Goal: Task Accomplishment & Management: Manage account settings

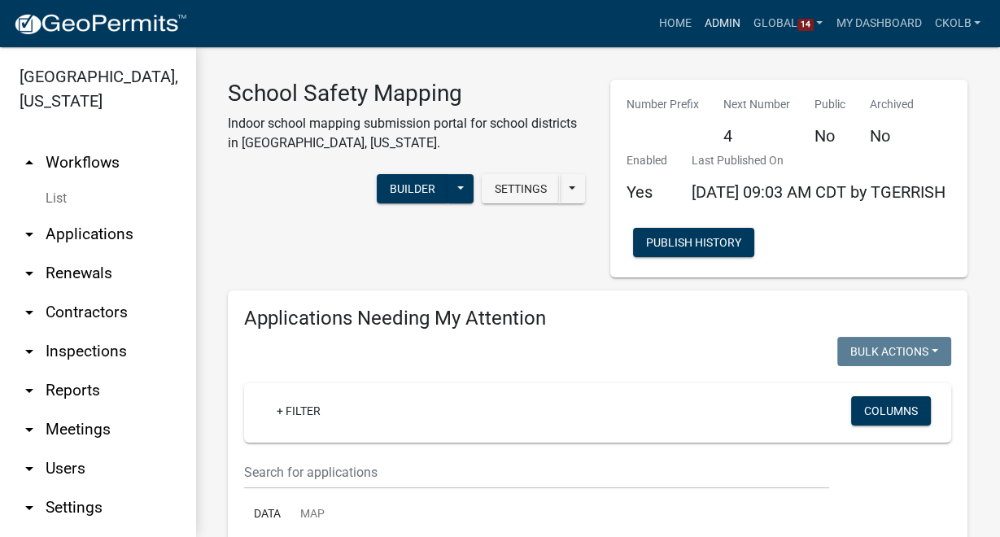
click at [722, 26] on link "Admin" at bounding box center [722, 23] width 49 height 31
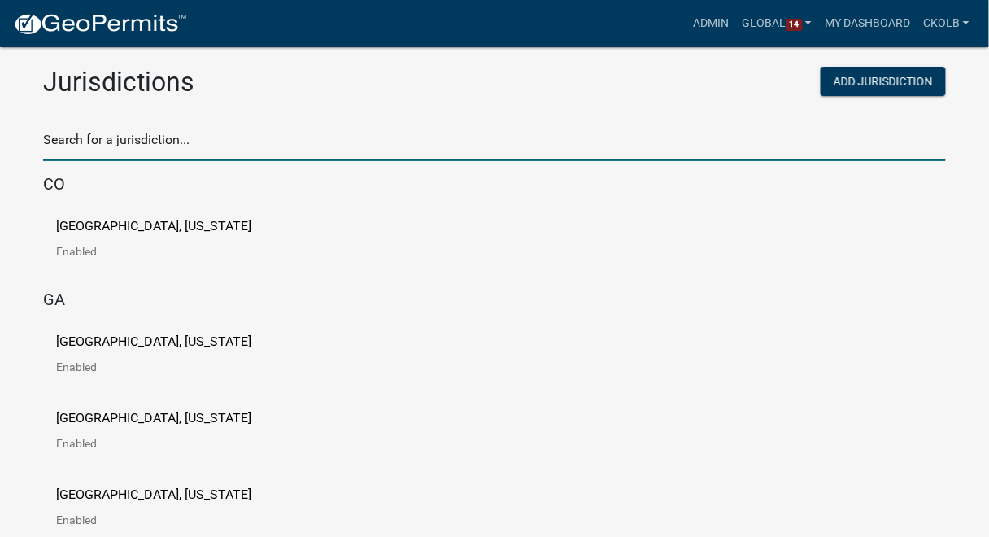
click at [249, 147] on input "text" at bounding box center [494, 144] width 903 height 33
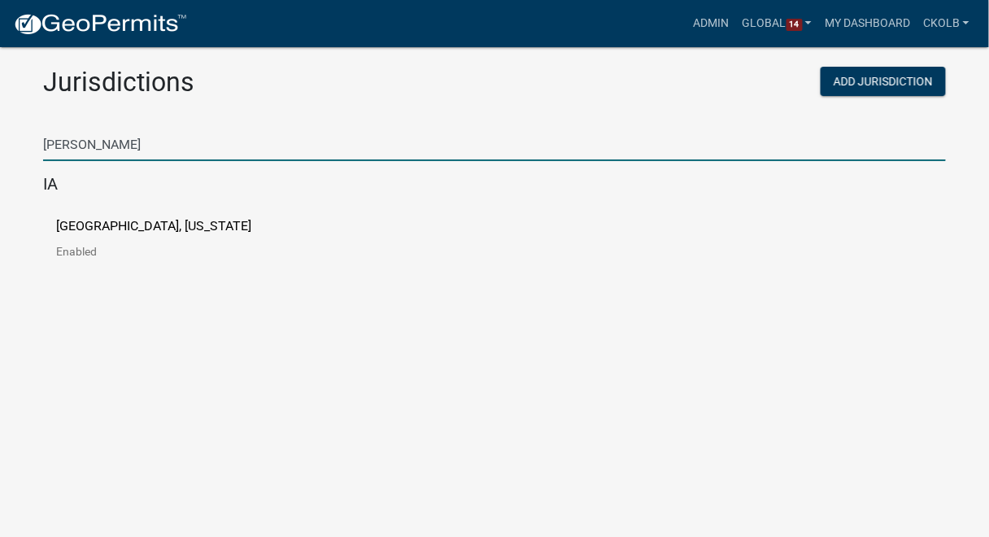
type input "boone"
click at [120, 227] on p "[GEOGRAPHIC_DATA], [US_STATE]" at bounding box center [153, 226] width 195 height 13
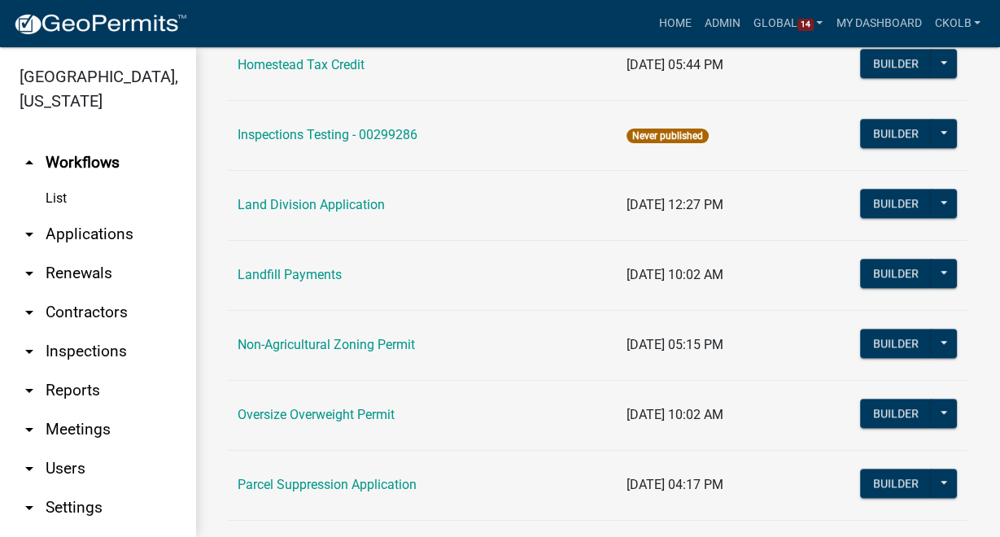
scroll to position [1301, 0]
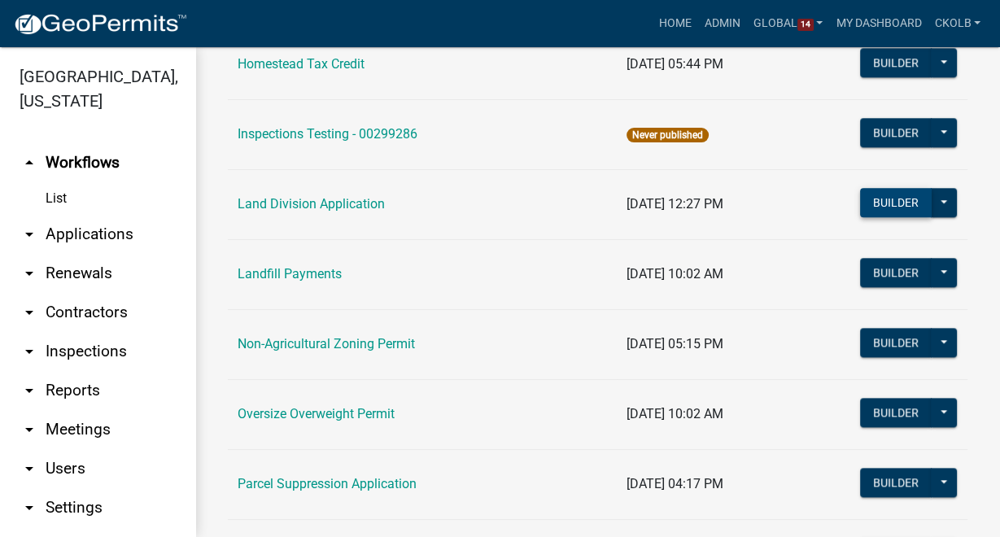
click at [887, 204] on button "Builder" at bounding box center [896, 202] width 72 height 29
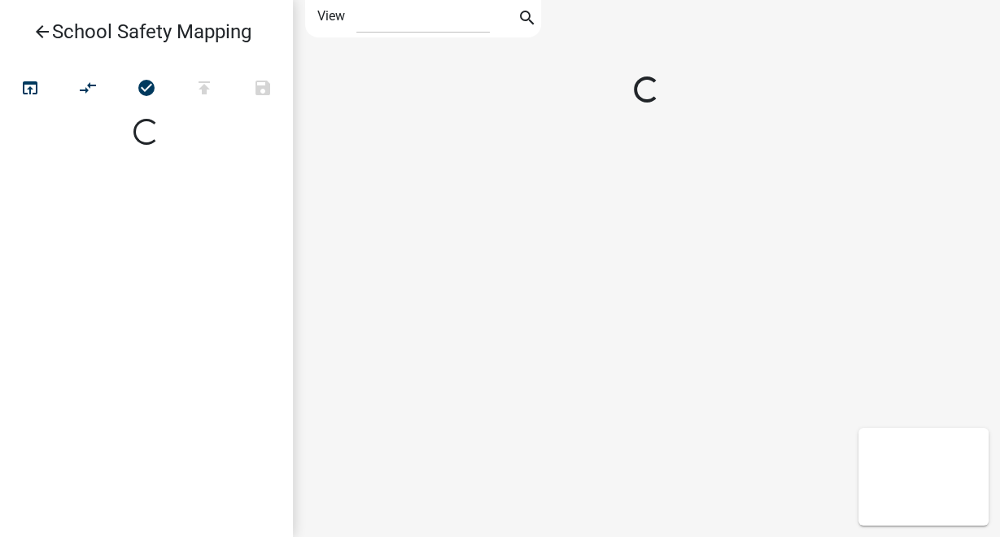
select select "1"
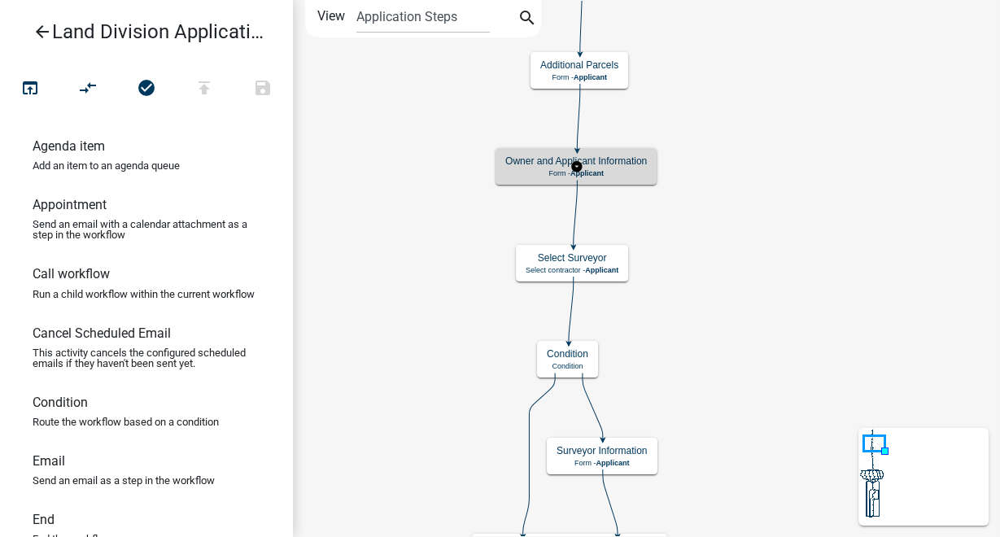
click at [638, 160] on h5 "Owner and Applicant Information" at bounding box center [576, 160] width 142 height 11
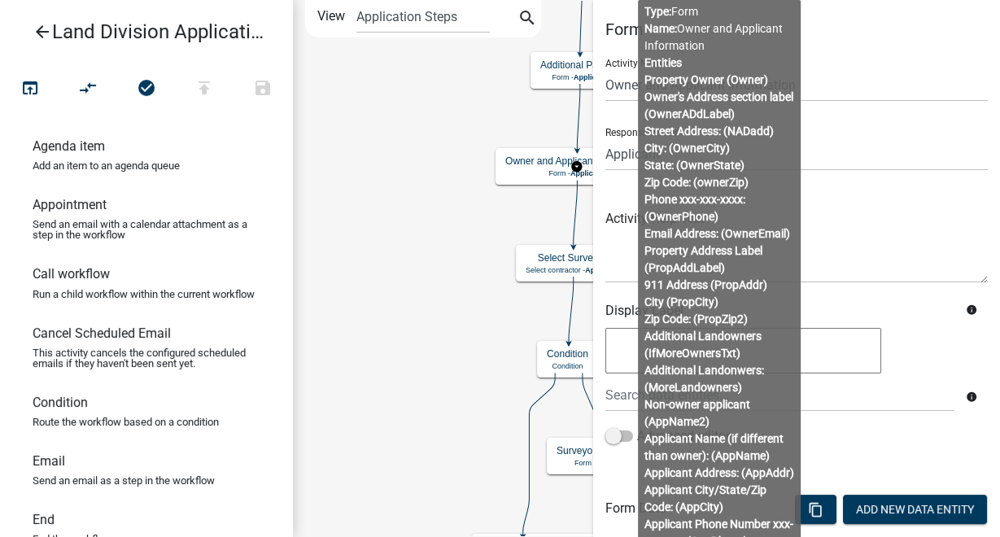
click at [734, 270] on body "Internet Explorer does NOT work with GeoPermits. Get a new browser for more sec…" at bounding box center [500, 268] width 1000 height 537
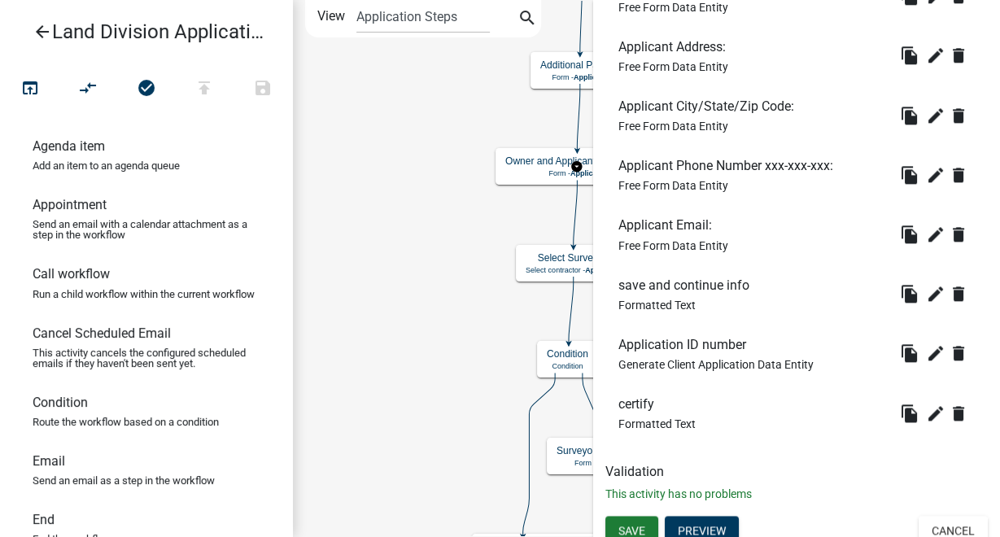
scroll to position [1480, 0]
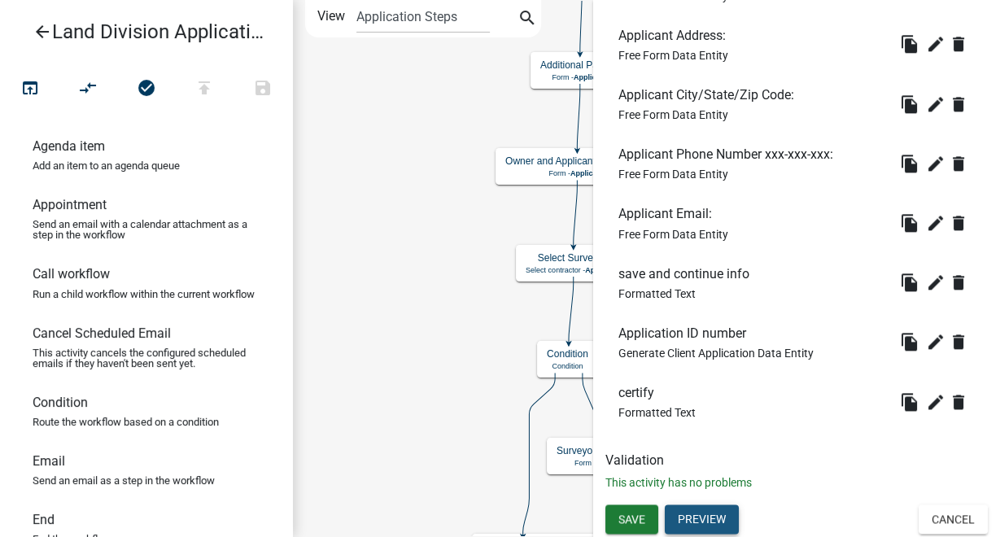
click at [716, 513] on button "Preview" at bounding box center [702, 518] width 74 height 29
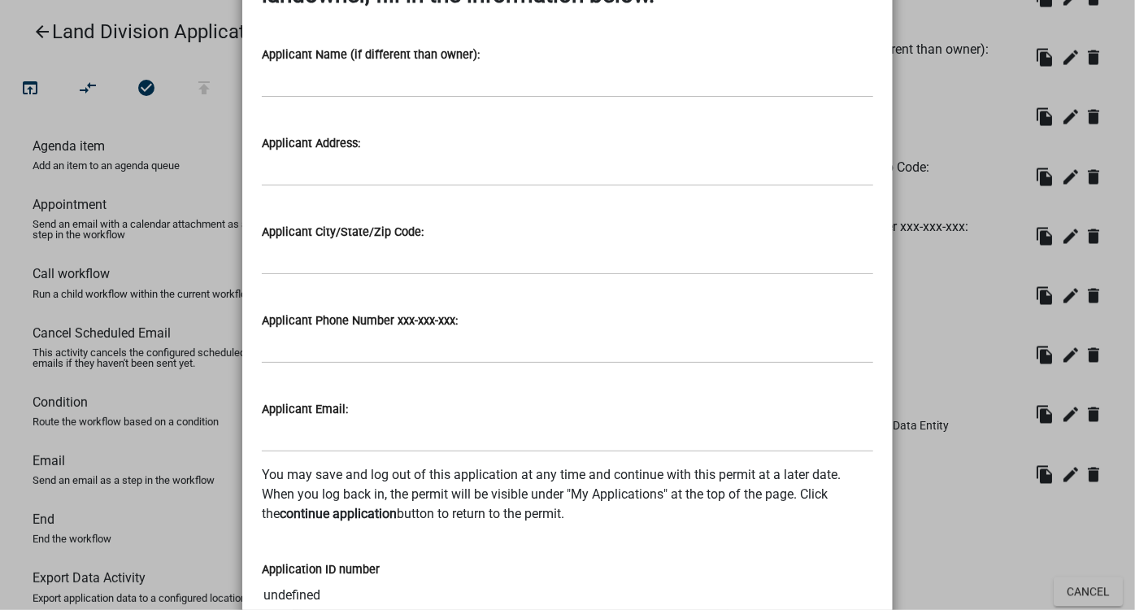
scroll to position [1529, 0]
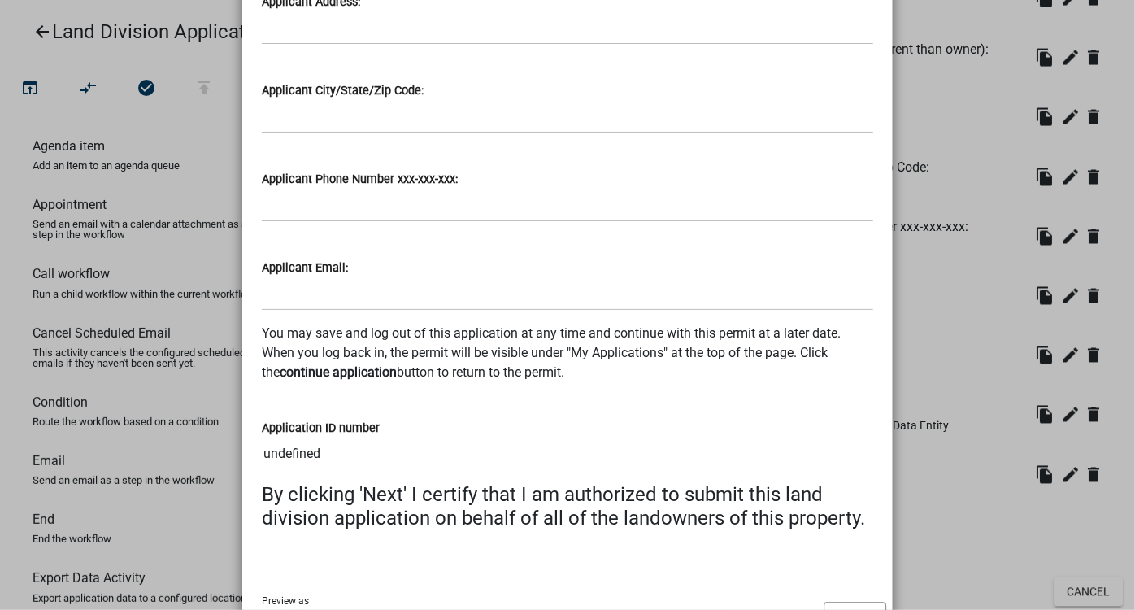
click at [924, 186] on ngb-modal-window "Activity Preview : Owner and Applicant Information × Property Owner * Owner's I…" at bounding box center [567, 305] width 1135 height 610
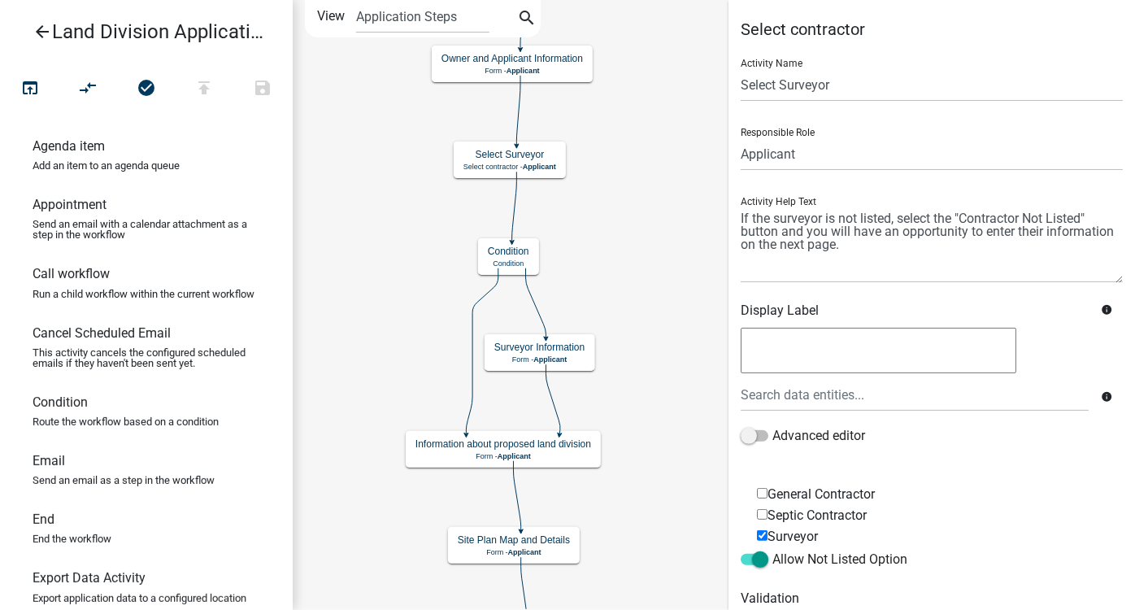
scroll to position [63, 0]
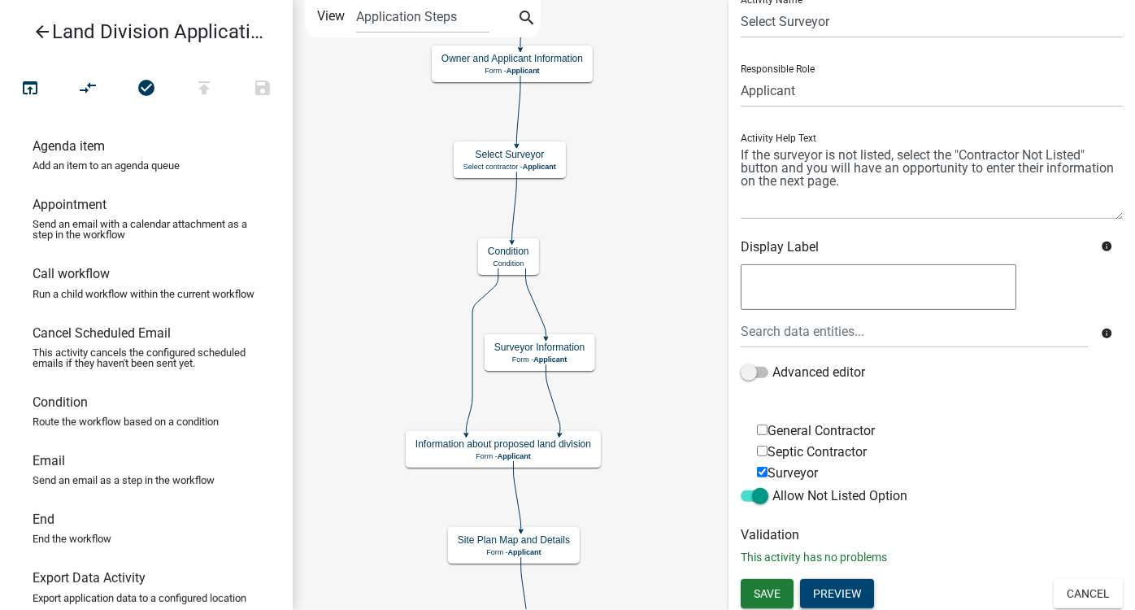
click at [843, 536] on button "Preview" at bounding box center [837, 593] width 74 height 29
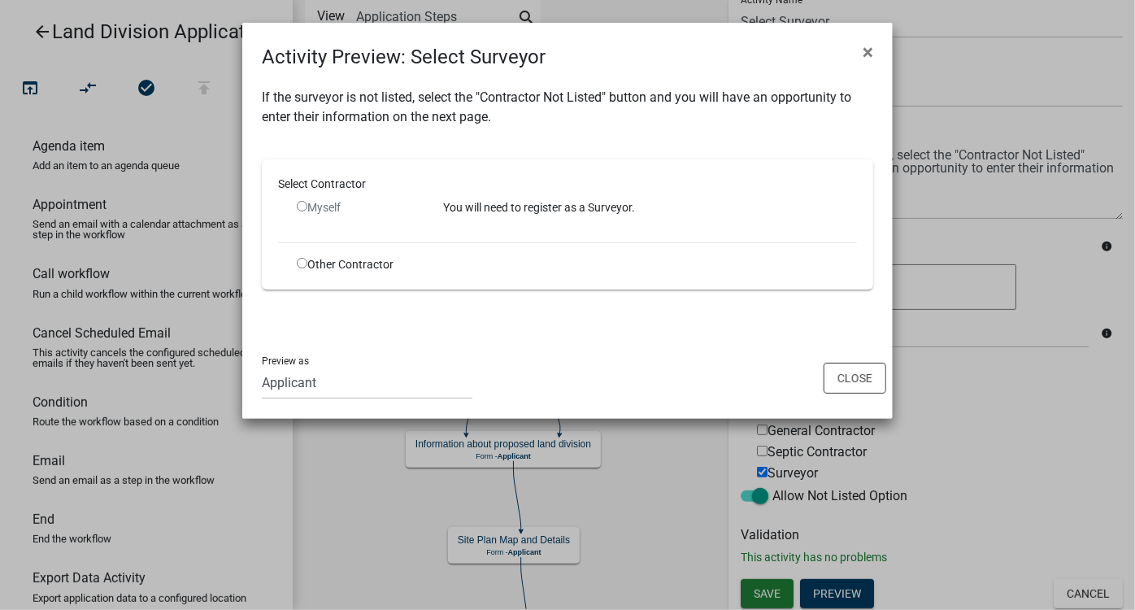
click at [303, 262] on input "radio" at bounding box center [302, 263] width 11 height 11
radio input "true"
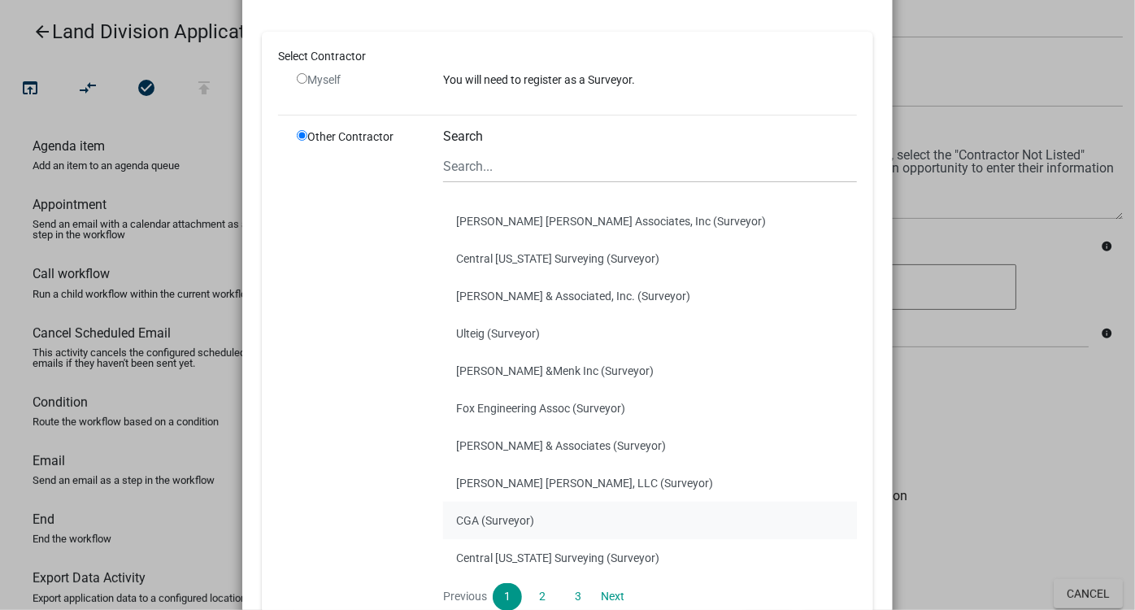
scroll to position [221, 0]
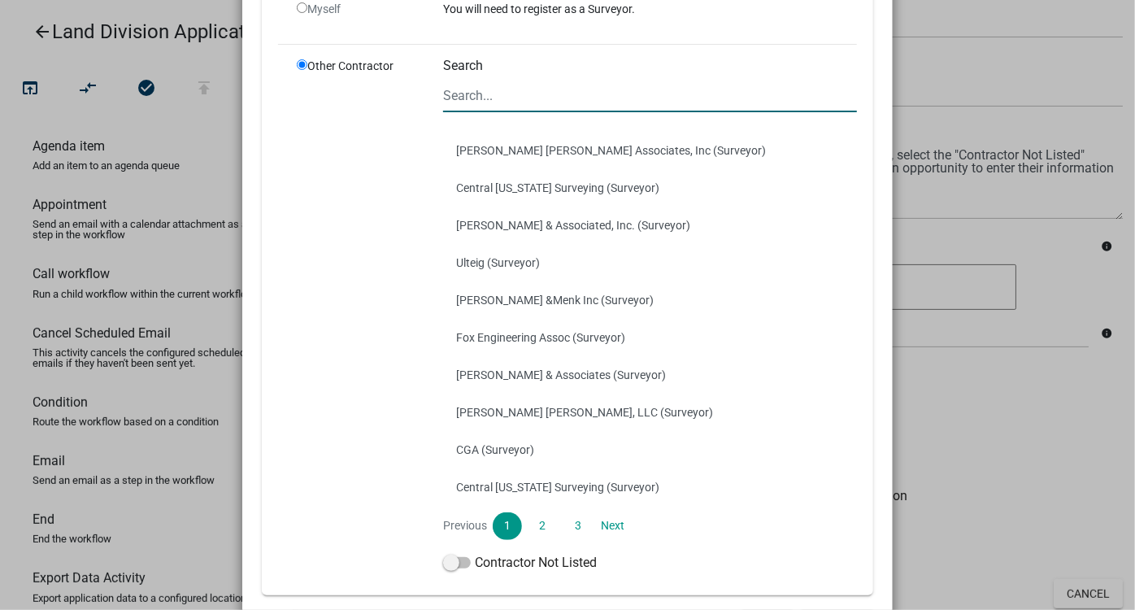
click at [541, 86] on input "Search" at bounding box center [650, 95] width 414 height 33
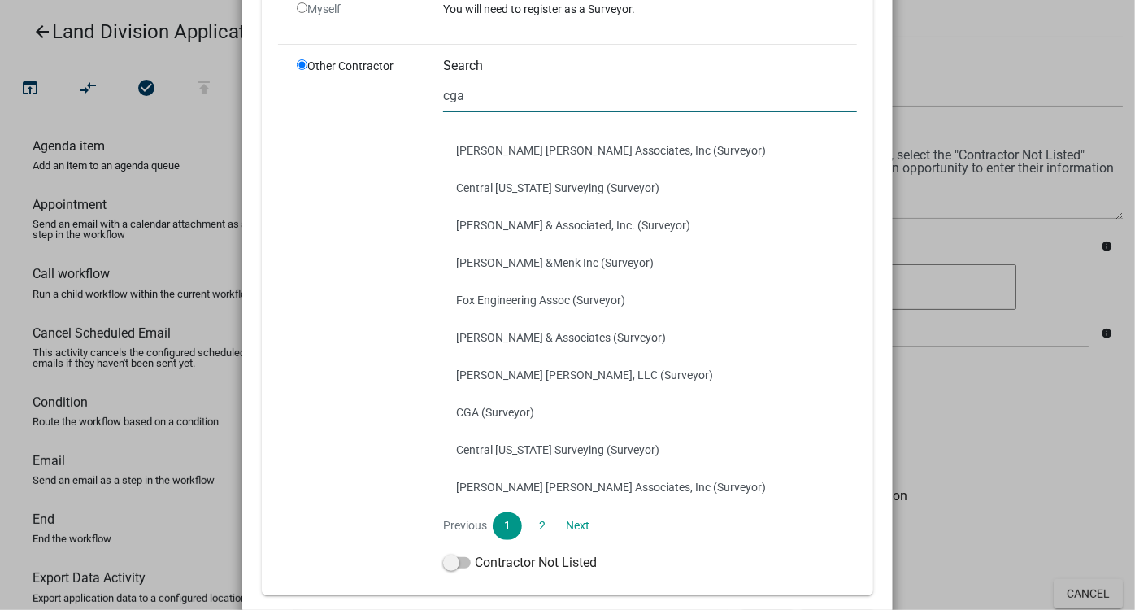
scroll to position [17, 0]
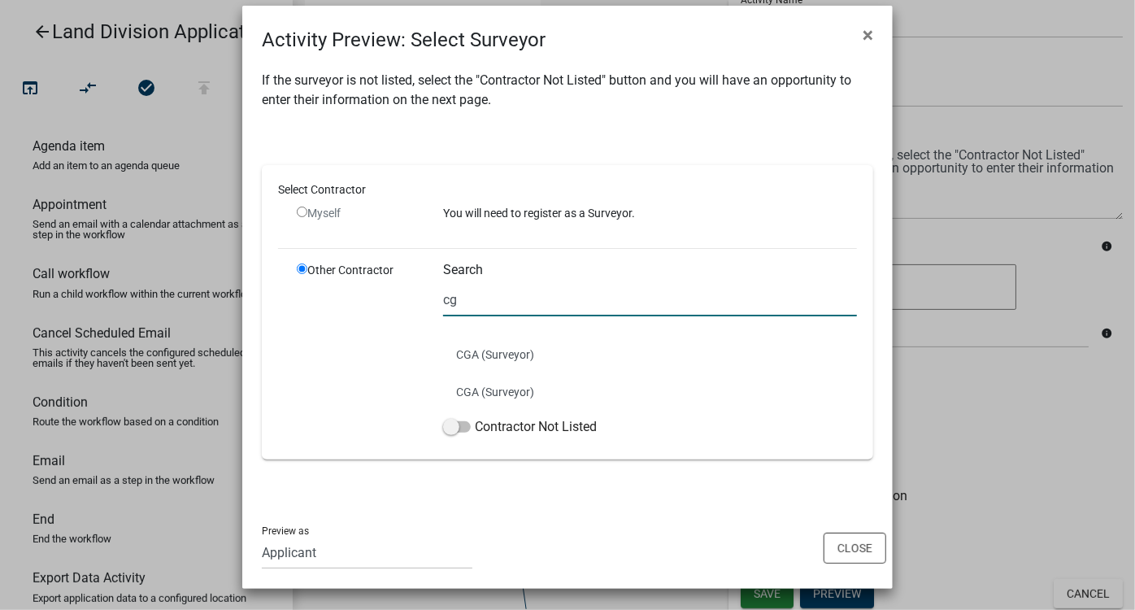
type input "c"
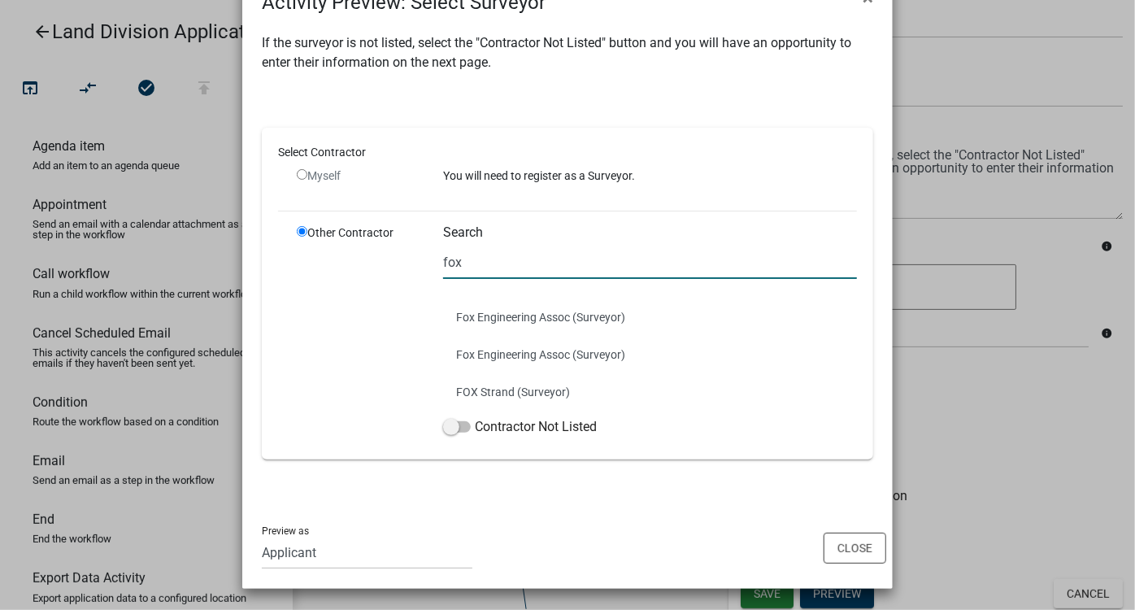
scroll to position [54, 0]
type input "fox"
click at [736, 340] on button "Fox Engineering Assoc (Surveyor)" at bounding box center [650, 354] width 414 height 37
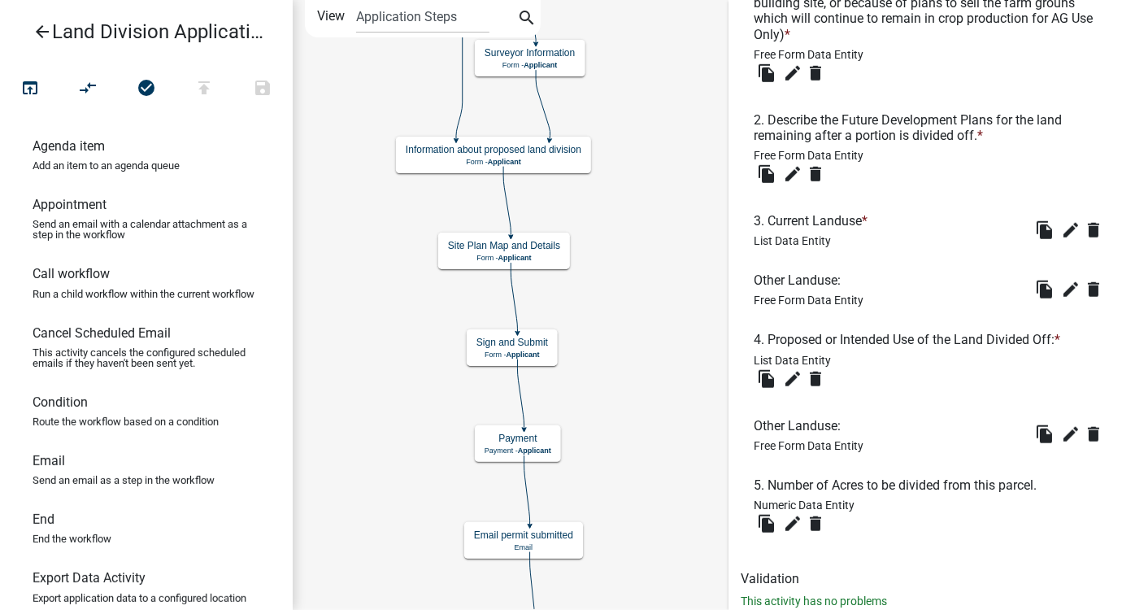
scroll to position [638, 0]
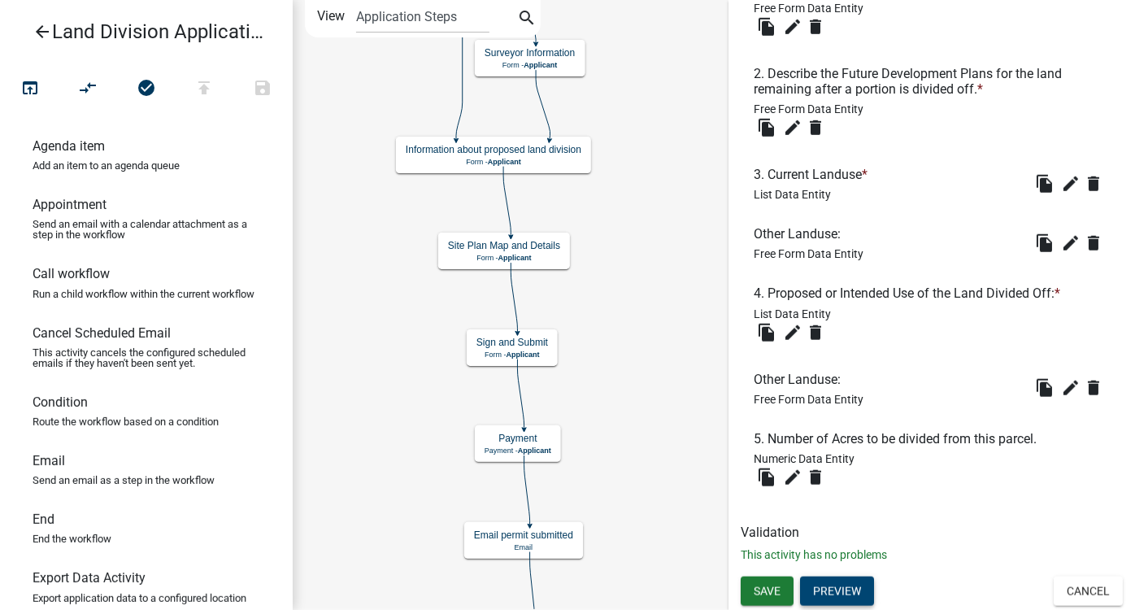
click at [843, 536] on button "Preview" at bounding box center [837, 591] width 74 height 29
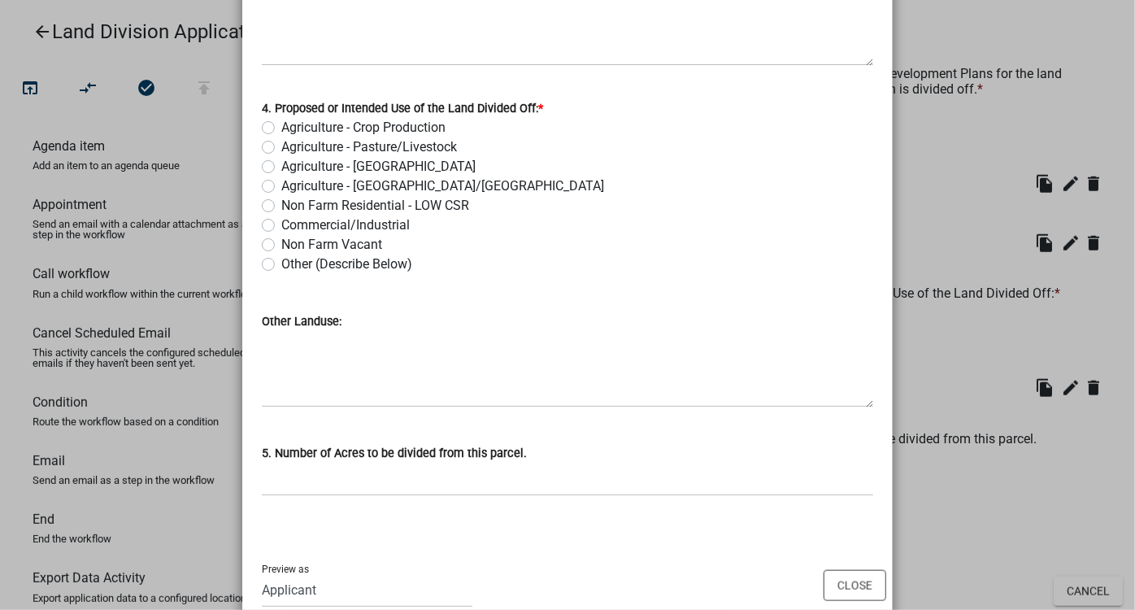
scroll to position [704, 0]
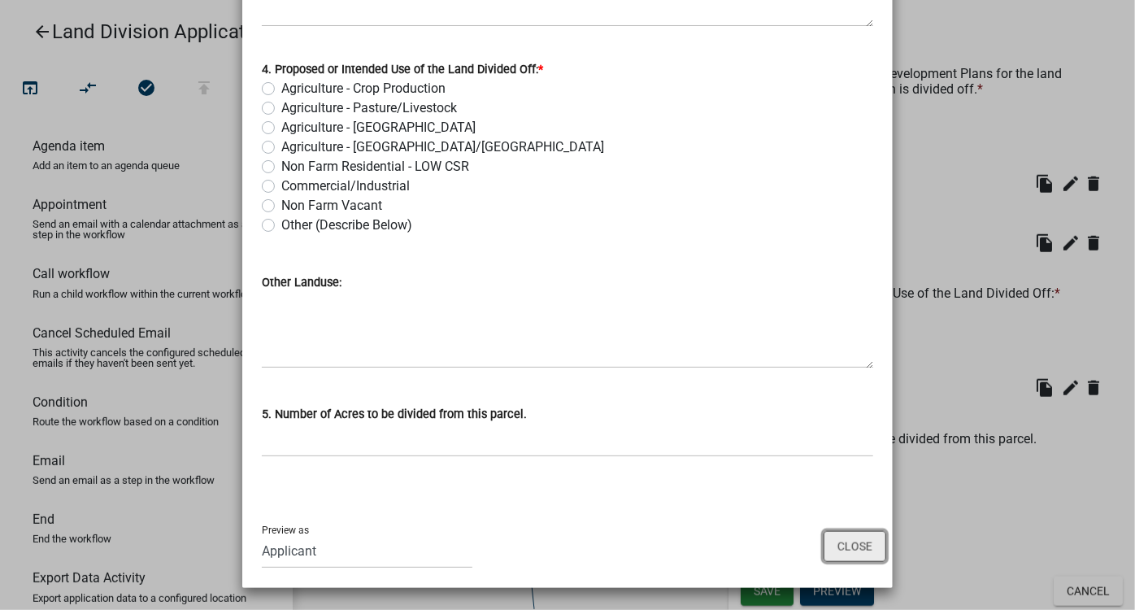
click at [874, 536] on button "Close" at bounding box center [855, 546] width 63 height 31
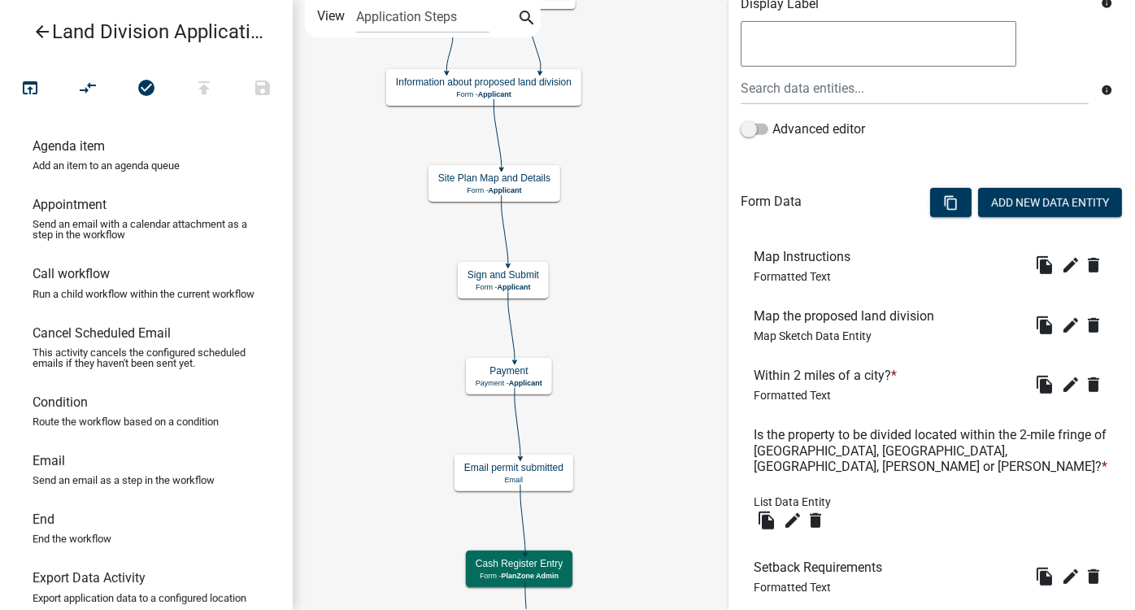
scroll to position [437, 0]
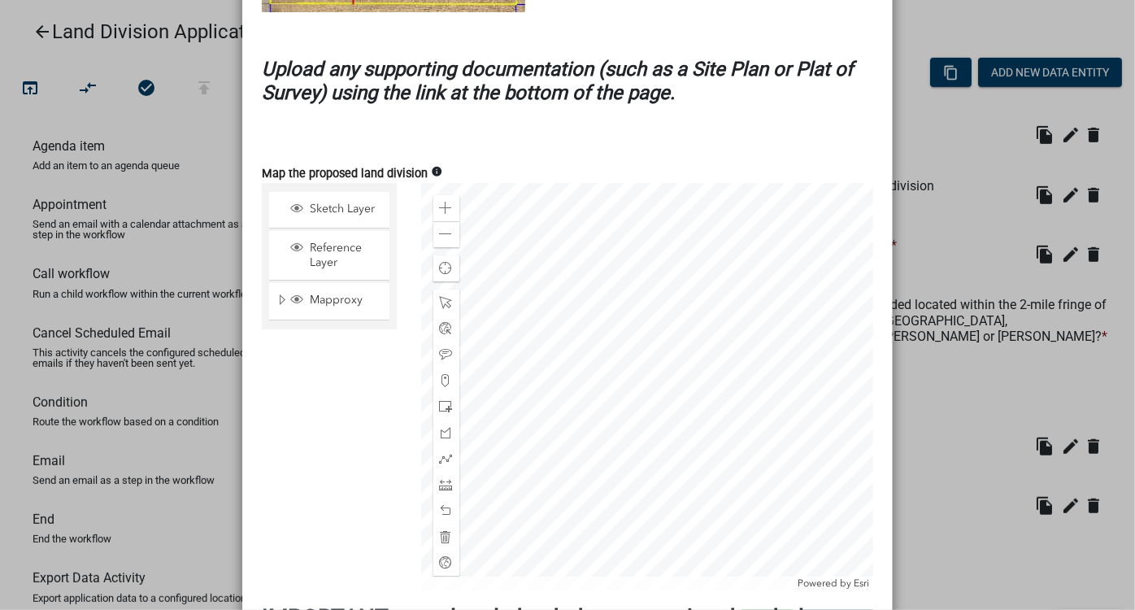
scroll to position [517, 0]
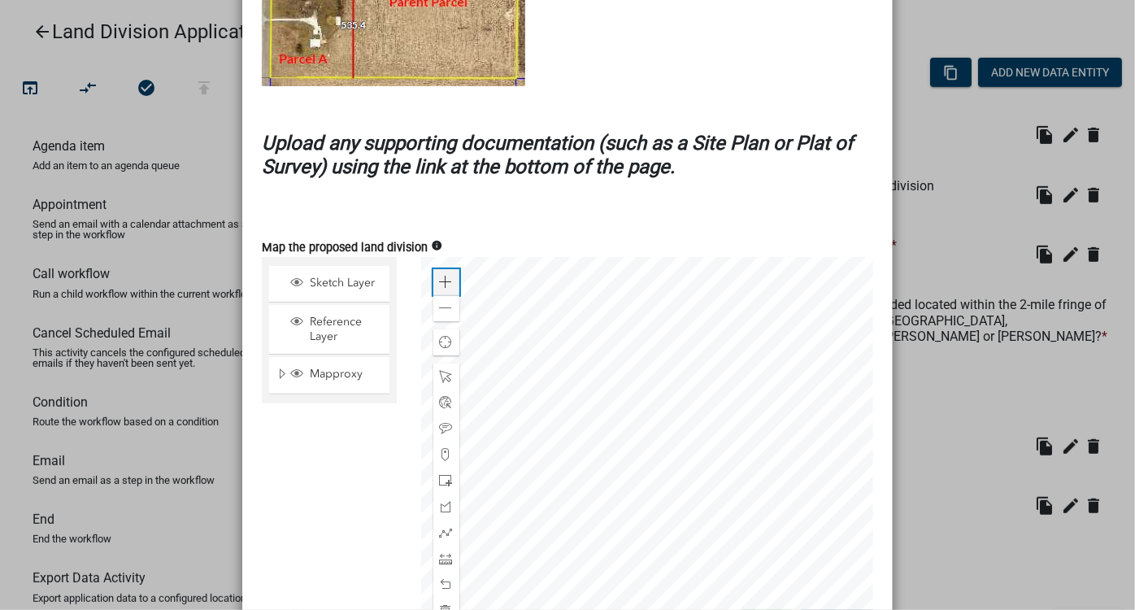
click at [442, 282] on span at bounding box center [446, 282] width 13 height 13
click at [619, 467] on div at bounding box center [647, 460] width 453 height 407
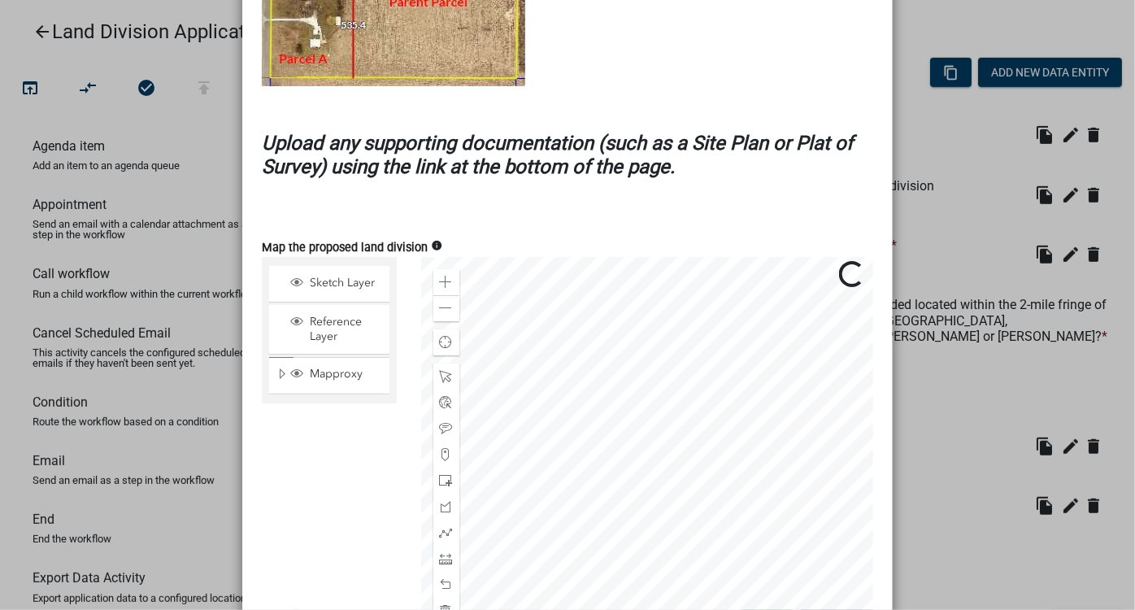
click at [639, 390] on div at bounding box center [647, 460] width 453 height 407
click at [447, 276] on span at bounding box center [446, 282] width 13 height 13
click at [709, 406] on div at bounding box center [647, 460] width 453 height 407
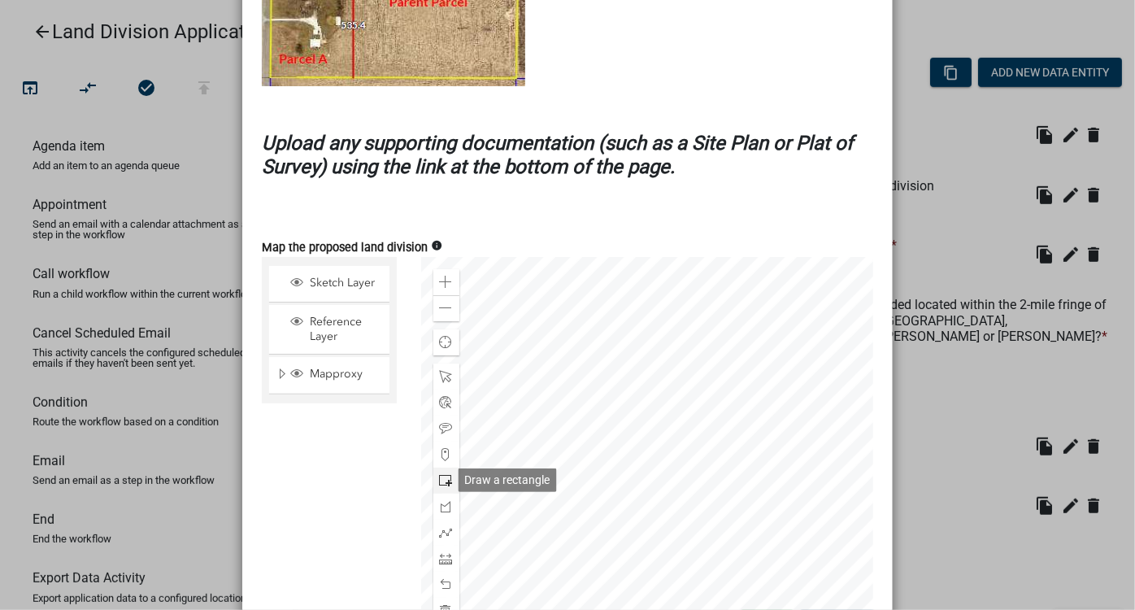
click at [442, 480] on span at bounding box center [446, 480] width 13 height 13
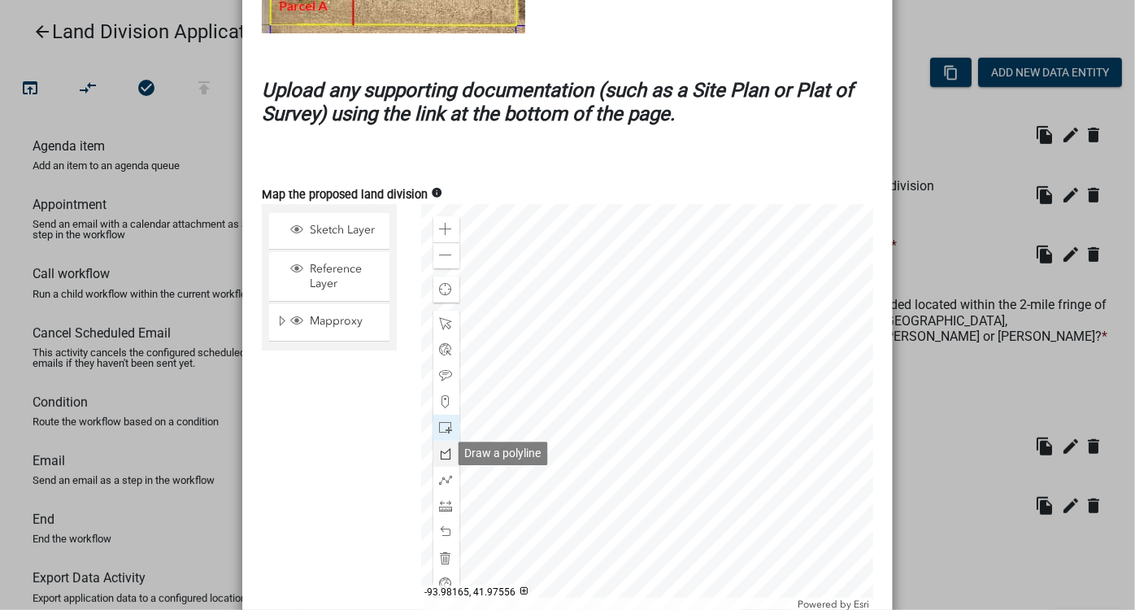
click at [445, 454] on span at bounding box center [446, 453] width 13 height 13
click at [553, 363] on div at bounding box center [647, 407] width 453 height 407
click at [656, 345] on div at bounding box center [647, 407] width 453 height 407
click at [748, 399] on div at bounding box center [647, 407] width 453 height 407
click at [744, 465] on div at bounding box center [647, 407] width 453 height 407
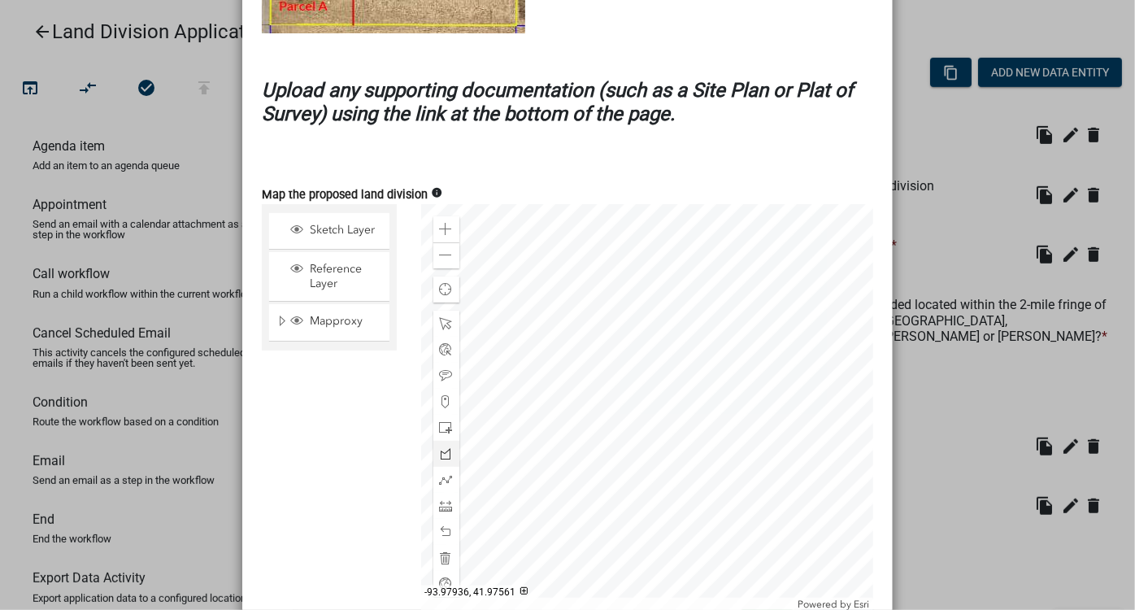
click at [548, 460] on div at bounding box center [647, 407] width 453 height 407
click at [553, 364] on div at bounding box center [647, 407] width 453 height 407
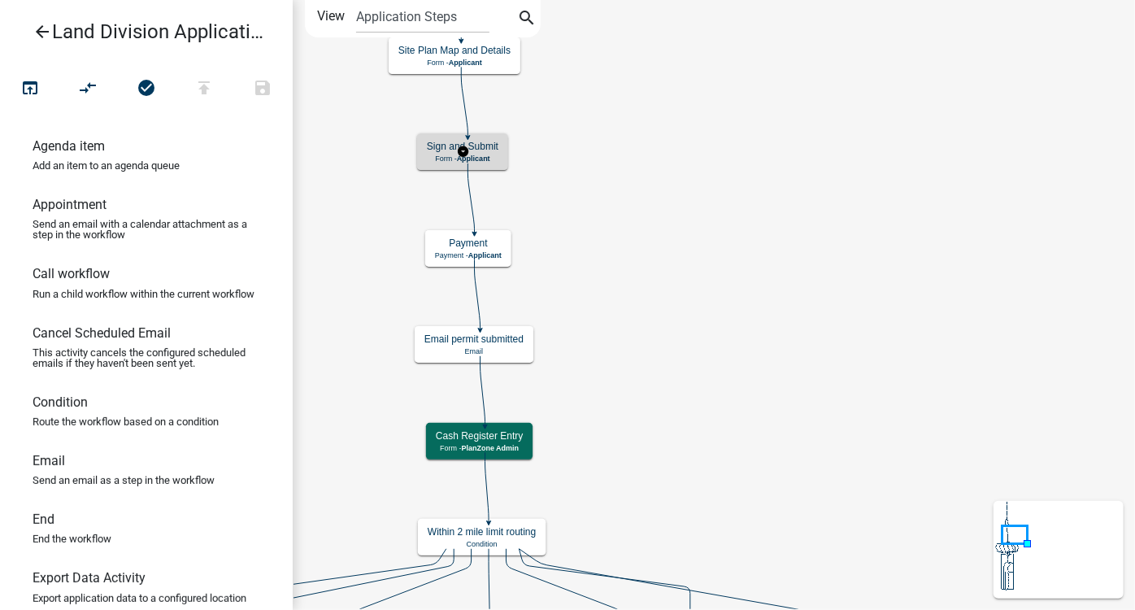
click at [489, 162] on p "Form - Applicant" at bounding box center [463, 158] width 72 height 9
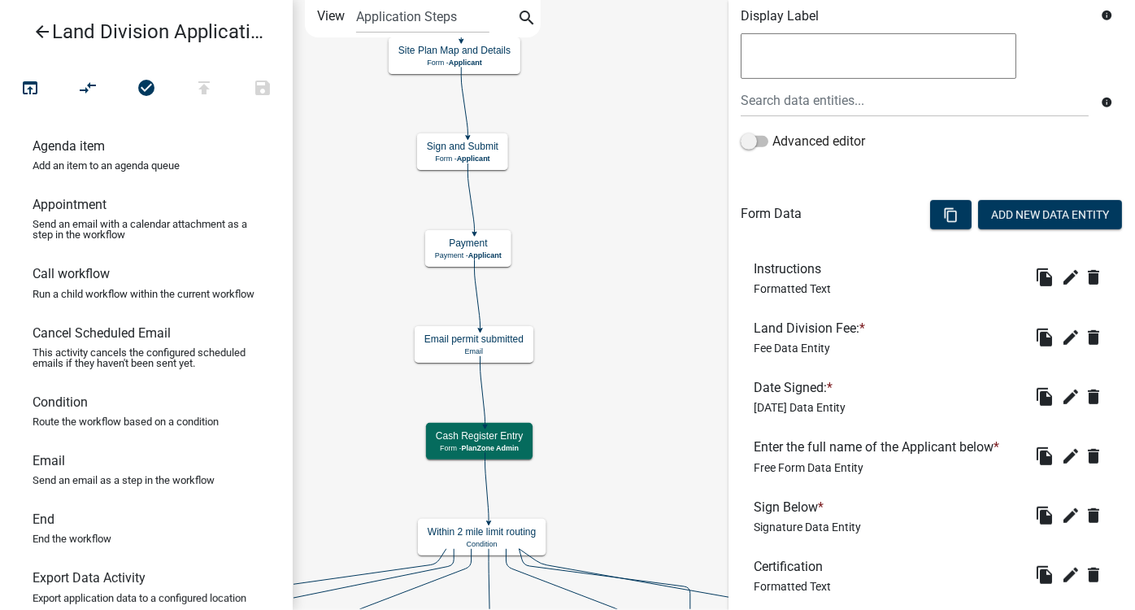
scroll to position [395, 0]
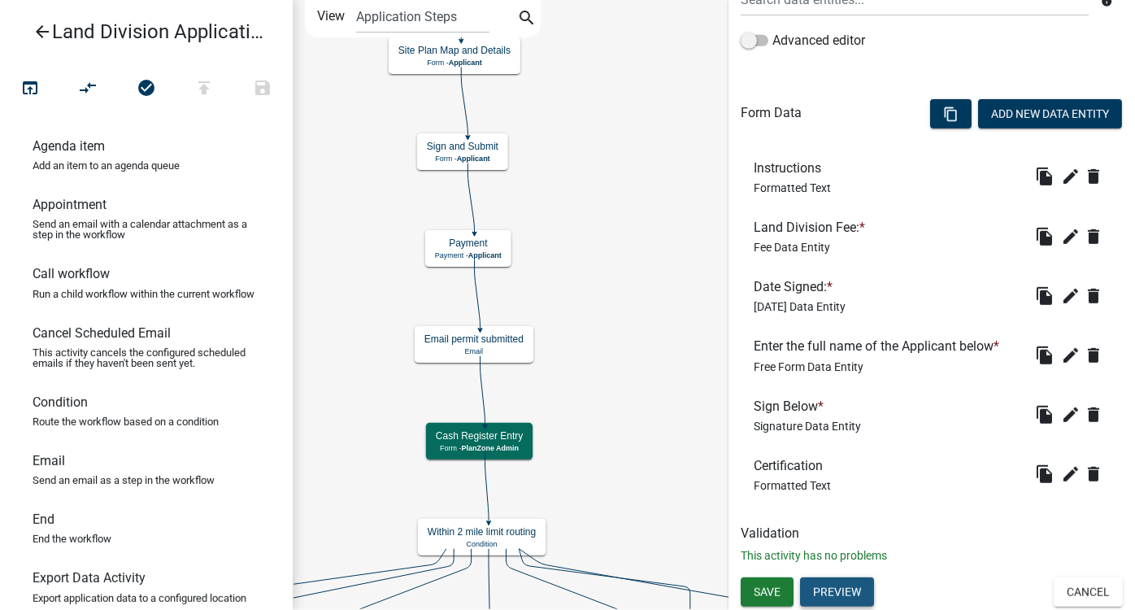
click at [835, 536] on button "Preview" at bounding box center [837, 592] width 74 height 29
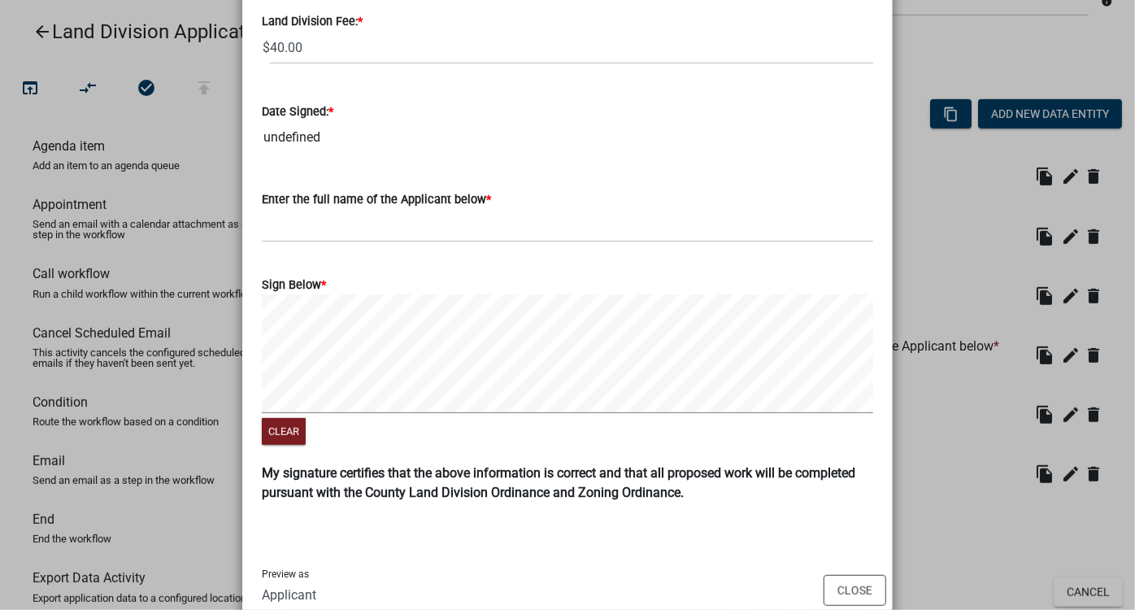
scroll to position [295, 0]
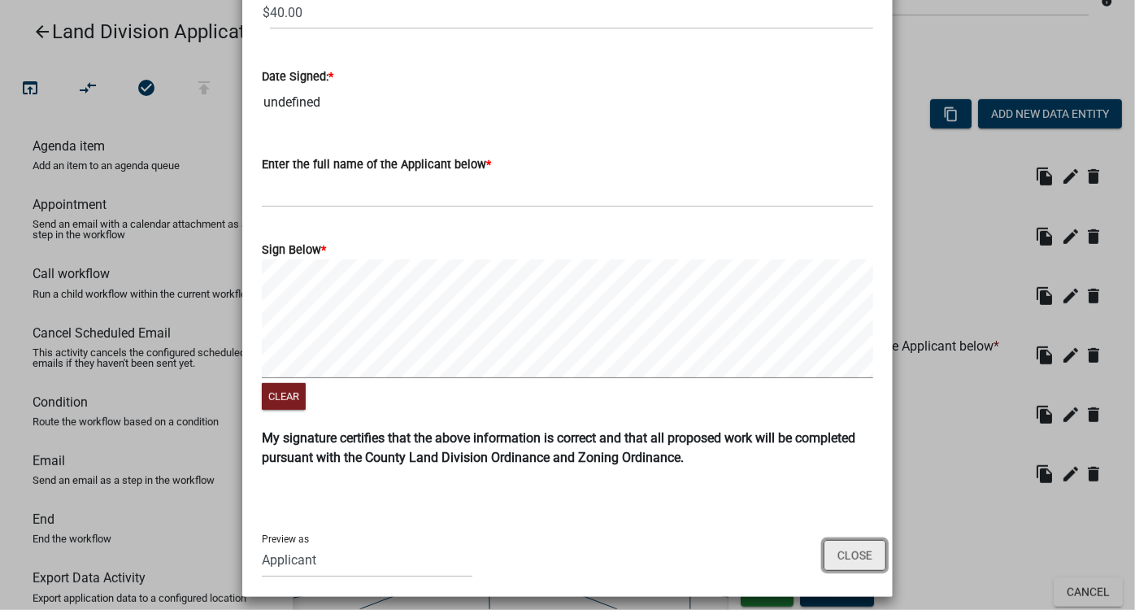
click at [847, 536] on button "Close" at bounding box center [855, 555] width 63 height 31
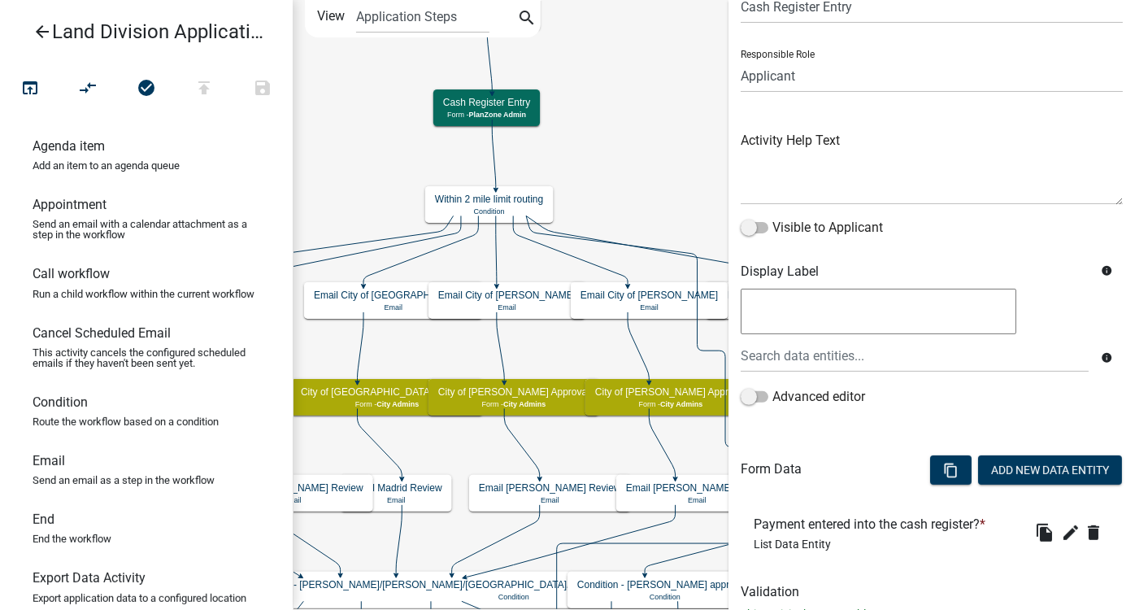
scroll to position [137, 0]
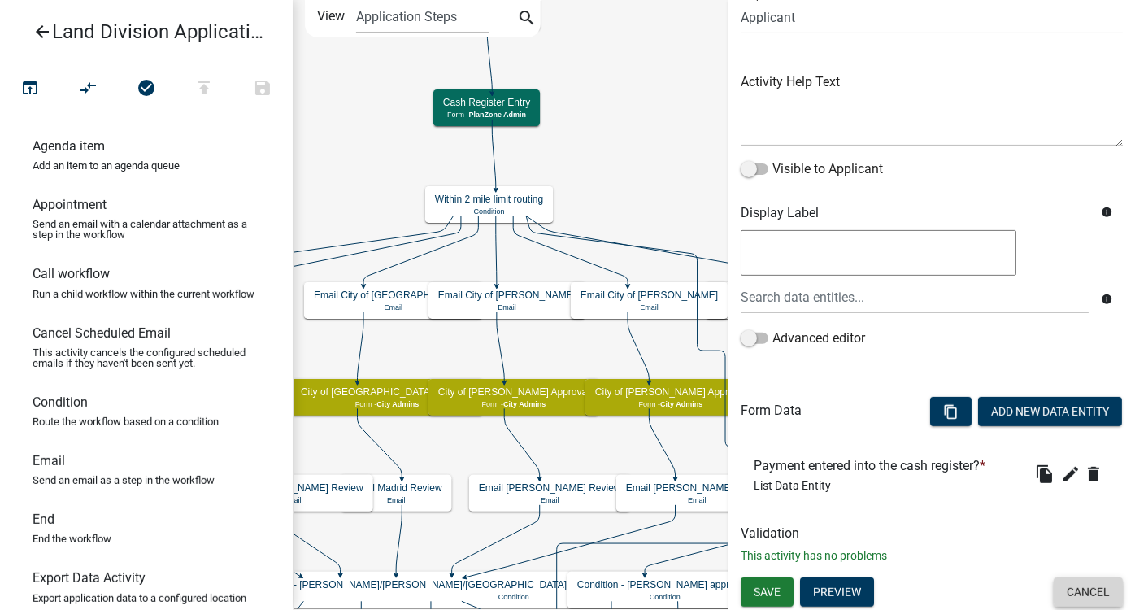
click at [999, 536] on button "Cancel" at bounding box center [1088, 592] width 69 height 29
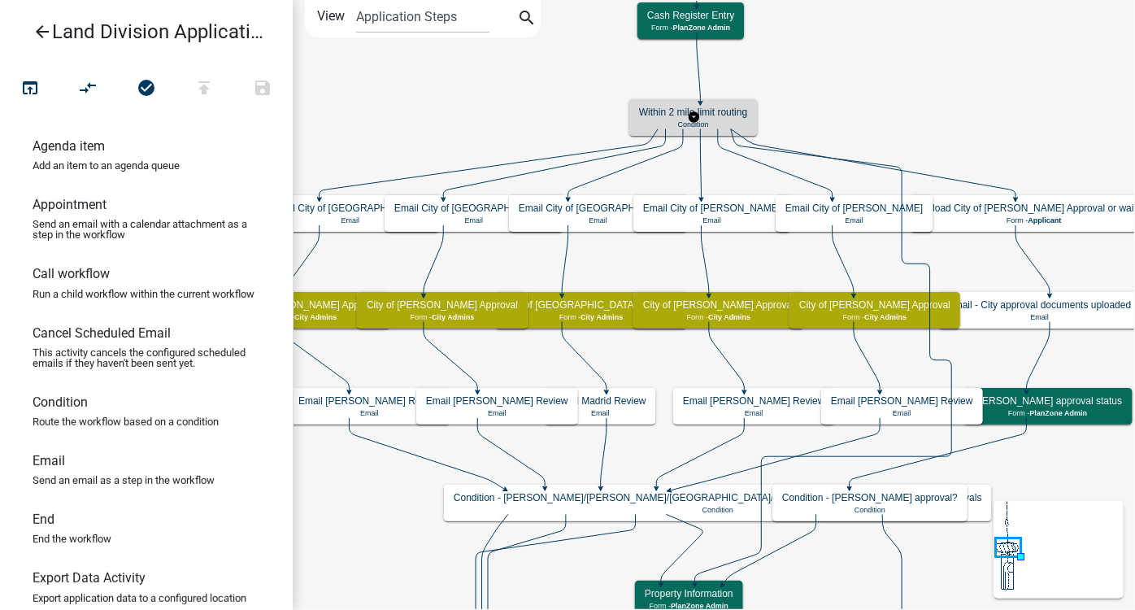
click at [742, 113] on h5 "Within 2 mile limit routing" at bounding box center [693, 112] width 108 height 11
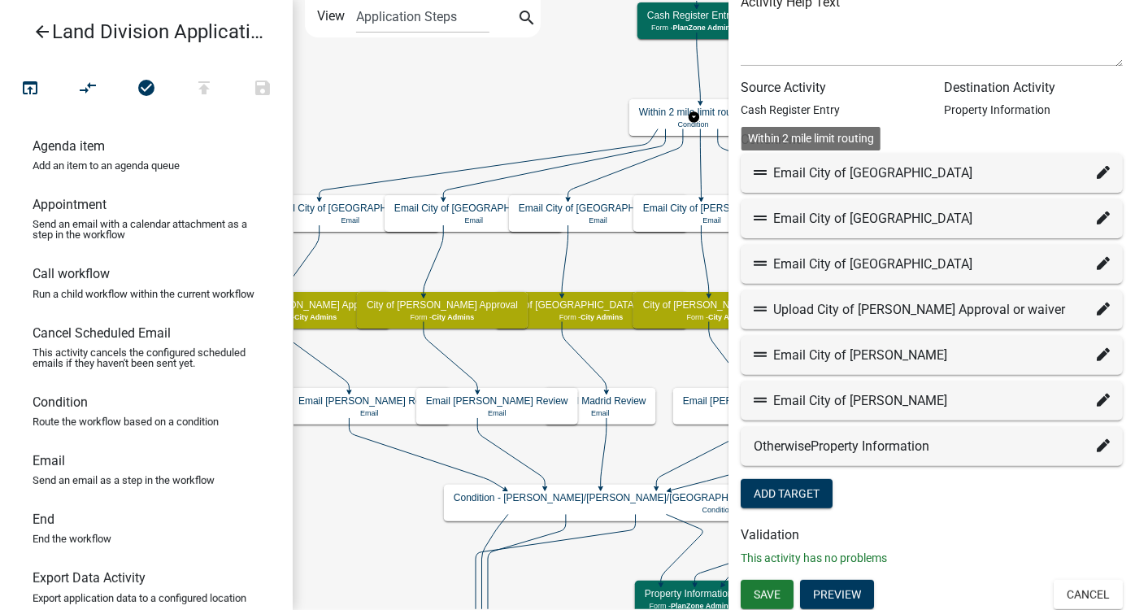
scroll to position [150, 0]
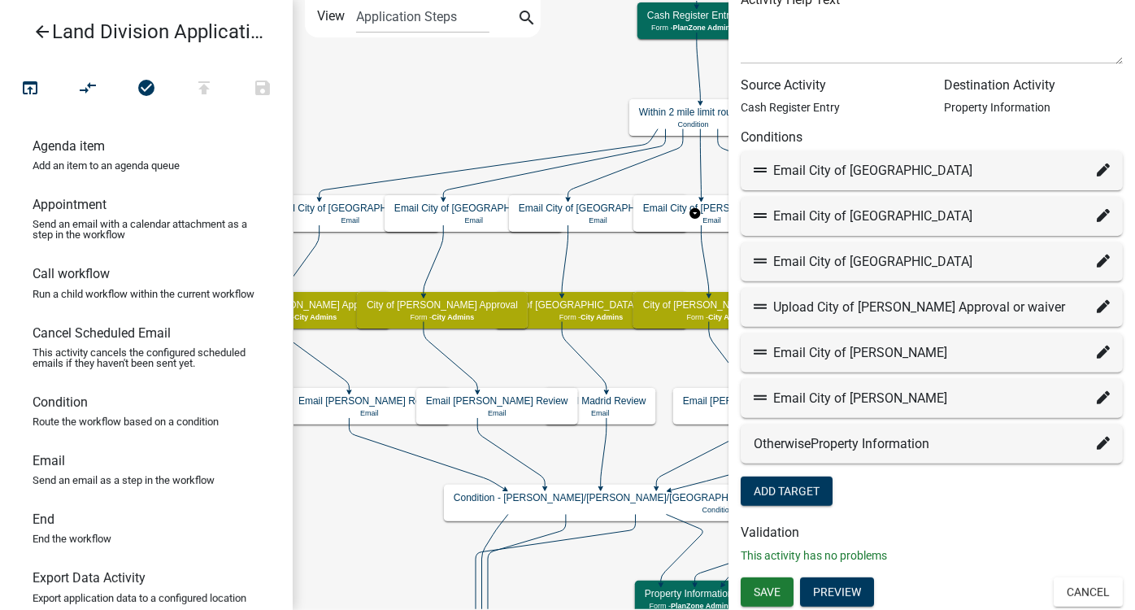
click at [999, 169] on icon at bounding box center [1103, 169] width 13 height 13
select select "9: cd8160dc-74ed-425a-832f-33e69b3908e9"
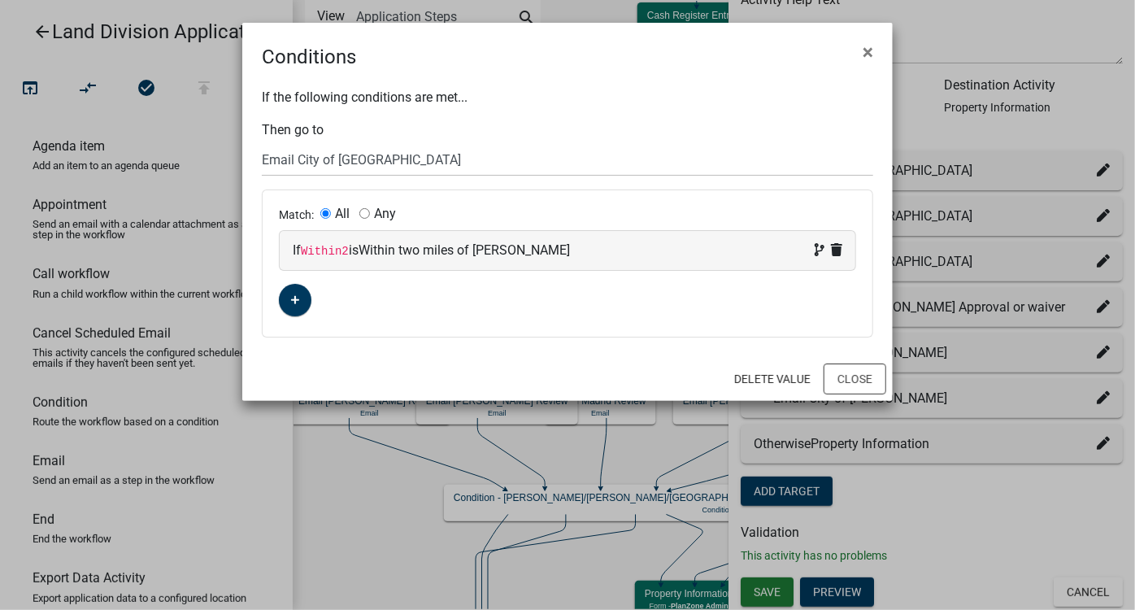
click at [345, 247] on code "Within2" at bounding box center [325, 251] width 48 height 13
select select "191: Within2"
select select "2: Within two miles of Boone"
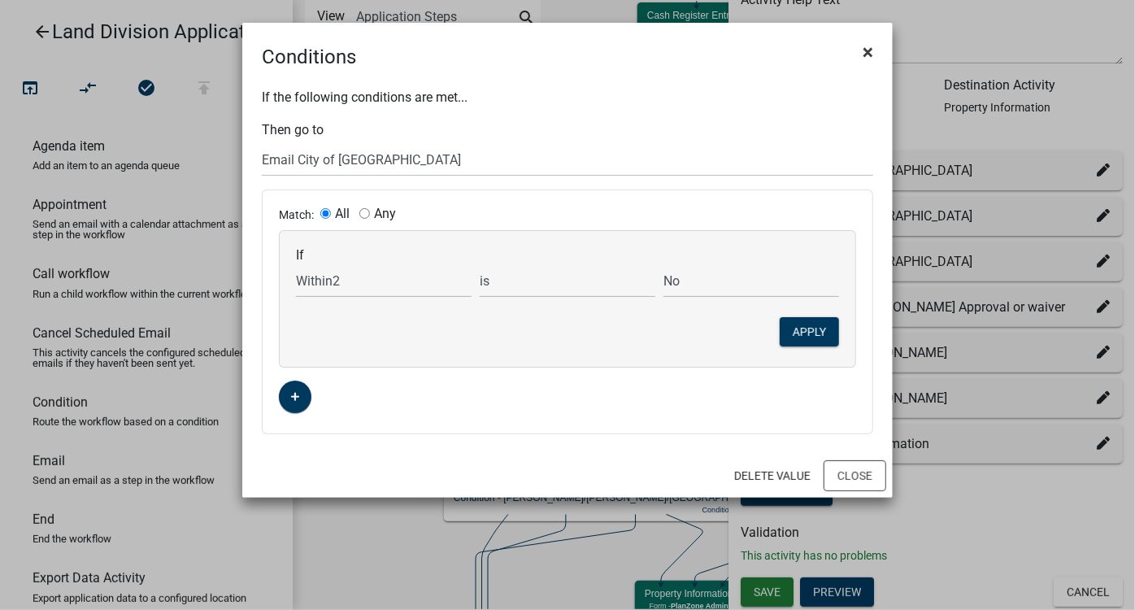
click at [874, 52] on button "×" at bounding box center [868, 52] width 37 height 46
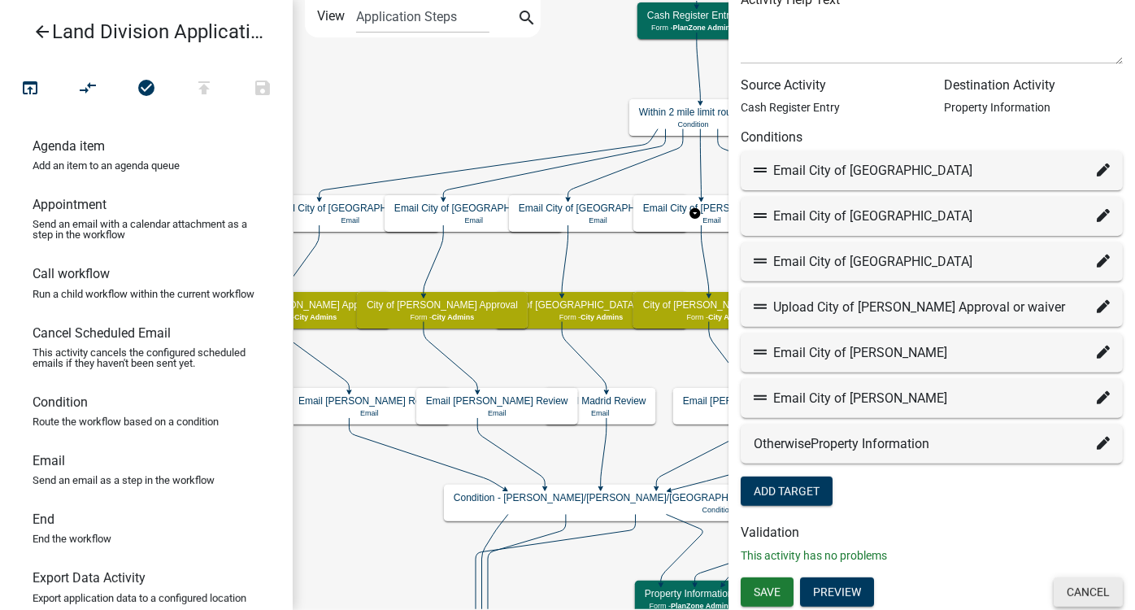
click at [999, 536] on button "Cancel" at bounding box center [1088, 592] width 69 height 29
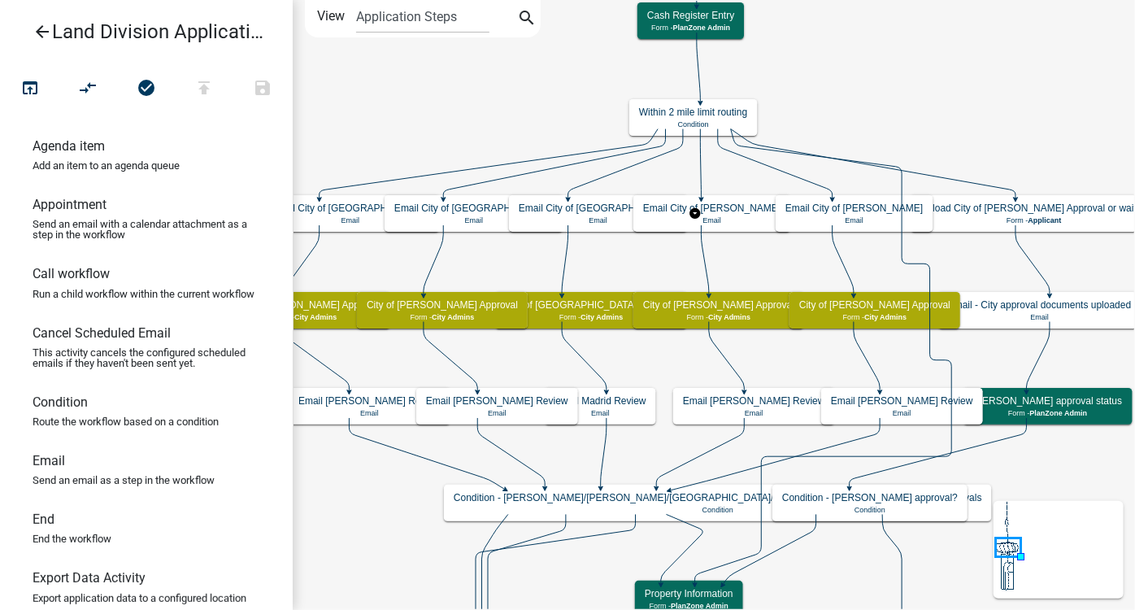
scroll to position [0, 0]
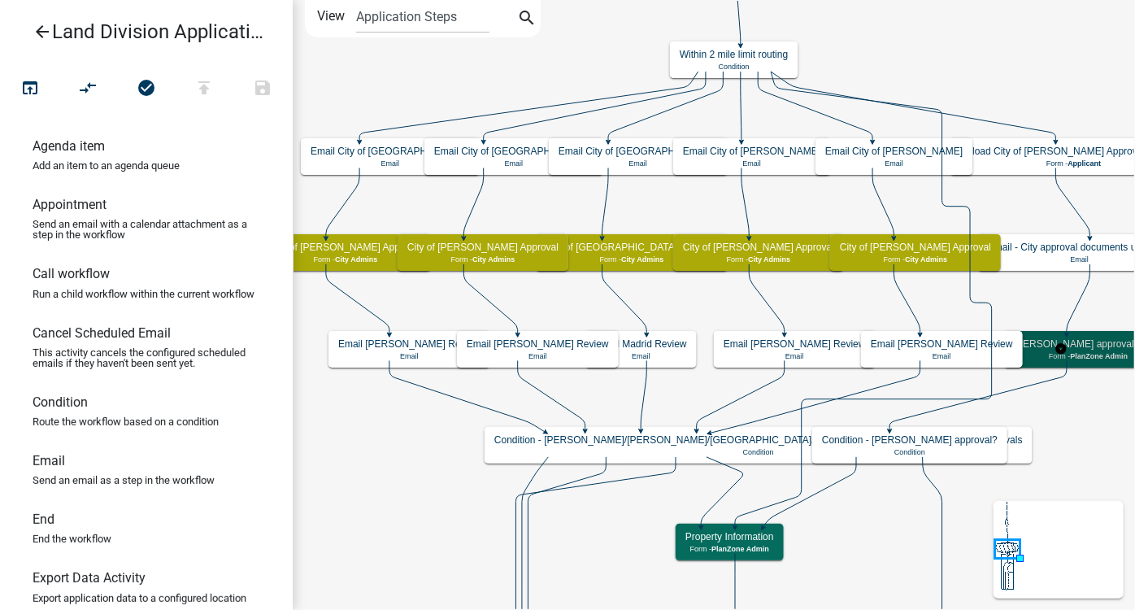
click at [999, 349] on h5 "Ames approval status" at bounding box center [1088, 343] width 149 height 11
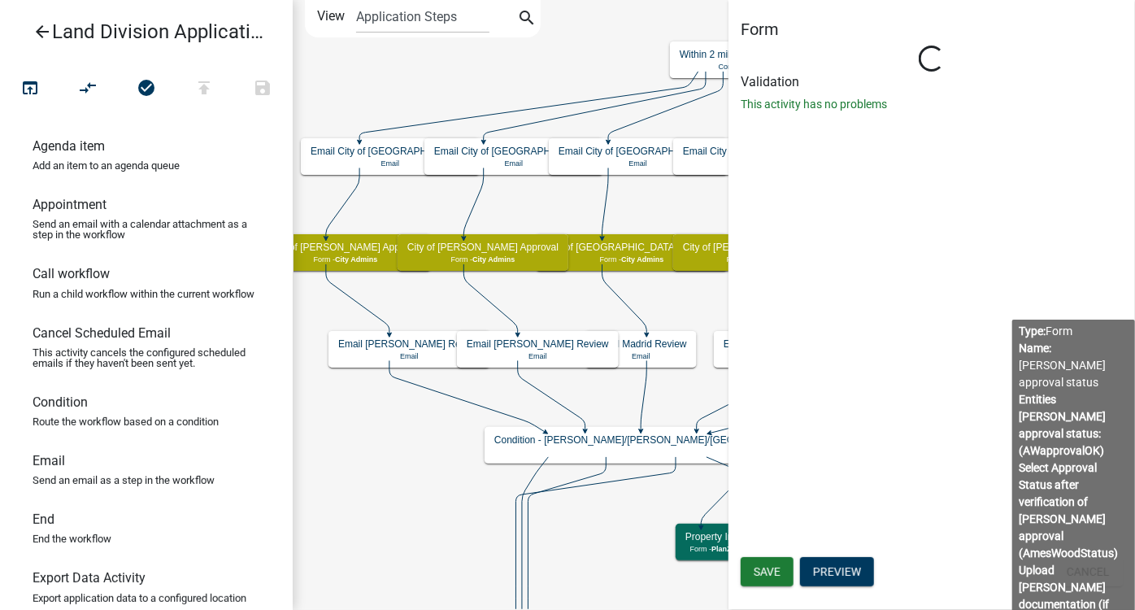
select select "9CCF1CE1-1493-4898-8BC7-7E5FCEEEC4CB"
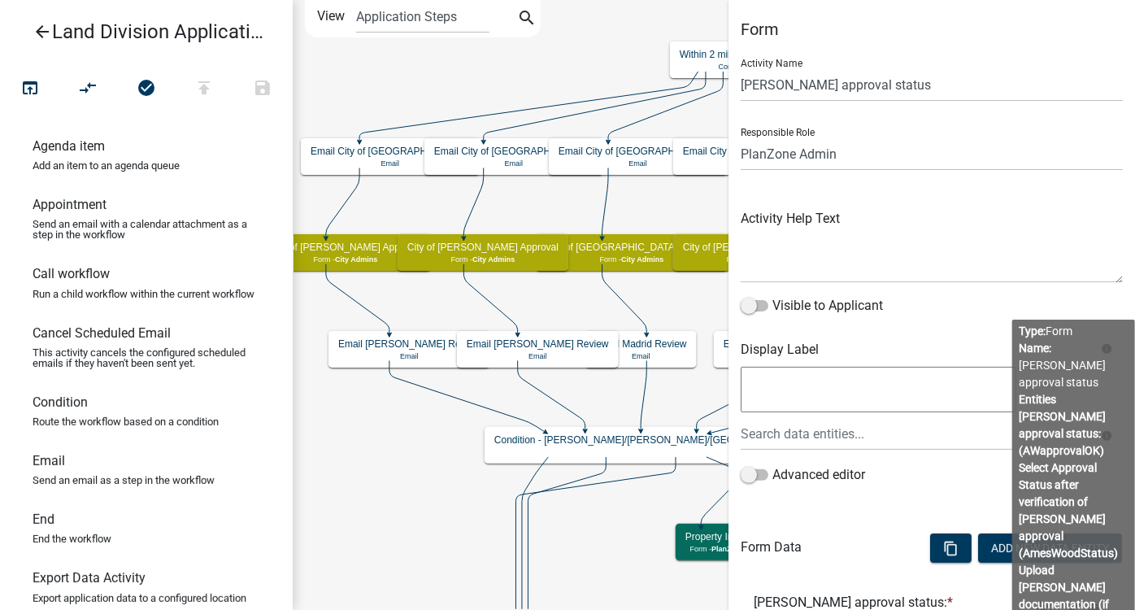
click at [999, 440] on body "Internet Explorer does NOT work with GeoPermits. Get a new browser for more sec…" at bounding box center [567, 305] width 1135 height 610
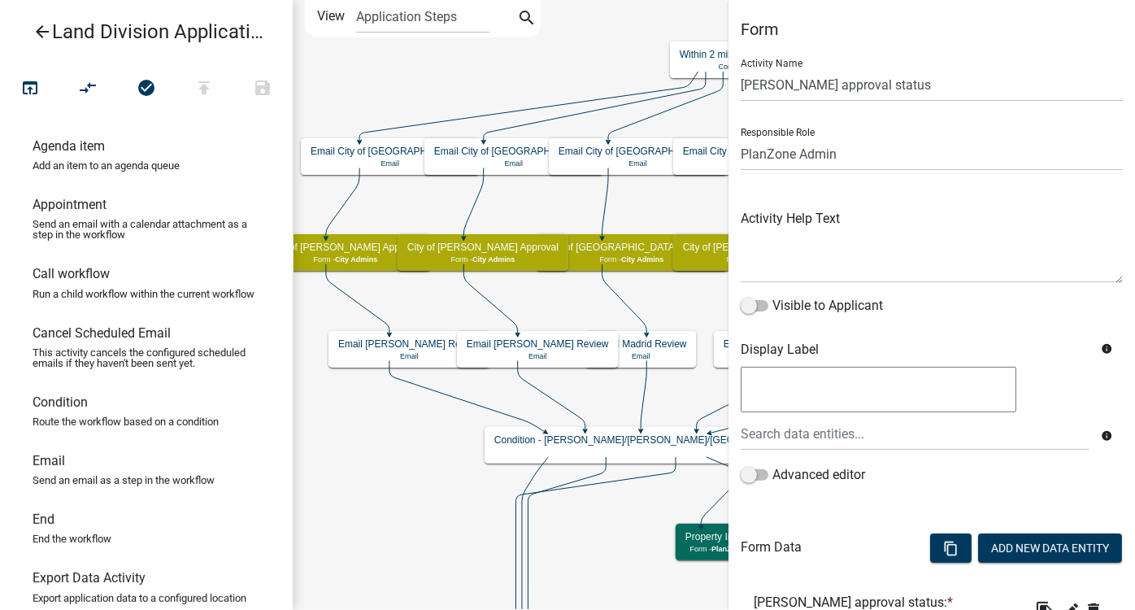
scroll to position [297, 0]
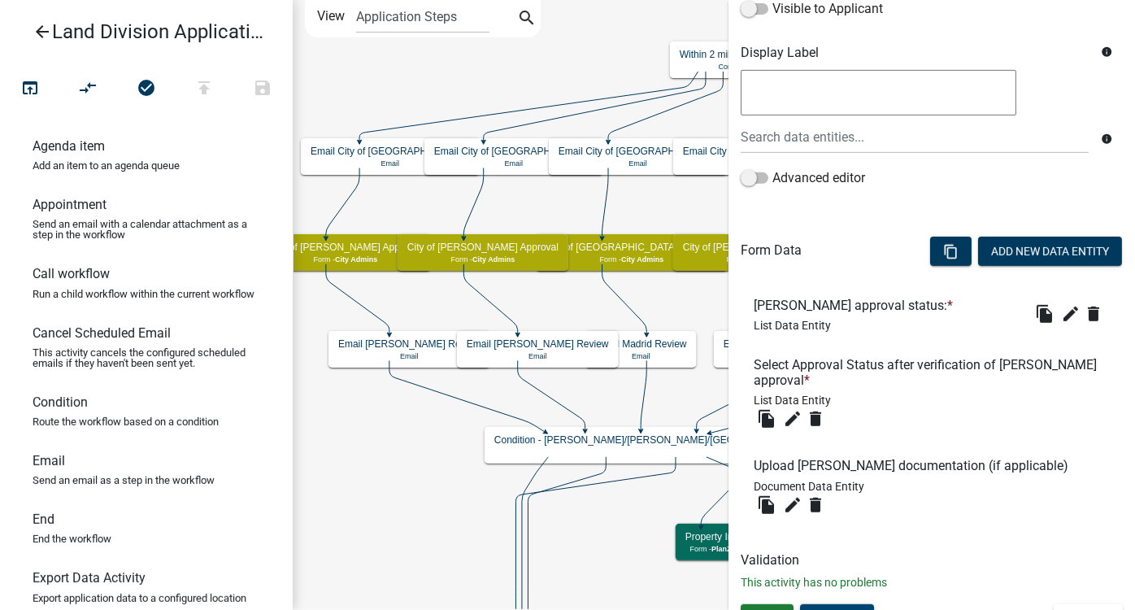
click at [850, 536] on button "Preview" at bounding box center [837, 618] width 74 height 29
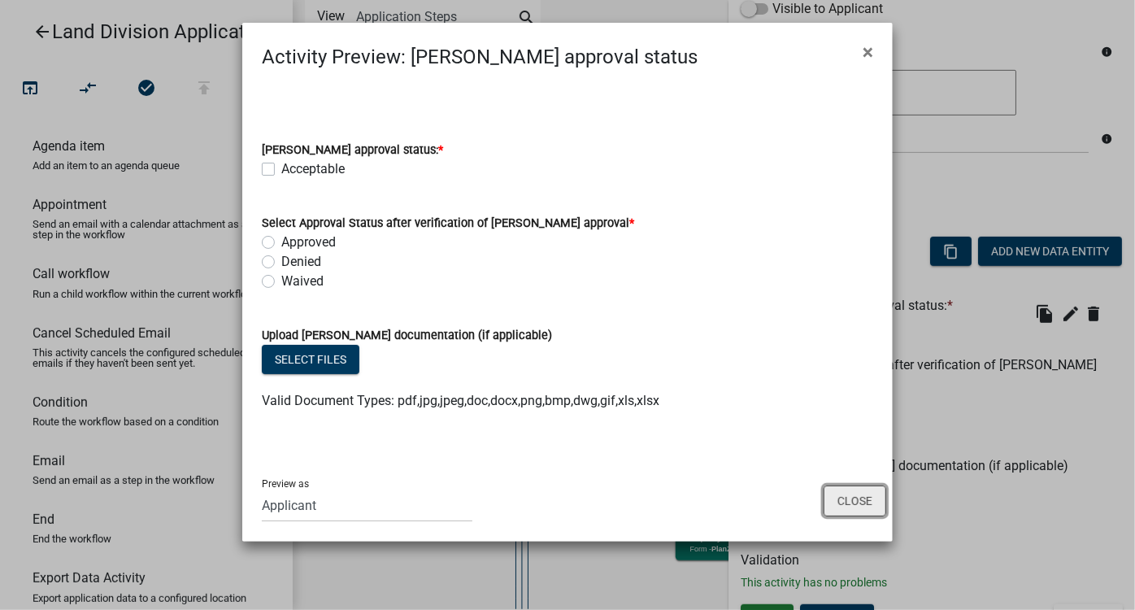
click at [848, 494] on button "Close" at bounding box center [855, 501] width 63 height 31
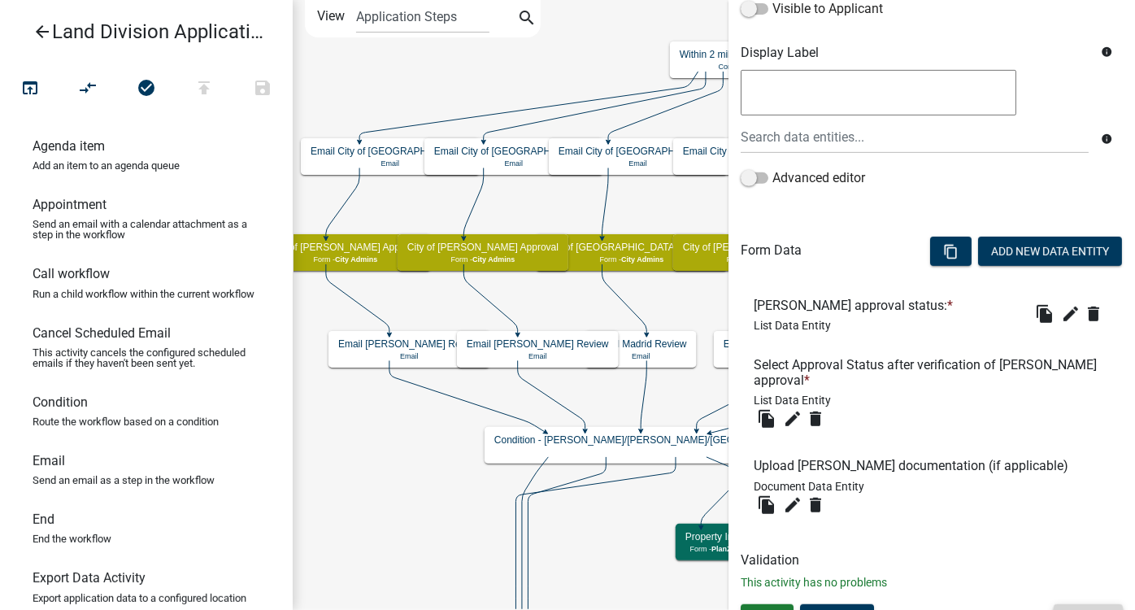
click at [999, 536] on button "Cancel" at bounding box center [1088, 618] width 69 height 29
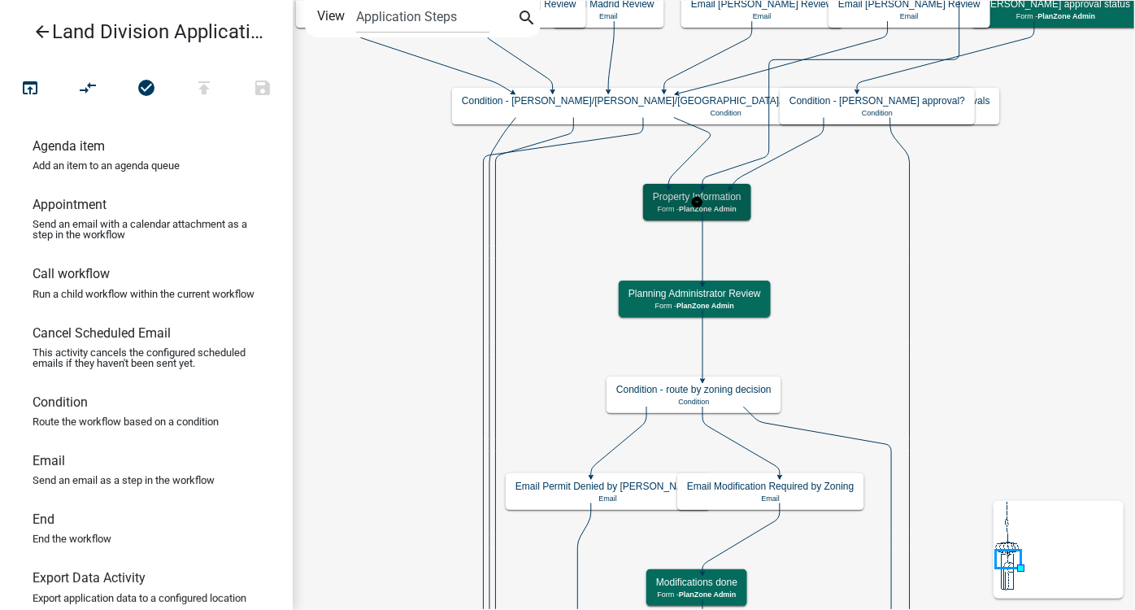
click at [724, 210] on span "PlanZone Admin" at bounding box center [708, 208] width 58 height 9
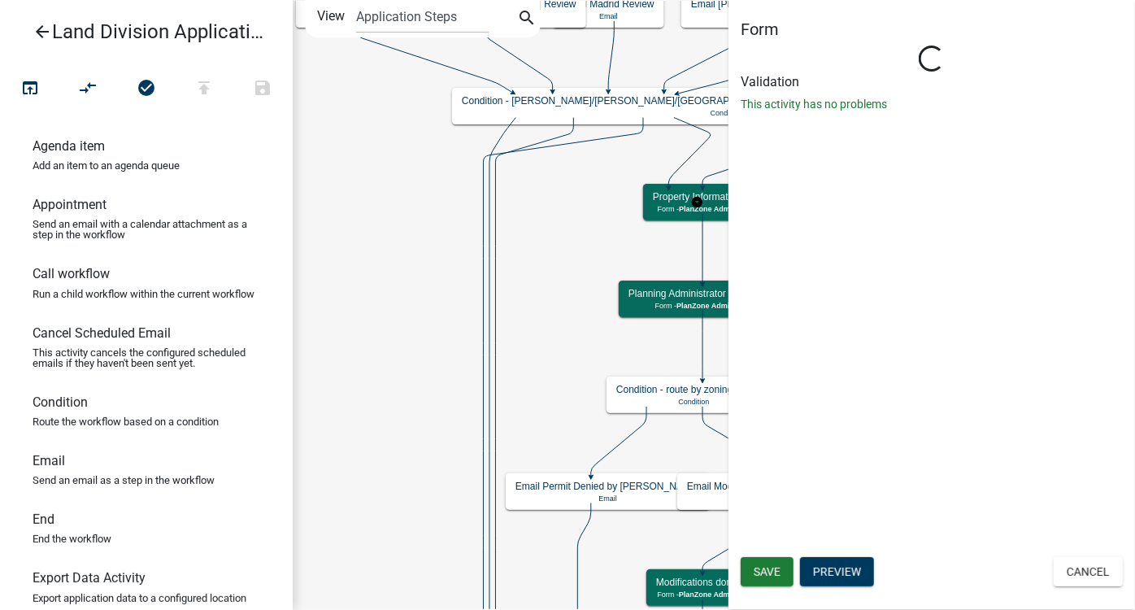
select select "9CCF1CE1-1493-4898-8BC7-7E5FCEEEC4CB"
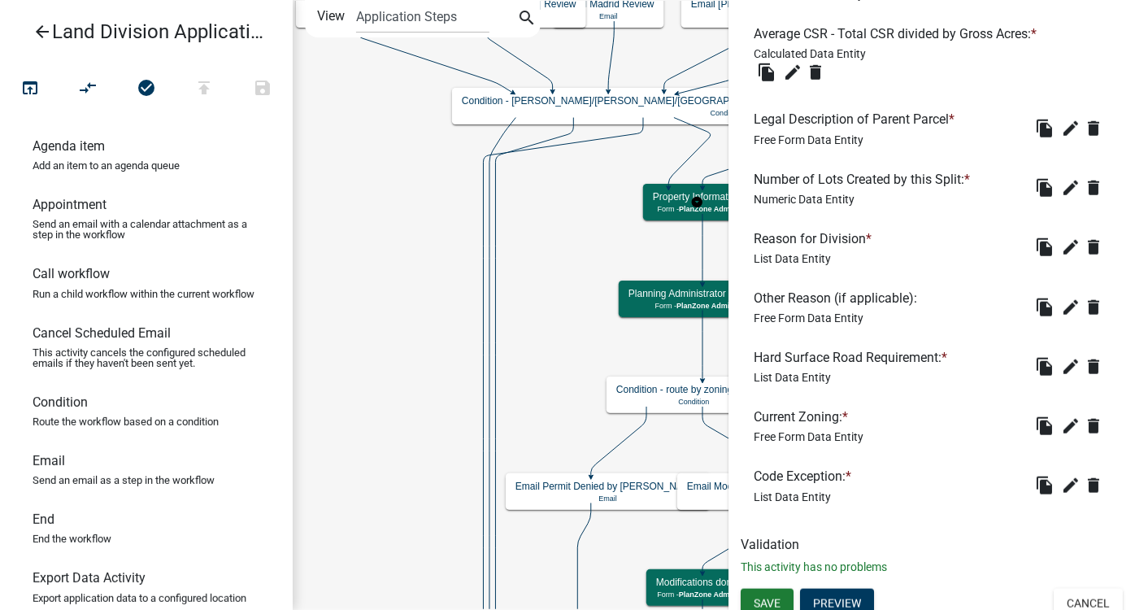
scroll to position [699, 0]
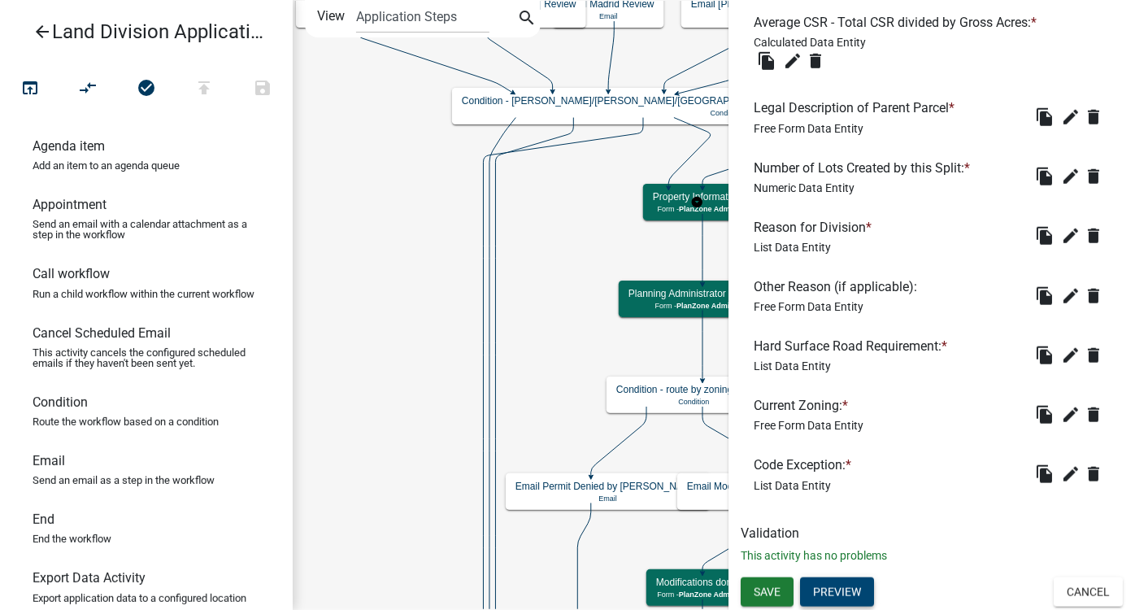
click at [850, 536] on button "Preview" at bounding box center [837, 592] width 74 height 29
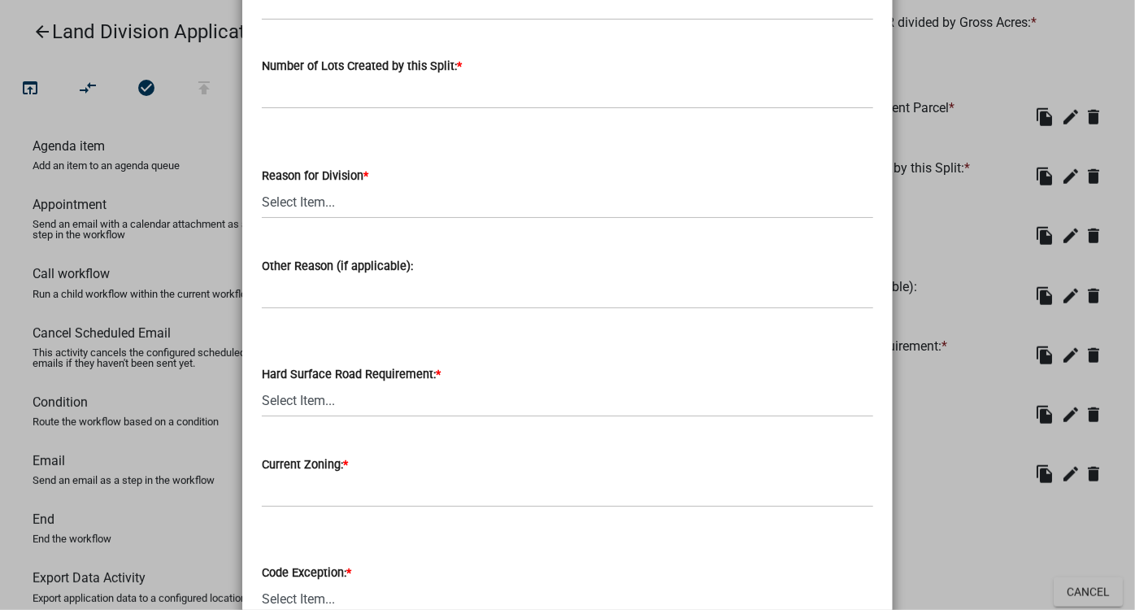
scroll to position [602, 0]
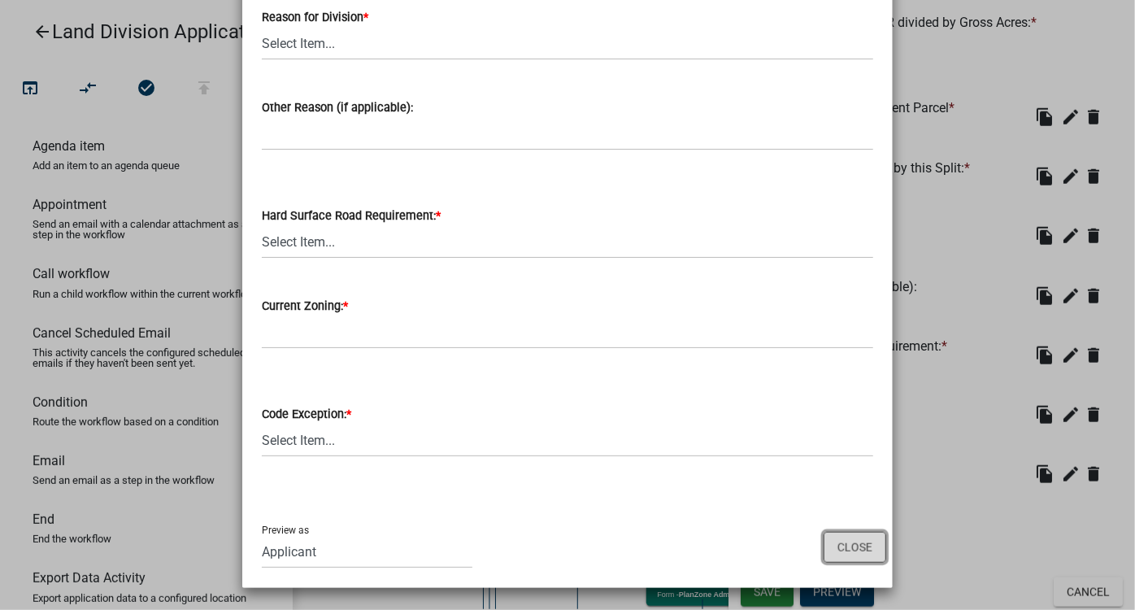
click at [861, 536] on button "Close" at bounding box center [855, 547] width 63 height 31
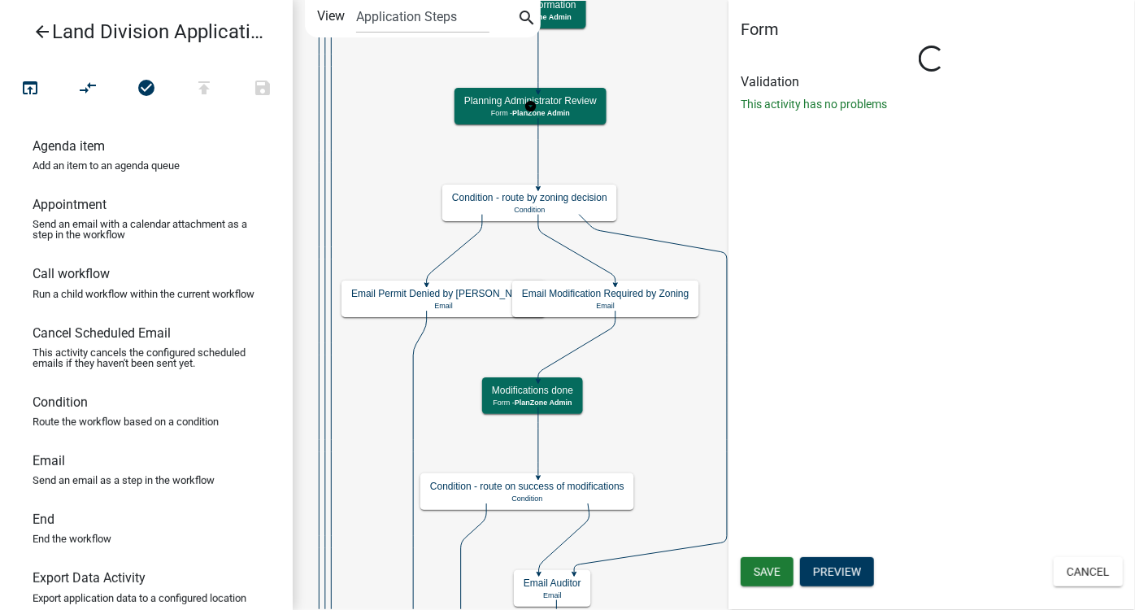
scroll to position [0, 0]
select select "9CCF1CE1-1493-4898-8BC7-7E5FCEEEC4CB"
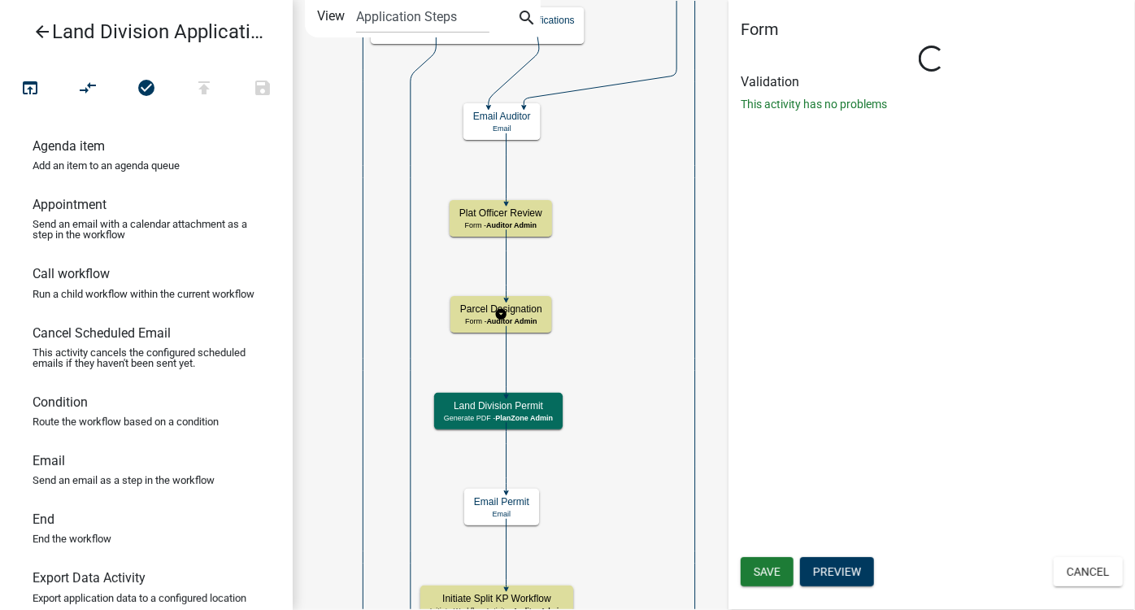
select select "9CCF1CE1-1493-4898-8BC7-7E5FCEEEC4CB"
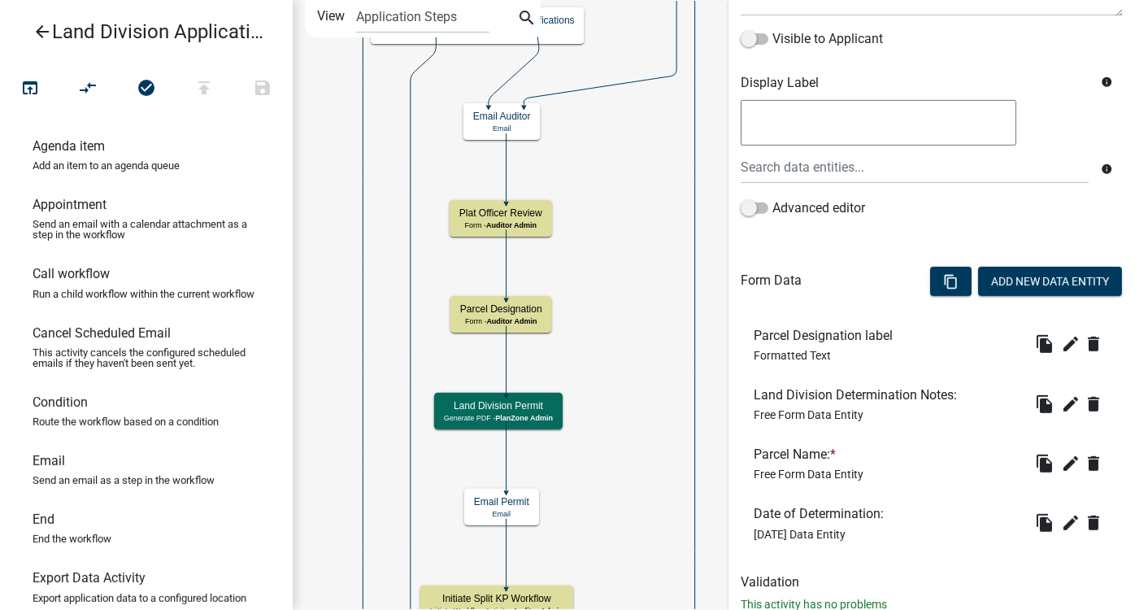
scroll to position [316, 0]
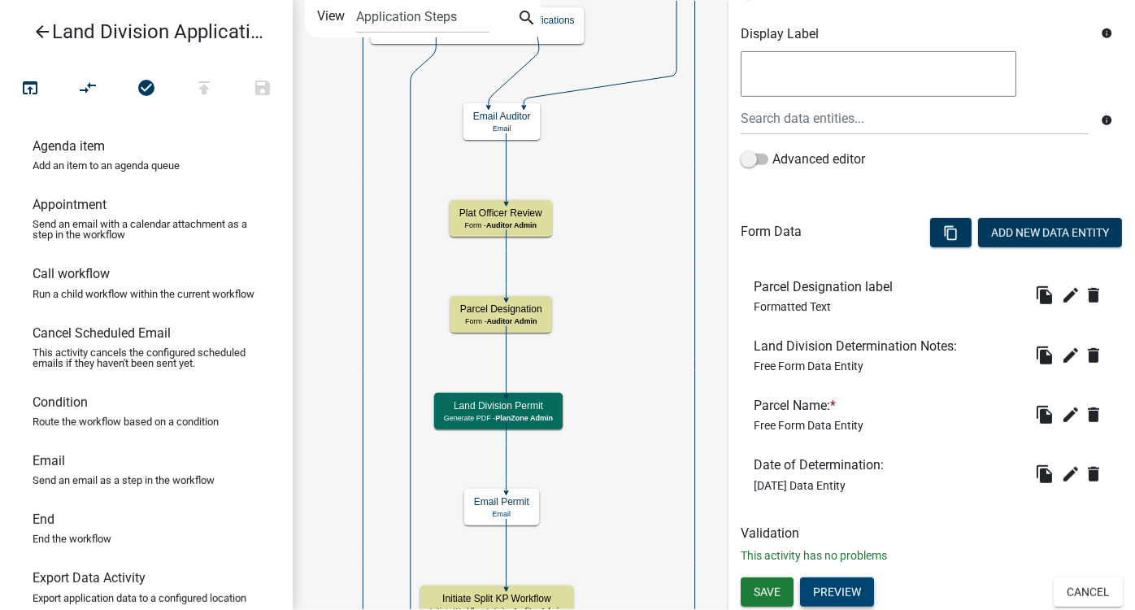
click at [853, 536] on button "Preview" at bounding box center [837, 592] width 74 height 29
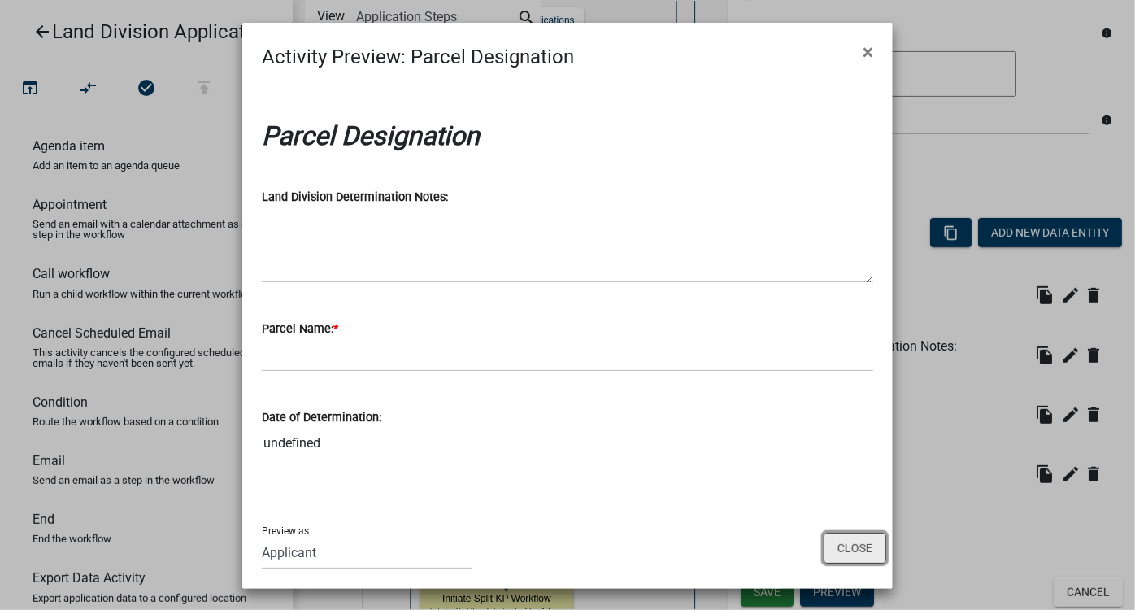
click at [852, 536] on button "Close" at bounding box center [855, 548] width 63 height 31
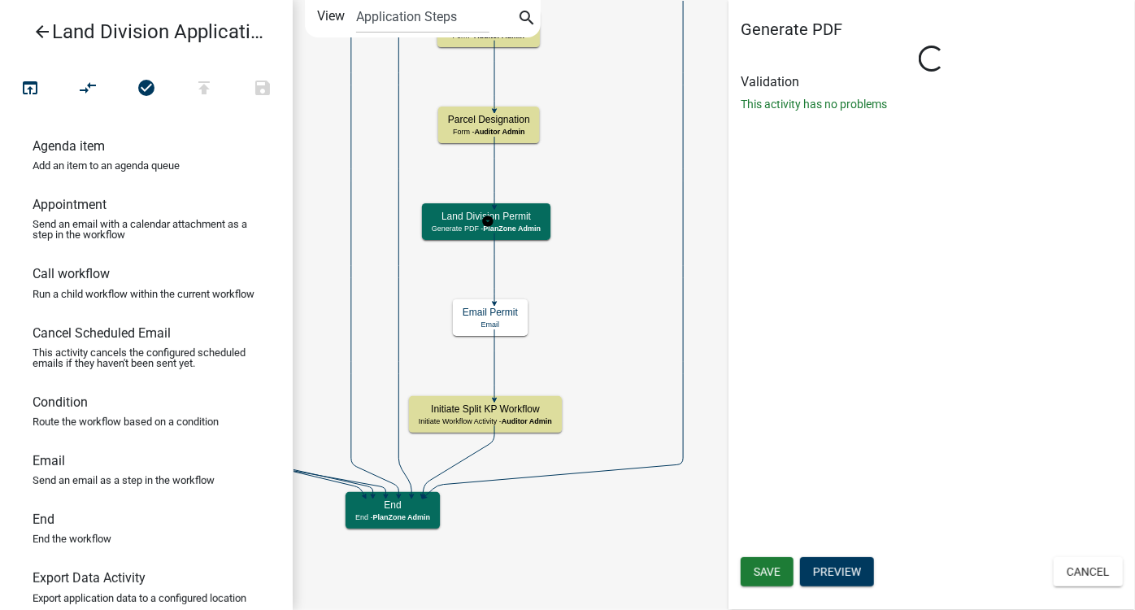
scroll to position [0, 0]
select select "9CCF1CE1-1493-4898-8BC7-7E5FCEEEC4CB"
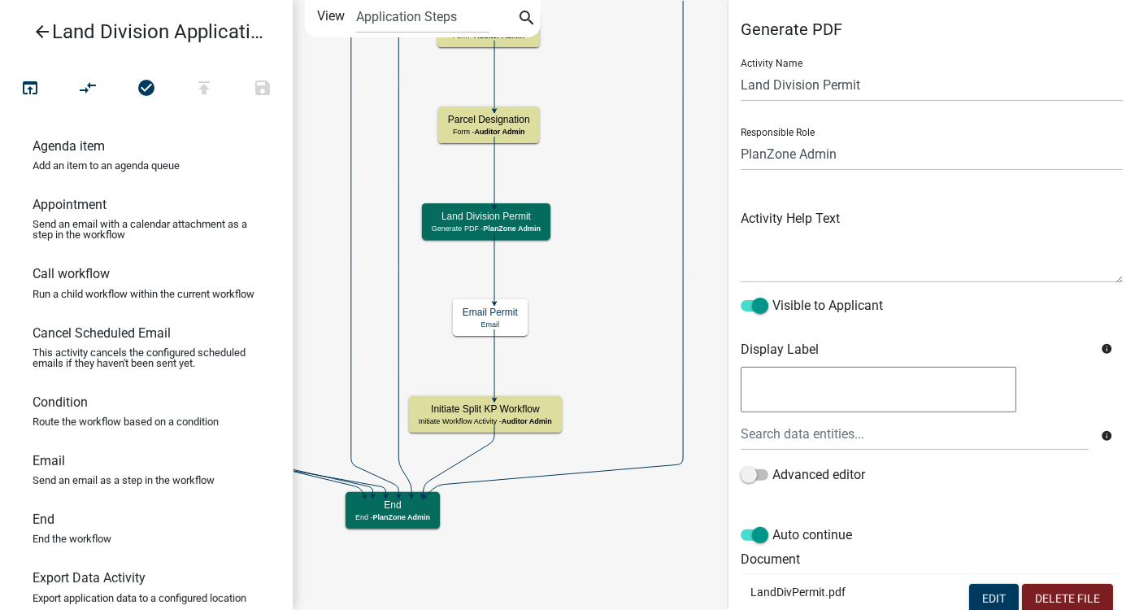
scroll to position [319, 0]
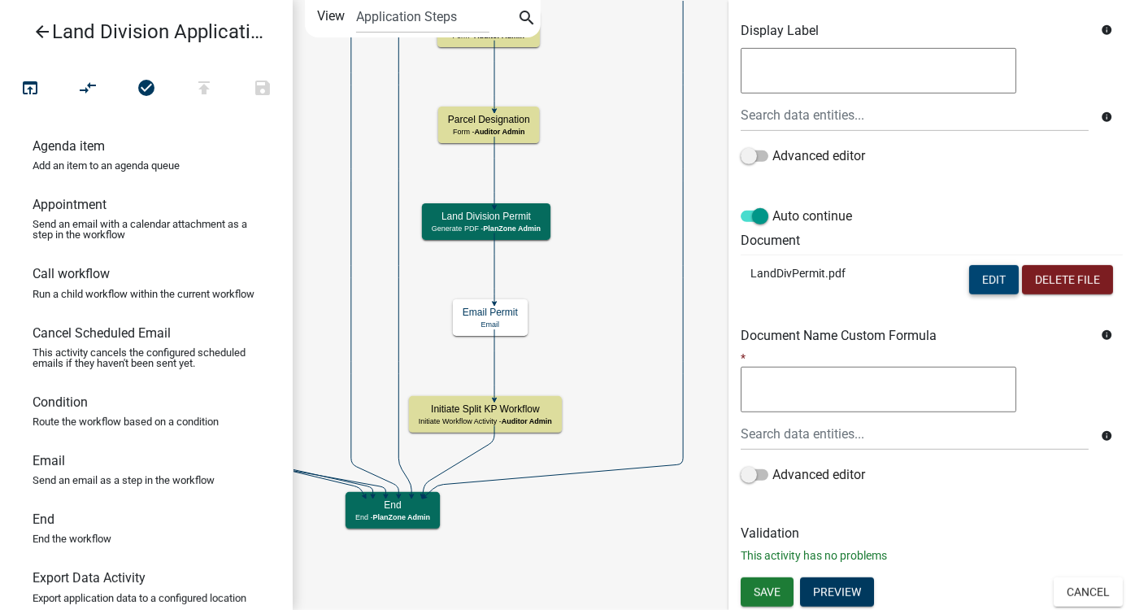
click at [976, 273] on button "Edit" at bounding box center [995, 279] width 50 height 29
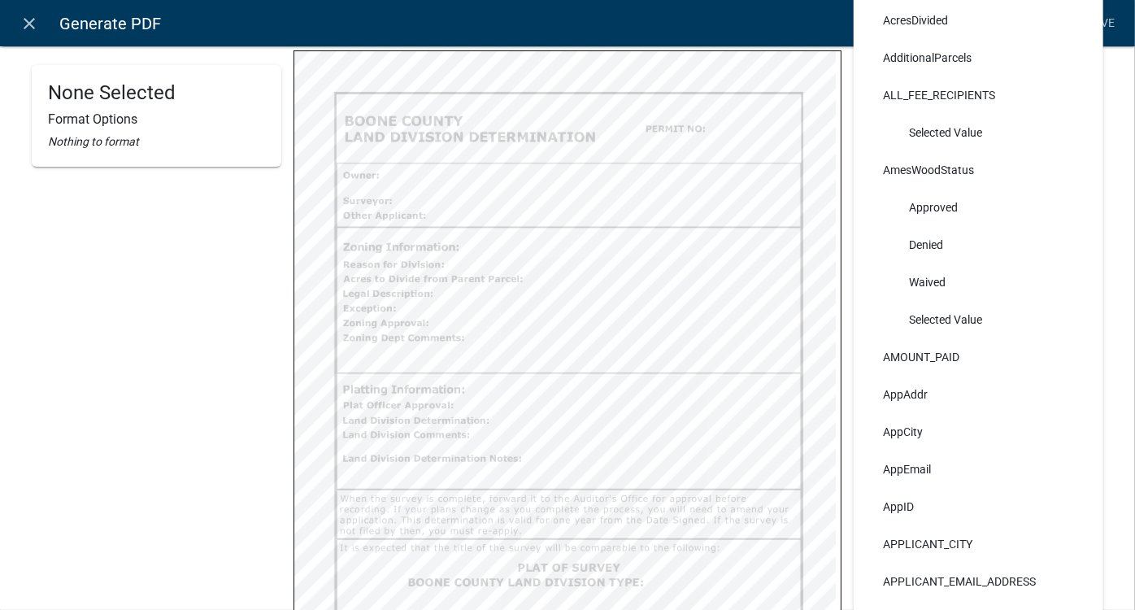
scroll to position [0, 0]
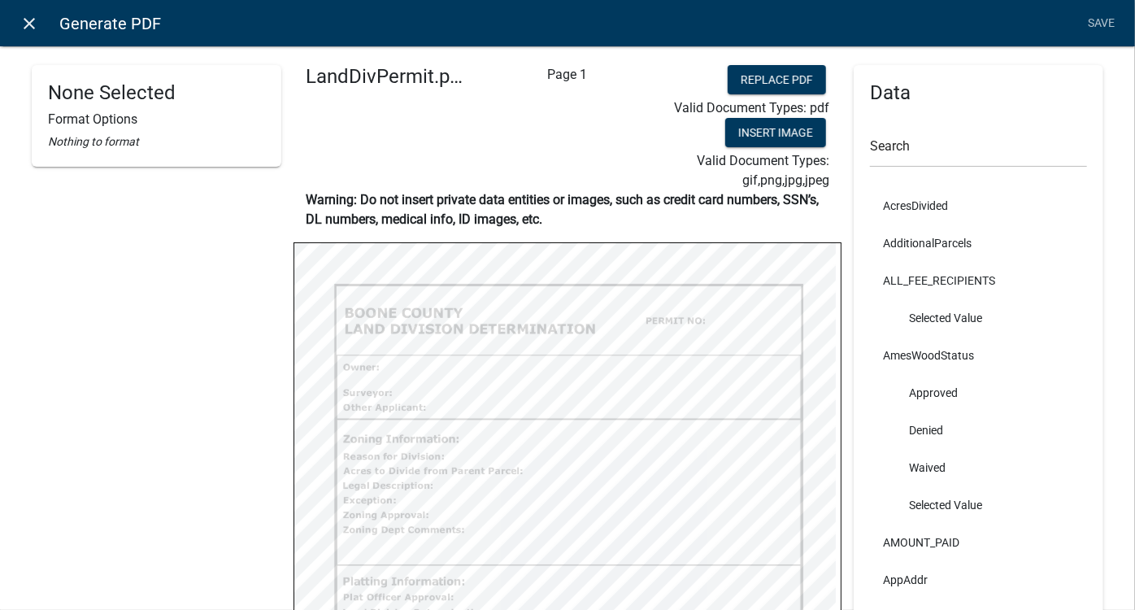
click at [34, 30] on icon "close" at bounding box center [30, 24] width 20 height 20
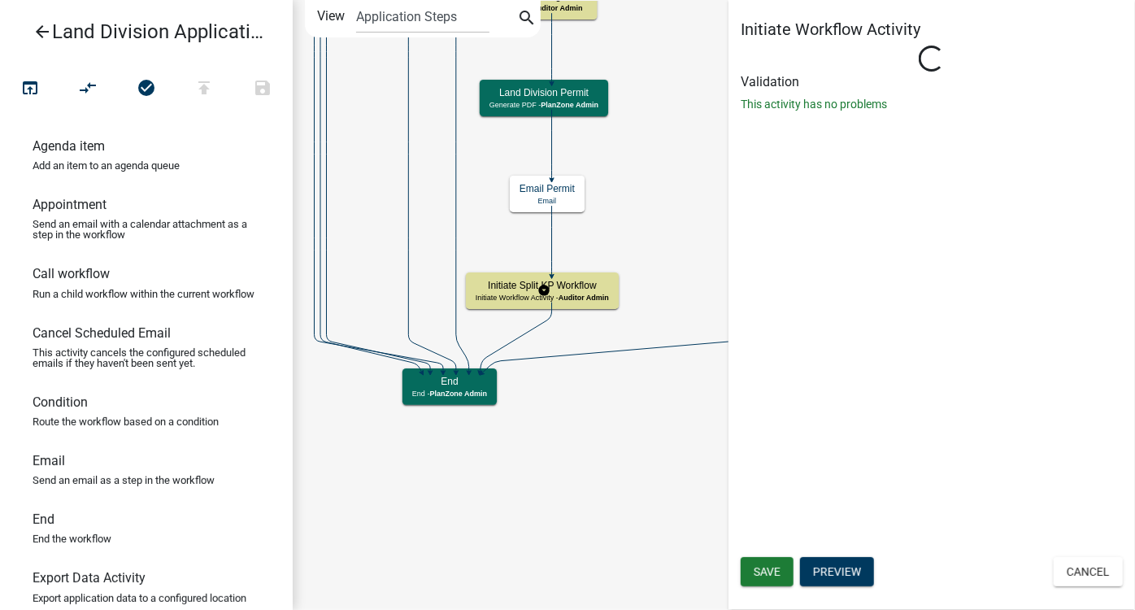
select select "9CCF1CE1-1493-4898-8BC7-7E5FCEEEC4CB"
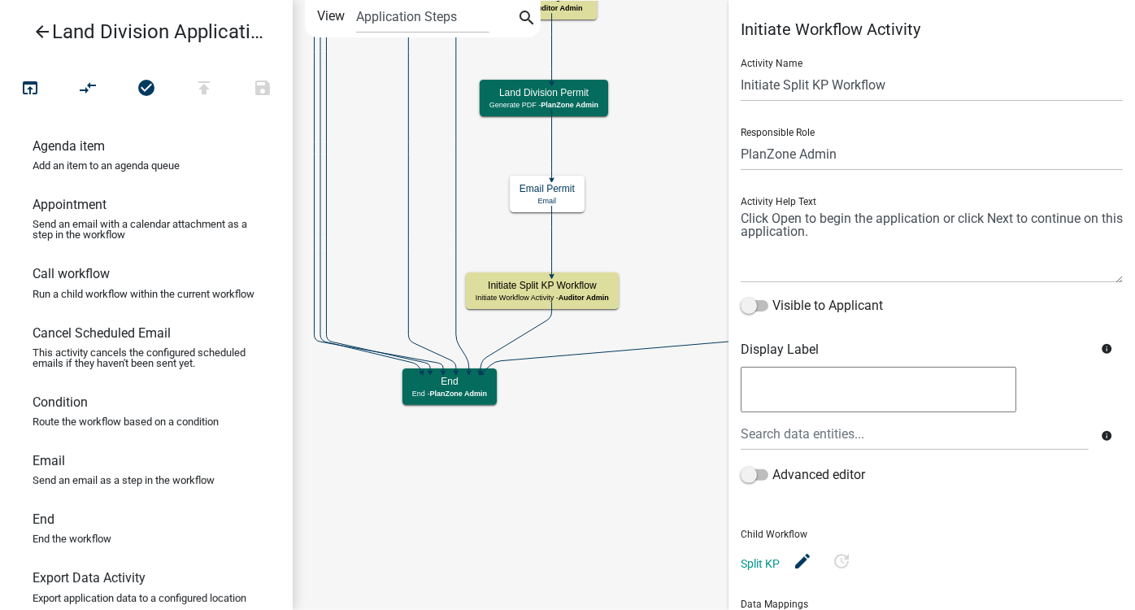
scroll to position [147, 0]
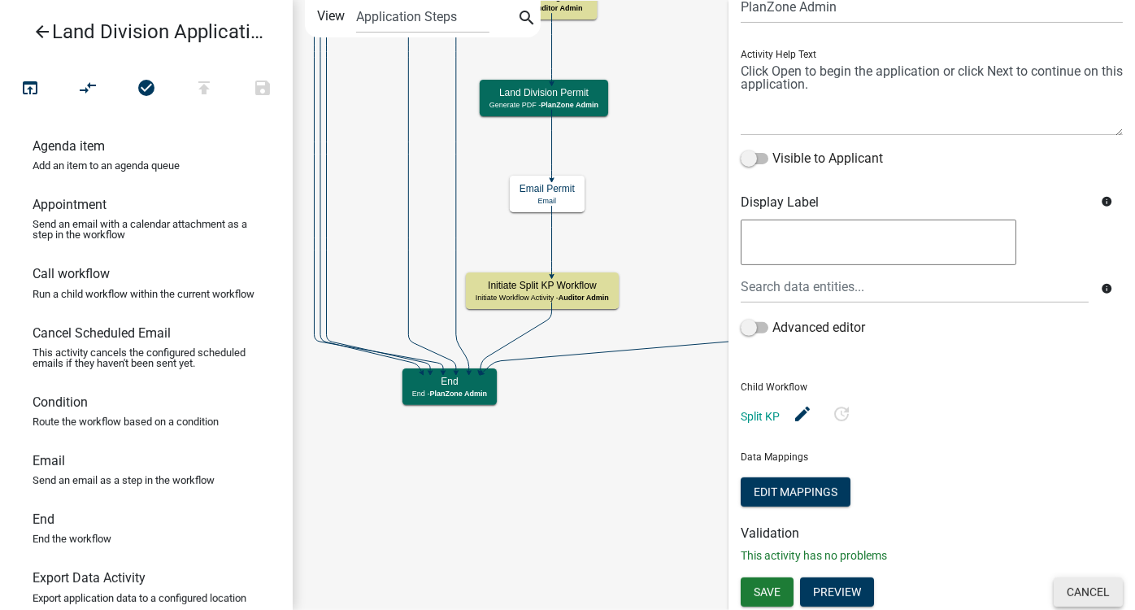
click at [999, 536] on button "Cancel" at bounding box center [1088, 592] width 69 height 29
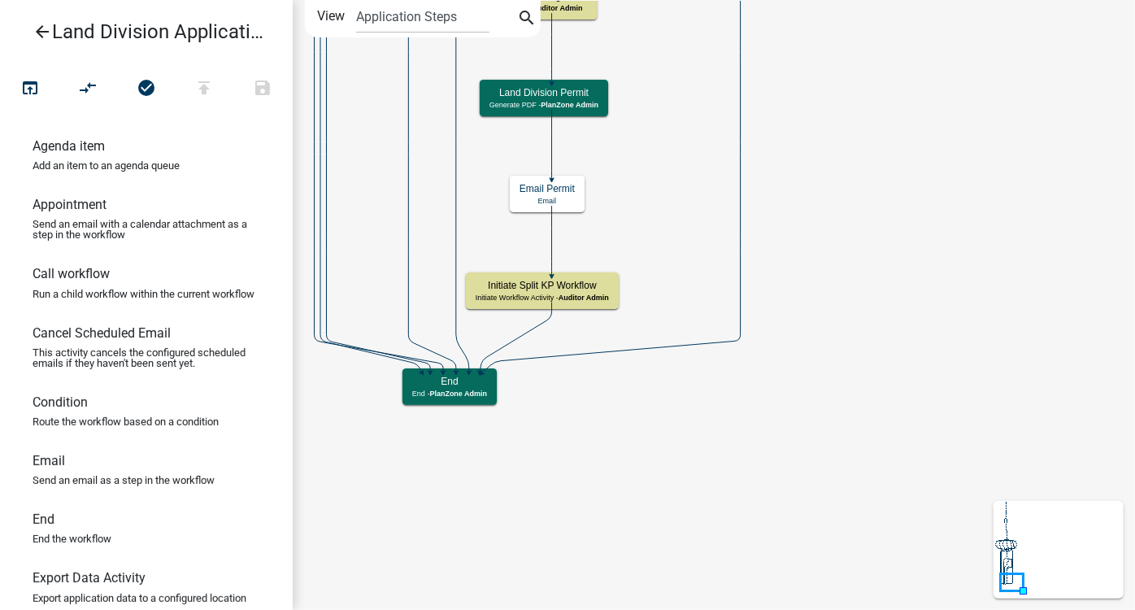
scroll to position [0, 0]
click at [34, 28] on icon "arrow_back" at bounding box center [43, 33] width 20 height 23
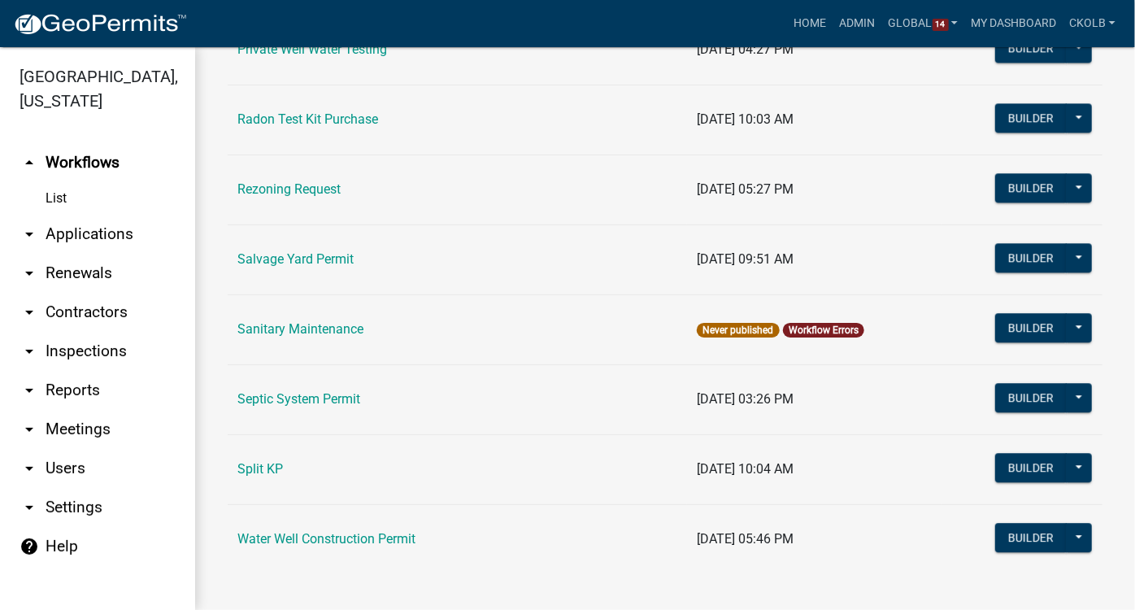
scroll to position [2086, 0]
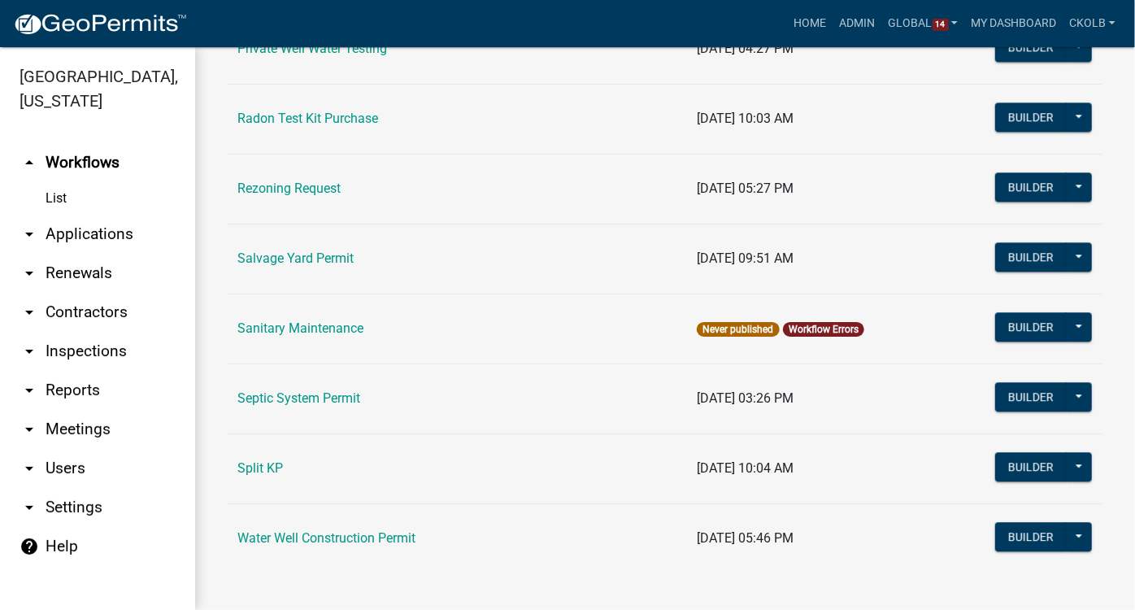
click at [999, 474] on div "Builder Published Disable Archive History Copy Make Public Start Application" at bounding box center [1044, 468] width 97 height 33
click at [999, 467] on button "Builder" at bounding box center [1032, 466] width 72 height 29
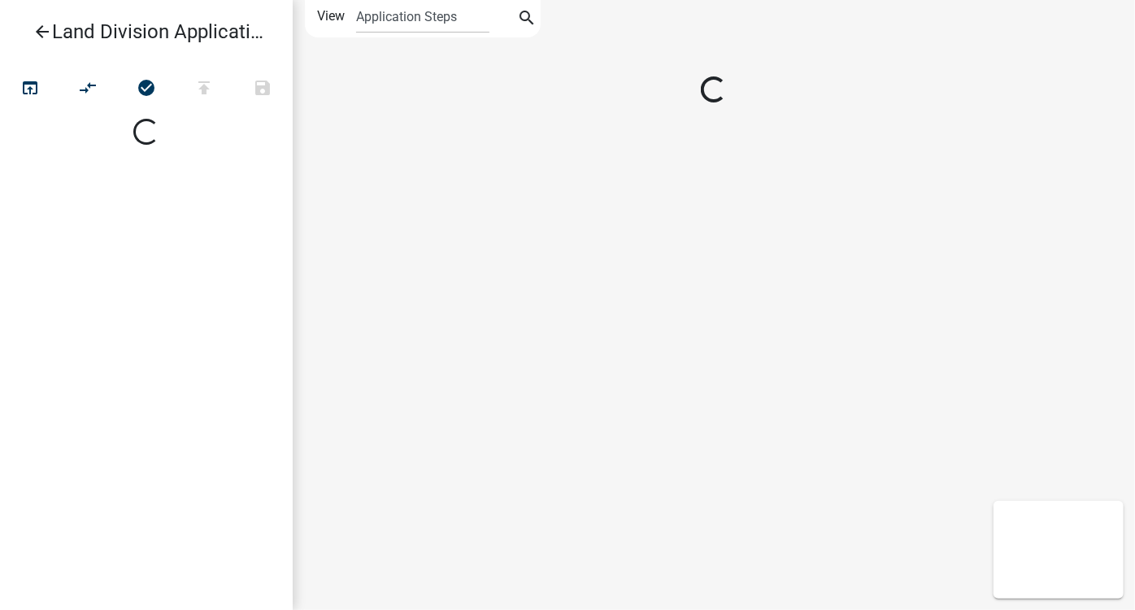
select select
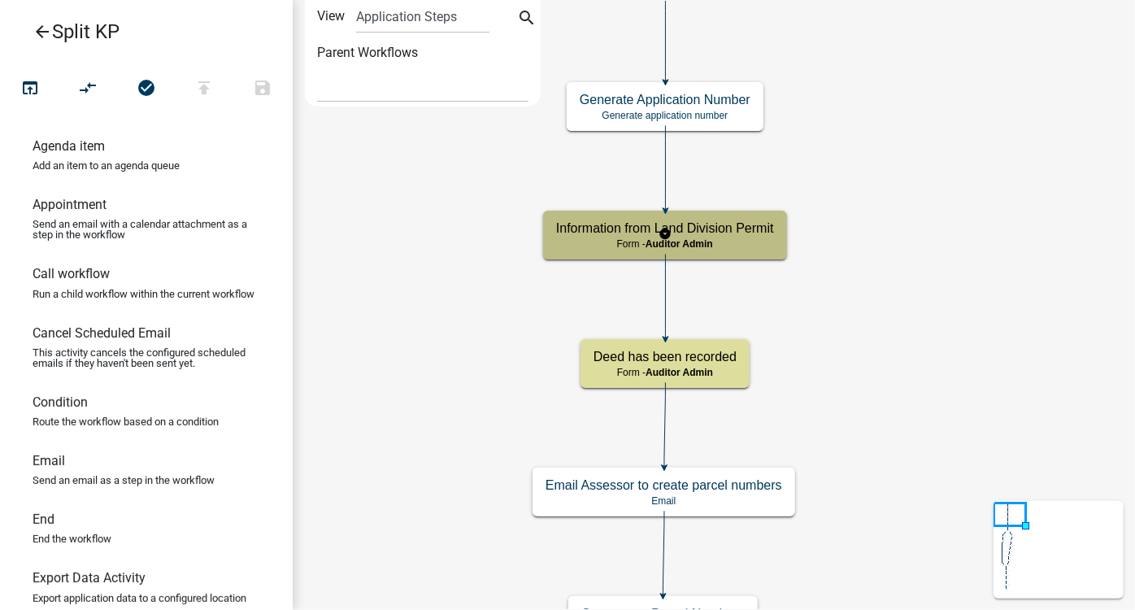
click at [768, 235] on h5 "Information from Land Division Permit" at bounding box center [665, 227] width 218 height 15
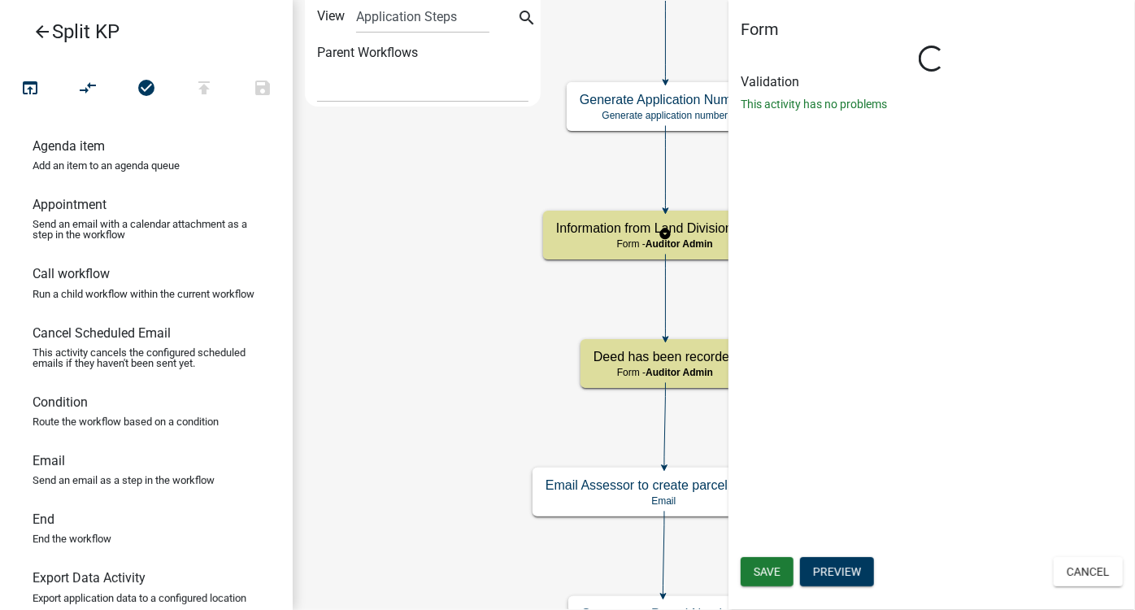
select select "201ECB7F-0862-438C-979B-5BAD9CE72445"
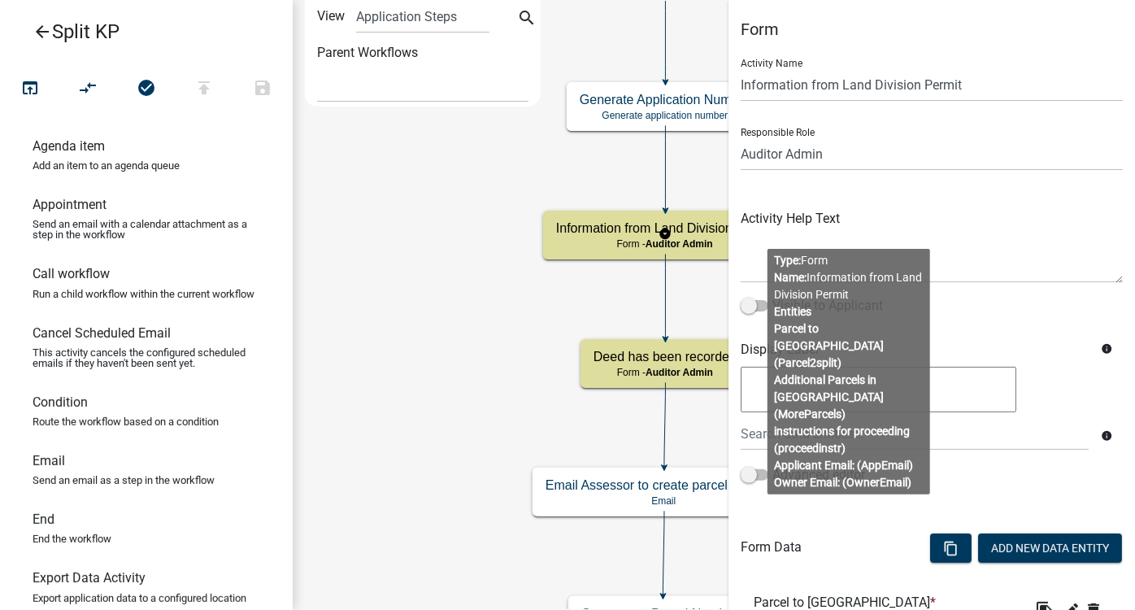
scroll to position [375, 0]
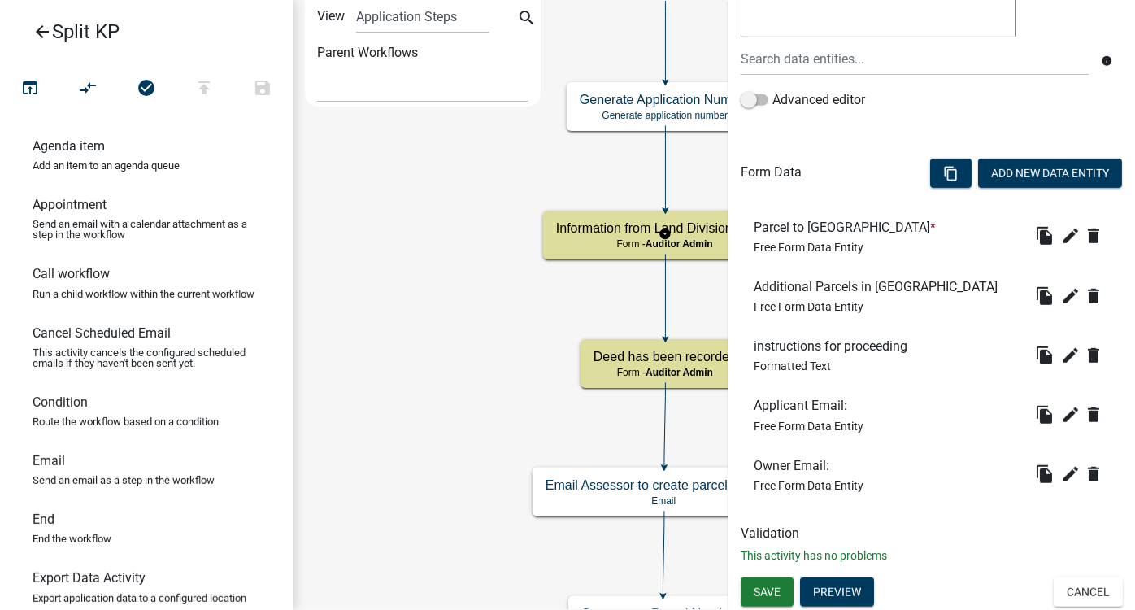
click at [861, 286] on body "Internet Explorer does NOT work with GeoPermits. Get a new browser for more sec…" at bounding box center [567, 305] width 1135 height 610
click at [846, 536] on button "Preview" at bounding box center [837, 592] width 74 height 29
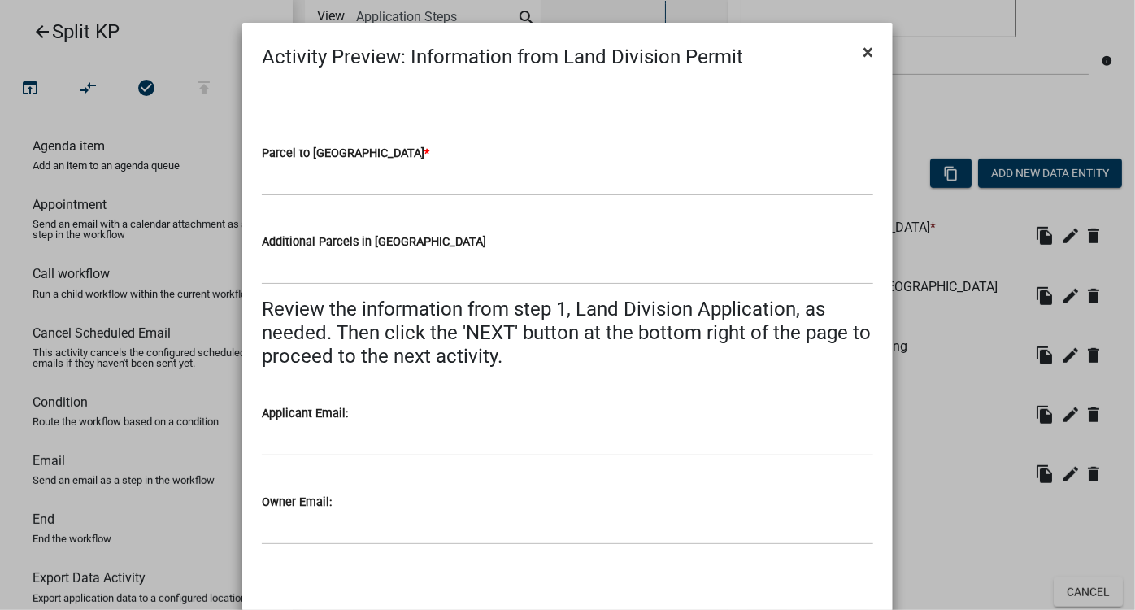
click at [863, 59] on span "×" at bounding box center [868, 52] width 11 height 23
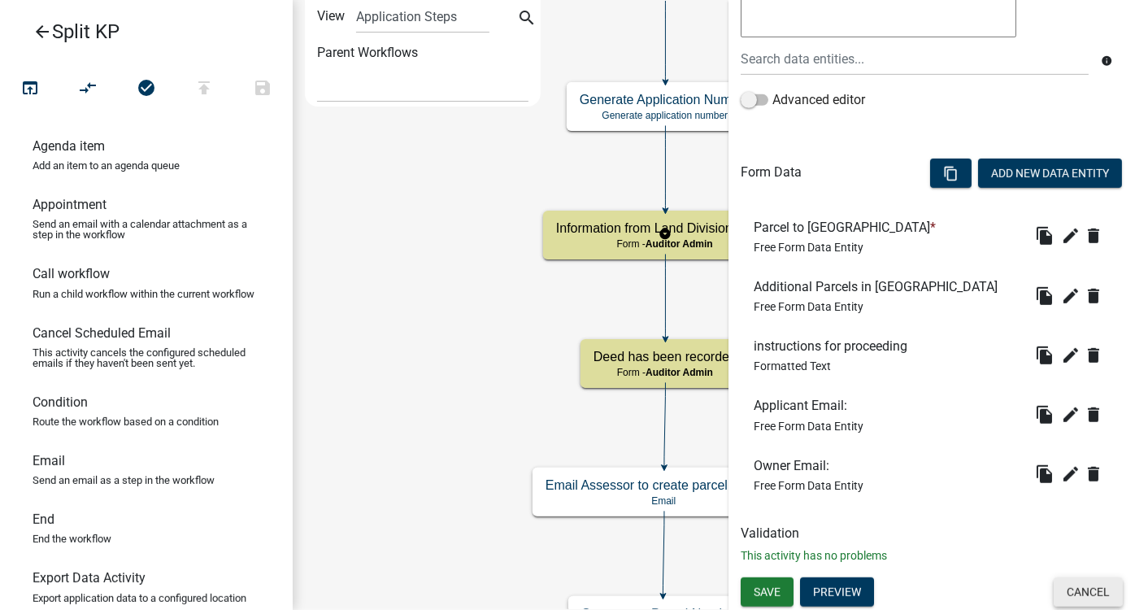
click at [999, 536] on button "Cancel" at bounding box center [1088, 592] width 69 height 29
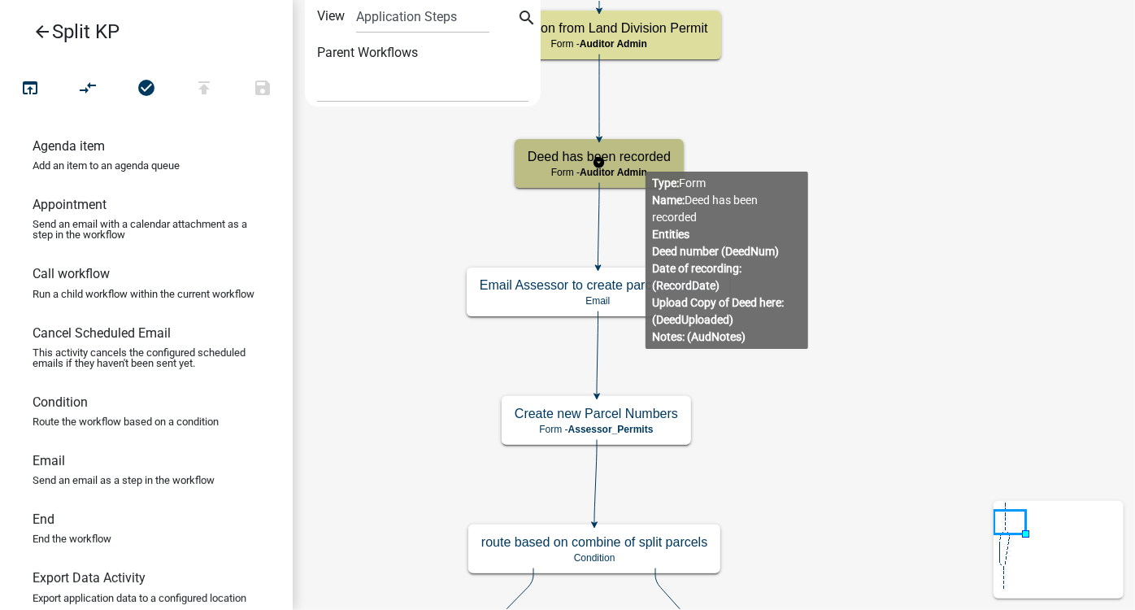
click at [646, 159] on h5 "Deed has been recorded" at bounding box center [599, 156] width 143 height 15
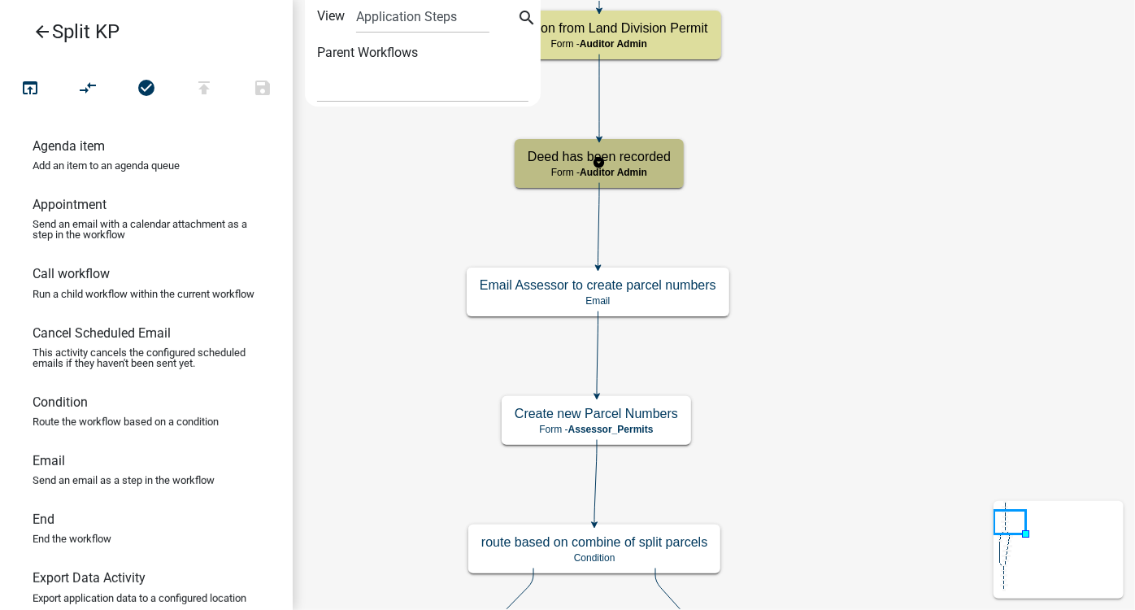
click at [646, 159] on h5 "Deed has been recorded" at bounding box center [599, 156] width 143 height 15
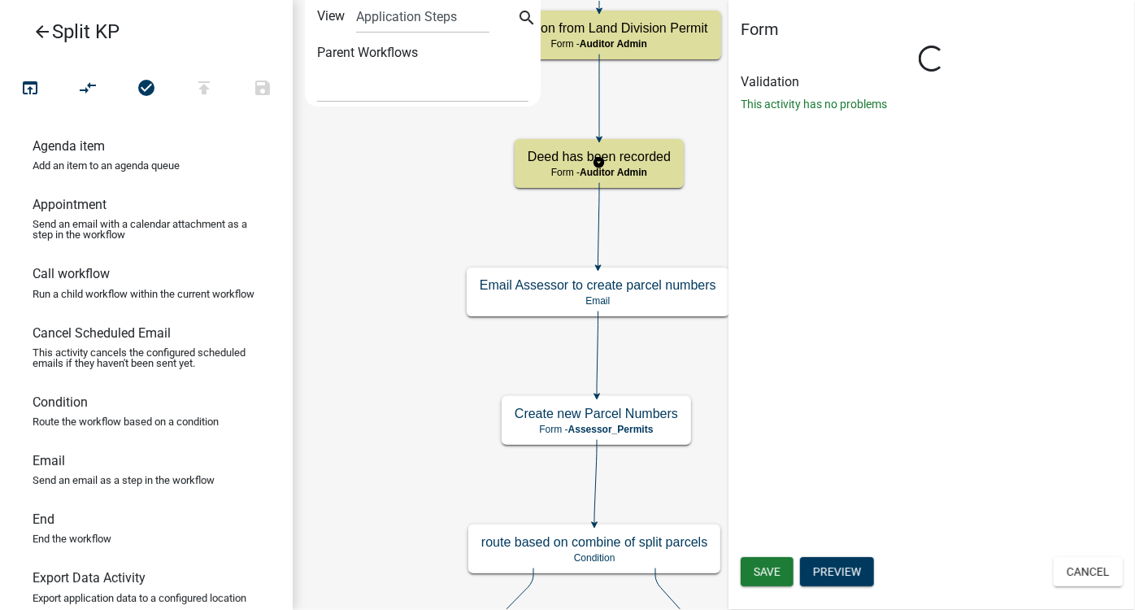
select select "201ECB7F-0862-438C-979B-5BAD9CE72445"
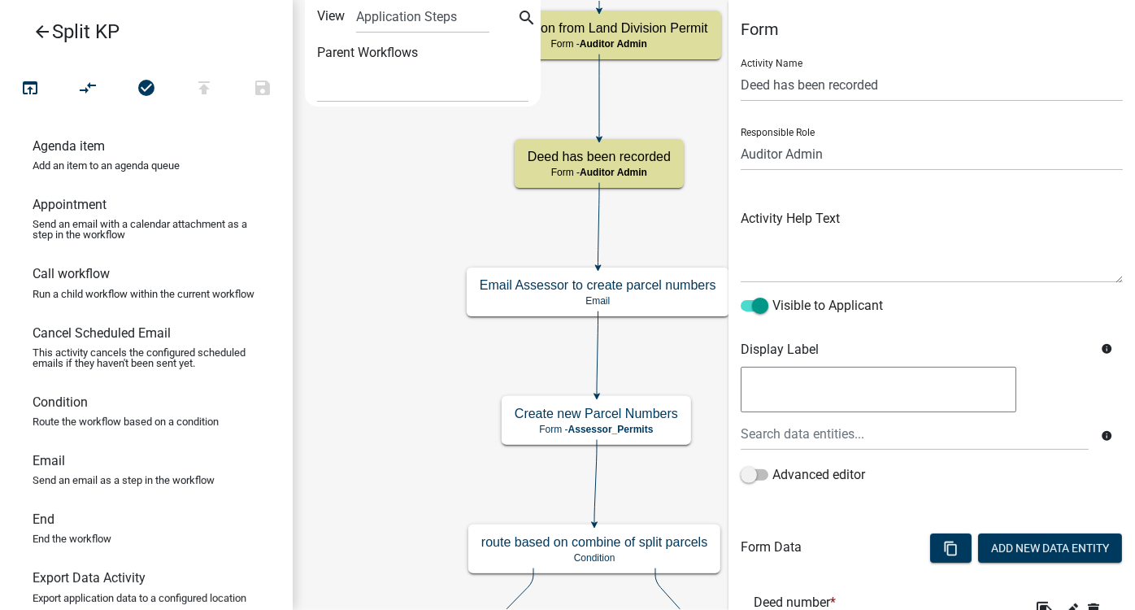
scroll to position [316, 0]
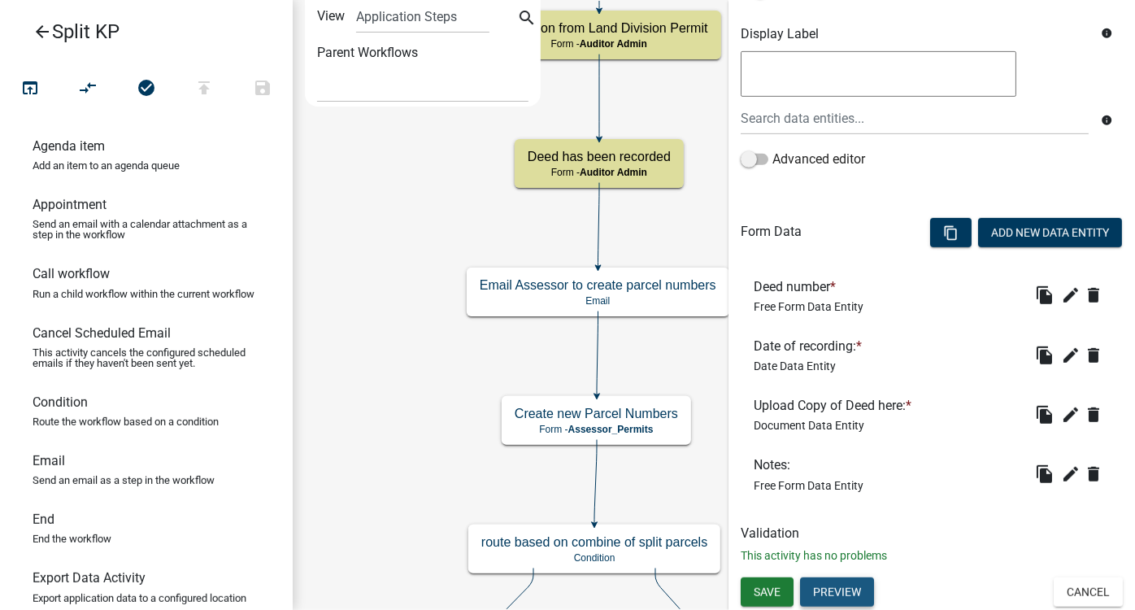
click at [856, 536] on button "Preview" at bounding box center [837, 592] width 74 height 29
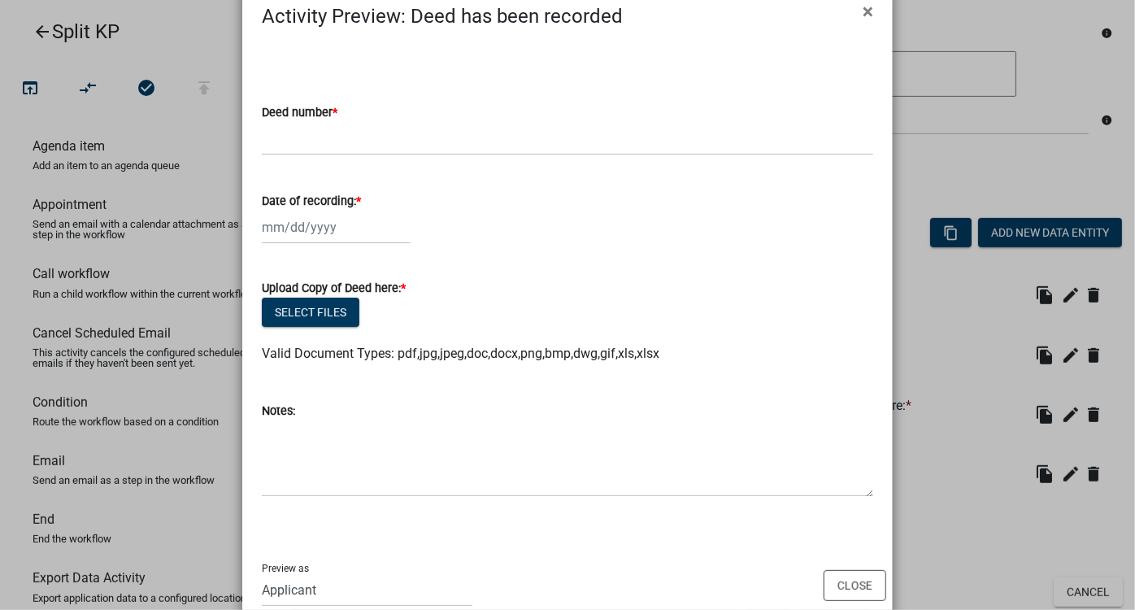
scroll to position [79, 0]
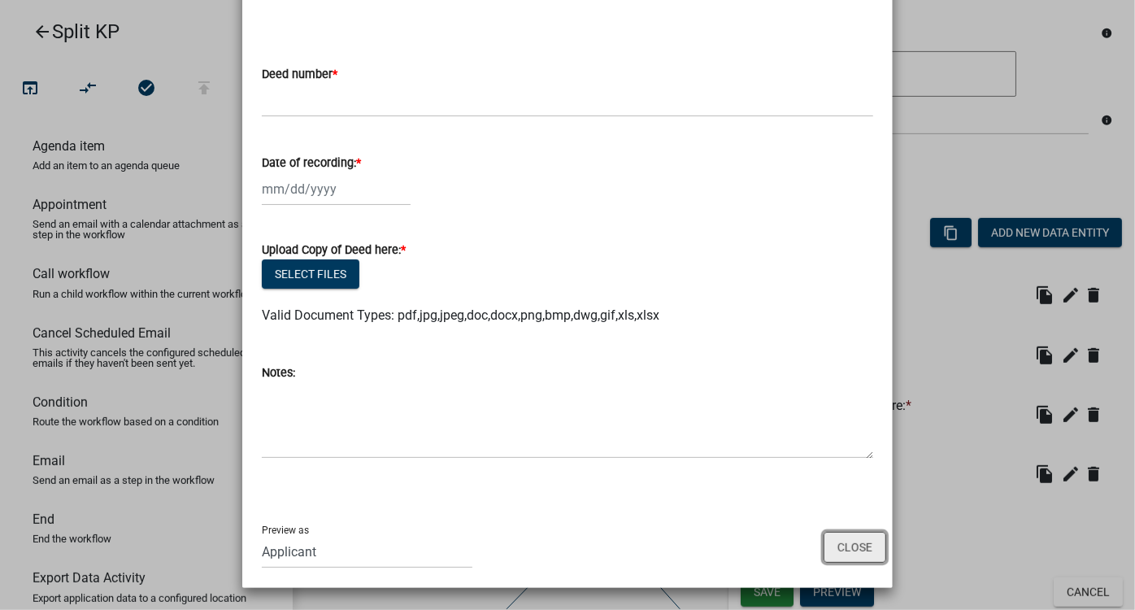
click at [866, 536] on button "Close" at bounding box center [855, 547] width 63 height 31
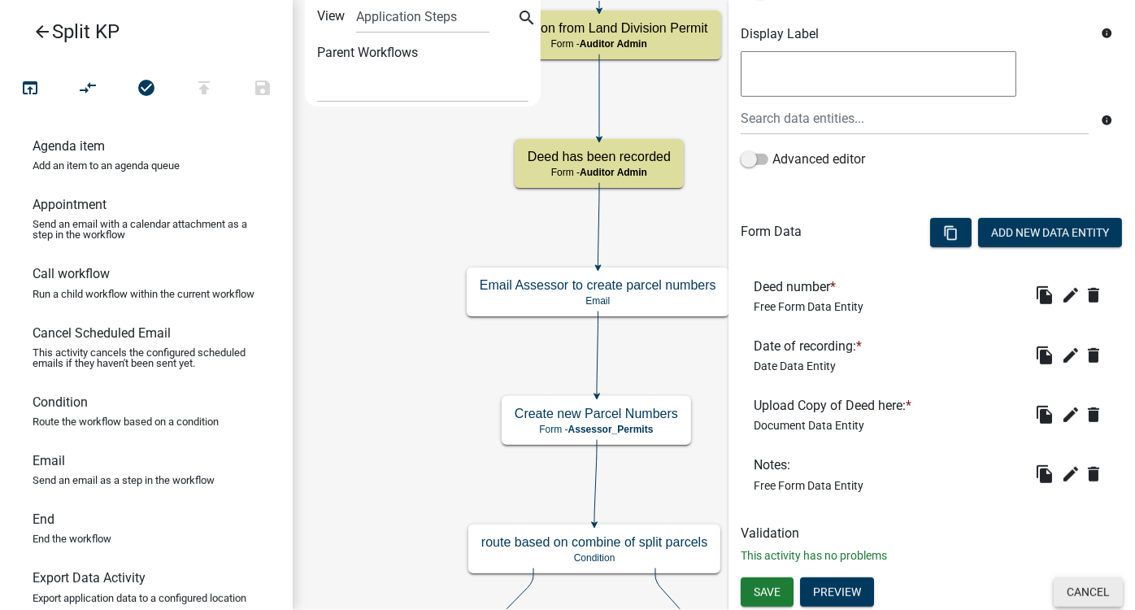
click at [999, 536] on button "Cancel" at bounding box center [1088, 592] width 69 height 29
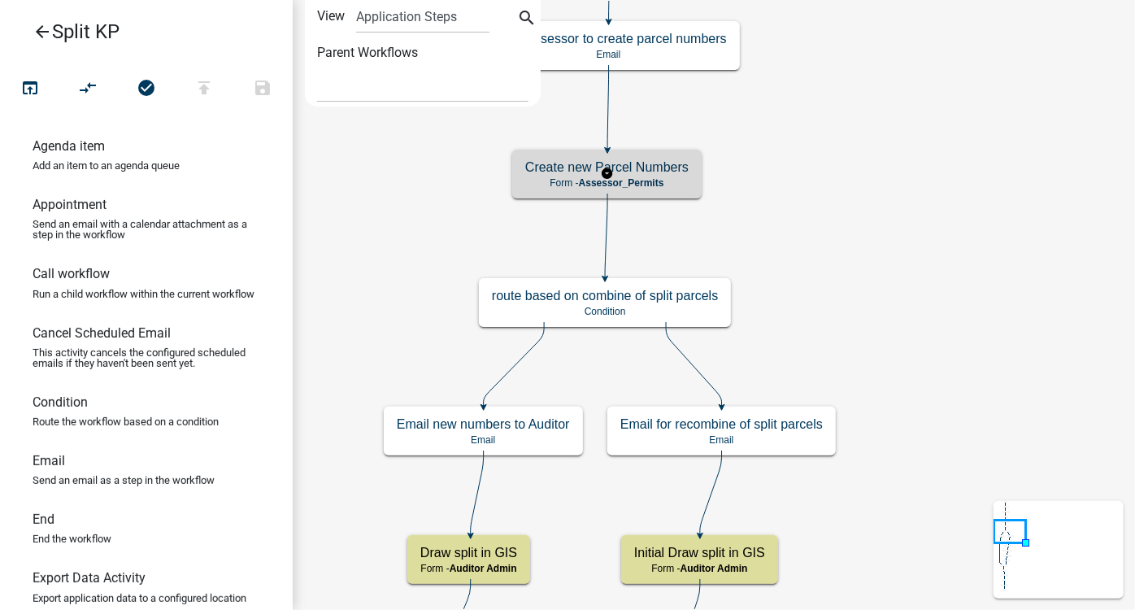
click at [675, 182] on p "Form - Assessor_Permits" at bounding box center [606, 182] width 163 height 11
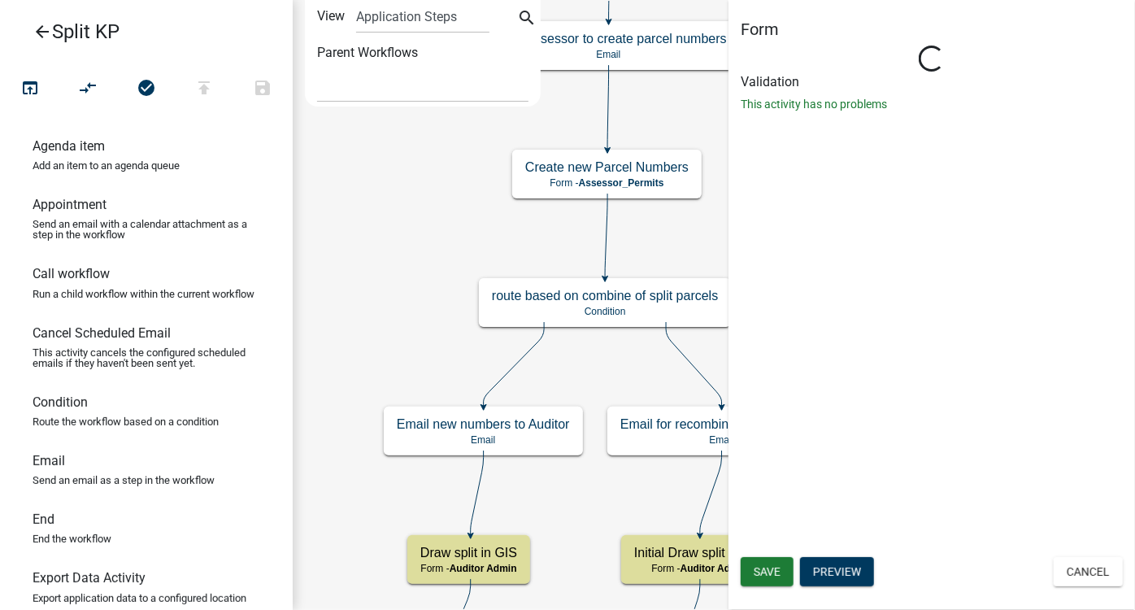
select select "EBA41803-5492-4607-97AB-2072A57B86CC"
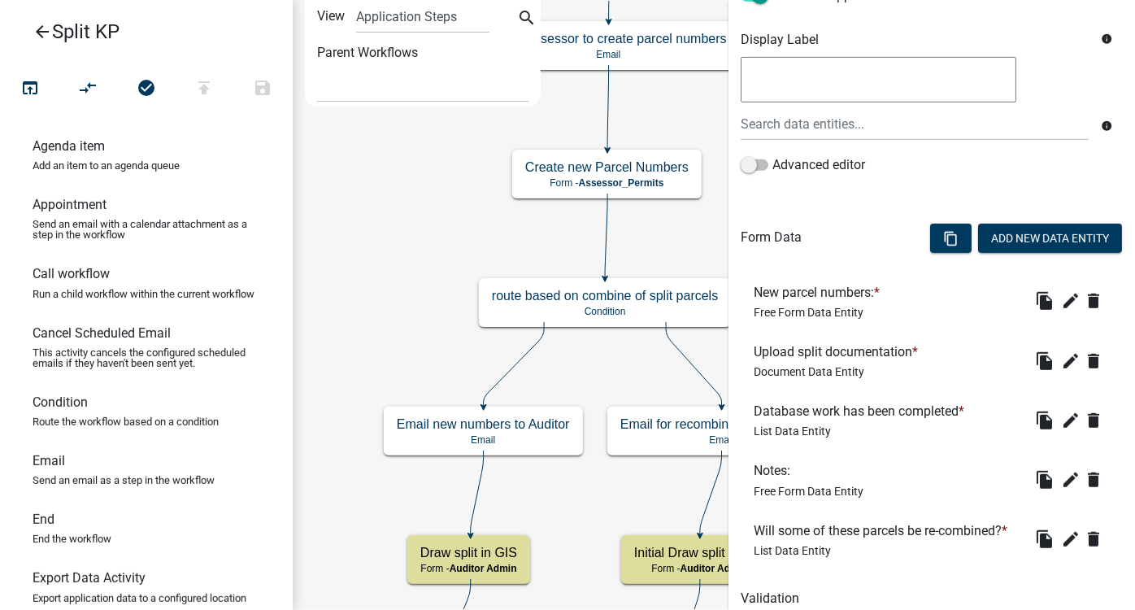
scroll to position [401, 0]
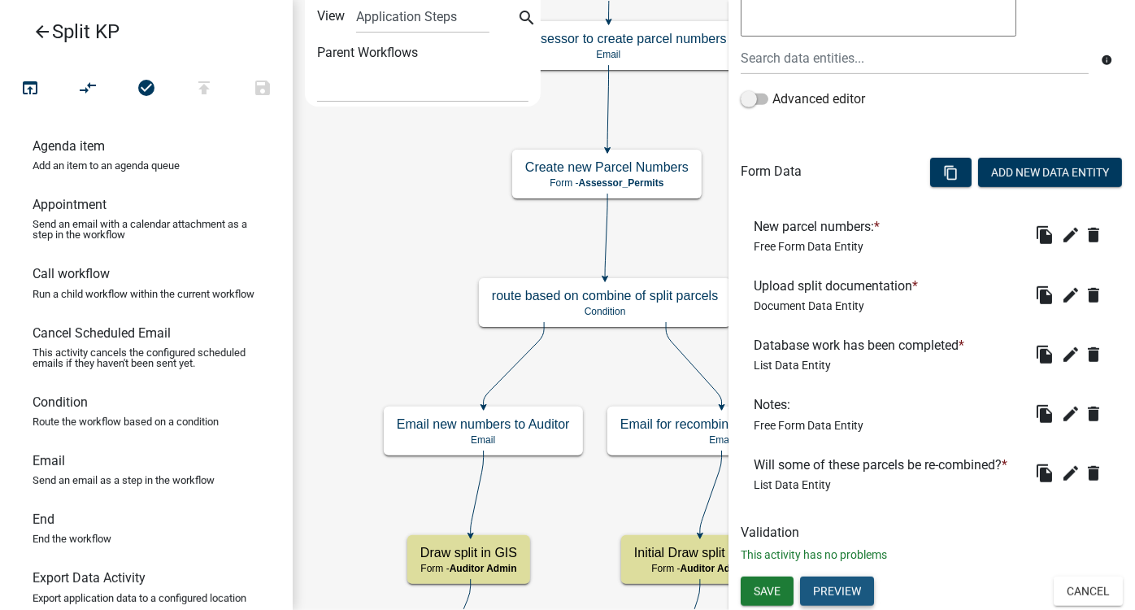
click at [842, 536] on button "Preview" at bounding box center [837, 591] width 74 height 29
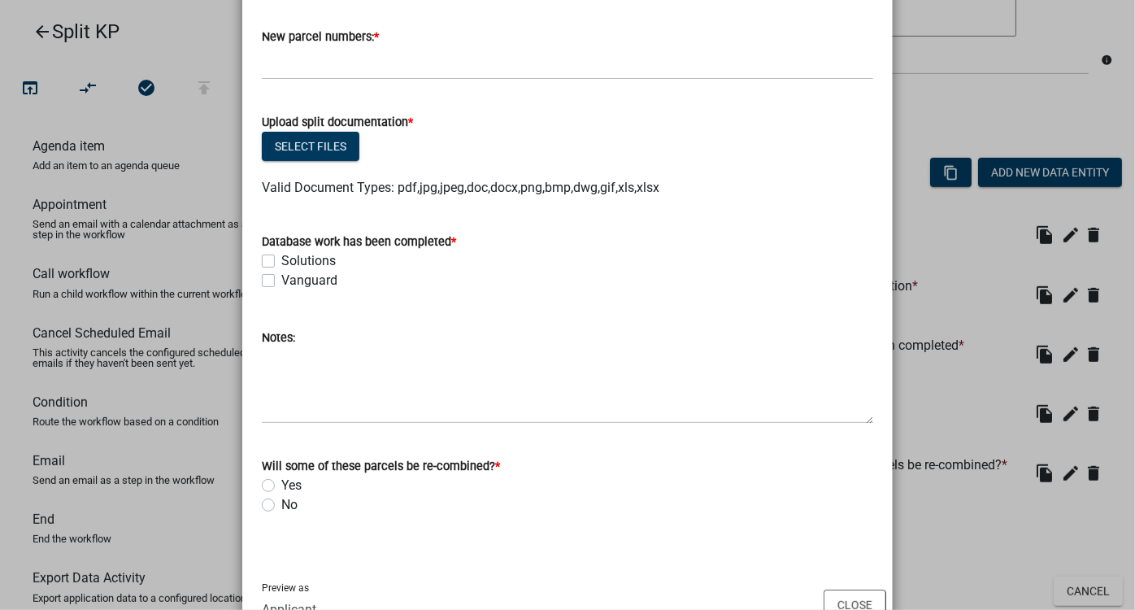
scroll to position [26, 0]
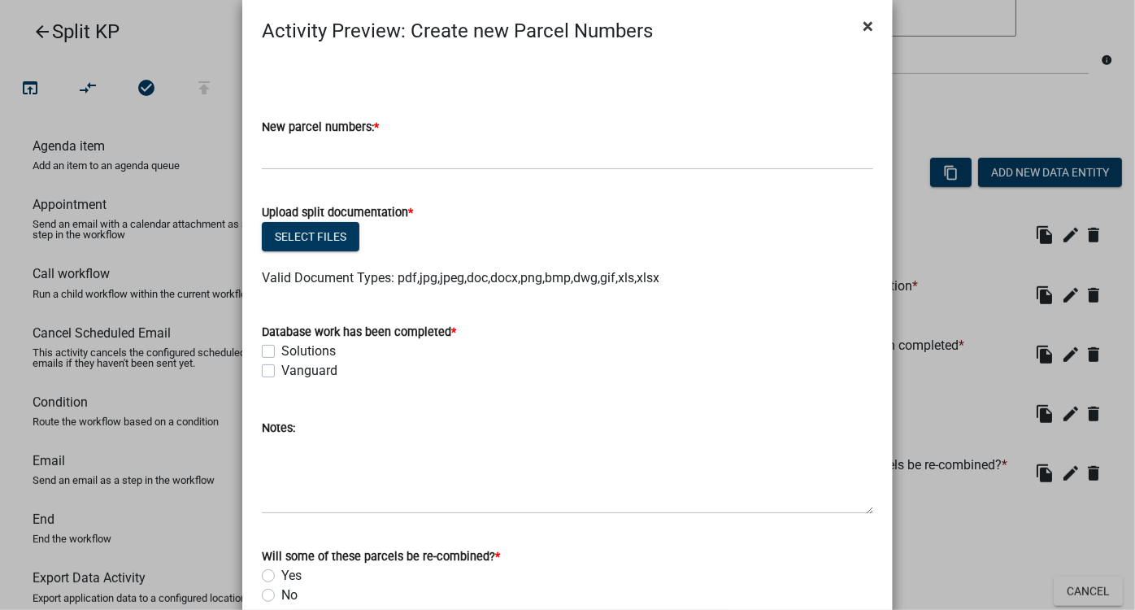
click at [870, 26] on button "×" at bounding box center [868, 26] width 37 height 46
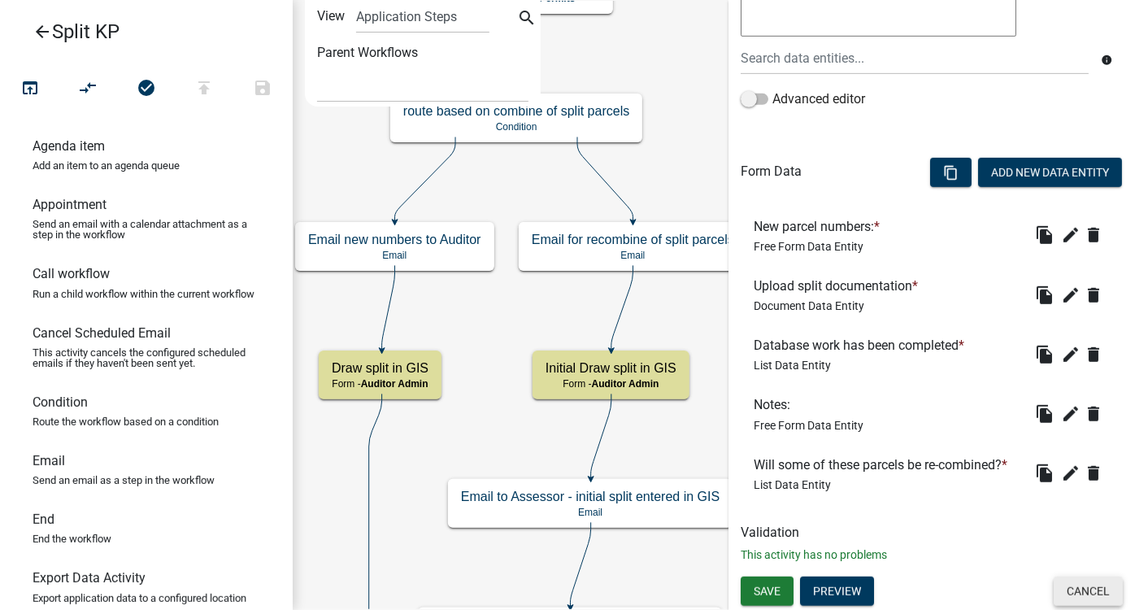
click at [999, 536] on button "Cancel" at bounding box center [1088, 591] width 69 height 29
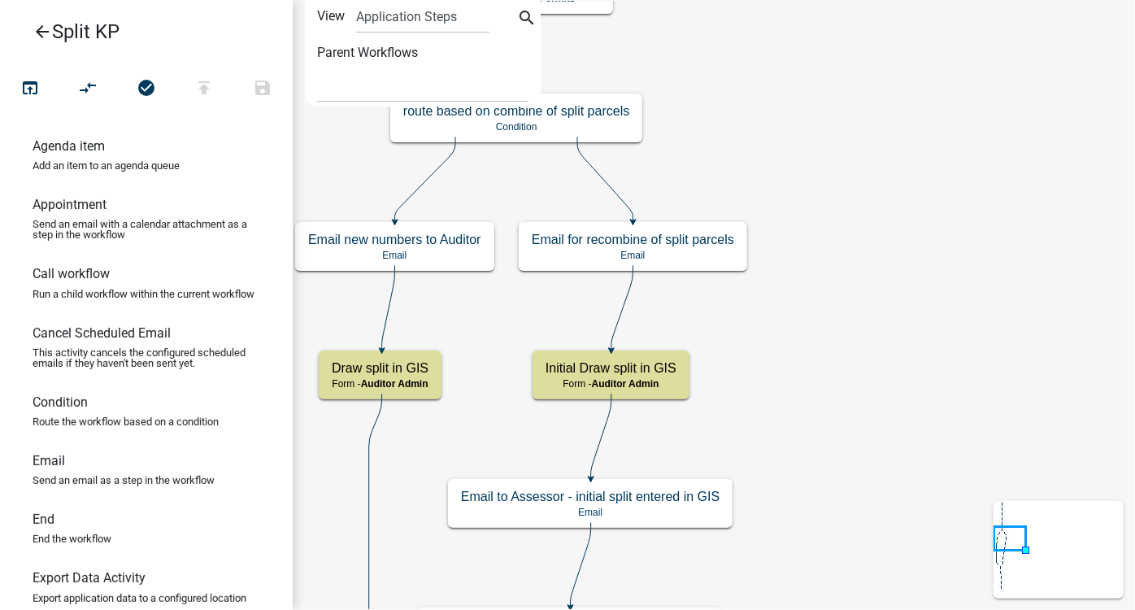
scroll to position [0, 0]
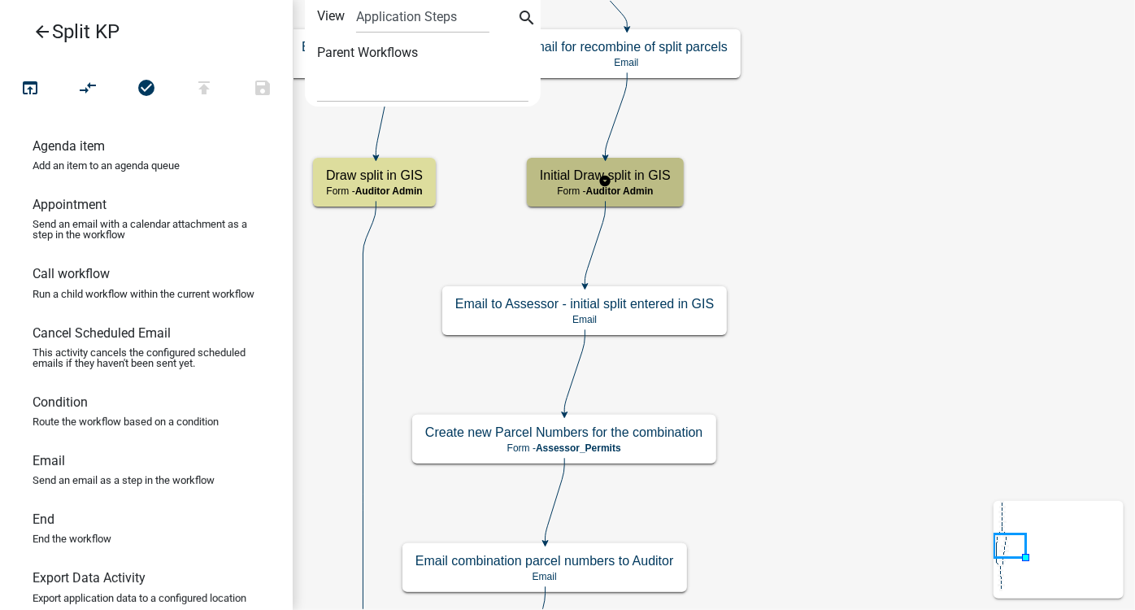
click at [662, 189] on p "Form - Auditor Admin" at bounding box center [605, 190] width 131 height 11
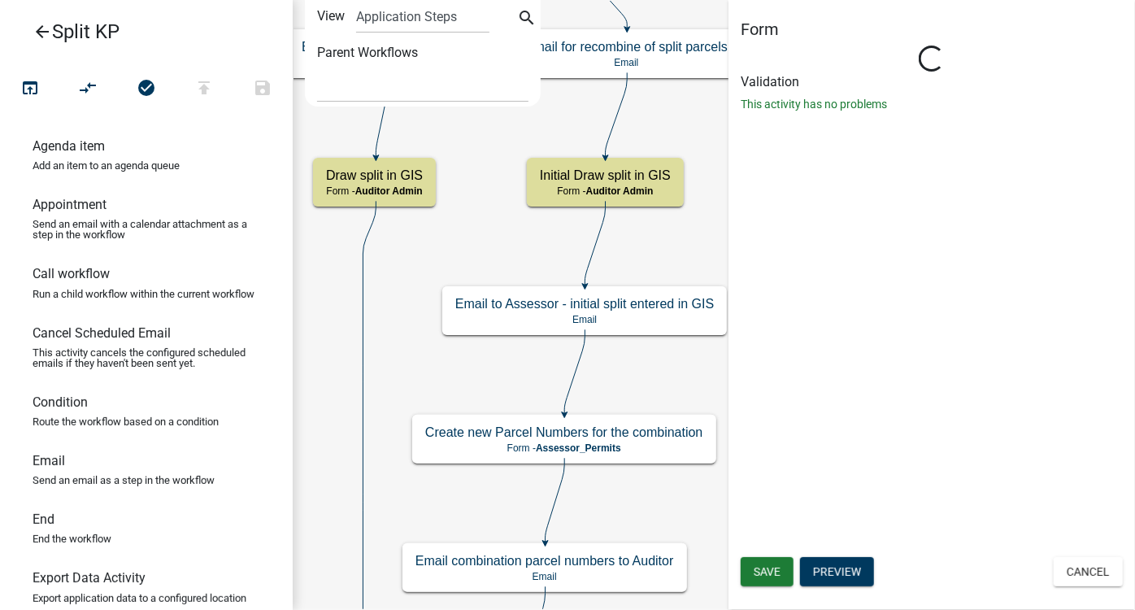
select select "201ECB7F-0862-438C-979B-5BAD9CE72445"
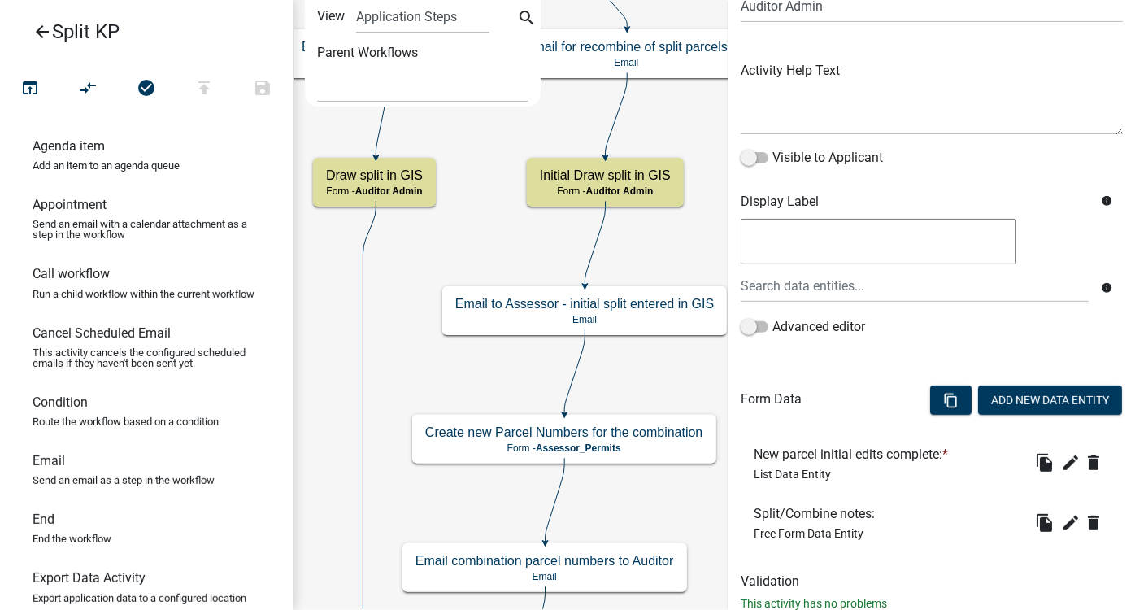
scroll to position [196, 0]
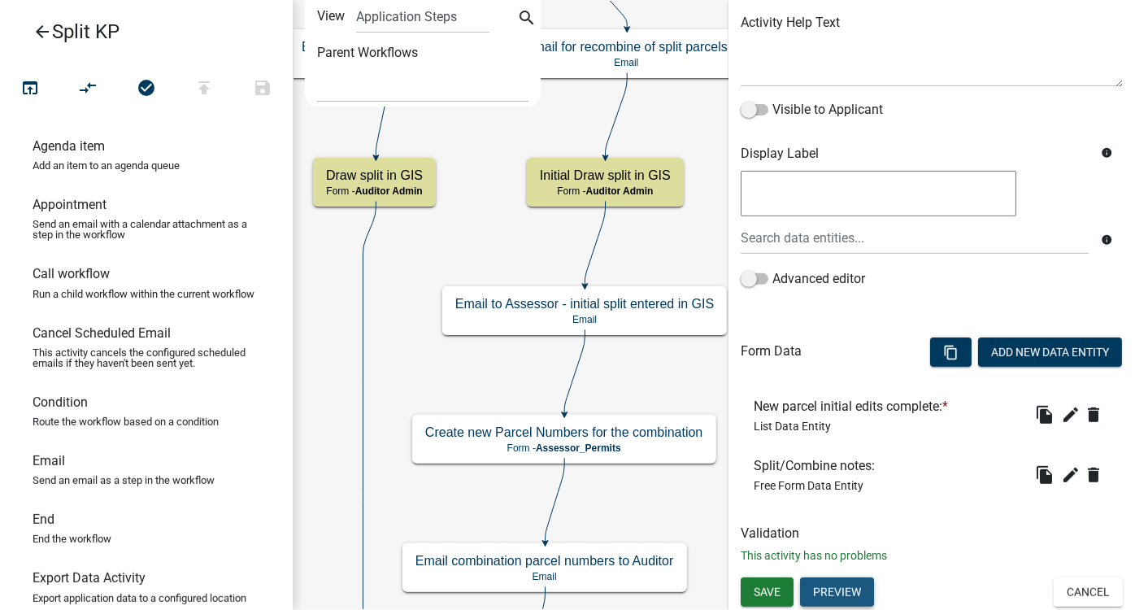
click at [852, 536] on button "Preview" at bounding box center [837, 592] width 74 height 29
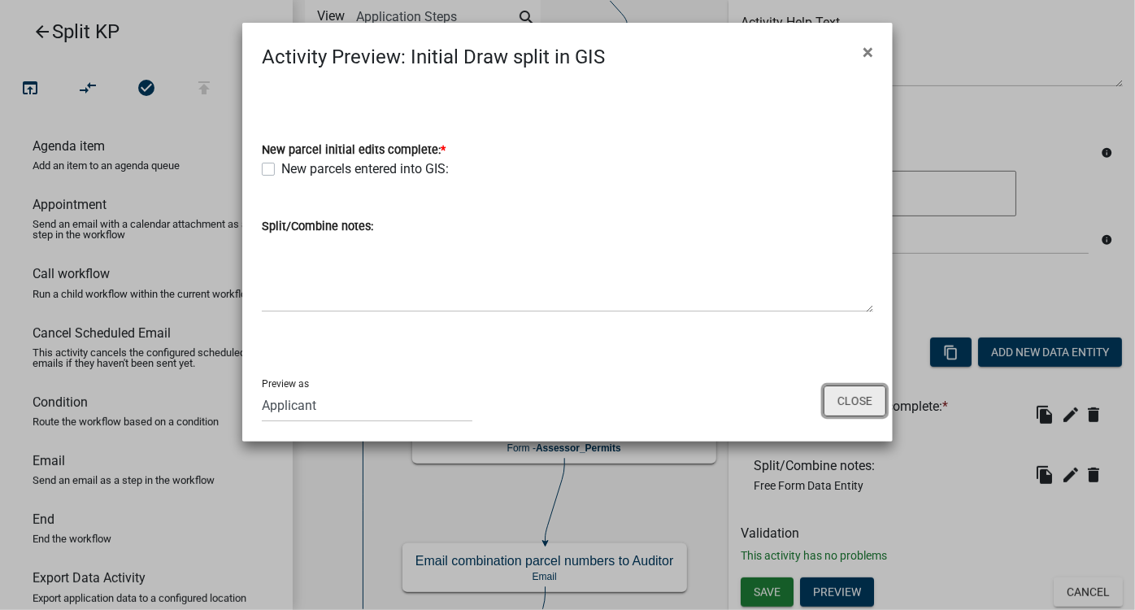
click at [869, 407] on button "Close" at bounding box center [855, 401] width 63 height 31
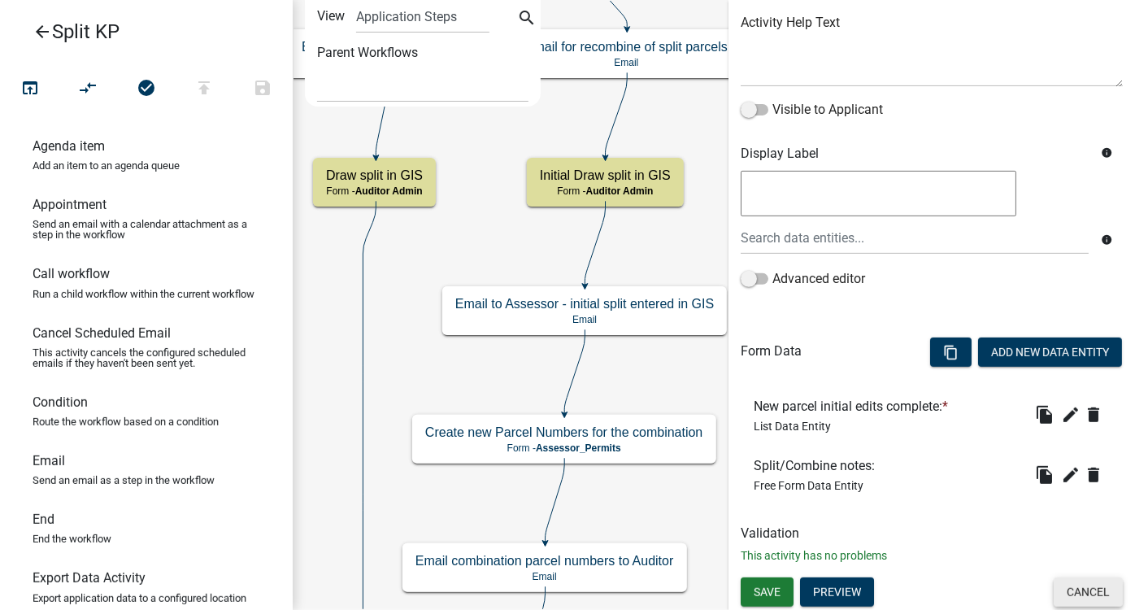
click at [999, 536] on button "Cancel" at bounding box center [1088, 592] width 69 height 29
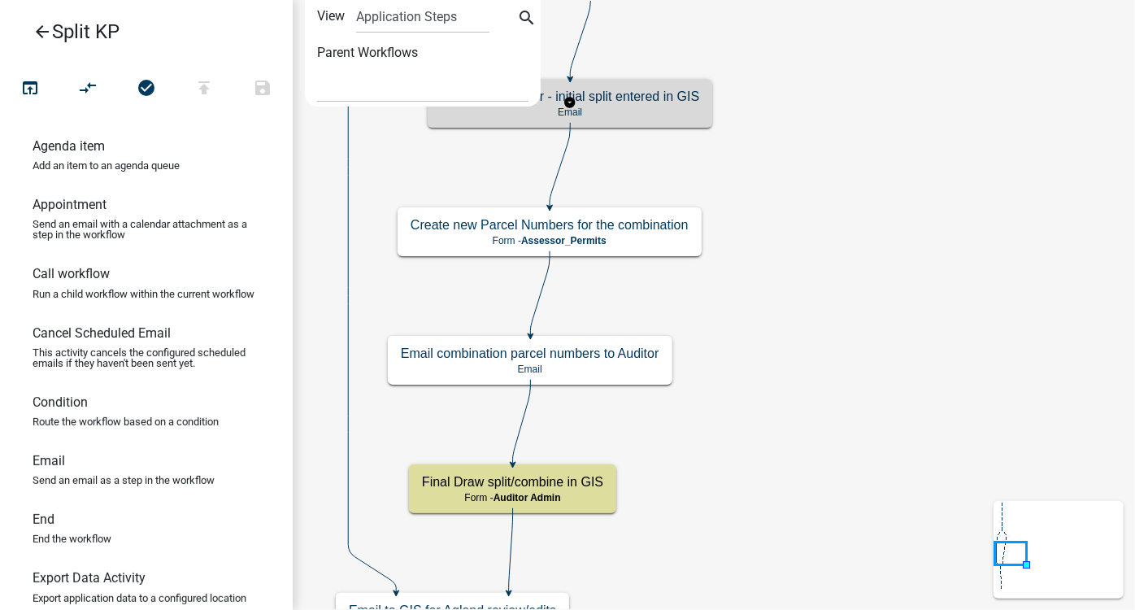
click at [700, 113] on div "Email to Assessor - initial split entered in GIS Email" at bounding box center [570, 103] width 285 height 49
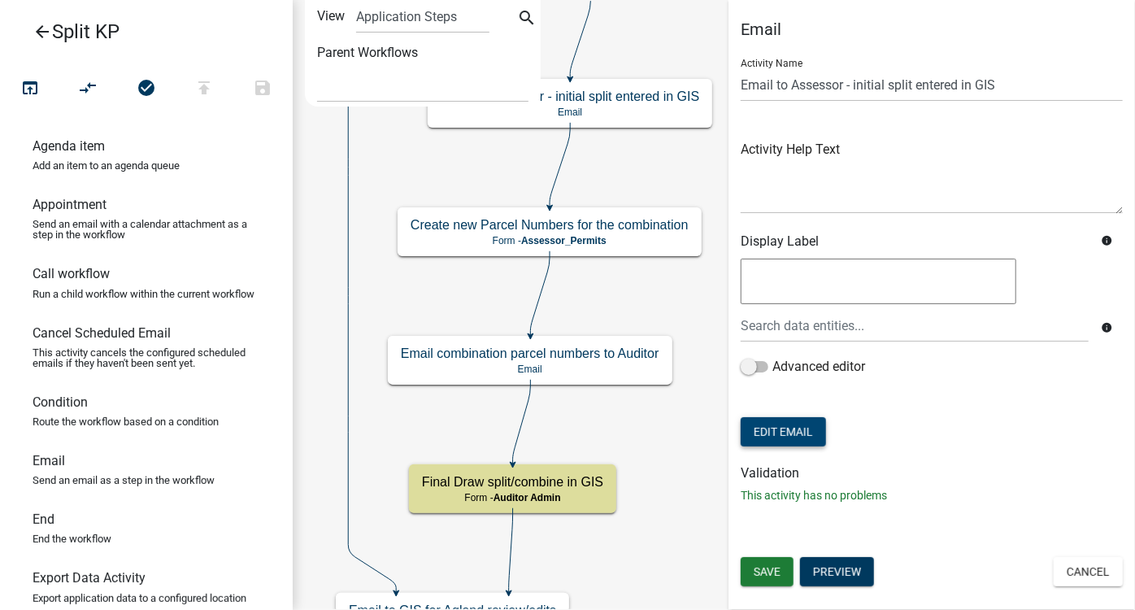
click at [795, 429] on button "Edit Email" at bounding box center [783, 431] width 85 height 29
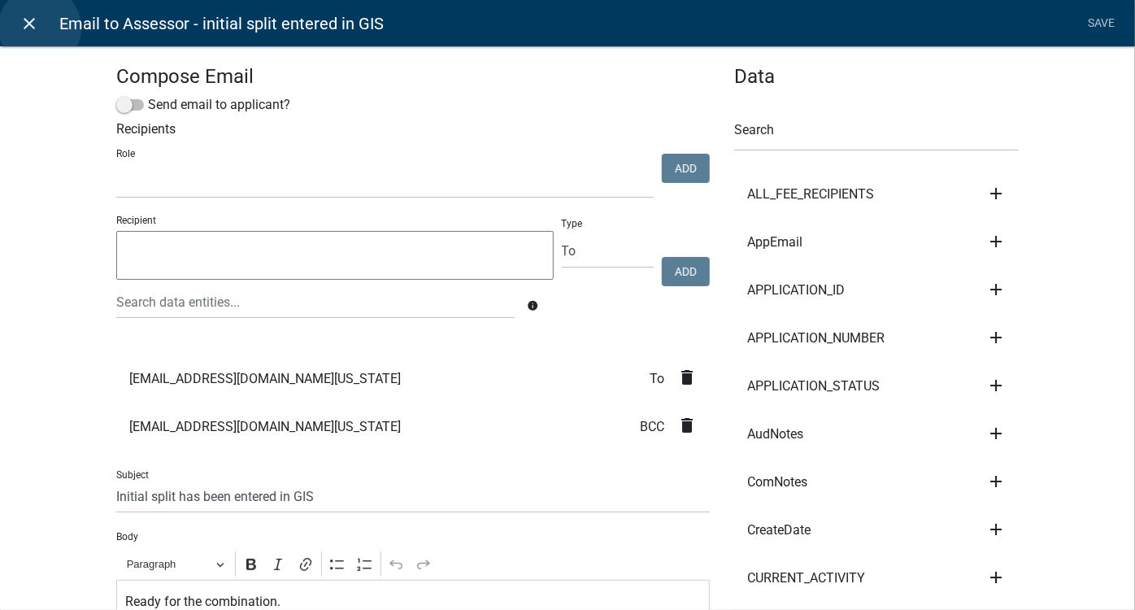
click at [40, 28] on link "close" at bounding box center [29, 23] width 33 height 33
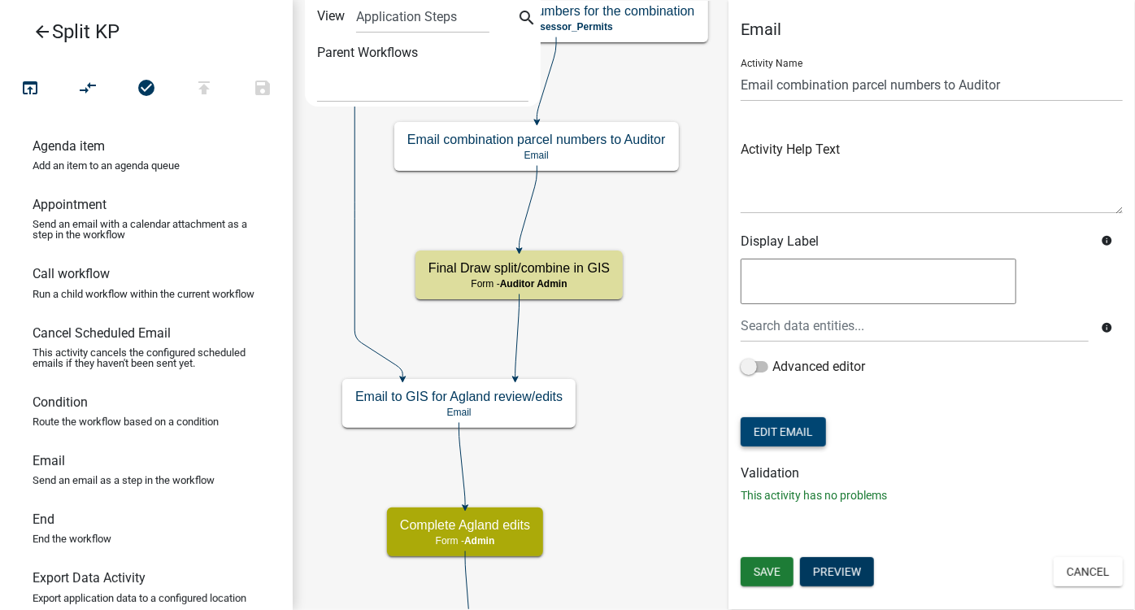
click at [817, 429] on button "Edit Email" at bounding box center [783, 431] width 85 height 29
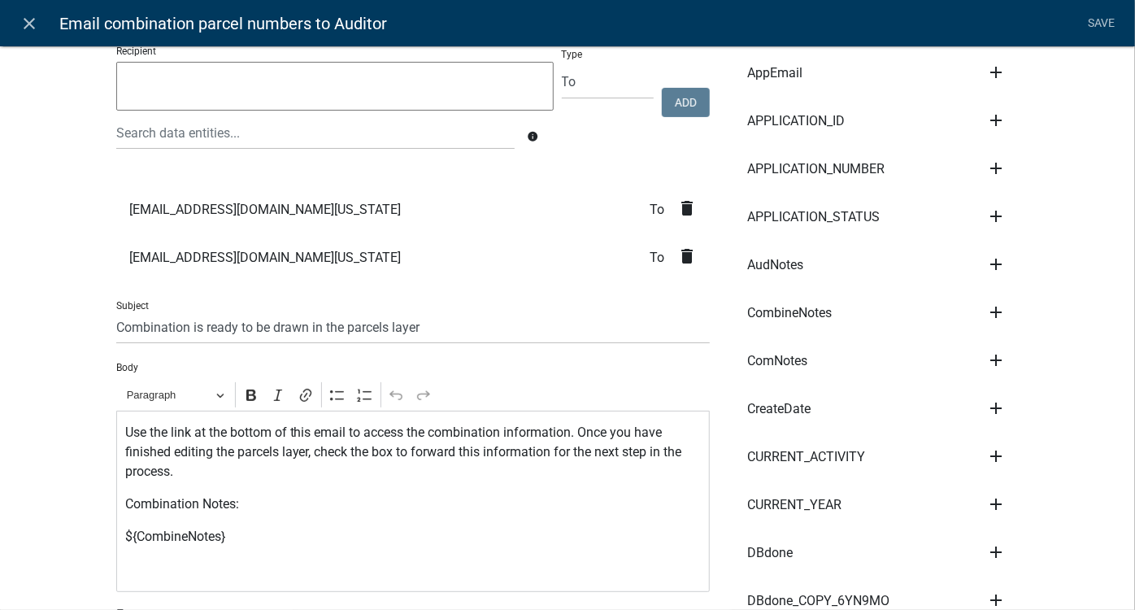
scroll to position [73, 0]
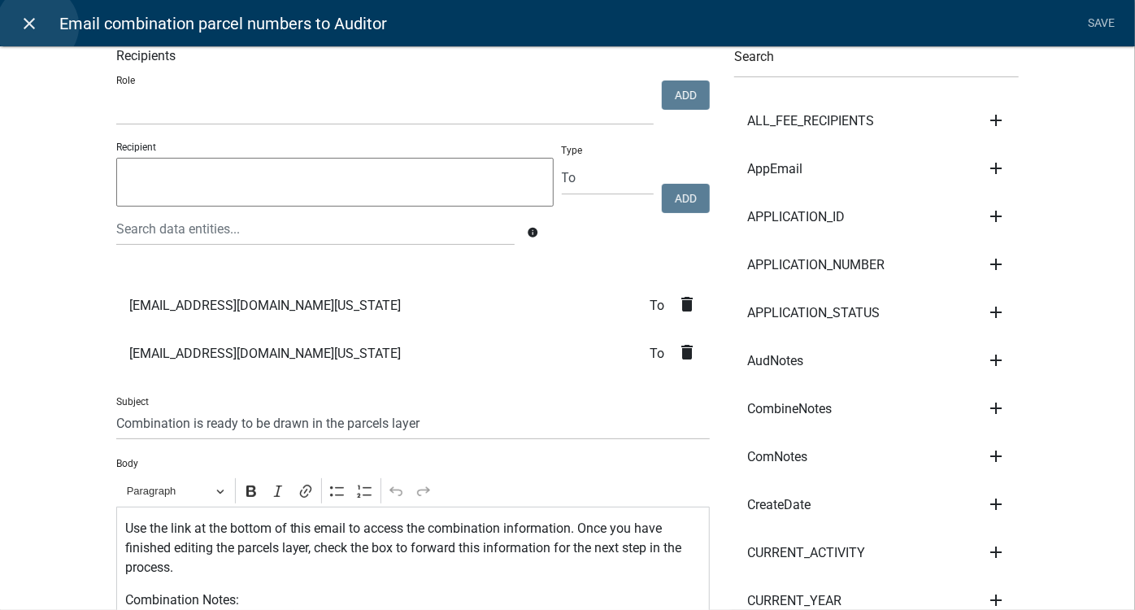
click at [37, 26] on icon "close" at bounding box center [30, 24] width 20 height 20
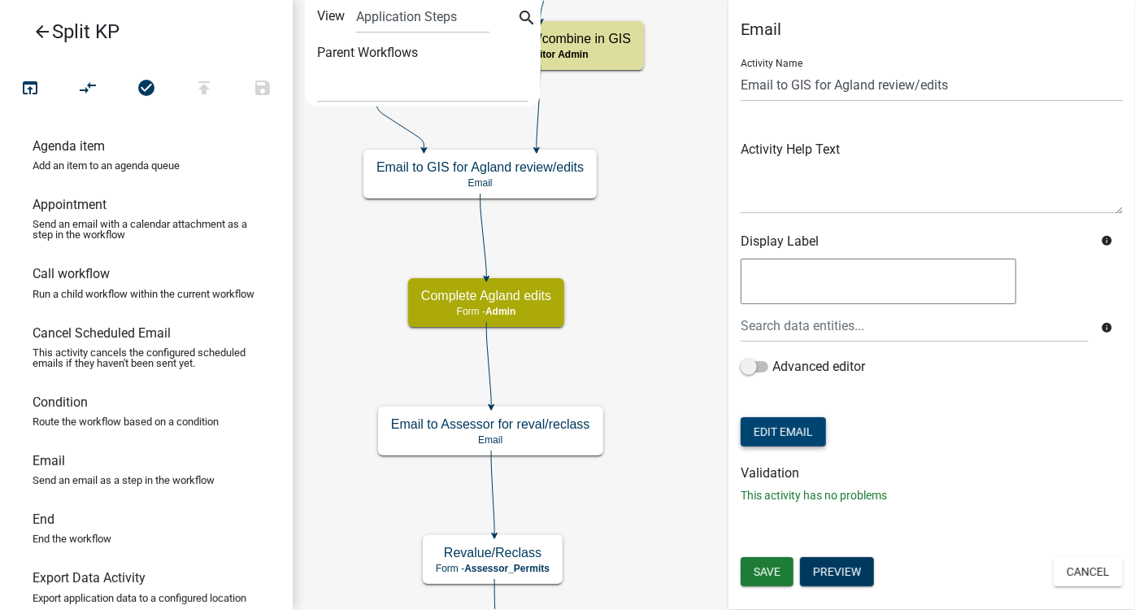
click at [783, 432] on button "Edit Email" at bounding box center [783, 431] width 85 height 29
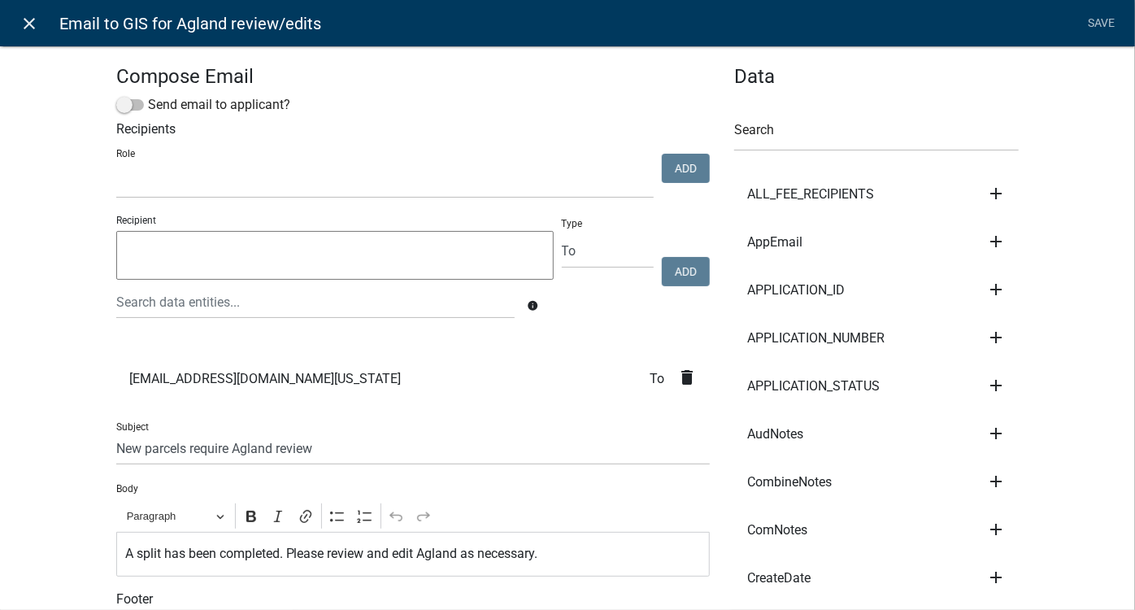
click at [29, 26] on icon "close" at bounding box center [30, 24] width 20 height 20
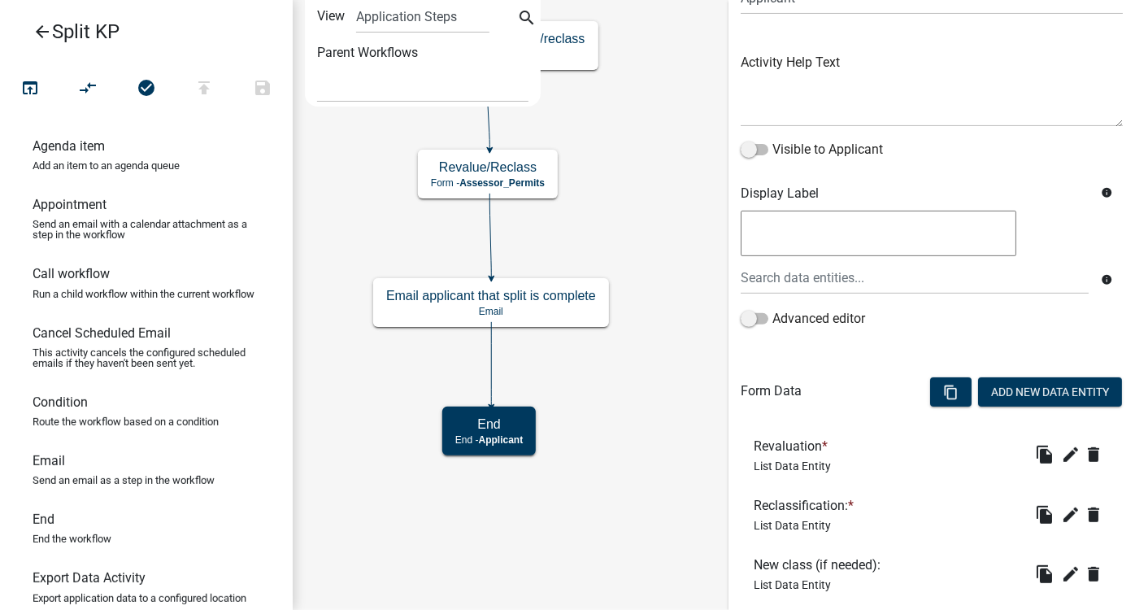
scroll to position [255, 0]
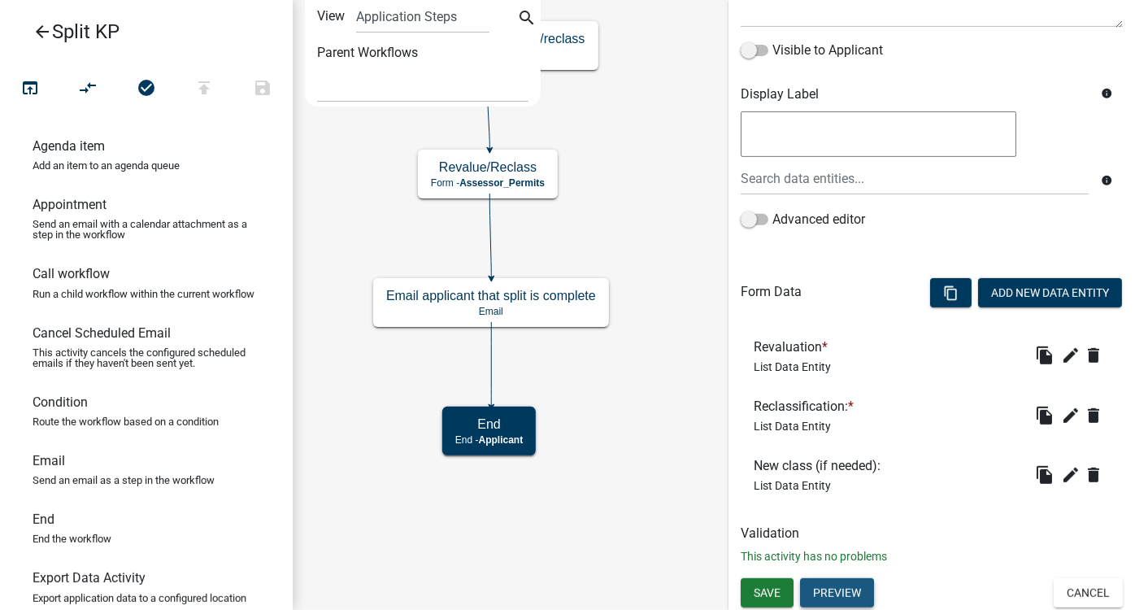
click at [835, 536] on button "Preview" at bounding box center [837, 592] width 74 height 29
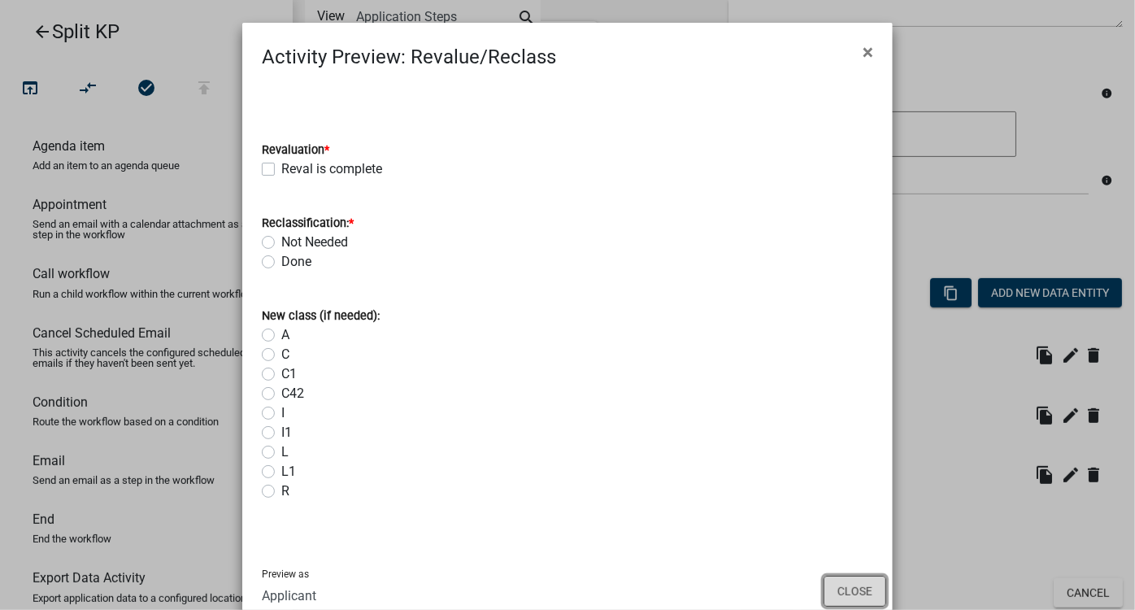
click at [854, 536] on button "Close" at bounding box center [855, 591] width 63 height 31
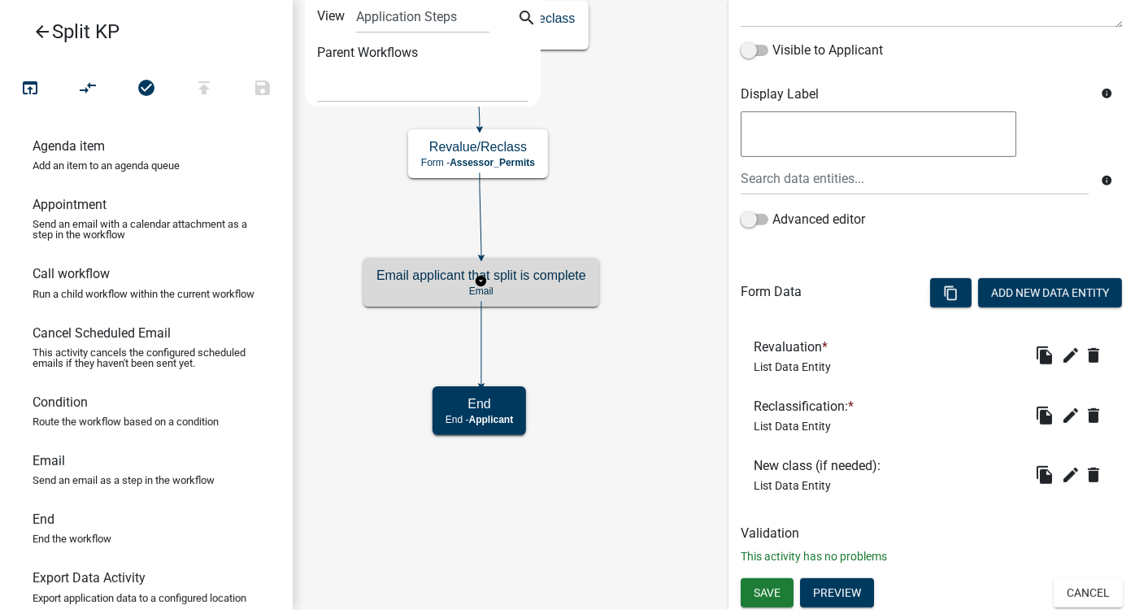
scroll to position [0, 0]
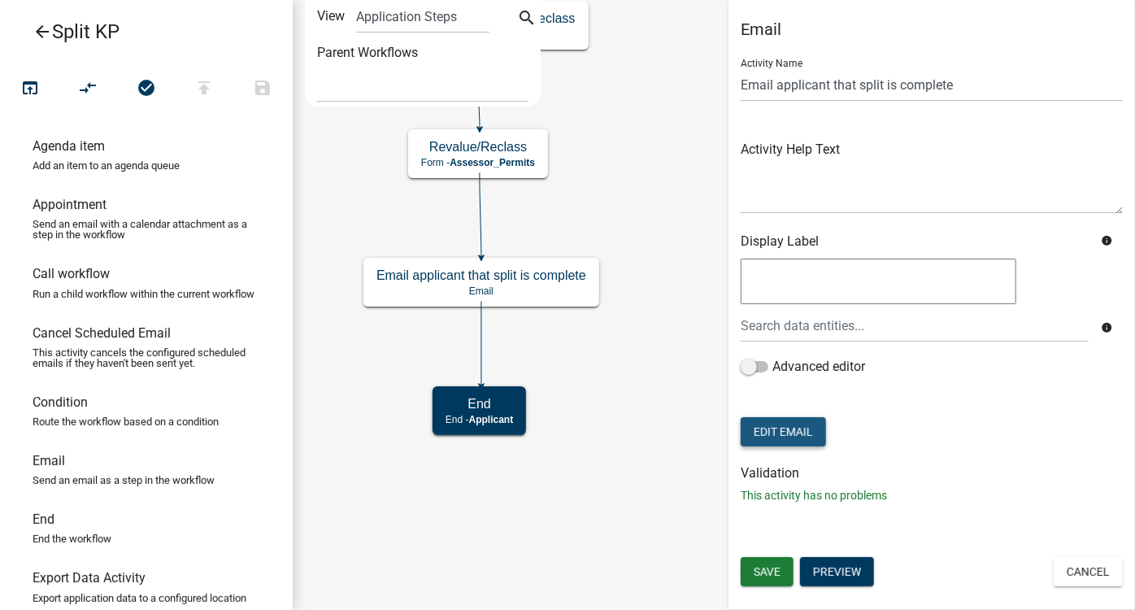
click at [794, 440] on button "Edit Email" at bounding box center [783, 431] width 85 height 29
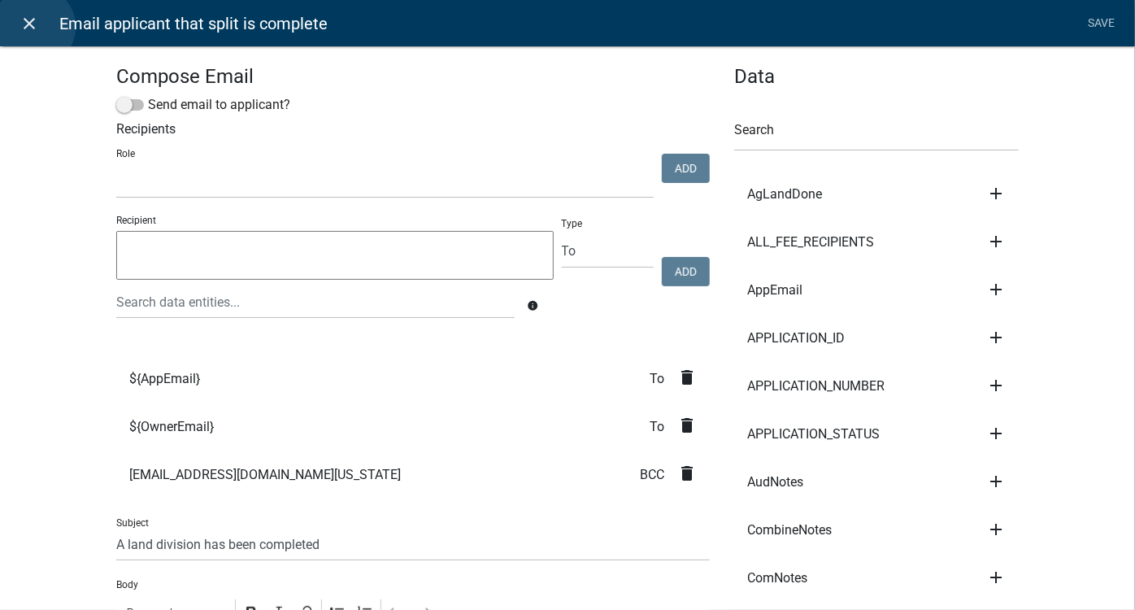
click at [34, 27] on icon "close" at bounding box center [30, 24] width 20 height 20
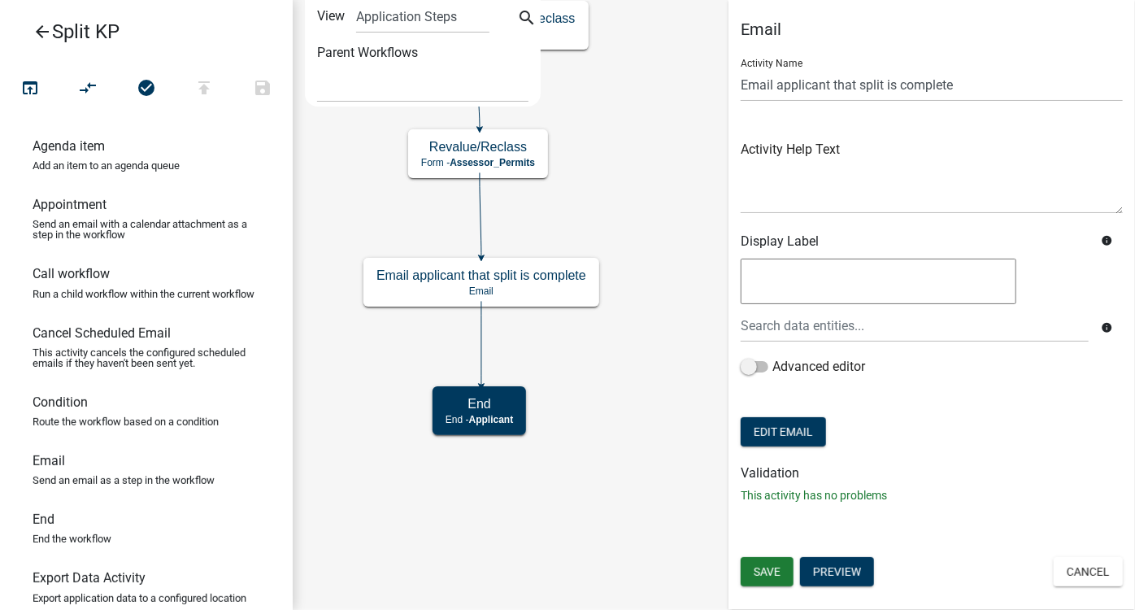
click at [42, 29] on icon "arrow_back" at bounding box center [43, 33] width 20 height 23
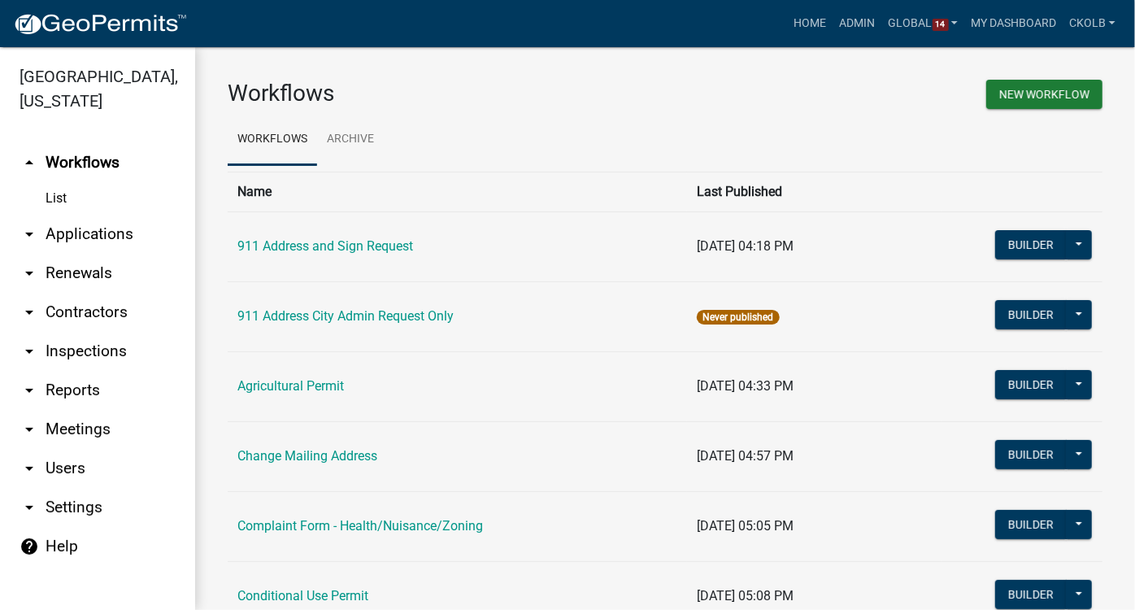
click at [85, 371] on link "arrow_drop_down Reports" at bounding box center [97, 390] width 195 height 39
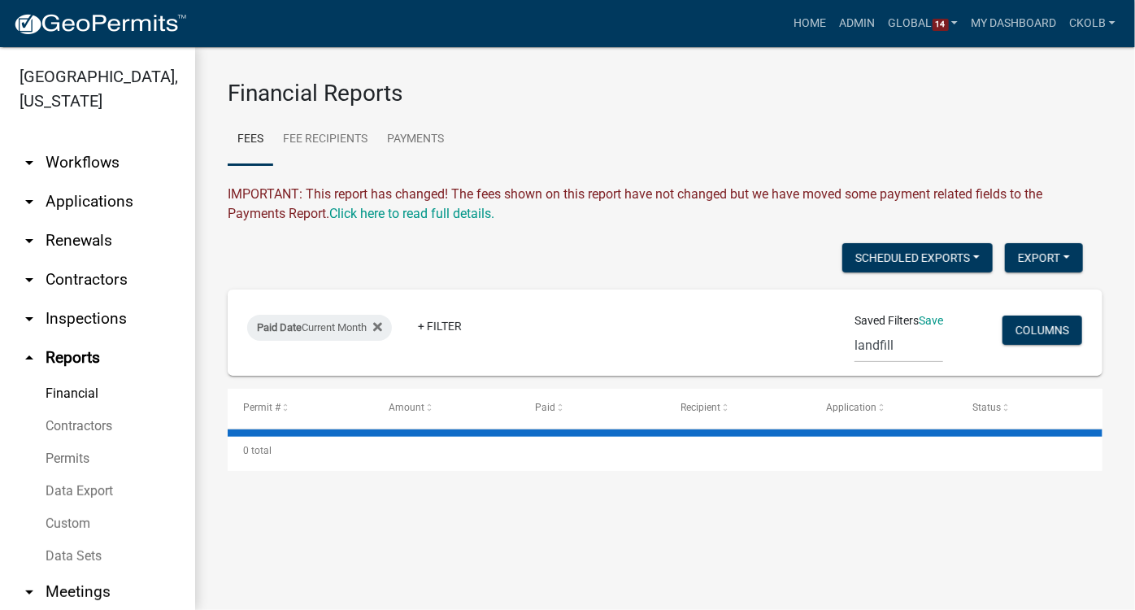
select select "1: 25"
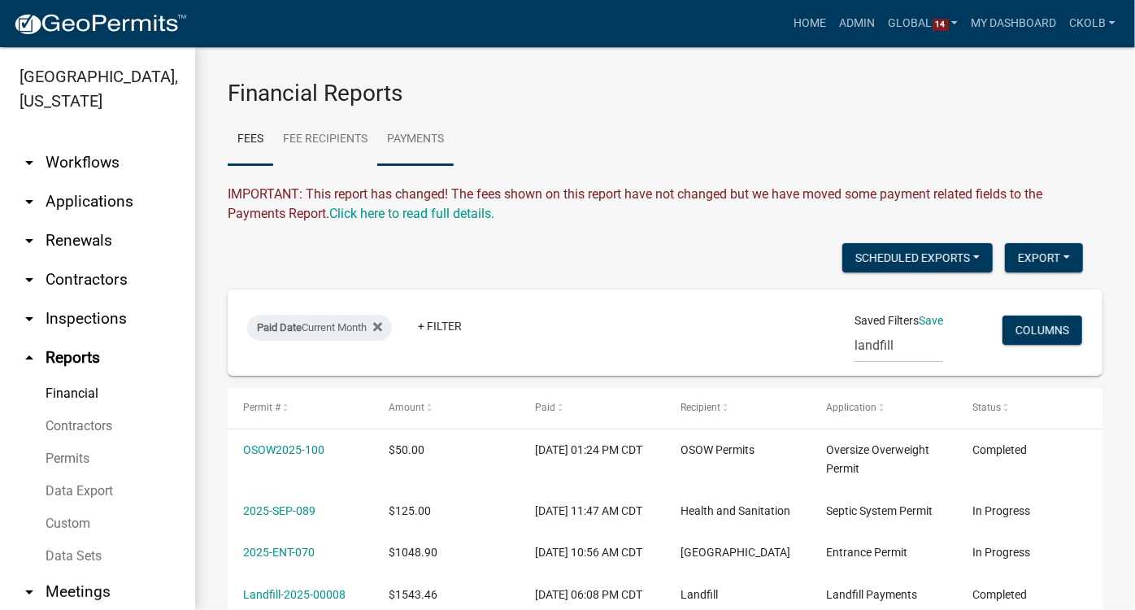
click at [414, 130] on link "Payments" at bounding box center [415, 140] width 76 height 52
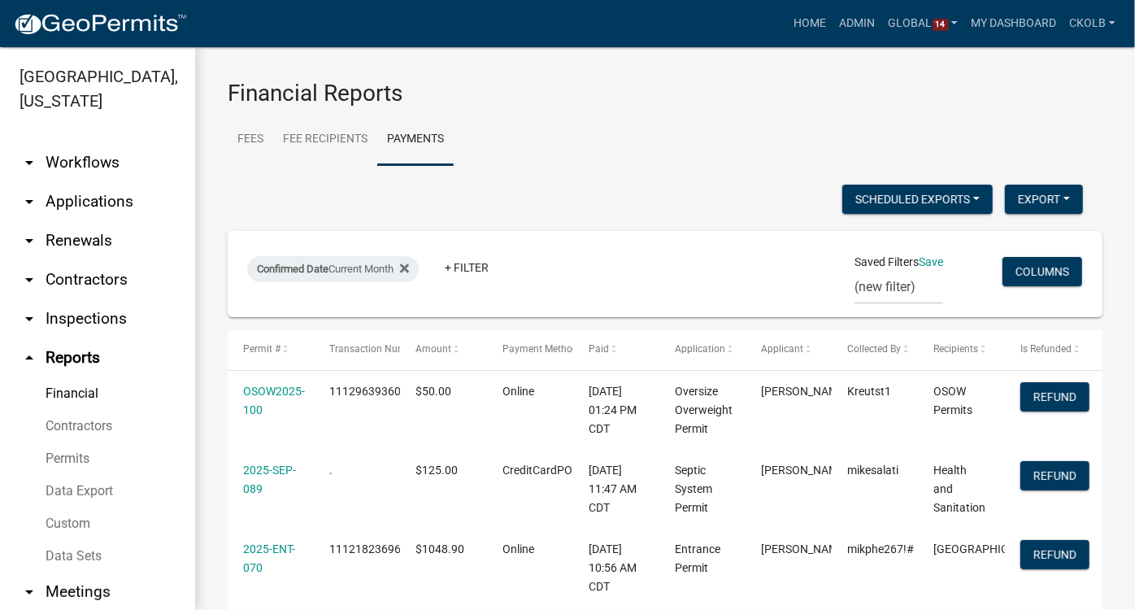
click at [52, 442] on link "Permits" at bounding box center [97, 458] width 195 height 33
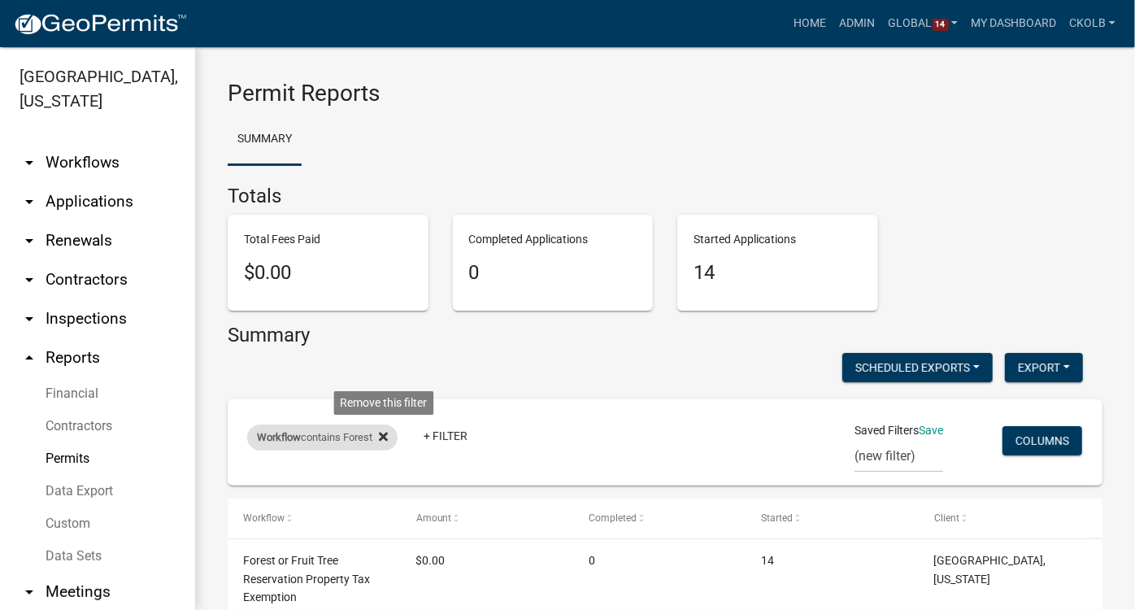
click at [388, 442] on icon at bounding box center [383, 436] width 9 height 13
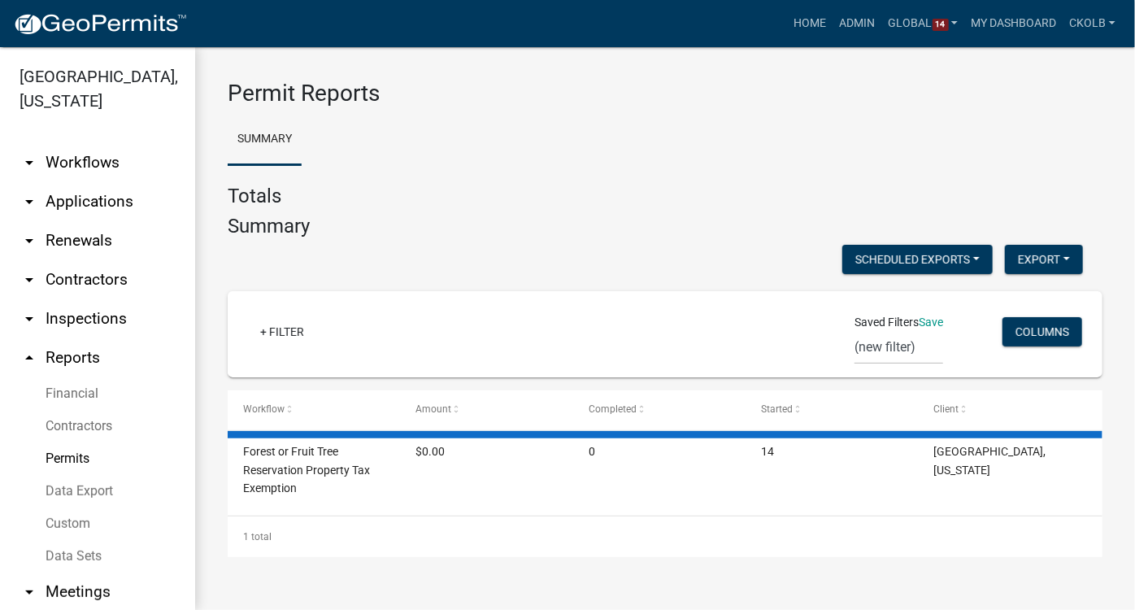
select select "1: 25"
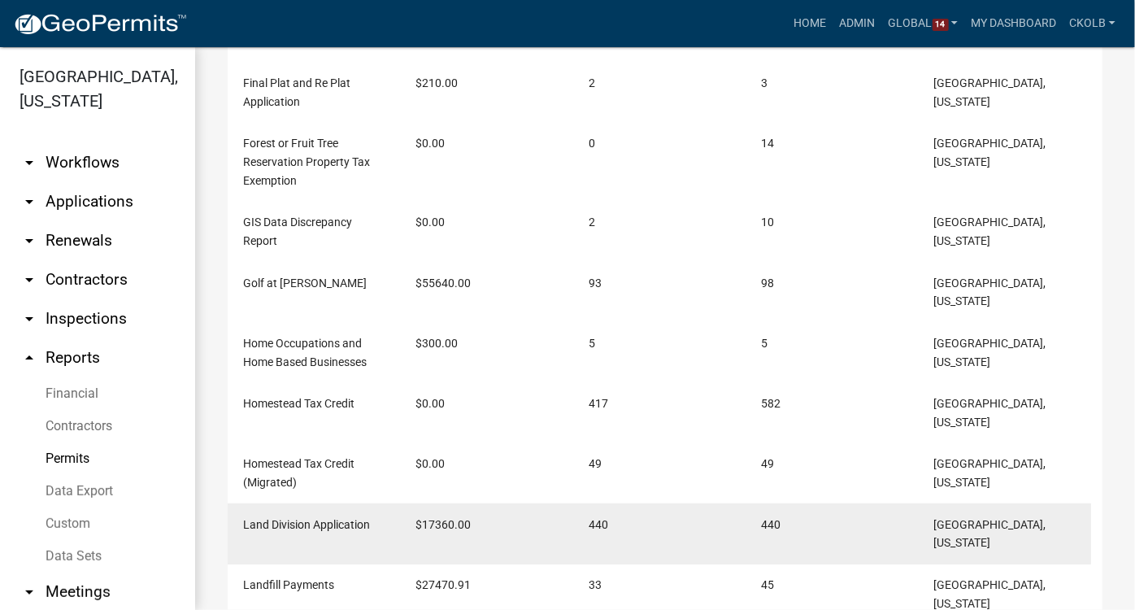
scroll to position [1109, 0]
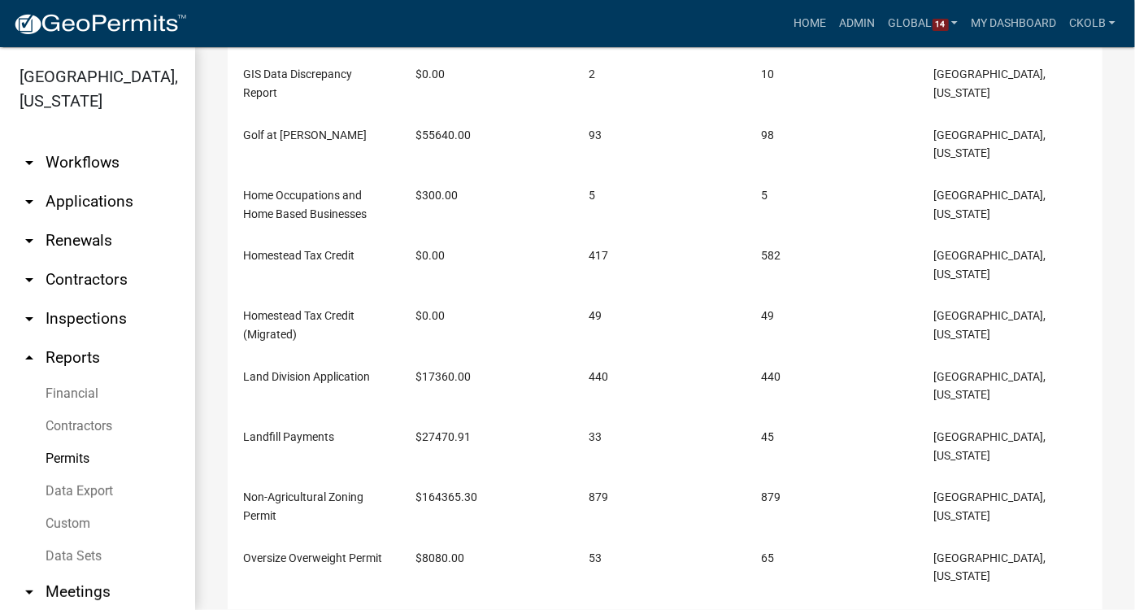
click at [92, 143] on link "arrow_drop_down Workflows" at bounding box center [97, 162] width 195 height 39
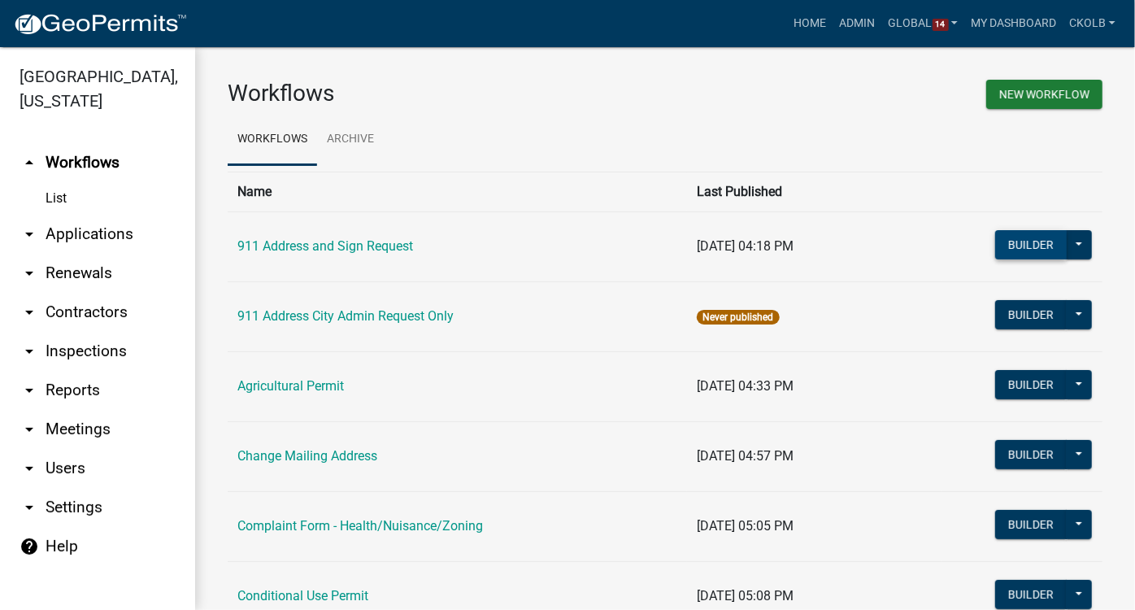
click at [999, 237] on button "Builder" at bounding box center [1032, 244] width 72 height 29
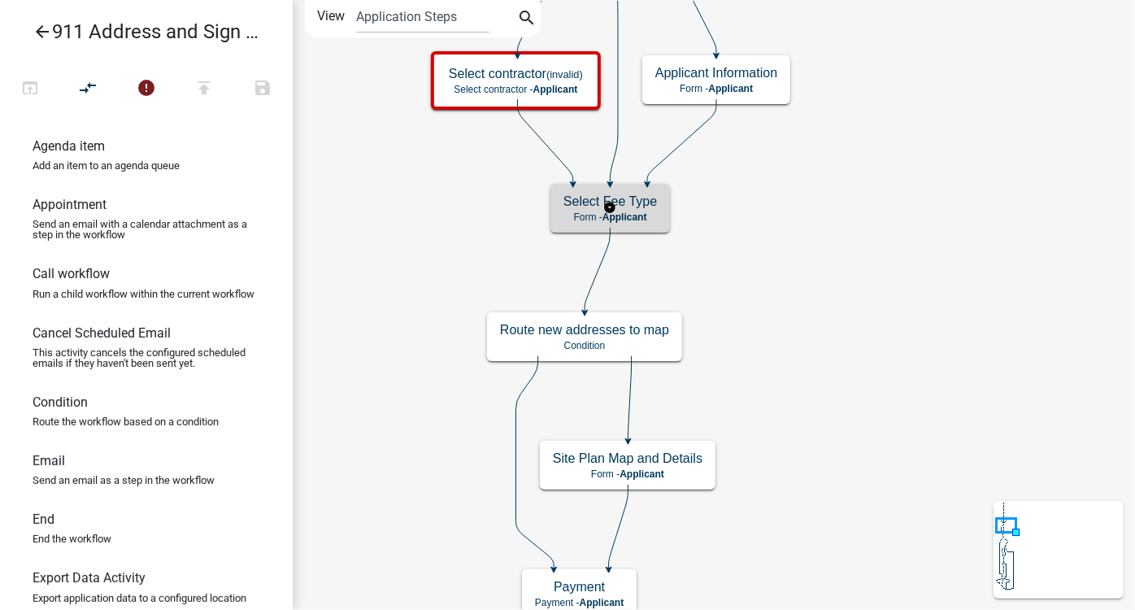
click at [656, 204] on h5 "Select Fee Type" at bounding box center [611, 201] width 94 height 15
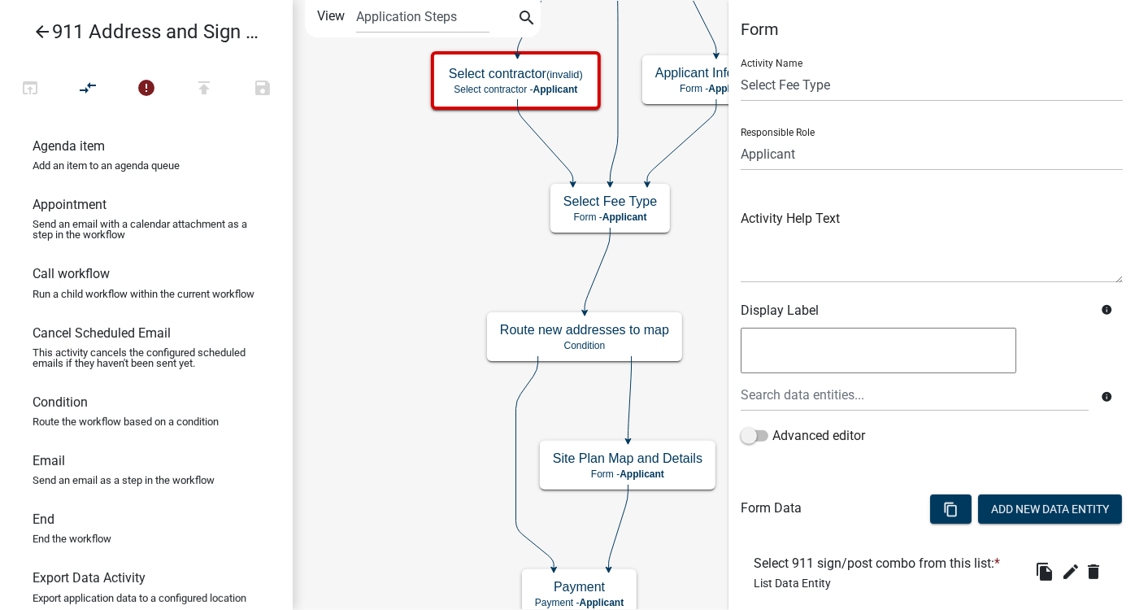
scroll to position [258, 0]
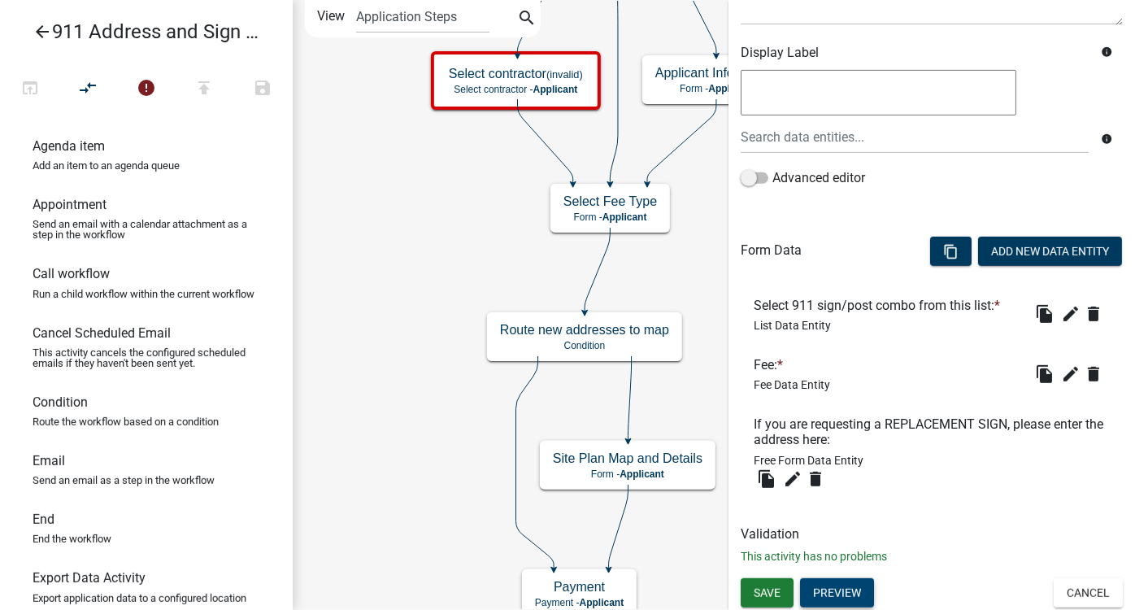
click at [853, 536] on button "Preview" at bounding box center [837, 592] width 74 height 29
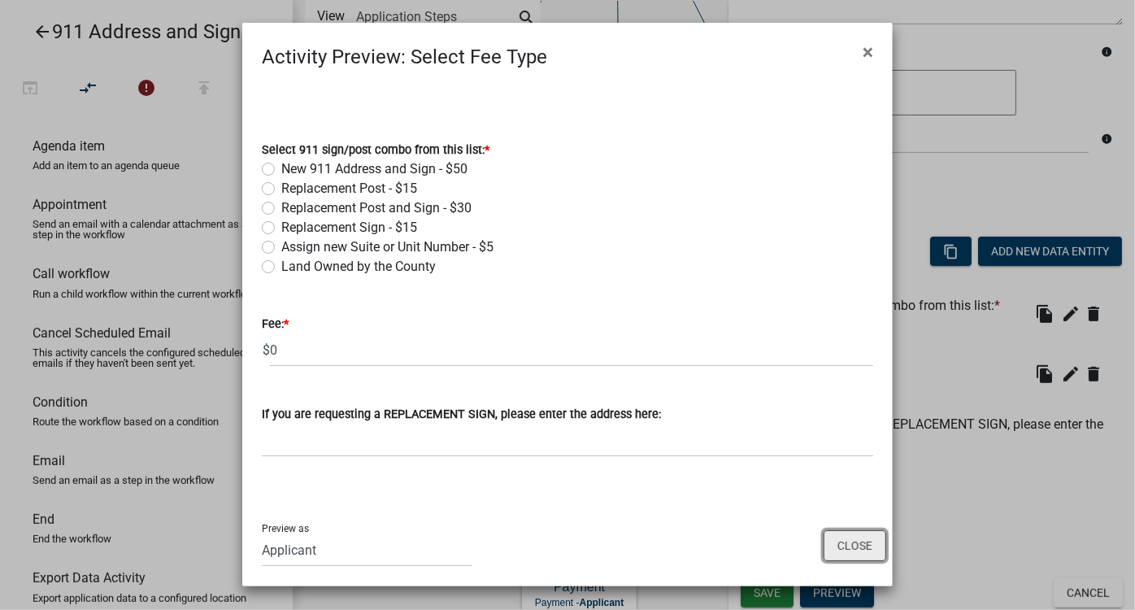
click at [848, 536] on button "Close" at bounding box center [855, 545] width 63 height 31
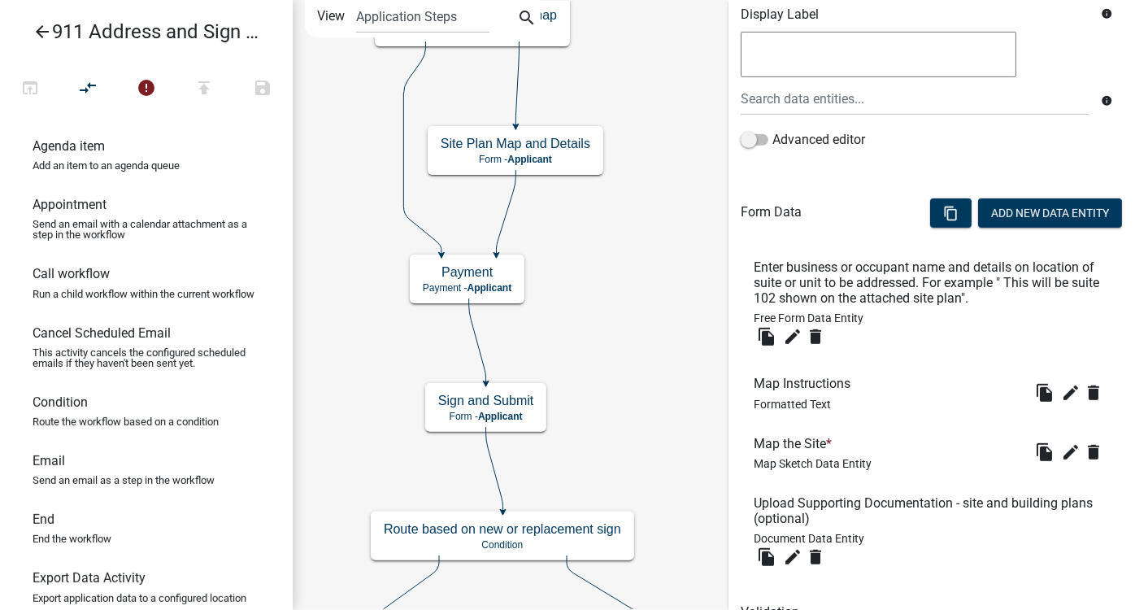
scroll to position [375, 0]
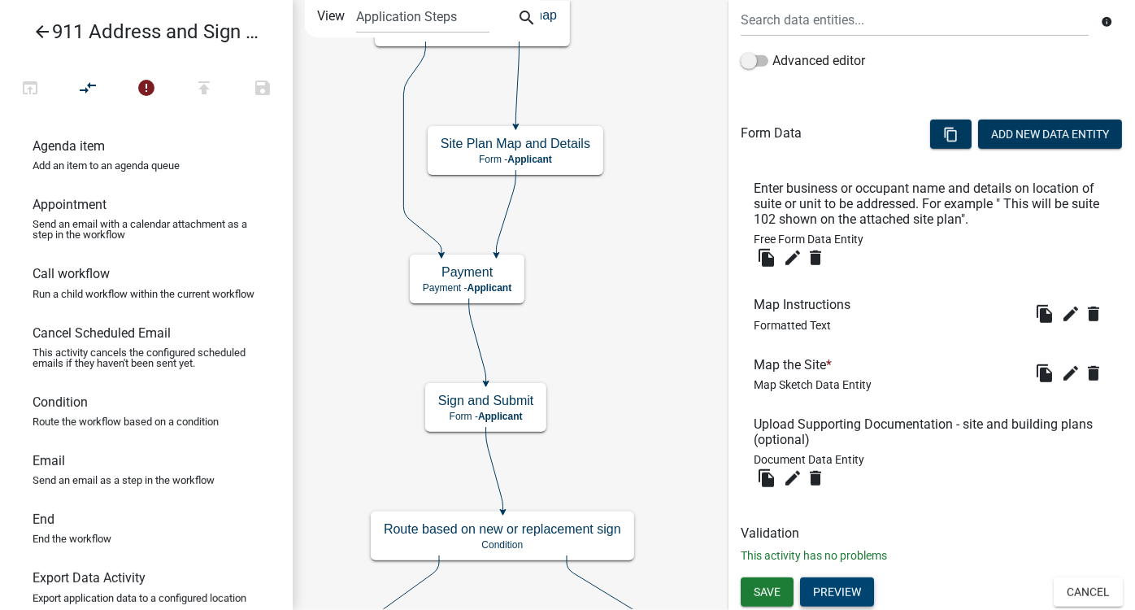
click at [853, 536] on button "Preview" at bounding box center [837, 592] width 74 height 29
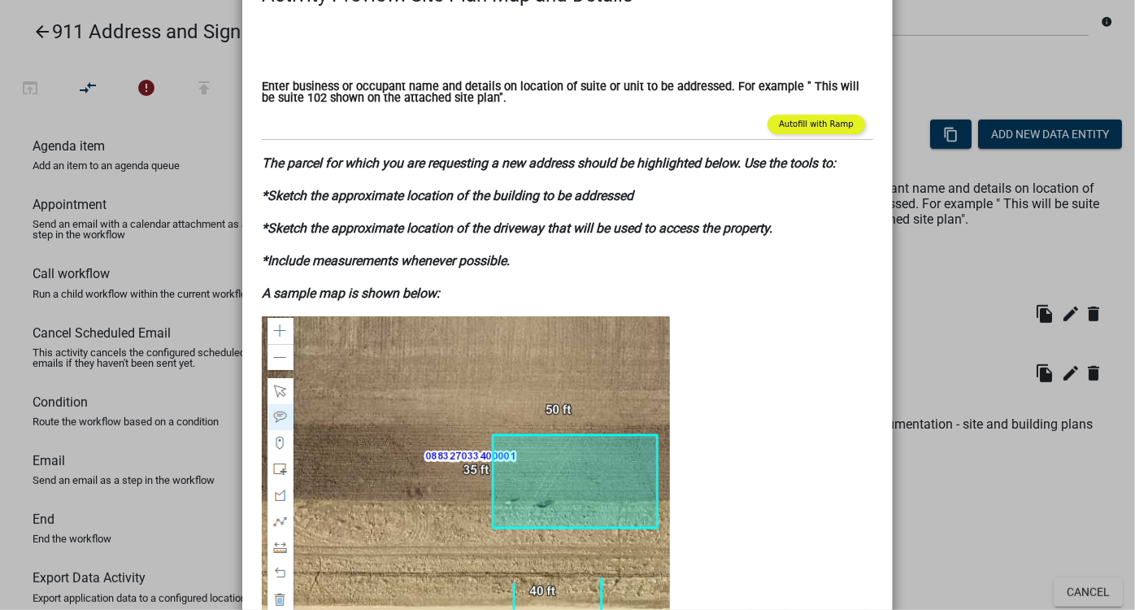
scroll to position [0, 0]
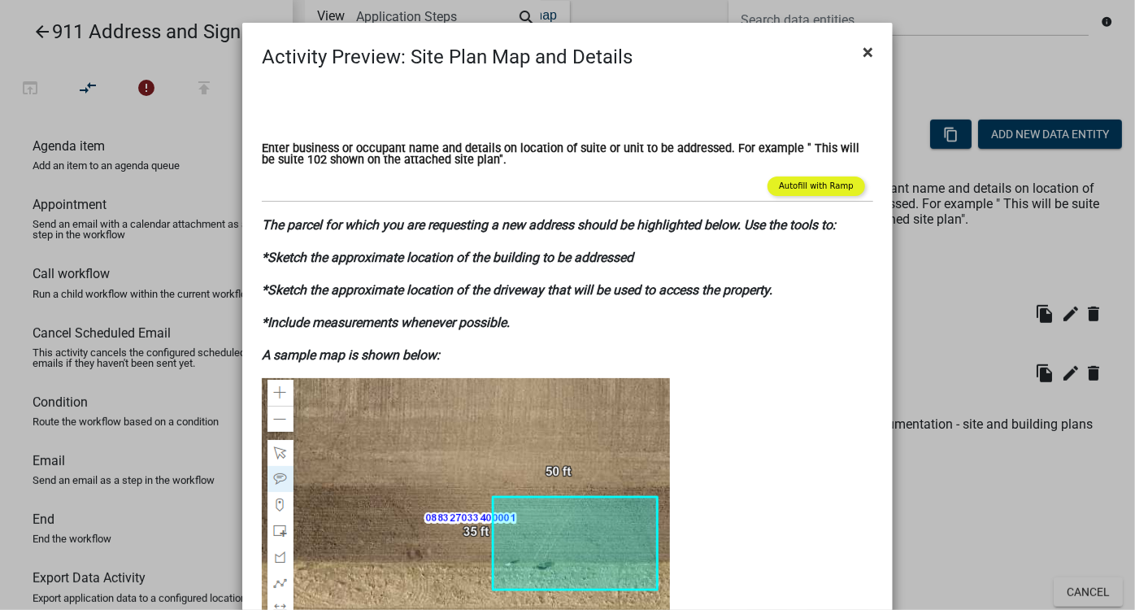
click at [865, 51] on span "×" at bounding box center [868, 52] width 11 height 23
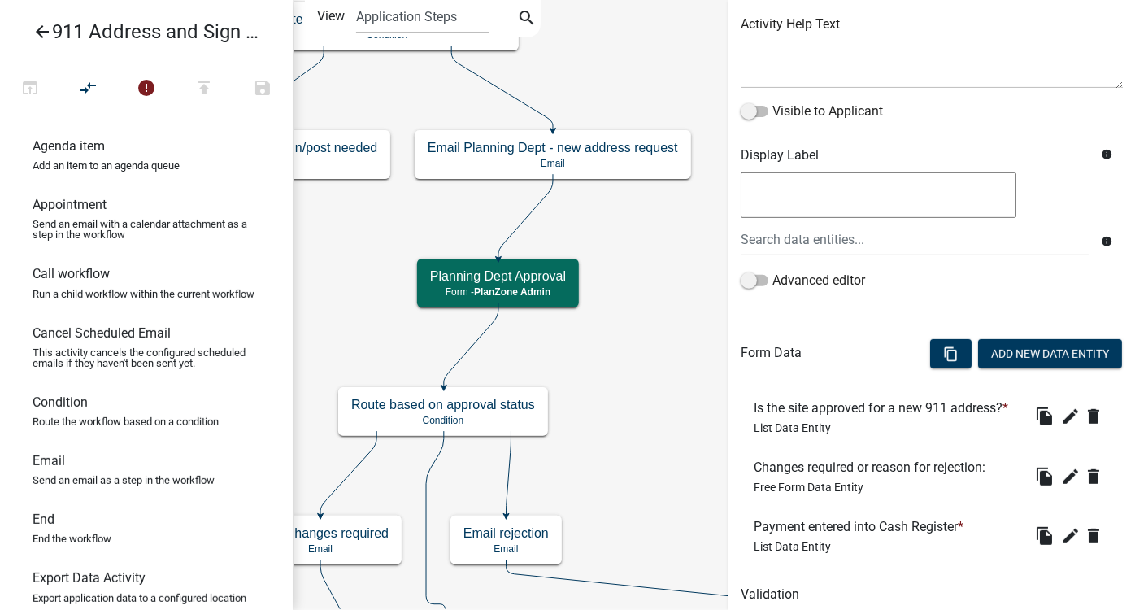
scroll to position [255, 0]
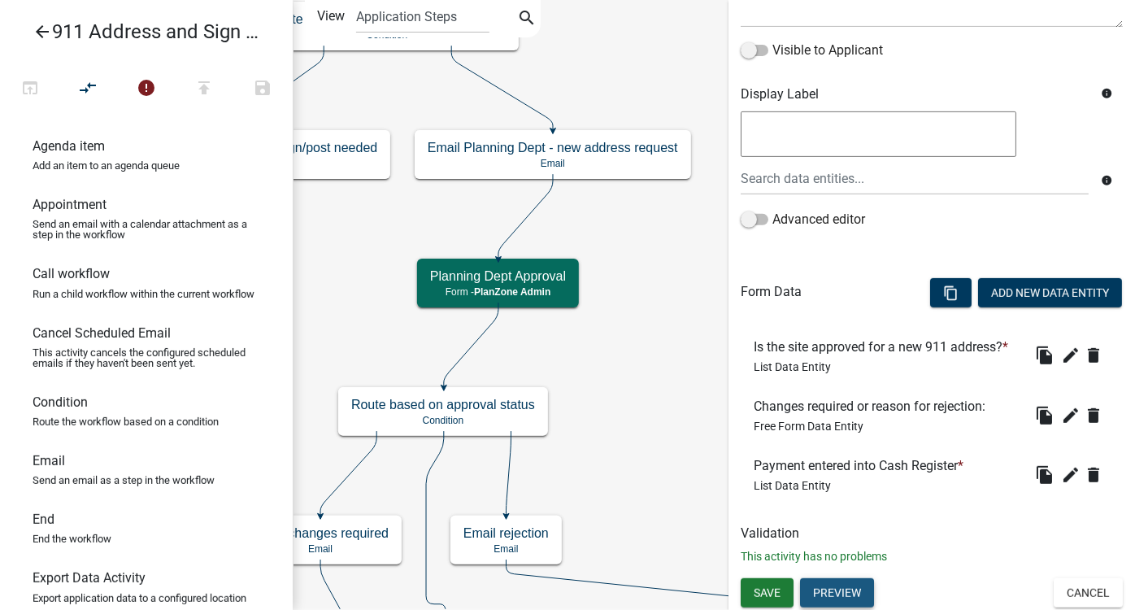
click at [859, 536] on button "Preview" at bounding box center [837, 592] width 74 height 29
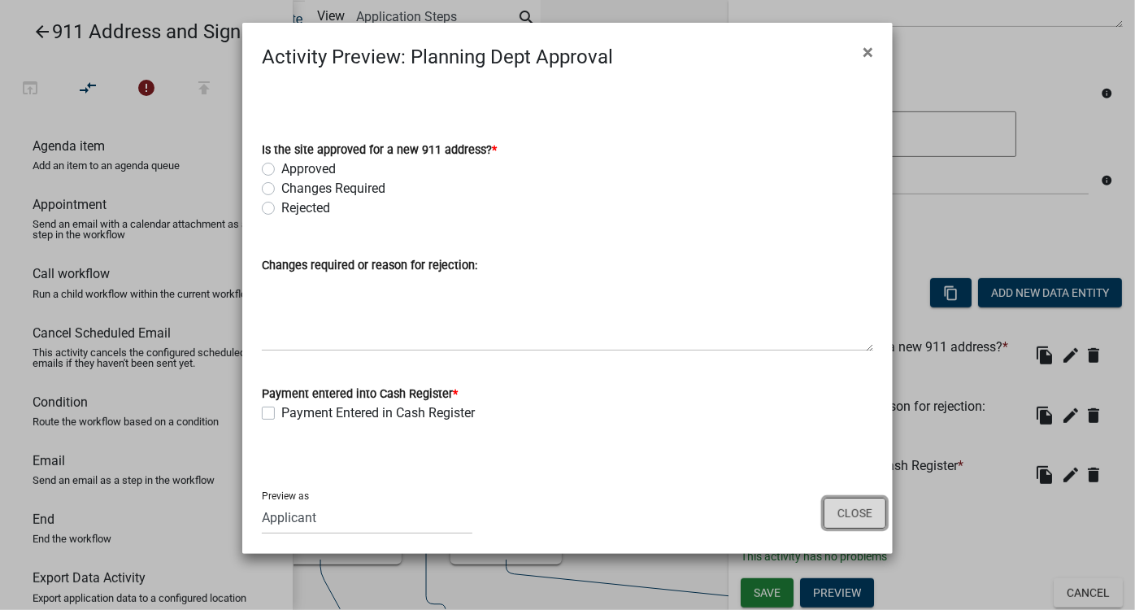
click at [869, 513] on button "Close" at bounding box center [855, 513] width 63 height 31
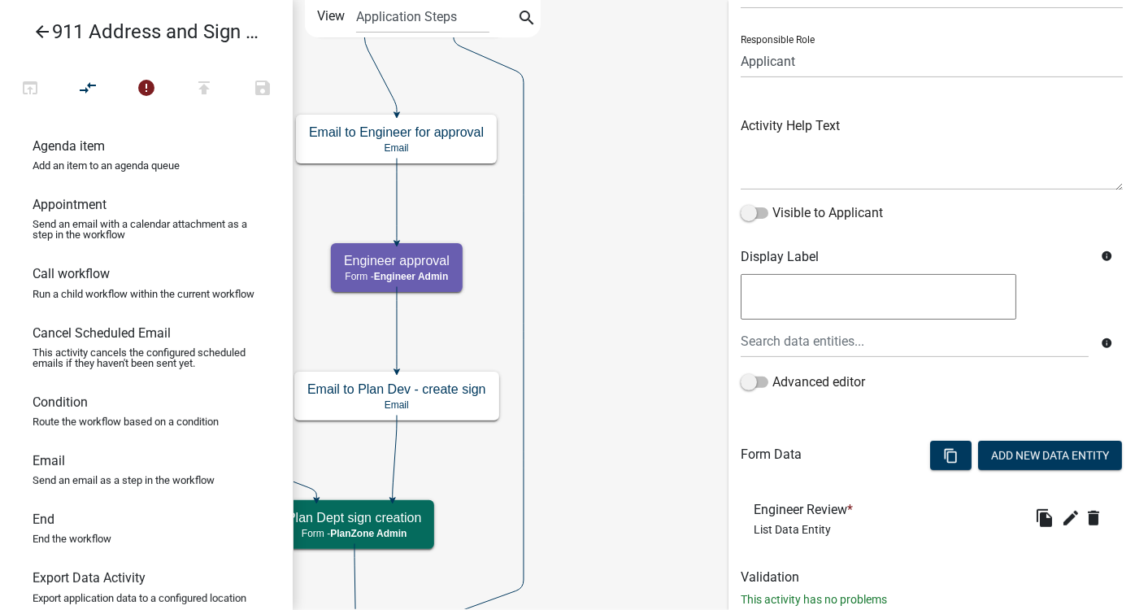
scroll to position [137, 0]
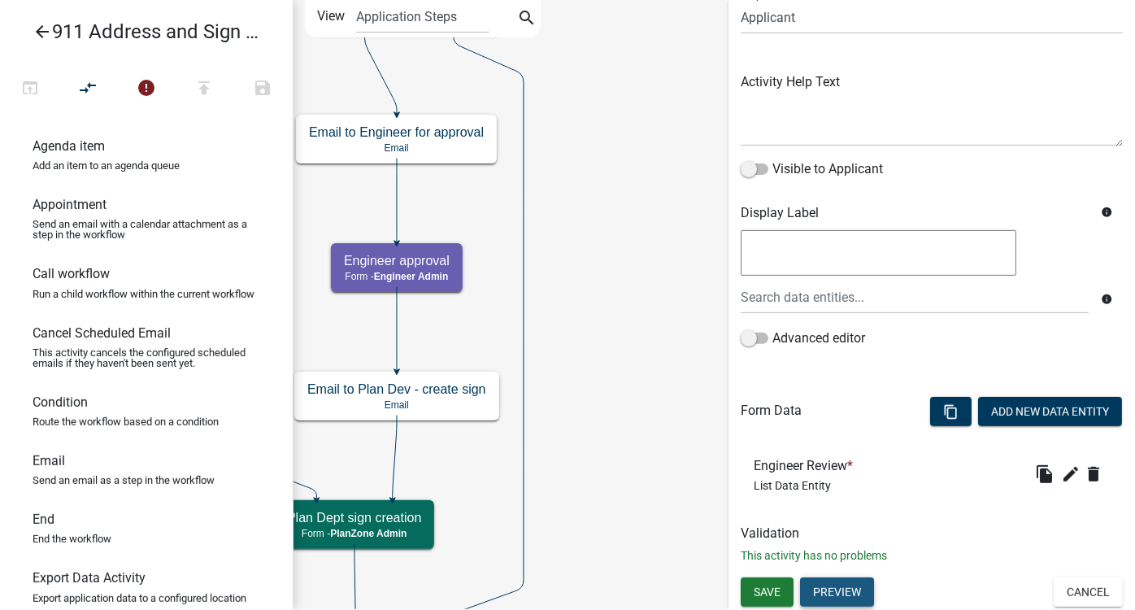
click at [846, 536] on button "Preview" at bounding box center [837, 592] width 74 height 29
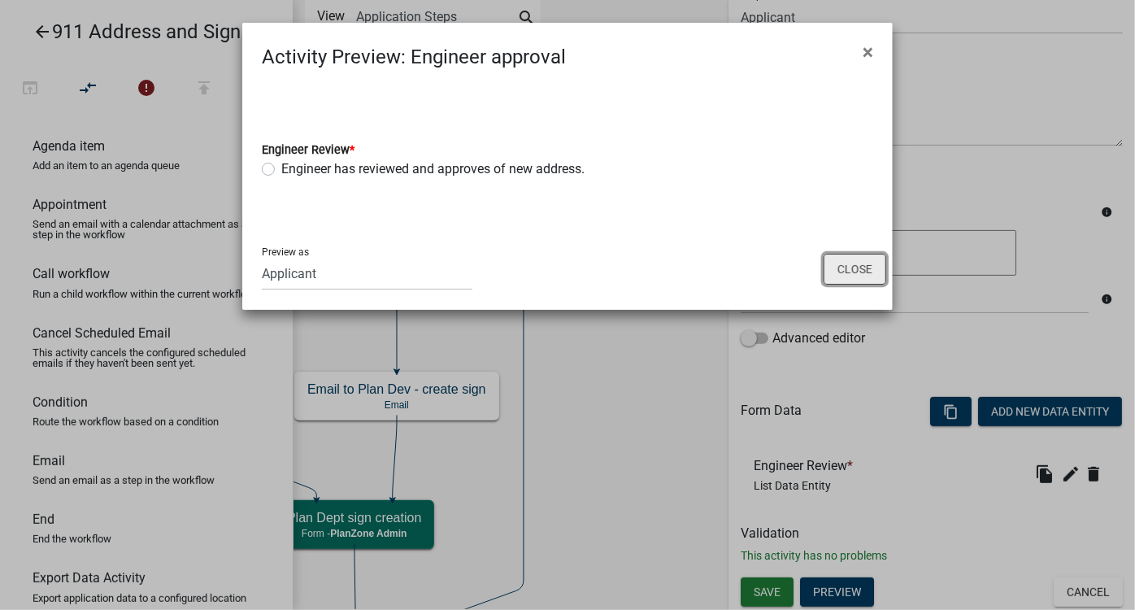
click at [883, 274] on button "Close" at bounding box center [855, 269] width 63 height 31
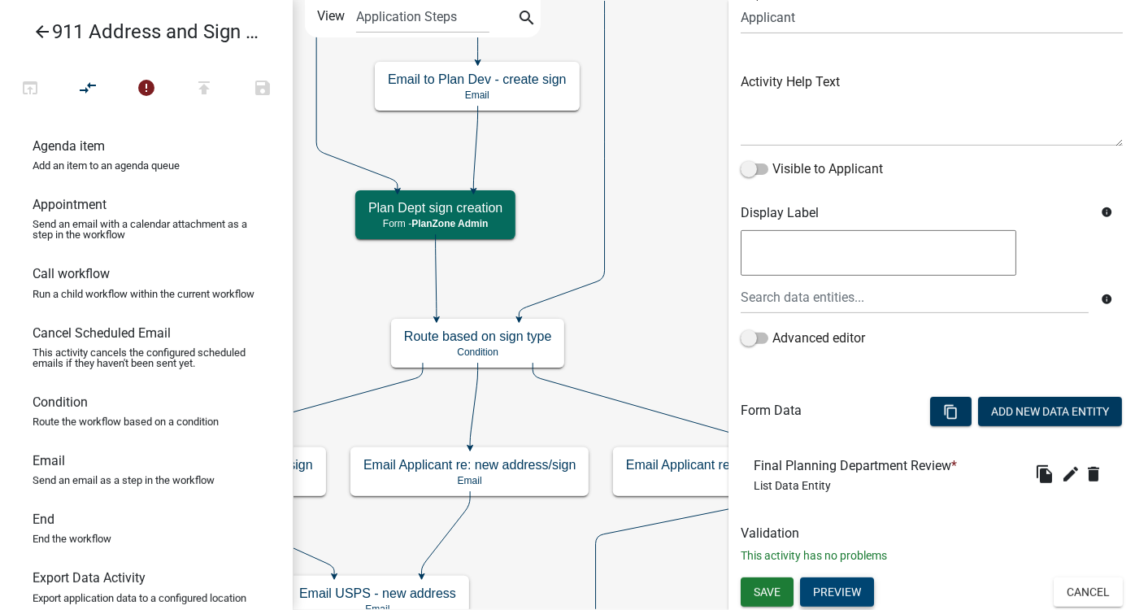
click at [857, 536] on button "Preview" at bounding box center [837, 592] width 74 height 29
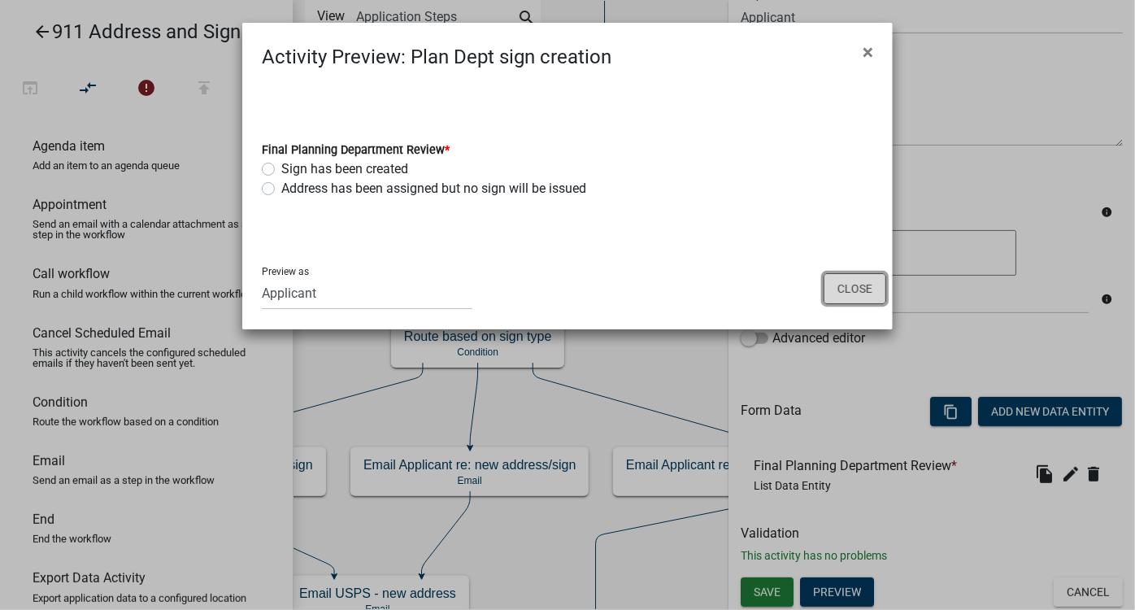
click at [873, 298] on button "Close" at bounding box center [855, 288] width 63 height 31
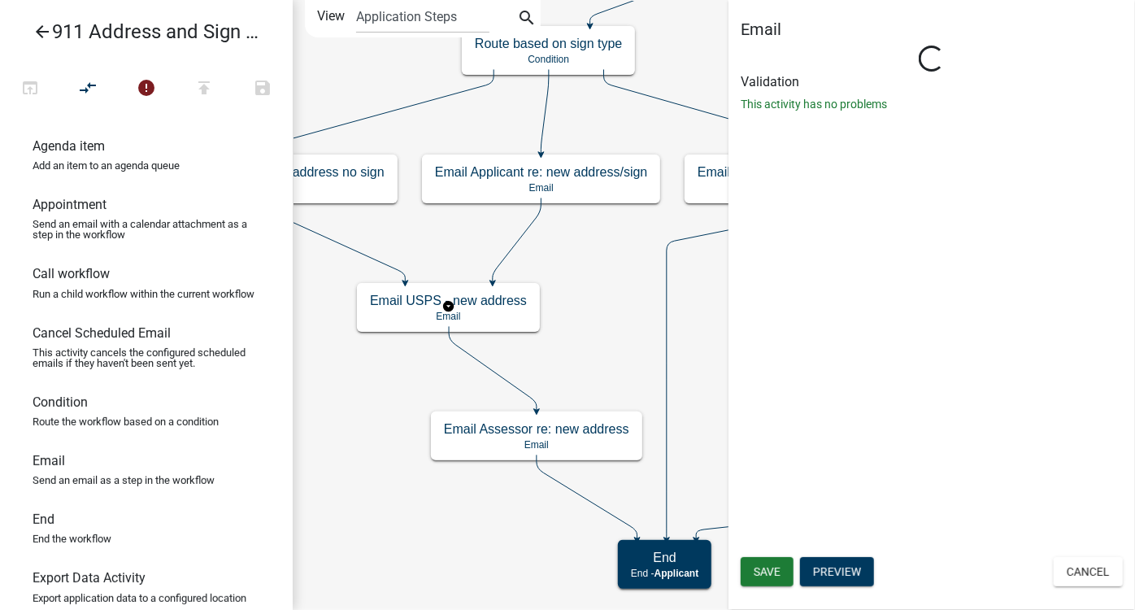
scroll to position [0, 0]
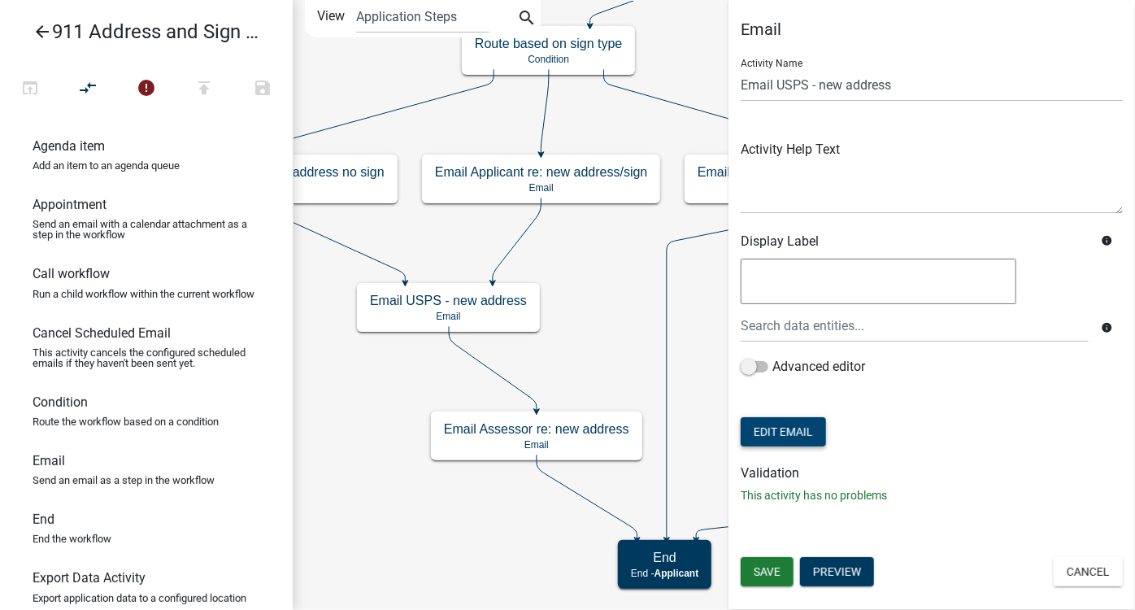
click at [794, 427] on button "Edit Email" at bounding box center [783, 431] width 85 height 29
select select "0e579741-c89b-4d0e-811d-466922e86bf5"
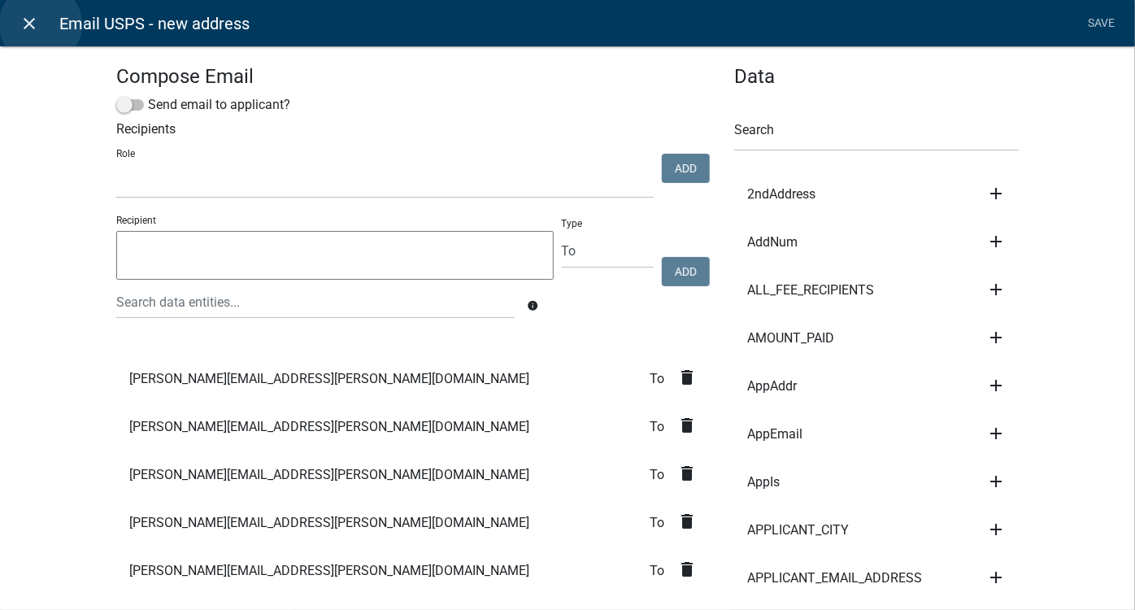
click at [41, 24] on link "close" at bounding box center [29, 23] width 33 height 33
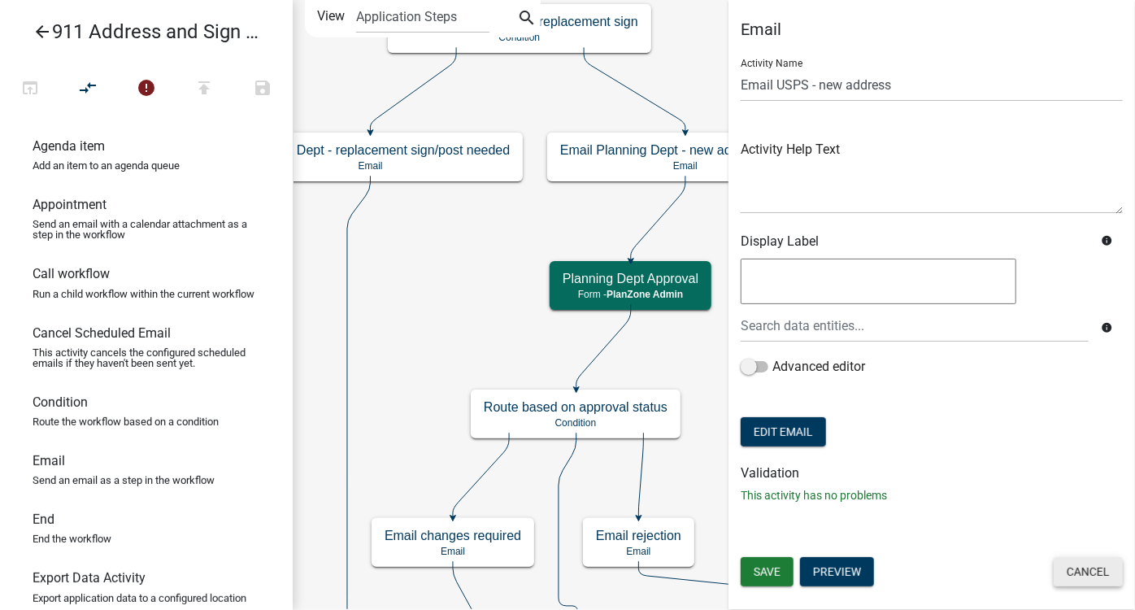
click at [999, 536] on button "Cancel" at bounding box center [1088, 571] width 69 height 29
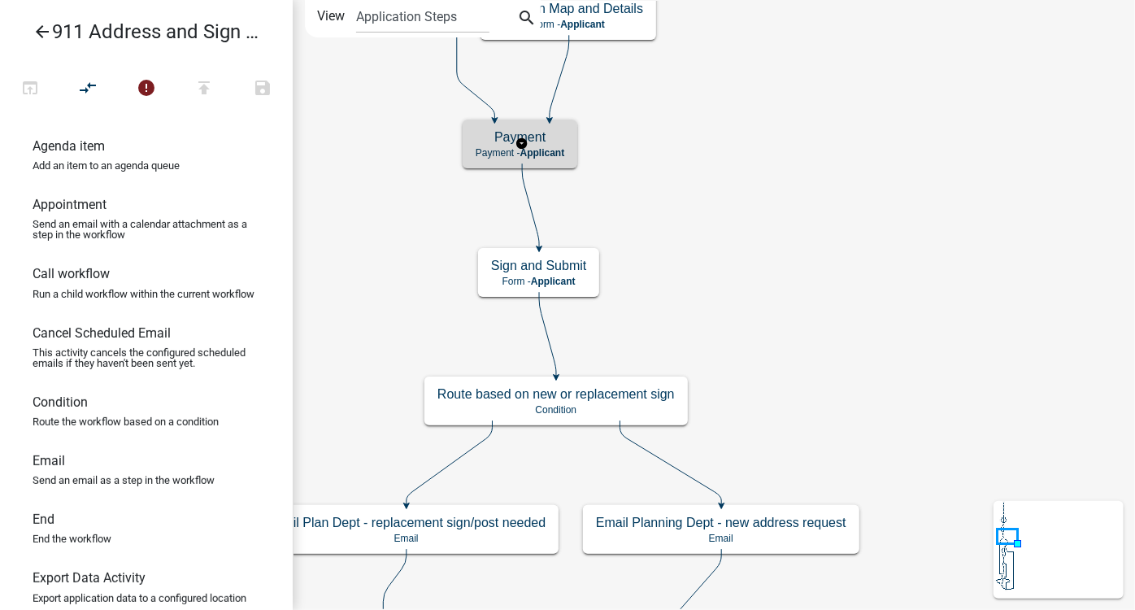
click at [562, 148] on span "Applicant" at bounding box center [543, 152] width 45 height 11
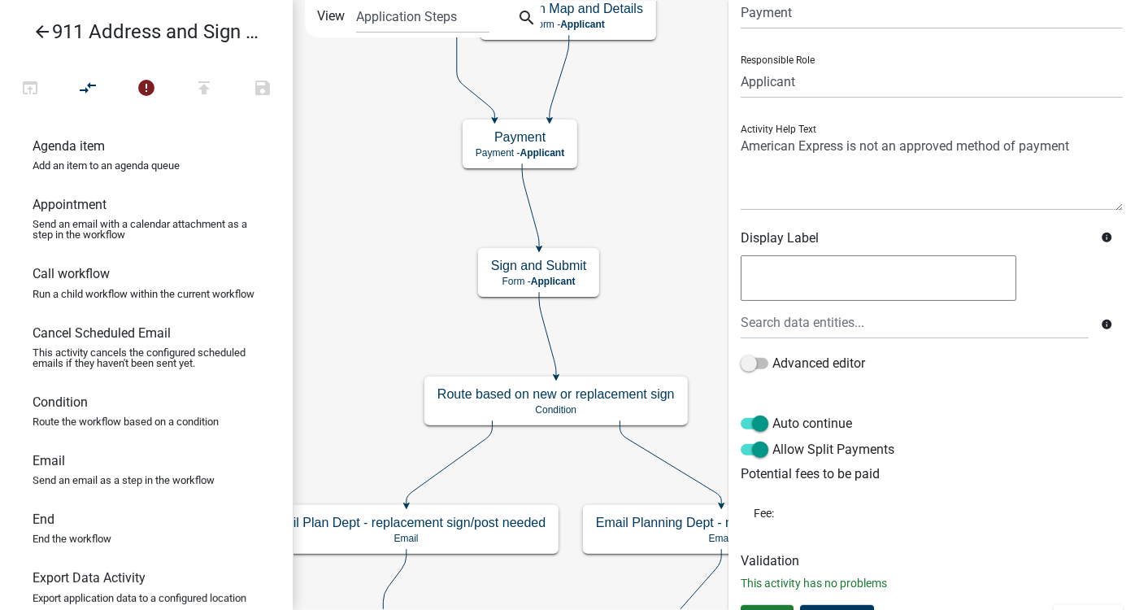
scroll to position [100, 0]
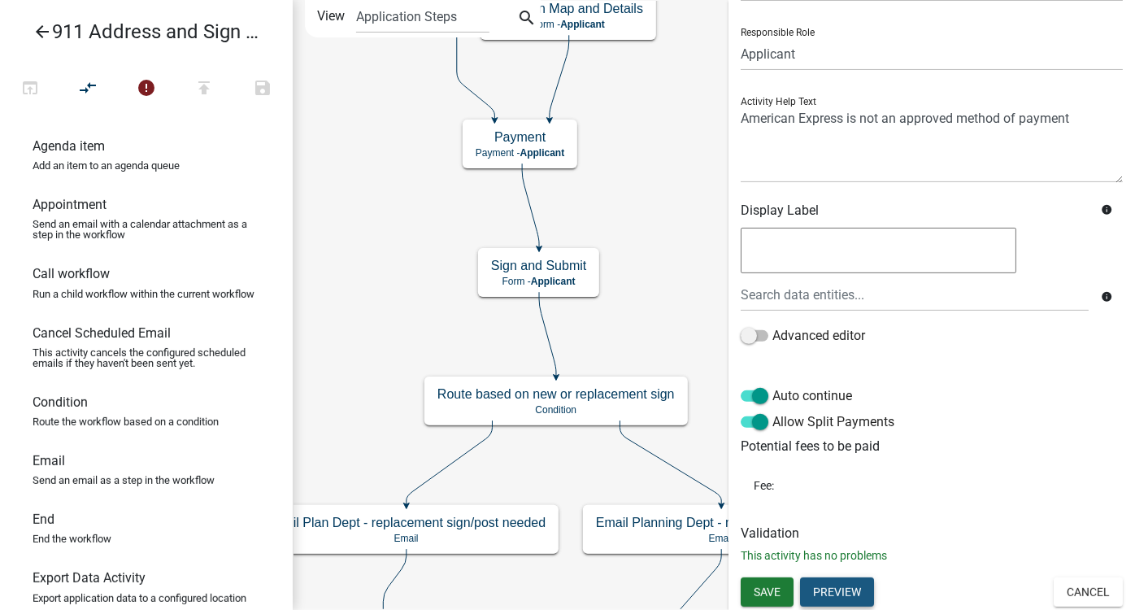
click at [847, 536] on button "Preview" at bounding box center [837, 592] width 74 height 29
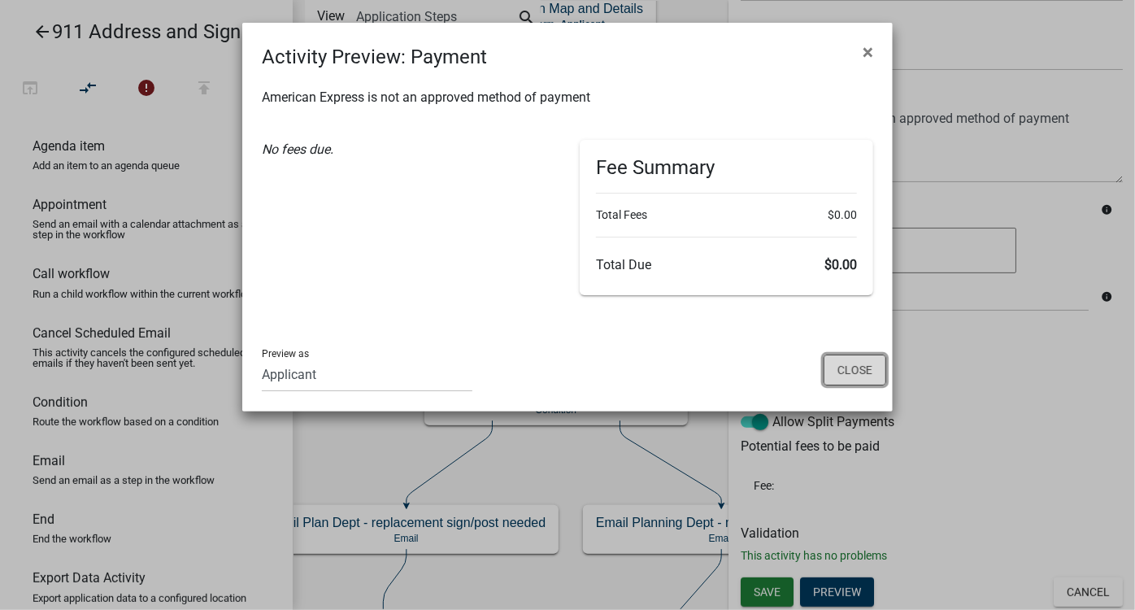
click at [878, 384] on button "Close" at bounding box center [855, 370] width 63 height 31
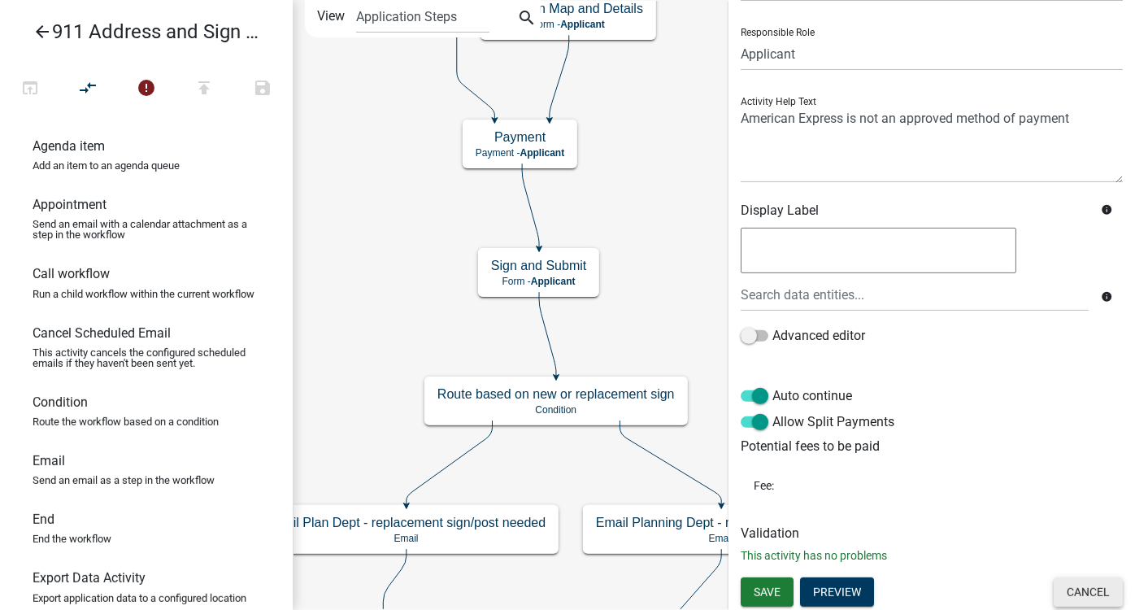
click at [999, 536] on button "Cancel" at bounding box center [1088, 592] width 69 height 29
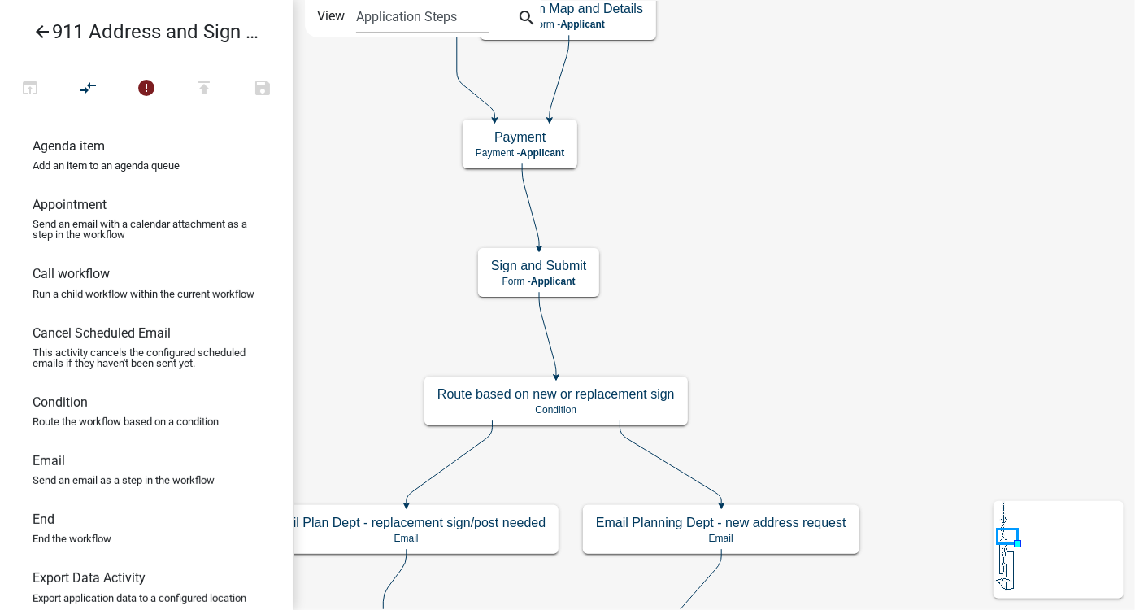
scroll to position [0, 0]
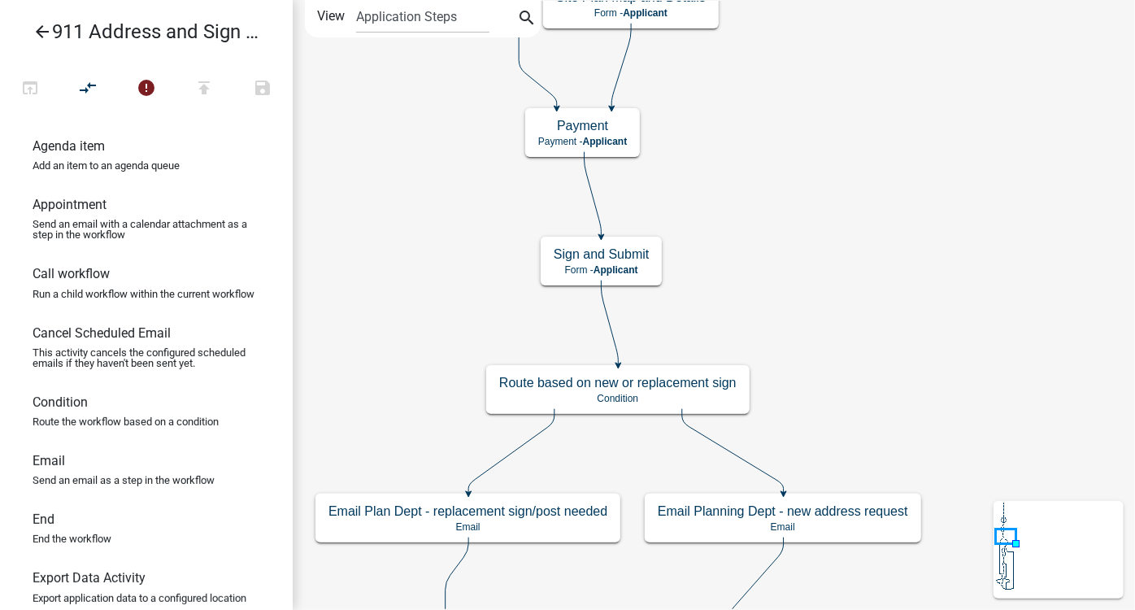
click at [40, 36] on icon "arrow_back" at bounding box center [43, 33] width 20 height 23
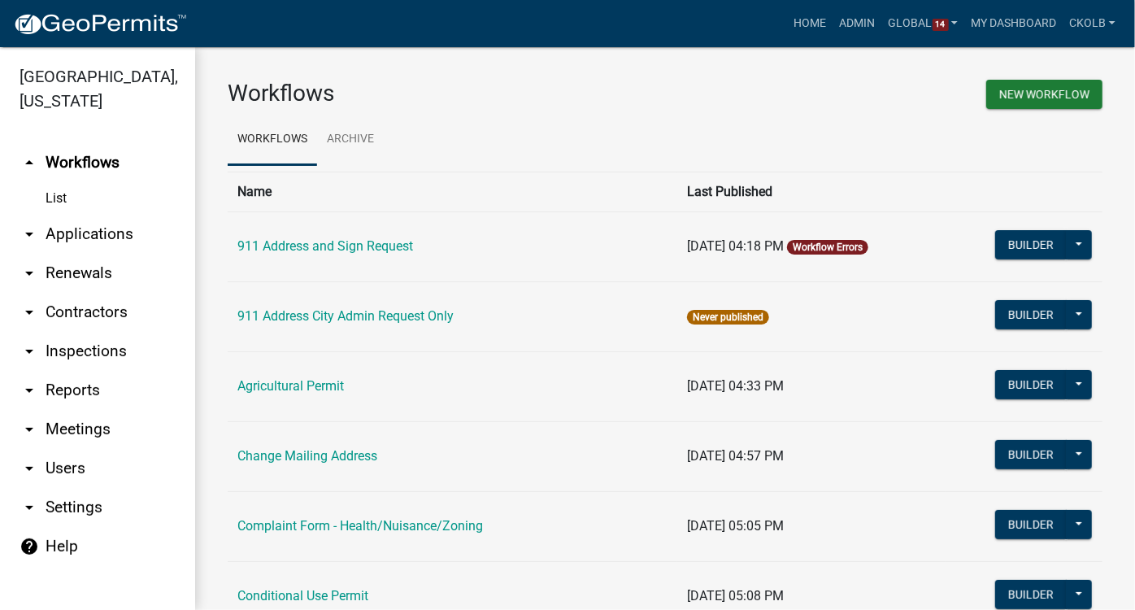
click at [547, 109] on div "Workflows" at bounding box center [441, 97] width 450 height 34
click at [843, 20] on link "Admin" at bounding box center [858, 23] width 49 height 31
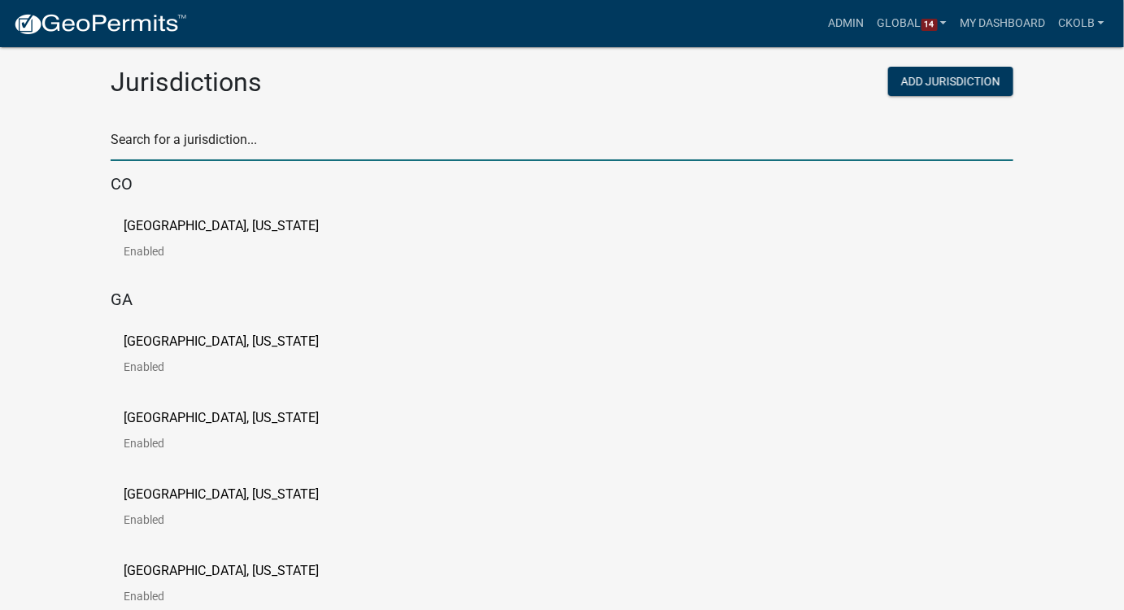
click at [200, 147] on input "text" at bounding box center [562, 144] width 903 height 33
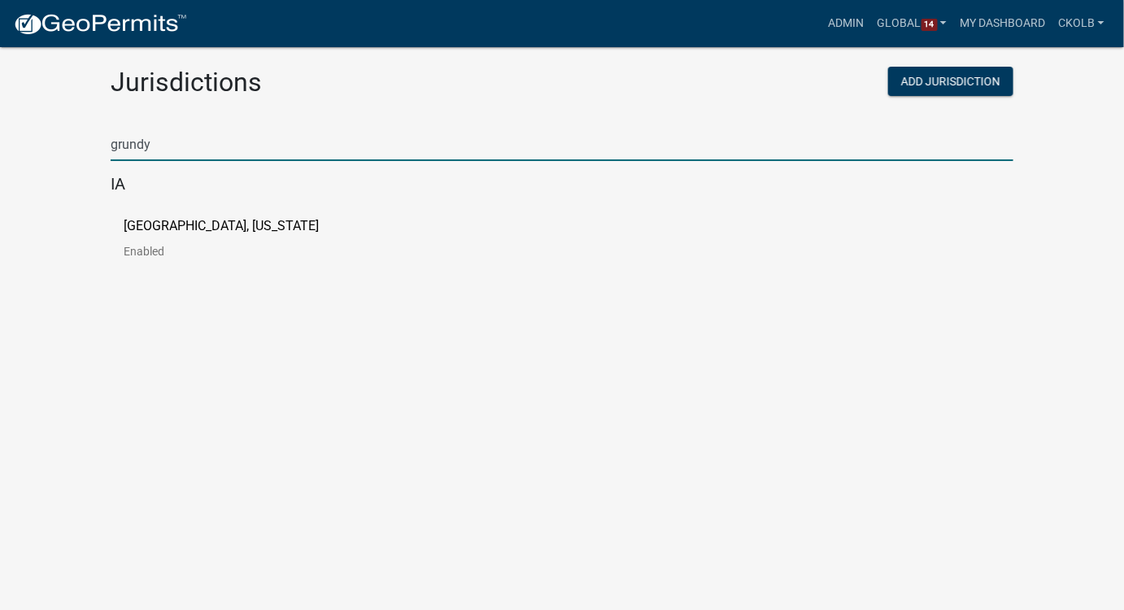
type input "grundy"
click at [164, 225] on p "[GEOGRAPHIC_DATA], [US_STATE]" at bounding box center [221, 226] width 195 height 13
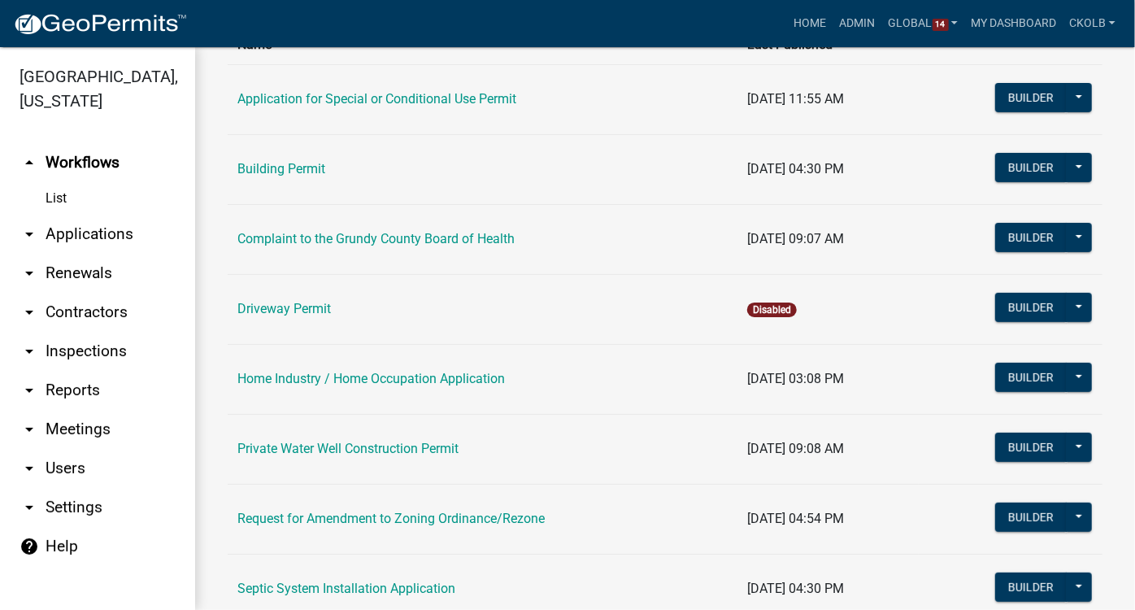
scroll to position [147, 0]
click at [78, 449] on link "arrow_drop_down Users" at bounding box center [97, 468] width 195 height 39
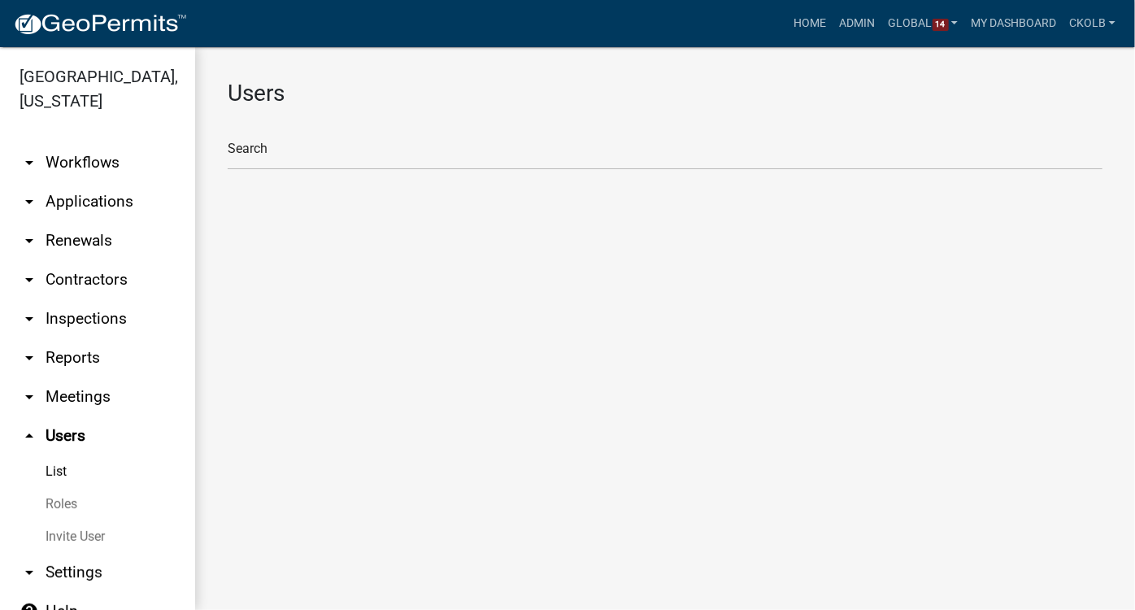
click at [84, 488] on link "Roles" at bounding box center [97, 504] width 195 height 33
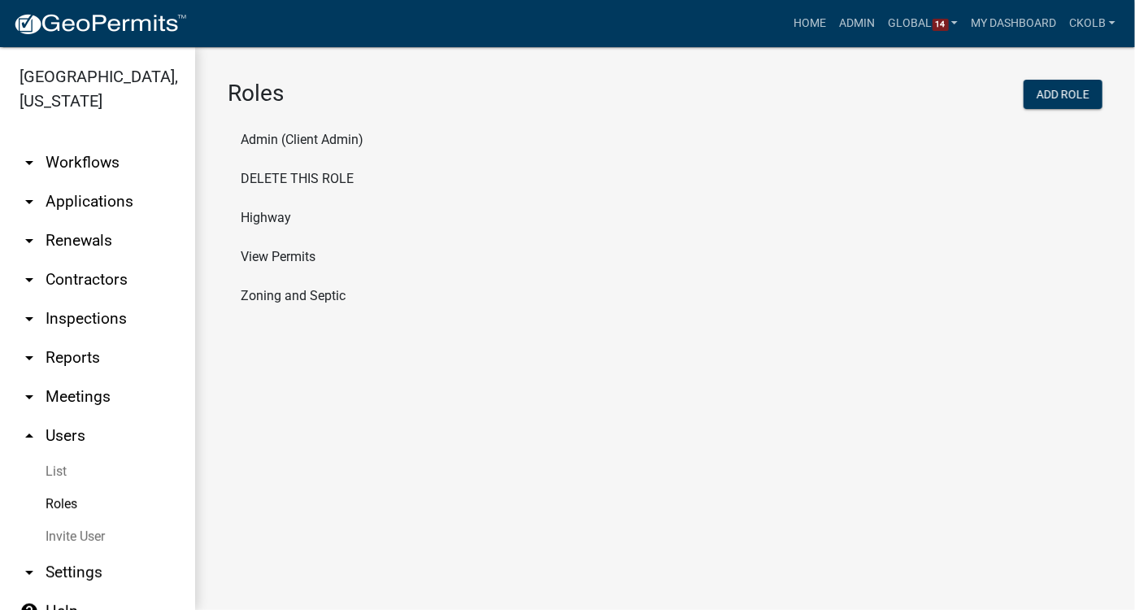
click at [288, 136] on li "Admin (Client Admin)" at bounding box center [665, 139] width 875 height 39
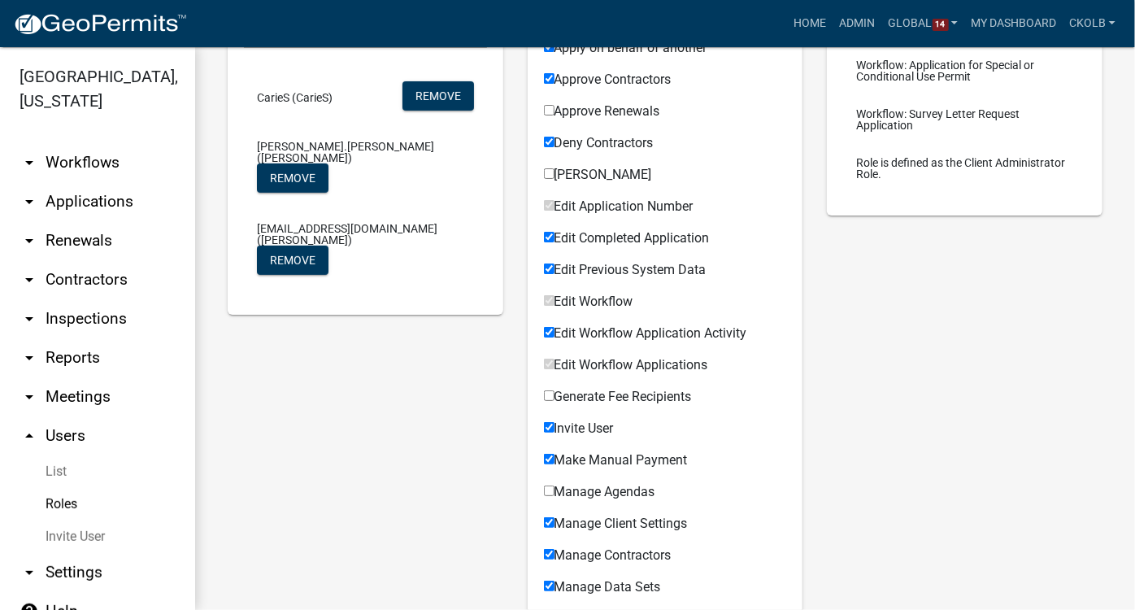
scroll to position [221, 0]
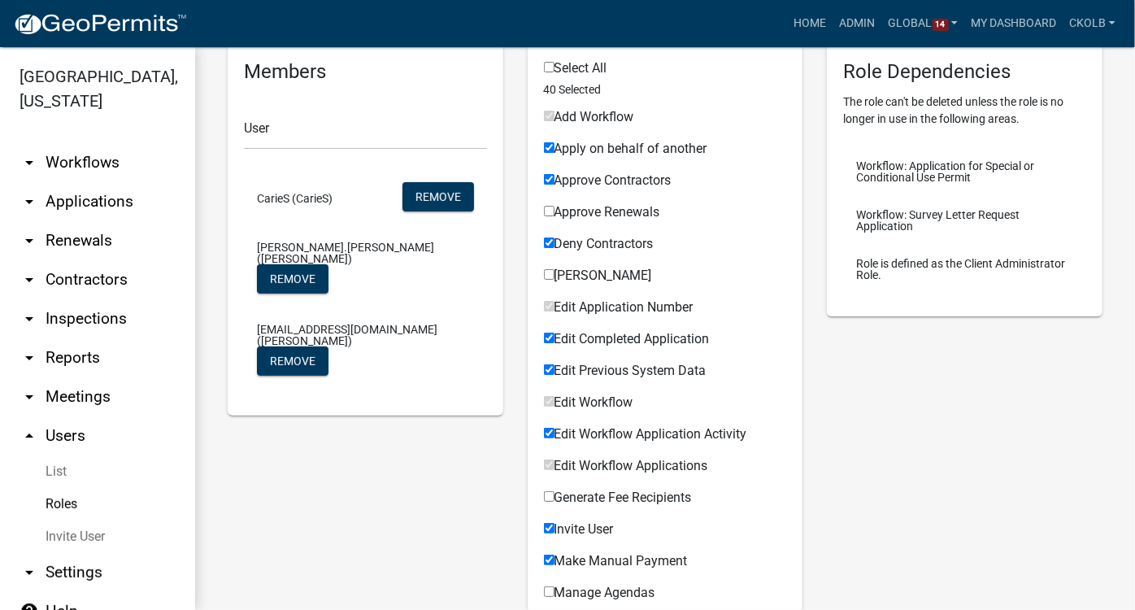
click at [102, 143] on link "arrow_drop_down Workflows" at bounding box center [97, 162] width 195 height 39
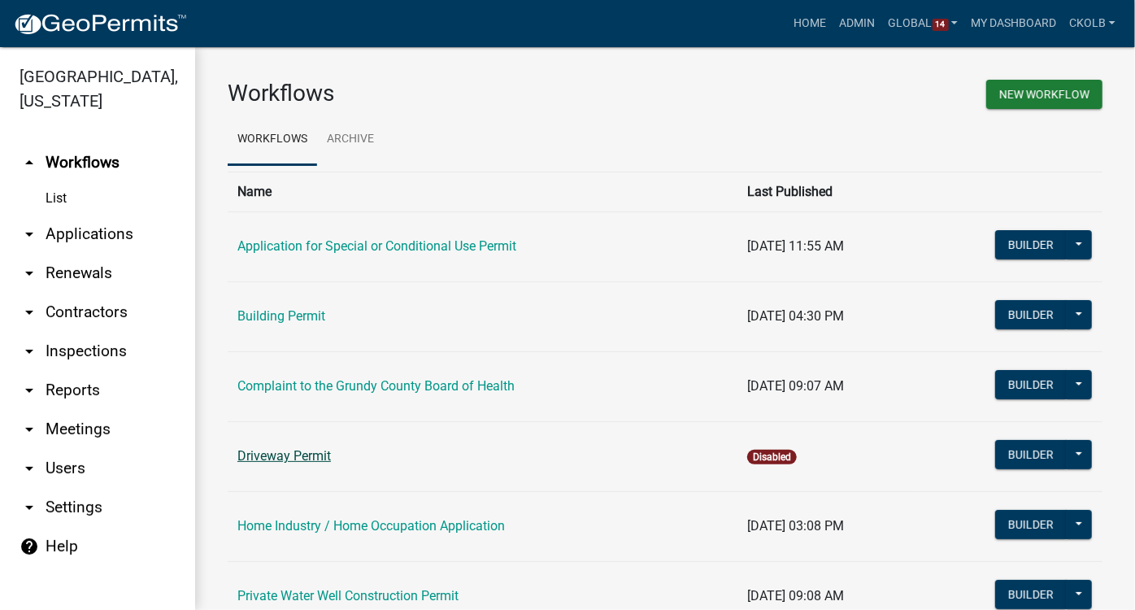
click at [312, 457] on link "Driveway Permit" at bounding box center [285, 455] width 94 height 15
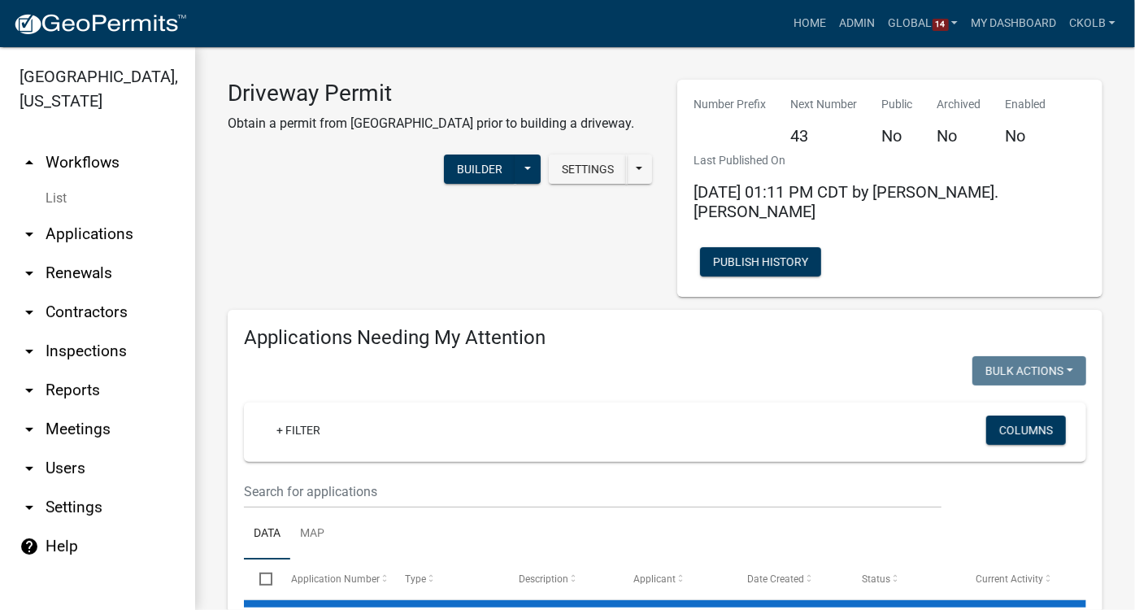
select select "3: 100"
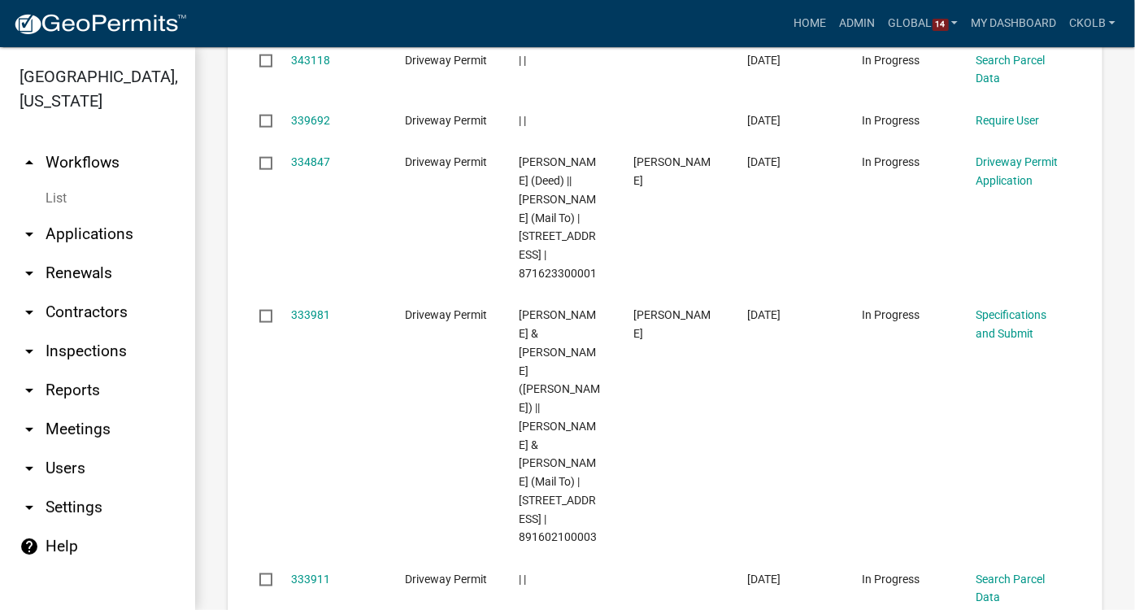
scroll to position [1109, 0]
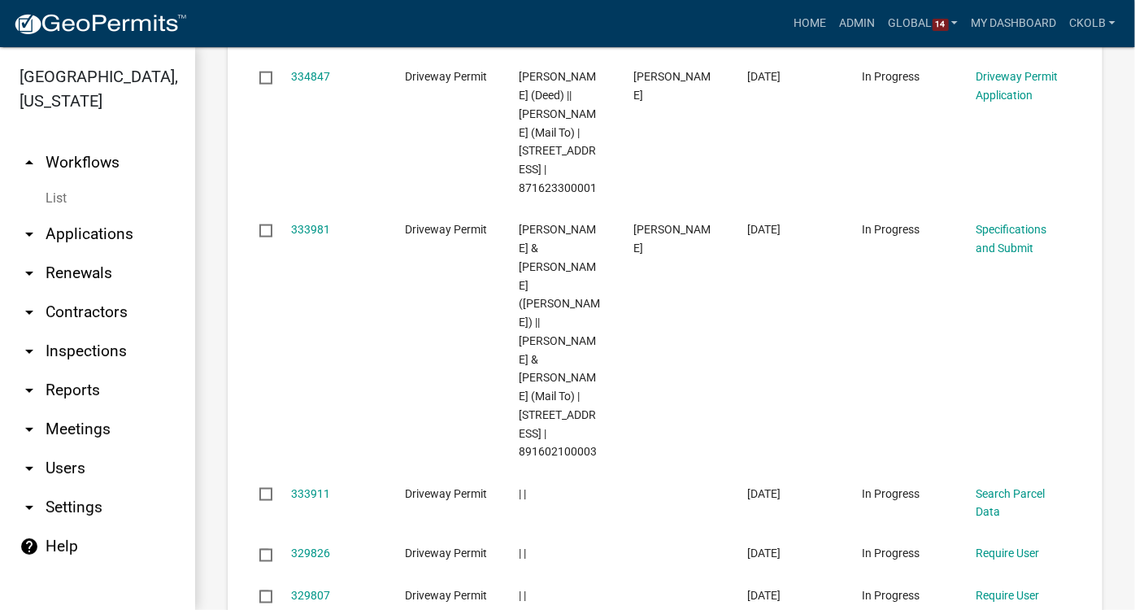
click at [60, 143] on link "arrow_drop_up Workflows" at bounding box center [97, 162] width 195 height 39
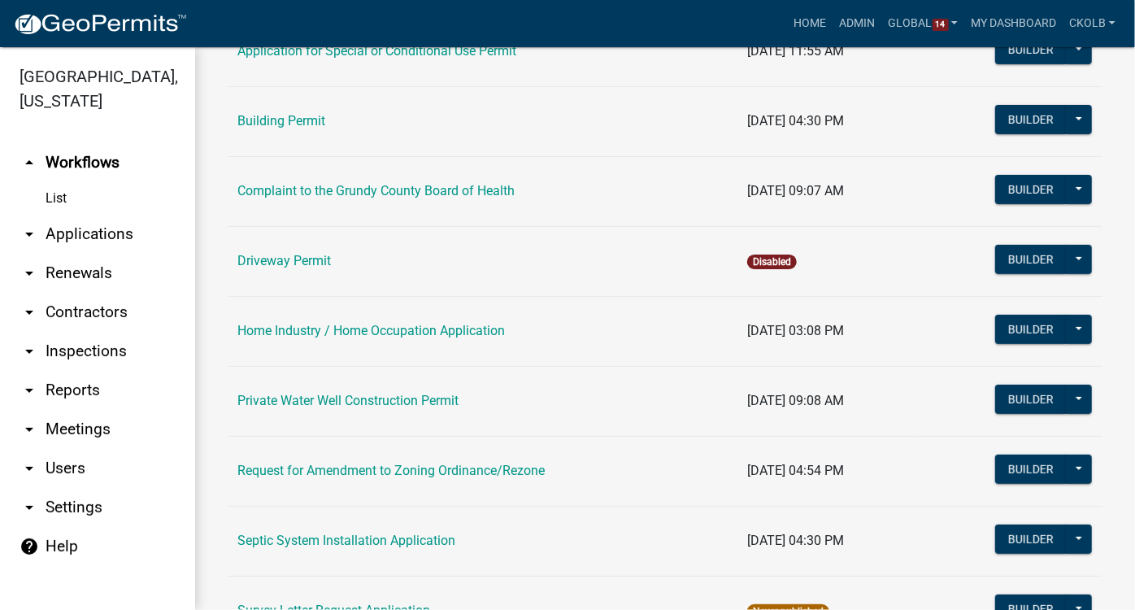
scroll to position [221, 0]
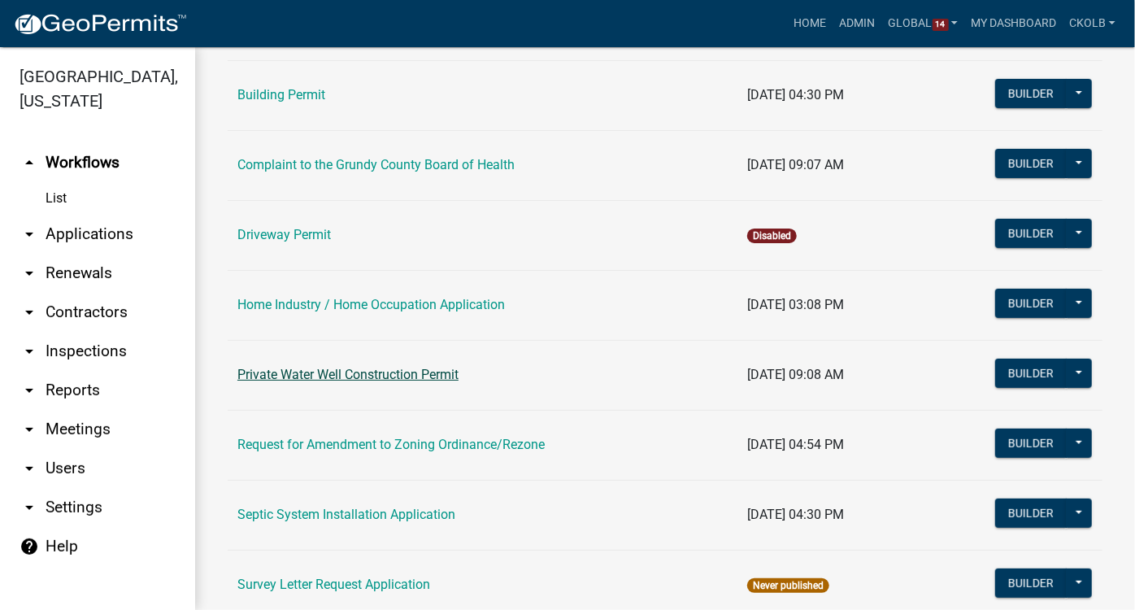
click at [376, 374] on link "Private Water Well Construction Permit" at bounding box center [348, 374] width 221 height 15
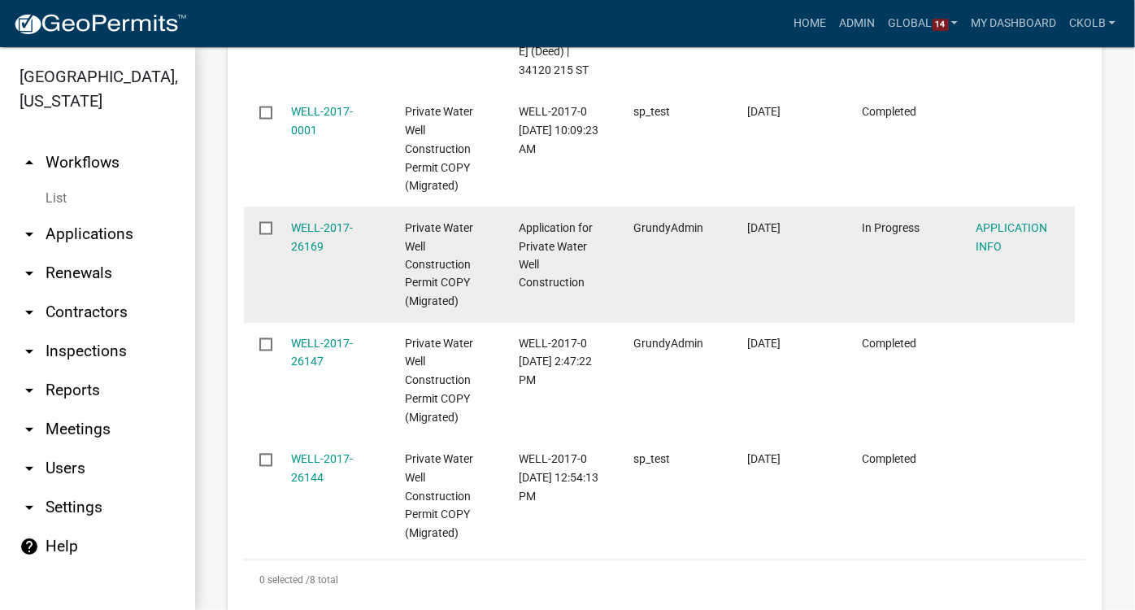
scroll to position [1358, 0]
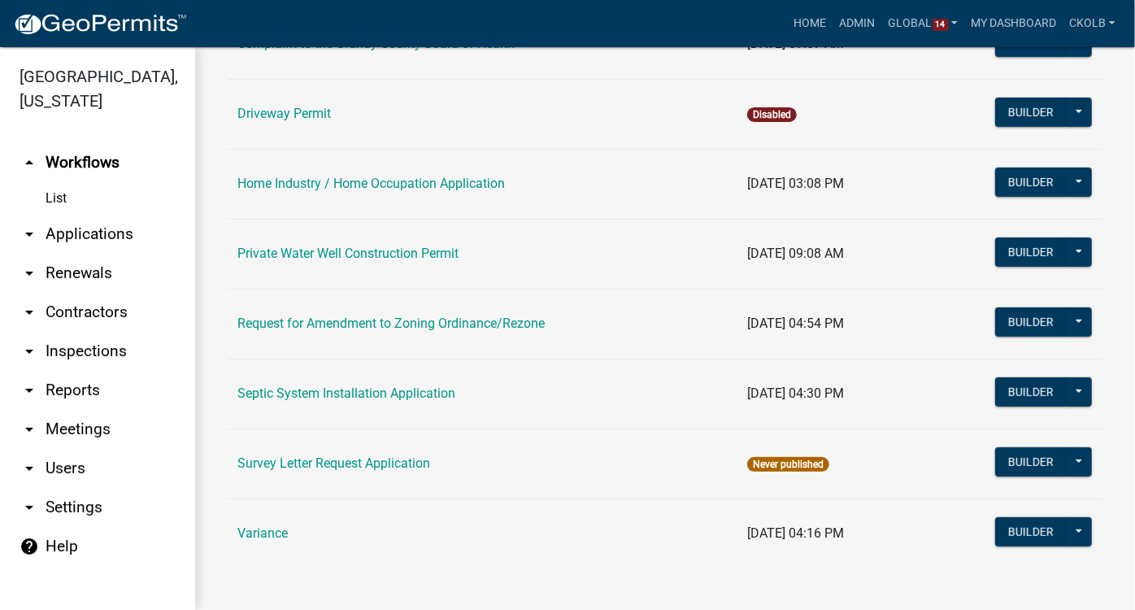
scroll to position [269, 0]
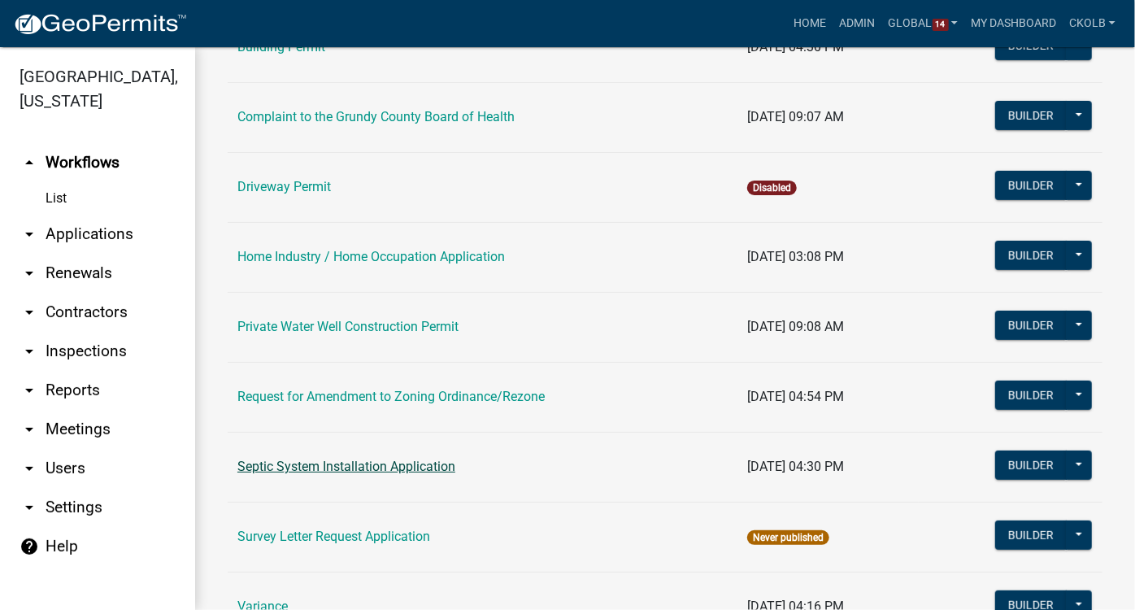
click at [363, 462] on link "Septic System Installation Application" at bounding box center [347, 466] width 218 height 15
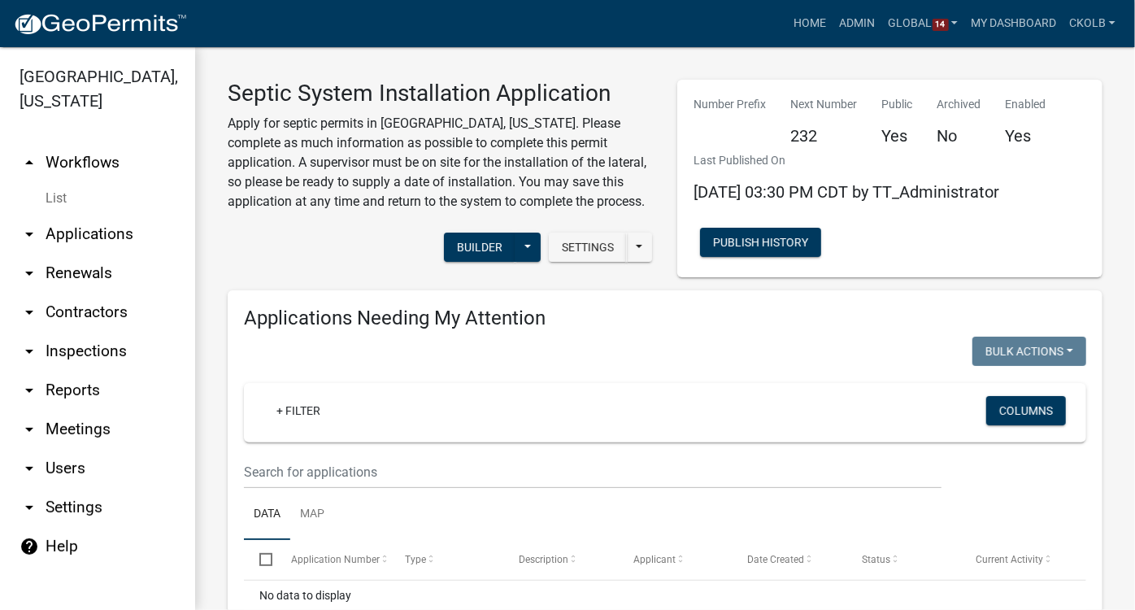
select select "3: 100"
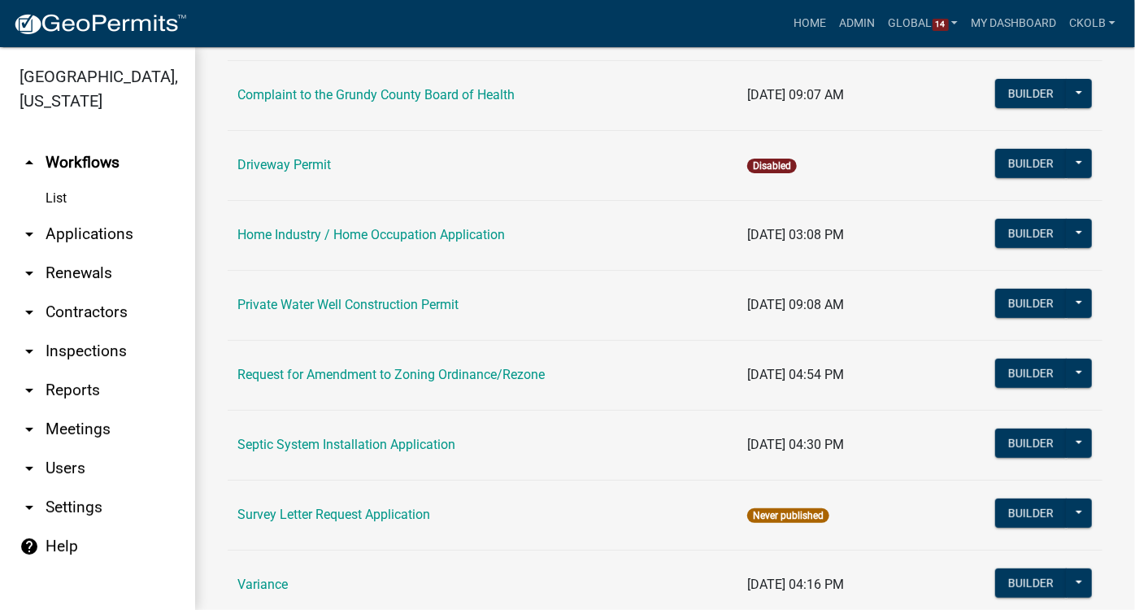
scroll to position [342, 0]
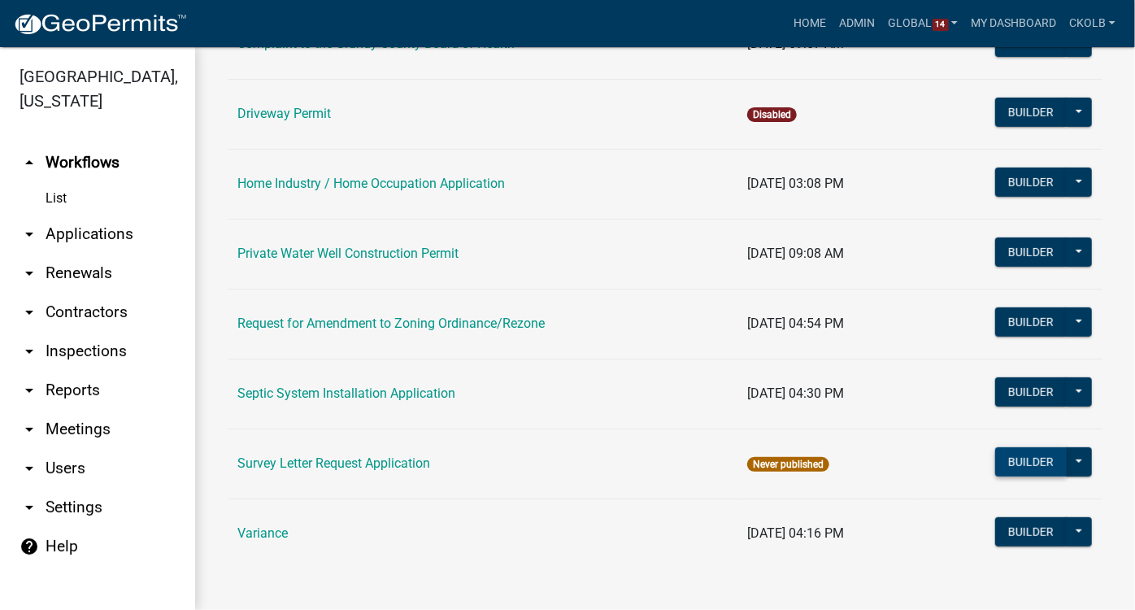
click at [999, 462] on button "Builder" at bounding box center [1032, 461] width 72 height 29
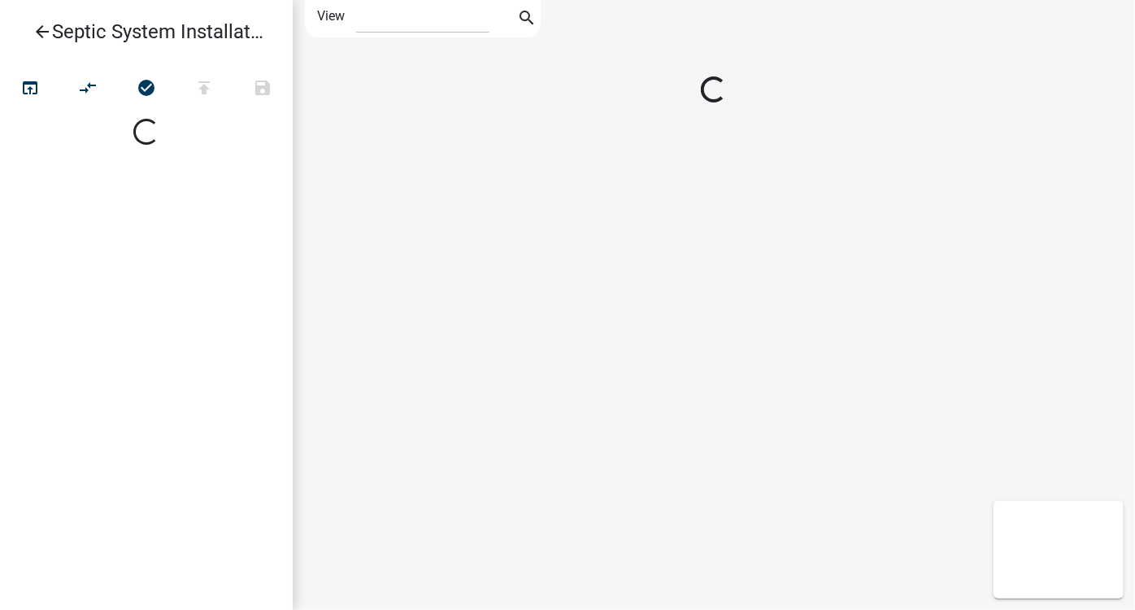
select select "1"
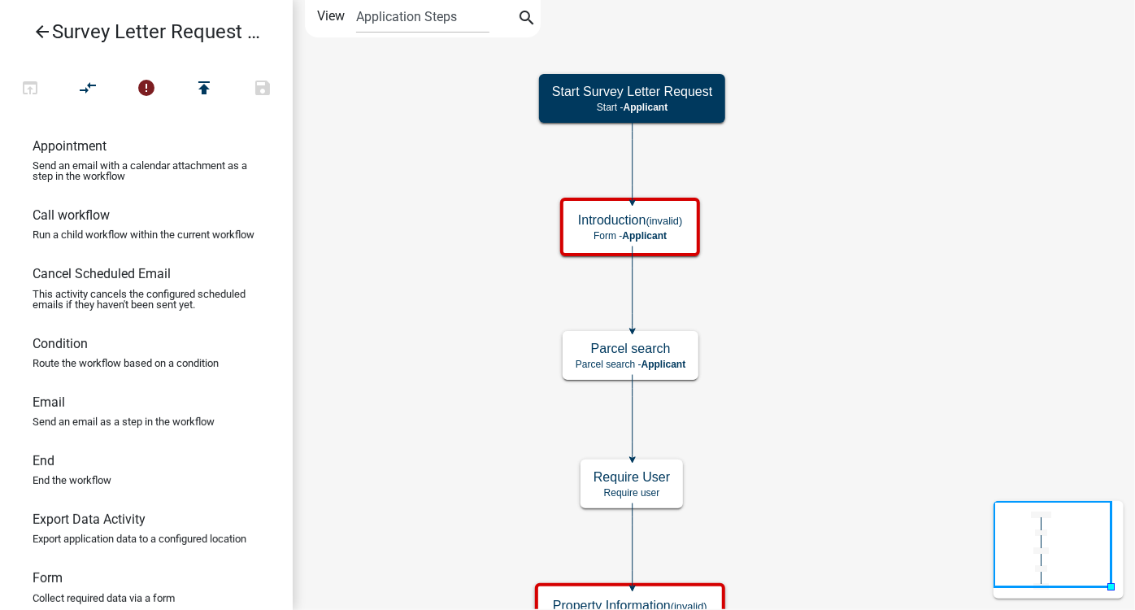
click at [46, 33] on icon "arrow_back" at bounding box center [43, 33] width 20 height 23
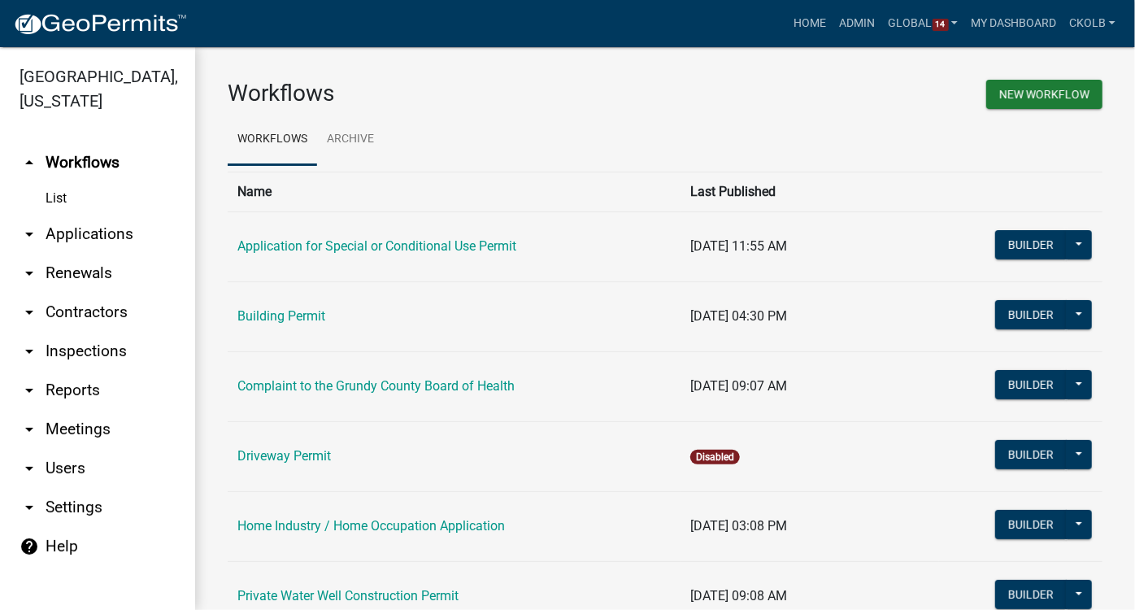
scroll to position [342, 0]
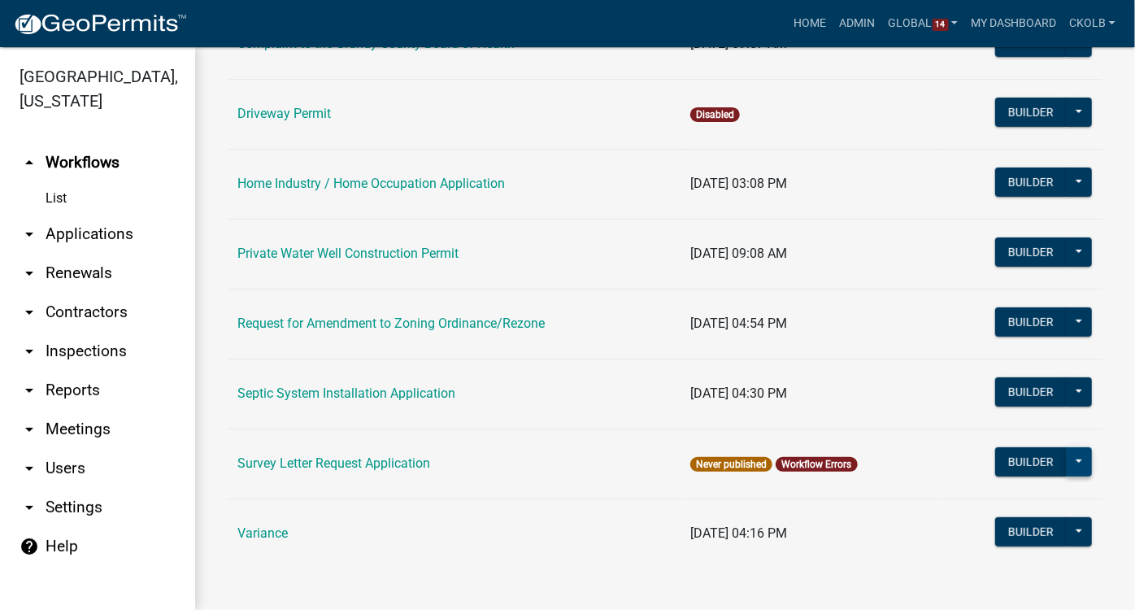
click at [999, 464] on button at bounding box center [1079, 461] width 26 height 29
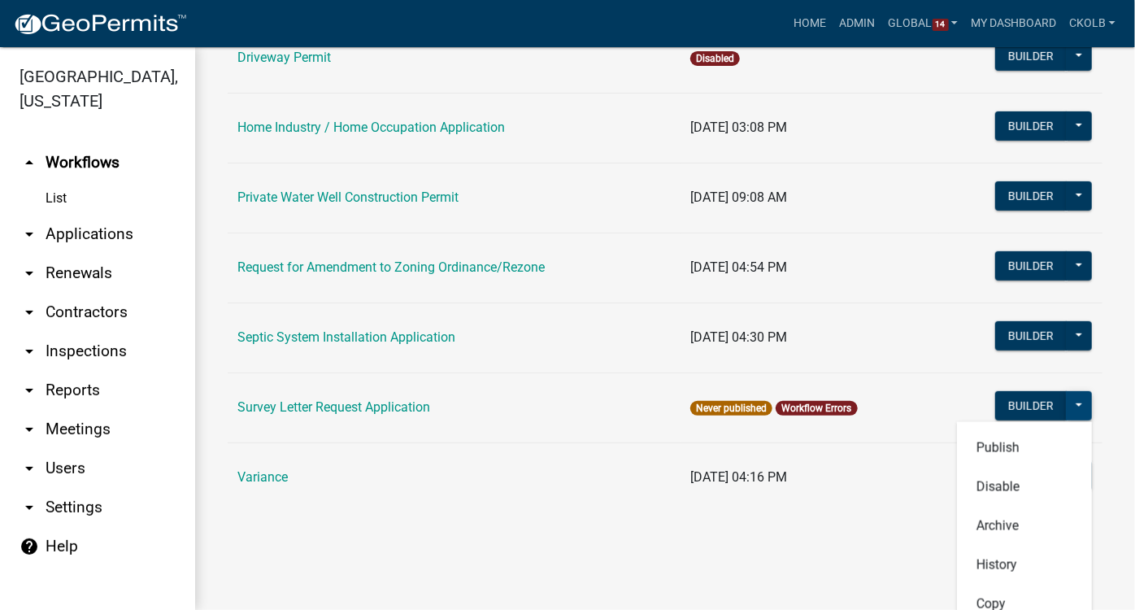
scroll to position [494, 0]
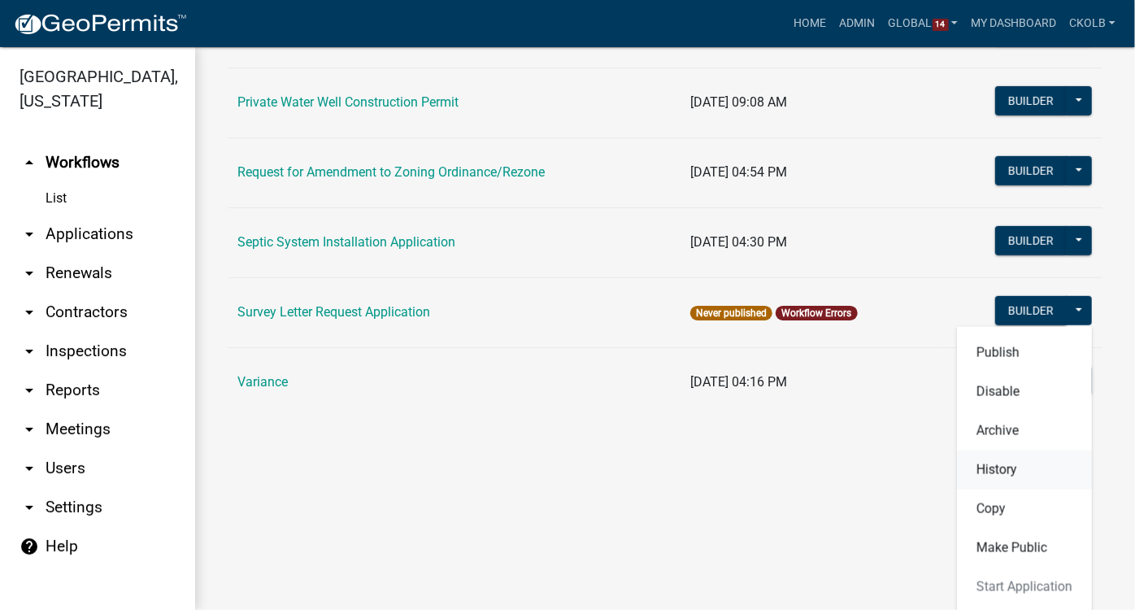
click at [986, 469] on button "History" at bounding box center [1024, 470] width 135 height 39
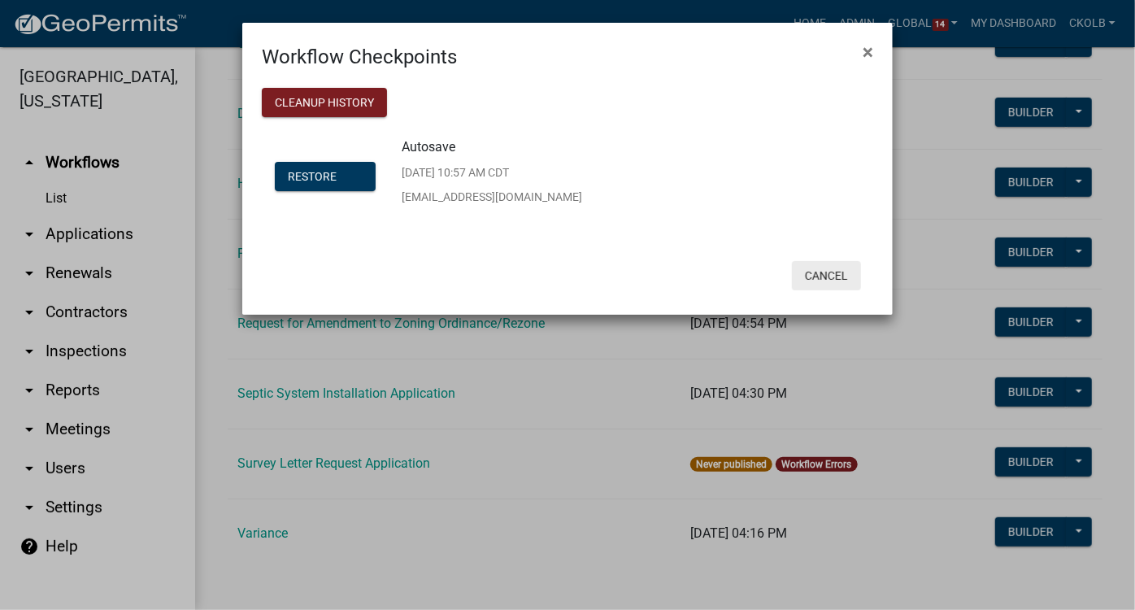
click at [823, 274] on button "Cancel" at bounding box center [826, 275] width 69 height 29
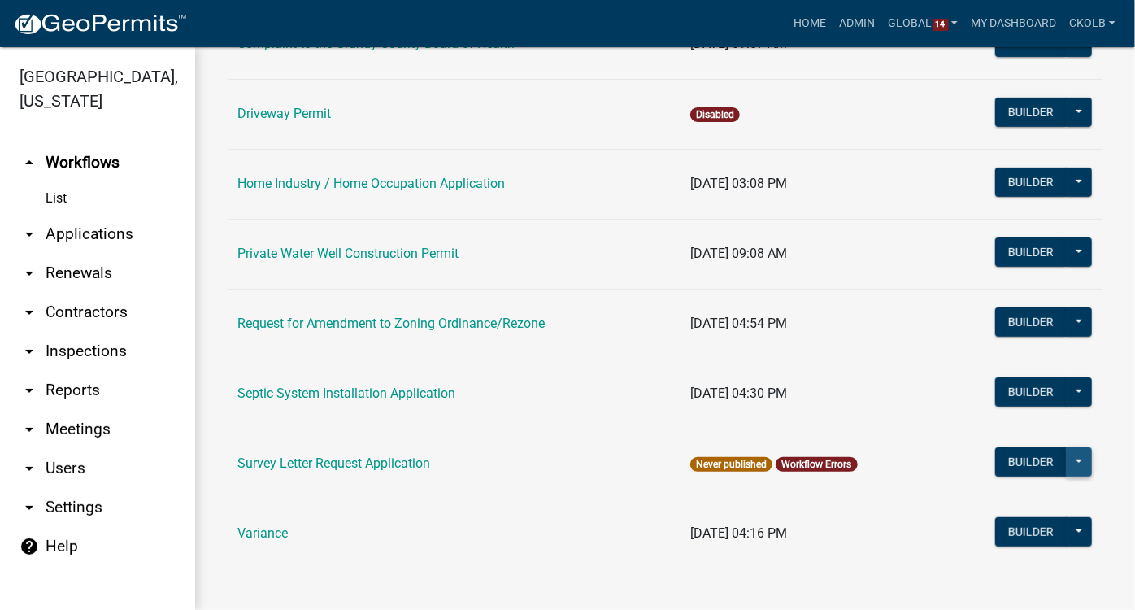
click at [999, 456] on button at bounding box center [1079, 461] width 26 height 29
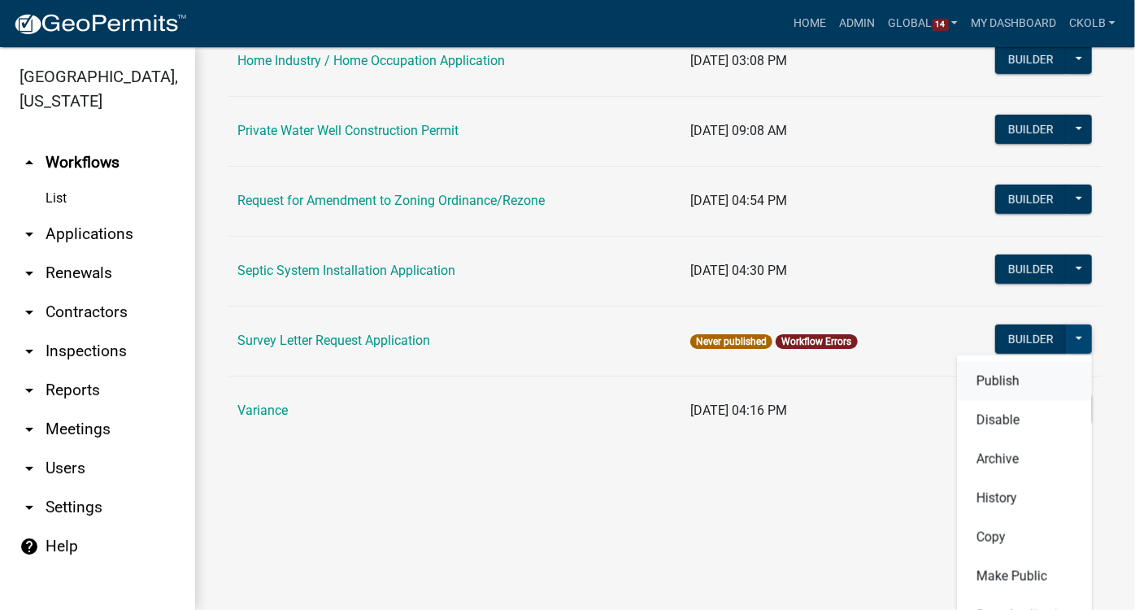
scroll to position [494, 0]
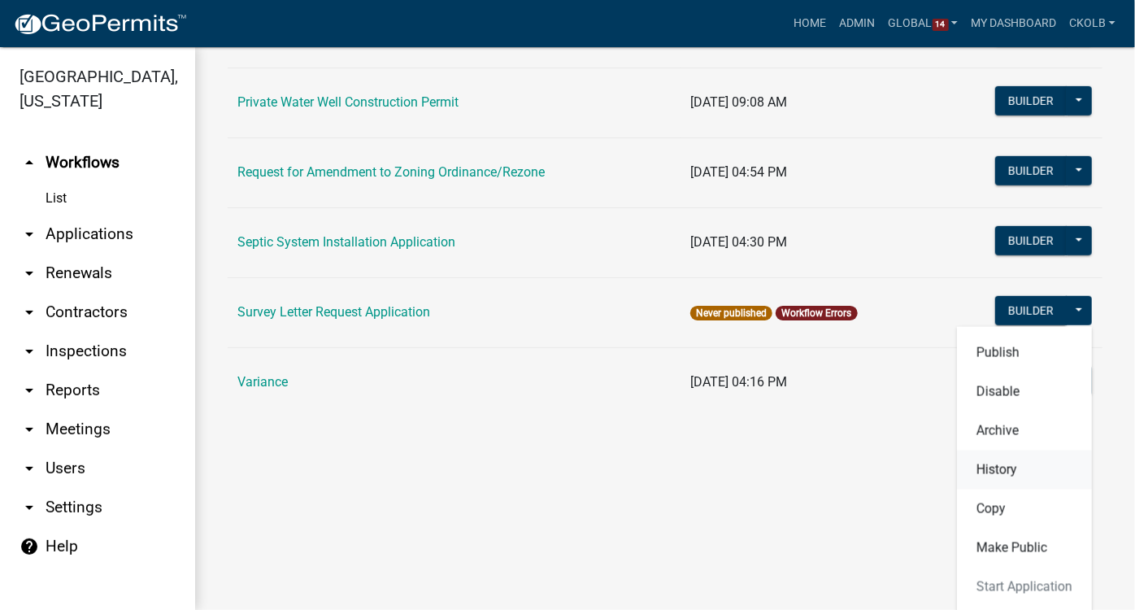
click at [997, 467] on button "History" at bounding box center [1024, 470] width 135 height 39
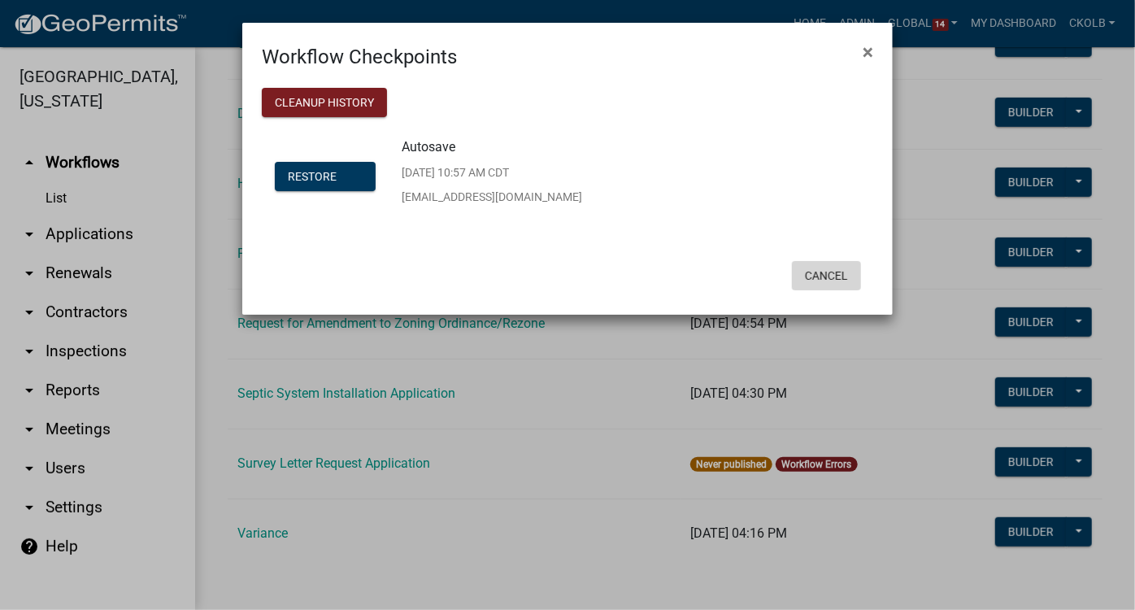
click at [843, 280] on button "Cancel" at bounding box center [826, 275] width 69 height 29
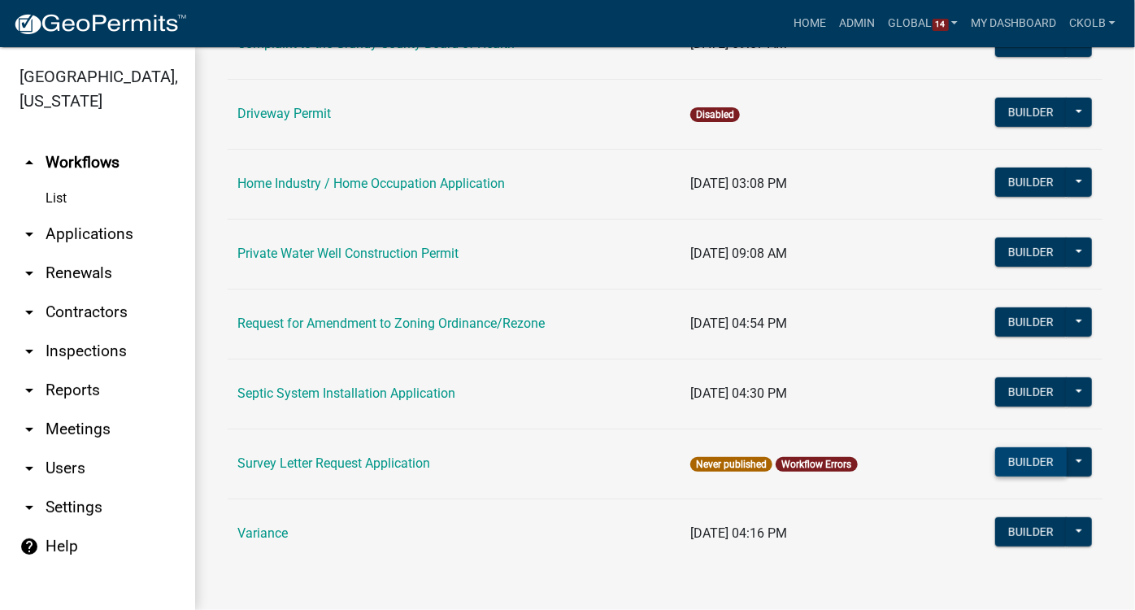
click at [999, 466] on button "Builder" at bounding box center [1032, 461] width 72 height 29
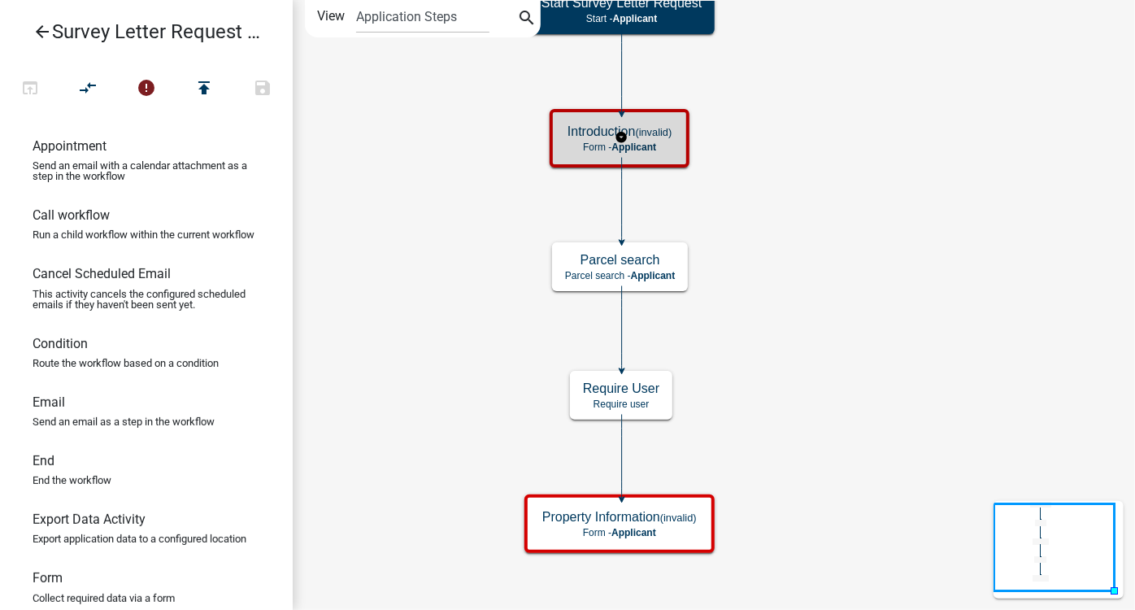
click at [667, 137] on small "(invalid)" at bounding box center [654, 132] width 37 height 12
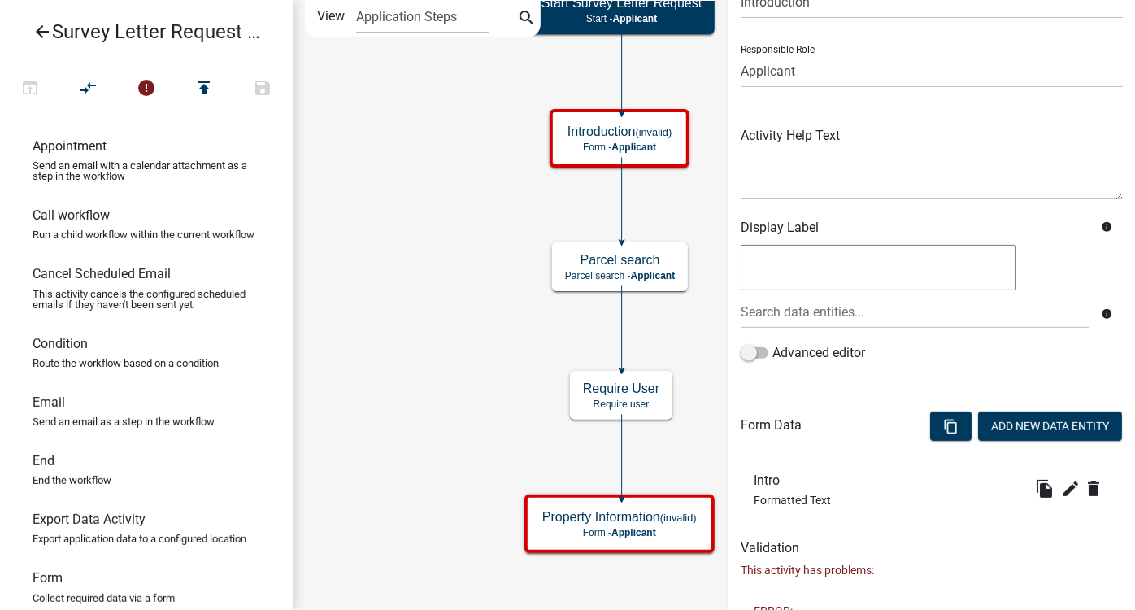
scroll to position [146, 0]
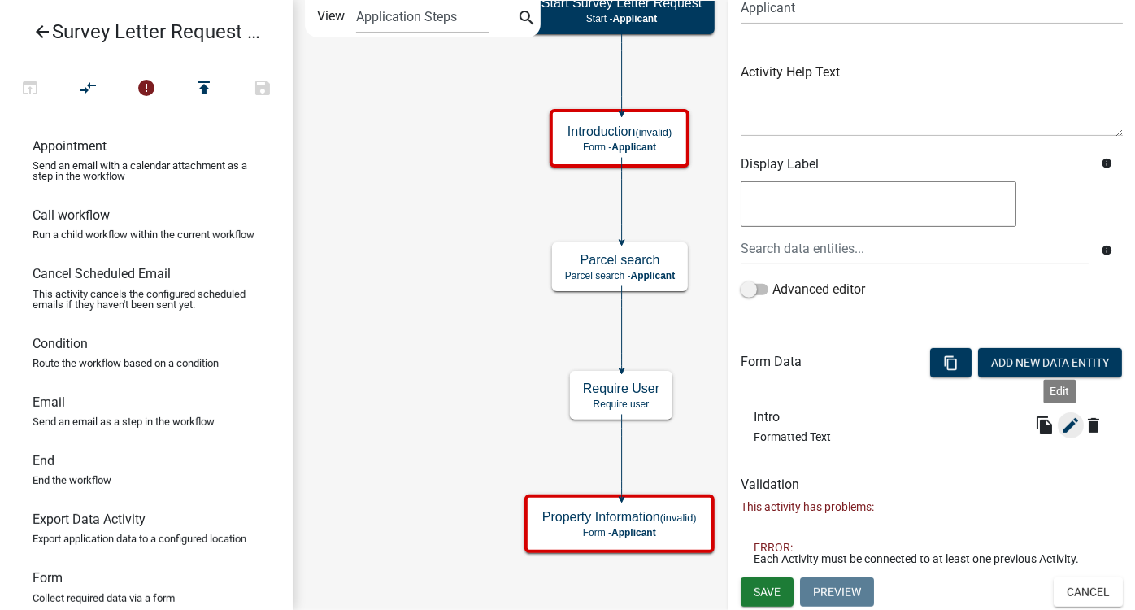
click at [999, 433] on icon "edit" at bounding box center [1071, 426] width 20 height 20
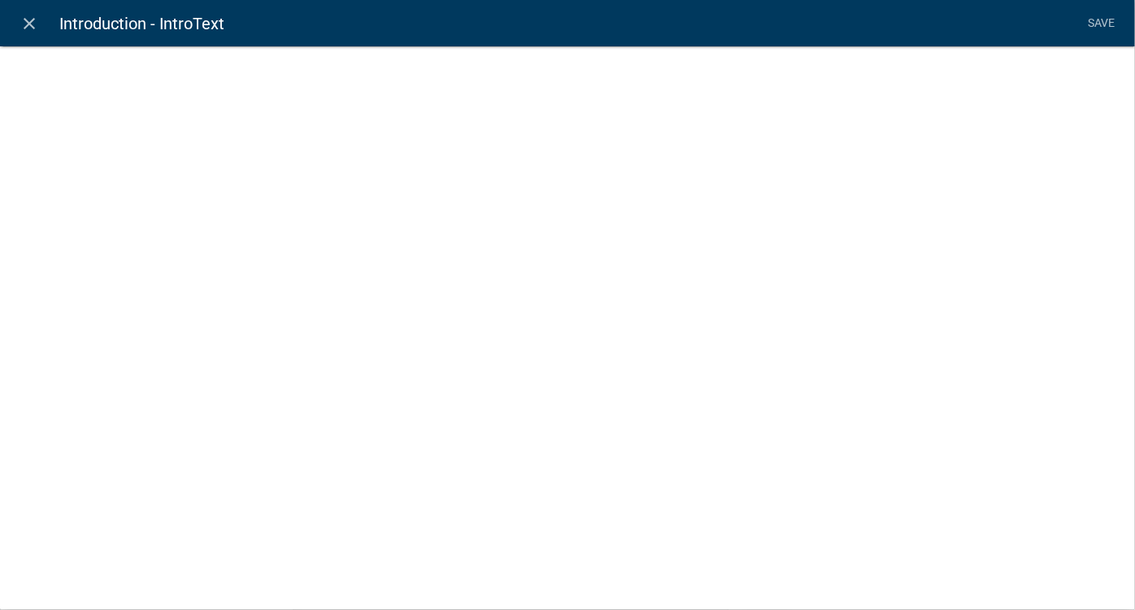
select select "rich-text"
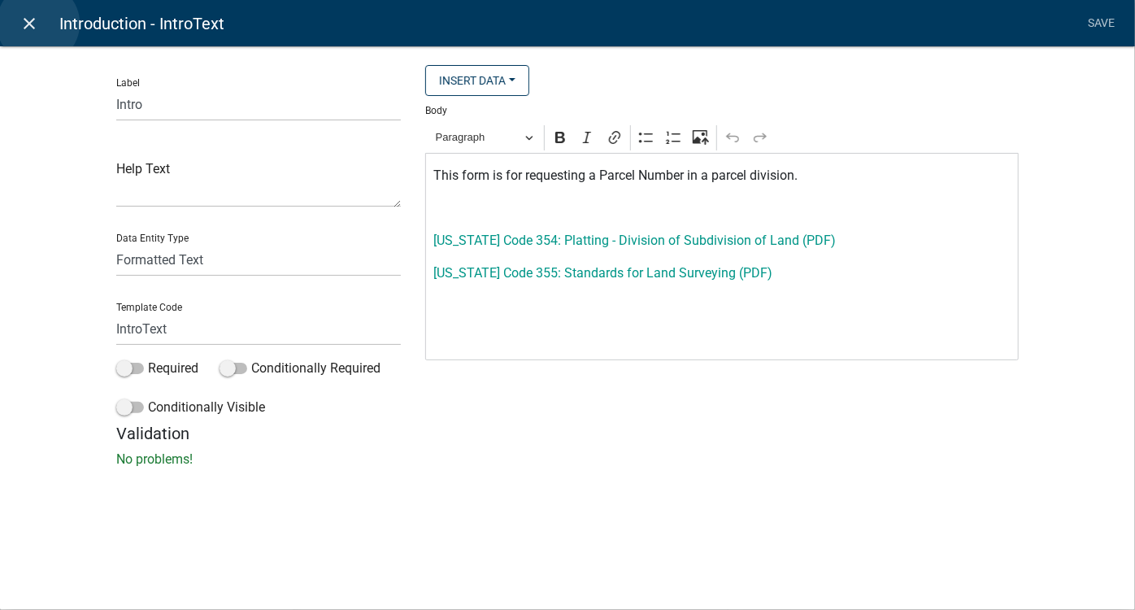
click at [38, 24] on icon "close" at bounding box center [30, 24] width 20 height 20
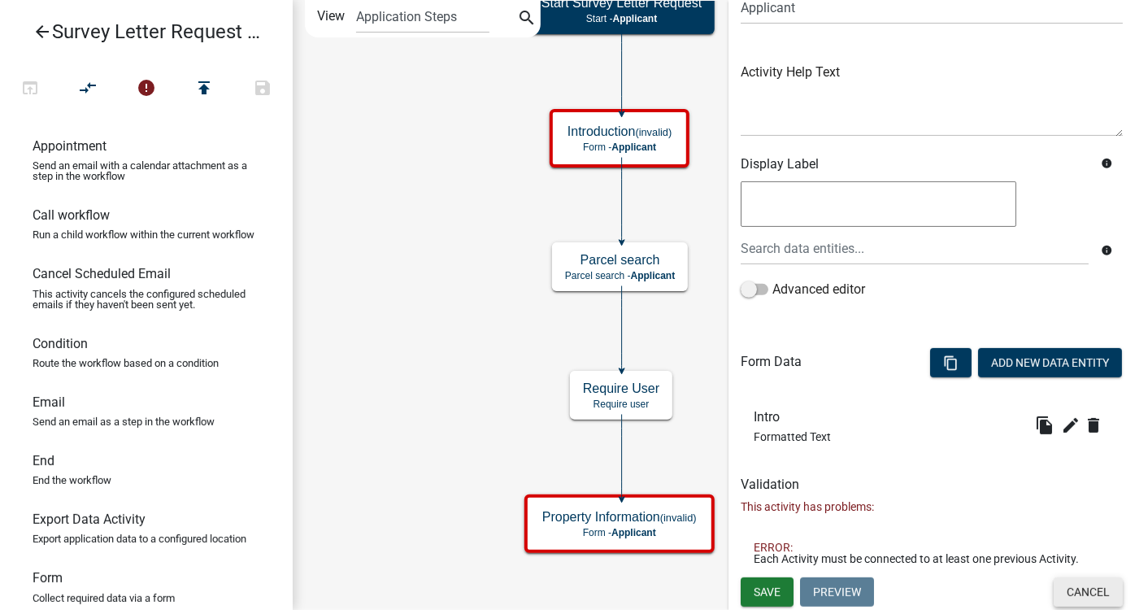
click at [999, 536] on button "Cancel" at bounding box center [1088, 592] width 69 height 29
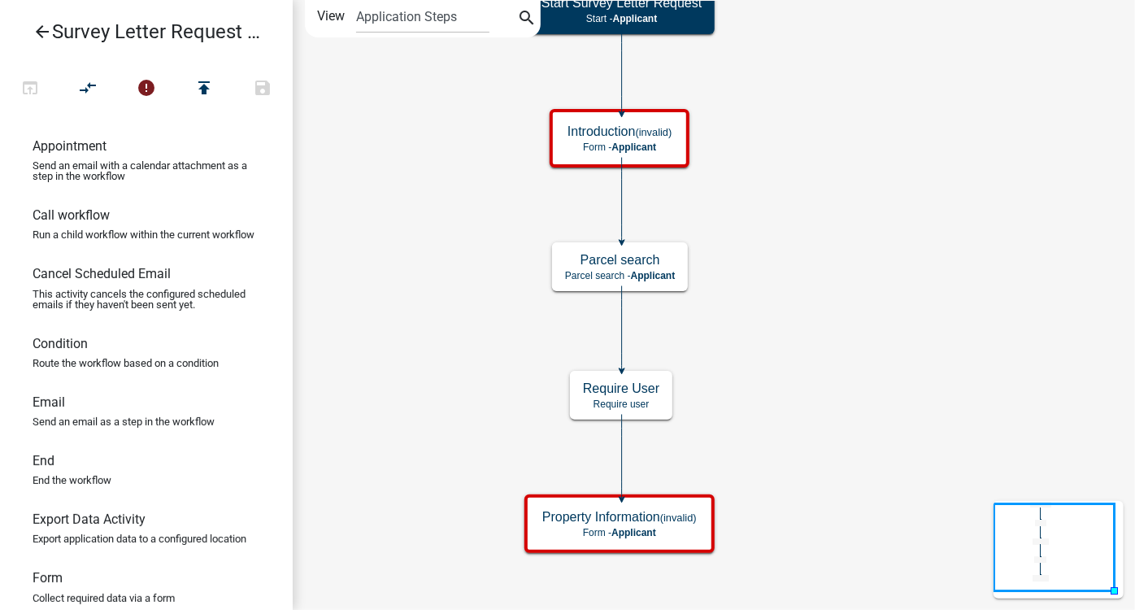
scroll to position [0, 0]
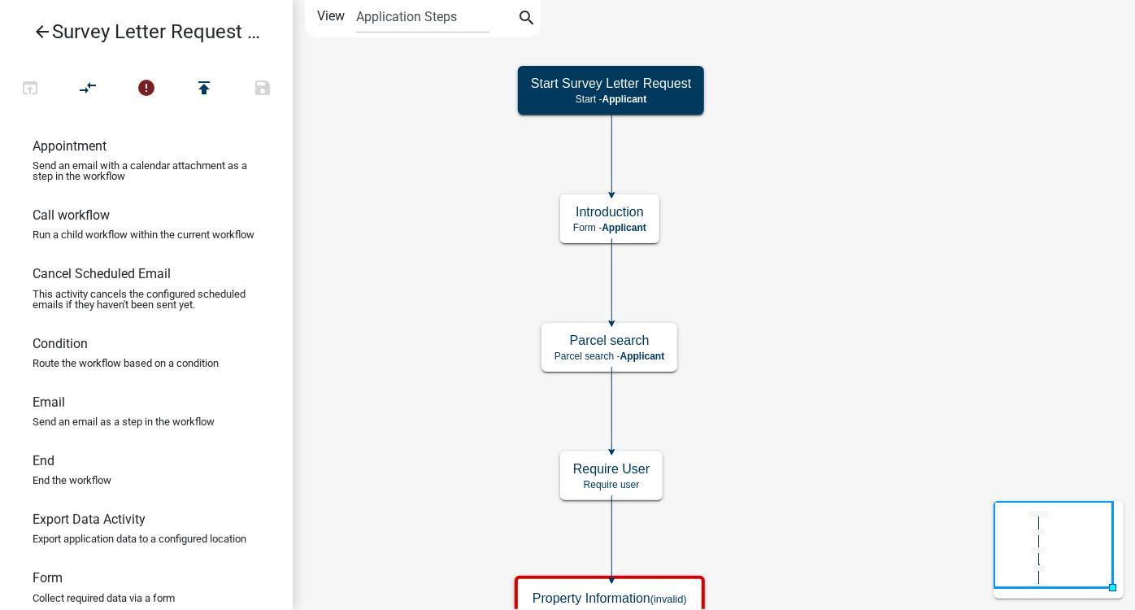
click at [807, 369] on icon "Start Survey Letter Request Start - Applicant Introduction Form - Applicant Par…" at bounding box center [714, 316] width 841 height 631
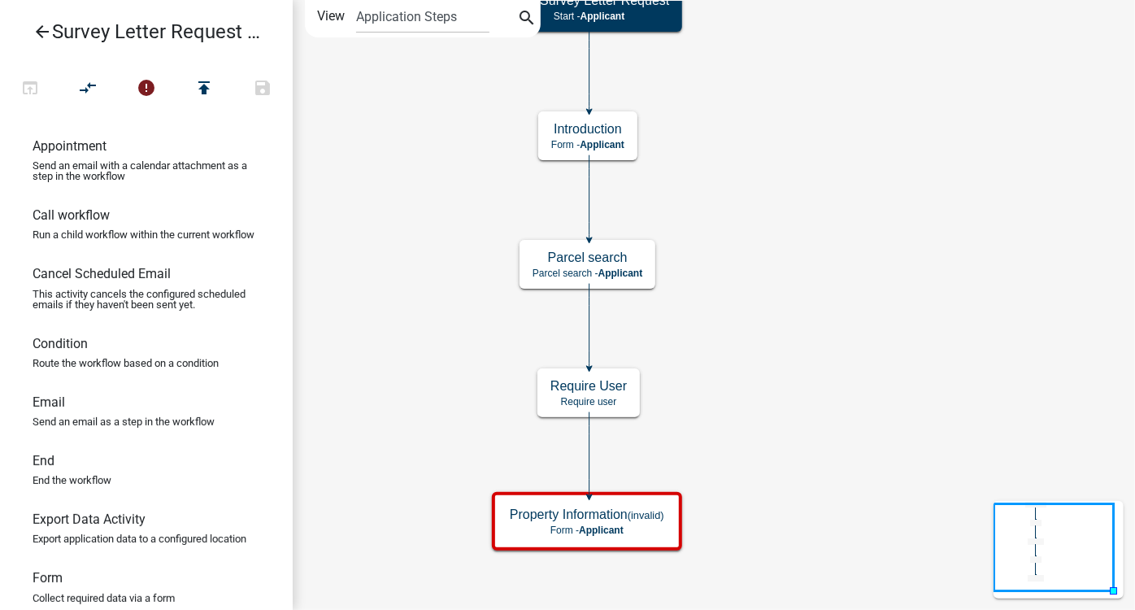
click at [39, 31] on icon "arrow_back" at bounding box center [43, 33] width 20 height 23
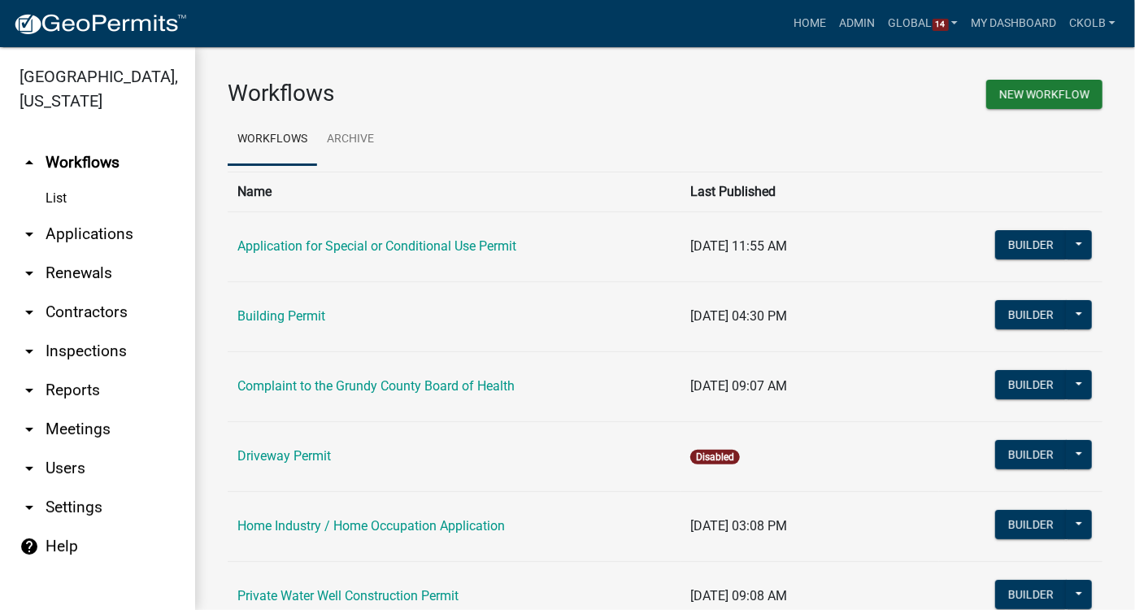
click at [533, 65] on div "Workflows New Workflow Workflows Archive Name Last Published Application for Sp…" at bounding box center [665, 501] width 940 height 909
click at [859, 28] on link "Admin" at bounding box center [858, 23] width 49 height 31
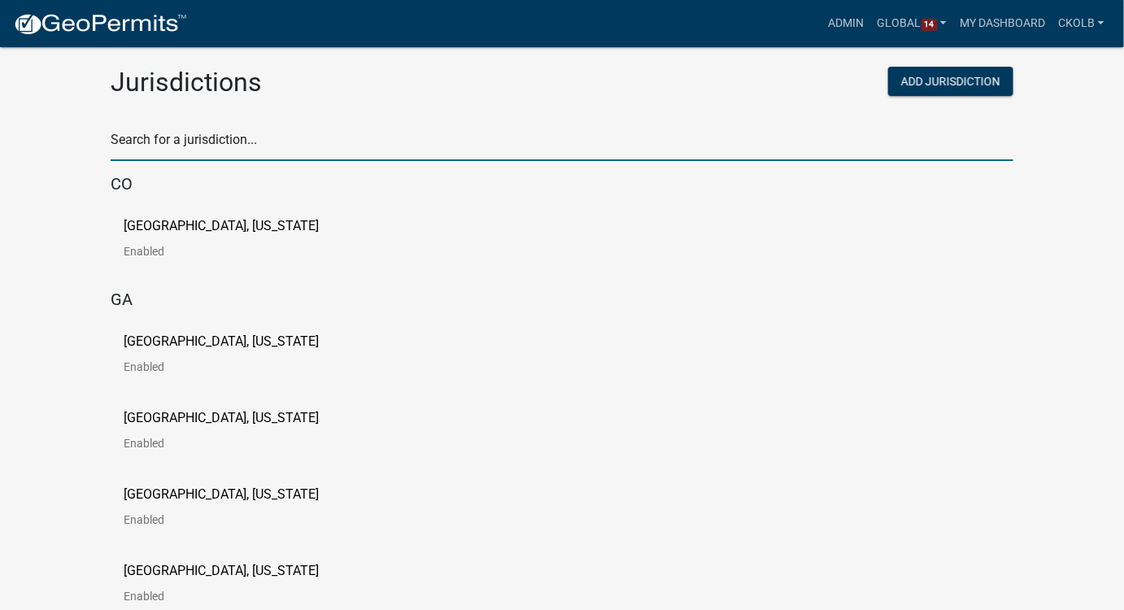
click at [224, 137] on input "text" at bounding box center [562, 144] width 903 height 33
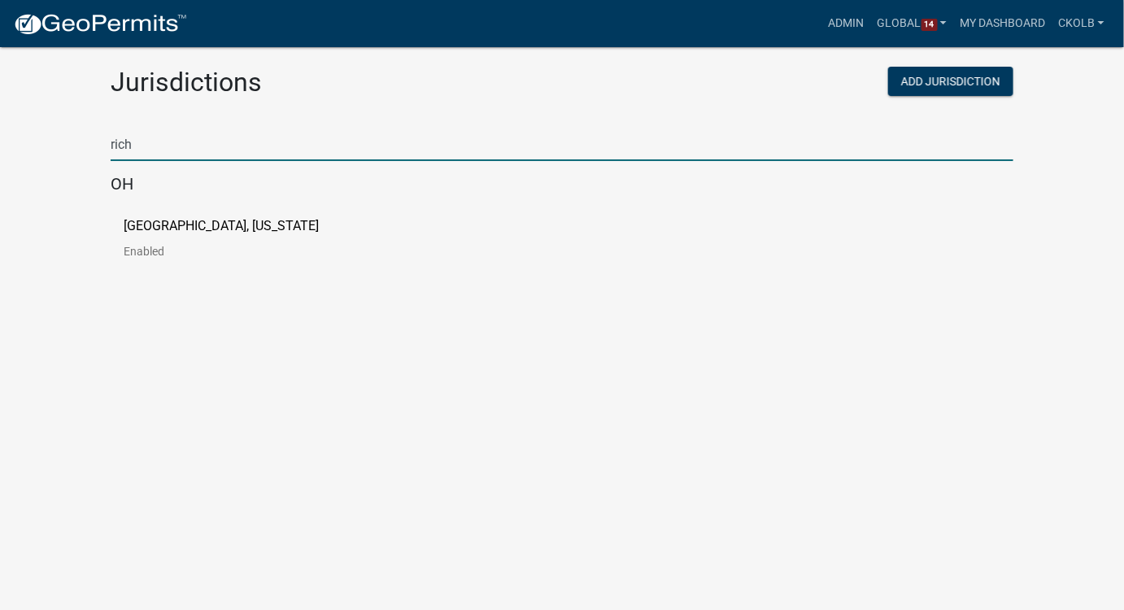
type input "rich"
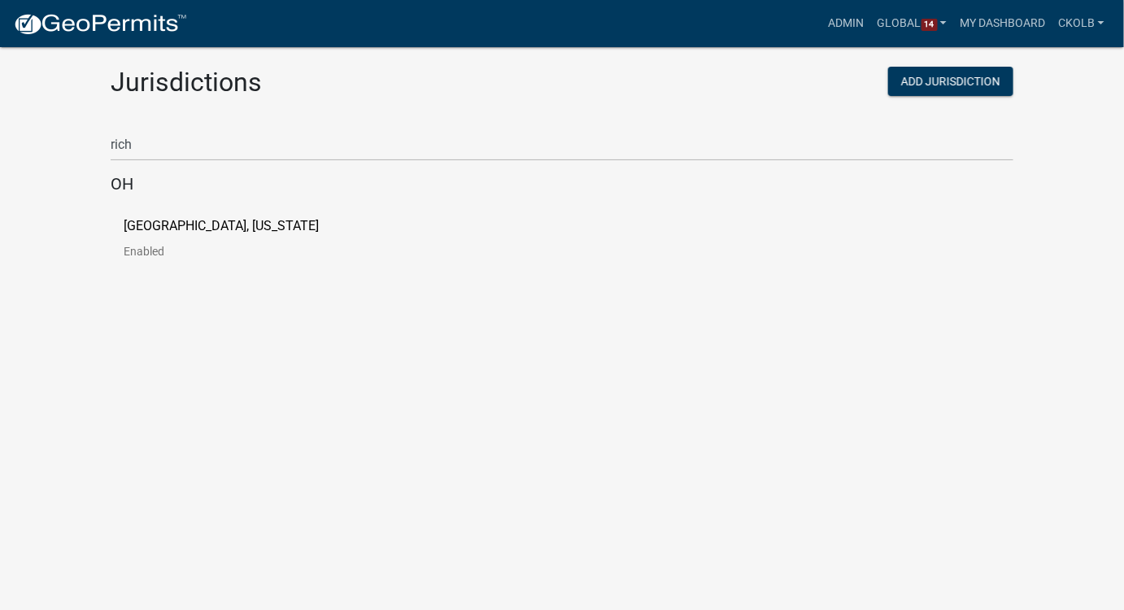
click at [159, 220] on p "Richland County, Ohio" at bounding box center [221, 226] width 195 height 13
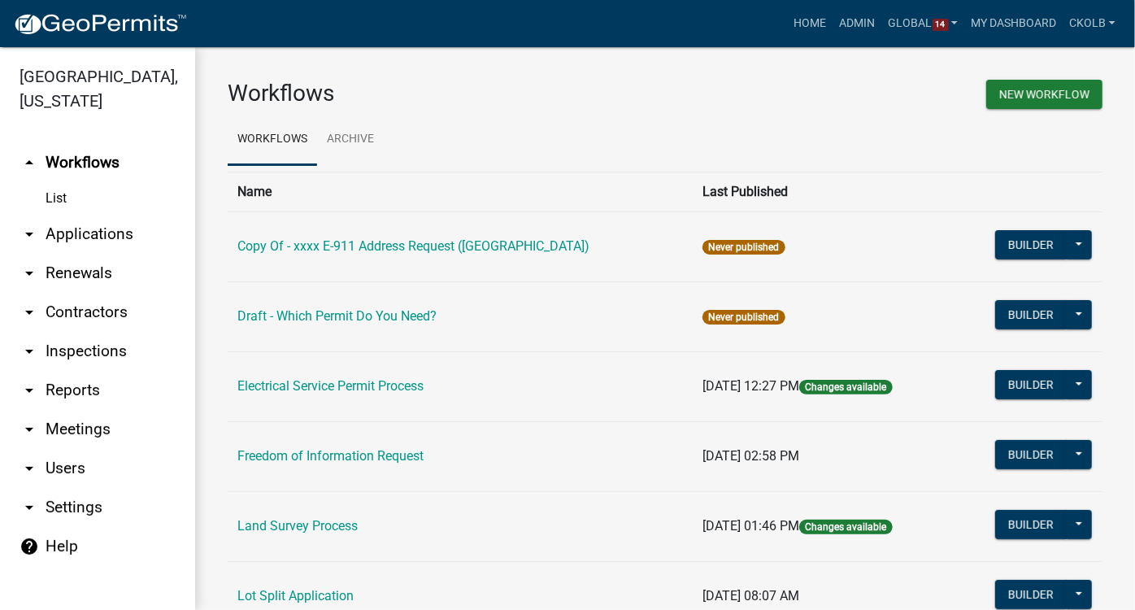
scroll to position [295, 0]
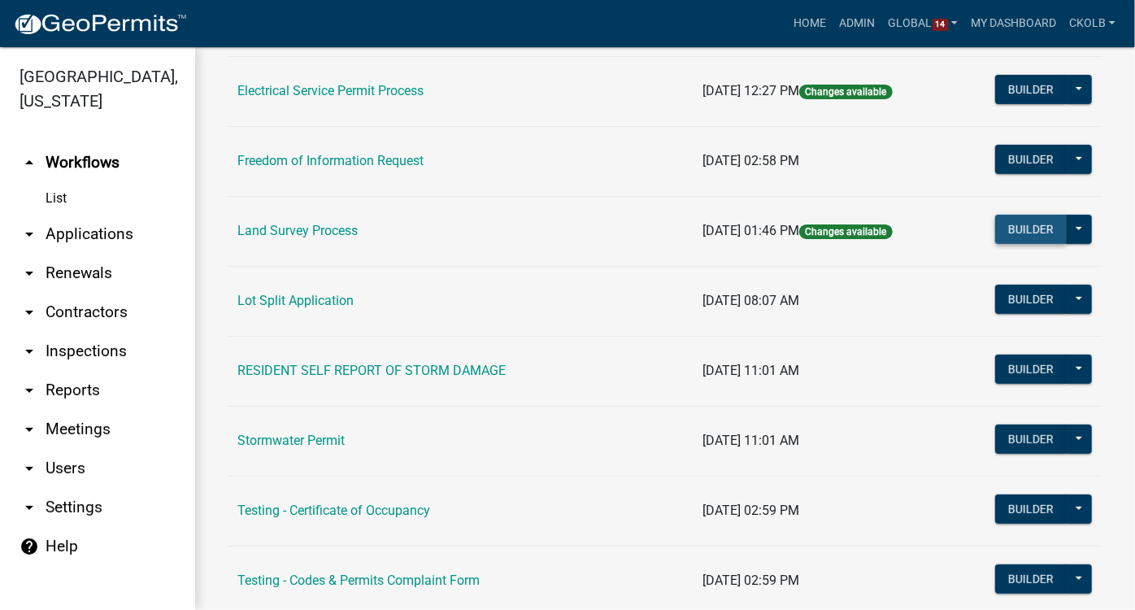
click at [999, 226] on button "Builder" at bounding box center [1032, 229] width 72 height 29
select select
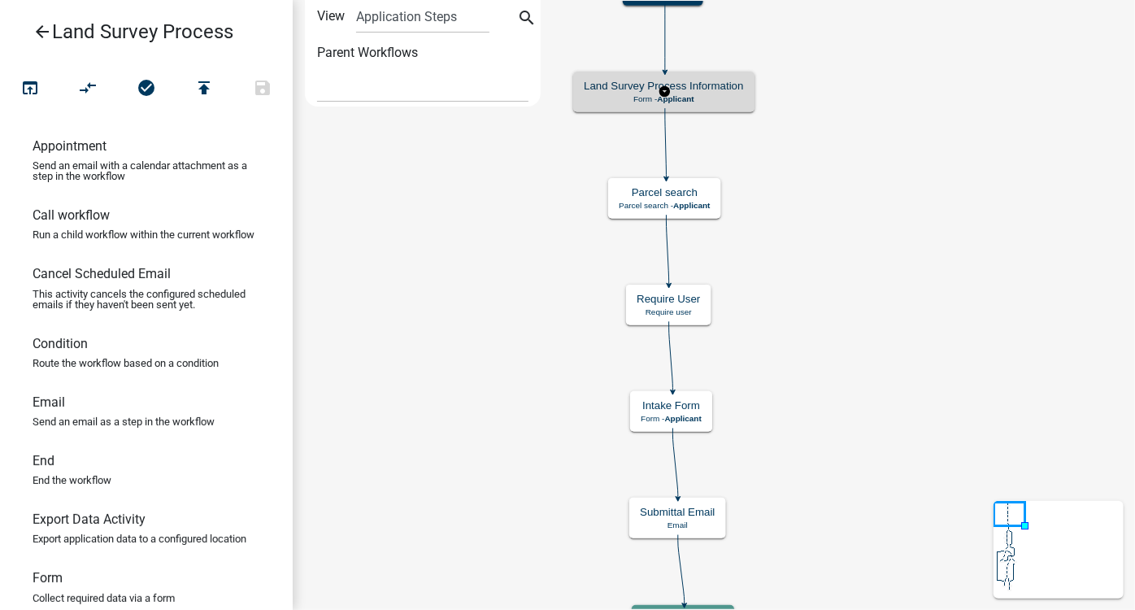
click at [713, 92] on div "Land Survey Process Information Form - Applicant" at bounding box center [663, 92] width 181 height 41
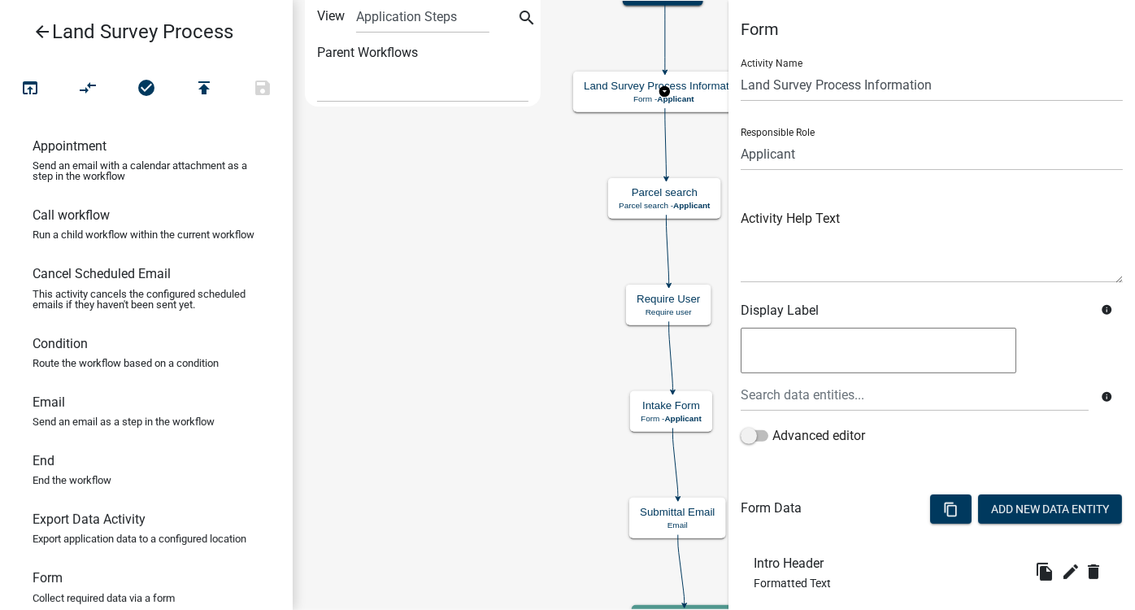
scroll to position [216, 0]
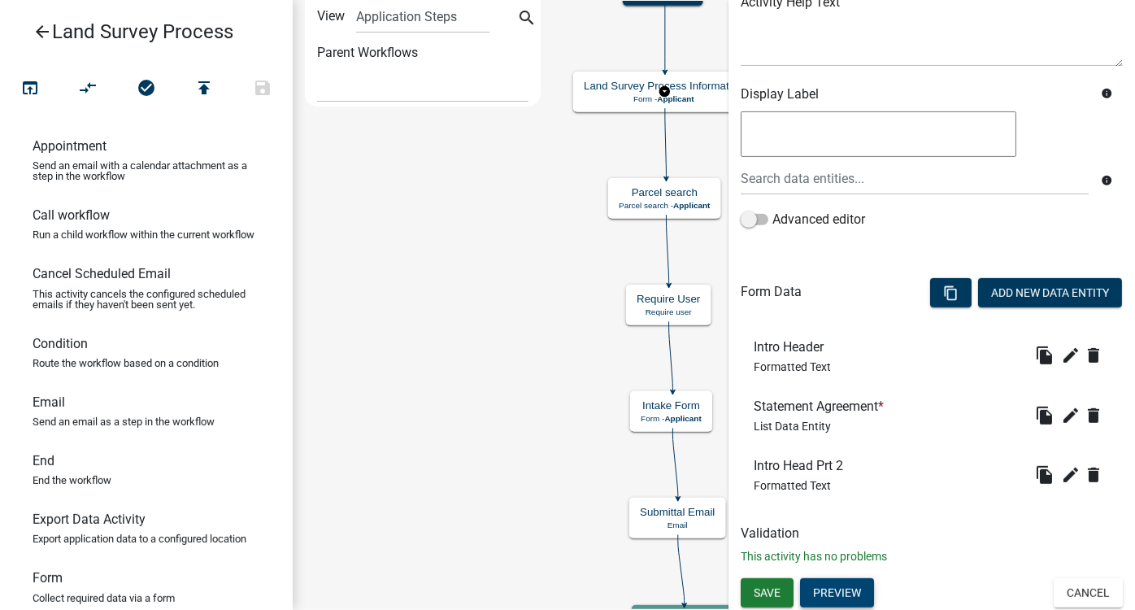
click at [852, 536] on button "Preview" at bounding box center [837, 592] width 74 height 29
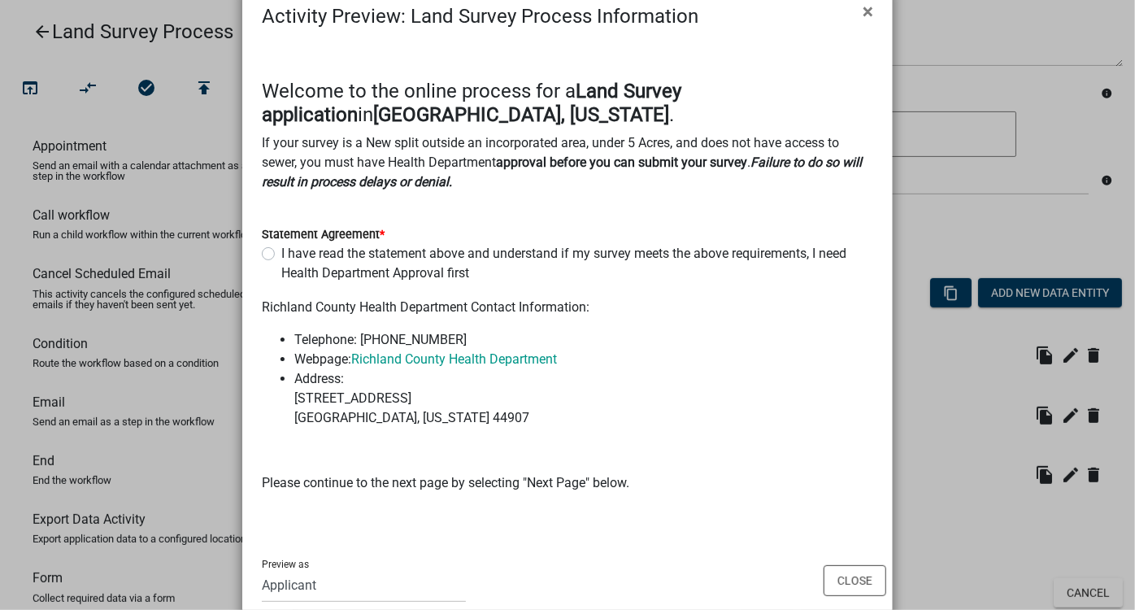
scroll to position [75, 0]
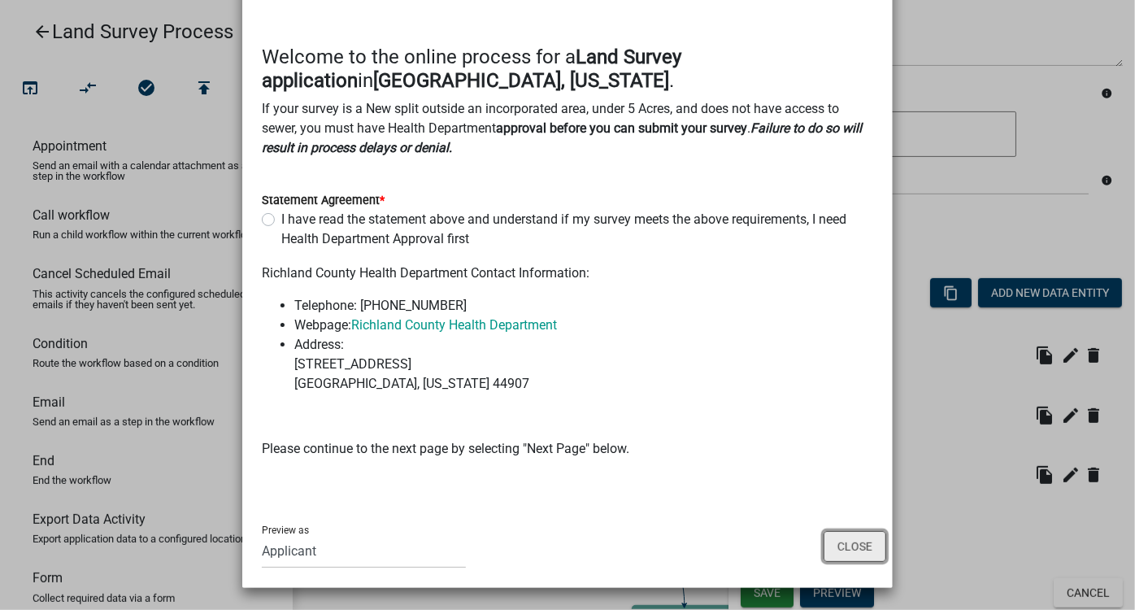
click at [878, 536] on button "Close" at bounding box center [855, 546] width 63 height 31
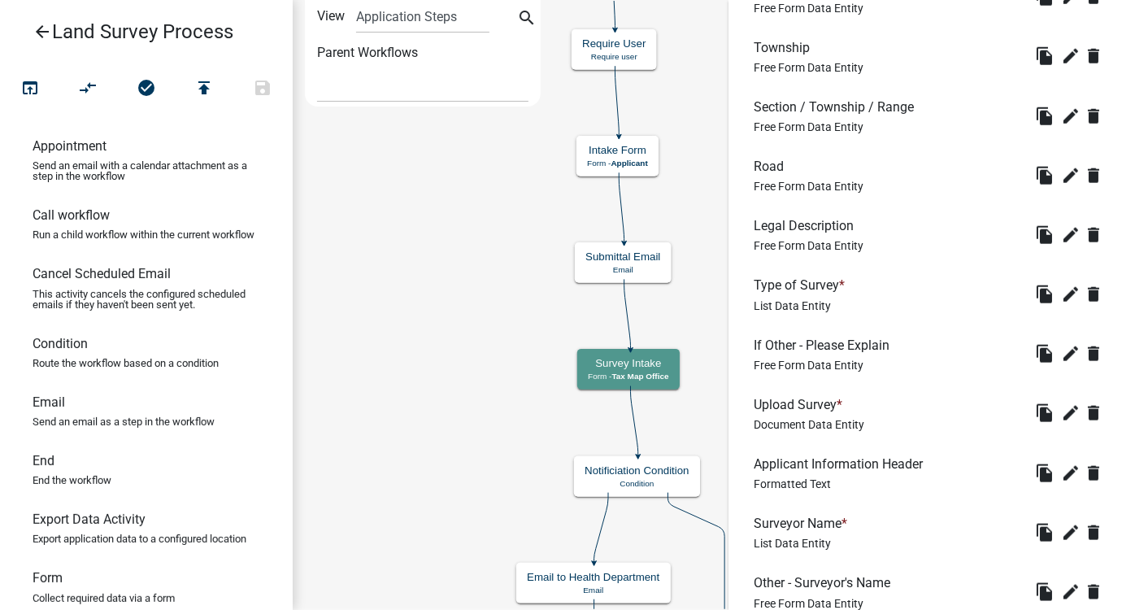
scroll to position [1110, 0]
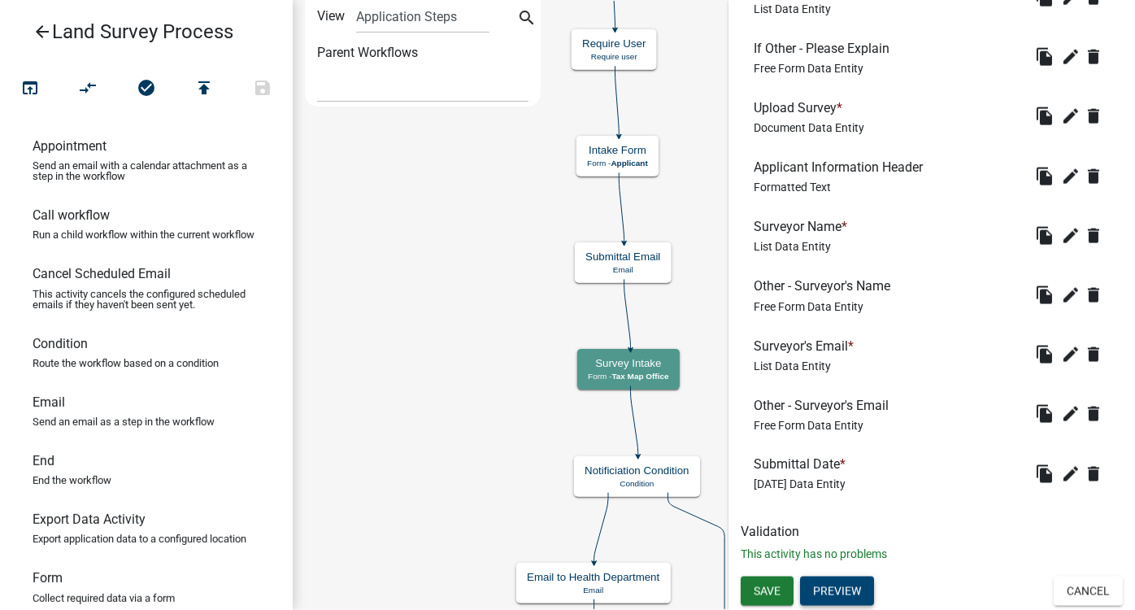
click at [856, 536] on button "Preview" at bounding box center [837, 591] width 74 height 29
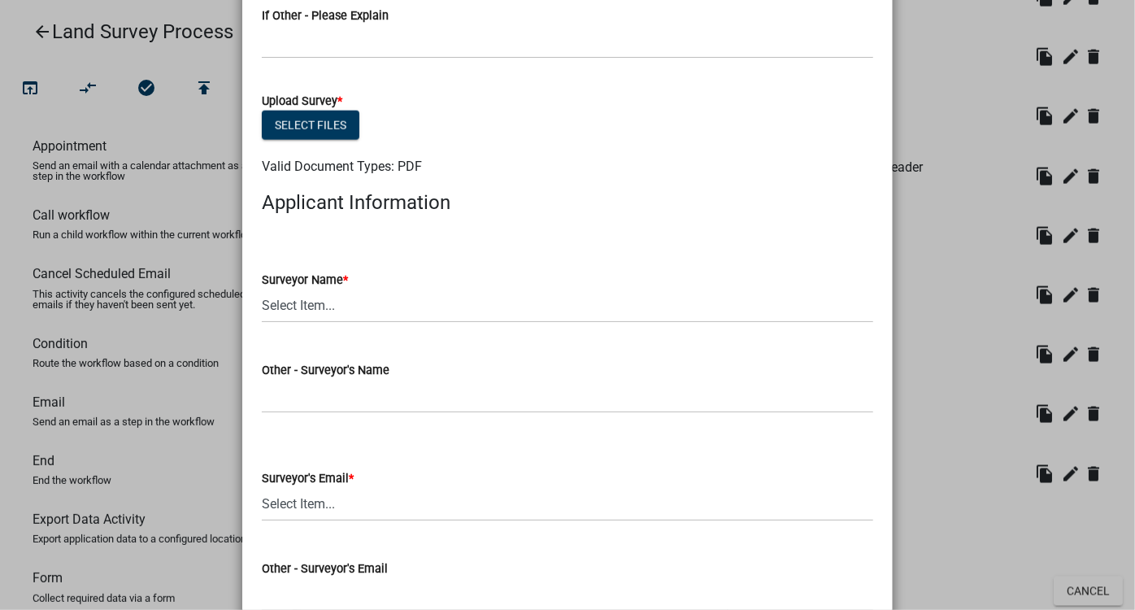
scroll to position [1257, 0]
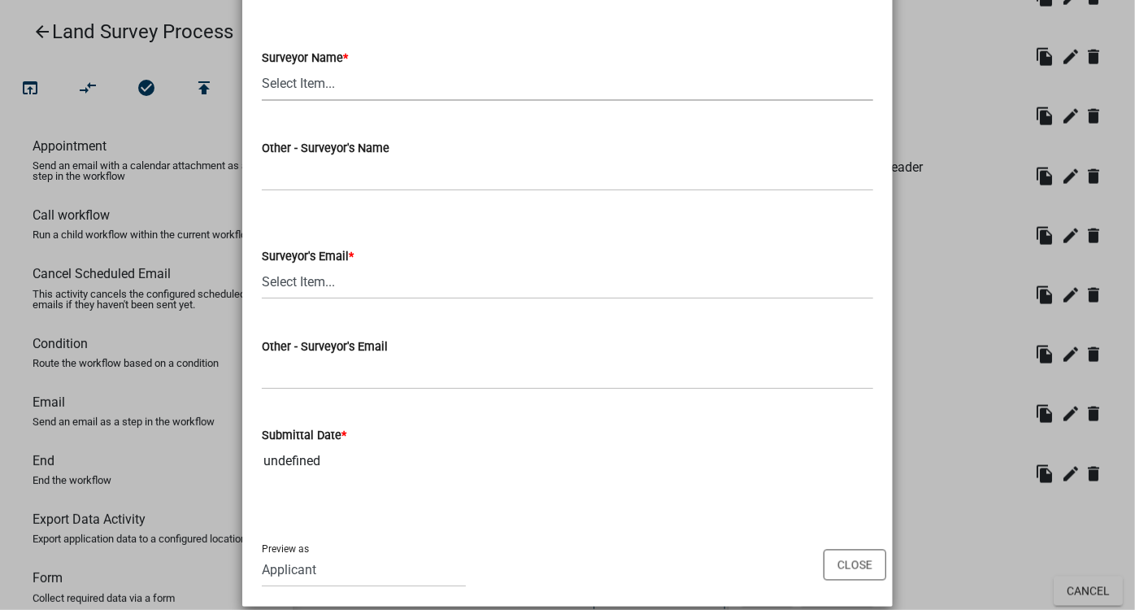
click at [309, 89] on select "Select Item... Craig, Chad Hanning, Matt Laughery, Jason Lingenfelter, Jason Mi…" at bounding box center [568, 84] width 612 height 33
click at [483, 68] on select "Select Item... Craig, Chad Hanning, Matt Laughery, Jason Lingenfelter, Jason Mi…" at bounding box center [568, 84] width 612 height 33
click at [289, 76] on select "Select Item... Craig, Chad Hanning, Matt Laughery, Jason Lingenfelter, Jason Mi…" at bounding box center [568, 84] width 612 height 33
click at [399, 61] on div "Surveyor Name *" at bounding box center [568, 58] width 612 height 20
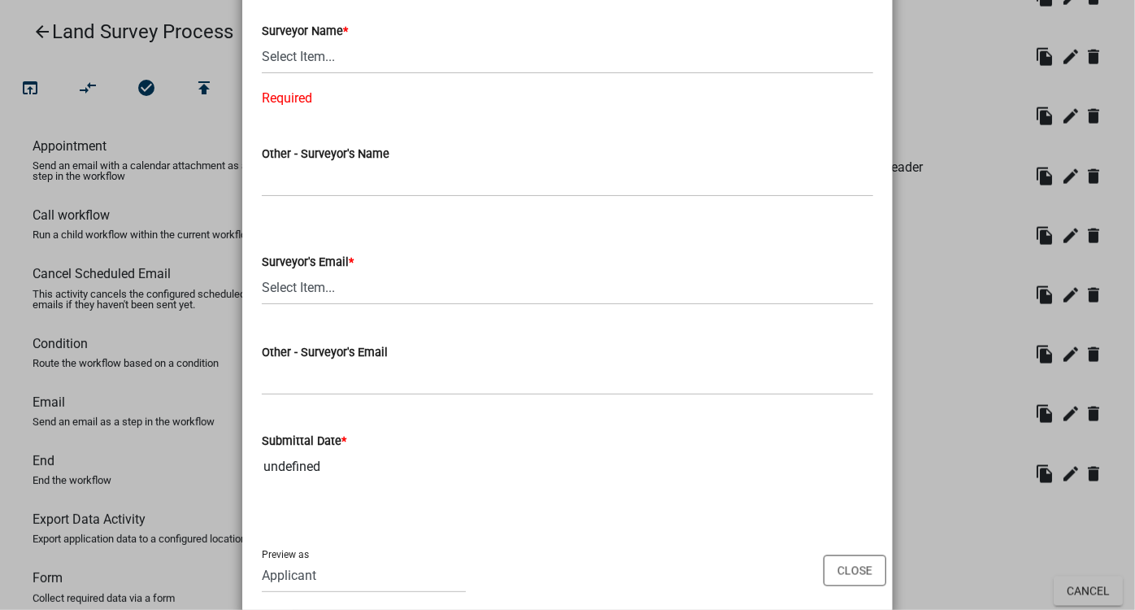
scroll to position [1307, 0]
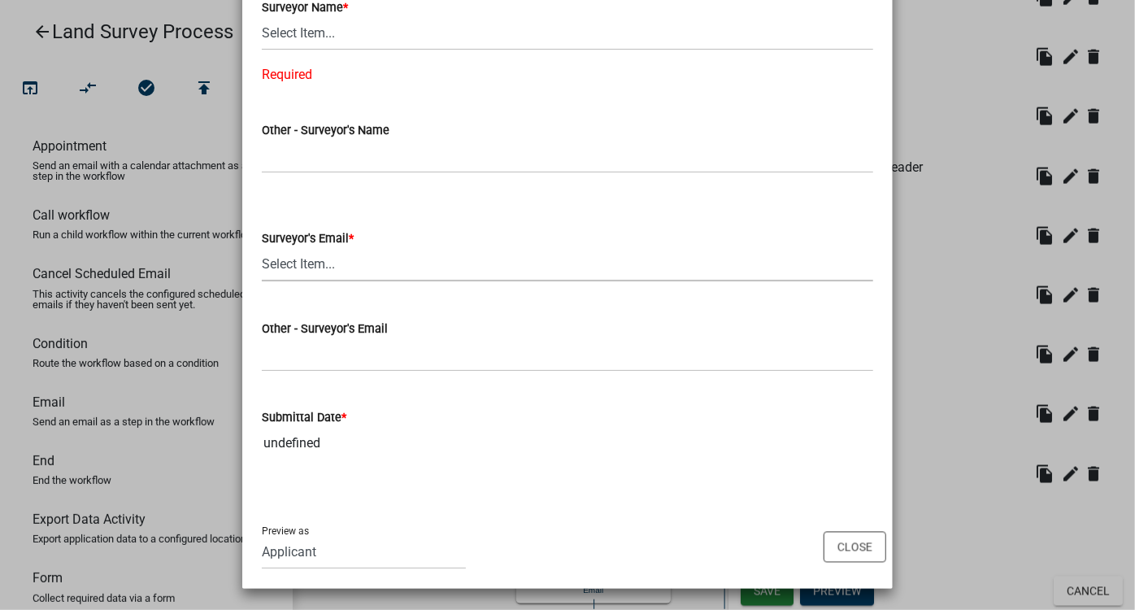
click at [320, 260] on select "Select Item... seilerandcraig@seilerandcraig.com hanningsurveying@gmail.com lau…" at bounding box center [568, 264] width 612 height 33
click at [355, 226] on form "Surveyor's Email * Select Item... seilerandcraig@seilerandcraig.com hanningsurv…" at bounding box center [568, 245] width 612 height 72
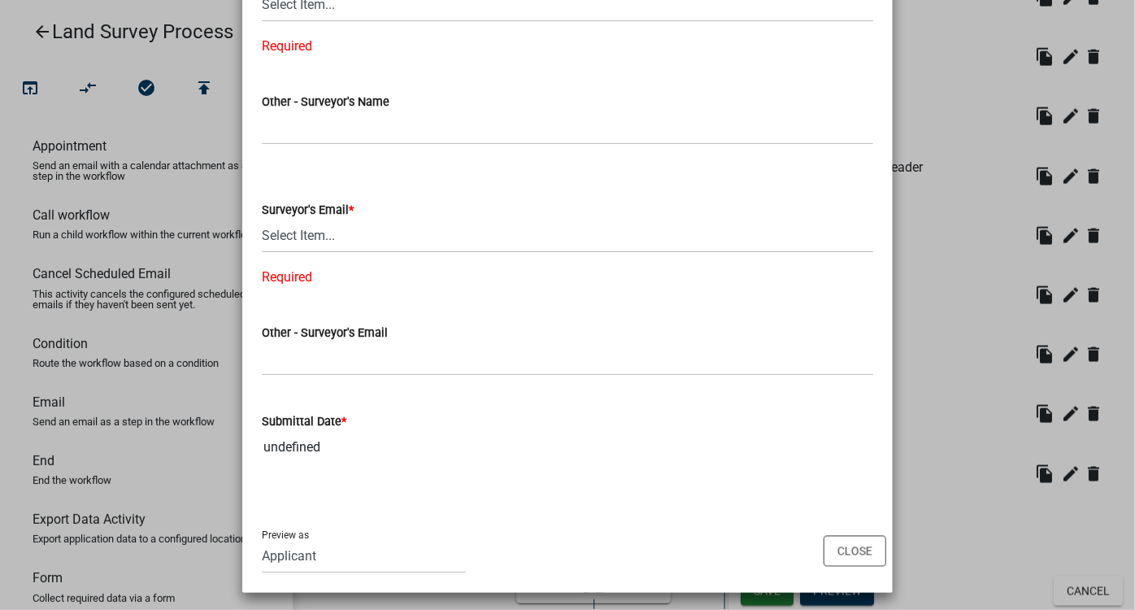
scroll to position [1340, 0]
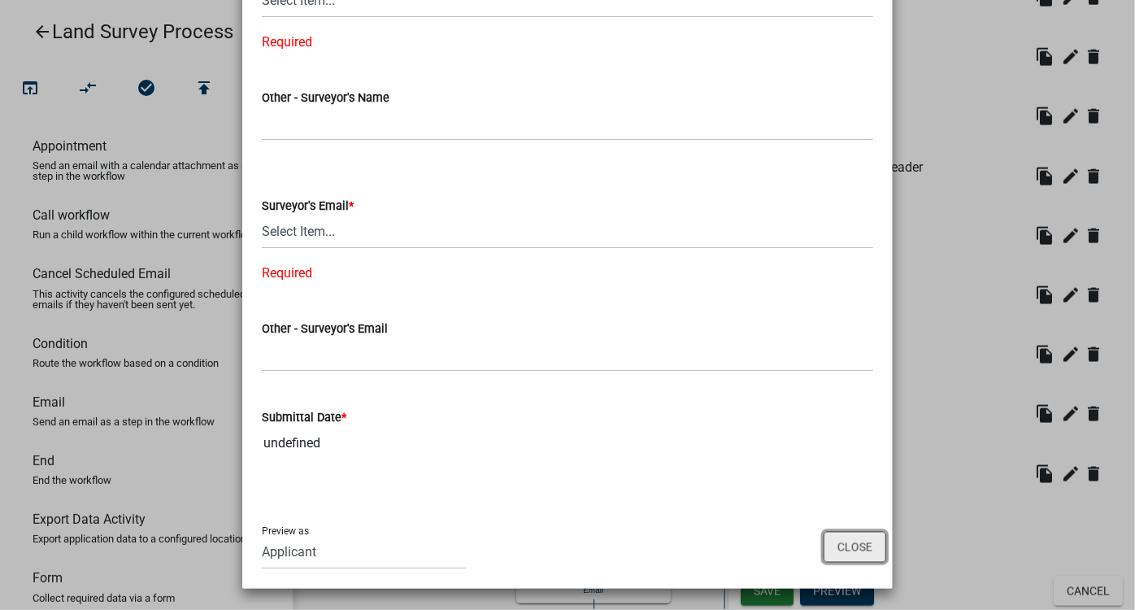
click at [861, 536] on button "Close" at bounding box center [855, 547] width 63 height 31
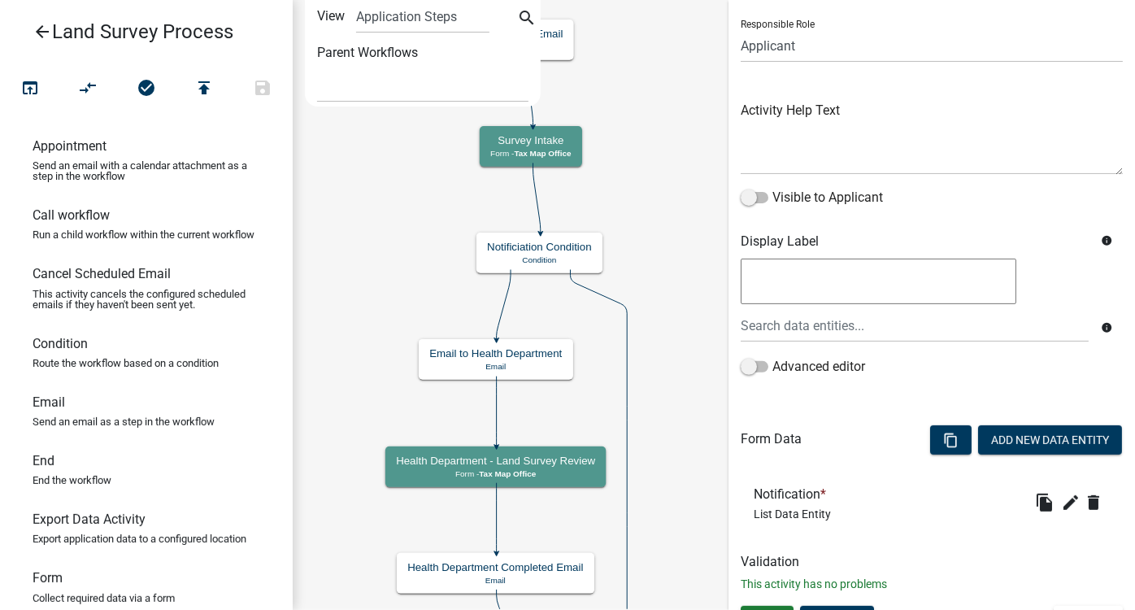
scroll to position [137, 0]
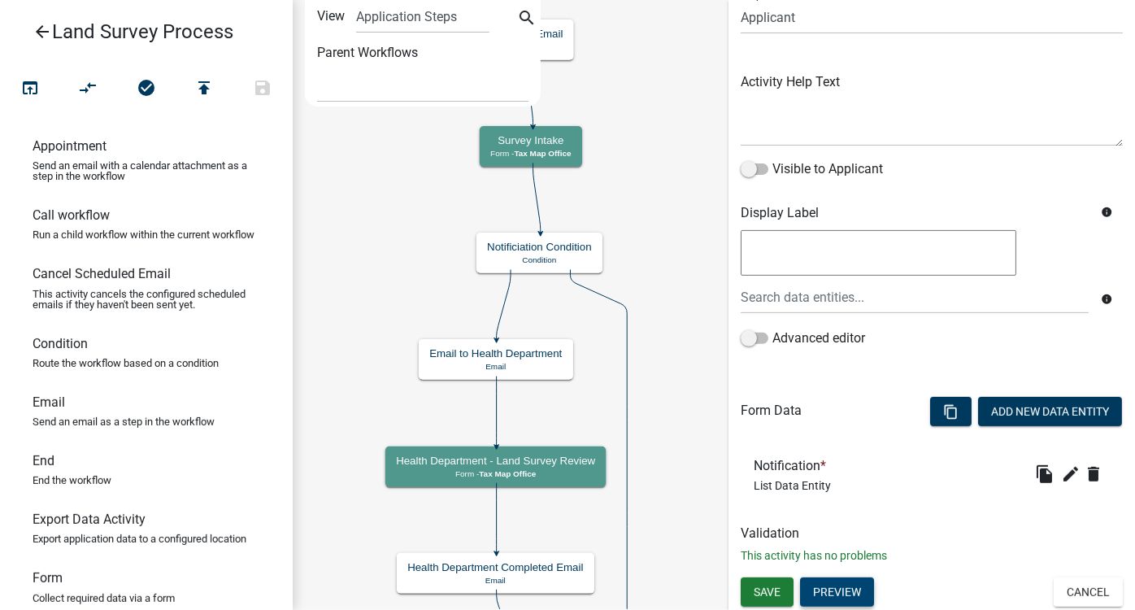
click at [850, 536] on button "Preview" at bounding box center [837, 592] width 74 height 29
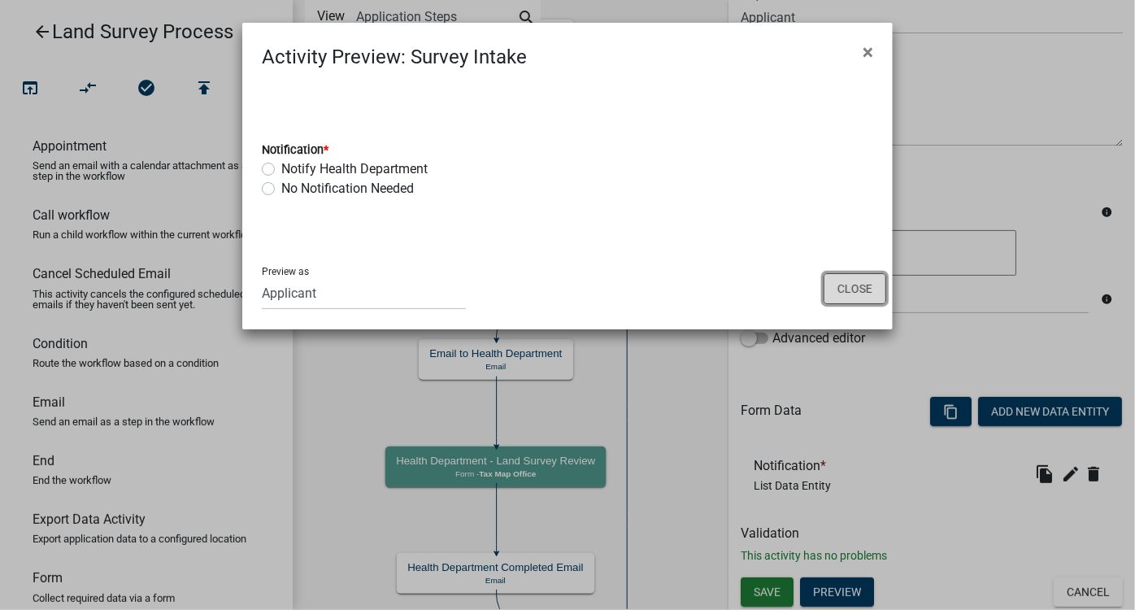
click at [855, 289] on button "Close" at bounding box center [855, 288] width 63 height 31
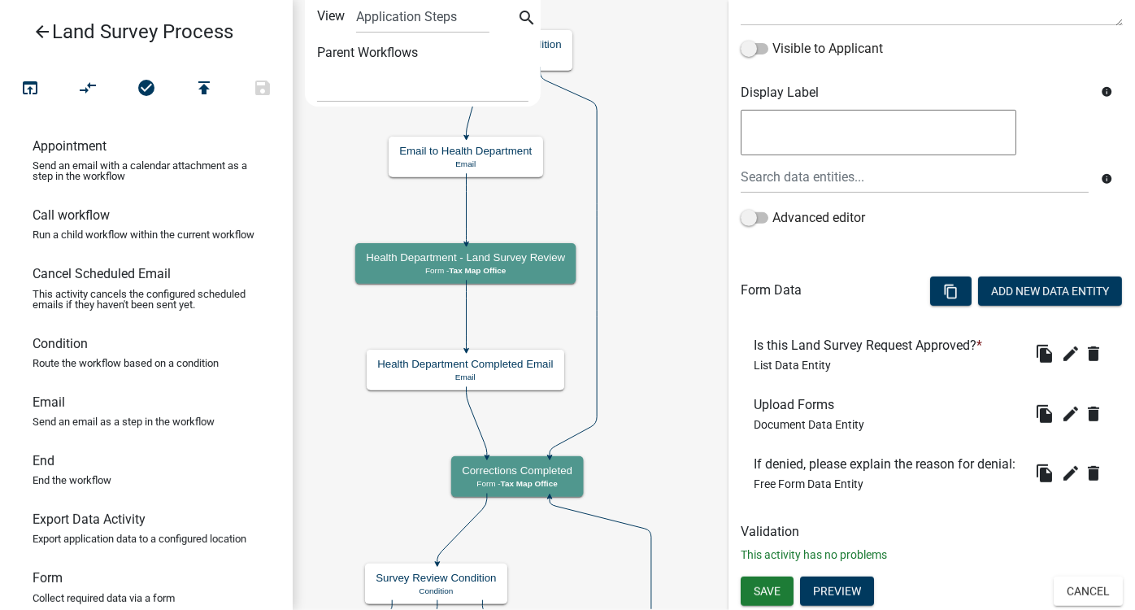
scroll to position [281, 0]
click at [855, 536] on button "Preview" at bounding box center [837, 591] width 74 height 29
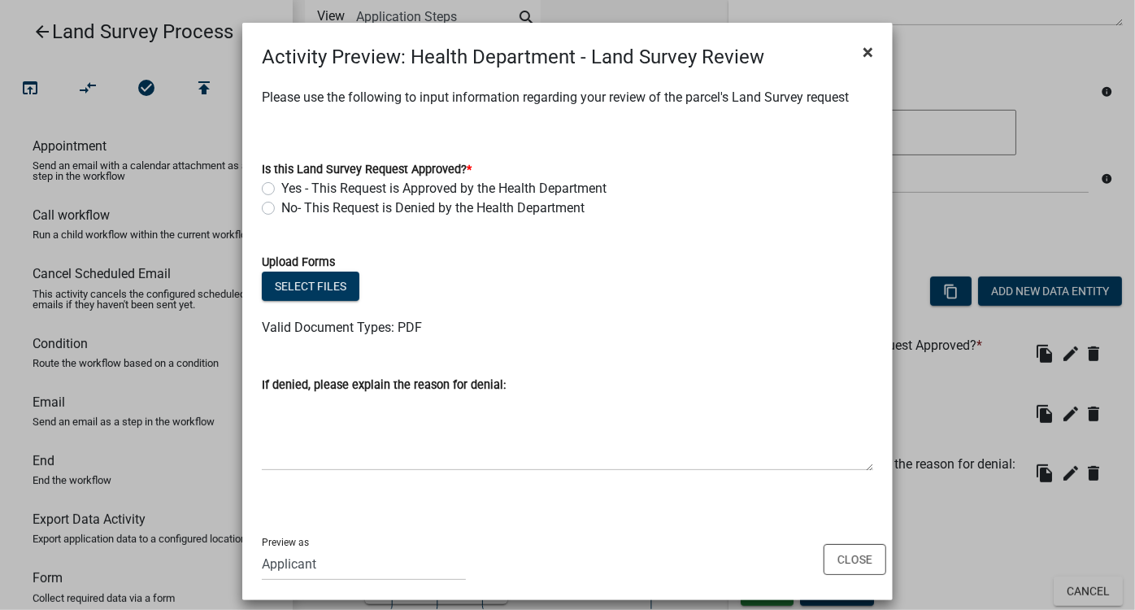
click at [863, 53] on span "×" at bounding box center [868, 52] width 11 height 23
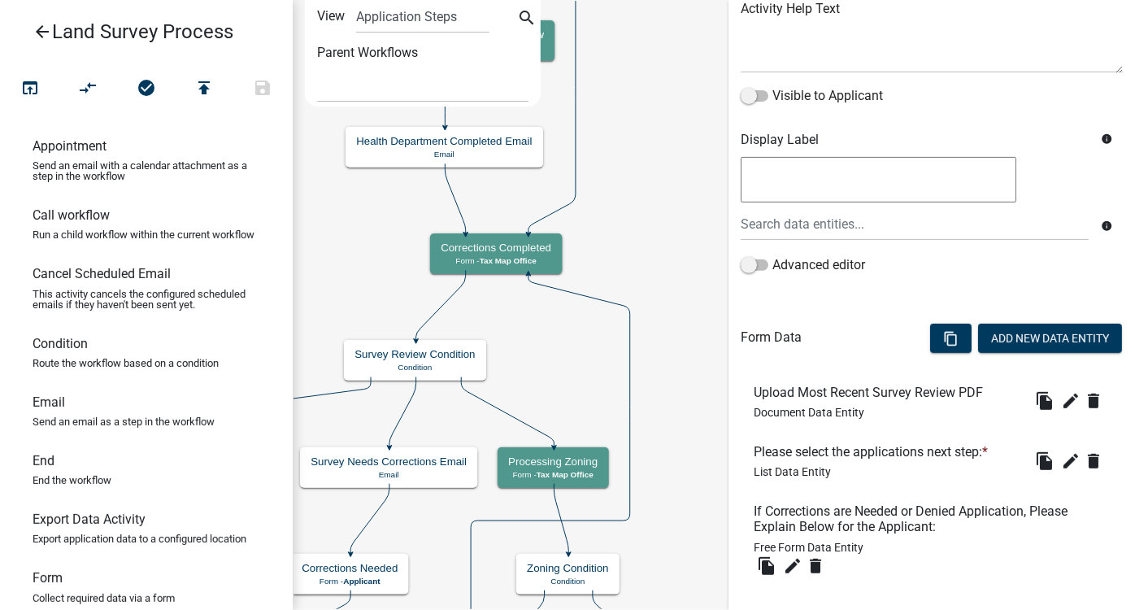
scroll to position [297, 0]
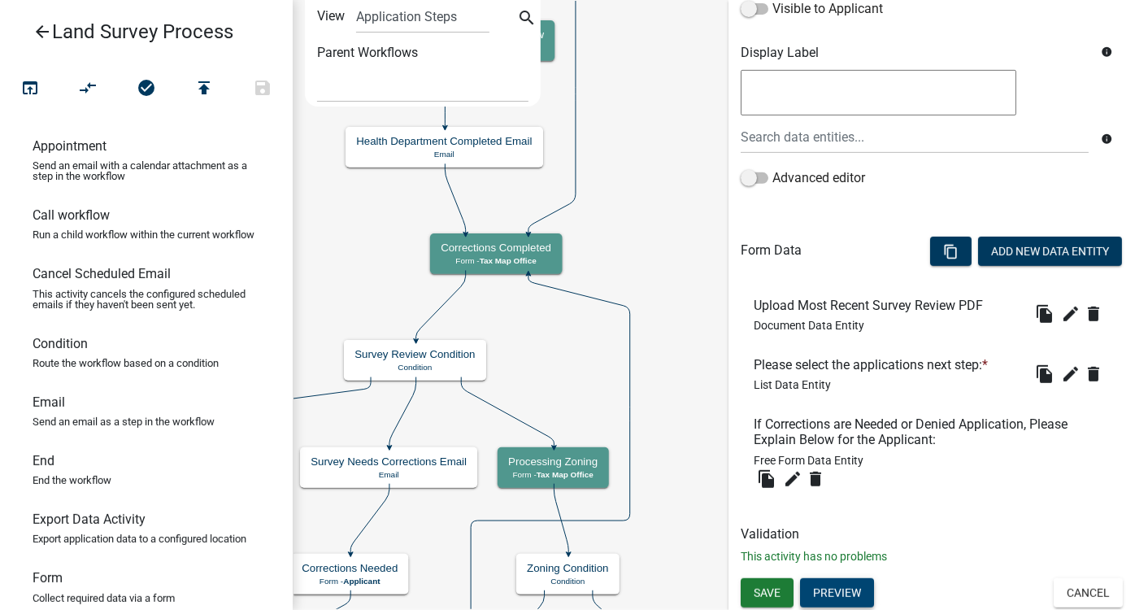
click at [844, 536] on button "Preview" at bounding box center [837, 592] width 74 height 29
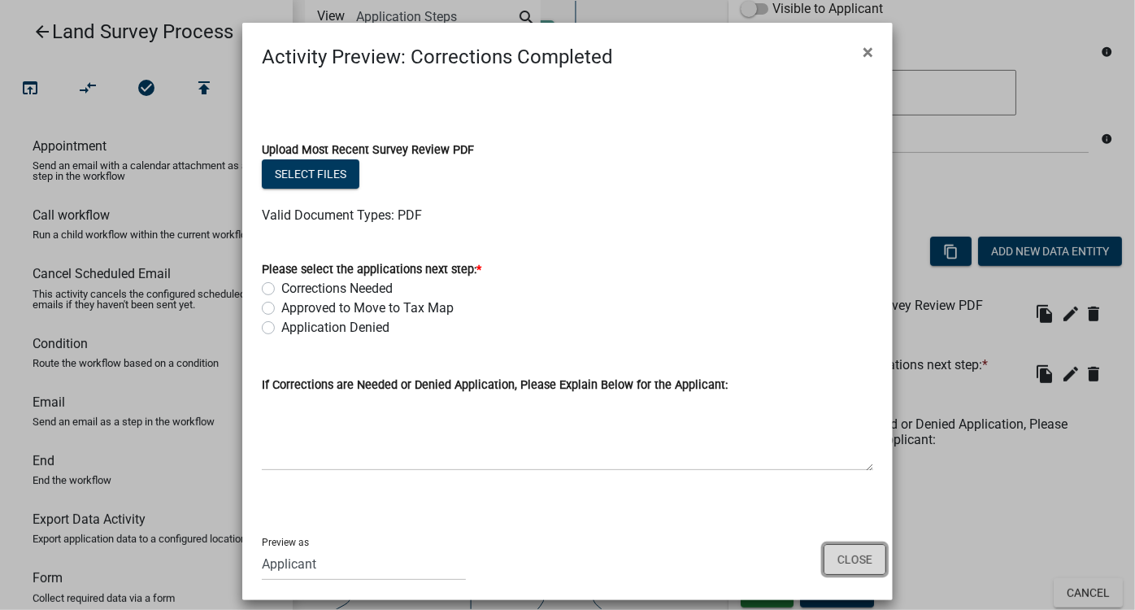
click at [848, 536] on button "Close" at bounding box center [855, 559] width 63 height 31
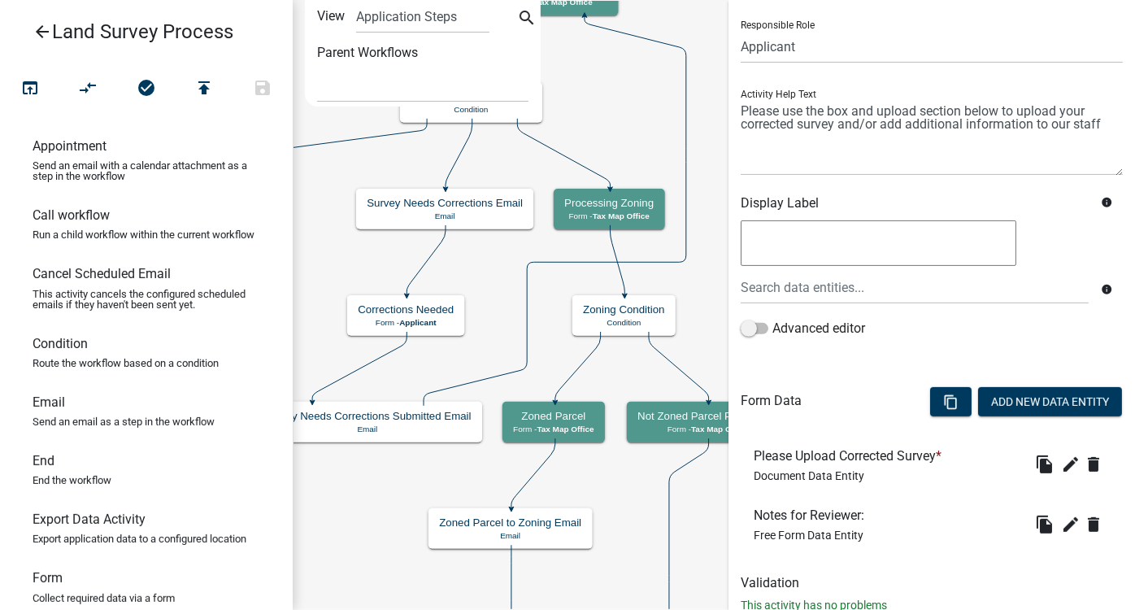
scroll to position [157, 0]
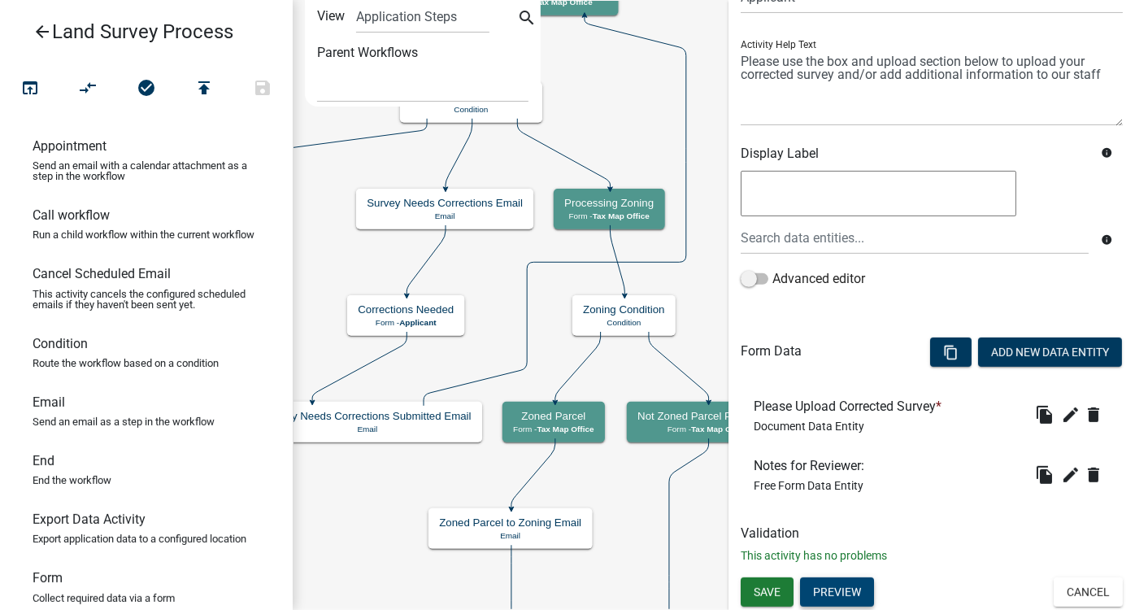
click at [852, 536] on button "Preview" at bounding box center [837, 592] width 74 height 29
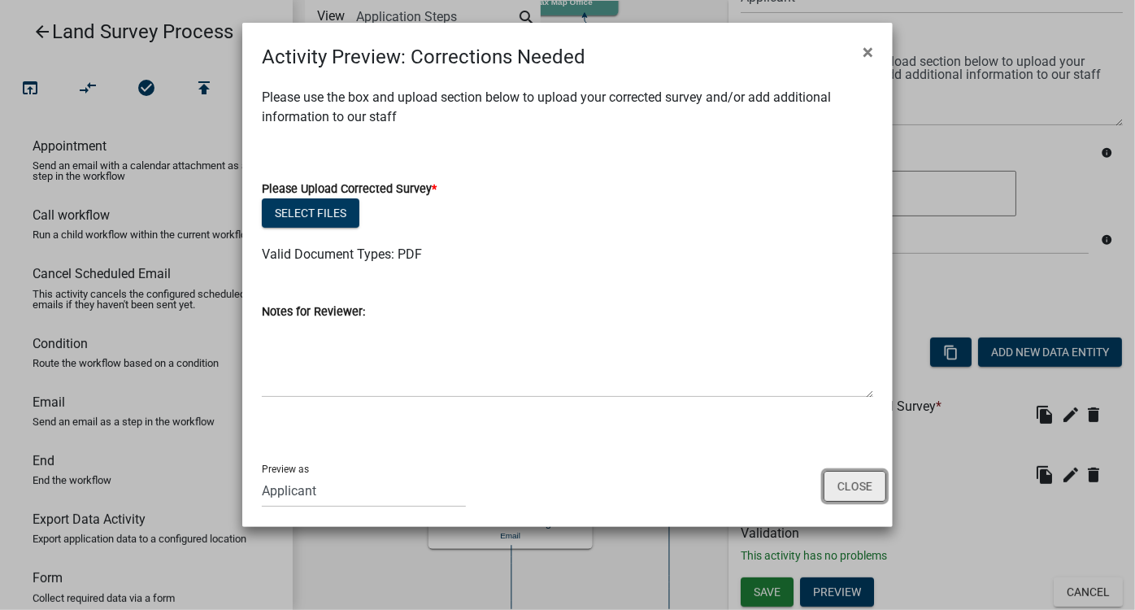
click at [858, 477] on button "Close" at bounding box center [855, 486] width 63 height 31
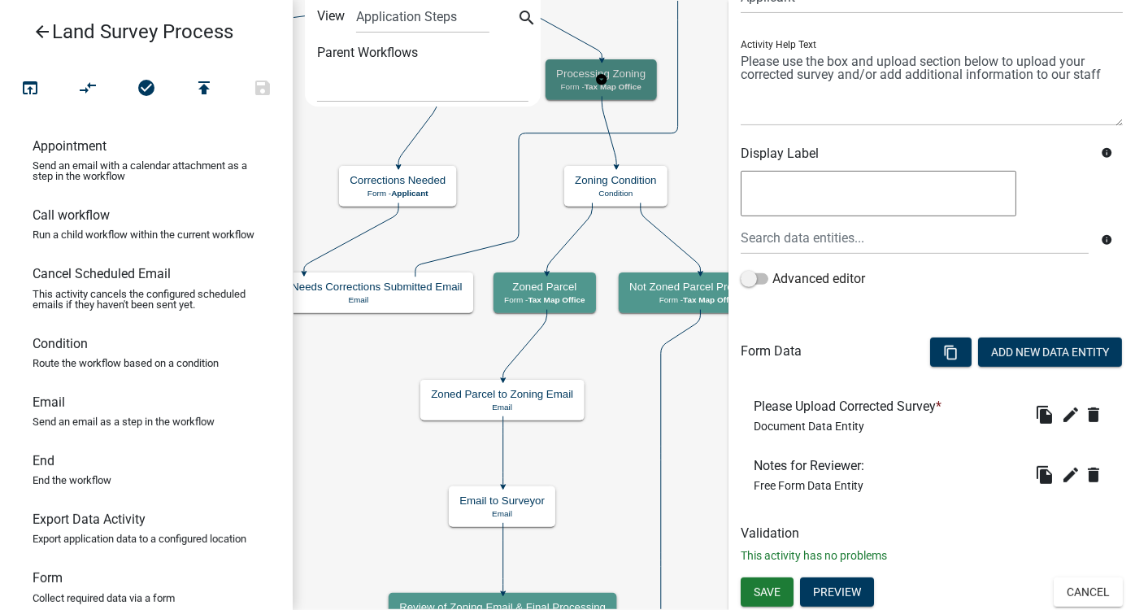
scroll to position [0, 0]
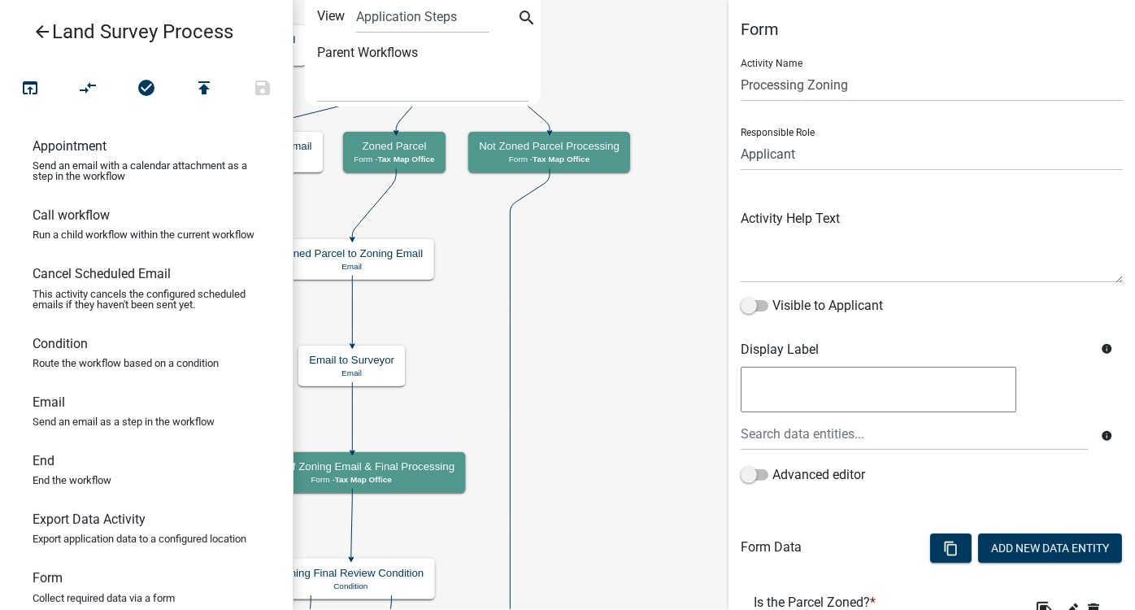
click at [347, 7] on div "Application Steps Post Application Steps" at bounding box center [422, 16] width 157 height 33
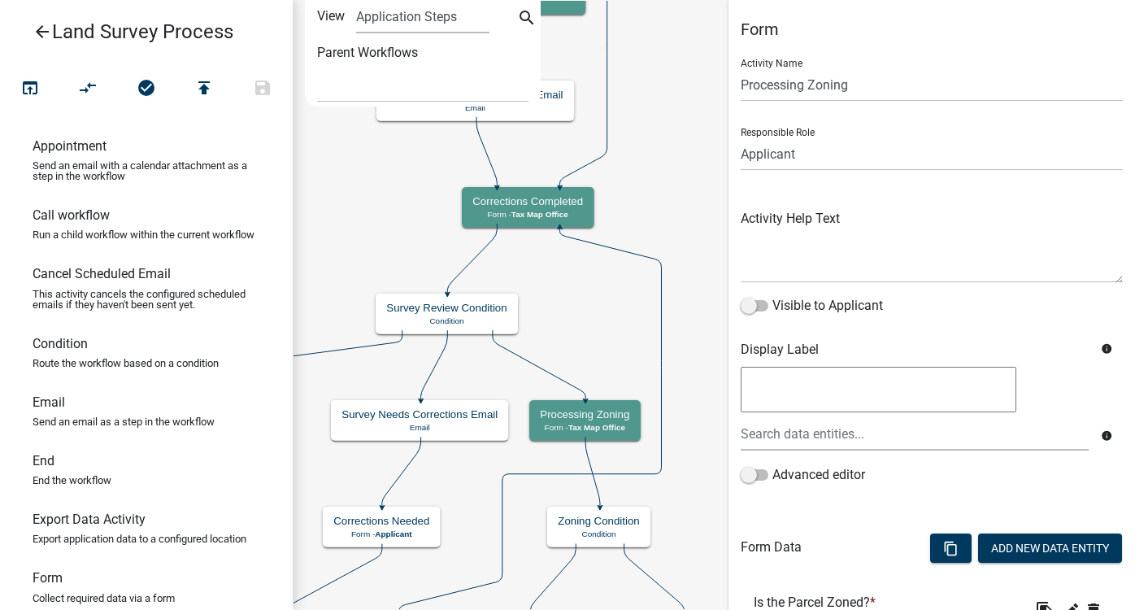
select select
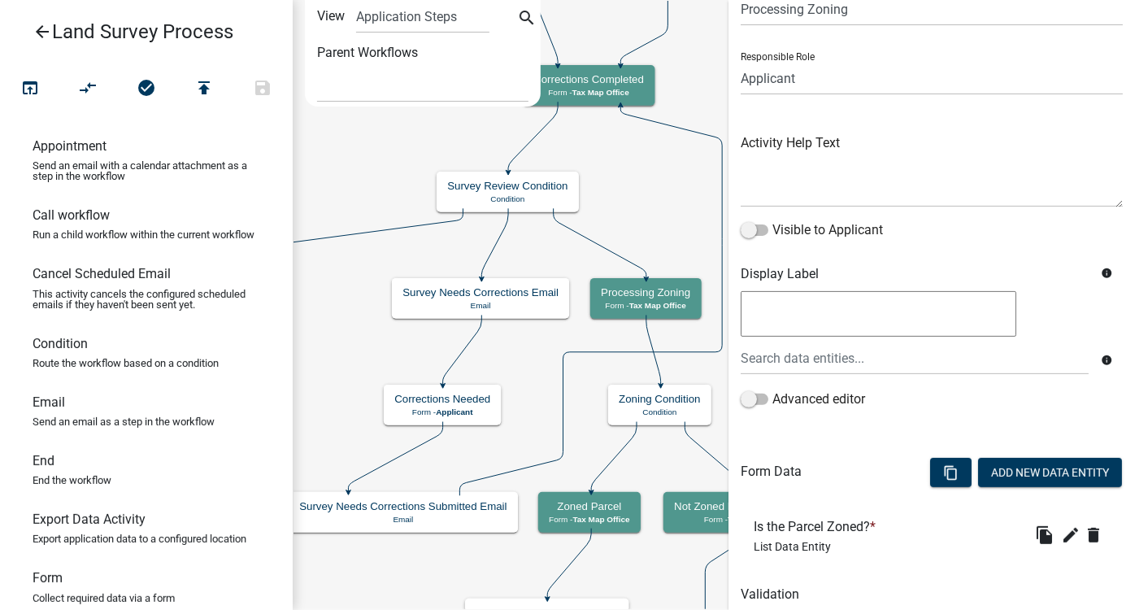
scroll to position [137, 0]
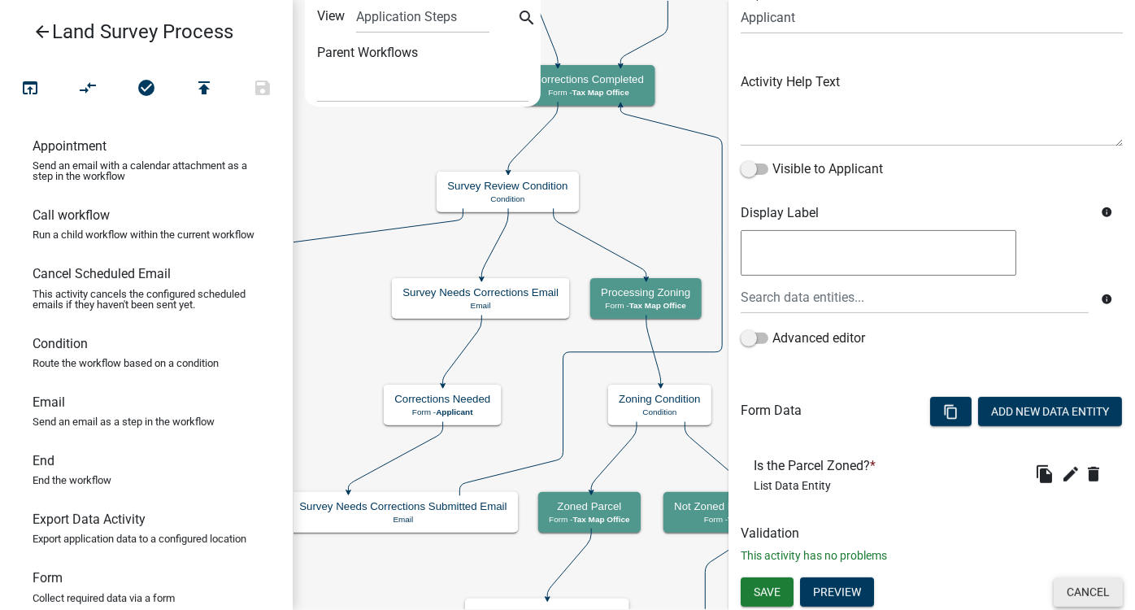
click at [1102, 591] on button "Cancel" at bounding box center [1088, 592] width 69 height 29
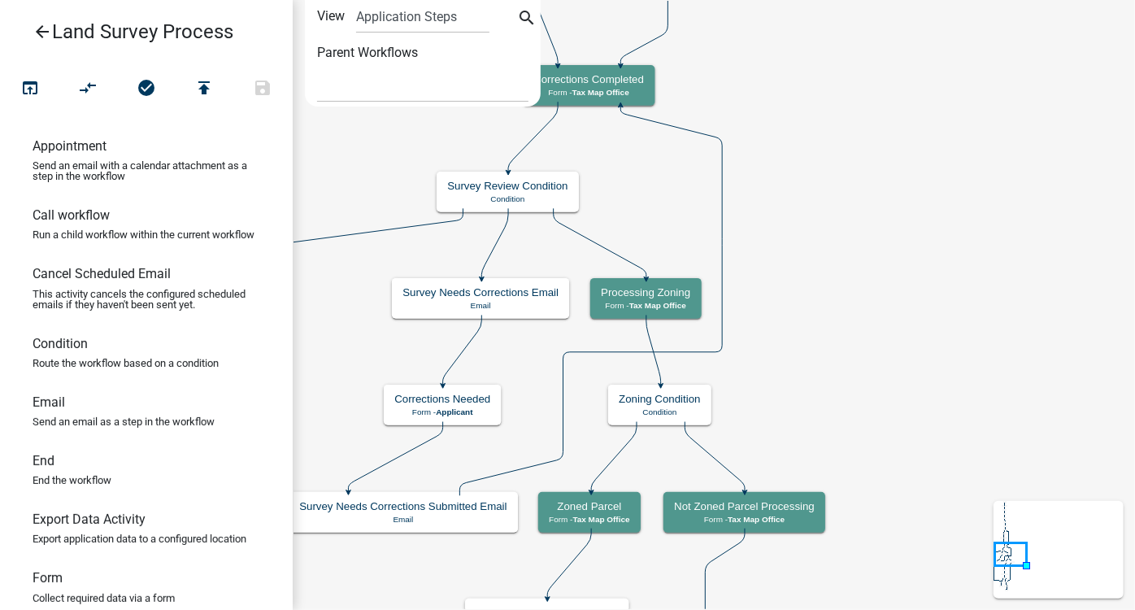
scroll to position [0, 0]
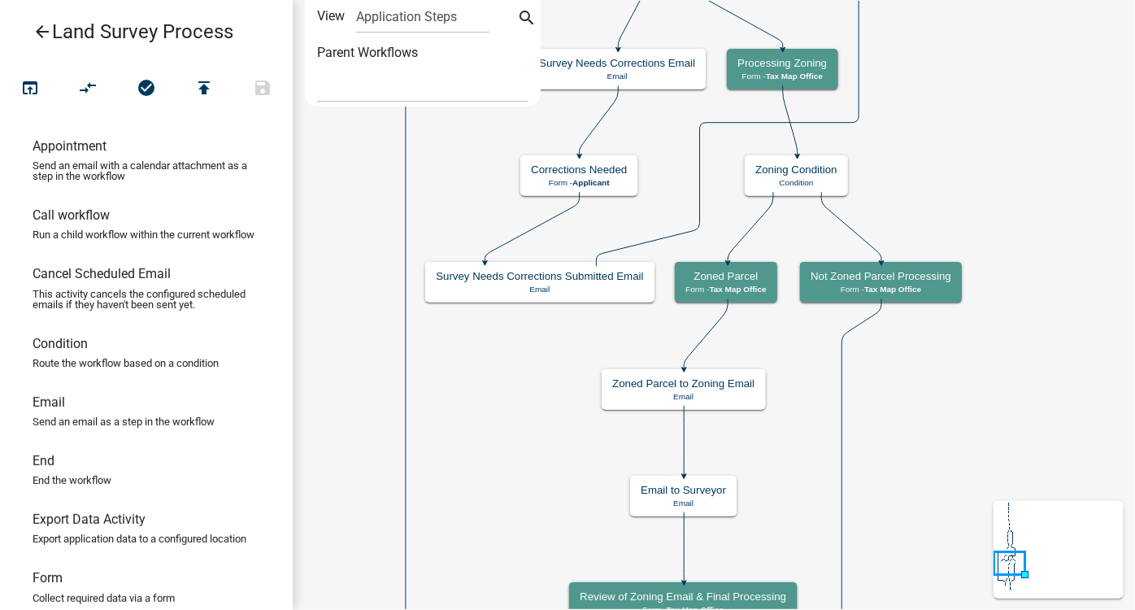
click at [774, 338] on icon "Start Start - Applicant Land Survey Process Information Form - Applicant Intake…" at bounding box center [714, 525] width 841 height 1048
click at [764, 280] on h5 "Zoned Parcel" at bounding box center [726, 276] width 81 height 13
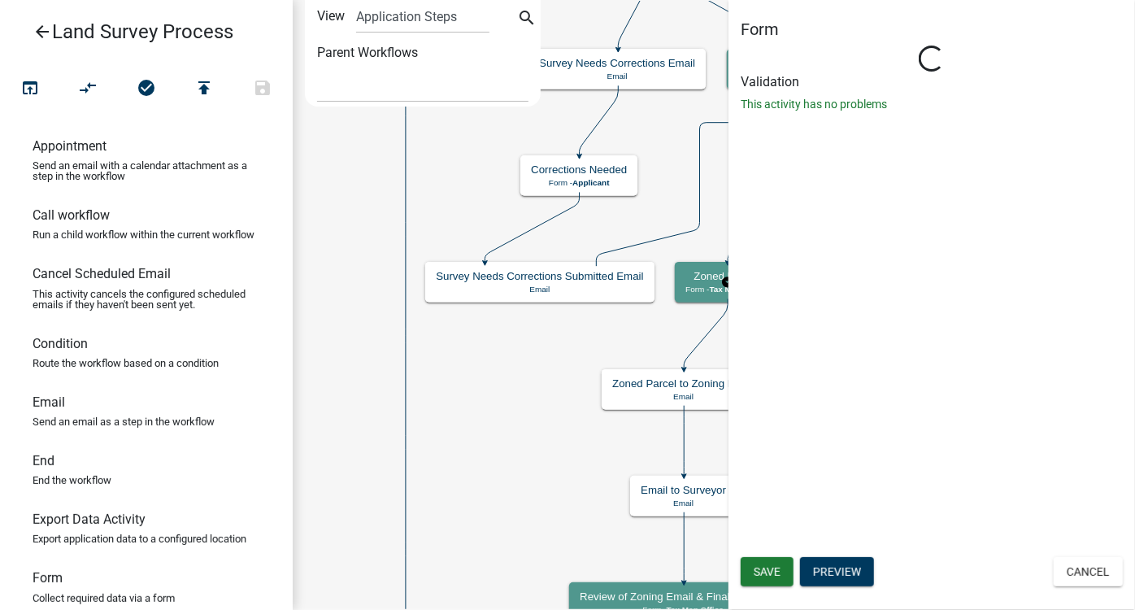
select select "B27D7F5B-DC93-4C62-B080-E6B1E18459FA"
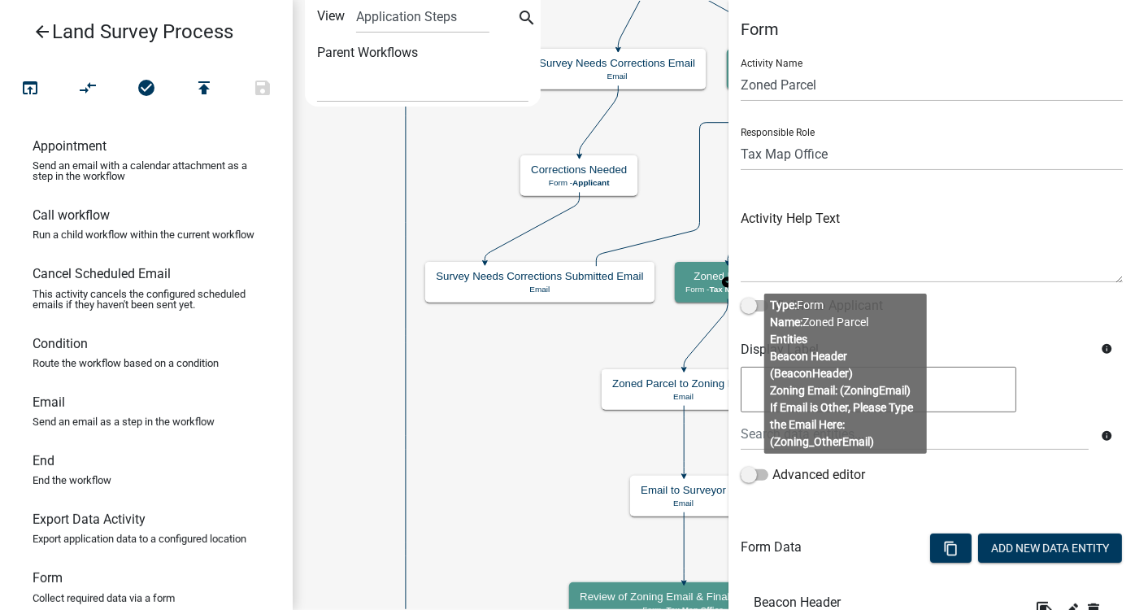
scroll to position [255, 0]
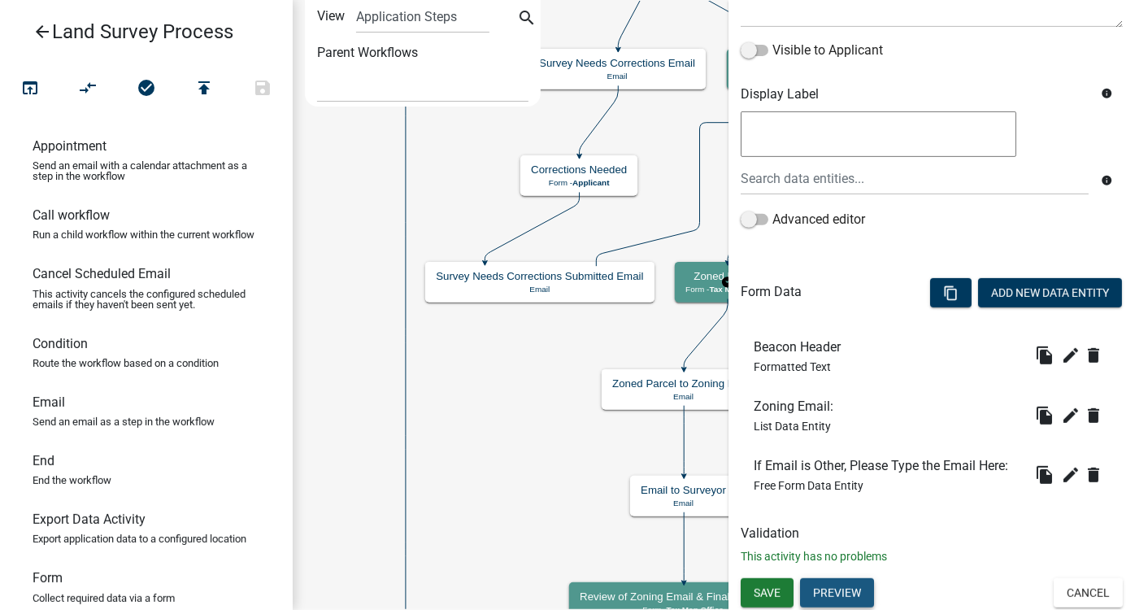
click at [839, 588] on button "Preview" at bounding box center [837, 592] width 74 height 29
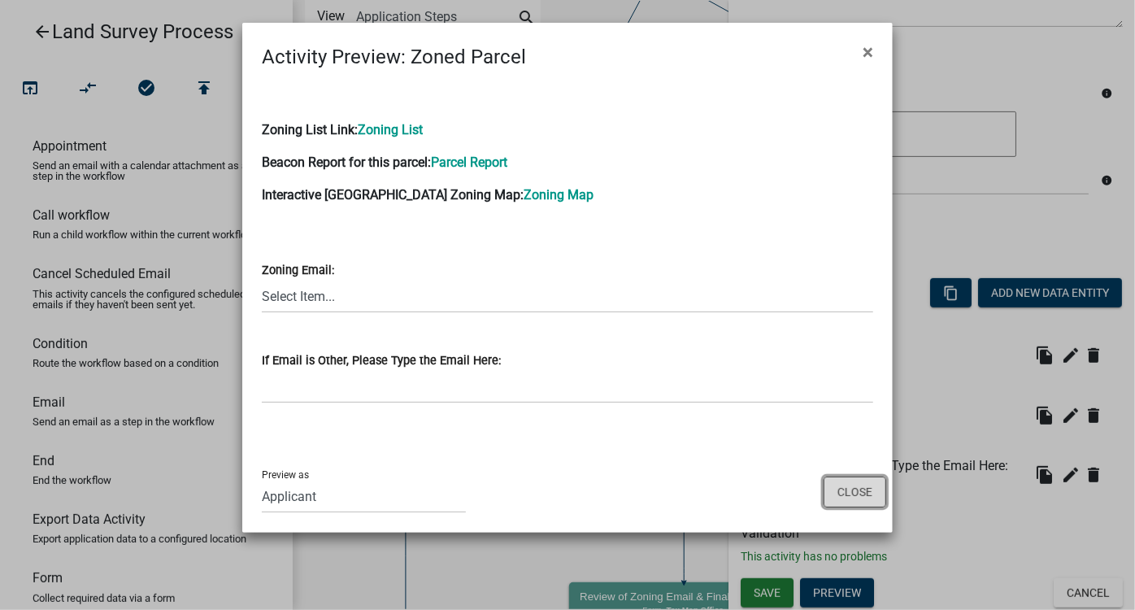
click at [837, 486] on button "Close" at bounding box center [855, 492] width 63 height 31
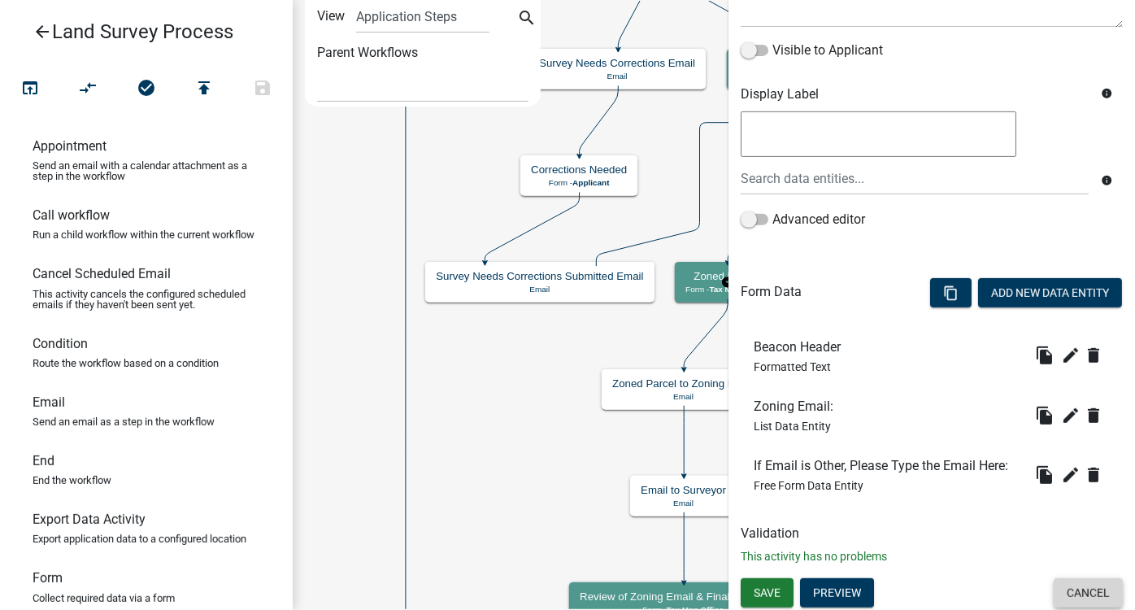
click at [1087, 586] on button "Cancel" at bounding box center [1088, 592] width 69 height 29
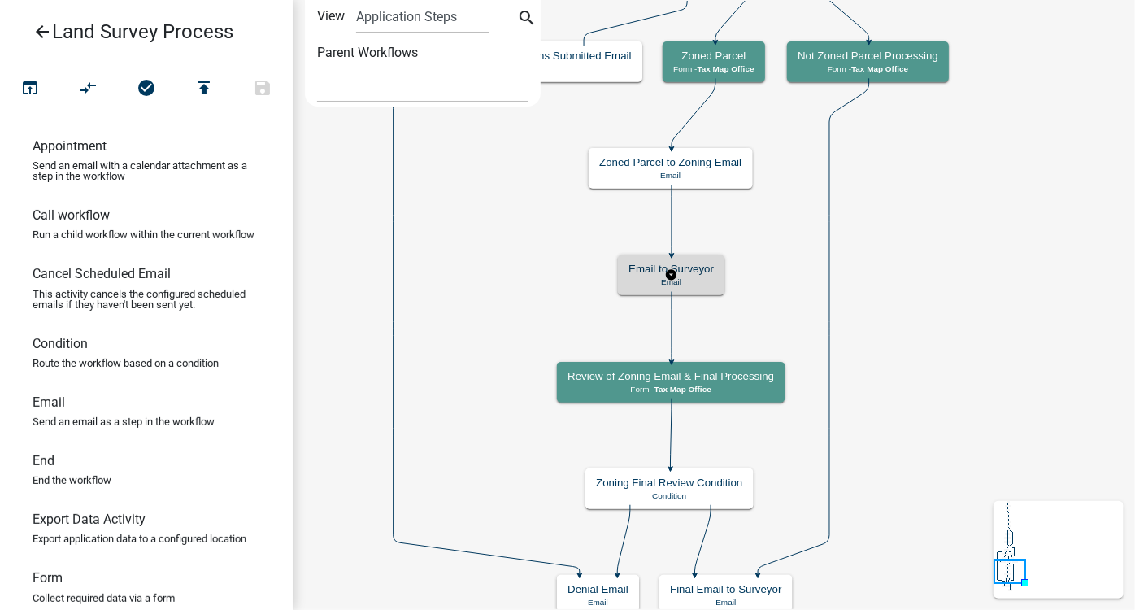
click at [704, 273] on h5 "Email to Surveyor" at bounding box center [671, 269] width 85 height 13
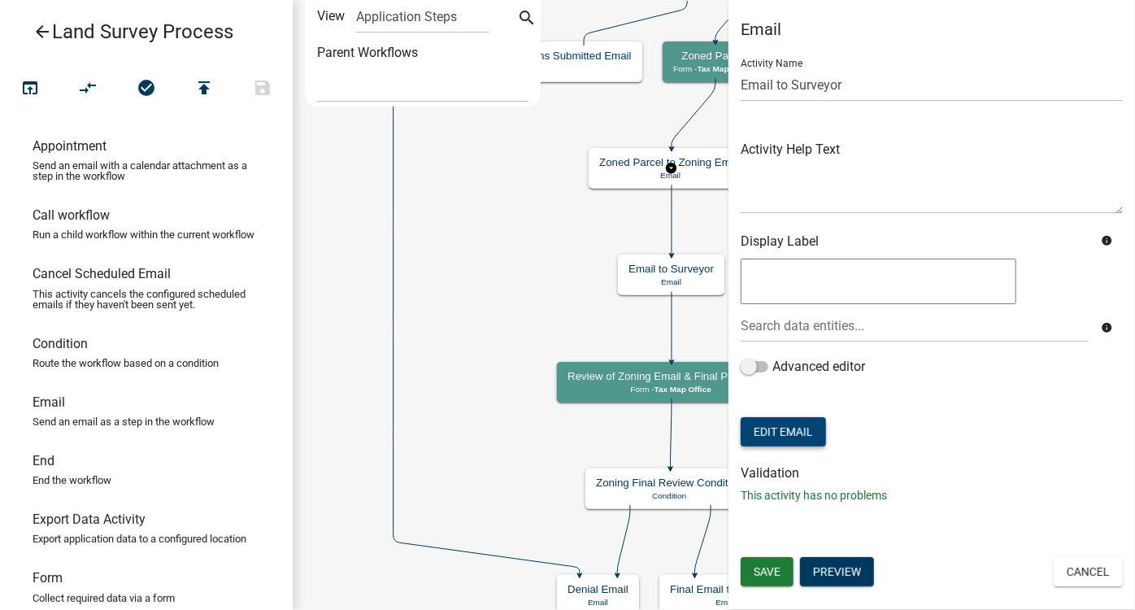
click at [800, 432] on button "Edit Email" at bounding box center [783, 431] width 85 height 29
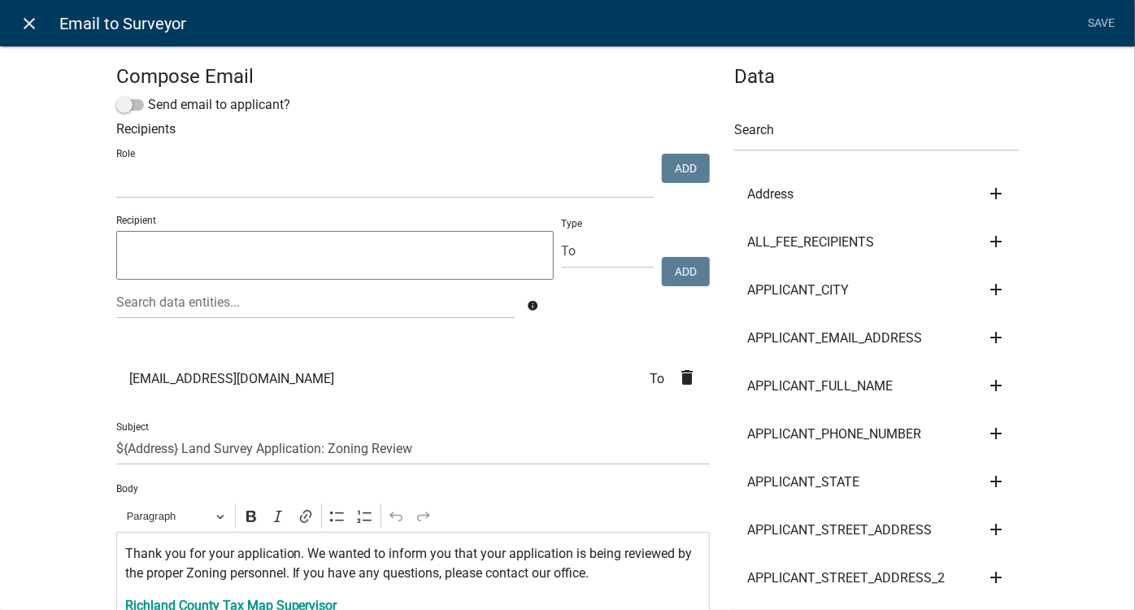
click at [26, 20] on icon "close" at bounding box center [30, 24] width 20 height 20
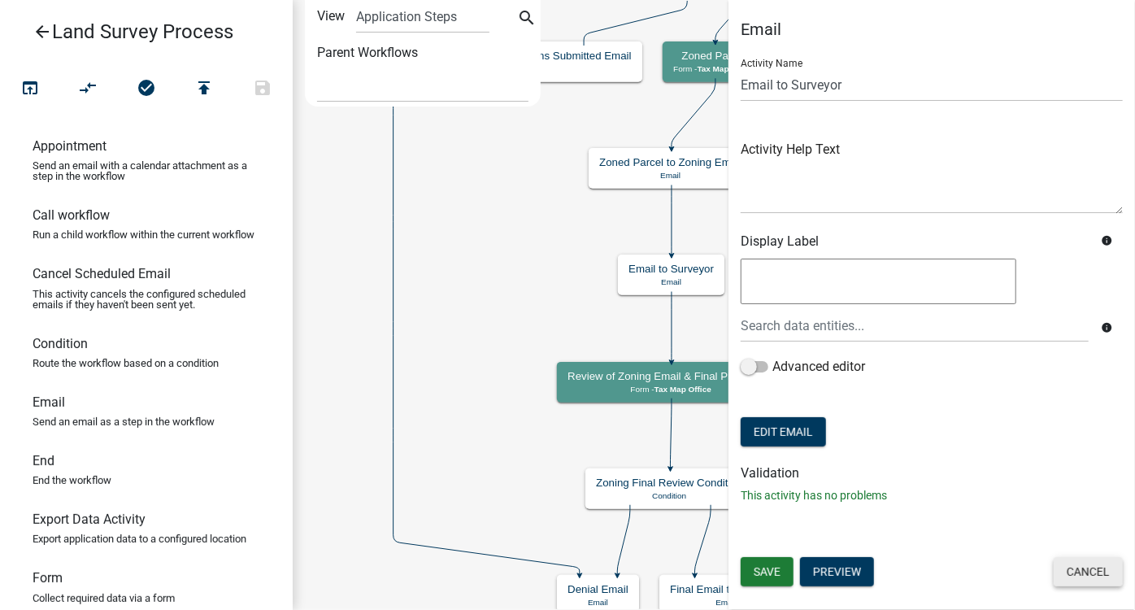
click at [1091, 569] on button "Cancel" at bounding box center [1088, 571] width 69 height 29
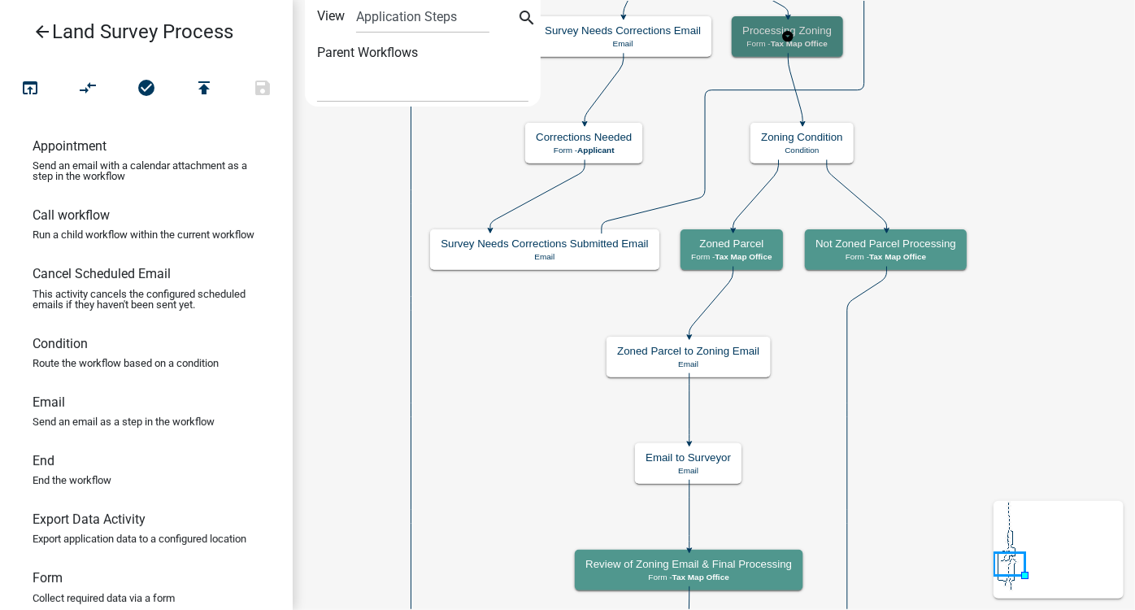
click at [819, 35] on h5 "Processing Zoning" at bounding box center [787, 30] width 89 height 13
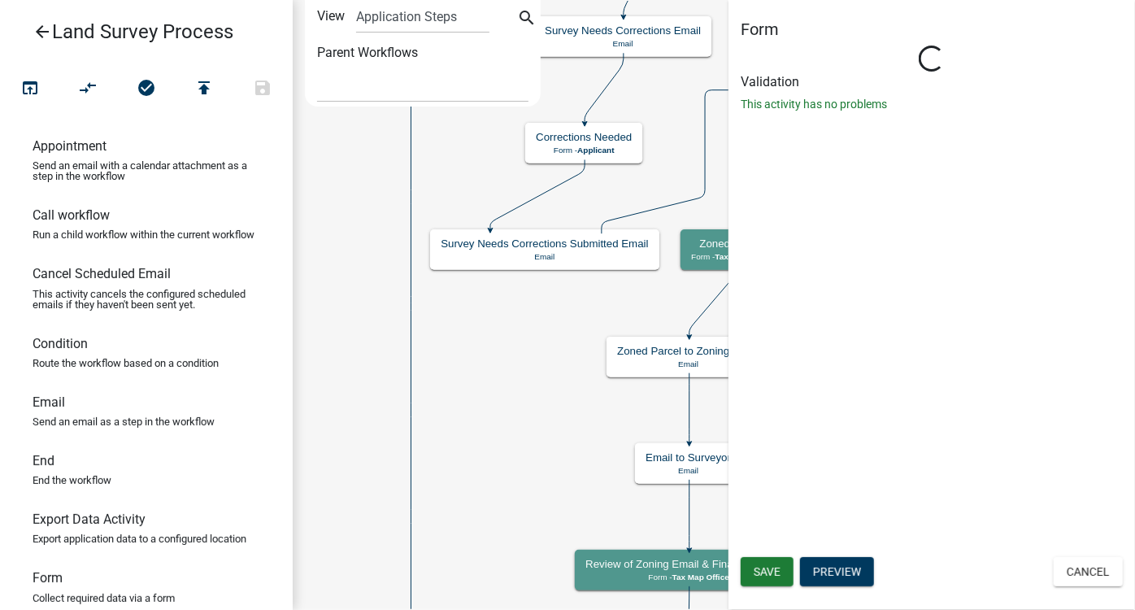
select select "B27D7F5B-DC93-4C62-B080-E6B1E18459FA"
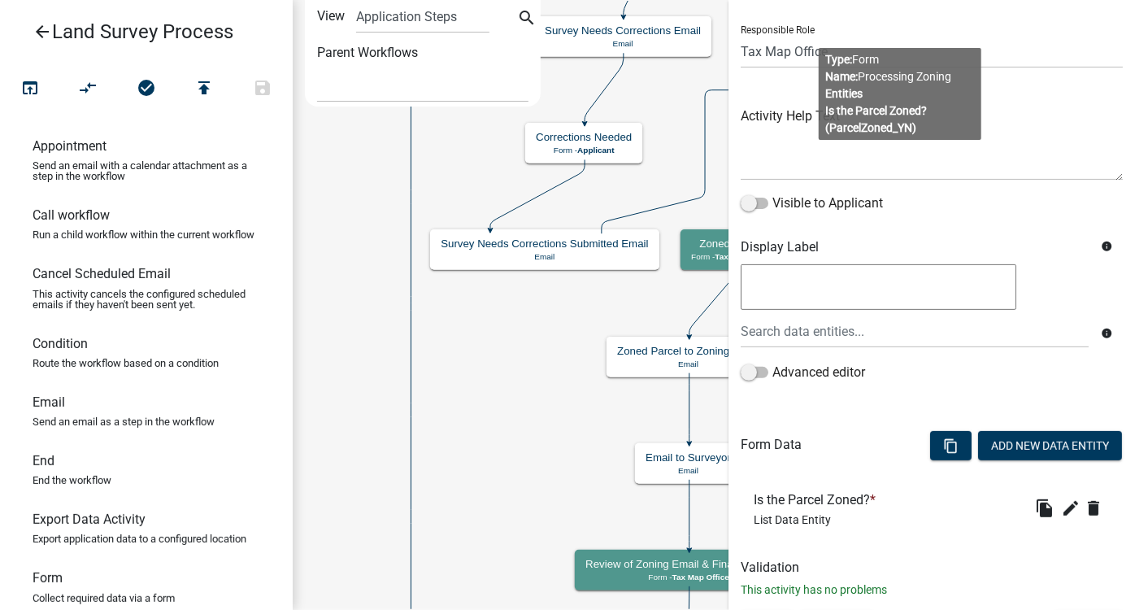
scroll to position [137, 0]
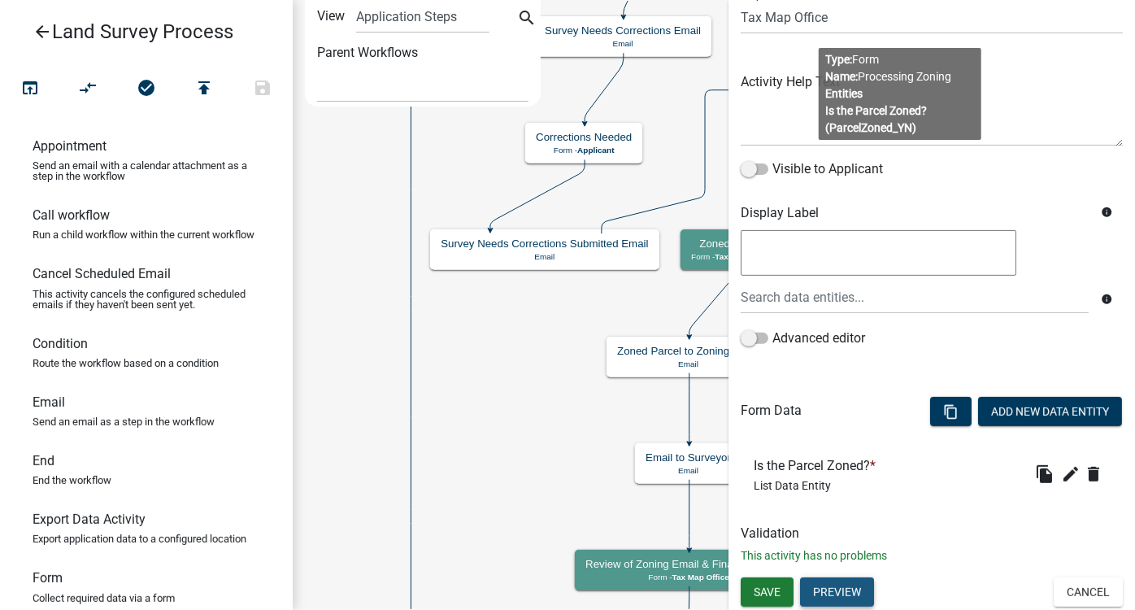
click at [854, 588] on button "Preview" at bounding box center [837, 592] width 74 height 29
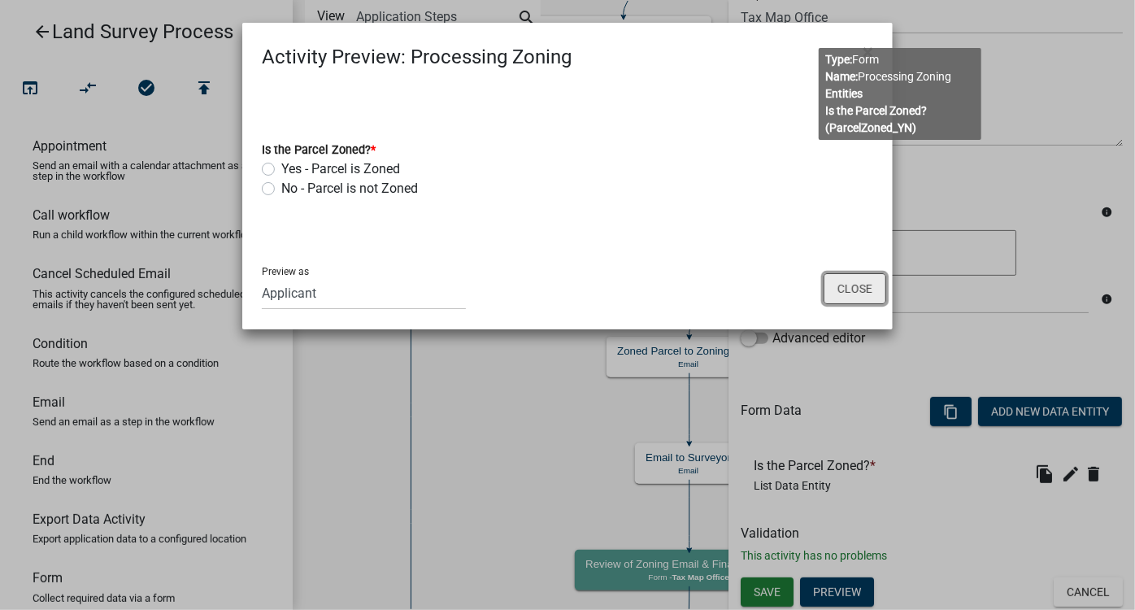
click at [847, 289] on button "Close" at bounding box center [855, 288] width 63 height 31
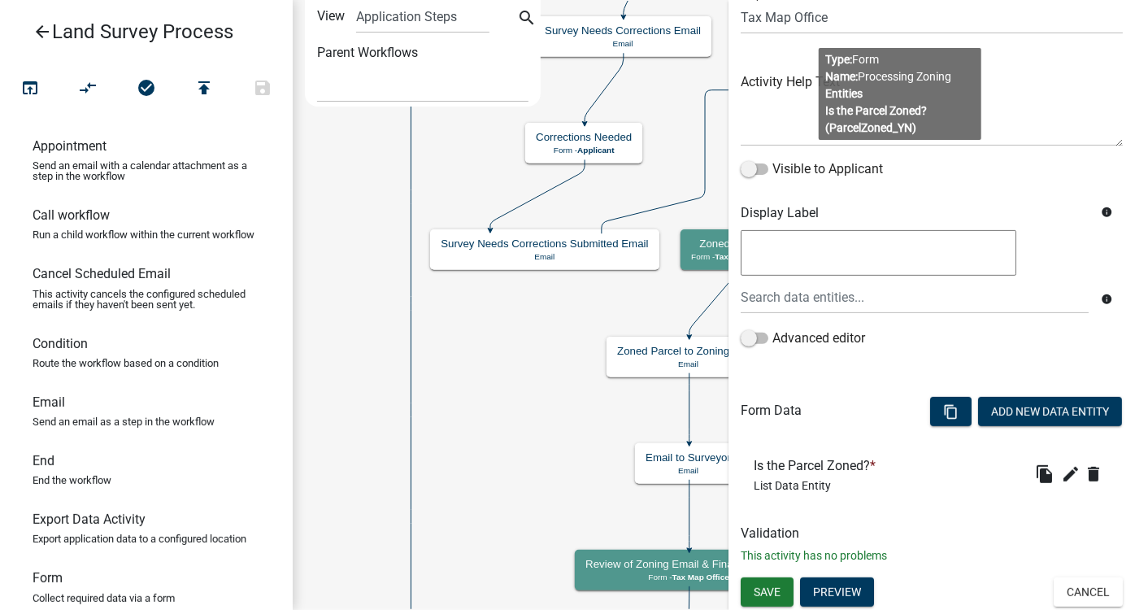
click at [903, 102] on body "Internet Explorer does NOT work with GeoPermits. Get a new browser for more sec…" at bounding box center [567, 305] width 1135 height 610
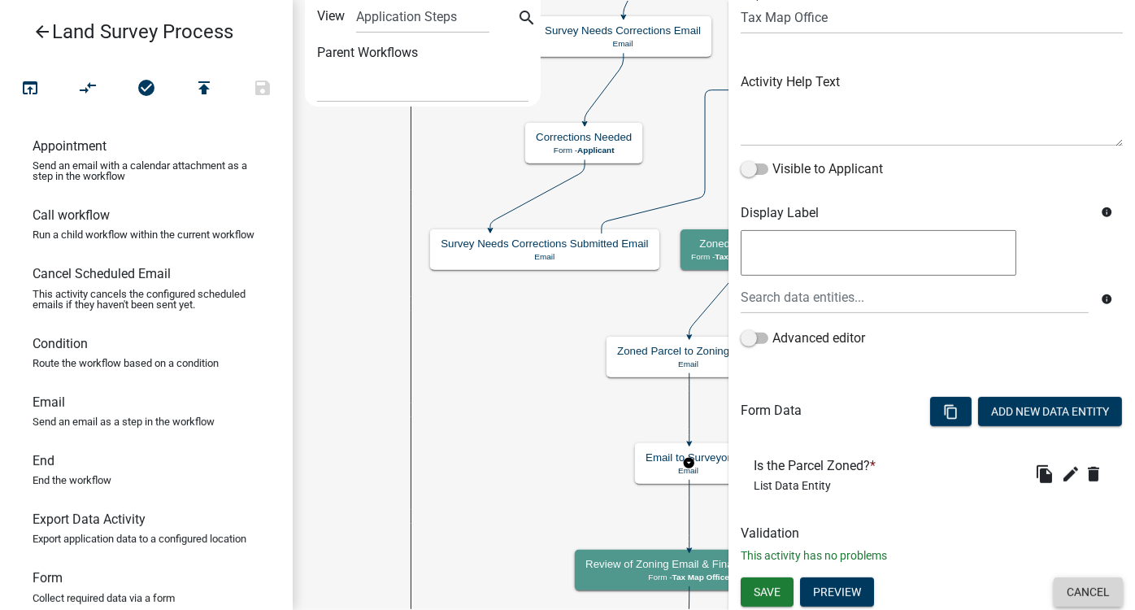
click at [1075, 592] on button "Cancel" at bounding box center [1088, 592] width 69 height 29
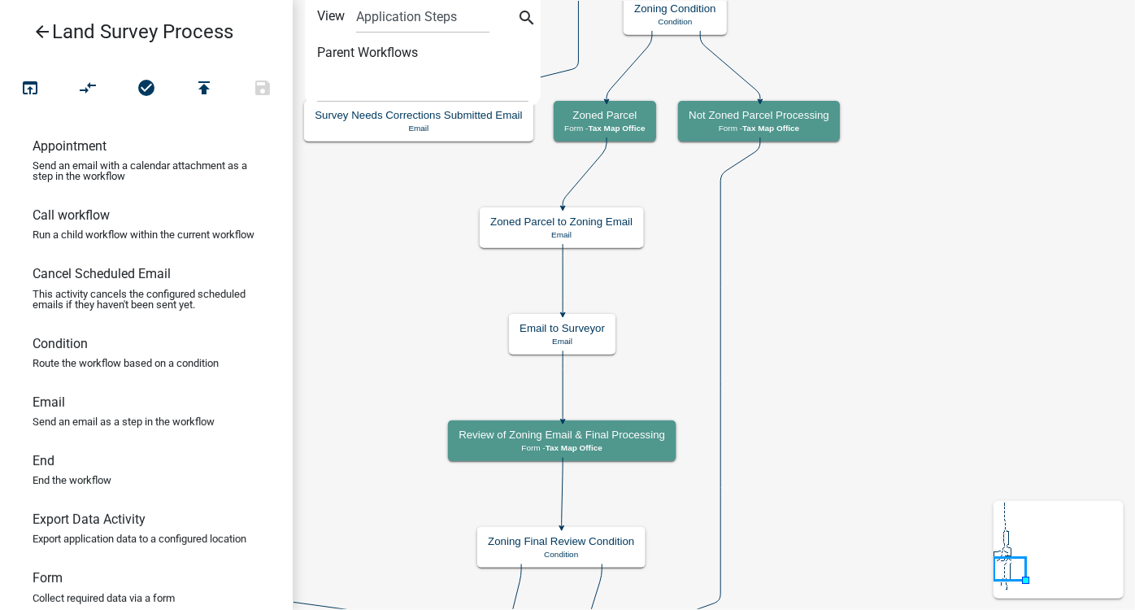
click at [864, 215] on icon "Start Start - Applicant Land Survey Process Information Form - Applicant Intake…" at bounding box center [714, 444] width 841 height 886
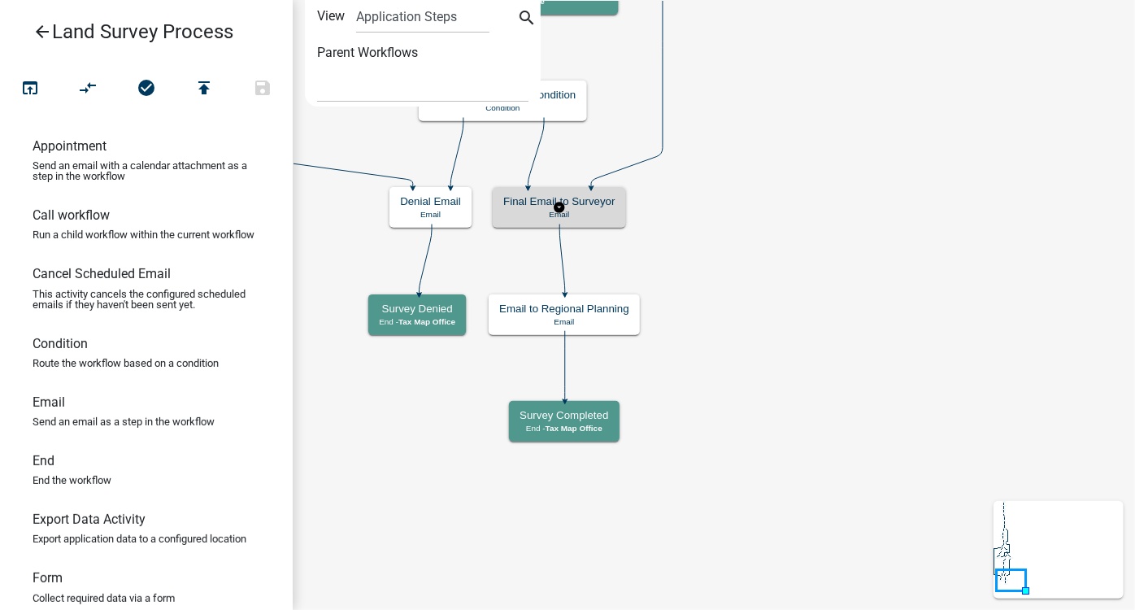
click at [611, 208] on div "Final Email to Surveyor Email" at bounding box center [559, 207] width 133 height 41
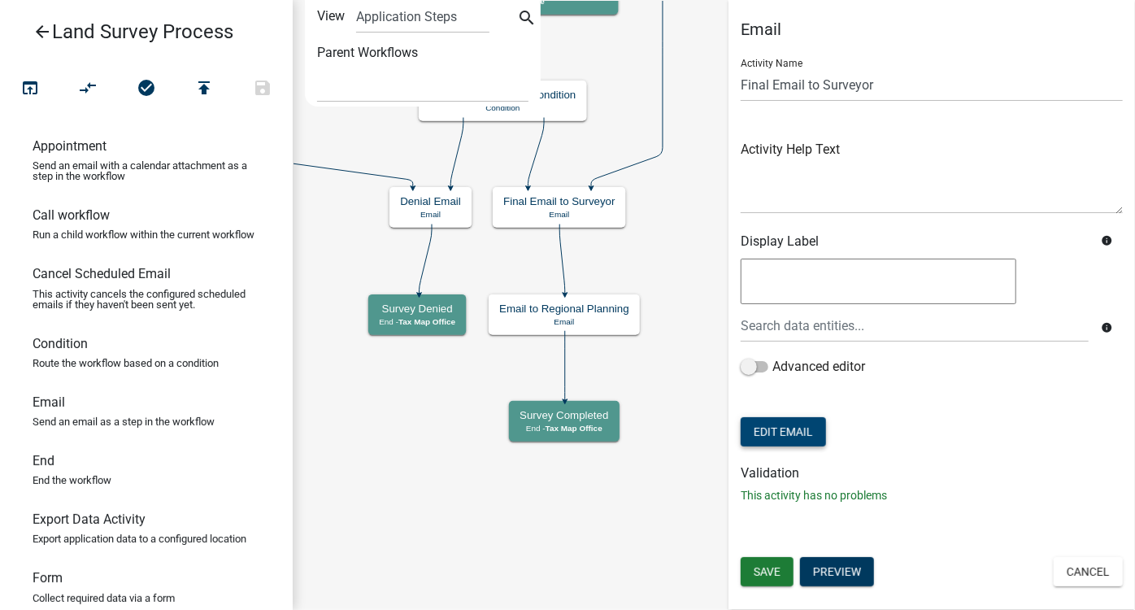
click at [802, 429] on button "Edit Email" at bounding box center [783, 431] width 85 height 29
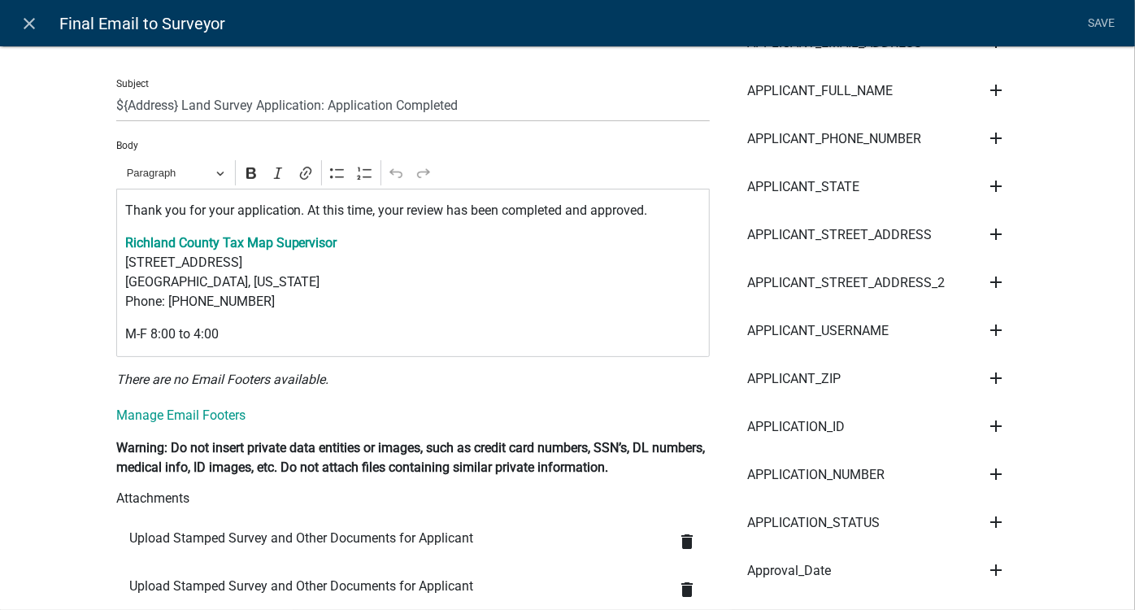
scroll to position [517, 0]
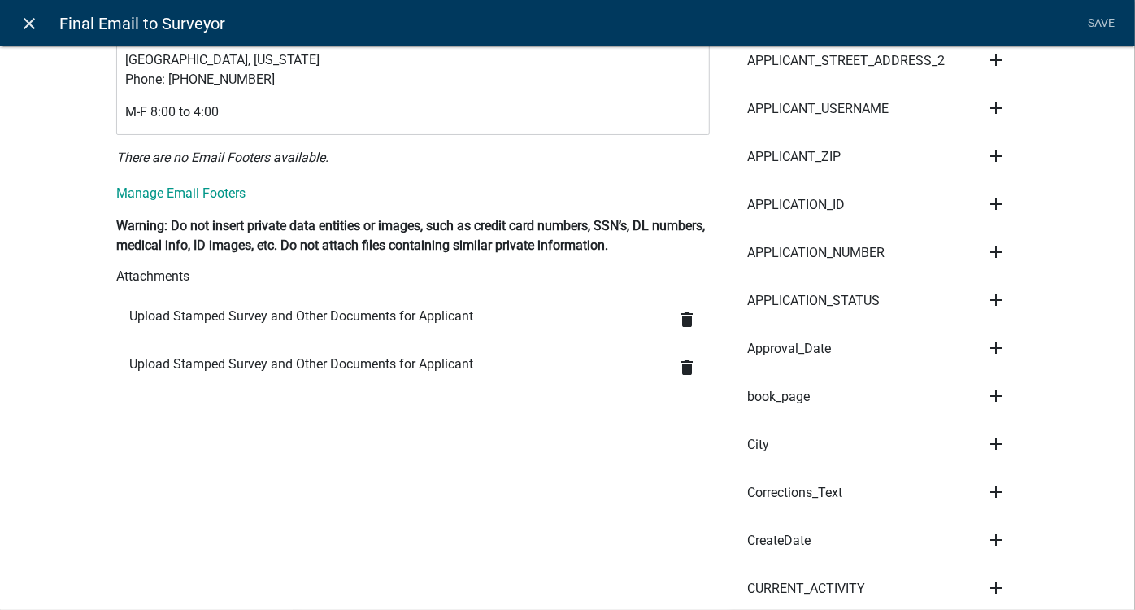
click at [33, 20] on icon "close" at bounding box center [30, 24] width 20 height 20
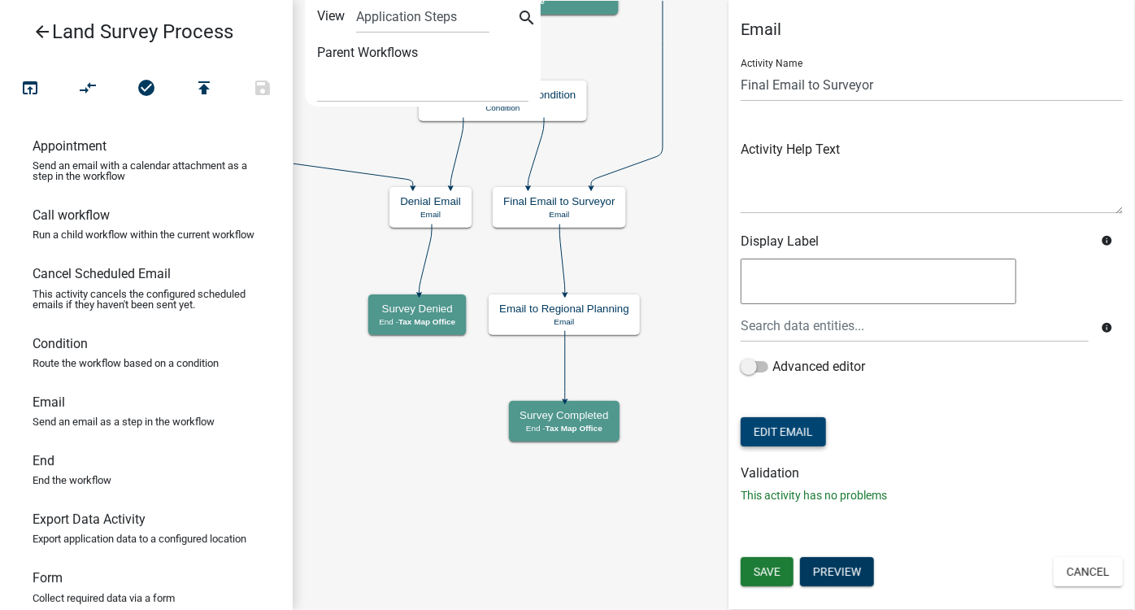
scroll to position [0, 0]
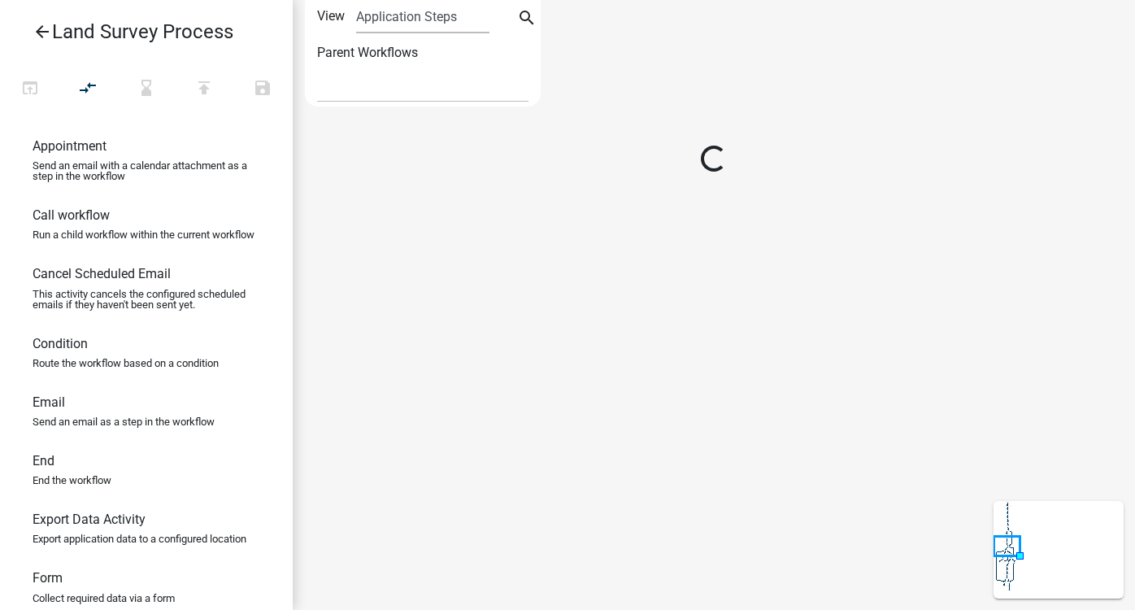
select select
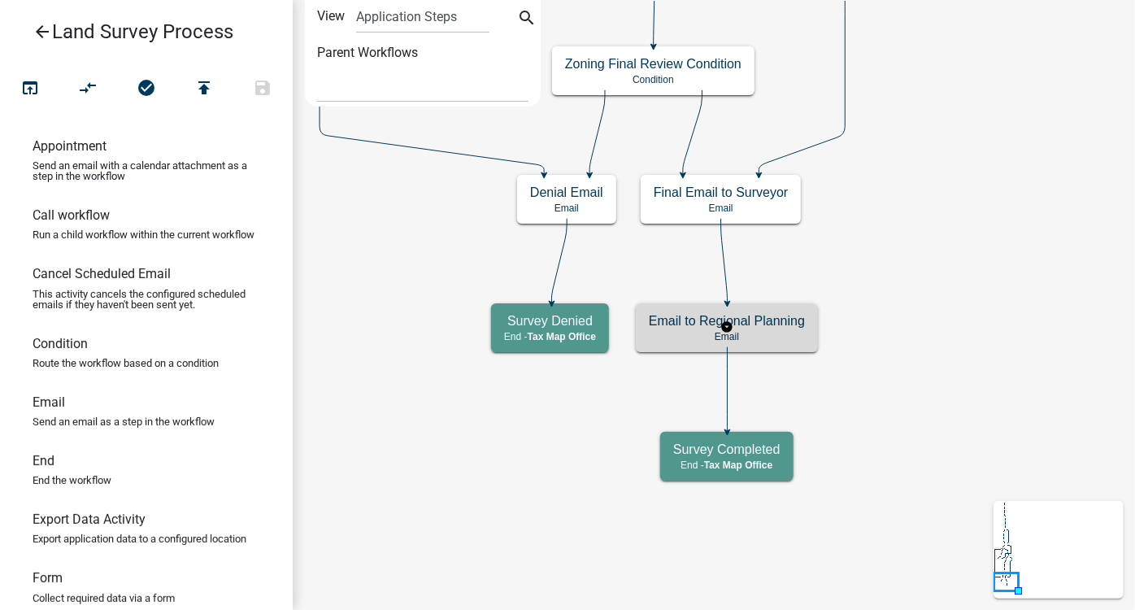
click at [793, 322] on h5 "Email to Regional Planning" at bounding box center [727, 320] width 156 height 15
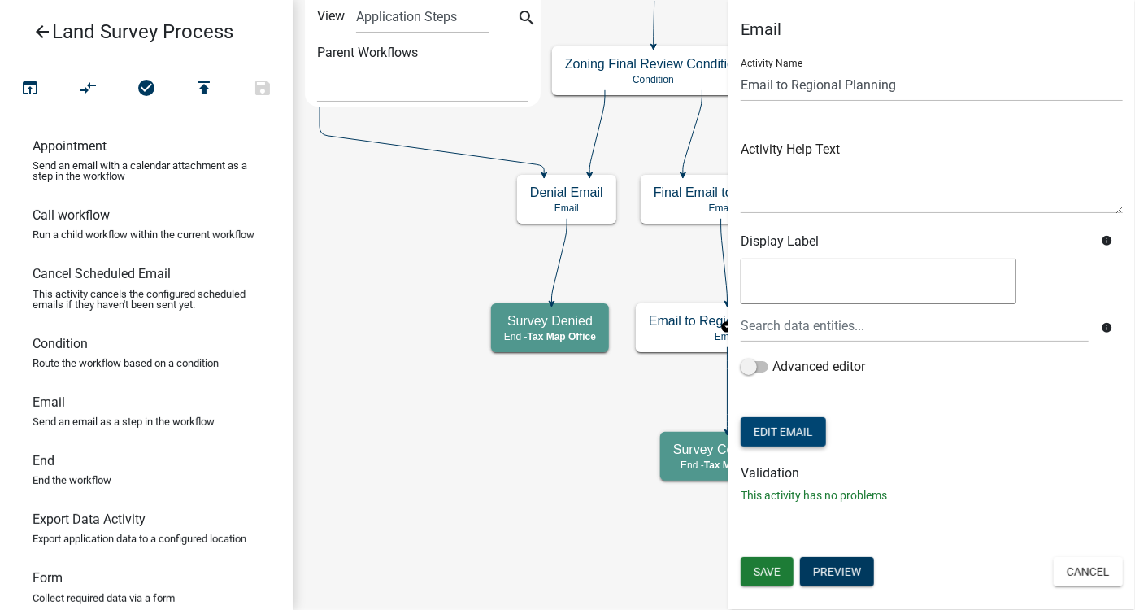
click at [798, 434] on button "Edit Email" at bounding box center [783, 431] width 85 height 29
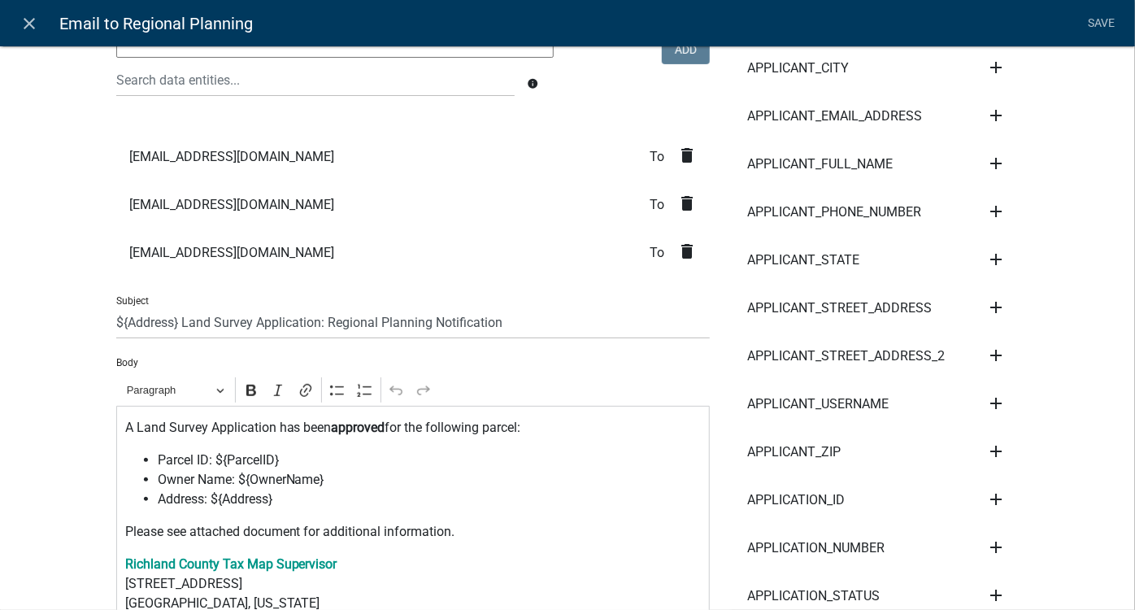
scroll to position [221, 0]
click at [28, 31] on icon "close" at bounding box center [30, 24] width 20 height 20
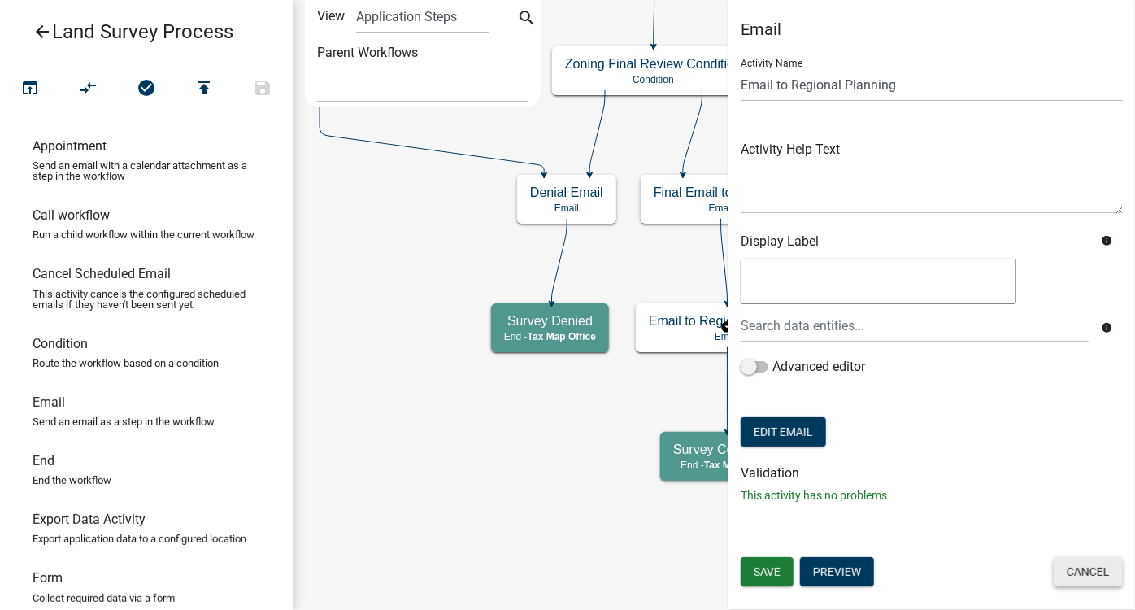
click at [1113, 577] on button "Cancel" at bounding box center [1088, 571] width 69 height 29
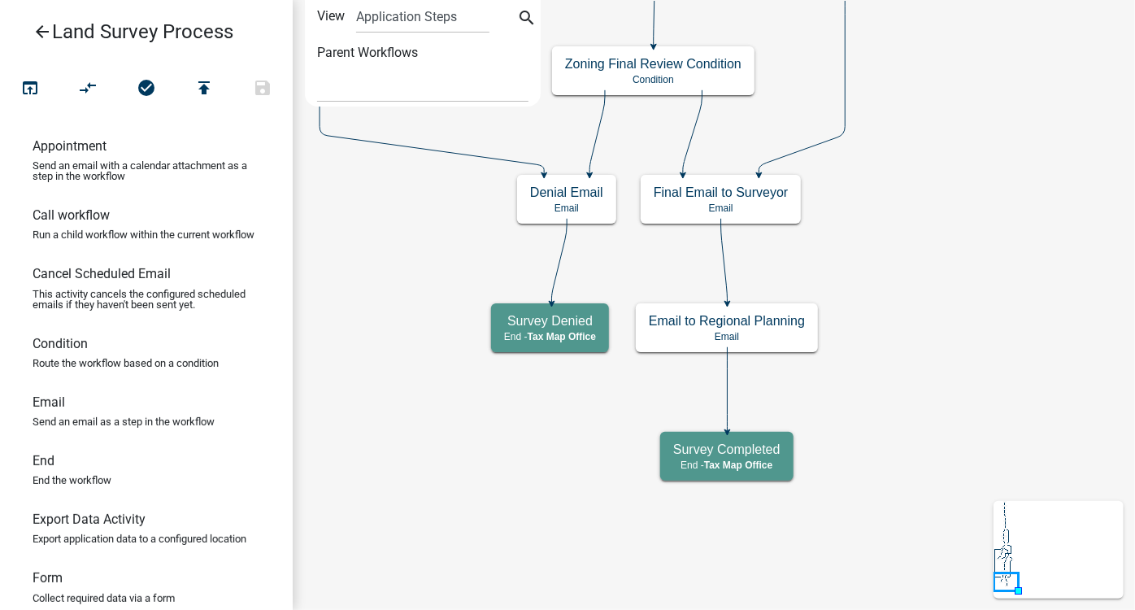
click at [43, 31] on icon "arrow_back" at bounding box center [43, 33] width 20 height 23
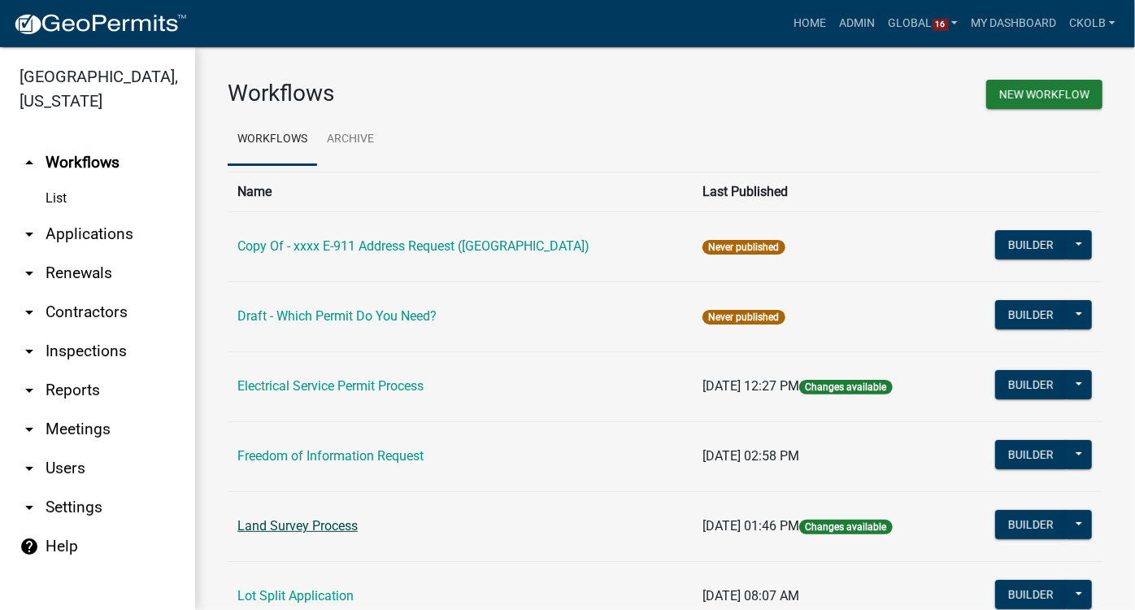
click at [308, 519] on link "Land Survey Process" at bounding box center [298, 525] width 120 height 15
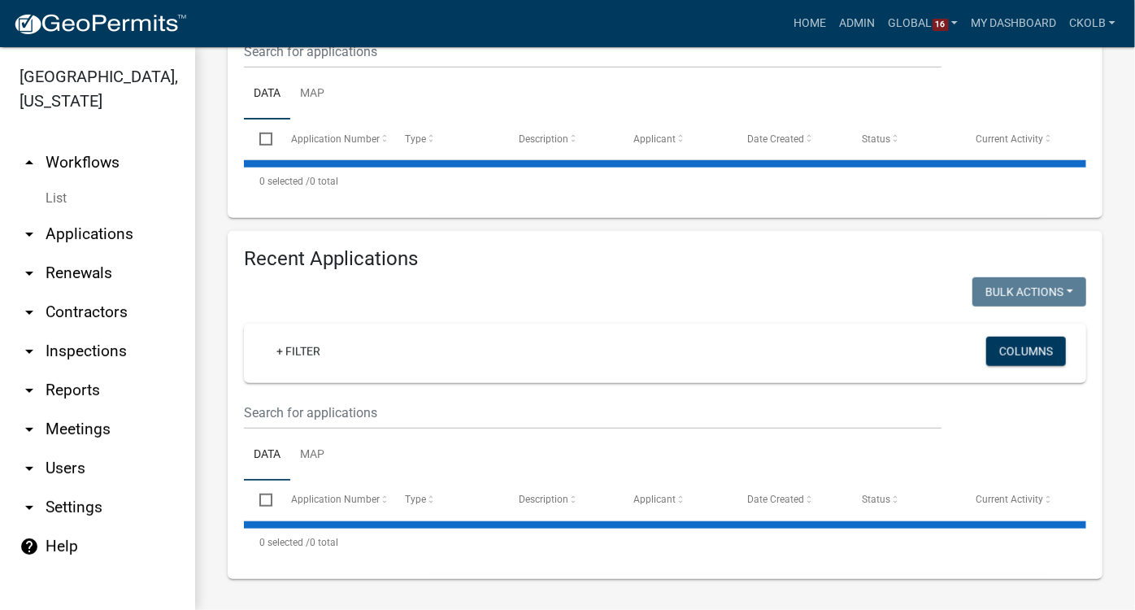
select select "3: 100"
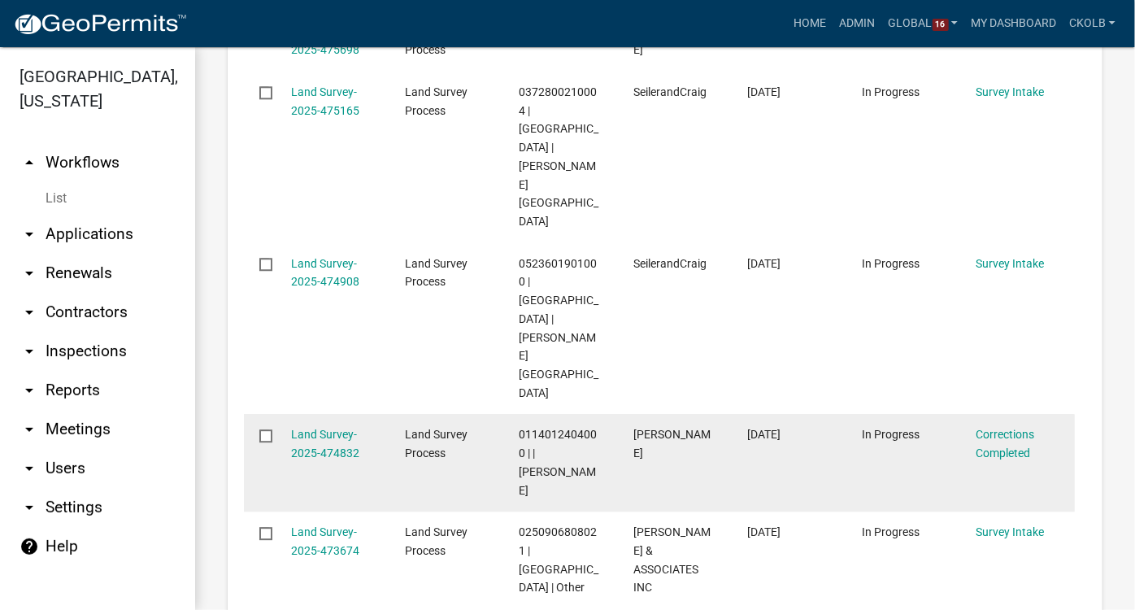
scroll to position [3082, 0]
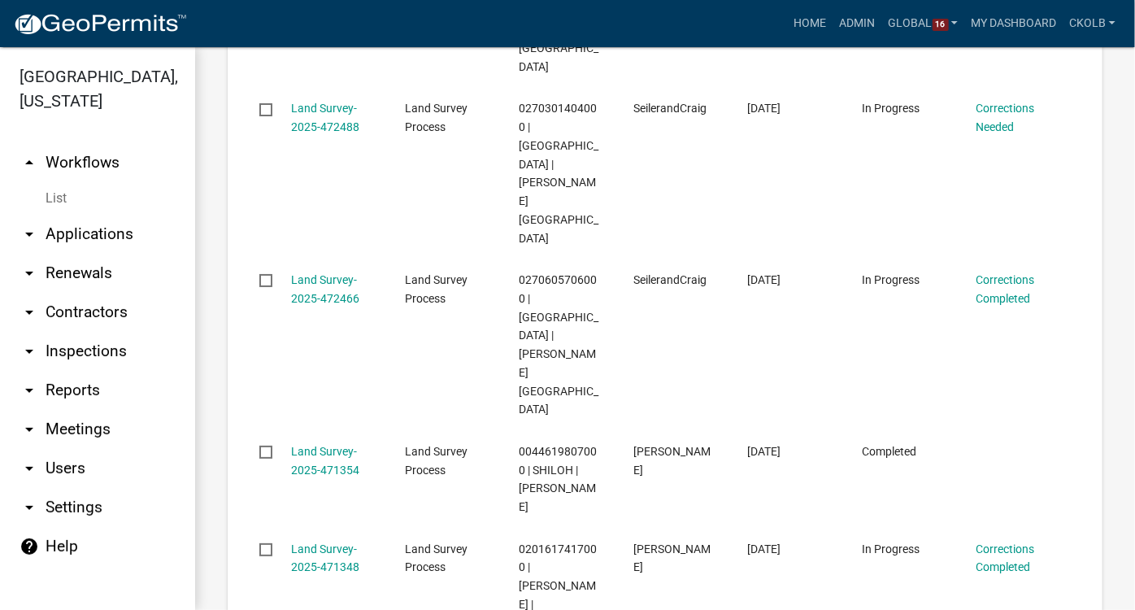
drag, startPoint x: 519, startPoint y: 147, endPoint x: 526, endPoint y: 170, distance: 23.9
copy span "0105210403000"
click at [85, 215] on link "arrow_drop_down Applications" at bounding box center [97, 234] width 195 height 39
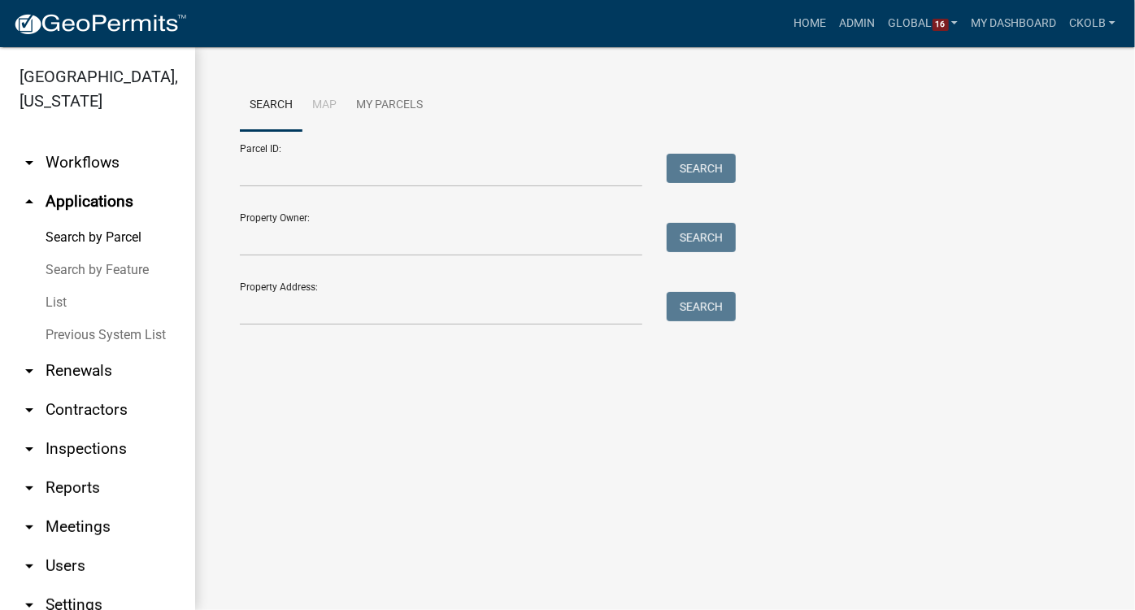
click at [80, 159] on link "arrow_drop_down Workflows" at bounding box center [97, 162] width 195 height 39
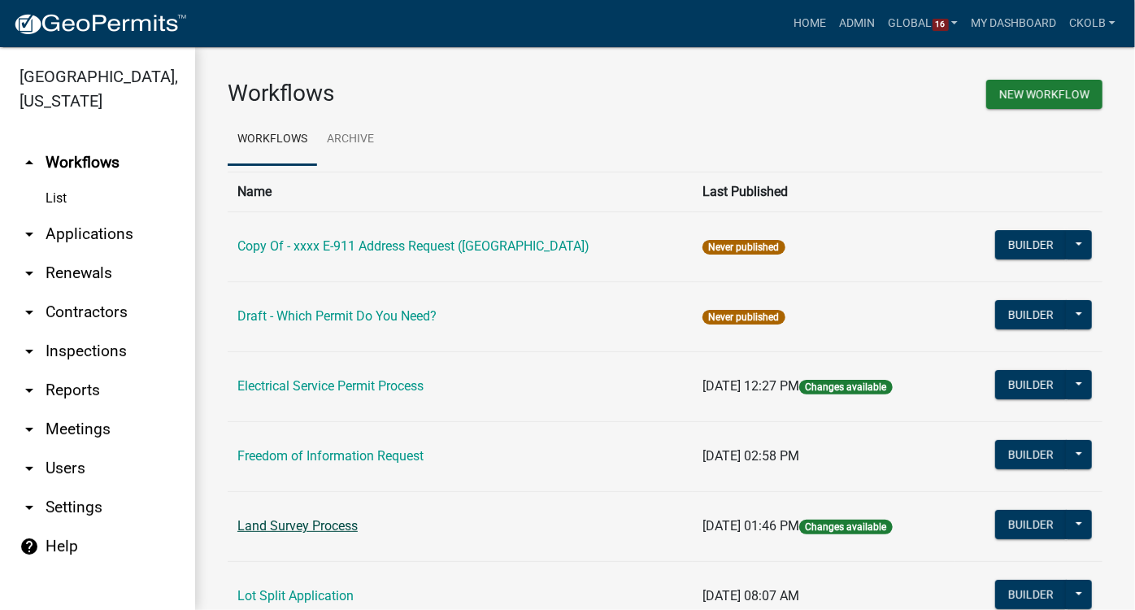
click at [315, 522] on link "Land Survey Process" at bounding box center [298, 525] width 120 height 15
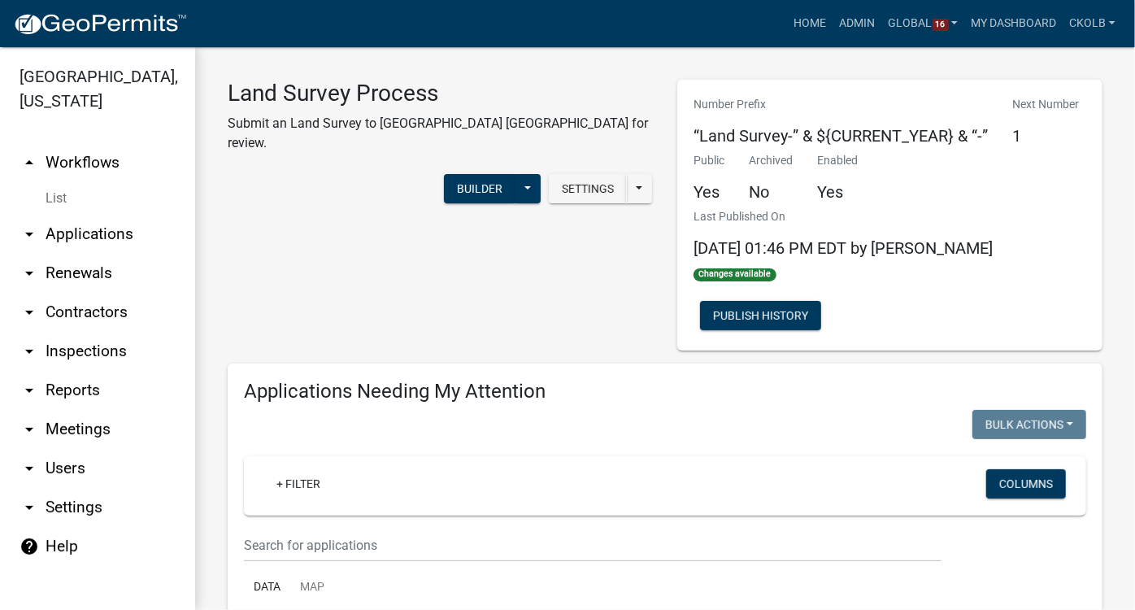
select select "3: 100"
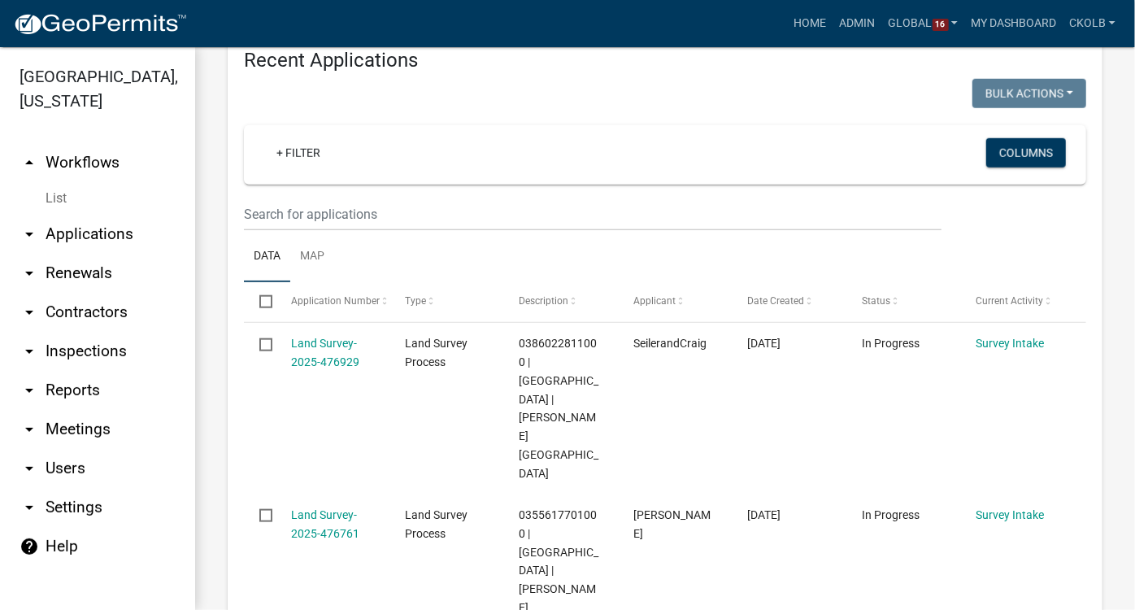
scroll to position [813, 0]
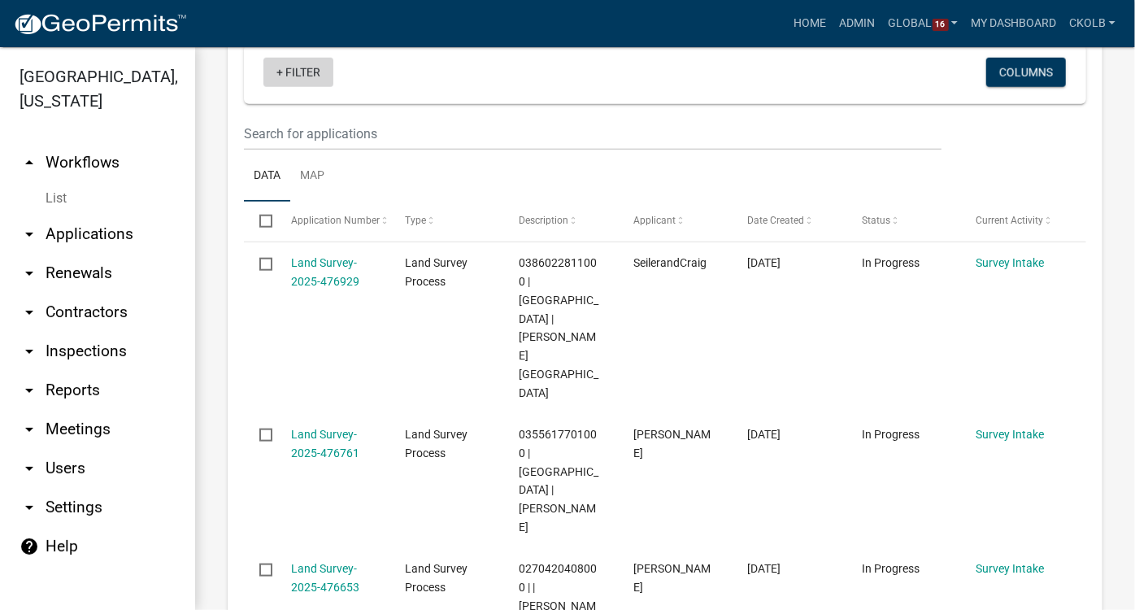
click at [313, 65] on link "+ Filter" at bounding box center [299, 72] width 70 height 29
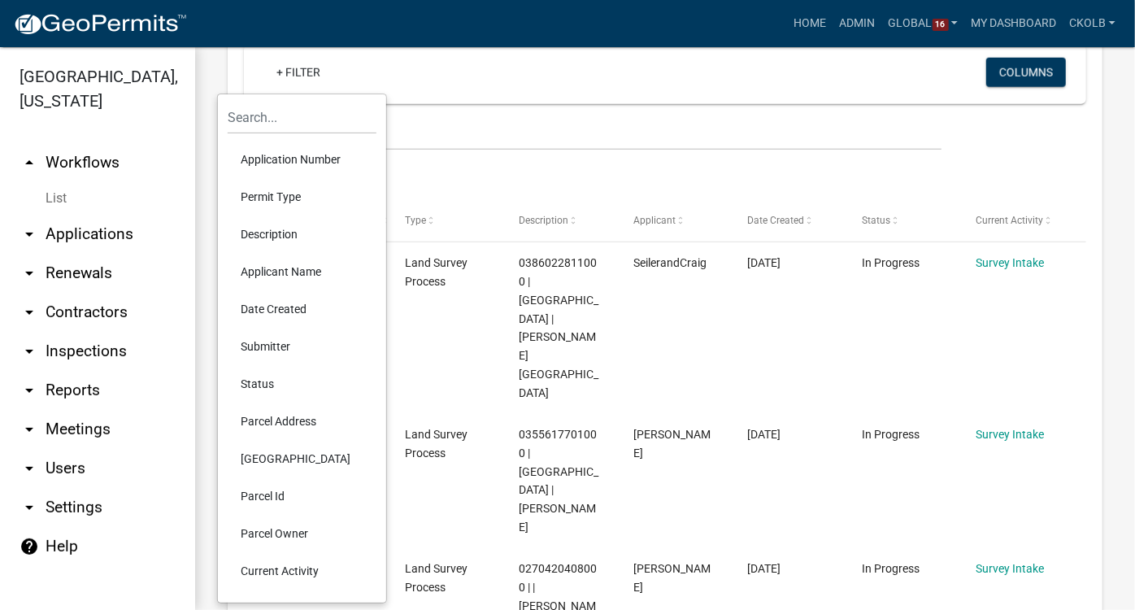
click at [275, 567] on li "Current Activity" at bounding box center [302, 570] width 149 height 37
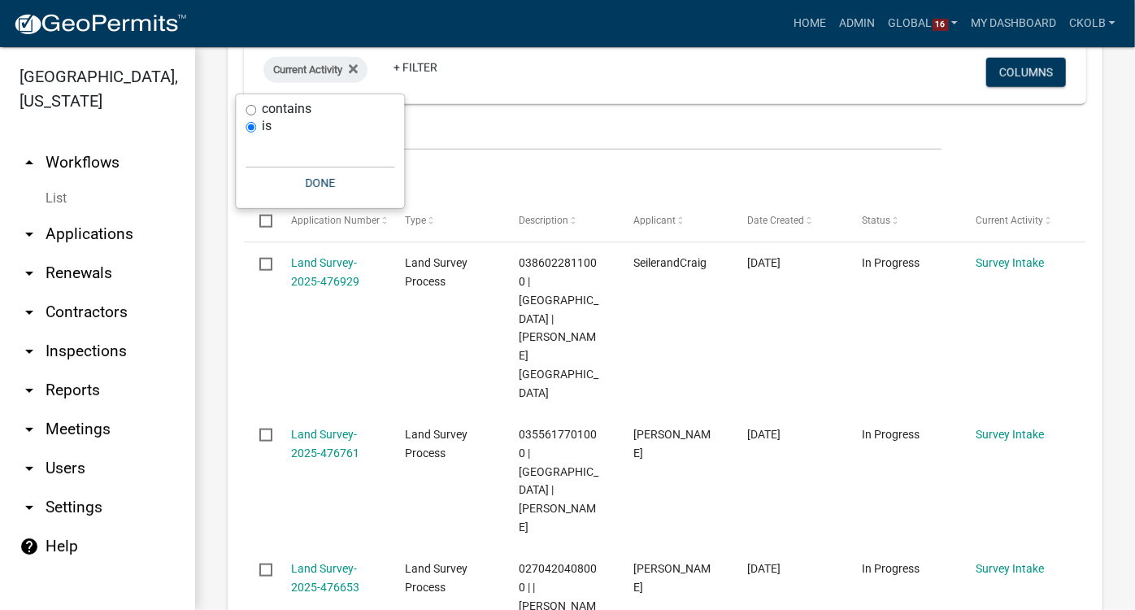
scroll to position [809, 0]
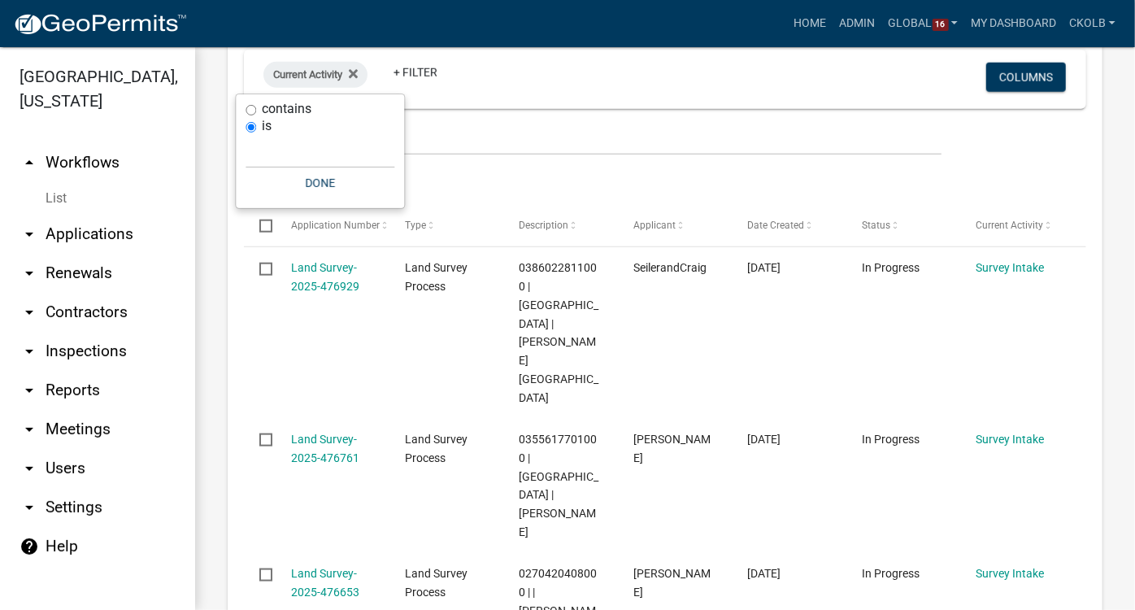
click at [271, 106] on label "contains" at bounding box center [287, 108] width 50 height 13
click at [256, 106] on input "contains" at bounding box center [251, 110] width 11 height 11
radio input "true"
click at [285, 142] on input "text" at bounding box center [320, 134] width 149 height 33
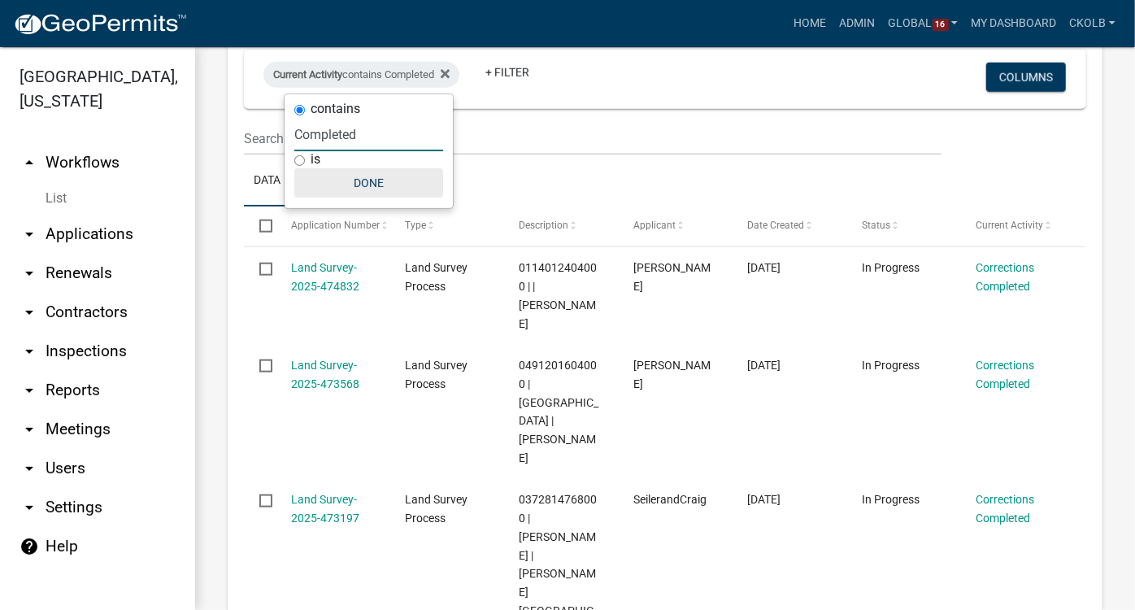
type input "Completed"
click at [360, 185] on button "Done" at bounding box center [368, 182] width 149 height 29
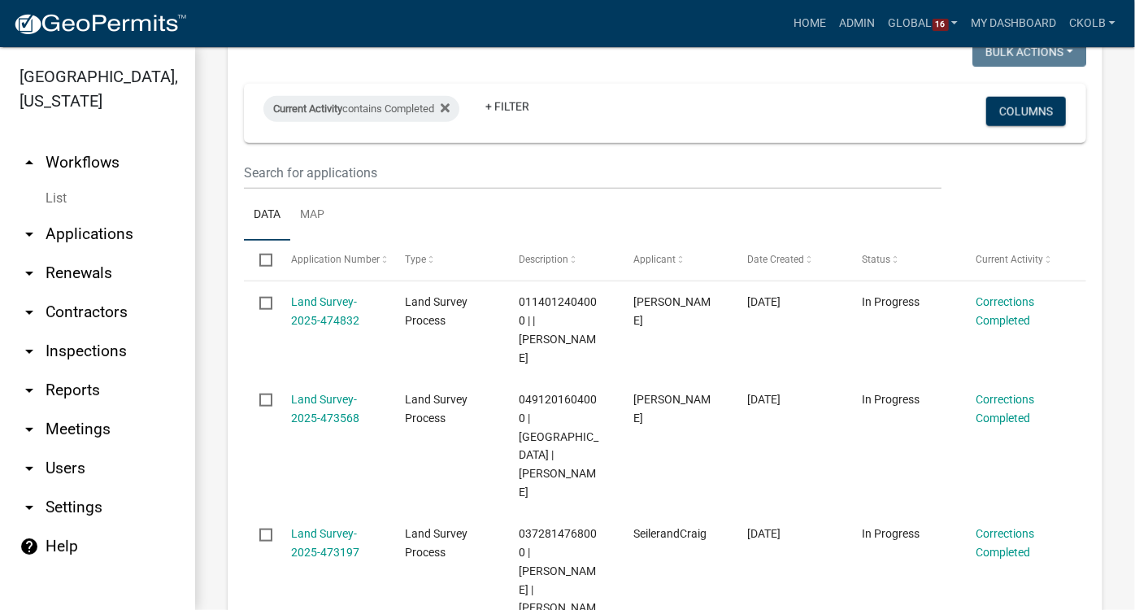
scroll to position [660, 0]
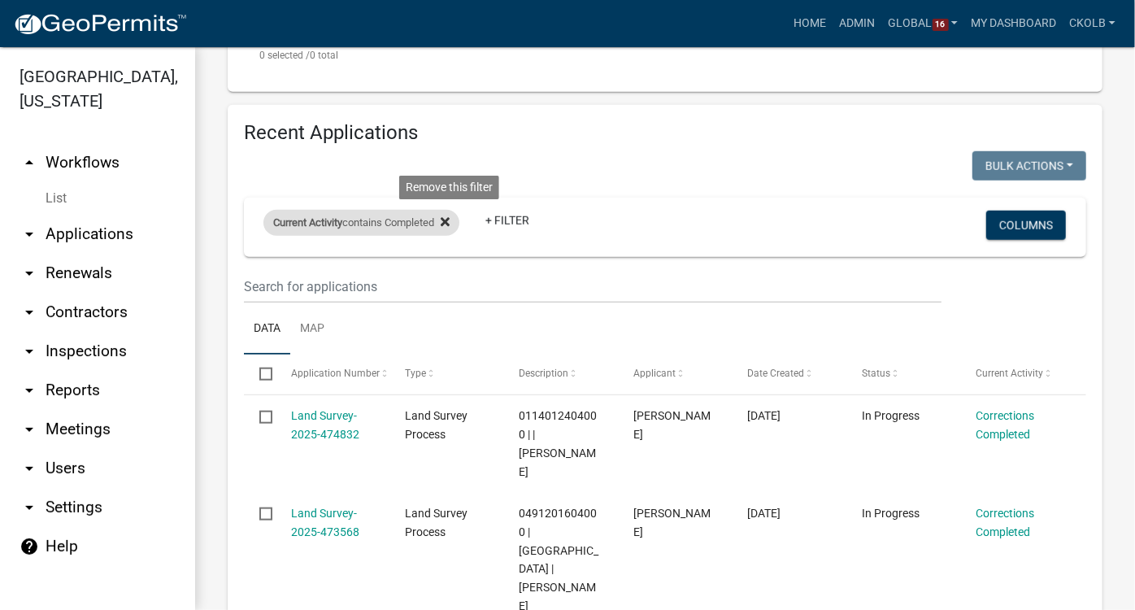
click at [450, 220] on icon at bounding box center [445, 221] width 9 height 9
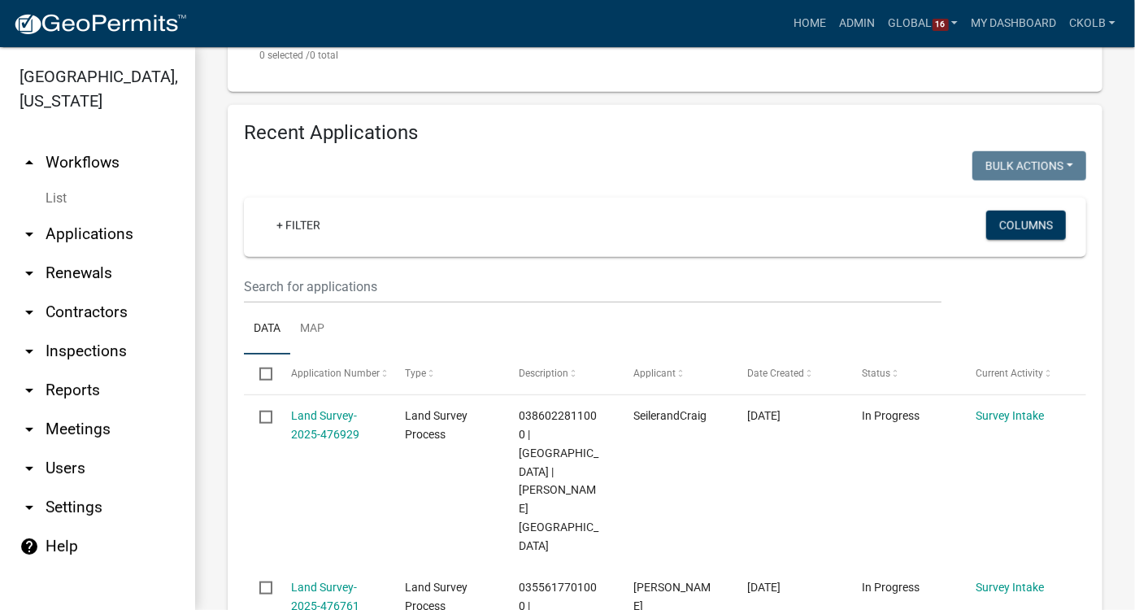
click at [76, 215] on link "arrow_drop_down Applications" at bounding box center [97, 234] width 195 height 39
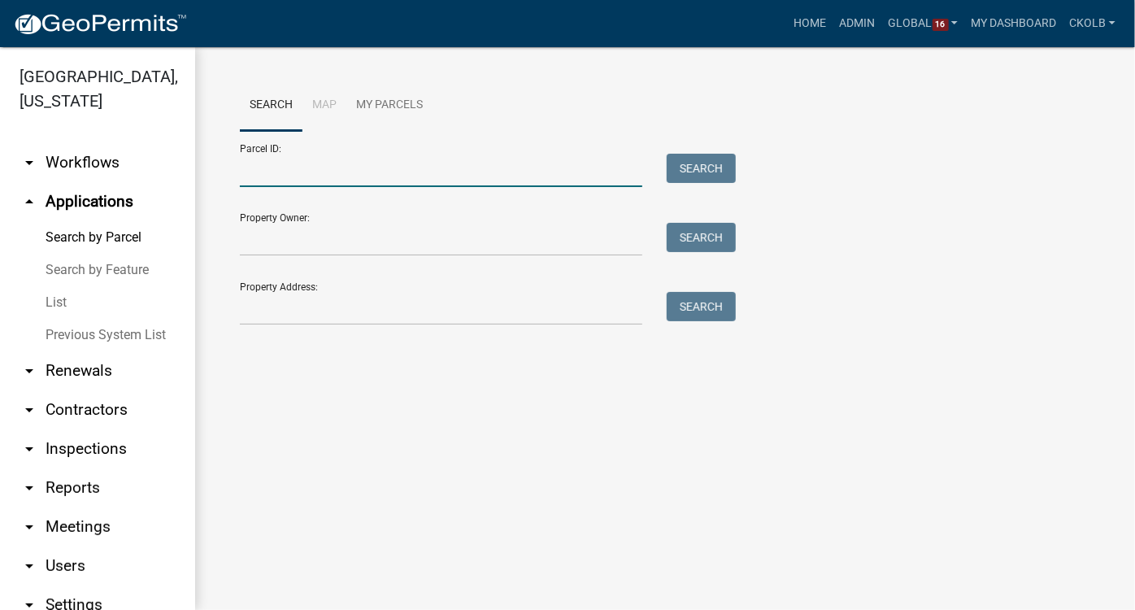
click at [286, 172] on input "Parcel ID:" at bounding box center [441, 170] width 403 height 33
paste input "0105210403000"
type input "0105210403000"
click at [683, 164] on button "Search" at bounding box center [701, 168] width 69 height 29
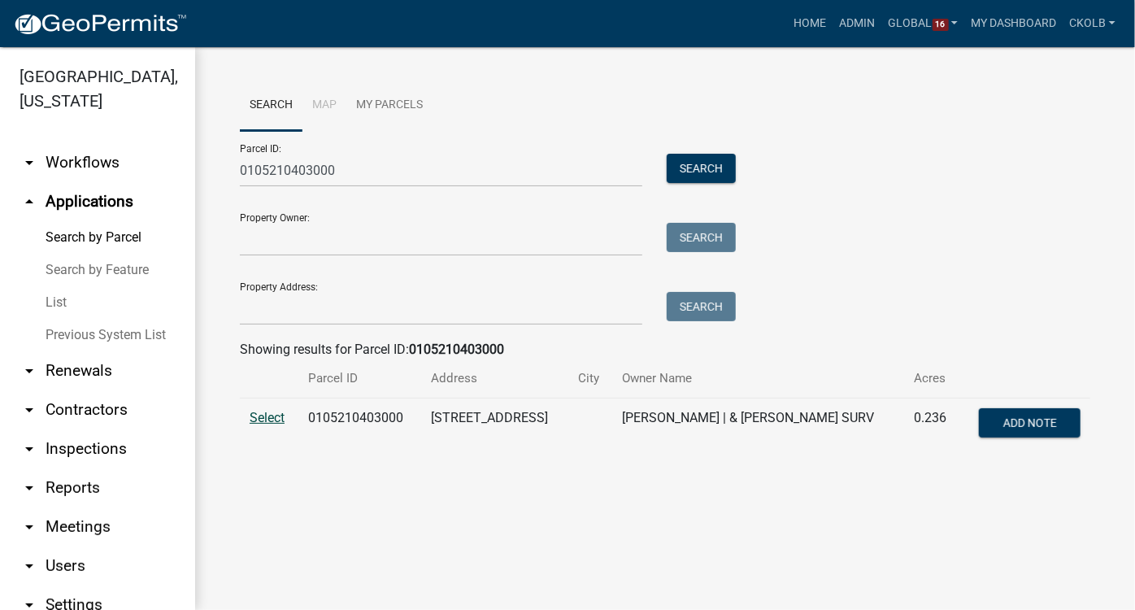
click at [272, 420] on span "Select" at bounding box center [267, 417] width 35 height 15
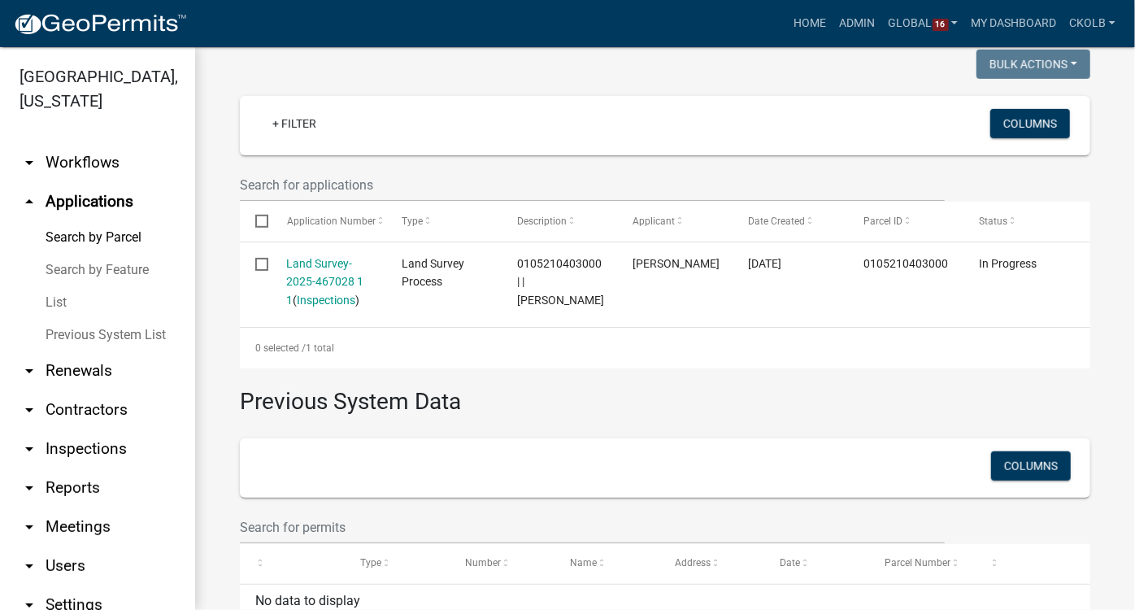
scroll to position [355, 0]
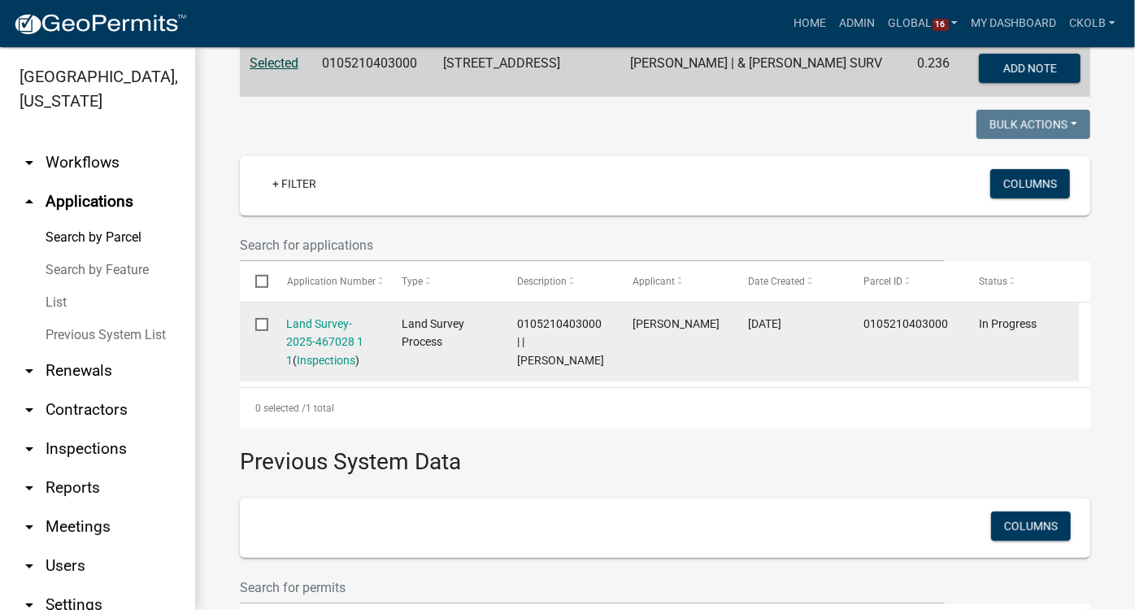
click at [1022, 315] on div "In Progress" at bounding box center [1021, 324] width 85 height 19
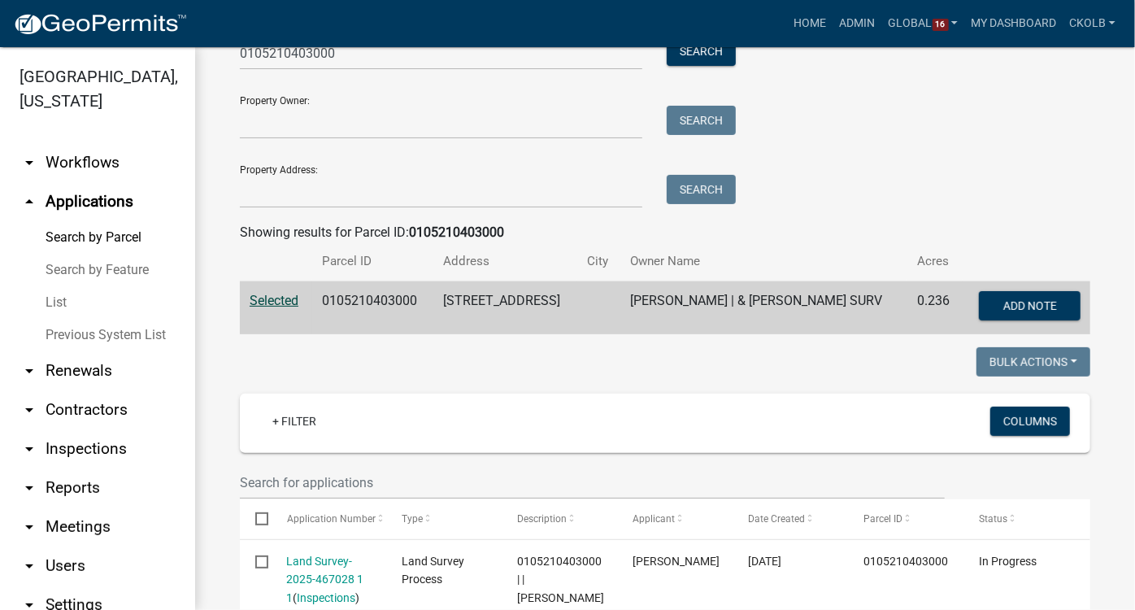
scroll to position [0, 0]
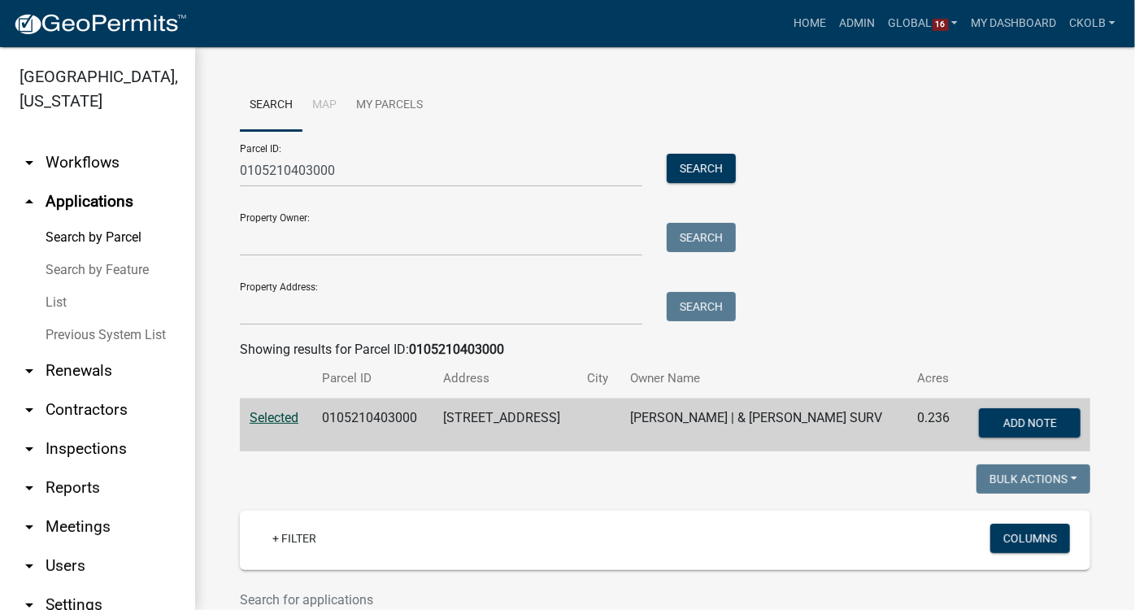
click at [63, 299] on link "List" at bounding box center [97, 302] width 195 height 33
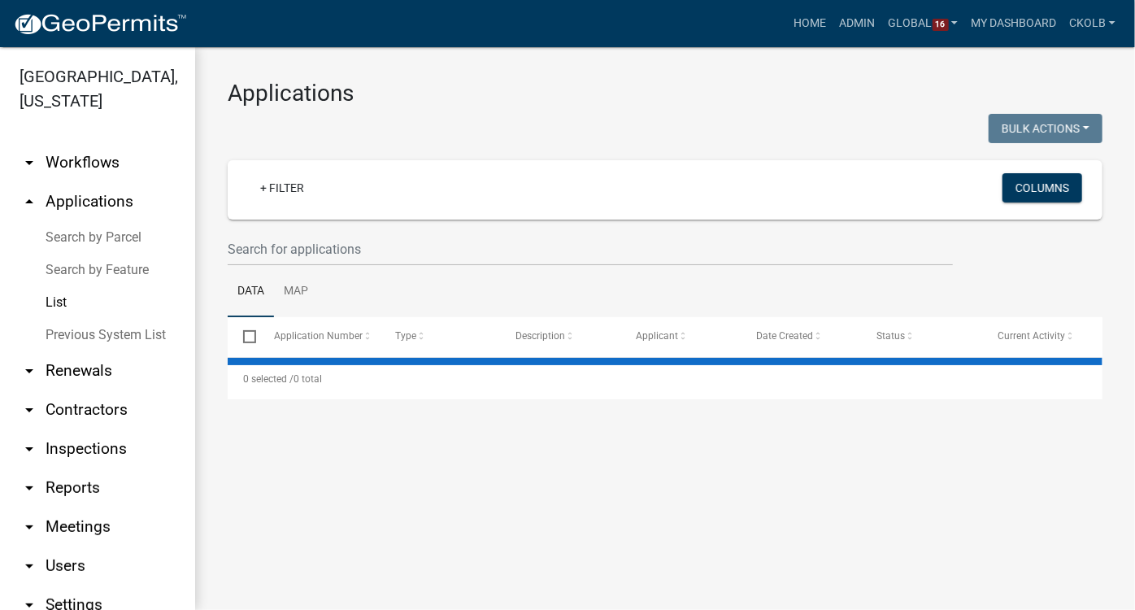
select select "2: 50"
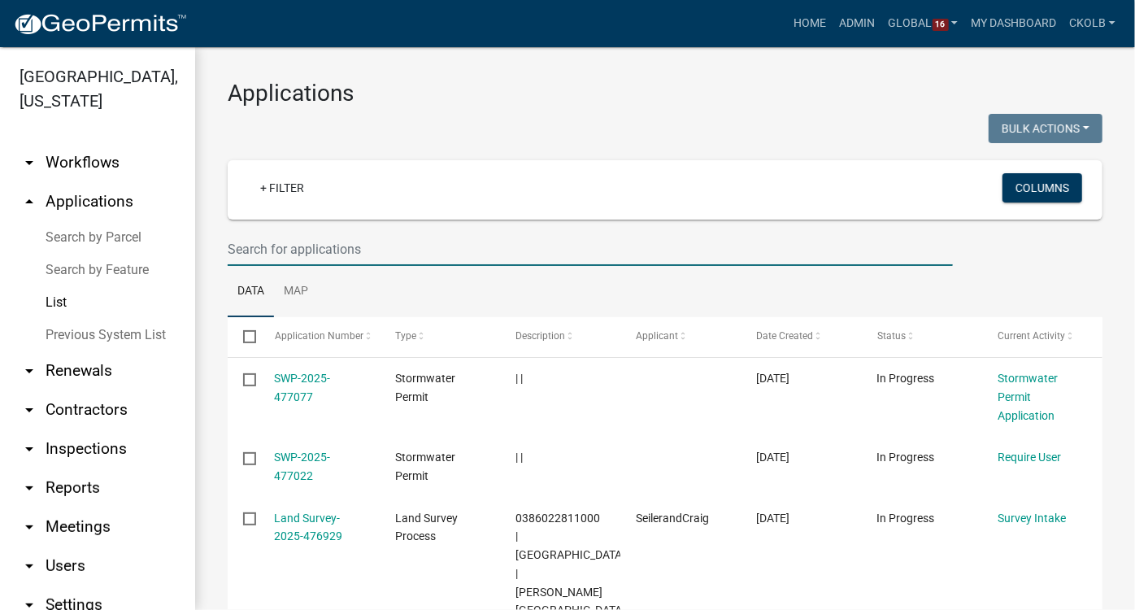
click at [329, 252] on input "text" at bounding box center [591, 249] width 726 height 33
click at [490, 287] on ul "Data Map" at bounding box center [665, 291] width 875 height 51
click at [344, 252] on input "text" at bounding box center [591, 249] width 726 height 33
paste input "0105210403000"
type input "0105210403000"
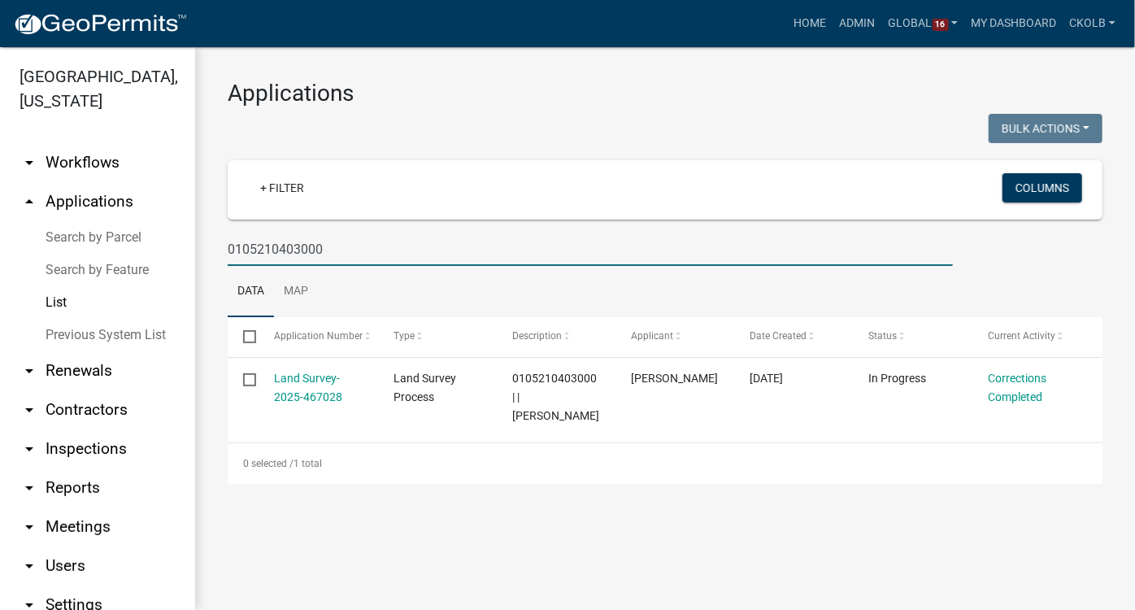
drag, startPoint x: 323, startPoint y: 246, endPoint x: 212, endPoint y: 252, distance: 110.8
click at [212, 252] on div "Applications Bulk Actions Void Expire Lock Withdraw + Filter Columns 0105210403…" at bounding box center [665, 281] width 940 height 469
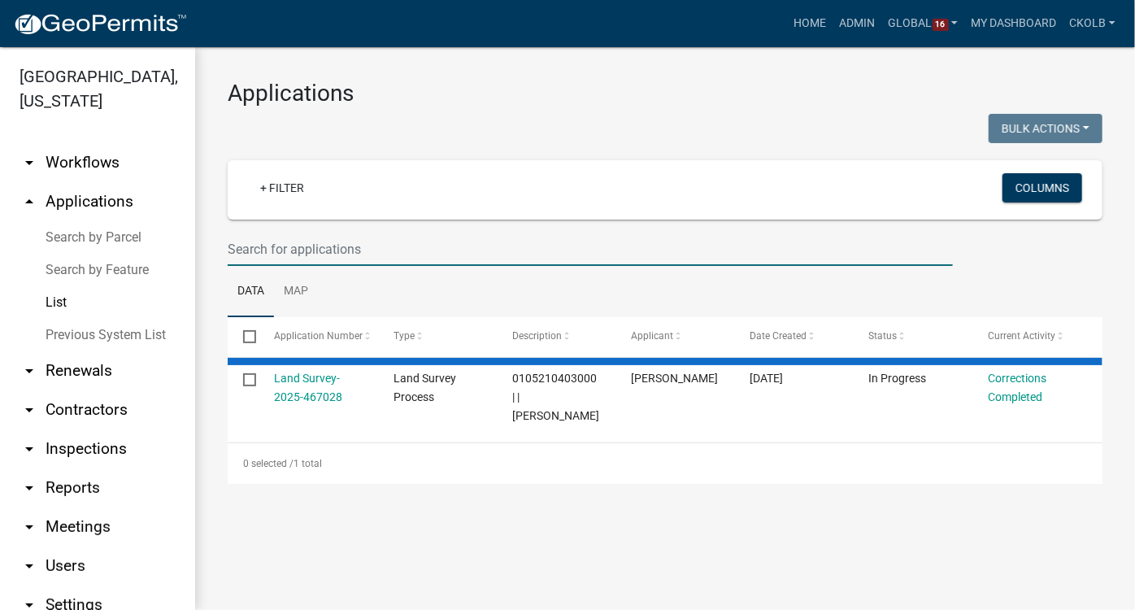
select select "2: 50"
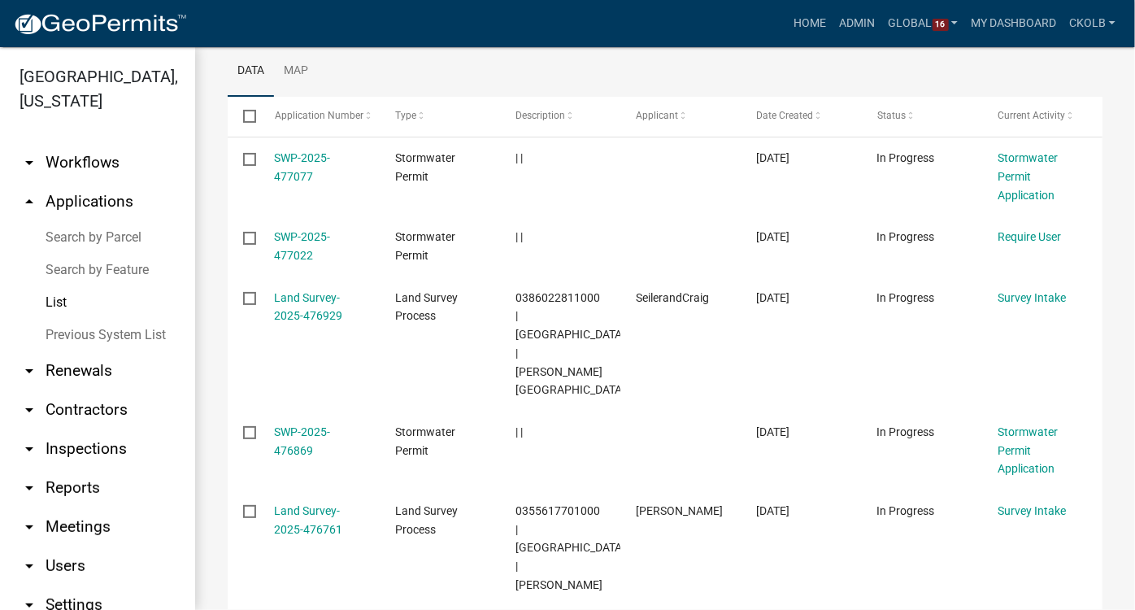
scroll to position [221, 0]
click at [102, 159] on link "arrow_drop_down Workflows" at bounding box center [97, 162] width 195 height 39
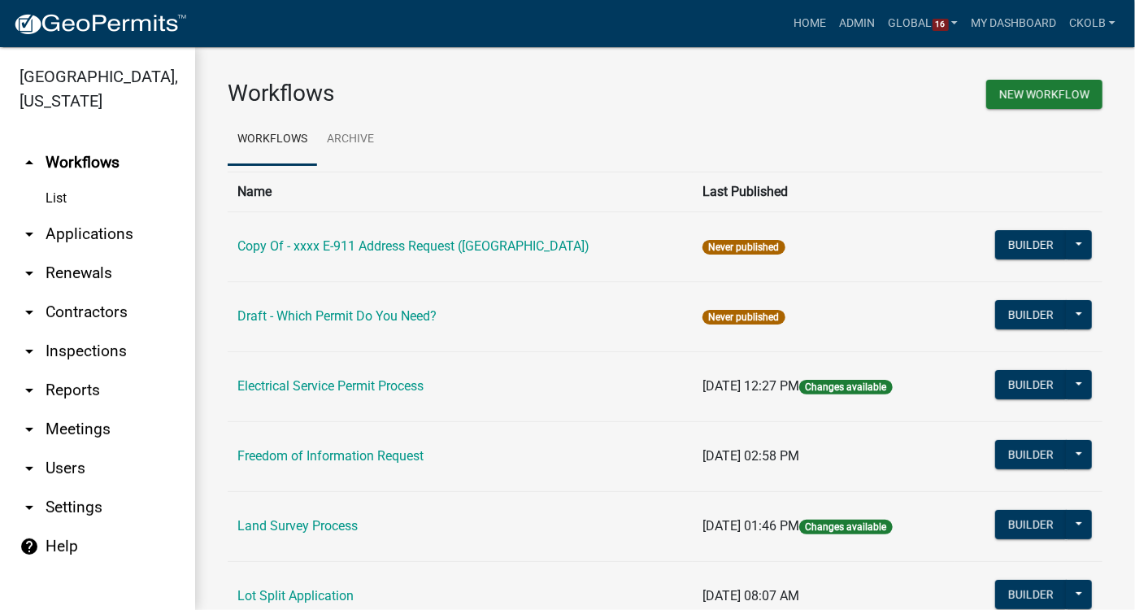
scroll to position [147, 0]
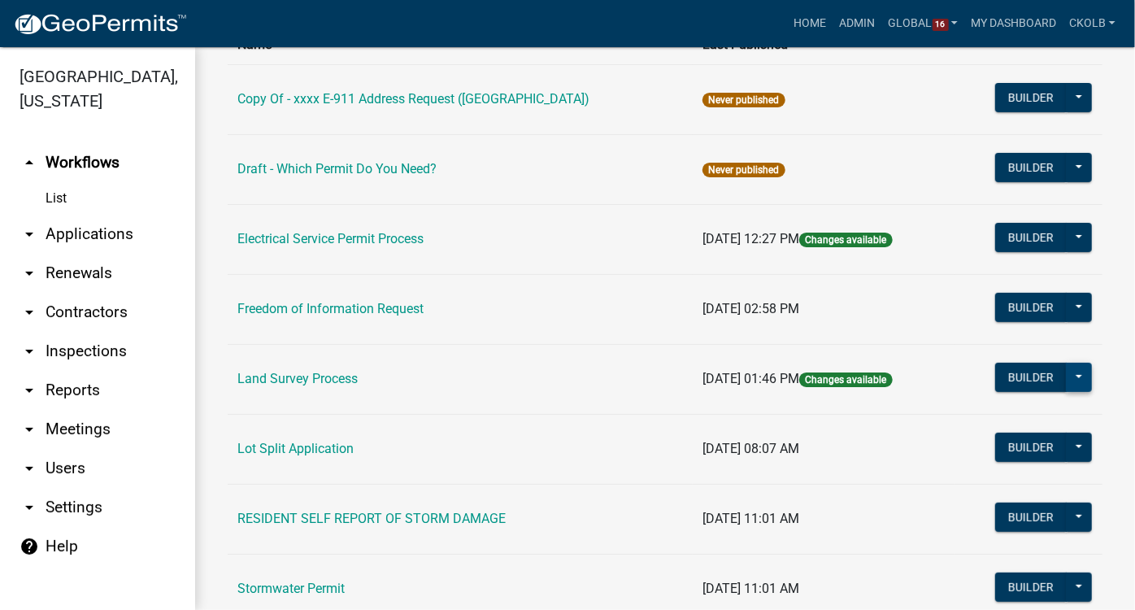
click at [1071, 375] on button at bounding box center [1079, 377] width 26 height 29
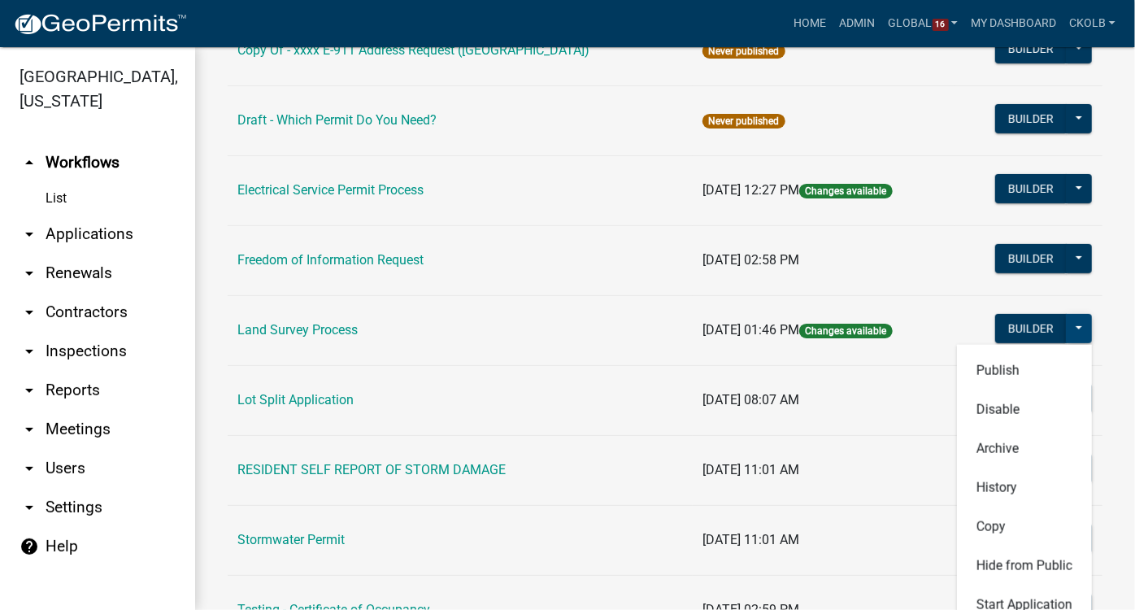
scroll to position [221, 0]
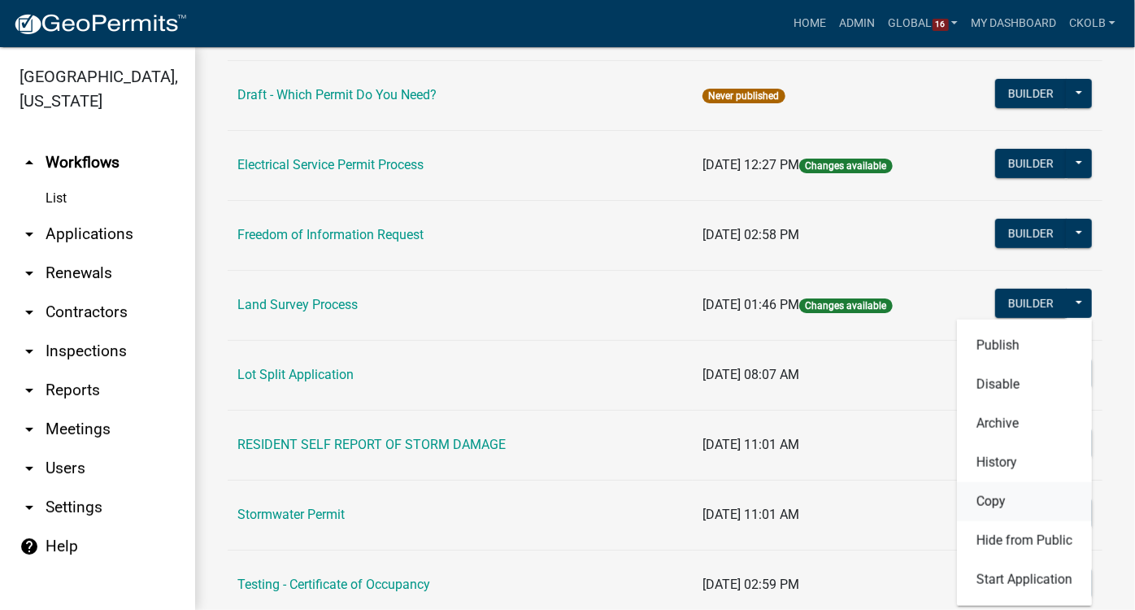
click at [997, 495] on button "Copy" at bounding box center [1024, 501] width 135 height 39
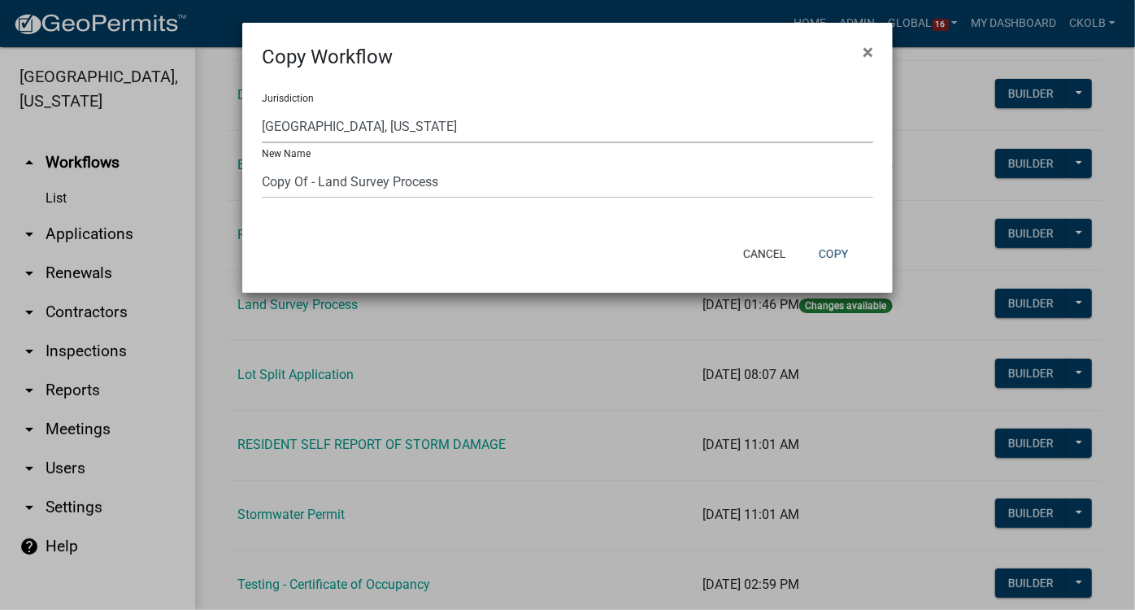
click at [353, 129] on select "Yankton County, South Dakota (Canceled) Wright County, Iowa Winneshiek County, …" at bounding box center [568, 126] width 612 height 33
select select "f0cac3d3-e810-4dc0-995b-3ff097f06cb5"
click at [262, 110] on select "Yankton County, South Dakota (Canceled) Wright County, Iowa Winneshiek County, …" at bounding box center [568, 126] width 612 height 33
click at [319, 182] on input "Copy Of - Land Survey Process" at bounding box center [568, 181] width 612 height 33
drag, startPoint x: 320, startPoint y: 185, endPoint x: 319, endPoint y: 234, distance: 49.6
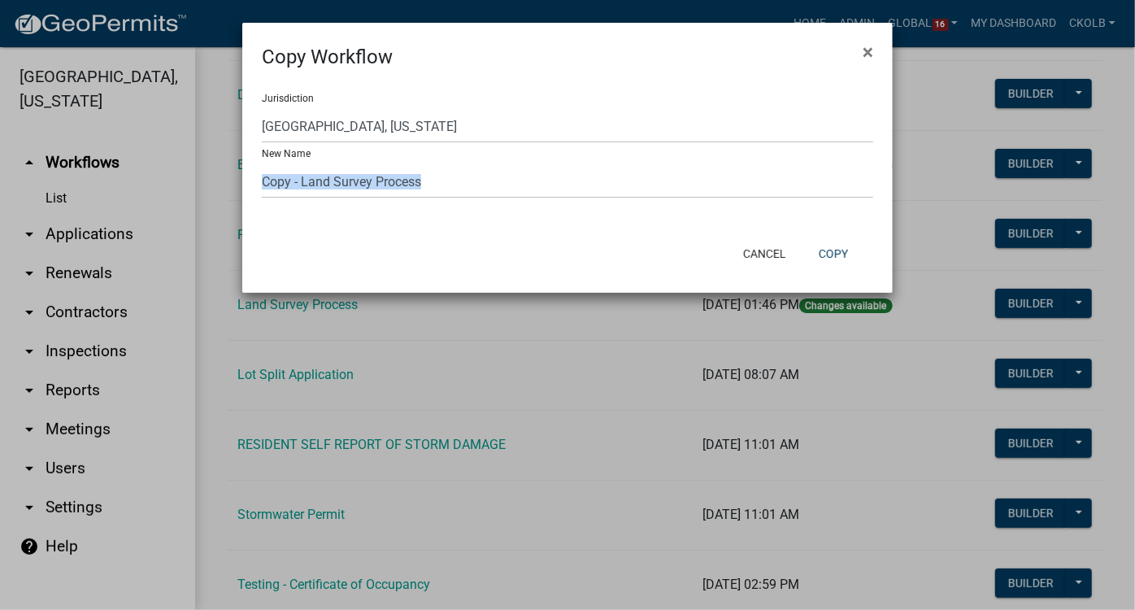
drag, startPoint x: 319, startPoint y: 234, endPoint x: 271, endPoint y: 241, distance: 48.4
click at [271, 241] on form "Copy Workflow × Jurisdiction Yankton County, South Dakota (Canceled) Wright Cou…" at bounding box center [567, 150] width 651 height 255
click at [291, 190] on input "Copy - Land Survey Process" at bounding box center [568, 181] width 612 height 33
click at [449, 186] on input "DRAFT - Land Survey Process" at bounding box center [568, 181] width 612 height 33
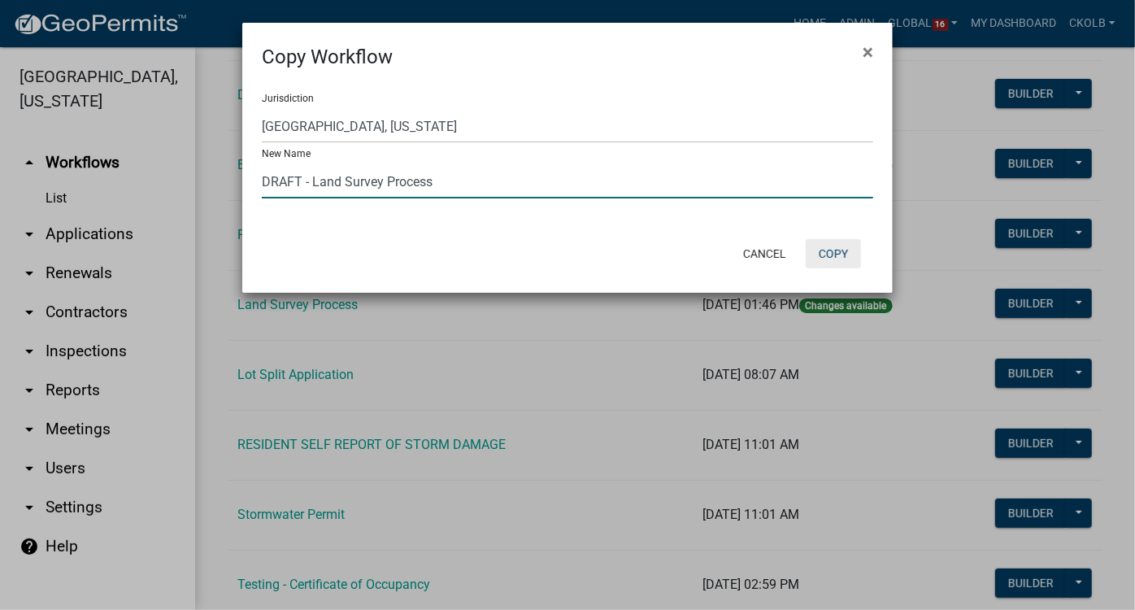
type input "DRAFT - Land Survey Process"
click at [847, 252] on button "Copy" at bounding box center [833, 253] width 55 height 29
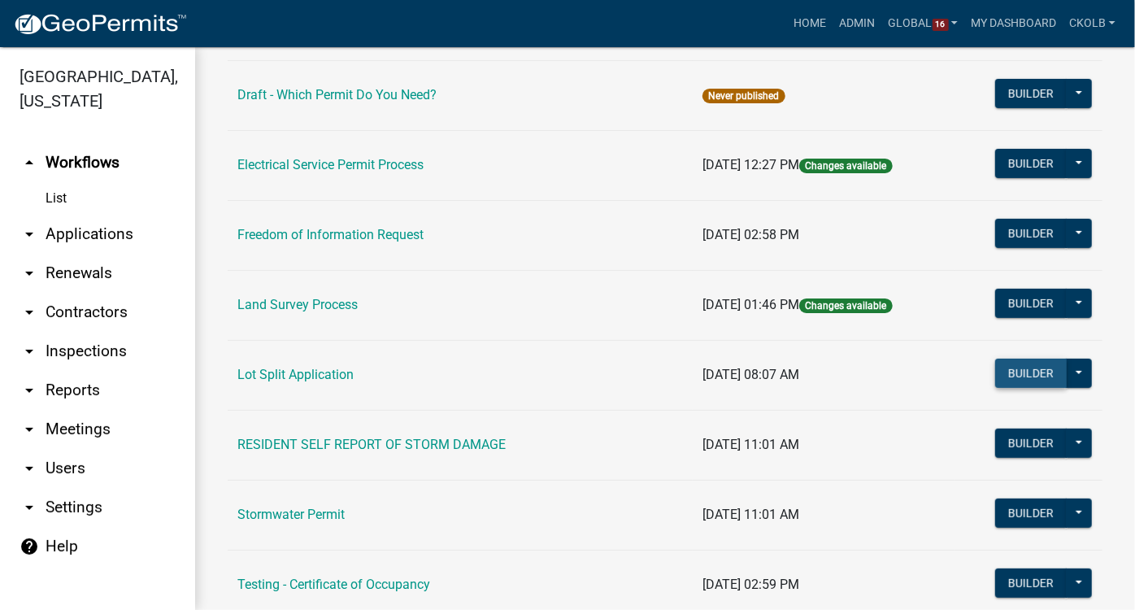
click at [1016, 376] on button "Builder" at bounding box center [1032, 373] width 72 height 29
select select
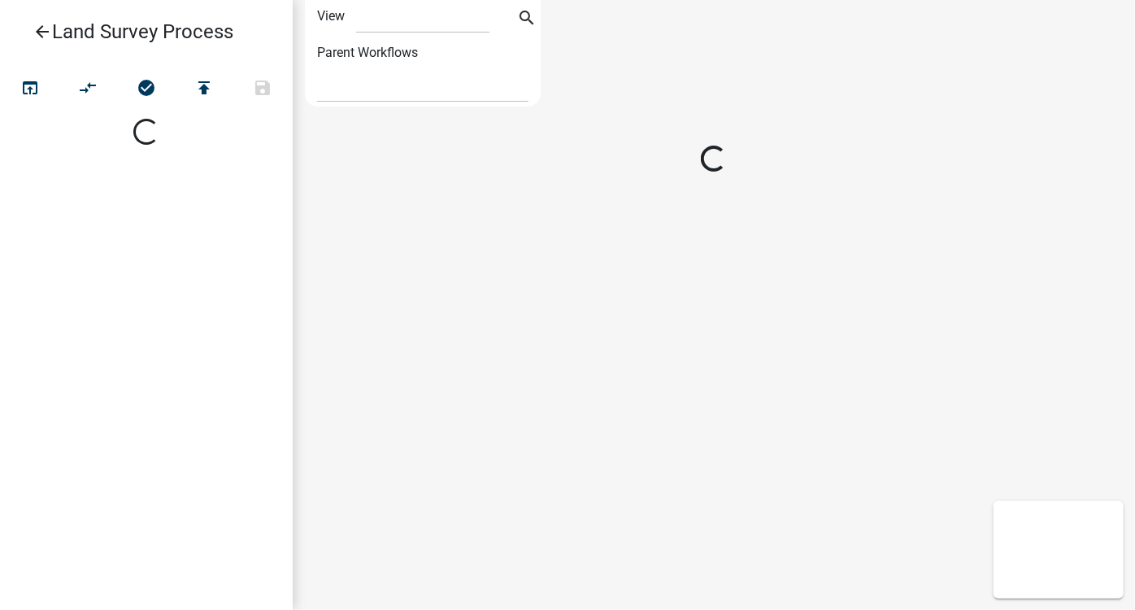
select select "1"
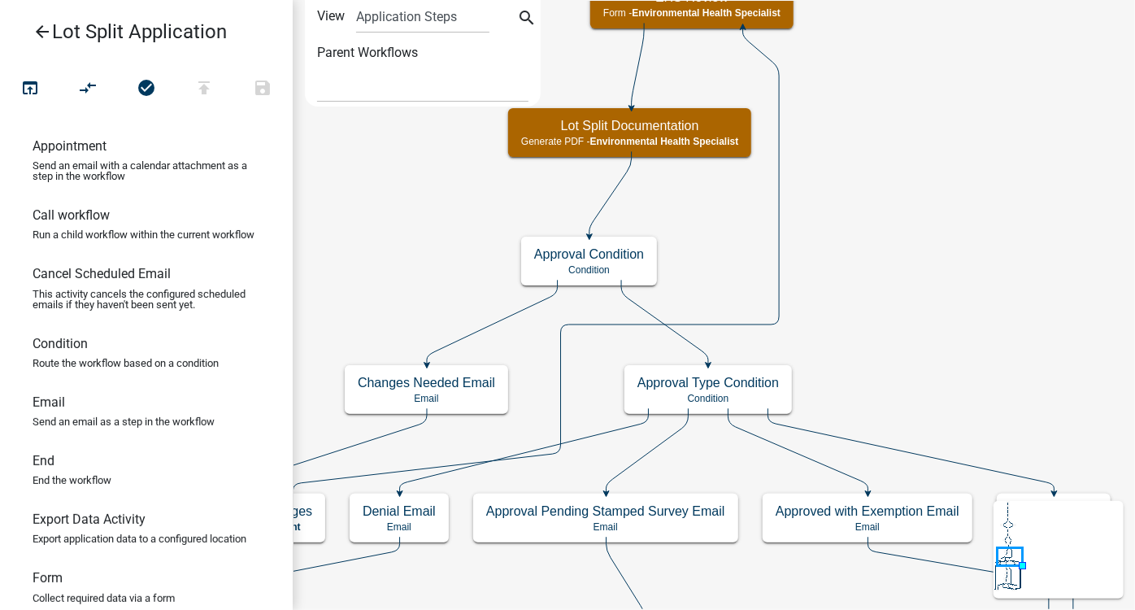
click at [42, 28] on icon "arrow_back" at bounding box center [43, 33] width 20 height 23
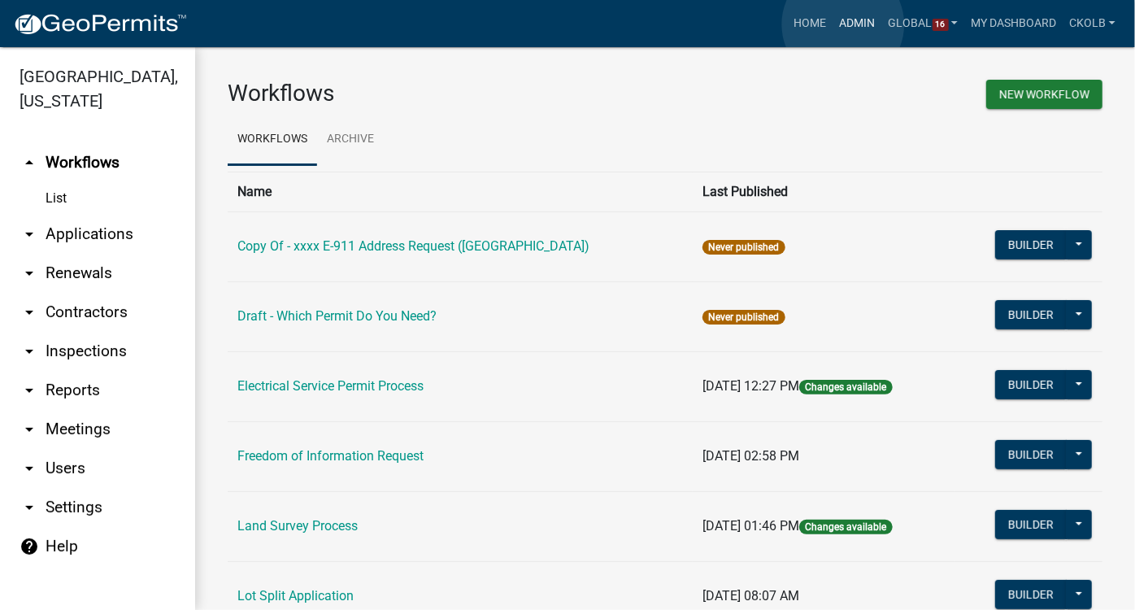
click at [843, 24] on link "Admin" at bounding box center [858, 23] width 49 height 31
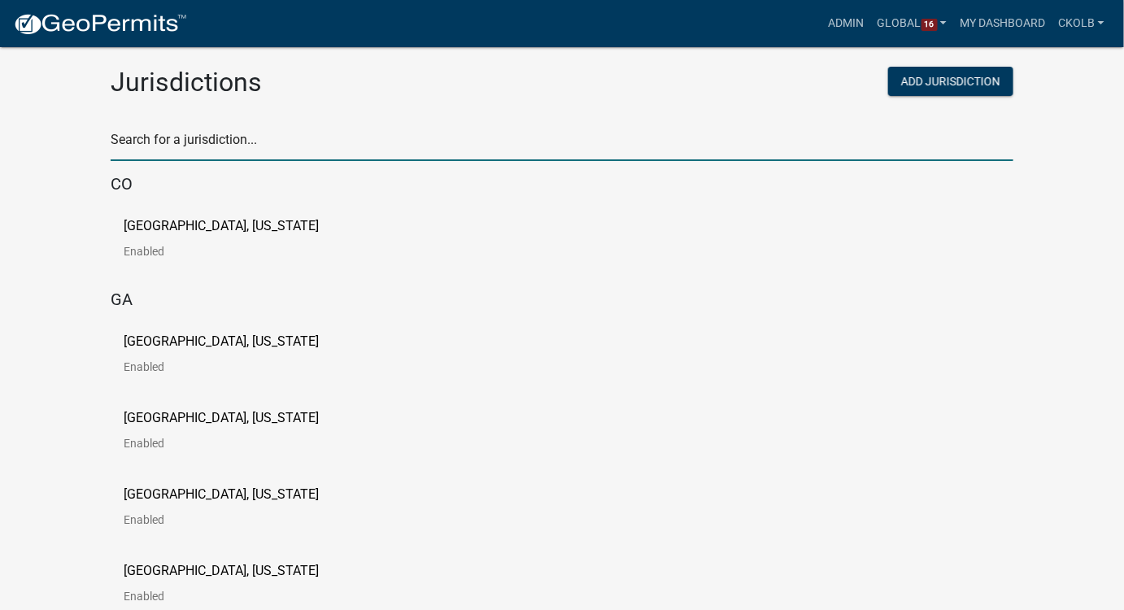
click at [310, 130] on input "text" at bounding box center [562, 144] width 903 height 33
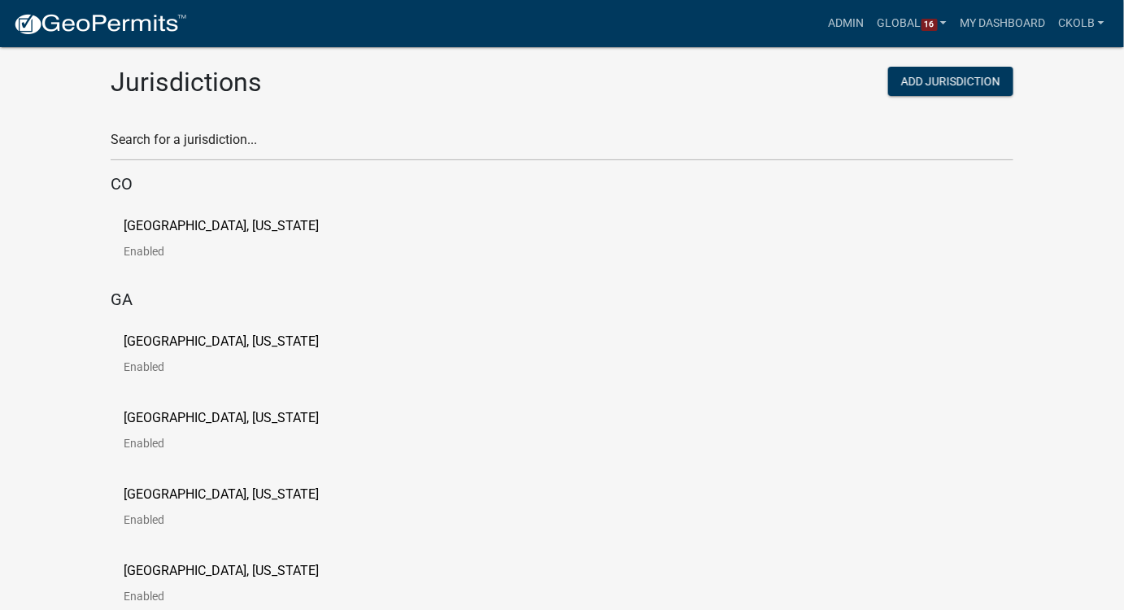
click at [285, 185] on h5 "CO" at bounding box center [562, 184] width 903 height 20
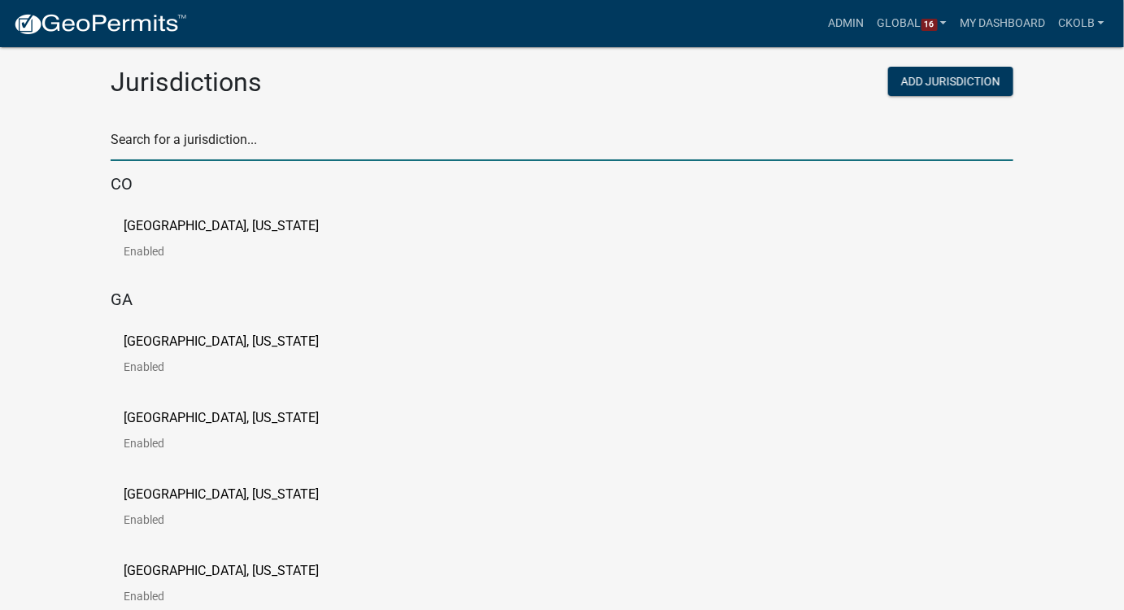
click at [190, 141] on input "text" at bounding box center [562, 144] width 903 height 33
click at [229, 142] on input "text" at bounding box center [562, 144] width 903 height 33
click at [237, 133] on input "text" at bounding box center [562, 144] width 903 height 33
click at [246, 143] on input "text" at bounding box center [562, 144] width 903 height 33
click at [242, 149] on input "text" at bounding box center [562, 144] width 903 height 33
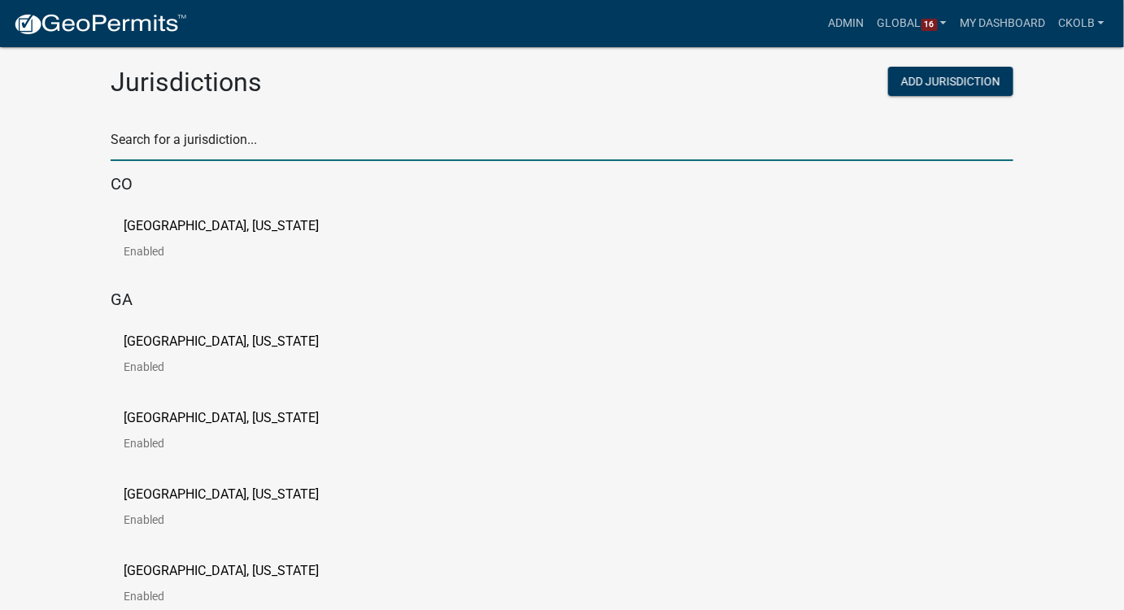
click at [245, 136] on input "text" at bounding box center [562, 144] width 903 height 33
click at [268, 142] on input "text" at bounding box center [562, 144] width 903 height 33
click at [206, 146] on input "text" at bounding box center [562, 144] width 903 height 33
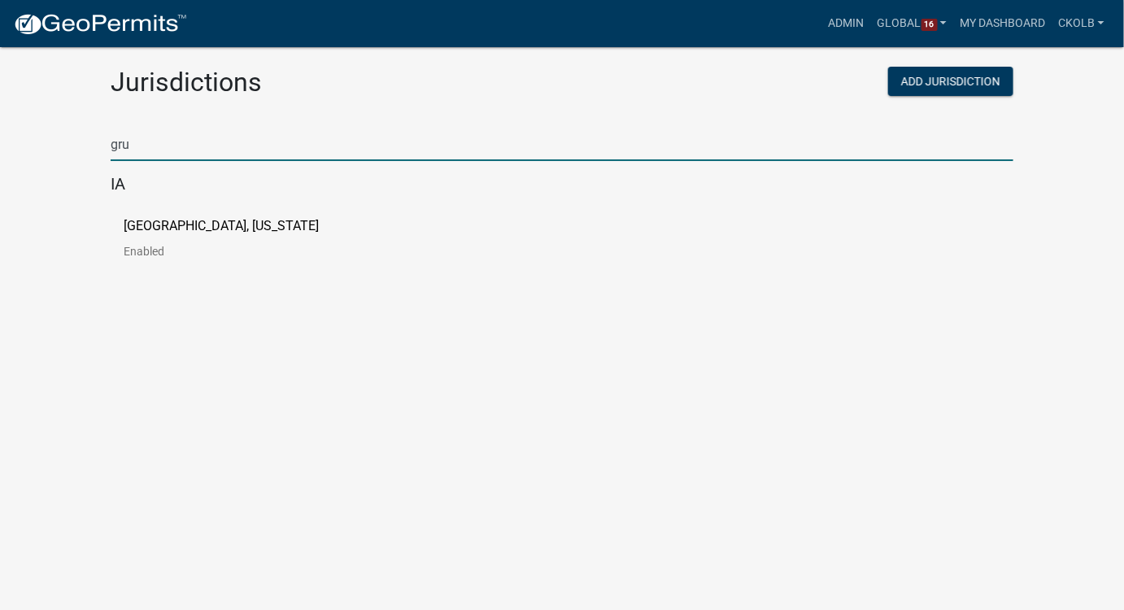
type input "gru"
click at [193, 232] on p "[GEOGRAPHIC_DATA], [US_STATE]" at bounding box center [221, 226] width 195 height 13
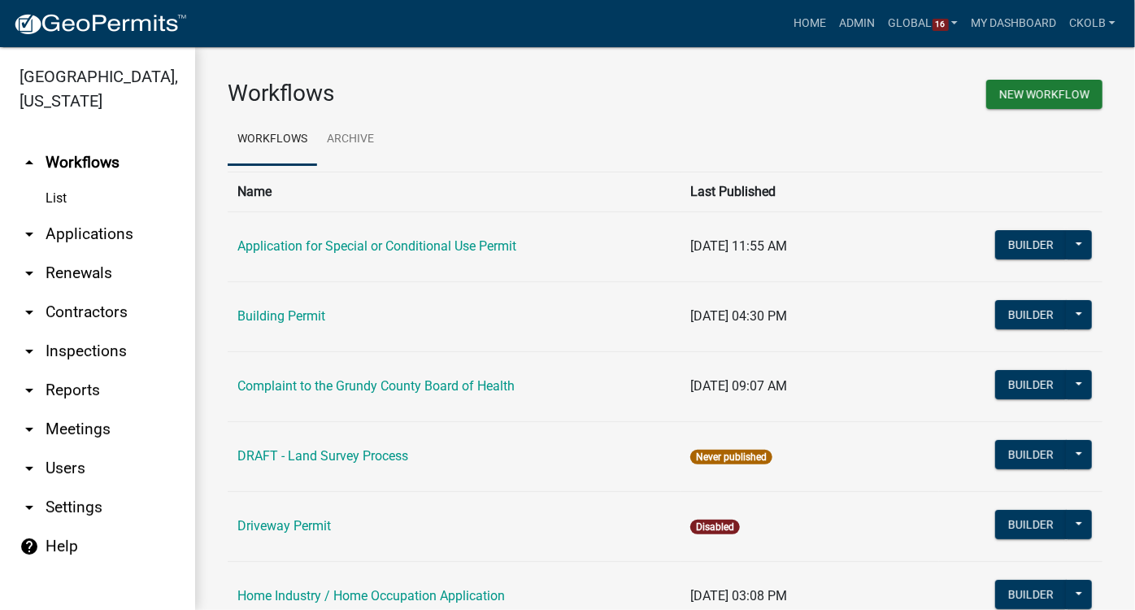
scroll to position [221, 0]
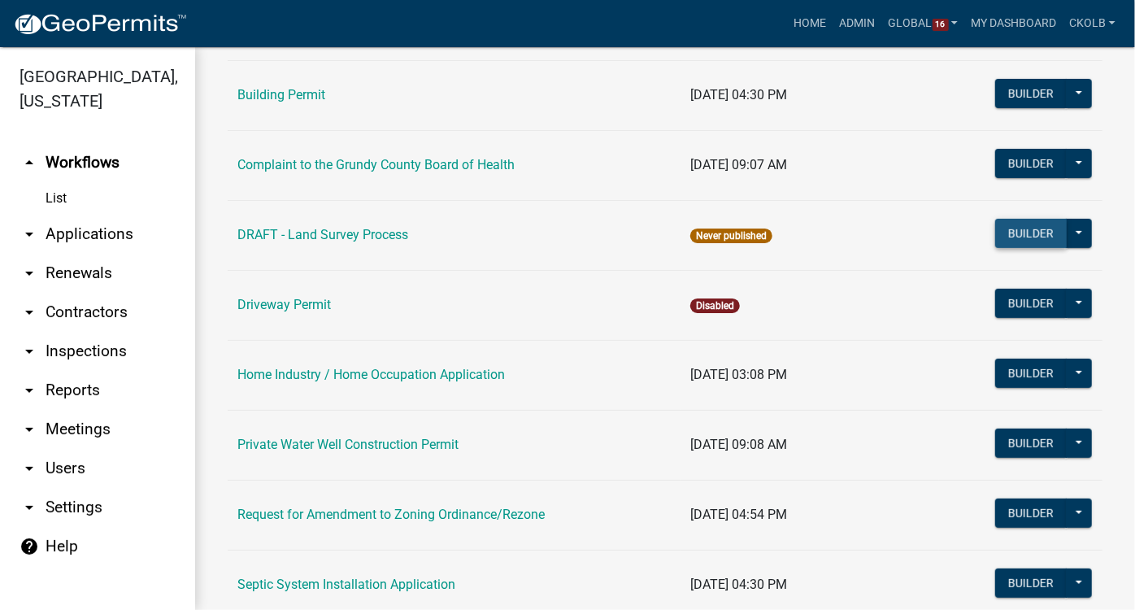
click at [1013, 242] on button "Builder" at bounding box center [1032, 233] width 72 height 29
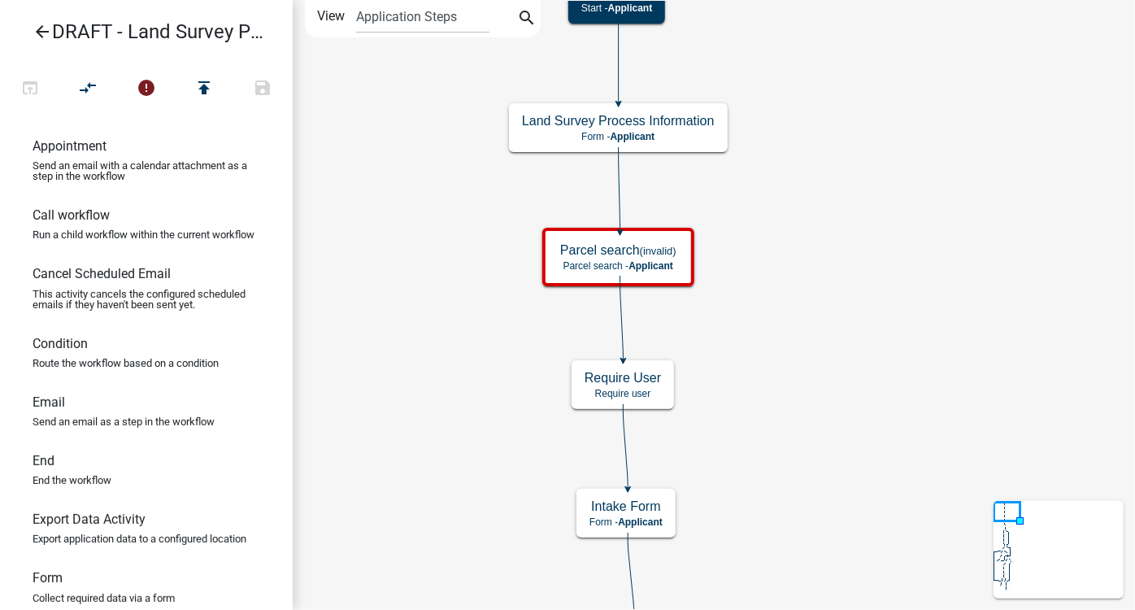
click at [45, 37] on icon "arrow_back" at bounding box center [43, 33] width 20 height 23
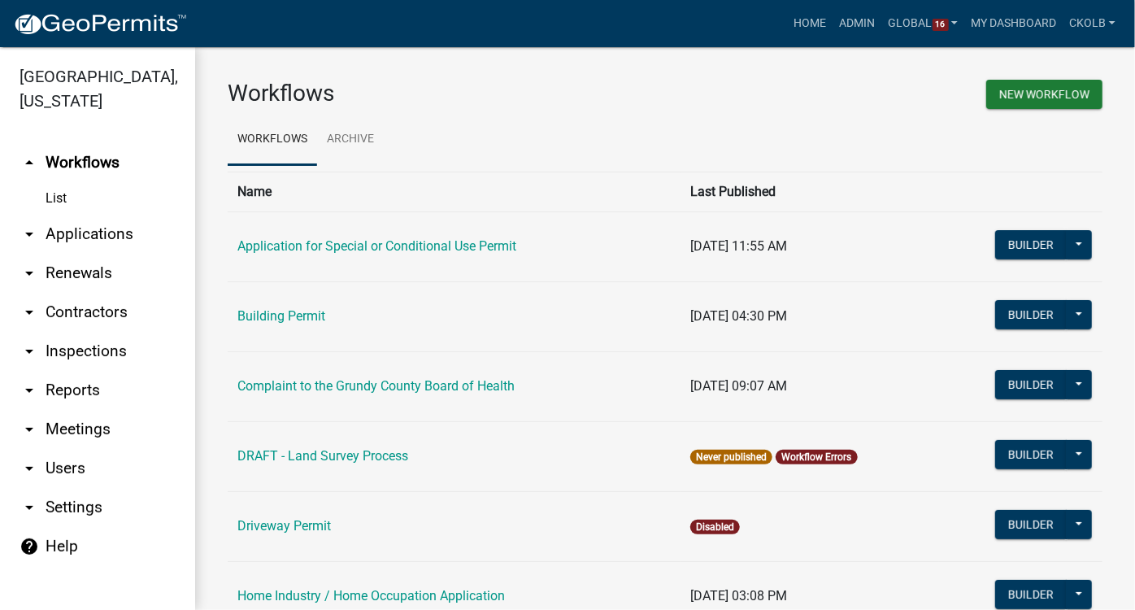
click at [61, 449] on link "arrow_drop_down Users" at bounding box center [97, 468] width 195 height 39
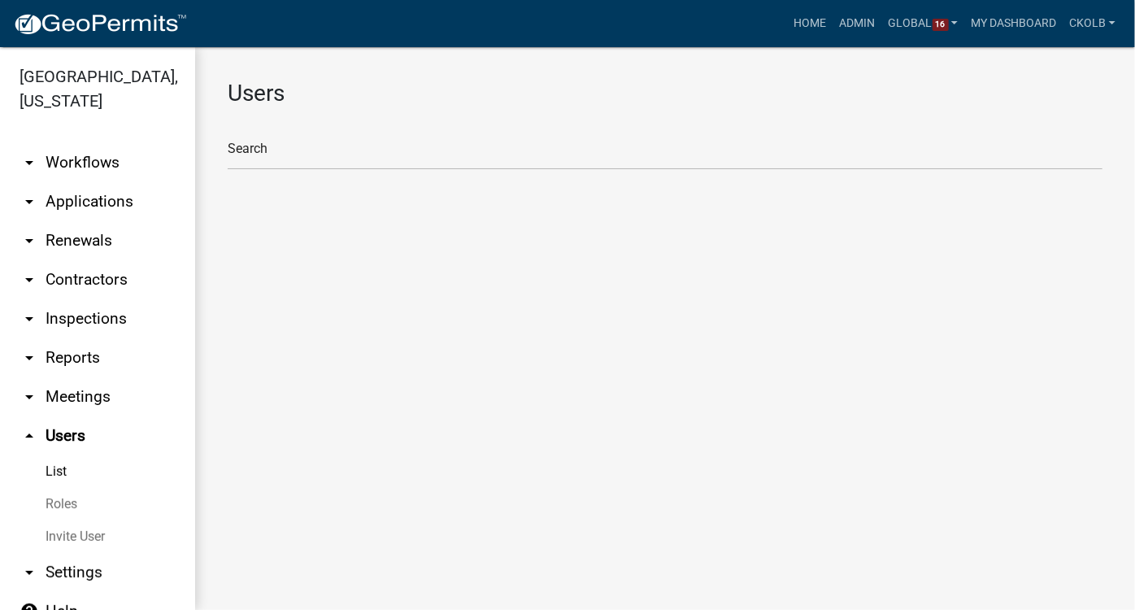
click at [76, 489] on link "Roles" at bounding box center [97, 504] width 195 height 33
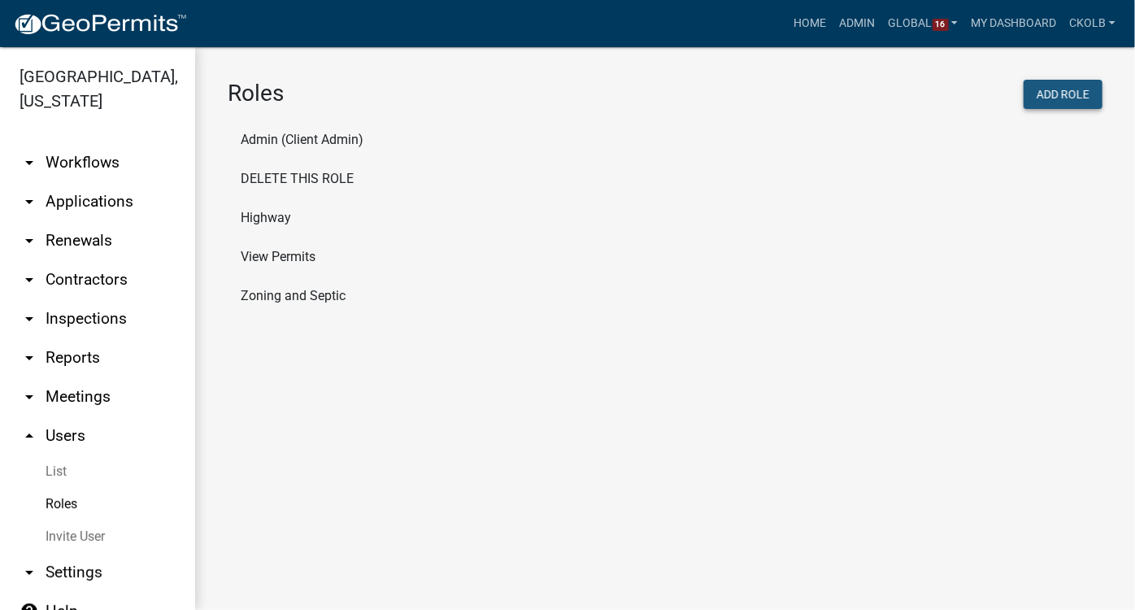
click at [1067, 98] on button "Add Role" at bounding box center [1063, 94] width 79 height 29
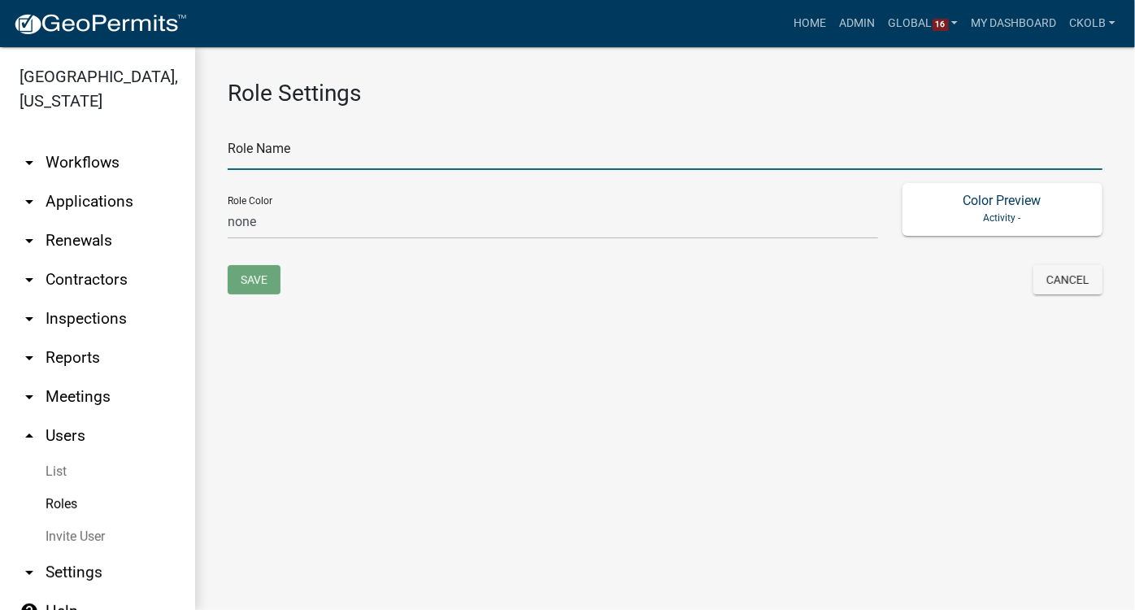
click at [337, 156] on input "text" at bounding box center [665, 153] width 875 height 33
type input "Auditors Office"
click at [241, 231] on select "none green yellow orange red purple light-blue light-green light-yellow" at bounding box center [553, 222] width 651 height 33
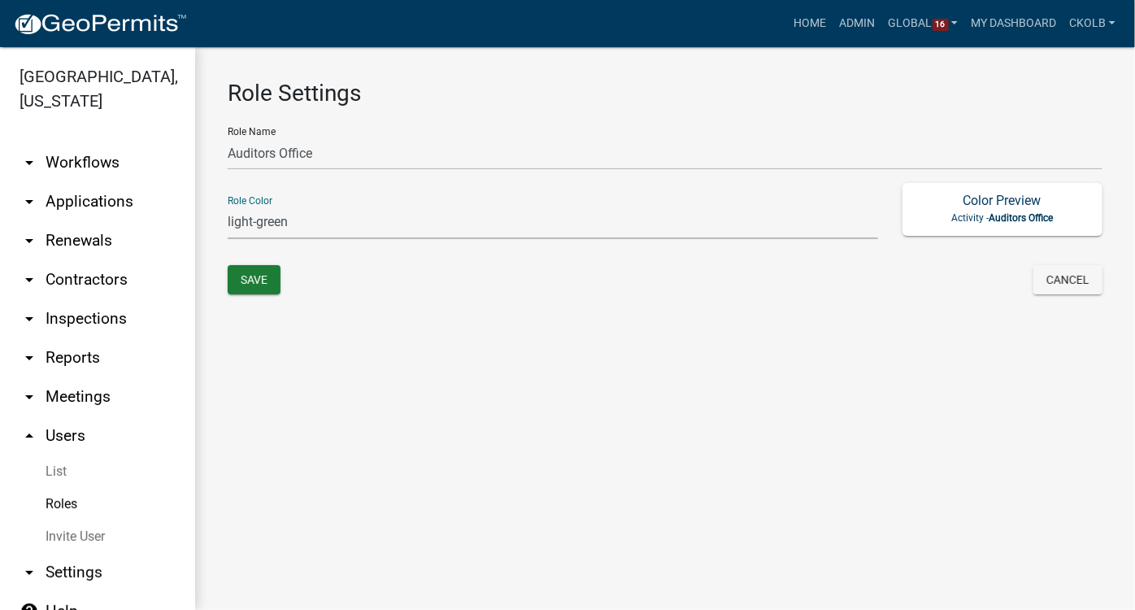
click at [228, 206] on select "none green yellow orange red purple light-blue light-green light-yellow" at bounding box center [553, 222] width 651 height 33
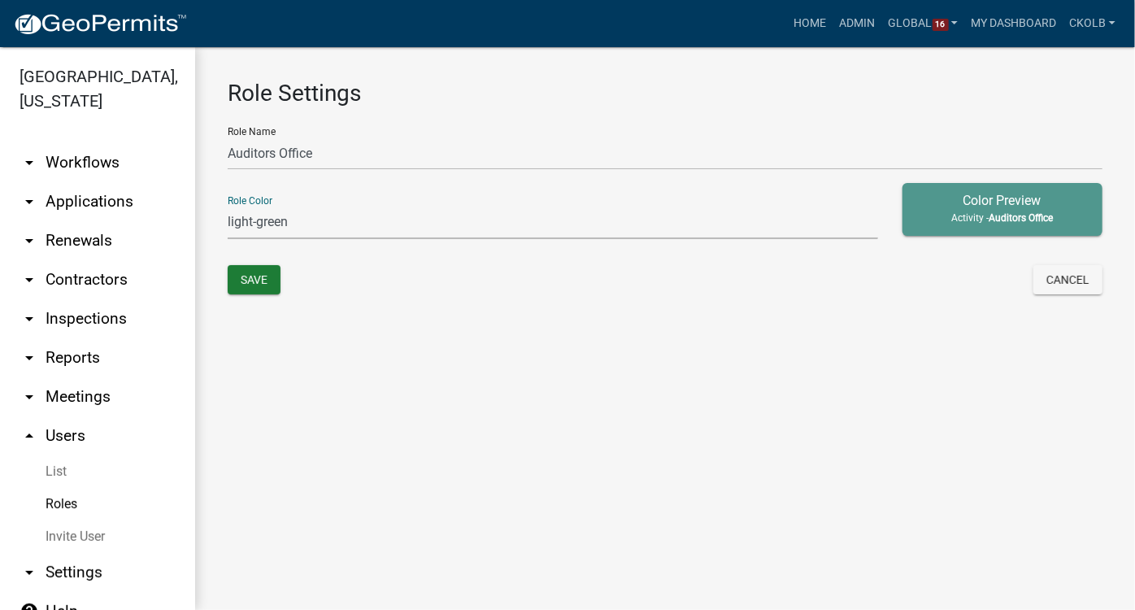
click at [284, 220] on select "none green yellow orange red purple light-blue light-green light-yellow" at bounding box center [553, 222] width 651 height 33
click at [228, 206] on select "none green yellow orange red purple light-blue light-green light-yellow" at bounding box center [553, 222] width 651 height 33
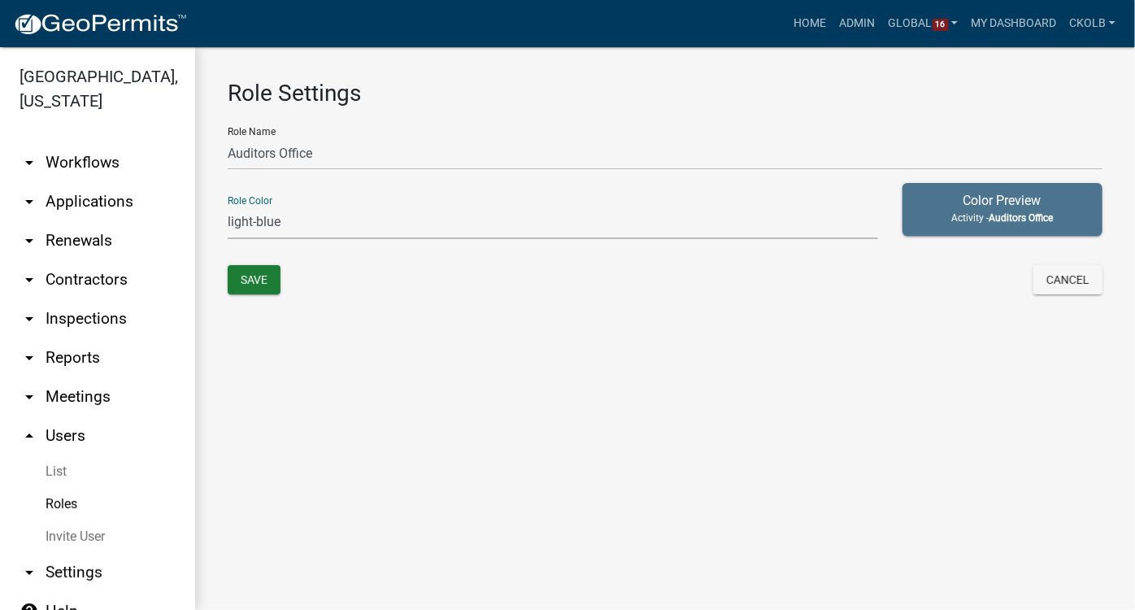
click at [290, 216] on select "none green yellow orange red purple light-blue light-green light-yellow" at bounding box center [553, 222] width 651 height 33
click at [228, 206] on select "none green yellow orange red purple light-blue light-green light-yellow" at bounding box center [553, 222] width 651 height 33
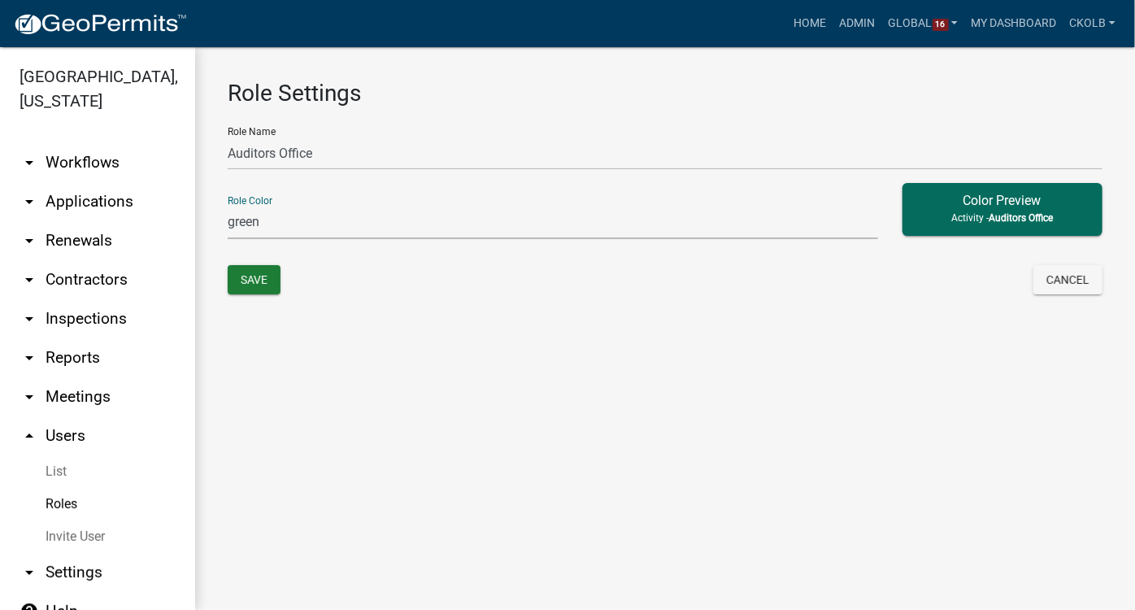
click at [293, 206] on select "none green yellow orange red purple light-blue light-green light-yellow" at bounding box center [553, 222] width 651 height 33
click at [228, 206] on select "none green yellow orange red purple light-blue light-green light-yellow" at bounding box center [553, 222] width 651 height 33
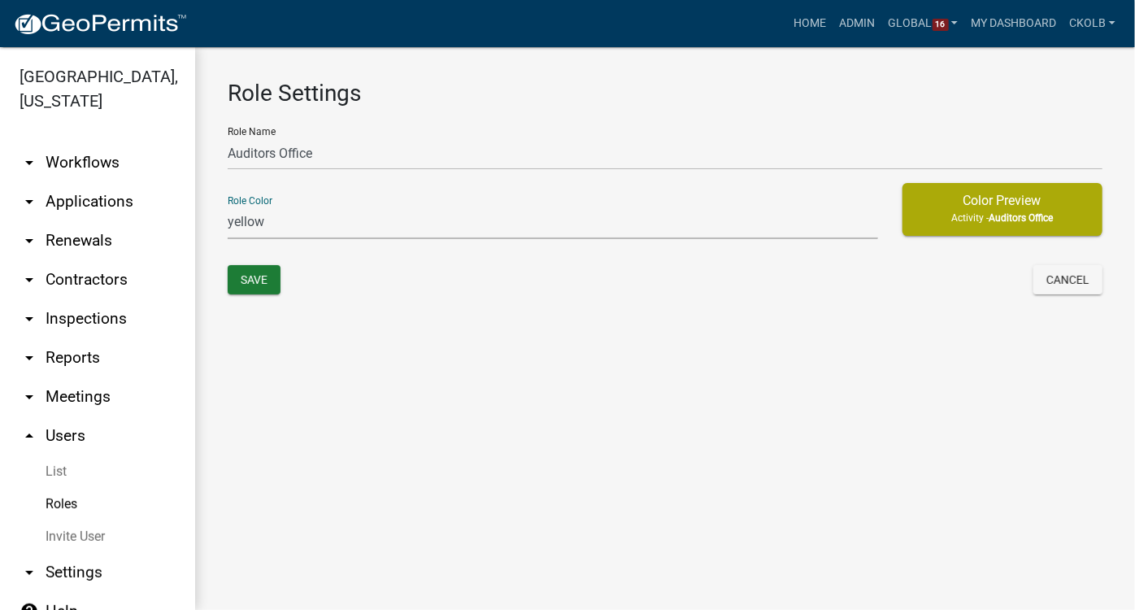
click at [285, 220] on select "none green yellow orange red purple light-blue light-green light-yellow" at bounding box center [553, 222] width 651 height 33
click at [228, 206] on select "none green yellow orange red purple light-blue light-green light-yellow" at bounding box center [553, 222] width 651 height 33
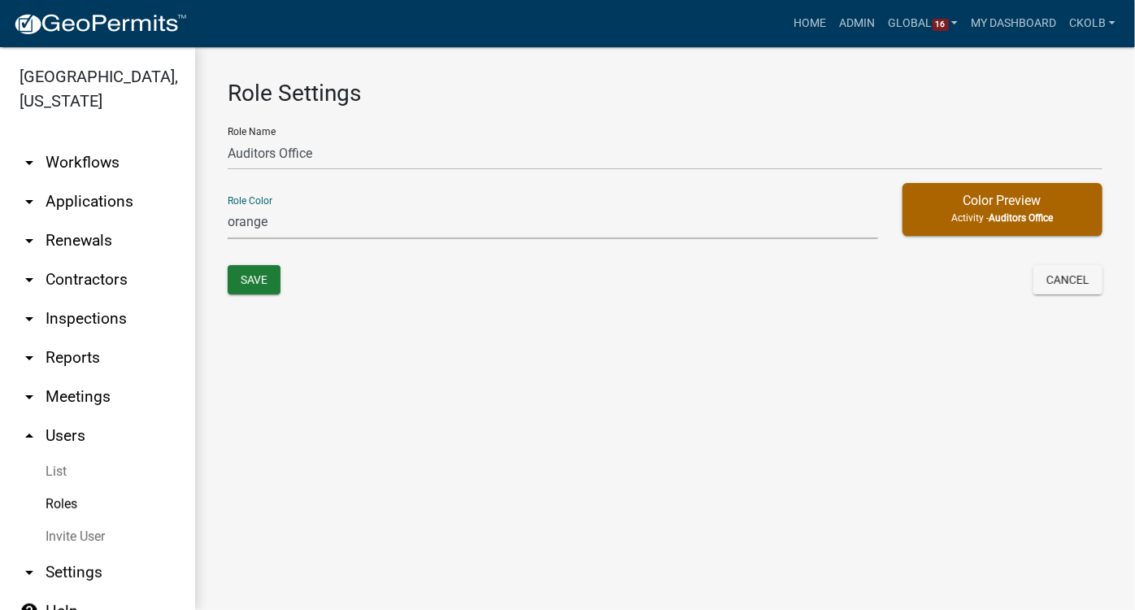
click at [281, 221] on select "none green yellow orange red purple light-blue light-green light-yellow" at bounding box center [553, 222] width 651 height 33
click at [228, 206] on select "none green yellow orange red purple light-blue light-green light-yellow" at bounding box center [553, 222] width 651 height 33
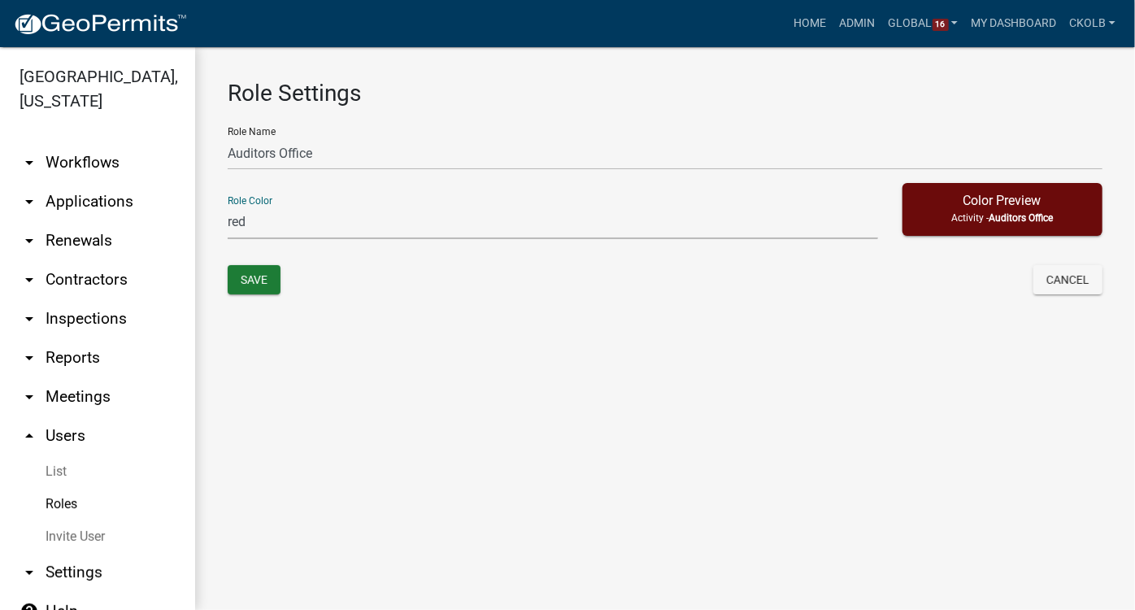
click at [303, 228] on select "none green yellow orange red purple light-blue light-green light-yellow" at bounding box center [553, 222] width 651 height 33
click at [228, 206] on select "none green yellow orange red purple light-blue light-green light-yellow" at bounding box center [553, 222] width 651 height 33
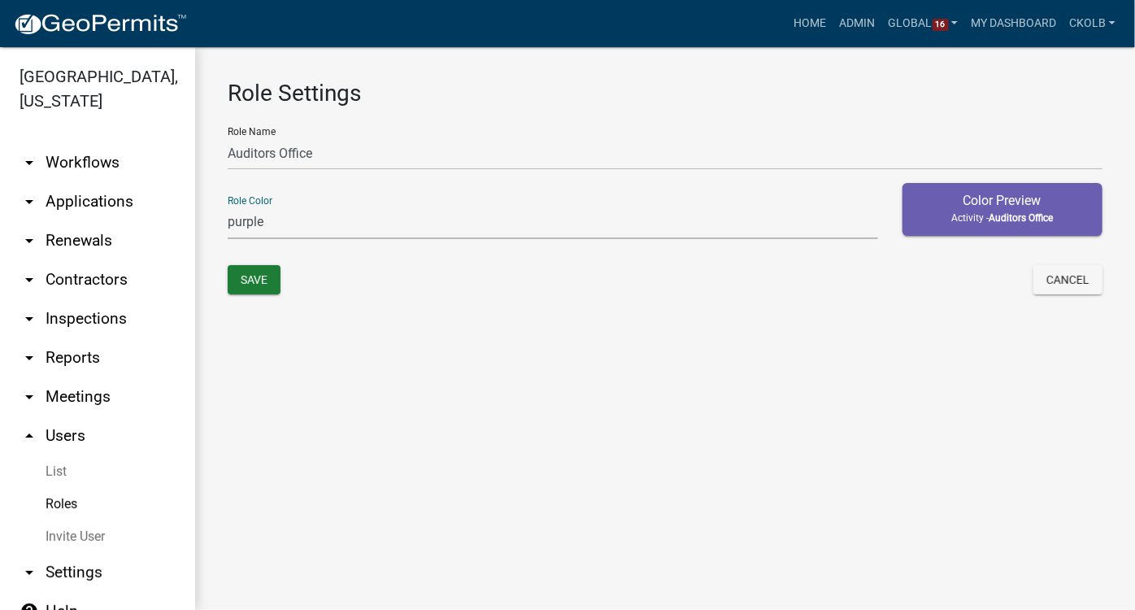
click at [290, 224] on select "none green yellow orange red purple light-blue light-green light-yellow" at bounding box center [553, 222] width 651 height 33
click at [228, 206] on select "none green yellow orange red purple light-blue light-green light-yellow" at bounding box center [553, 222] width 651 height 33
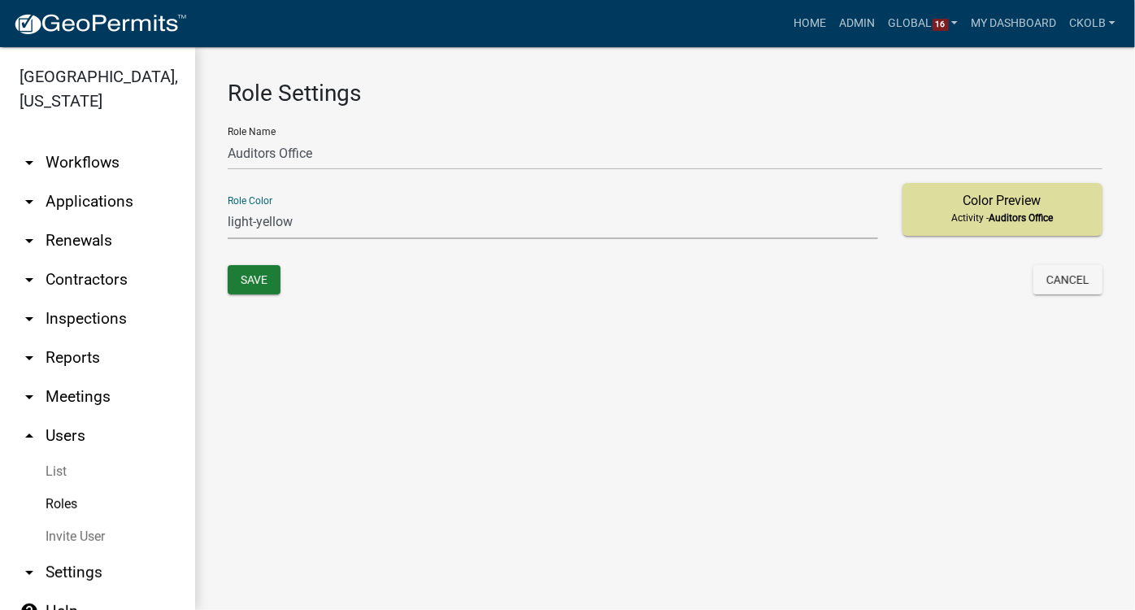
click at [339, 224] on select "none green yellow orange red purple light-blue light-green light-yellow" at bounding box center [553, 222] width 651 height 33
select select "6: light-blue"
click at [228, 206] on select "none green yellow orange red purple light-blue light-green light-yellow" at bounding box center [553, 222] width 651 height 33
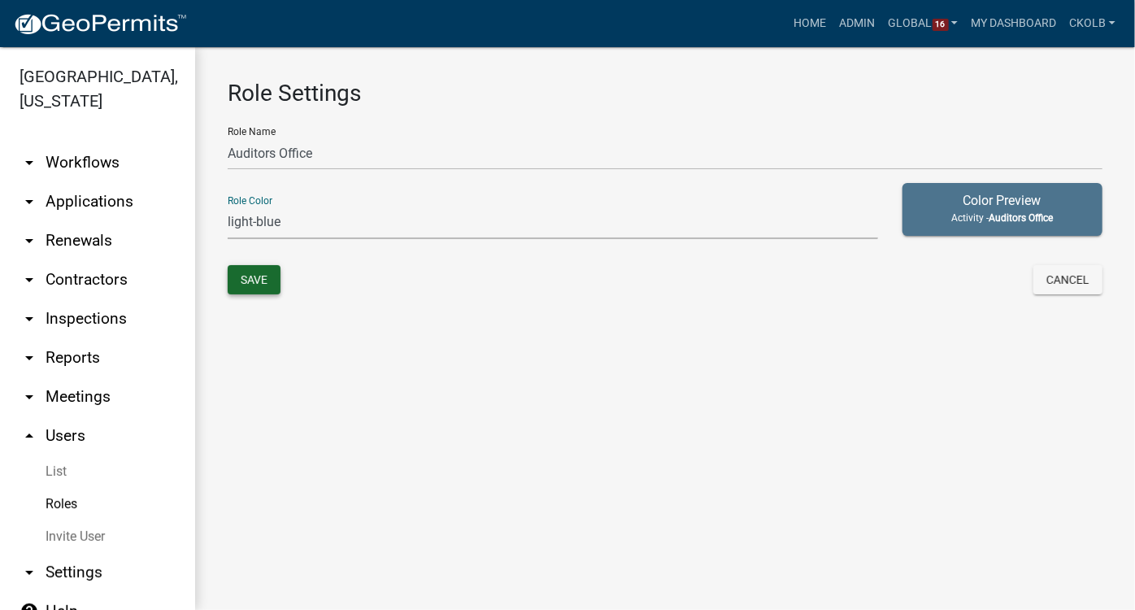
click at [268, 273] on button "Save" at bounding box center [254, 279] width 53 height 29
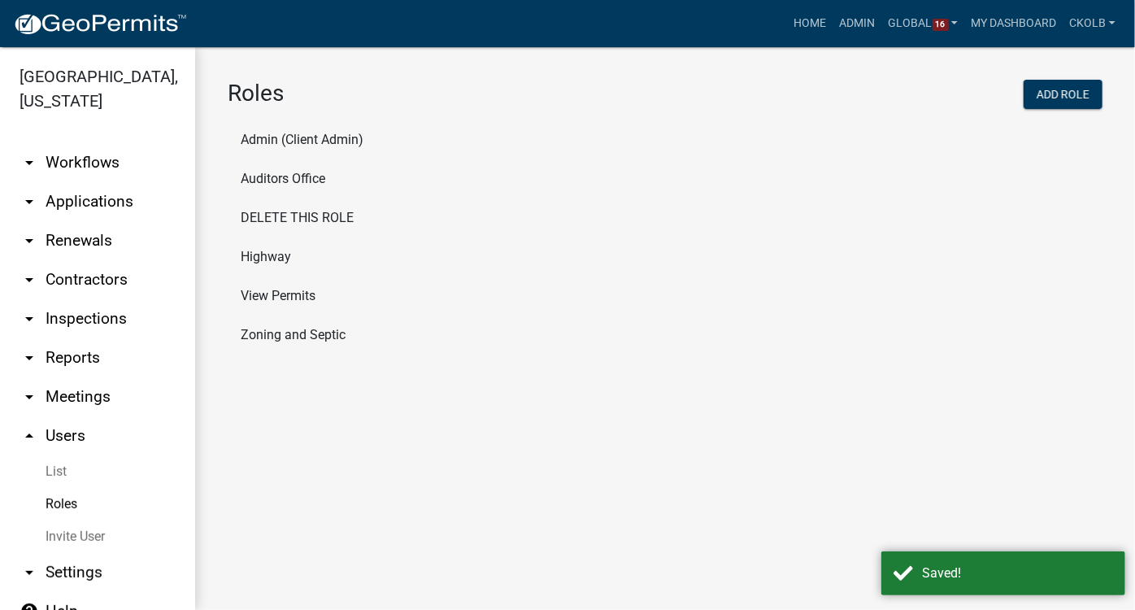
click at [292, 181] on li "Auditors Office" at bounding box center [665, 178] width 875 height 39
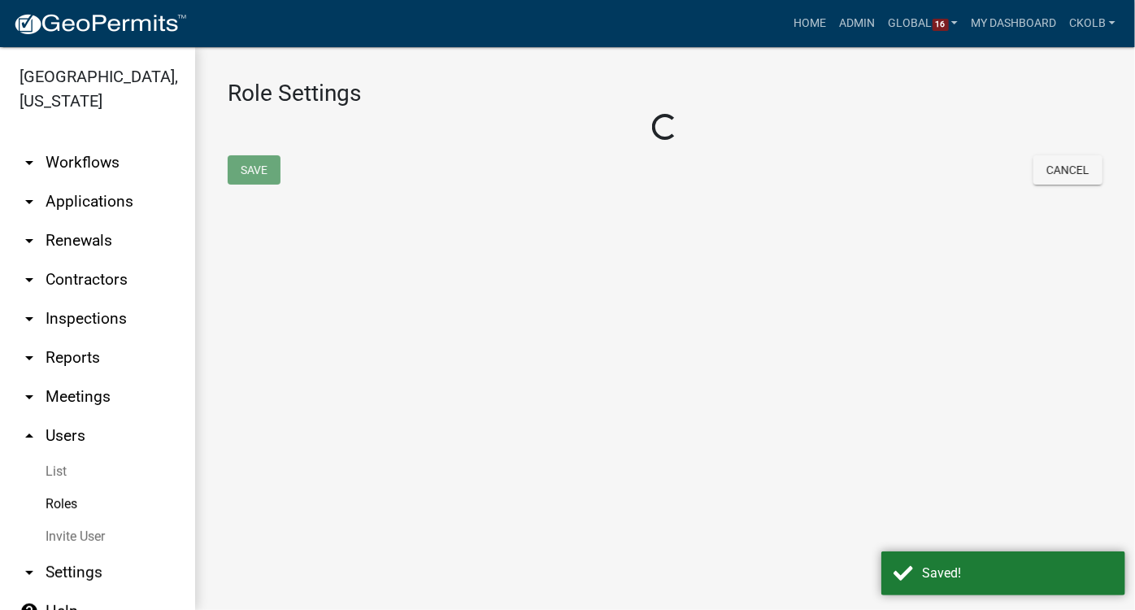
select select "6: light-blue"
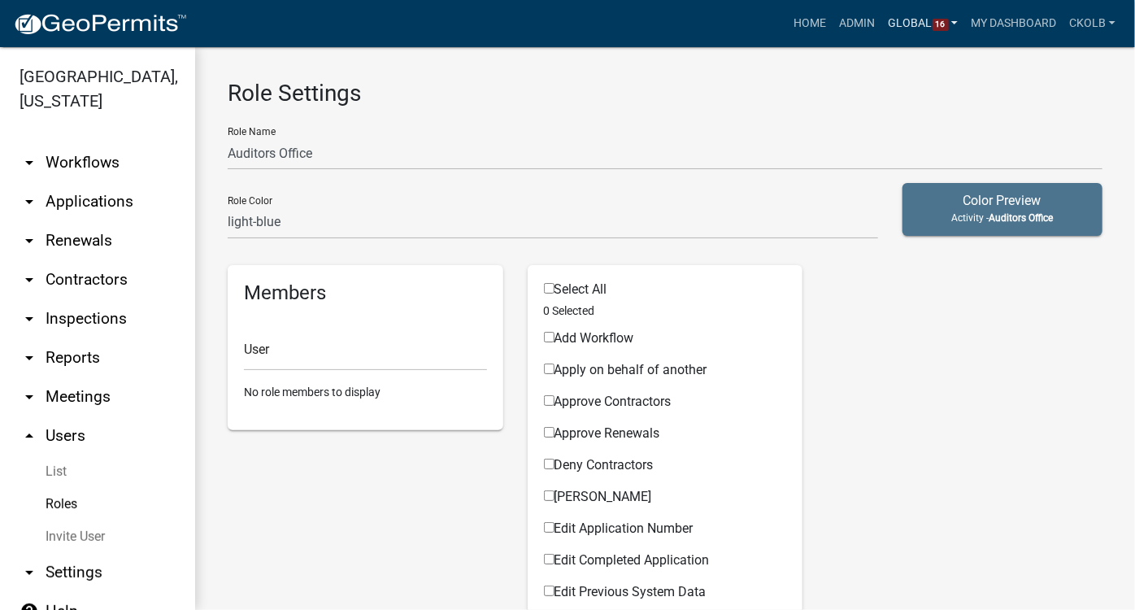
click at [933, 26] on span "16" at bounding box center [941, 25] width 16 height 13
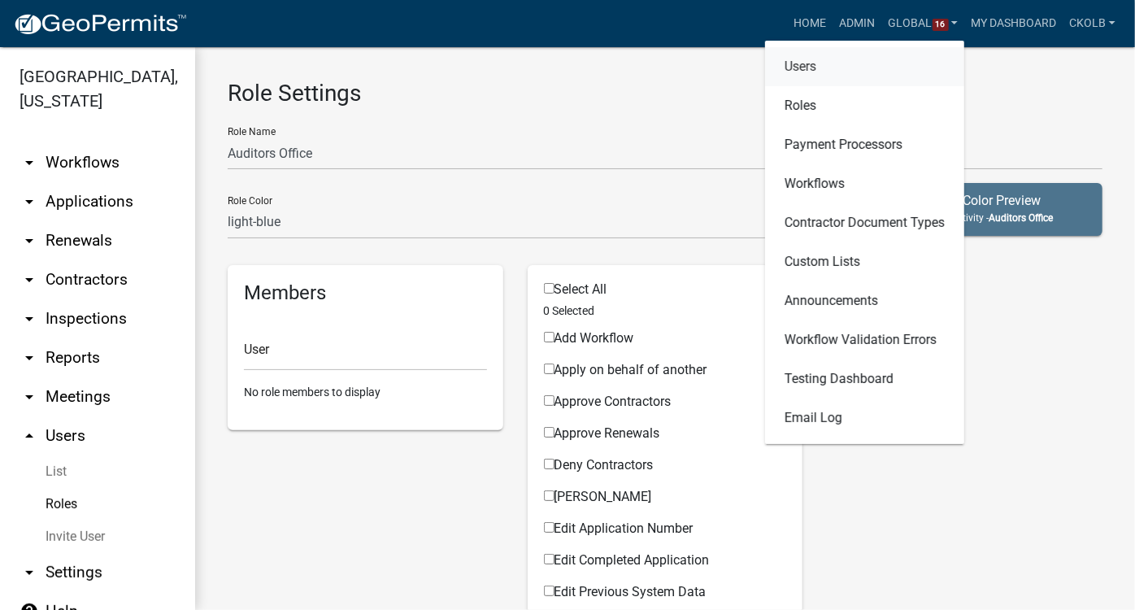
click at [804, 68] on link "Users" at bounding box center [864, 66] width 199 height 39
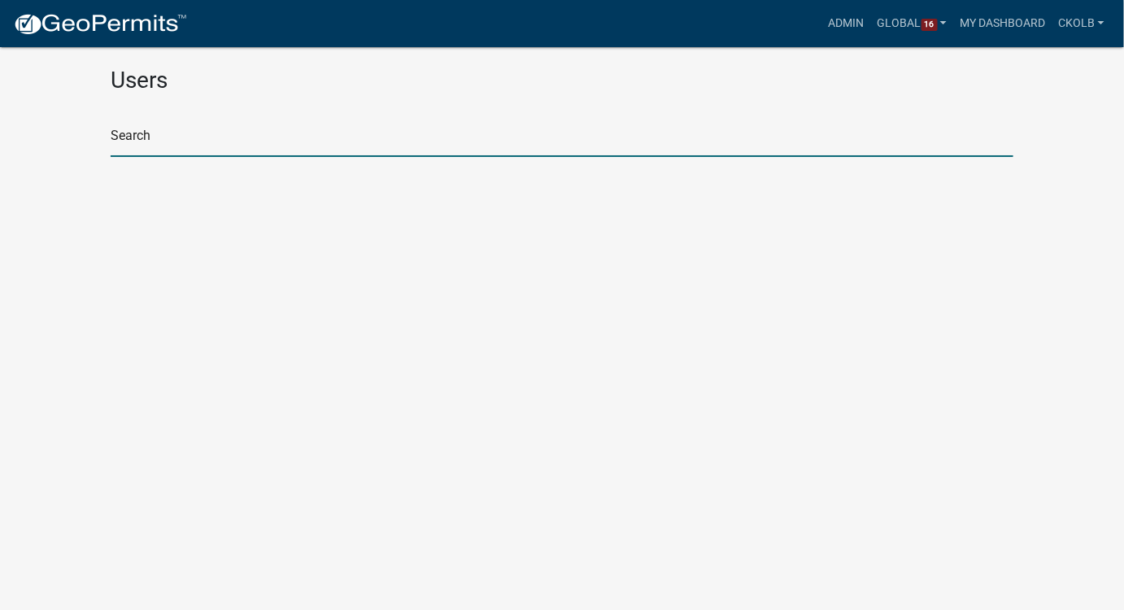
click at [193, 138] on input "text" at bounding box center [562, 140] width 903 height 33
type input "a"
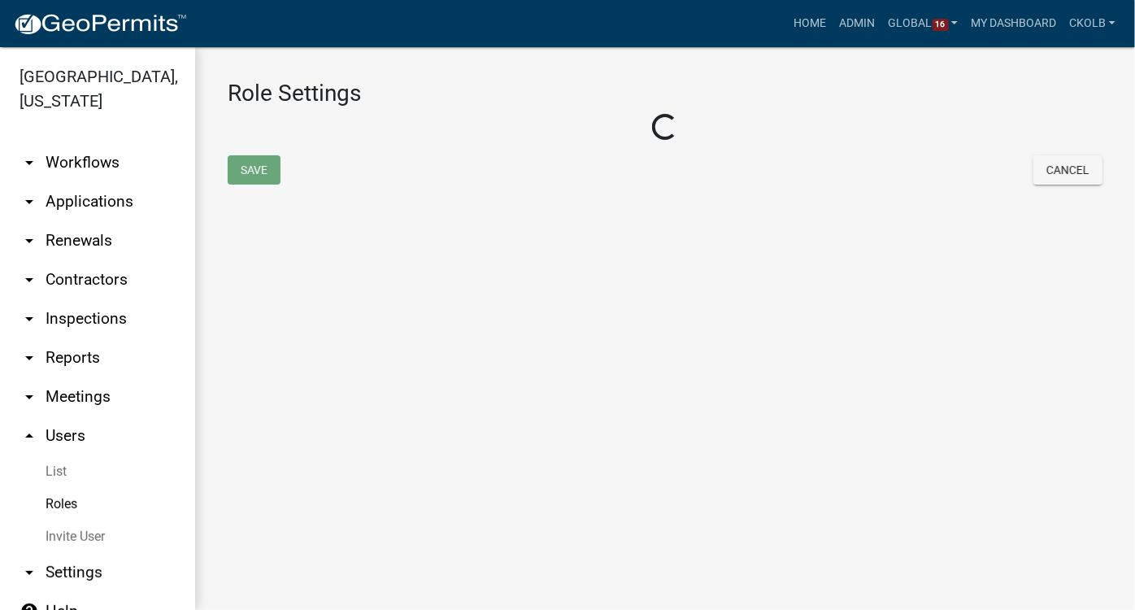
select select "6: light-blue"
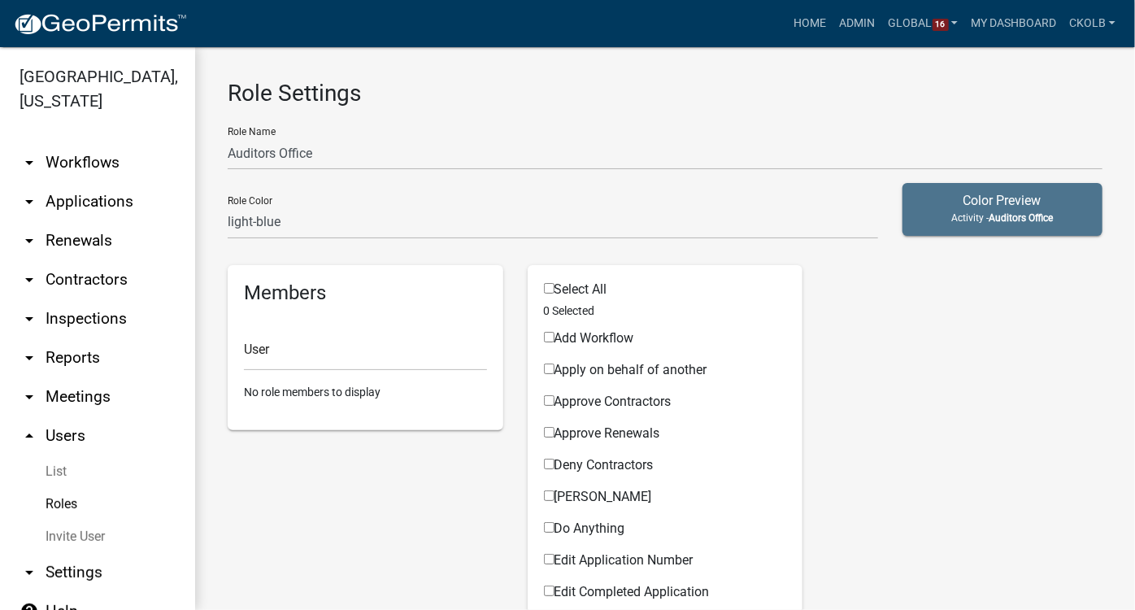
click at [82, 521] on link "Invite User" at bounding box center [97, 537] width 195 height 33
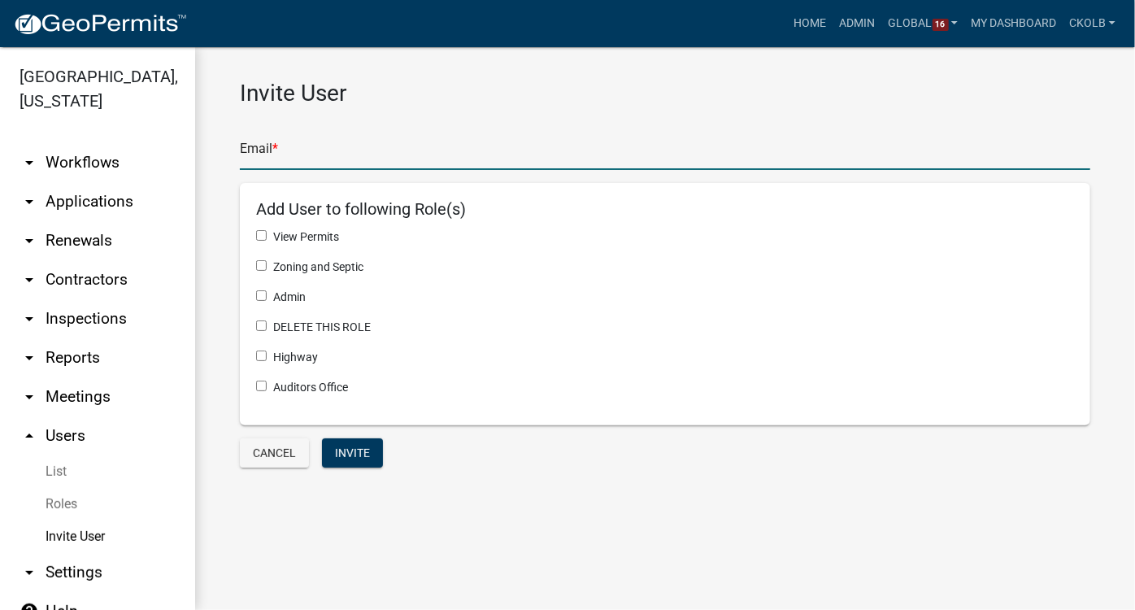
click at [289, 146] on input "text" at bounding box center [665, 153] width 851 height 33
type input "aimee.winter@grundycountyiowa.gov"
click at [264, 386] on input "checkbox" at bounding box center [261, 386] width 11 height 11
checkbox input "true"
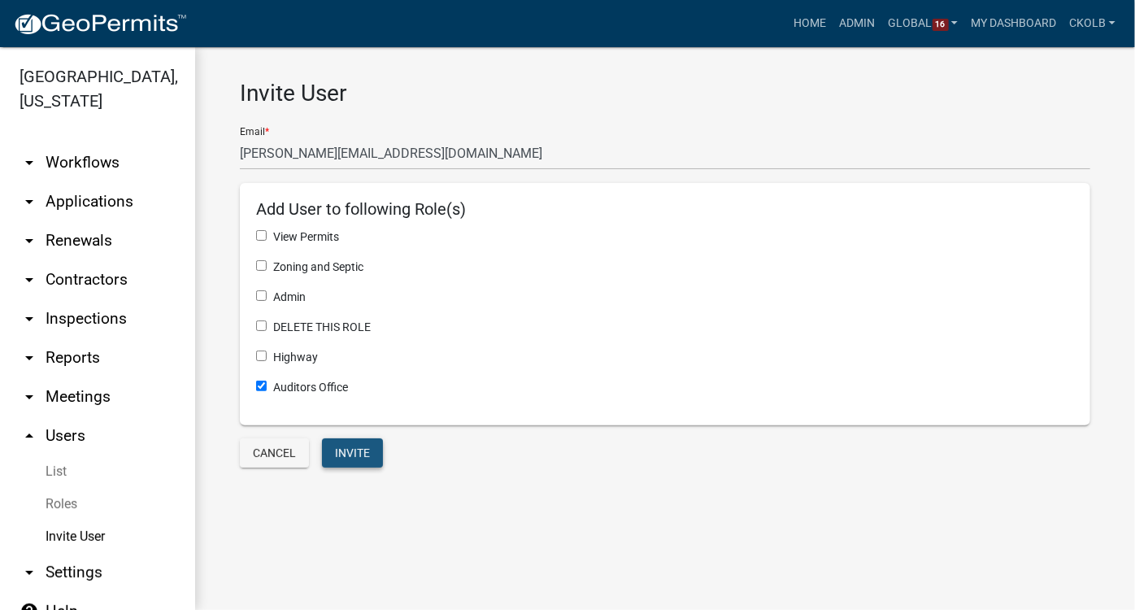
click at [357, 458] on button "Invite" at bounding box center [352, 452] width 61 height 29
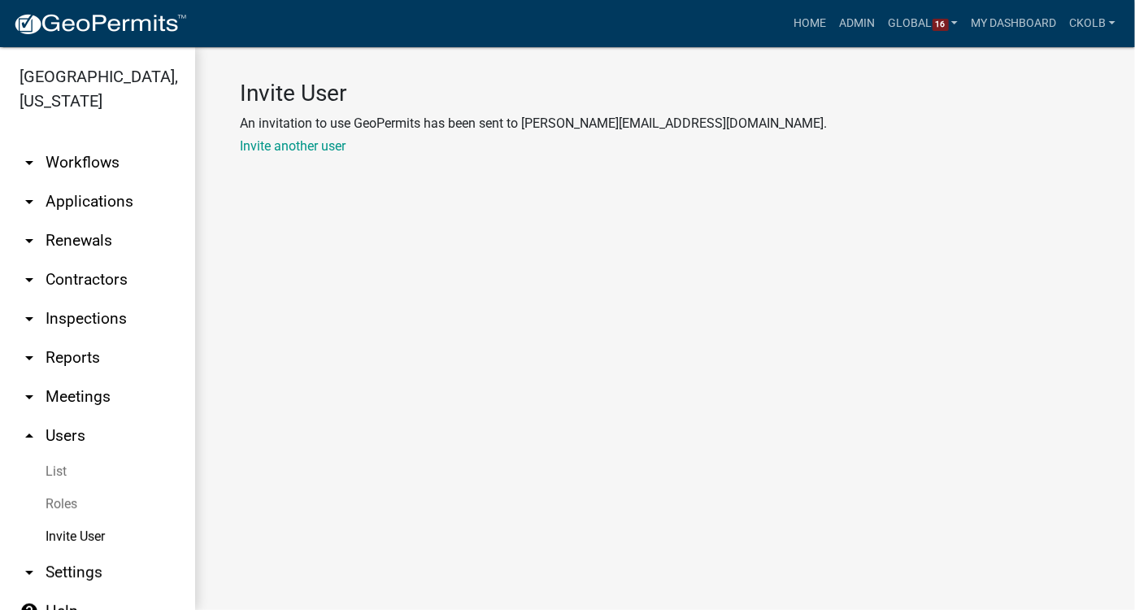
click at [82, 143] on link "arrow_drop_down Workflows" at bounding box center [97, 162] width 195 height 39
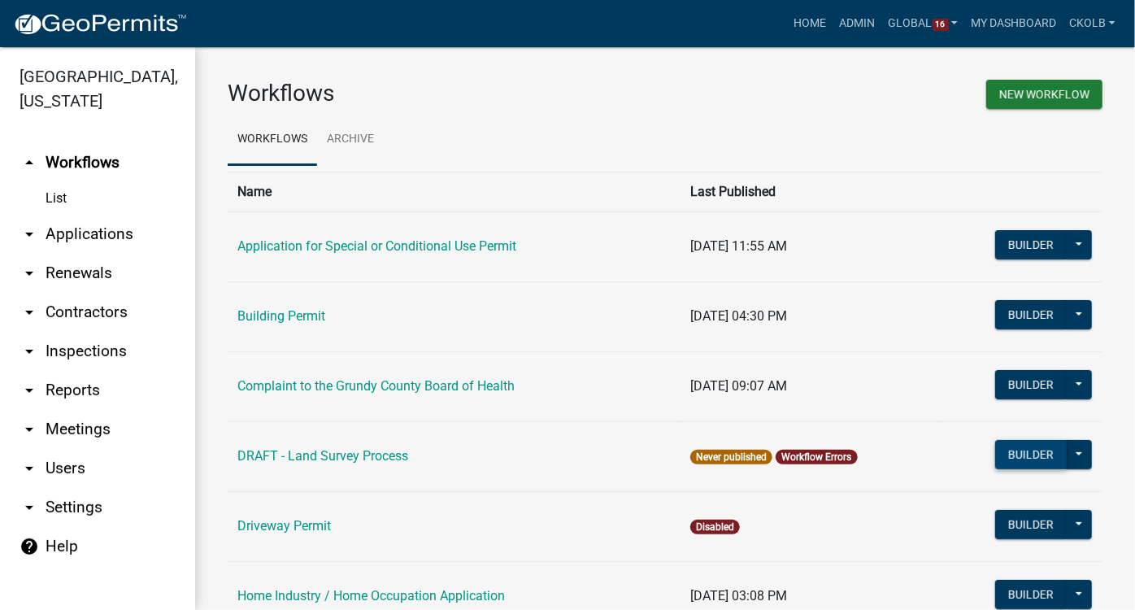
click at [1015, 459] on button "Builder" at bounding box center [1032, 454] width 72 height 29
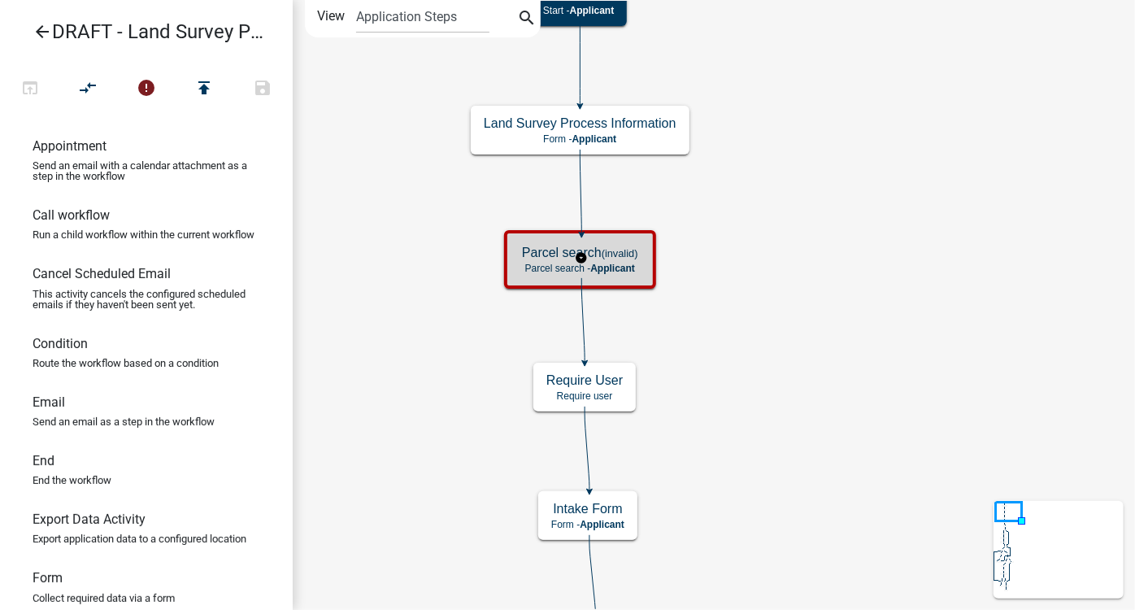
click at [610, 251] on small "(invalid)" at bounding box center [620, 253] width 37 height 12
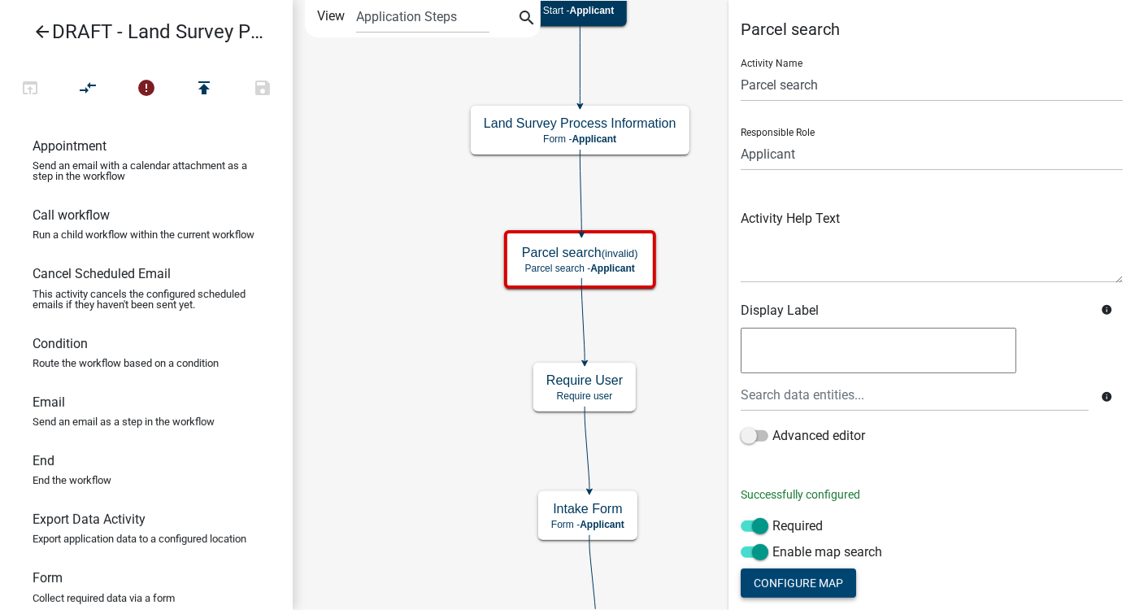
click at [815, 579] on button "Configure Map" at bounding box center [799, 583] width 116 height 29
select select
select select "satellite"
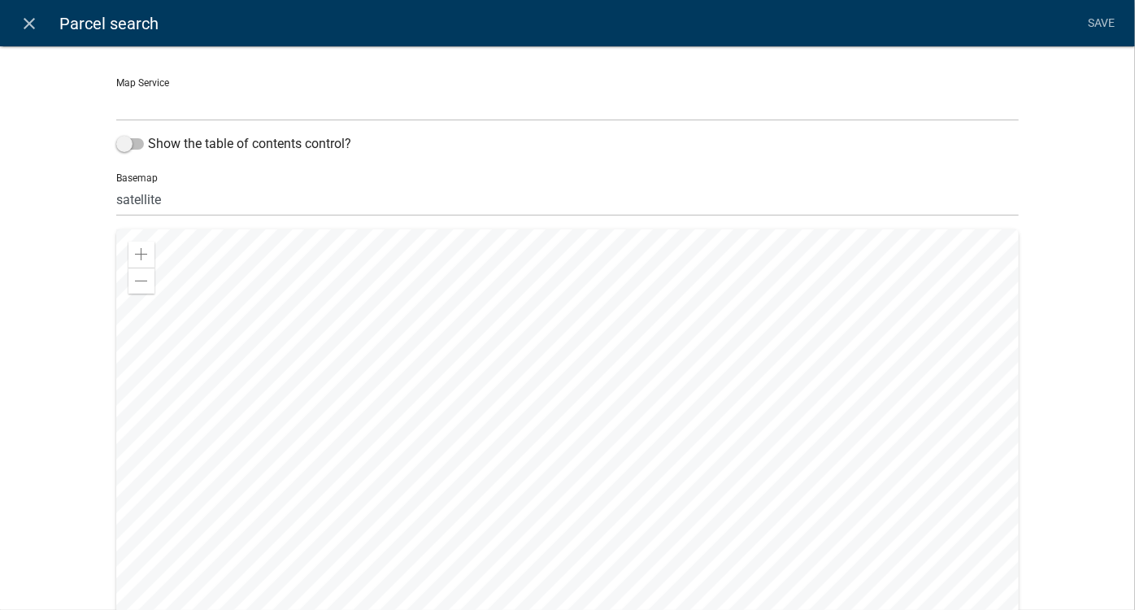
click at [210, 109] on select "HwyDept (http://permits-map-01:6080/arcgis/rest/services/PermittingServices/Gru…" at bounding box center [567, 104] width 903 height 33
select select "1: Object"
click at [116, 88] on select "HwyDept (http://permits-map-01:6080/arcgis/rest/services/PermittingServices/Gru…" at bounding box center [567, 104] width 903 height 33
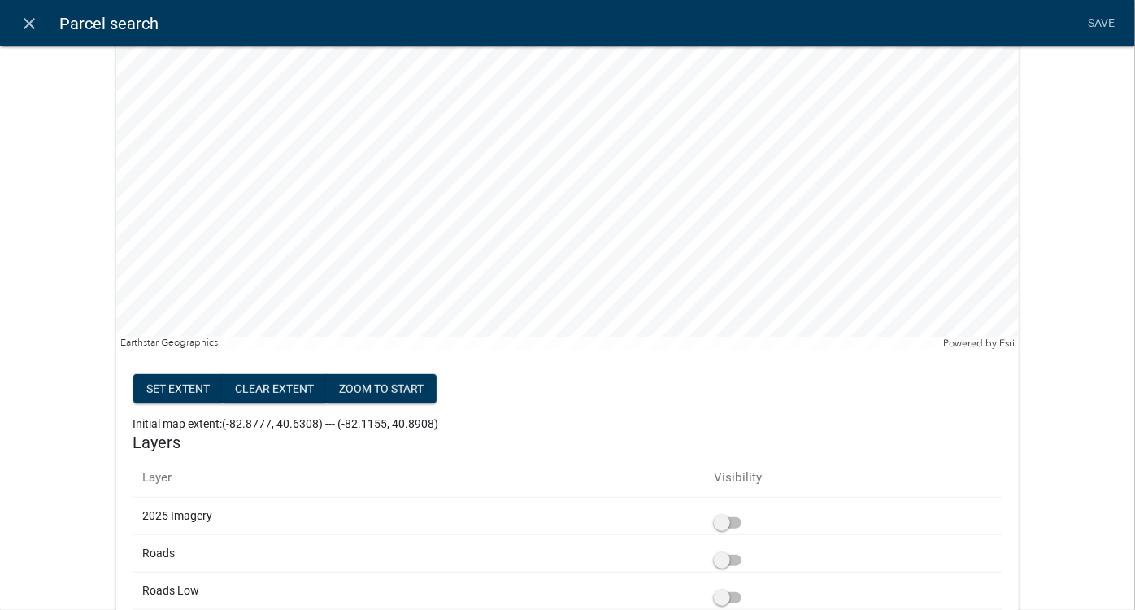
scroll to position [443, 0]
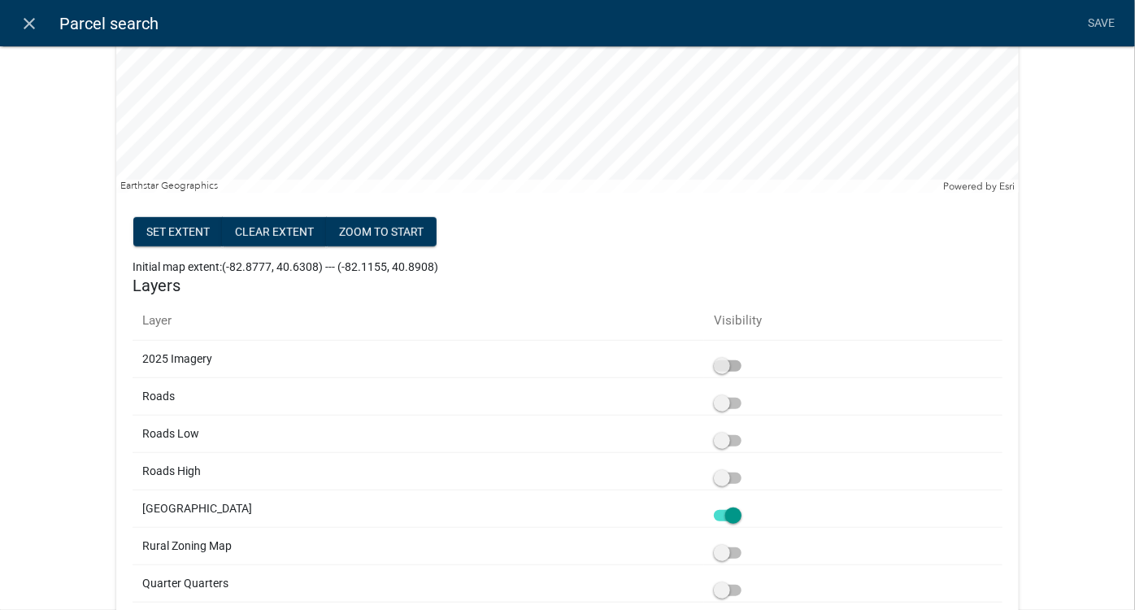
click at [714, 362] on span at bounding box center [728, 365] width 28 height 11
click at [746, 356] on input "checkbox" at bounding box center [746, 356] width 0 height 0
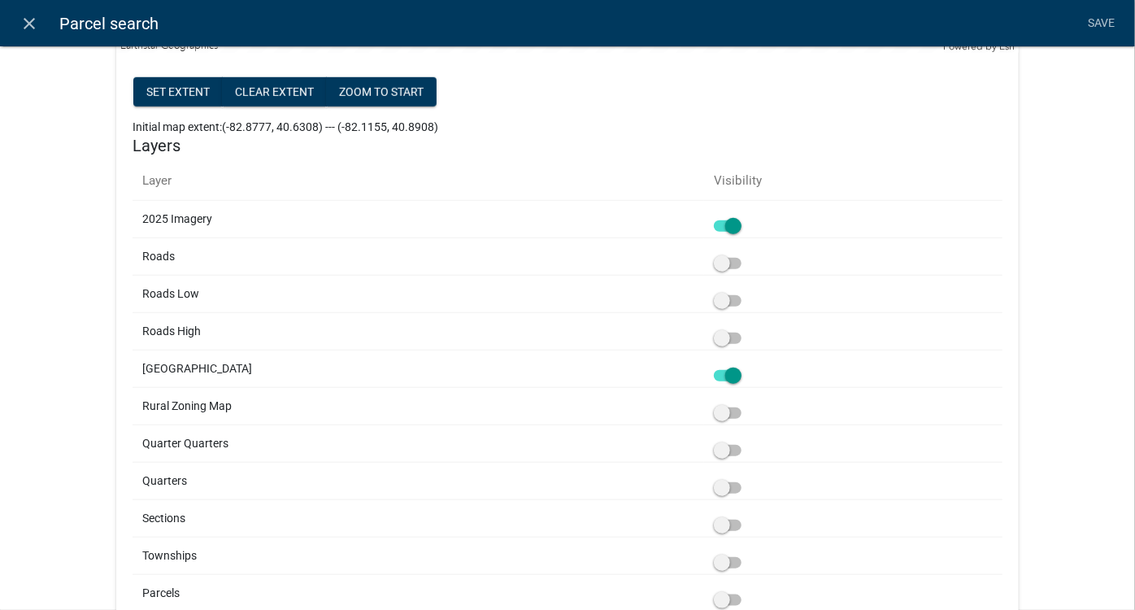
scroll to position [659, 0]
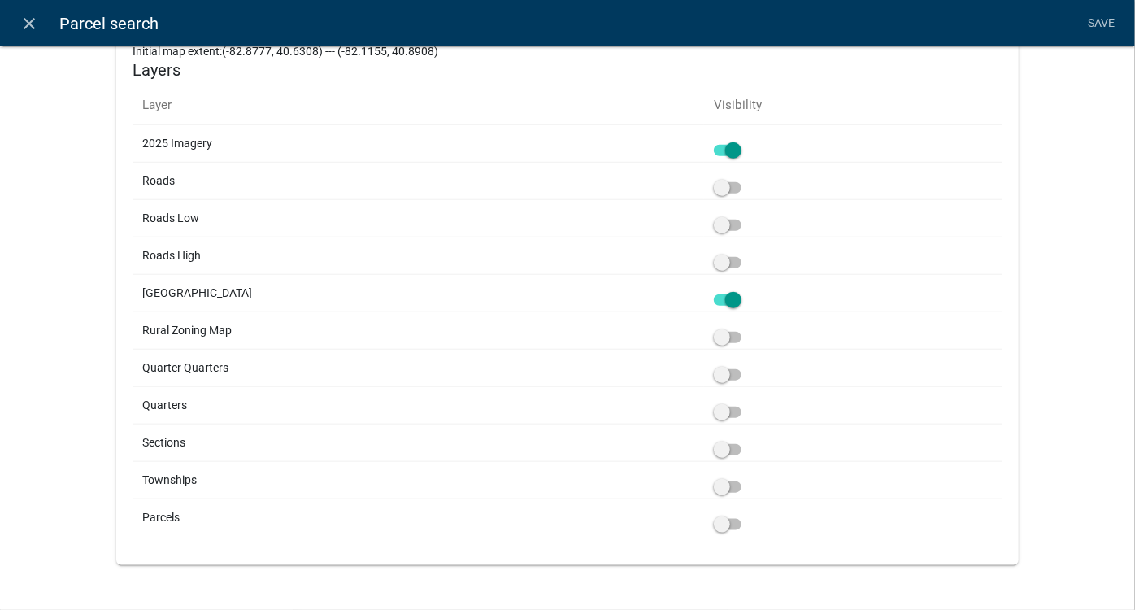
click at [714, 299] on span at bounding box center [728, 299] width 28 height 11
click at [746, 290] on input "checkbox" at bounding box center [746, 290] width 0 height 0
click at [714, 187] on span at bounding box center [728, 187] width 28 height 11
click at [746, 178] on input "checkbox" at bounding box center [746, 178] width 0 height 0
drag, startPoint x: 691, startPoint y: 519, endPoint x: 755, endPoint y: 517, distance: 63.5
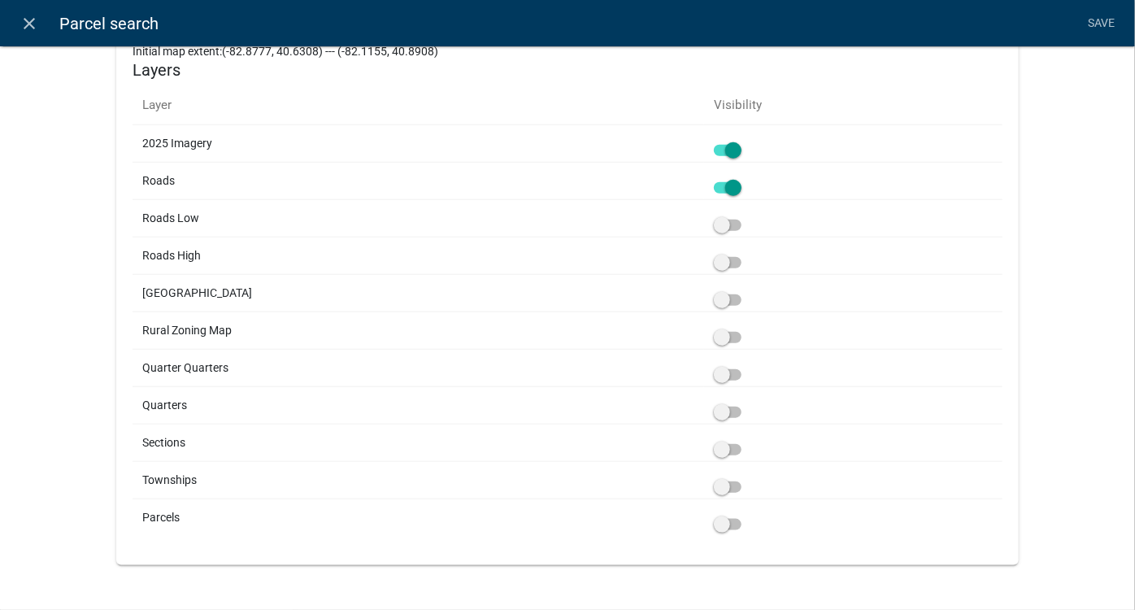
click at [714, 519] on span at bounding box center [728, 524] width 28 height 11
click at [746, 515] on input "checkbox" at bounding box center [746, 515] width 0 height 0
click at [714, 482] on span at bounding box center [728, 487] width 28 height 11
click at [746, 477] on input "checkbox" at bounding box center [746, 477] width 0 height 0
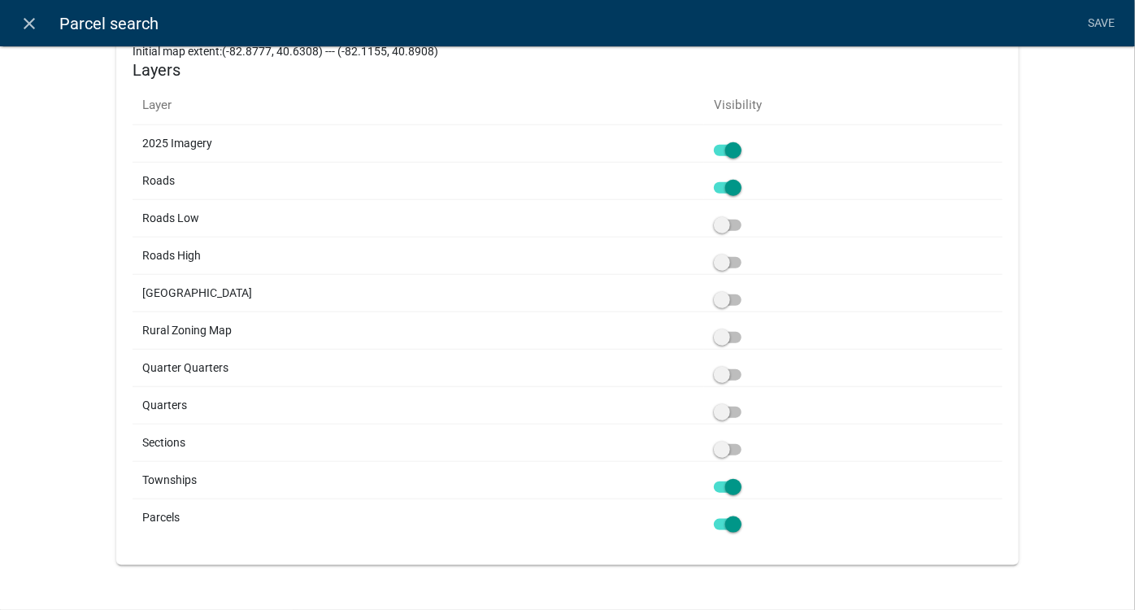
click at [714, 444] on span at bounding box center [728, 449] width 28 height 11
click at [746, 440] on input "checkbox" at bounding box center [746, 440] width 0 height 0
click at [714, 407] on span at bounding box center [728, 412] width 28 height 11
click at [746, 403] on input "checkbox" at bounding box center [746, 403] width 0 height 0
click at [714, 377] on span at bounding box center [728, 374] width 28 height 11
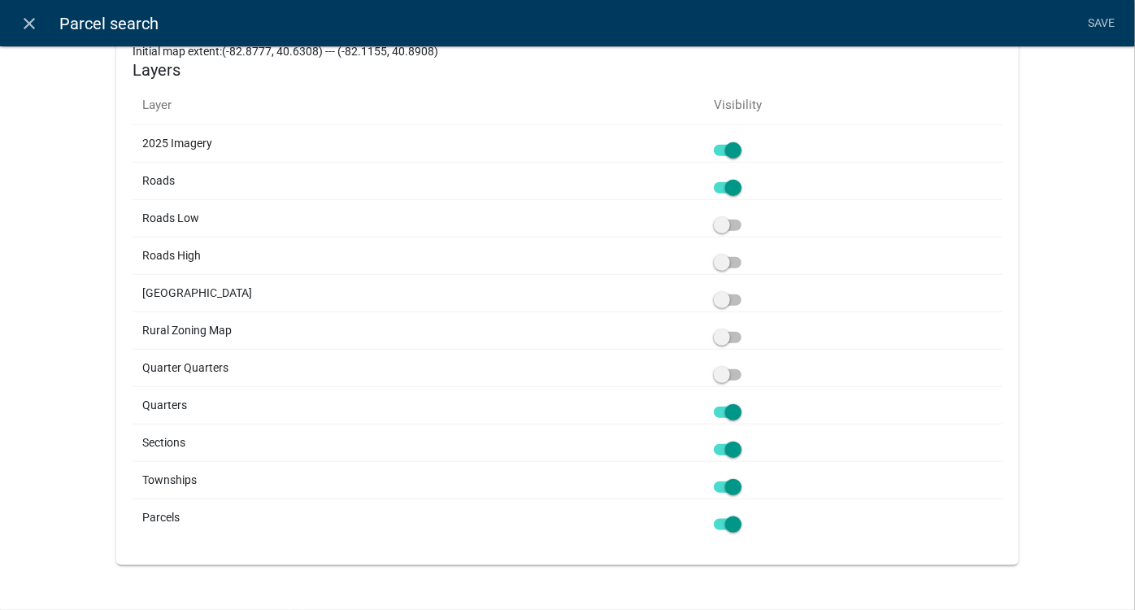
click at [746, 365] on input "checkbox" at bounding box center [746, 365] width 0 height 0
click at [714, 334] on span at bounding box center [728, 337] width 28 height 11
click at [746, 328] on input "checkbox" at bounding box center [746, 328] width 0 height 0
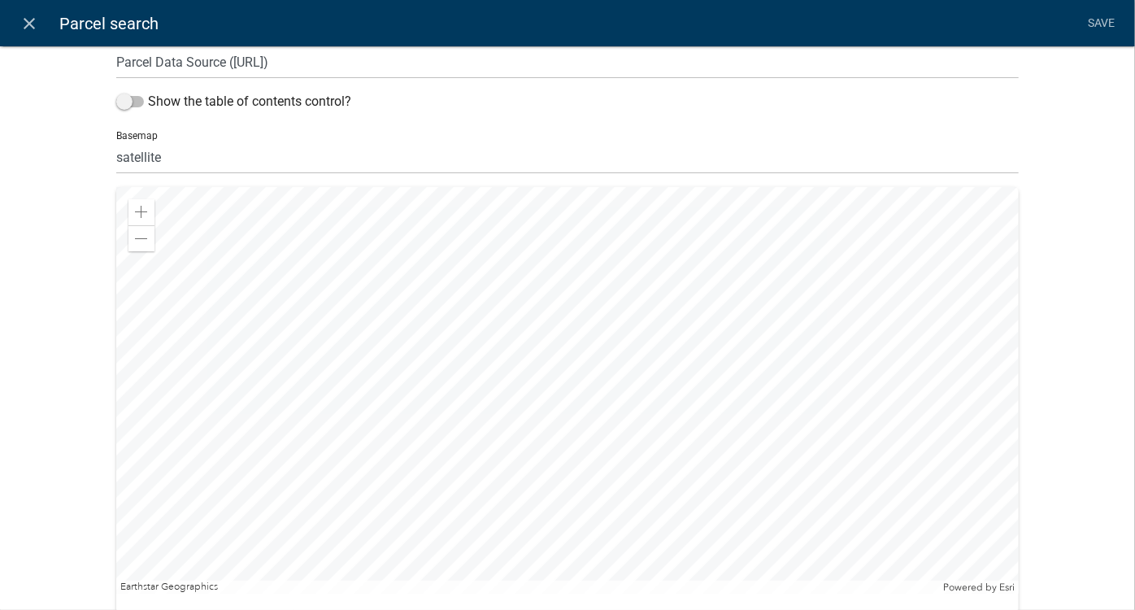
scroll to position [0, 0]
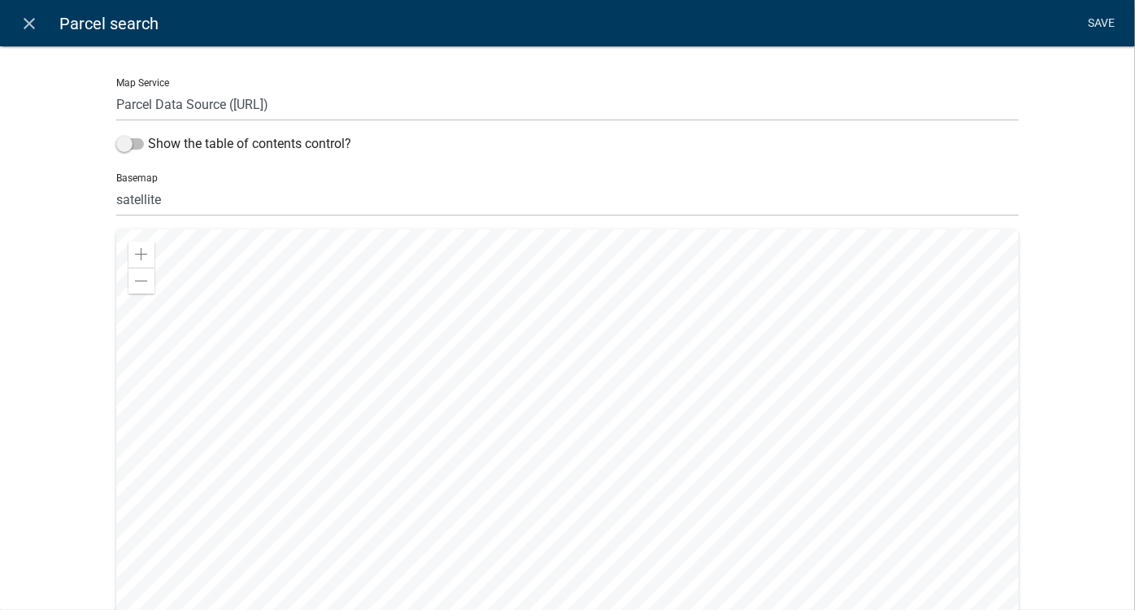
click at [1104, 31] on link "Save" at bounding box center [1102, 23] width 41 height 31
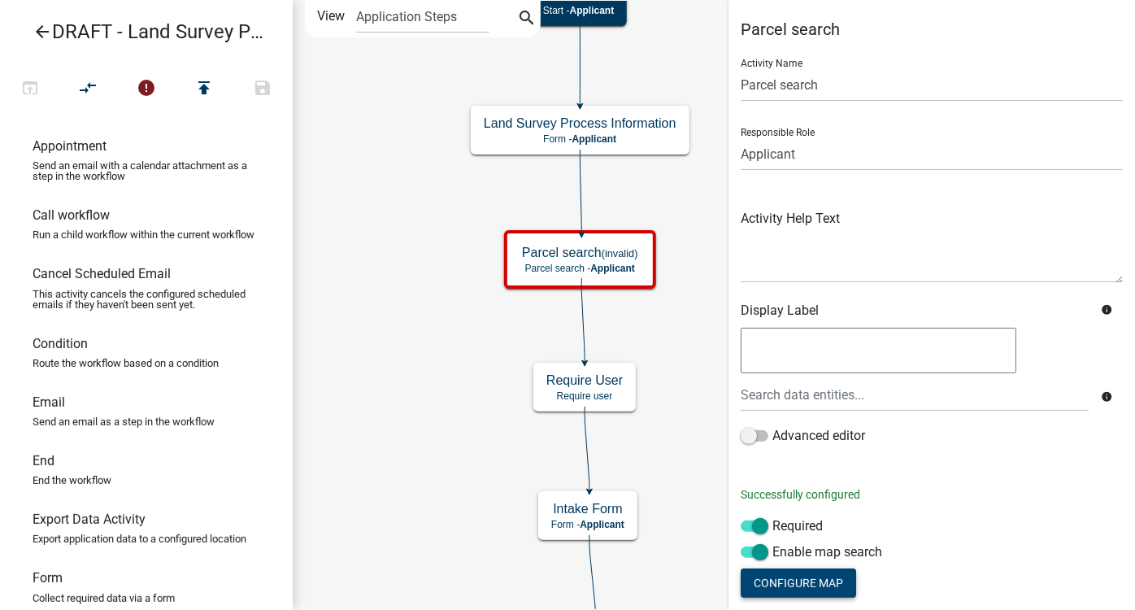
scroll to position [129, 0]
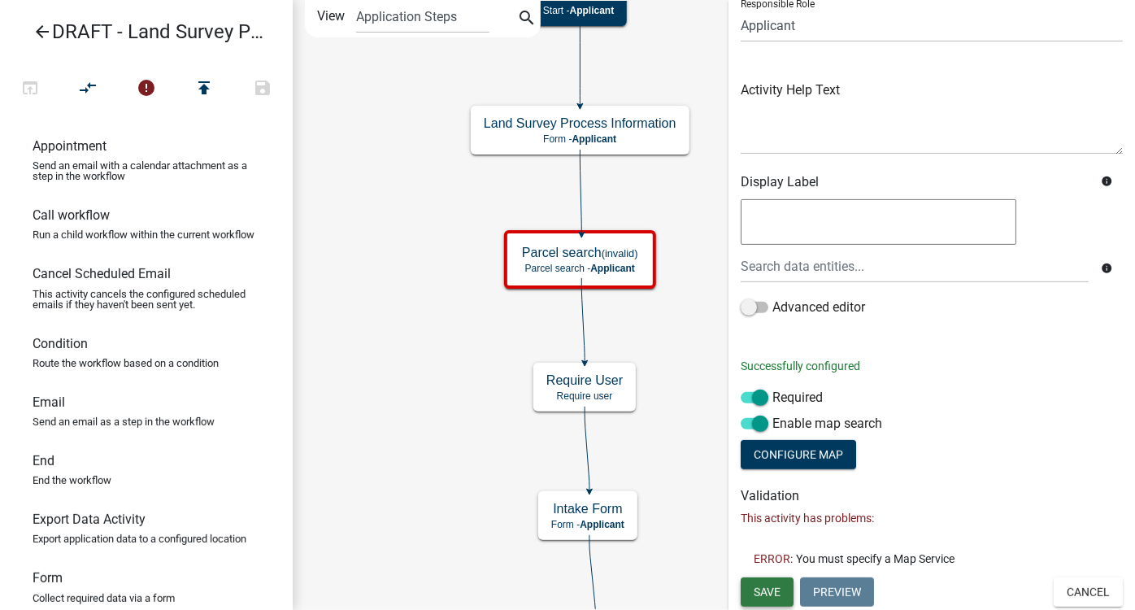
click at [764, 591] on span "Save" at bounding box center [767, 591] width 27 height 13
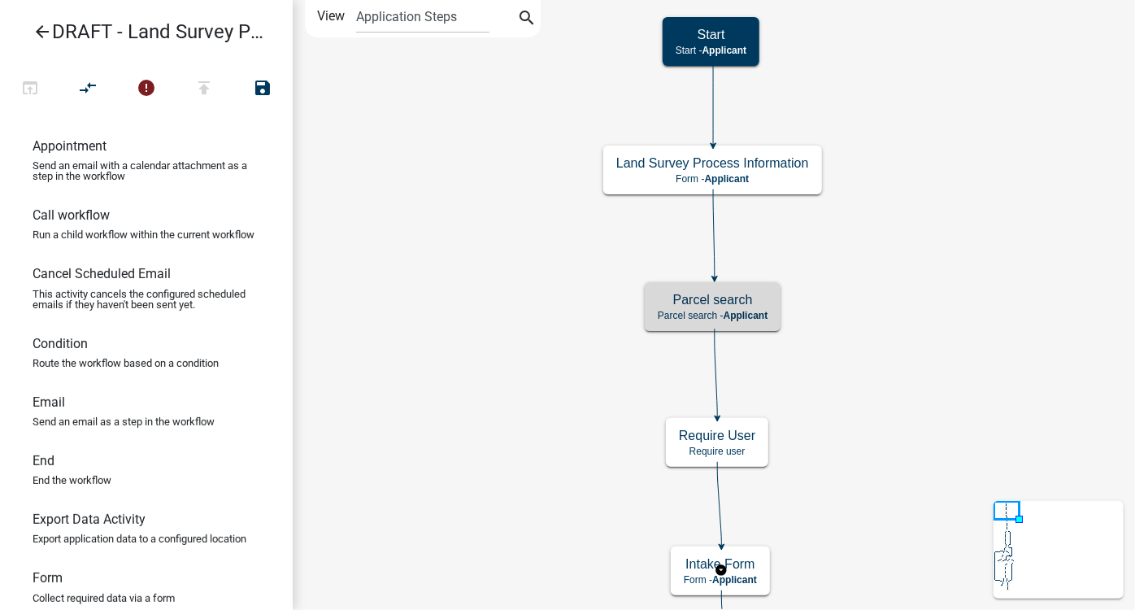
scroll to position [0, 0]
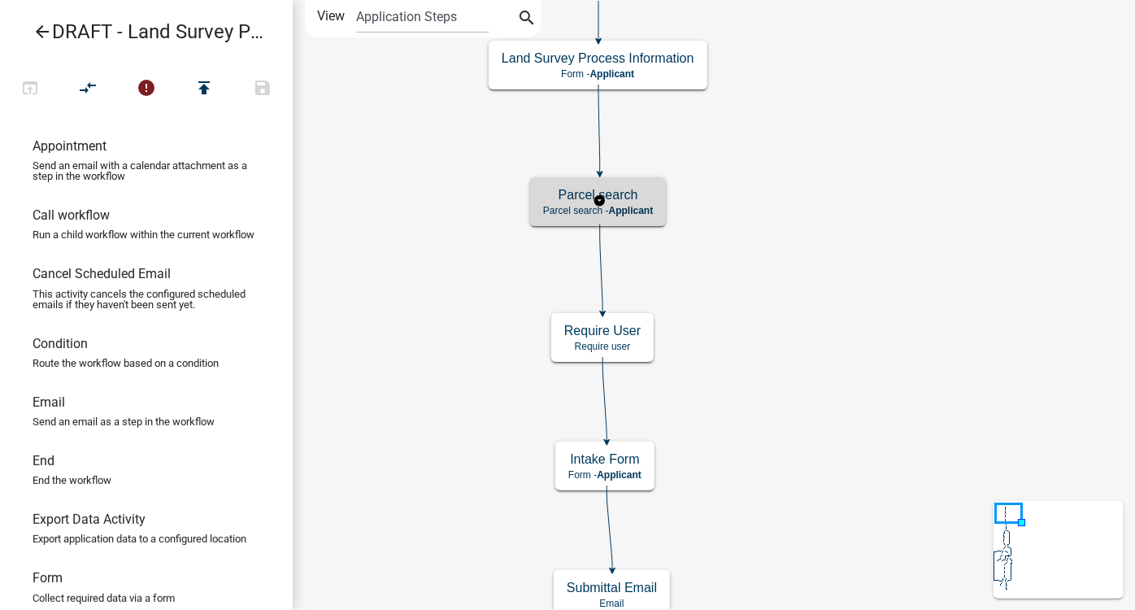
click at [646, 200] on h5 "Parcel search" at bounding box center [598, 194] width 110 height 15
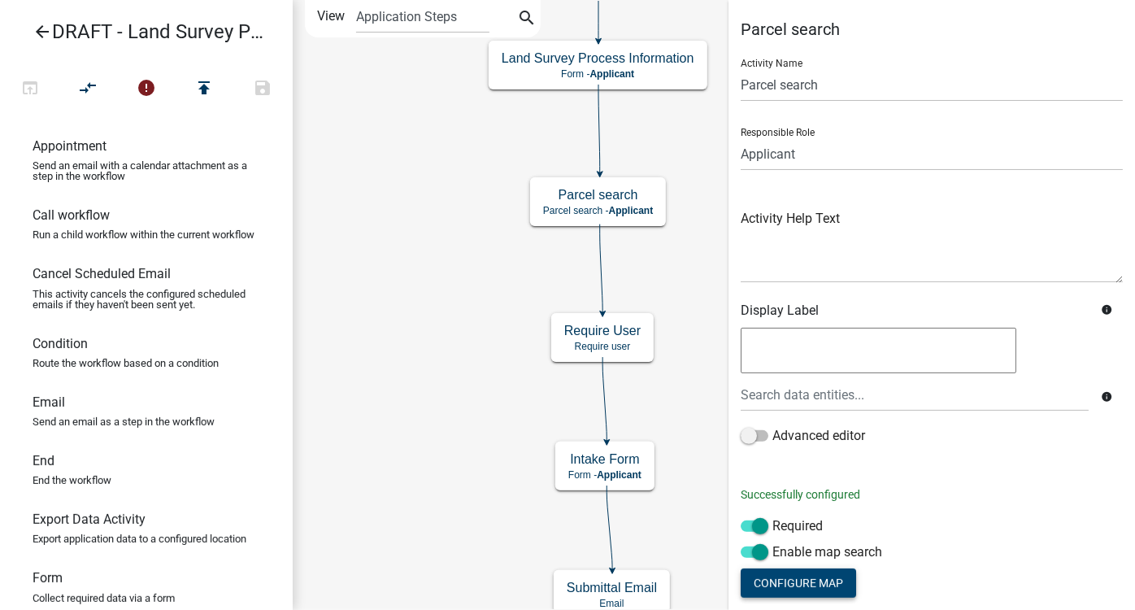
click at [833, 578] on button "Configure Map" at bounding box center [799, 583] width 116 height 29
select select "1: Object"
select select "satellite"
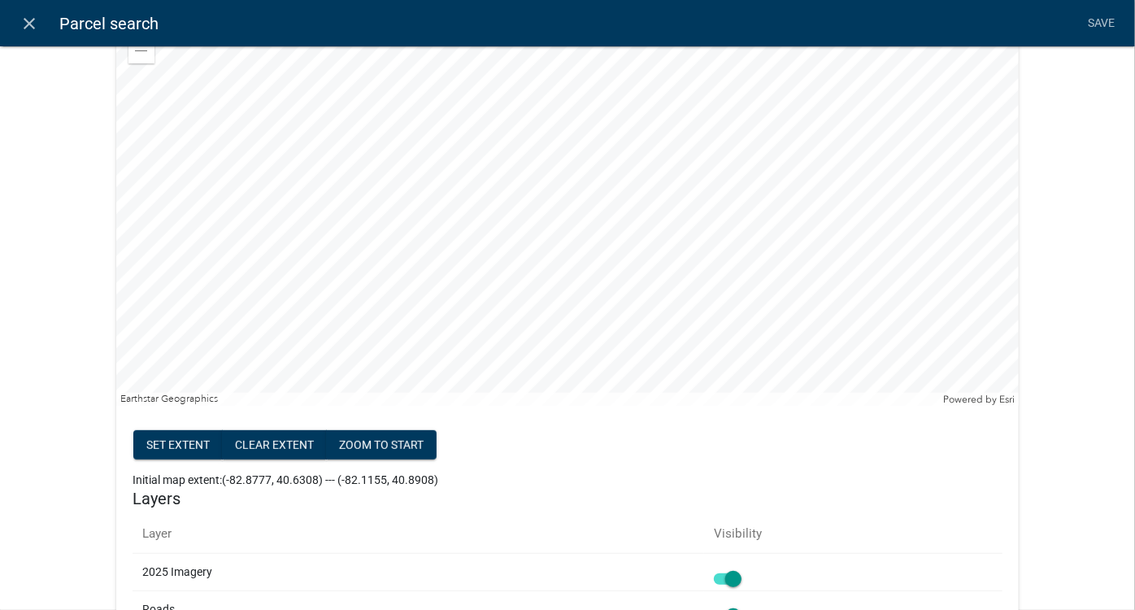
scroll to position [295, 0]
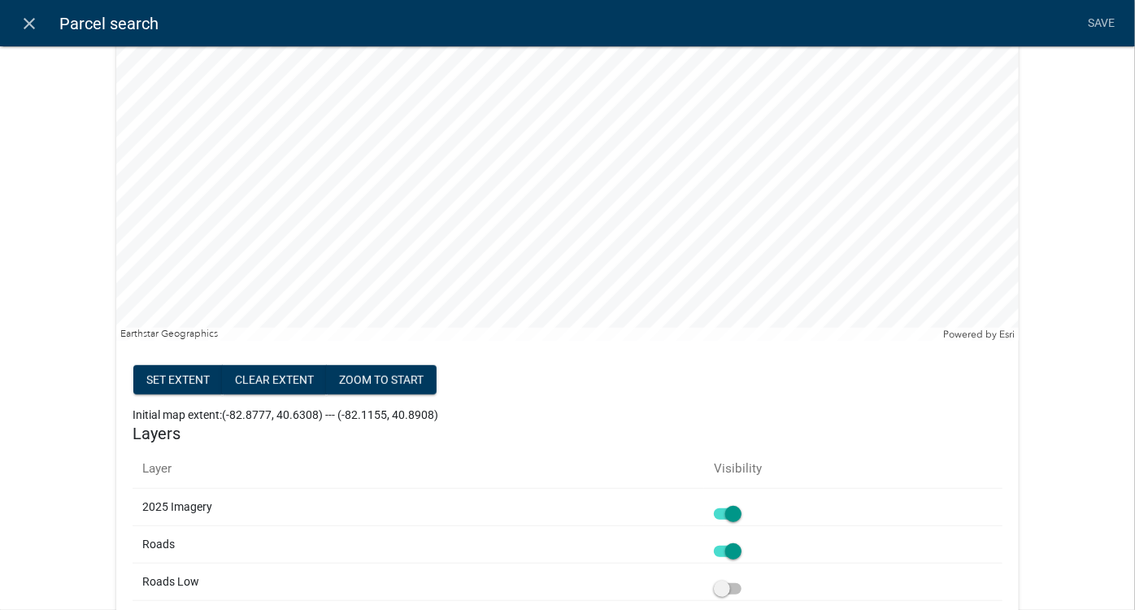
click at [638, 308] on div at bounding box center [567, 137] width 903 height 407
click at [695, 150] on div at bounding box center [567, 137] width 903 height 407
click at [622, 185] on div at bounding box center [567, 137] width 903 height 407
click at [650, 142] on div at bounding box center [567, 137] width 903 height 407
click at [436, 260] on div at bounding box center [567, 137] width 903 height 407
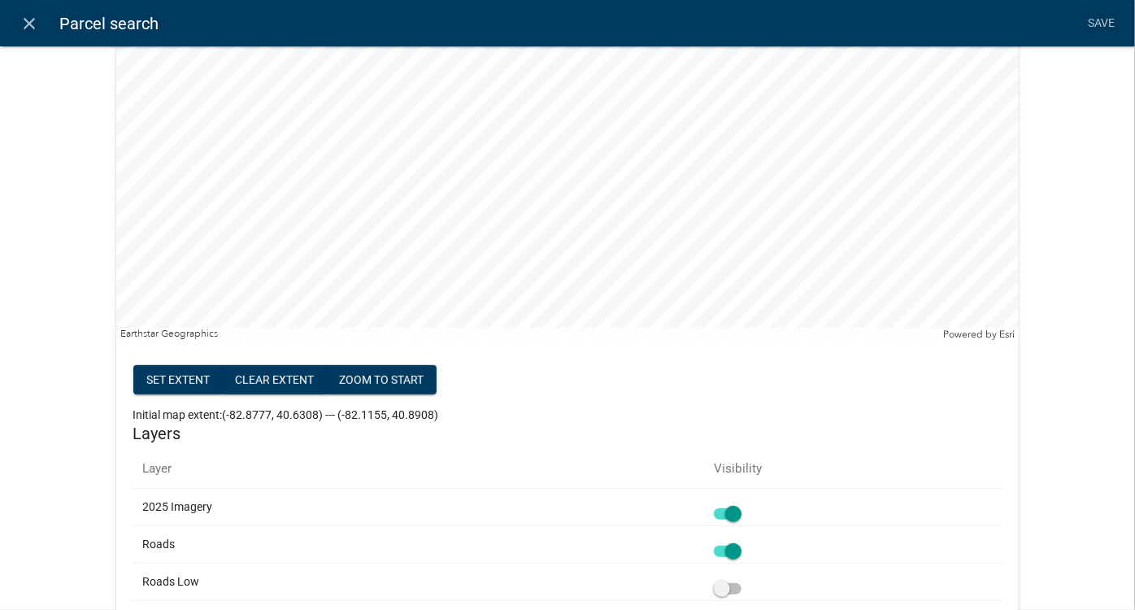
click at [669, 161] on div at bounding box center [567, 137] width 903 height 407
click at [1066, 439] on div "Map Service HwyDept (http://permits-map-01:6080/arcgis/rest/services/Permitting…" at bounding box center [567, 343] width 1135 height 1239
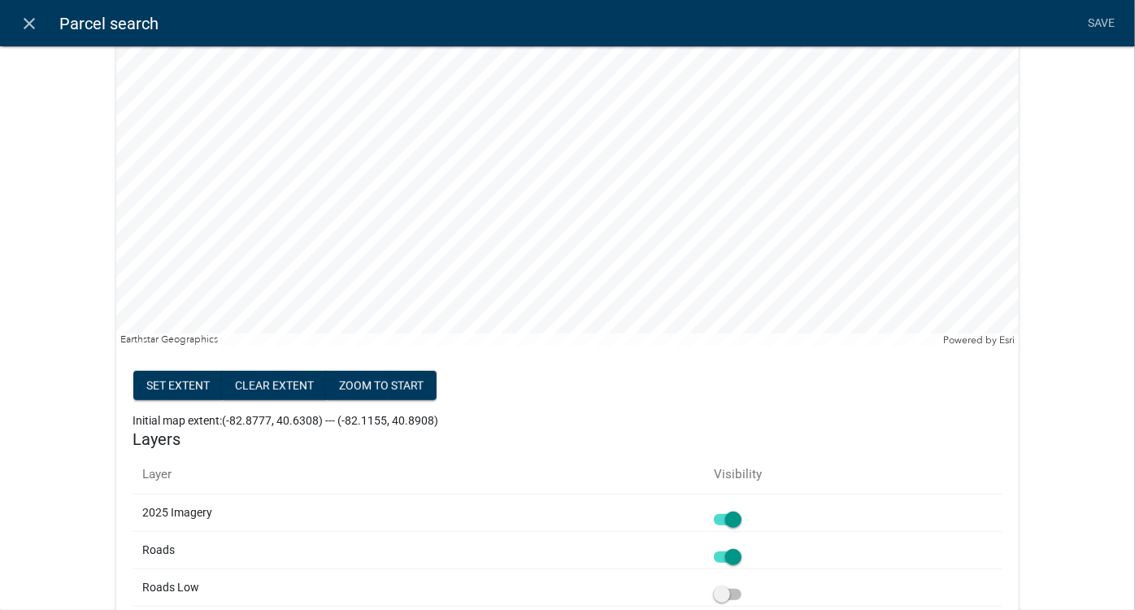
scroll to position [0, 0]
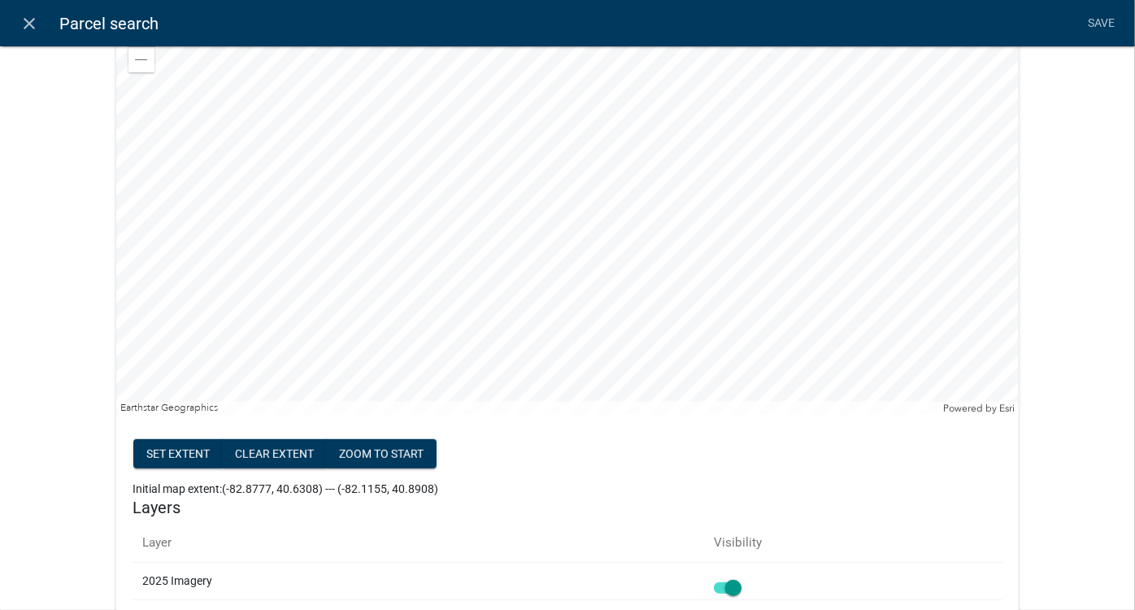
click at [525, 302] on div at bounding box center [567, 211] width 903 height 407
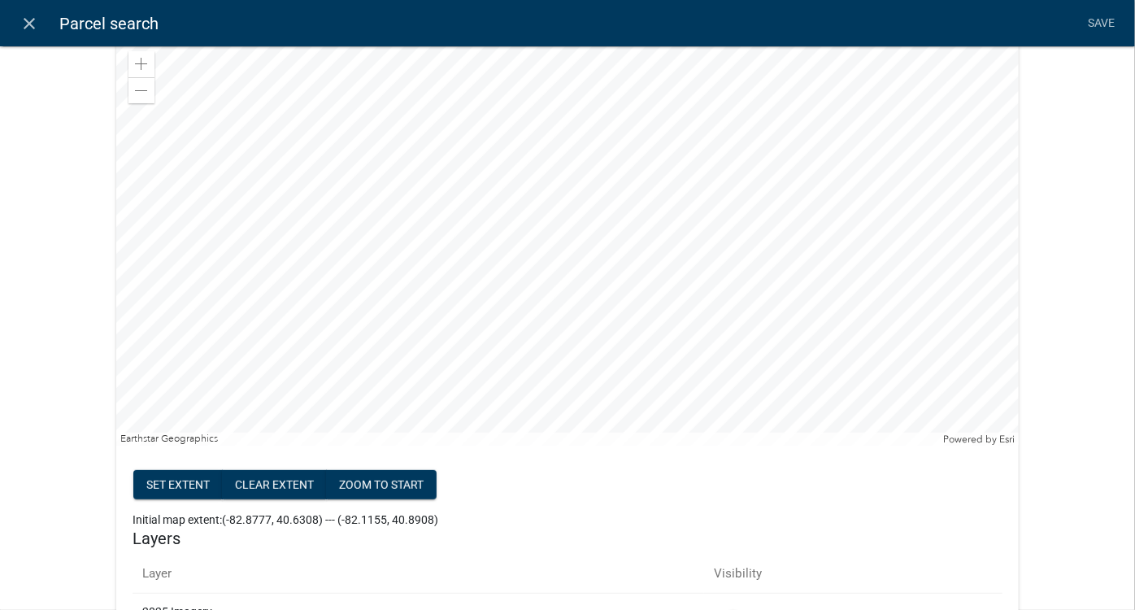
scroll to position [73, 0]
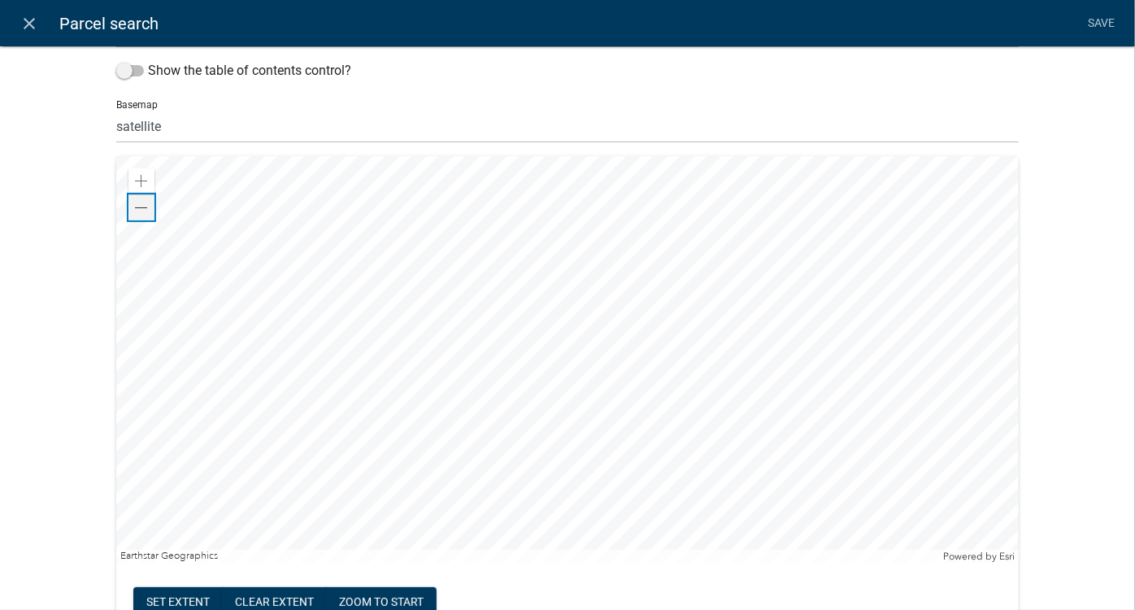
click at [135, 207] on span at bounding box center [141, 208] width 13 height 13
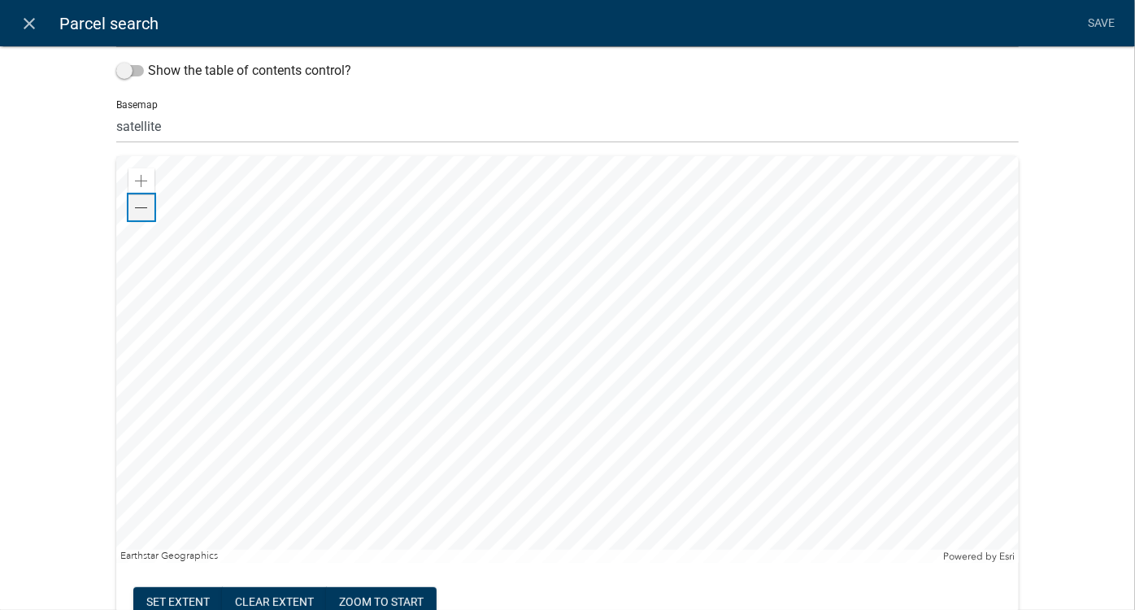
click at [135, 207] on span at bounding box center [141, 208] width 13 height 13
click at [586, 408] on div at bounding box center [567, 359] width 903 height 407
click at [132, 173] on div "Zoom in" at bounding box center [142, 181] width 26 height 26
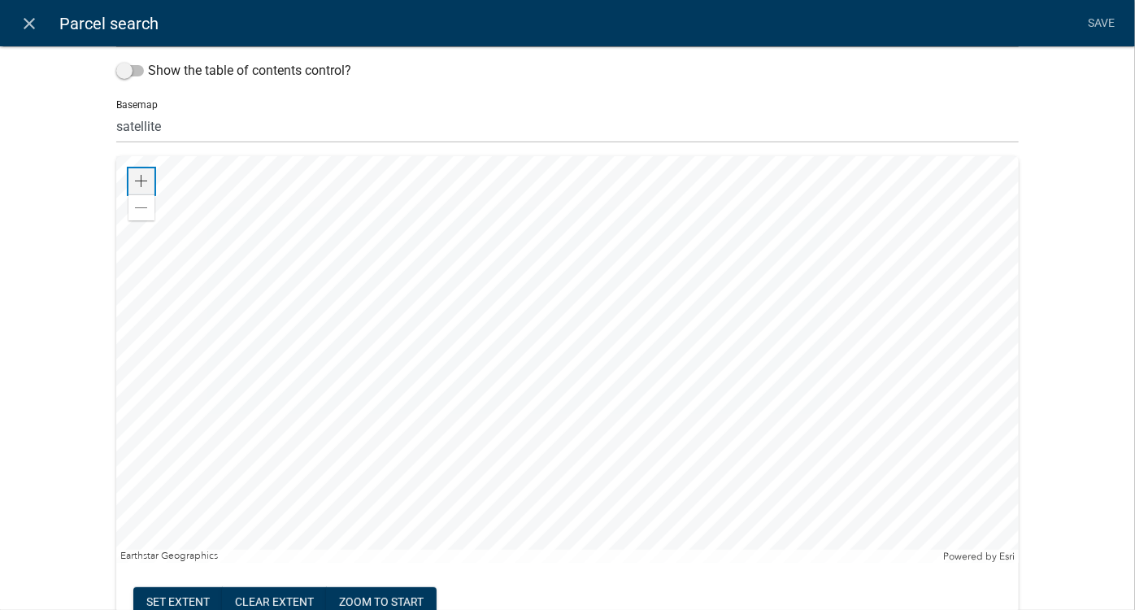
click at [132, 173] on div "Zoom in" at bounding box center [142, 181] width 26 height 26
click at [516, 256] on div at bounding box center [567, 359] width 903 height 407
click at [817, 423] on div at bounding box center [567, 359] width 903 height 407
click at [1096, 233] on div "Map Service HwyDept (http://permits-map-01:6080/arcgis/rest/services/Permitting…" at bounding box center [567, 565] width 1135 height 1239
click at [530, 445] on div at bounding box center [567, 359] width 903 height 407
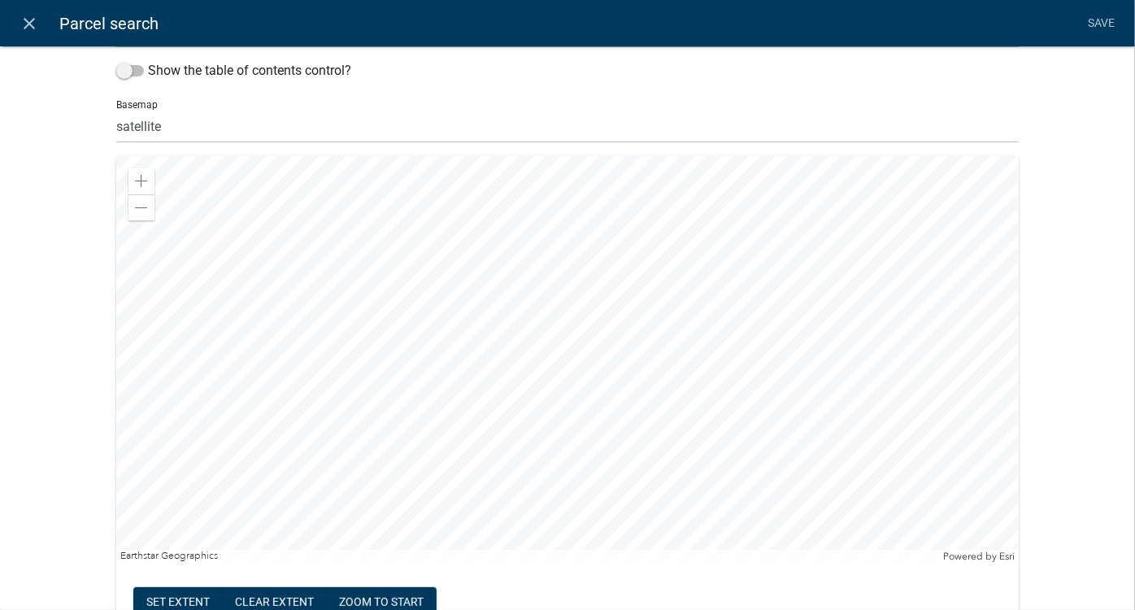
click at [407, 359] on div at bounding box center [567, 359] width 903 height 407
click at [135, 181] on span at bounding box center [141, 181] width 13 height 13
click at [717, 338] on div at bounding box center [567, 359] width 903 height 407
click at [1091, 434] on div "Map Service HwyDept (http://permits-map-01:6080/arcgis/rest/services/Permitting…" at bounding box center [567, 565] width 1135 height 1239
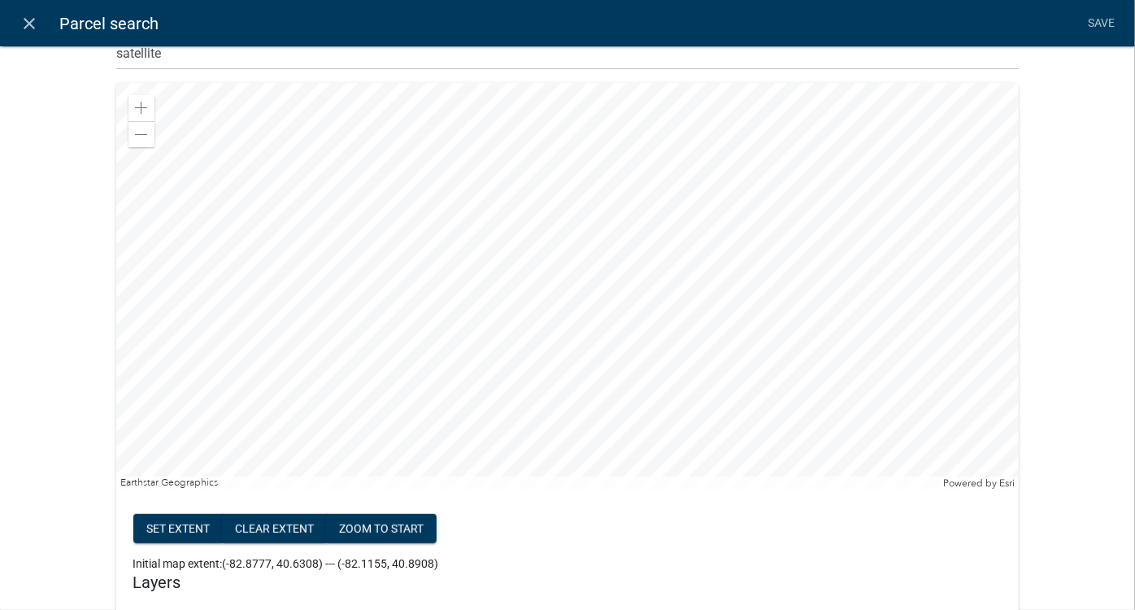
scroll to position [221, 0]
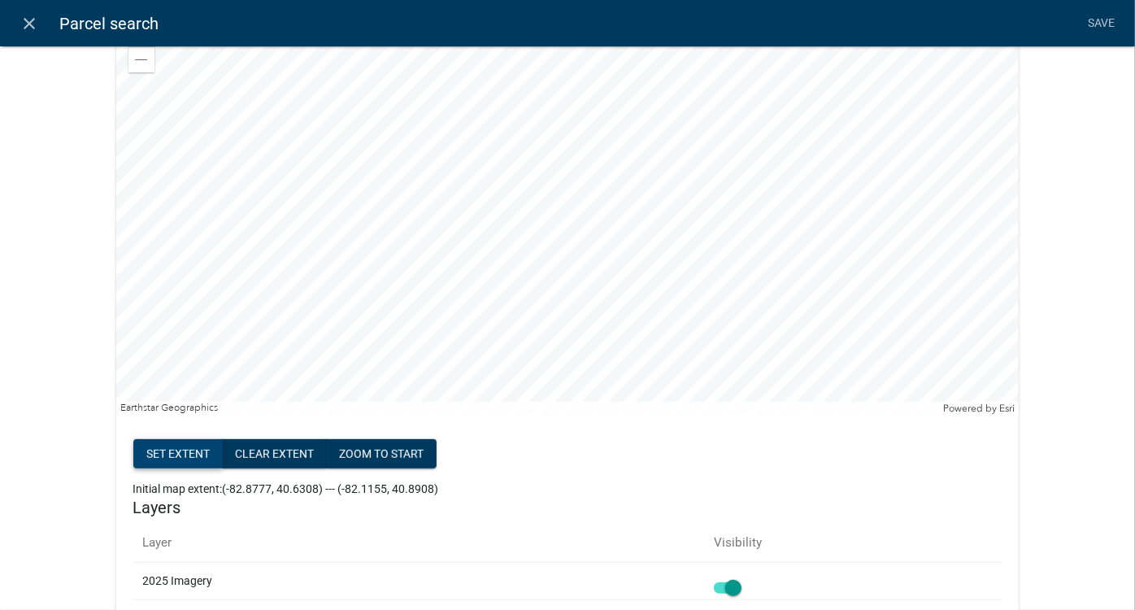
click at [177, 445] on button "Set extent" at bounding box center [177, 453] width 89 height 29
click at [1104, 23] on link "Save" at bounding box center [1102, 23] width 41 height 31
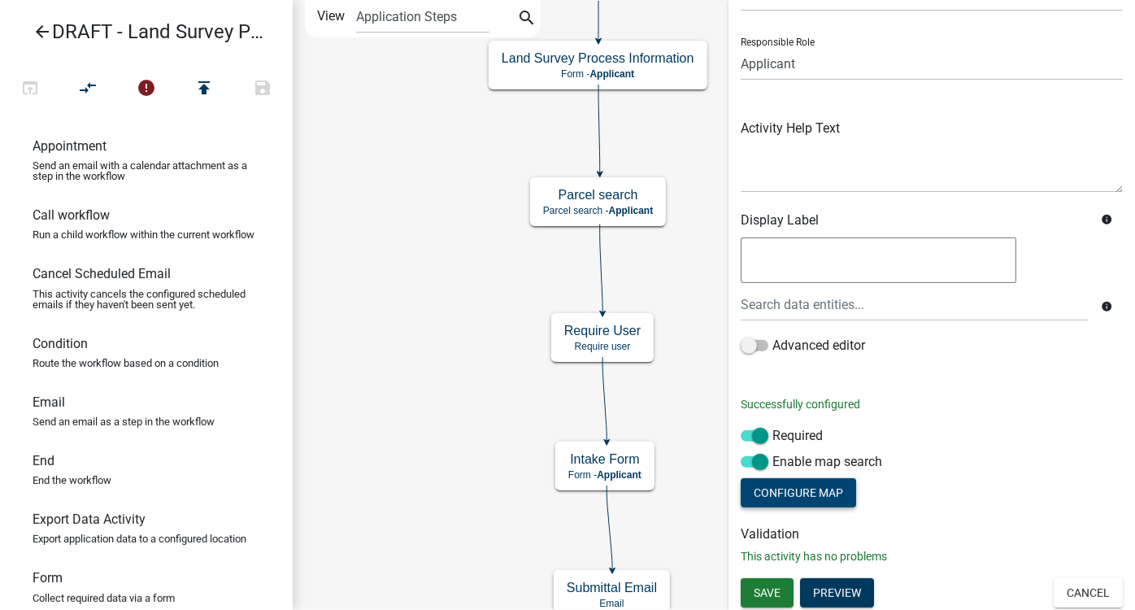
scroll to position [91, 0]
click at [780, 589] on span "Save" at bounding box center [767, 591] width 27 height 13
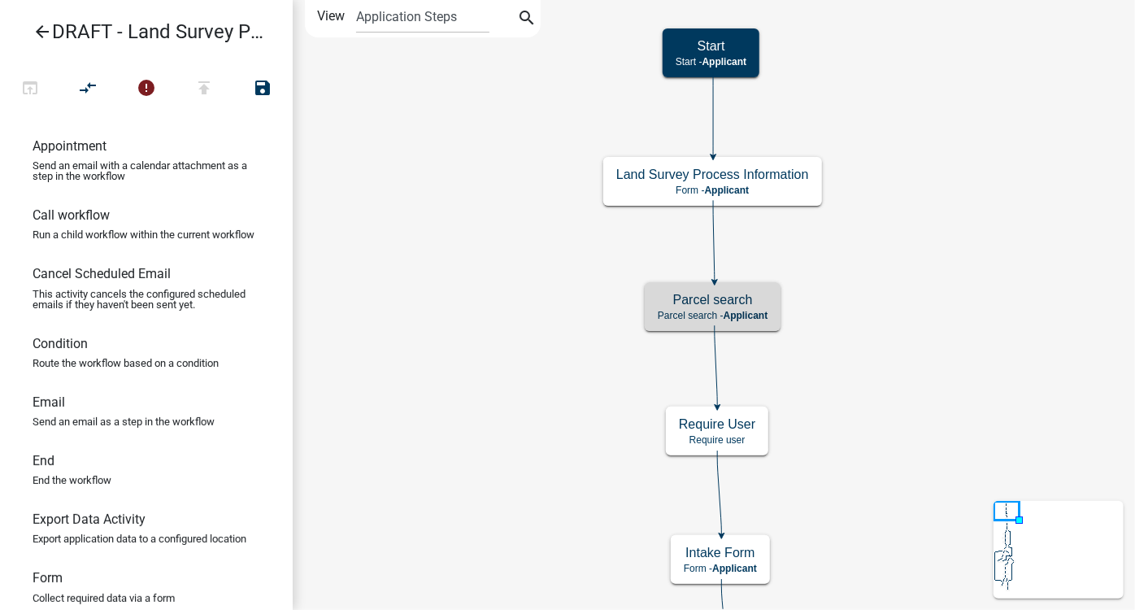
scroll to position [0, 0]
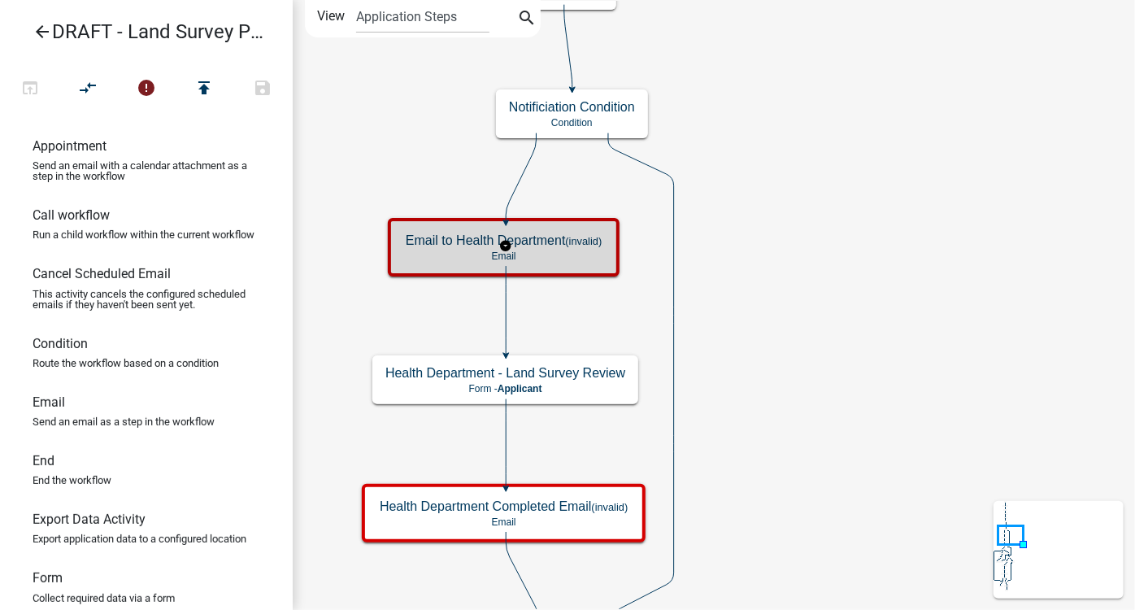
click at [564, 243] on h5 "Email to Health Department (invalid)" at bounding box center [504, 240] width 196 height 15
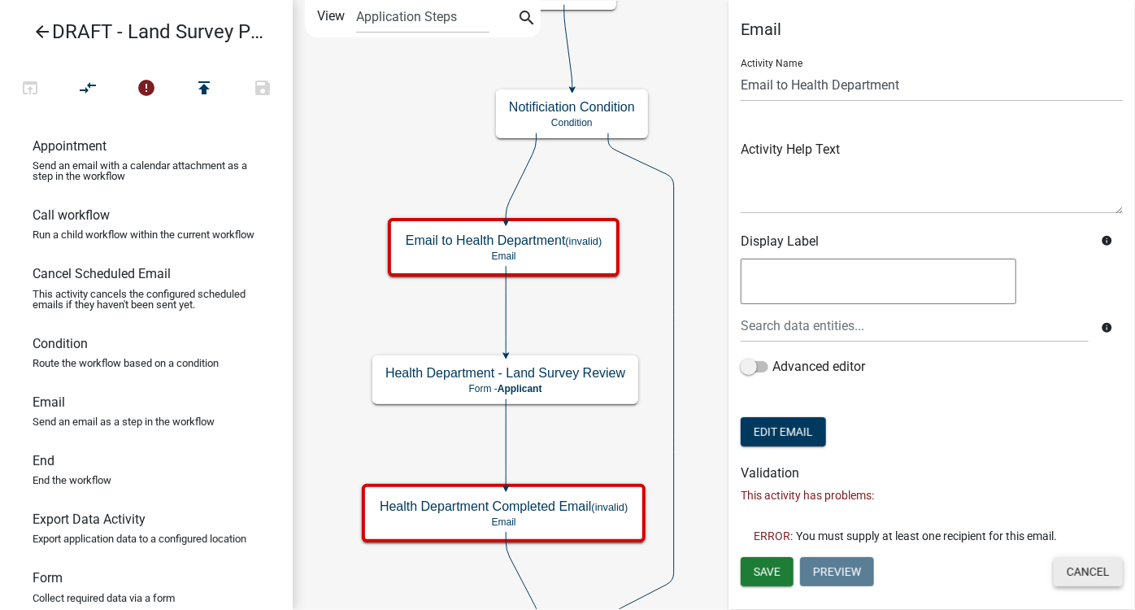
click at [1093, 571] on button "Cancel" at bounding box center [1088, 571] width 69 height 29
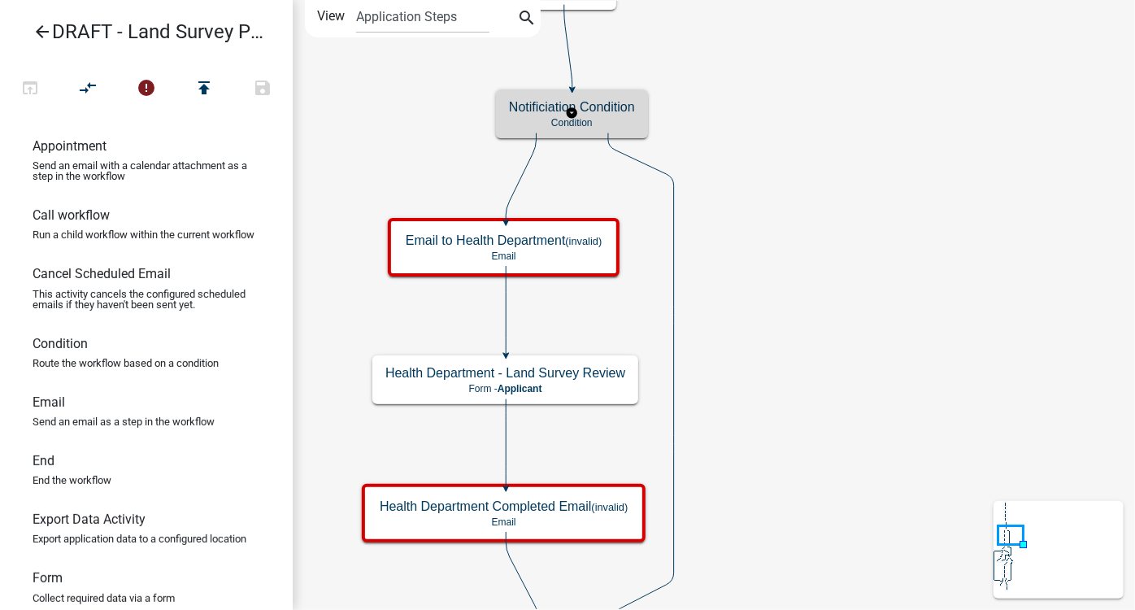
click at [630, 114] on h5 "Notificiation Condition" at bounding box center [572, 106] width 126 height 15
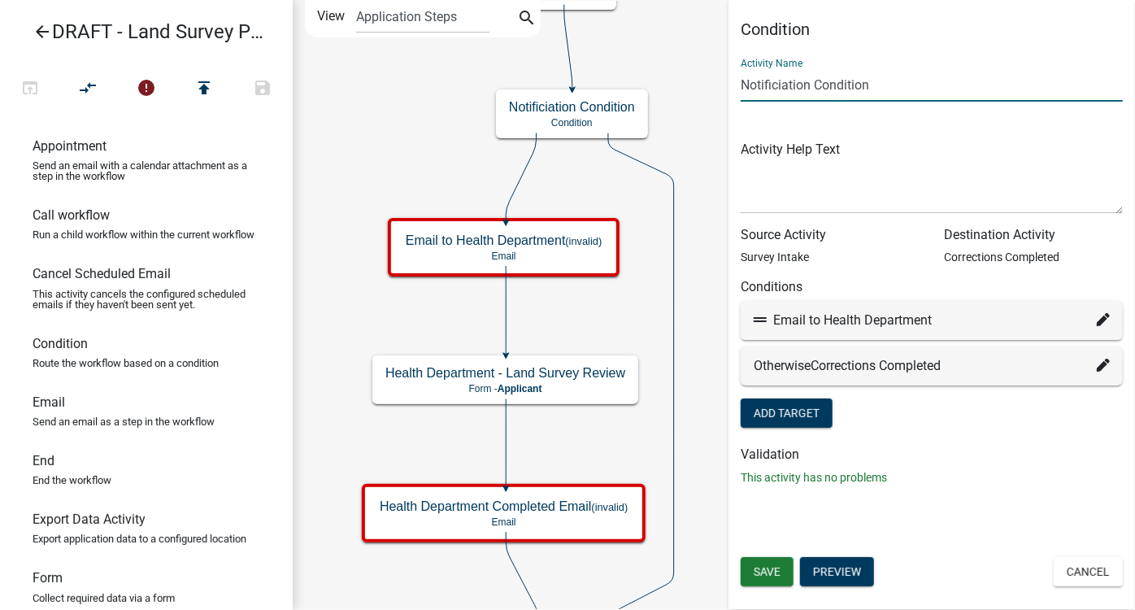
click at [783, 87] on input "Notificiation Condition" at bounding box center [932, 84] width 382 height 33
type input "Notification Condition"
click at [944, 507] on div "Condition Activity Name Notification Condition Activity Help Text Source Activi…" at bounding box center [932, 305] width 407 height 610
click at [772, 577] on span "Save" at bounding box center [767, 571] width 27 height 13
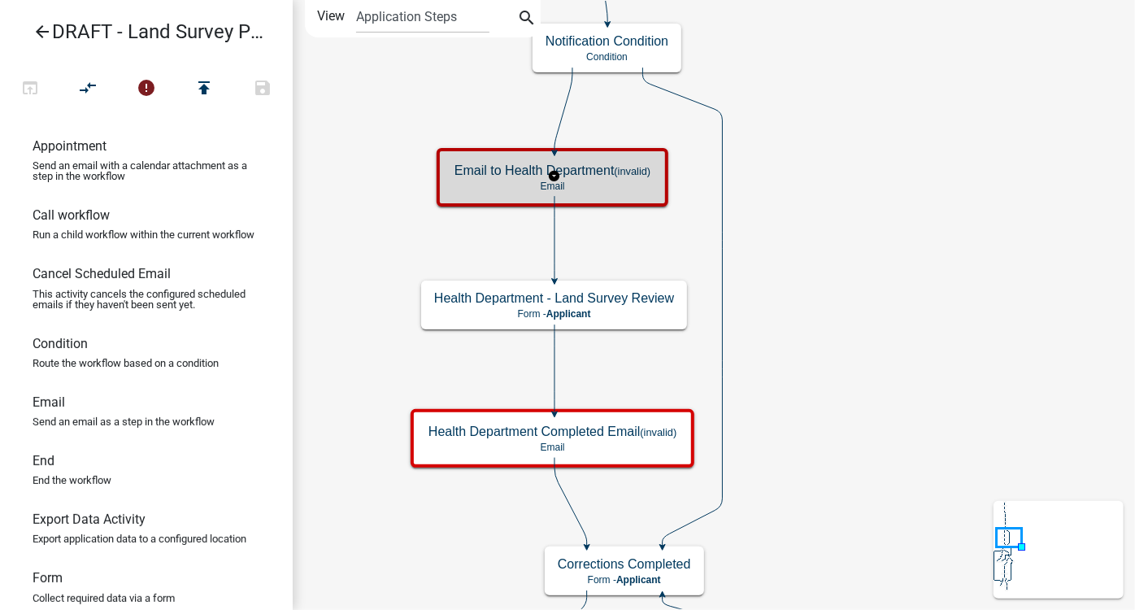
click at [635, 181] on p "Email" at bounding box center [553, 186] width 196 height 11
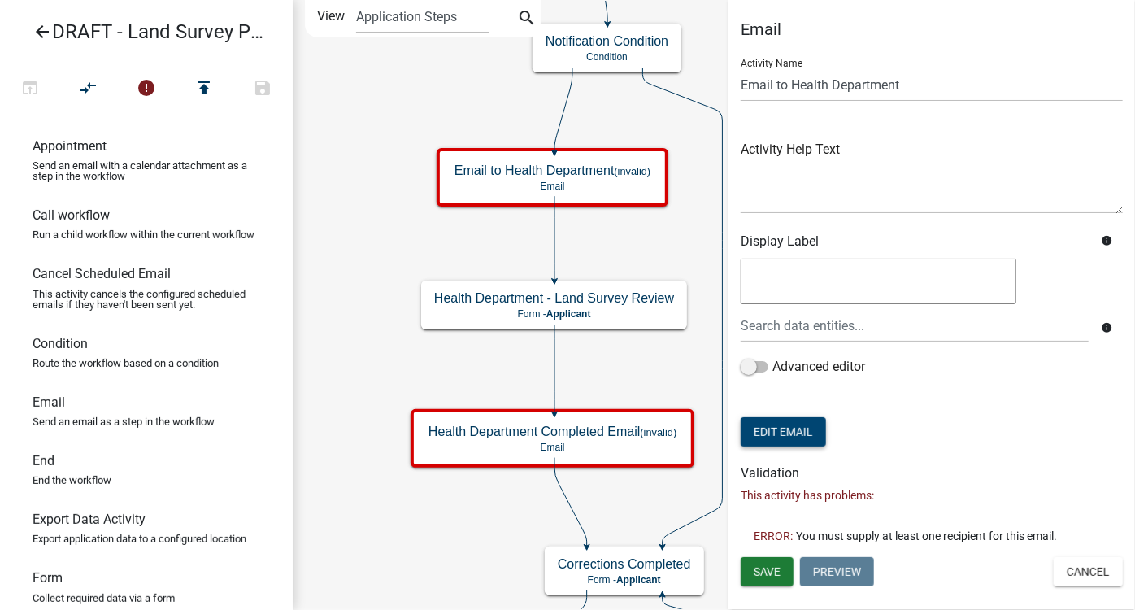
click at [800, 436] on button "Edit Email" at bounding box center [783, 431] width 85 height 29
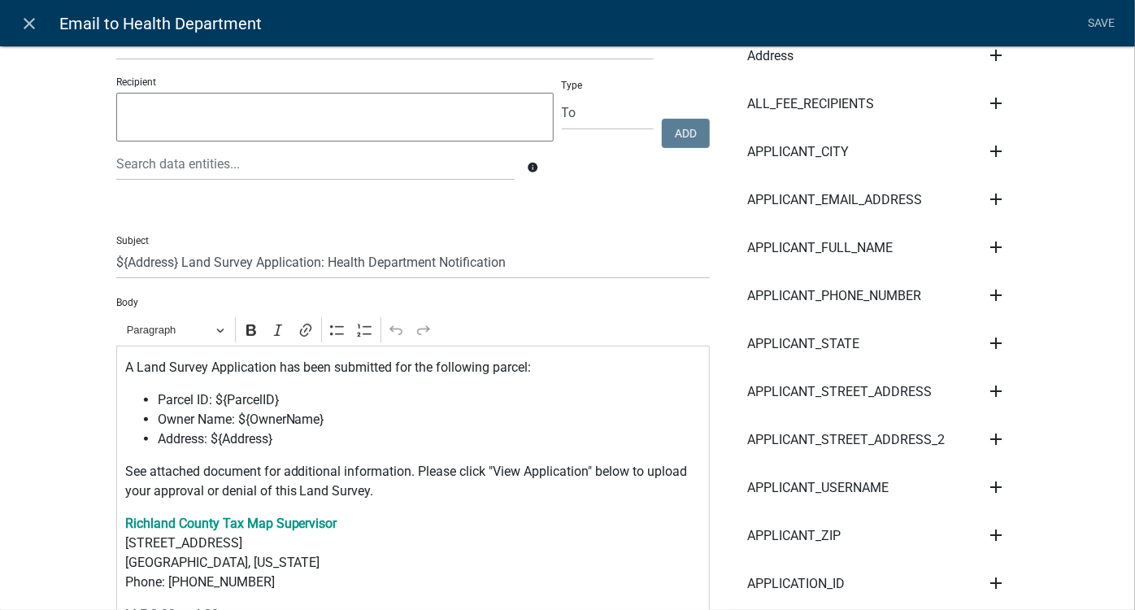
scroll to position [295, 0]
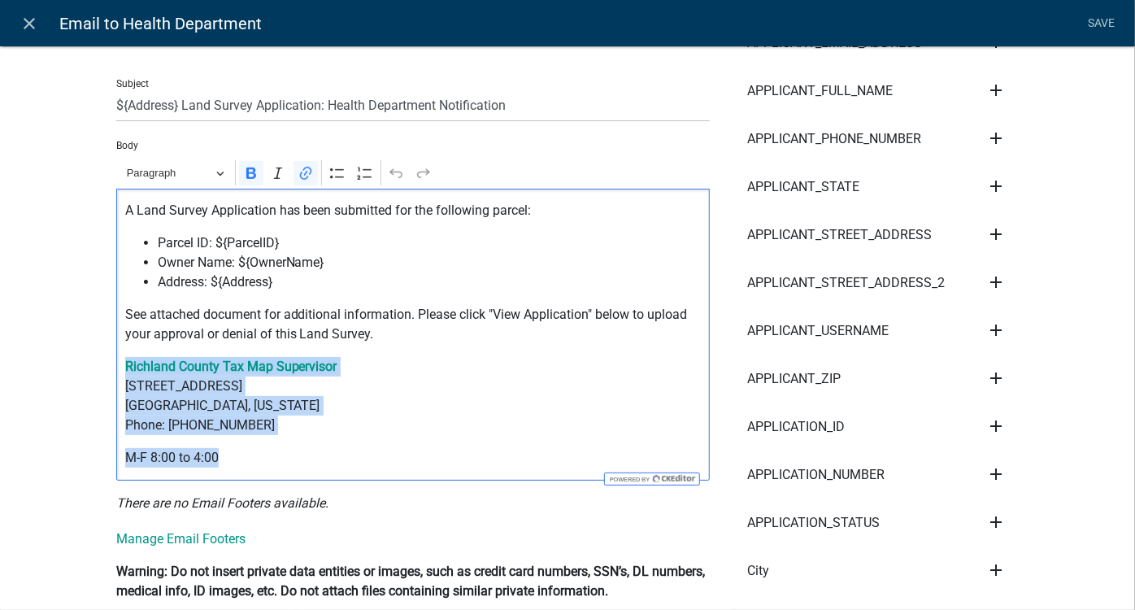
drag, startPoint x: 114, startPoint y: 363, endPoint x: 251, endPoint y: 475, distance: 177.5
click at [251, 475] on div "A Land Survey Application has been submitted for the following parcel: Parcel I…" at bounding box center [413, 335] width 594 height 292
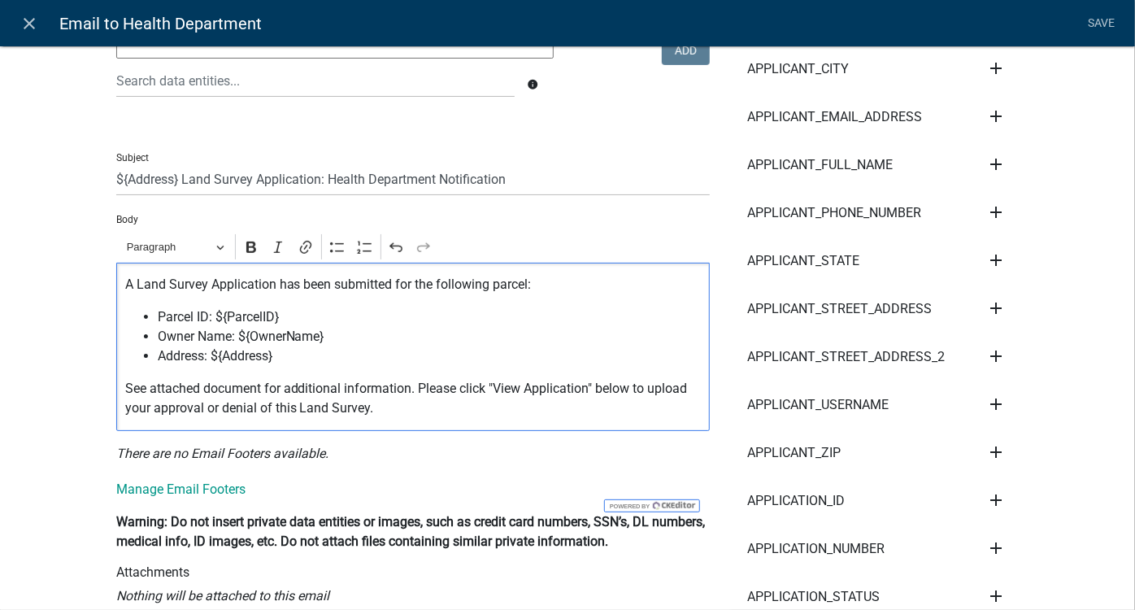
scroll to position [0, 0]
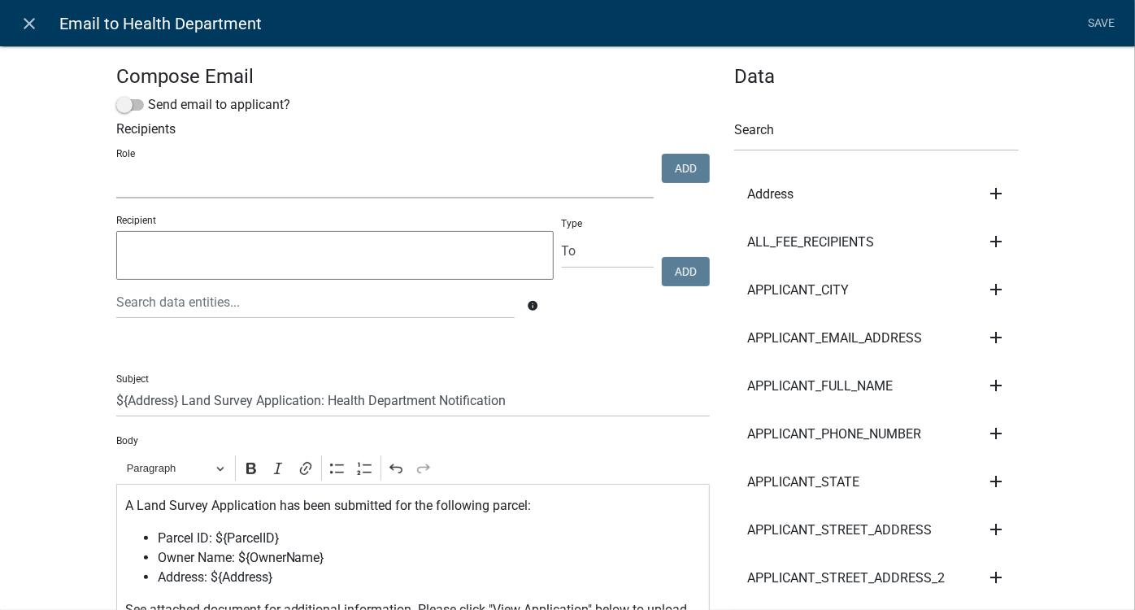
click at [125, 176] on select "View Permits Zoning and Septic Admin DELETE THIS ROLE Highway Auditors Office" at bounding box center [385, 181] width 538 height 33
select select "7290c967-540e-4243-8eb1-93419505678e"
click at [116, 165] on select "View Permits Zoning and Septic Admin DELETE THIS ROLE Highway Auditors Office" at bounding box center [385, 181] width 538 height 33
click at [690, 168] on button "Add" at bounding box center [686, 168] width 48 height 29
select select
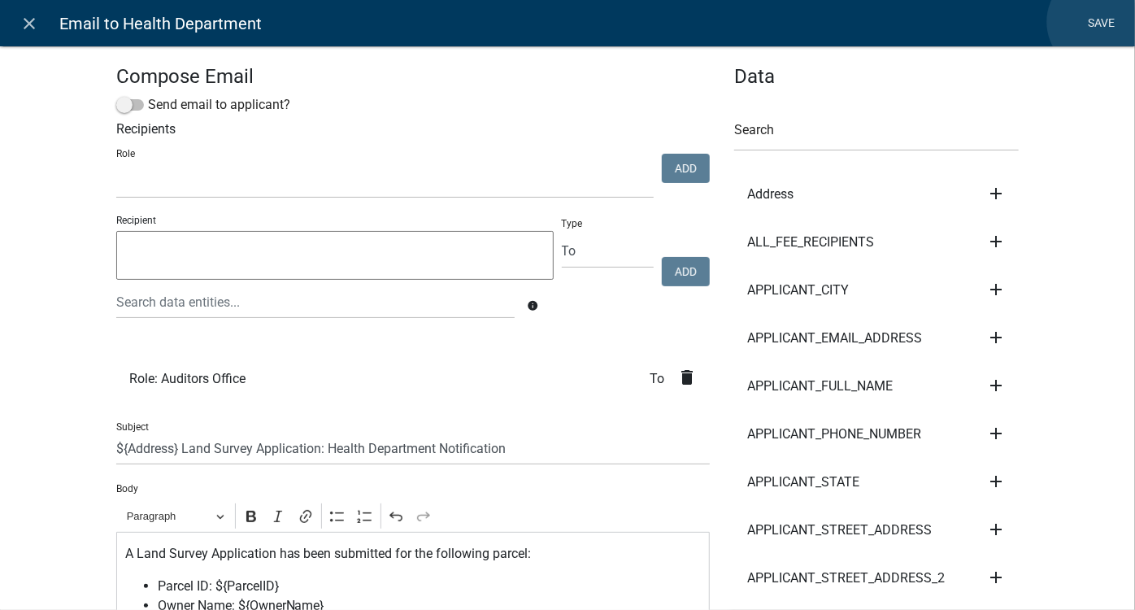
click at [1099, 22] on link "Save" at bounding box center [1102, 23] width 41 height 31
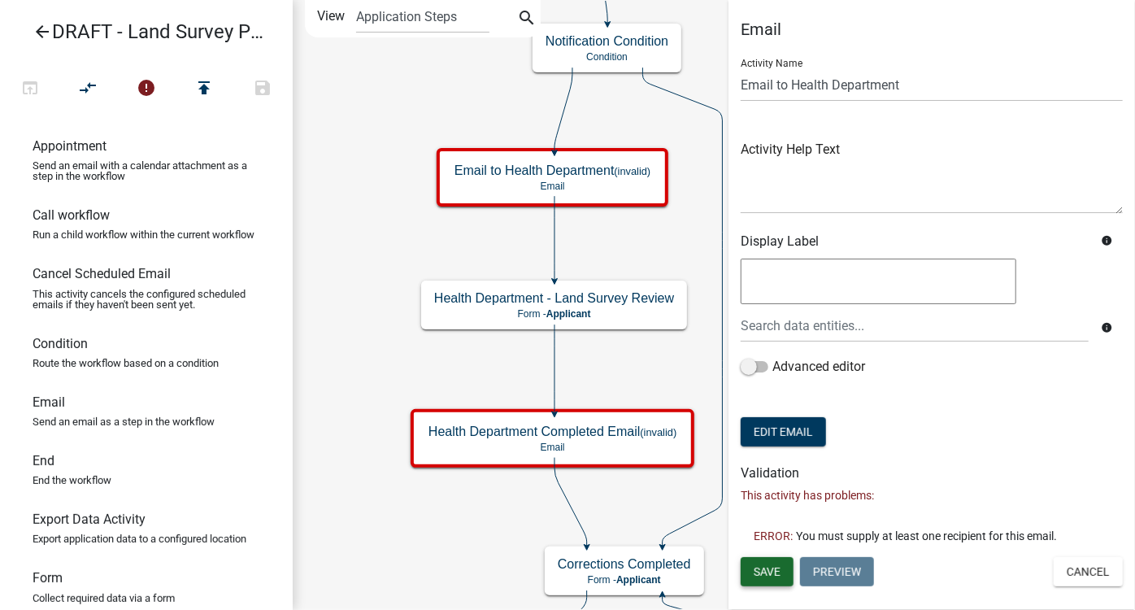
click at [782, 569] on button "Save" at bounding box center [767, 571] width 53 height 29
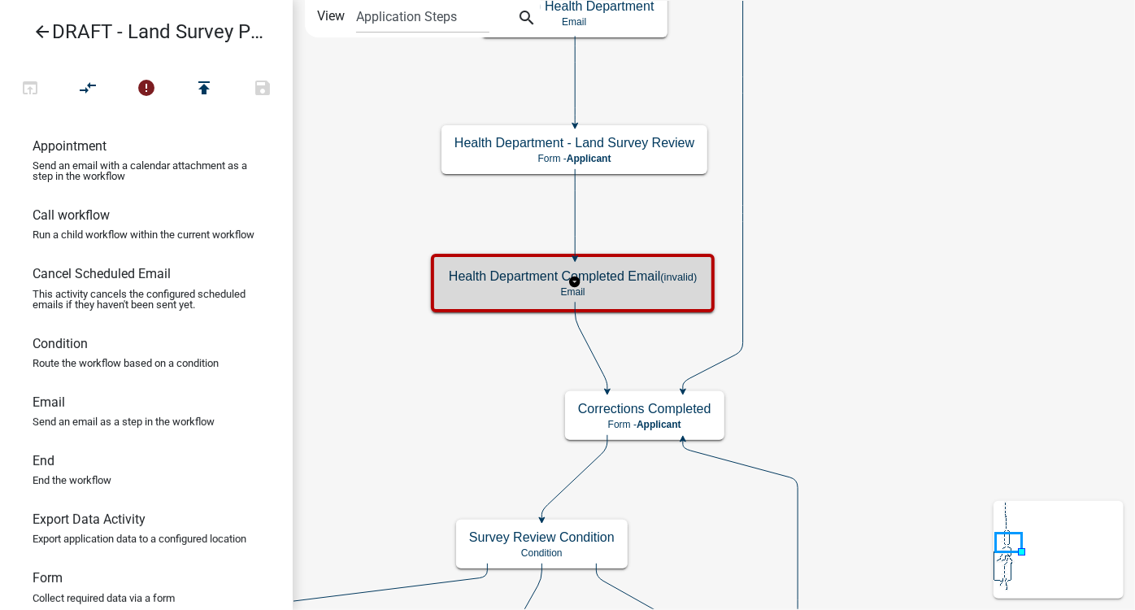
click at [631, 284] on div "Health Department Completed Email (invalid) Email" at bounding box center [573, 283] width 274 height 49
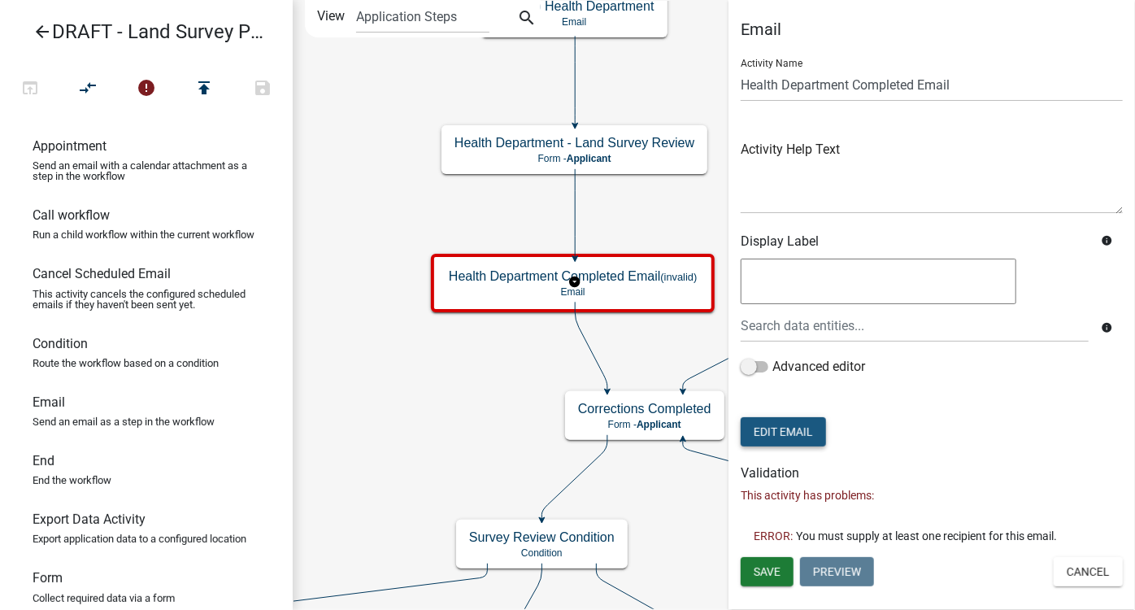
click at [810, 428] on button "Edit Email" at bounding box center [783, 431] width 85 height 29
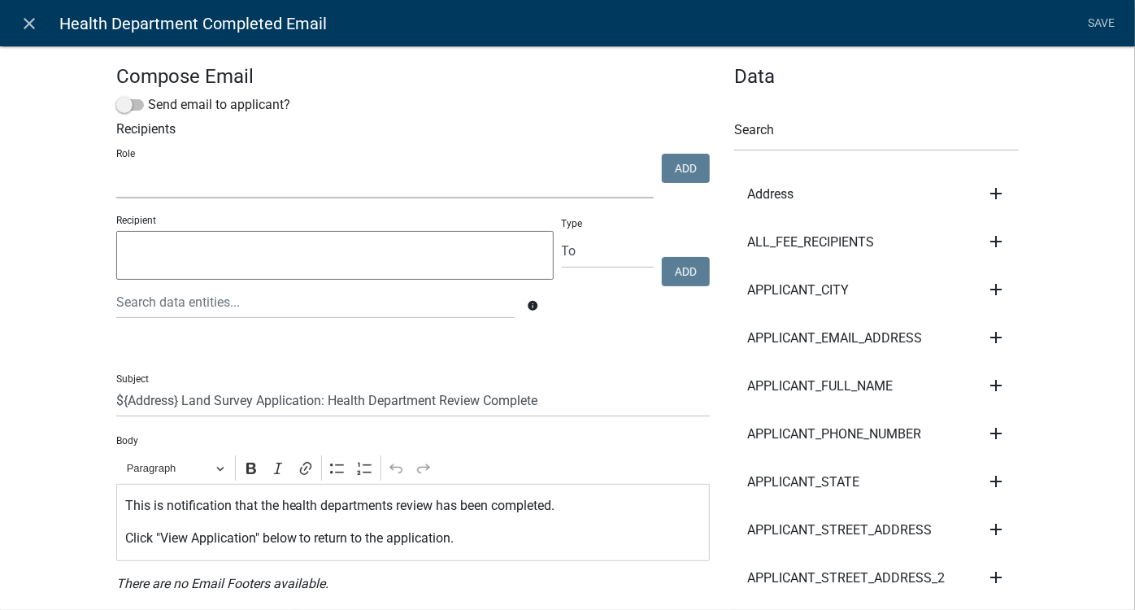
click at [134, 192] on select "View Permits Zoning and Septic Admin DELETE THIS ROLE Highway Auditors Office" at bounding box center [385, 181] width 538 height 33
select select "7290c967-540e-4243-8eb1-93419505678e"
click at [116, 165] on select "View Permits Zoning and Septic Admin DELETE THIS ROLE Highway Auditors Office" at bounding box center [385, 181] width 538 height 33
drag, startPoint x: 680, startPoint y: 178, endPoint x: 703, endPoint y: 194, distance: 28.0
click at [680, 179] on button "Add" at bounding box center [686, 168] width 48 height 29
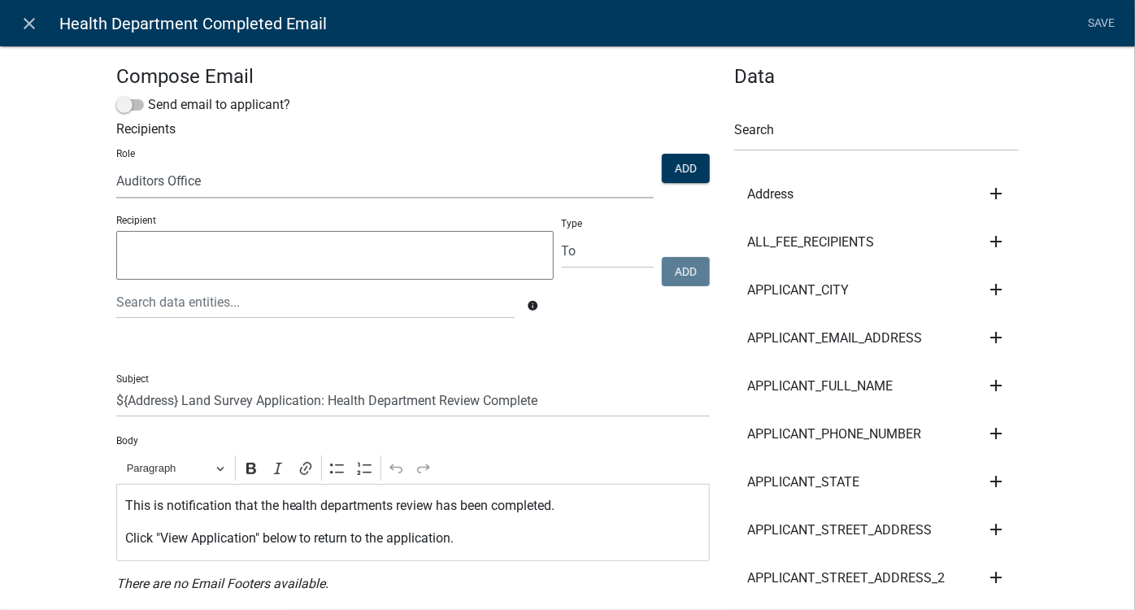
select select
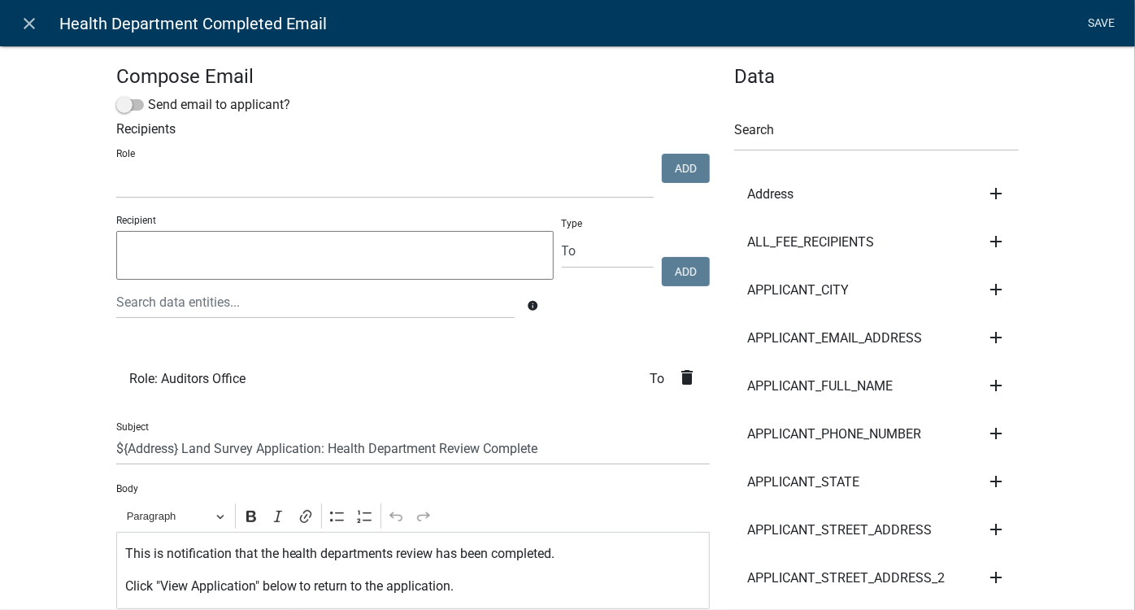
click at [1098, 18] on link "Save" at bounding box center [1102, 23] width 41 height 31
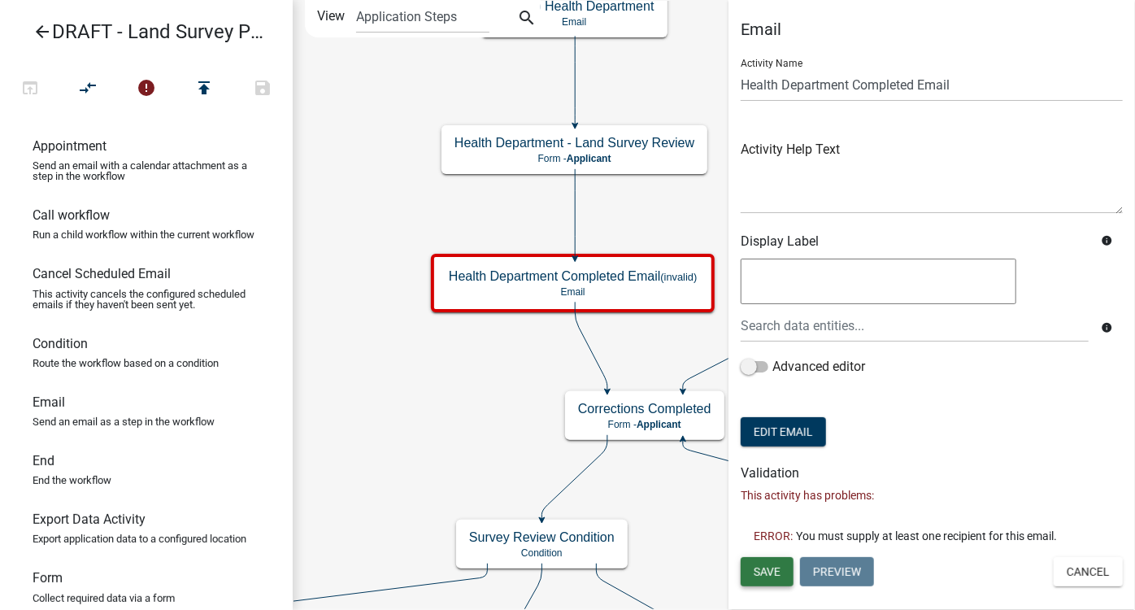
click at [786, 575] on button "Save" at bounding box center [767, 571] width 53 height 29
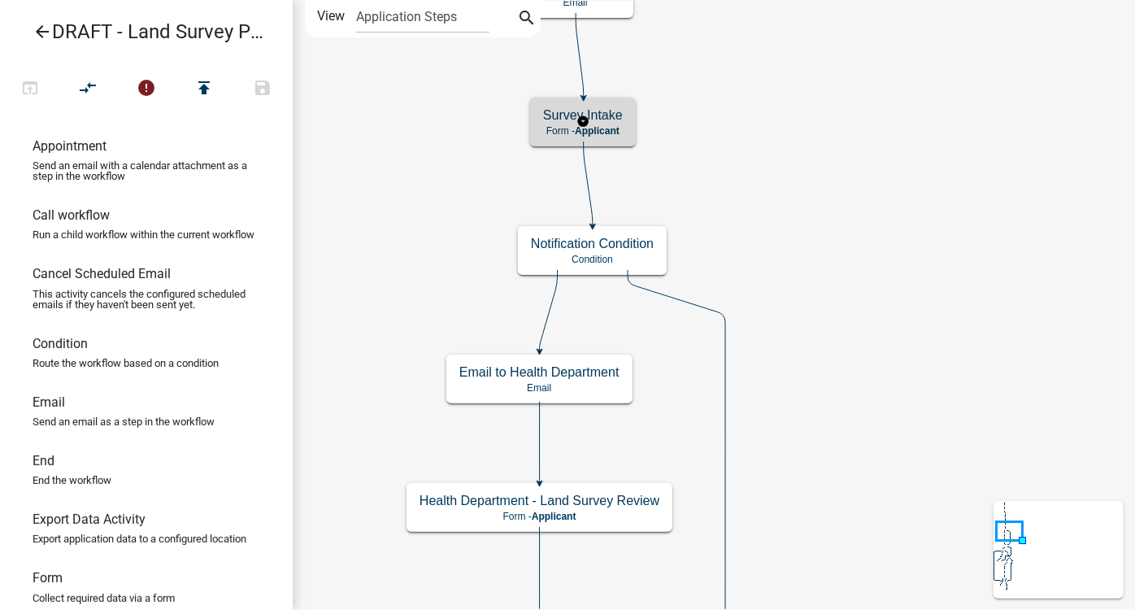
click at [612, 123] on div "Survey Intake Form - Applicant" at bounding box center [583, 122] width 106 height 49
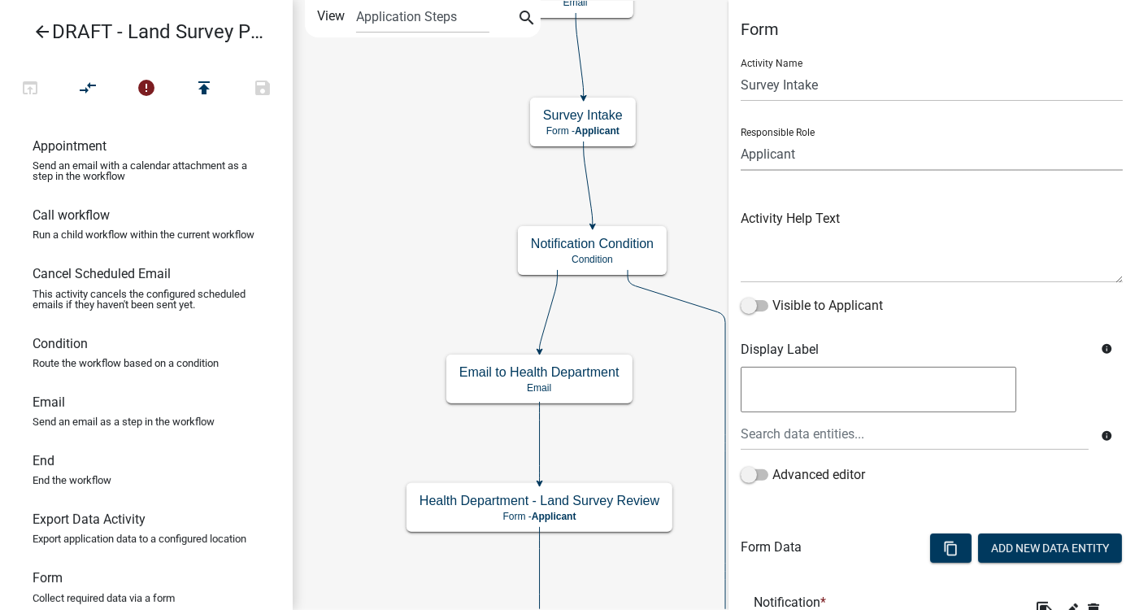
click at [781, 143] on select "Applicant Zoning and Septic Admin DELETE THIS ROLE Highway" at bounding box center [932, 153] width 382 height 33
click at [805, 113] on div "Activity Name Survey Intake Responsible Role Applicant Zoning and Septic Admin …" at bounding box center [932, 276] width 382 height 460
click at [41, 33] on icon "arrow_back" at bounding box center [43, 33] width 20 height 23
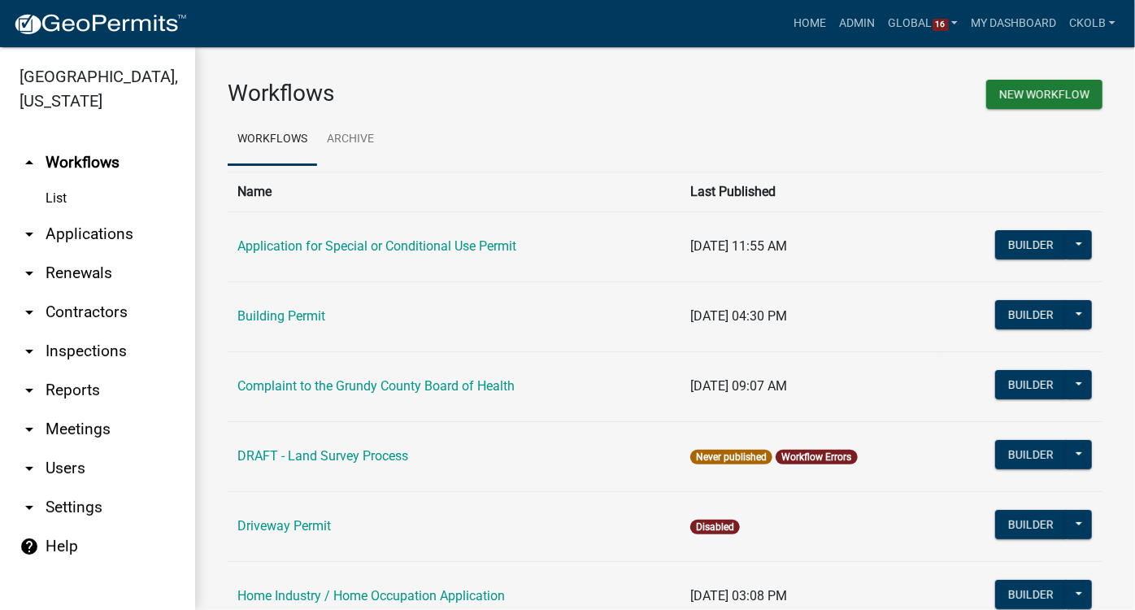
click at [73, 449] on link "arrow_drop_down Users" at bounding box center [97, 468] width 195 height 39
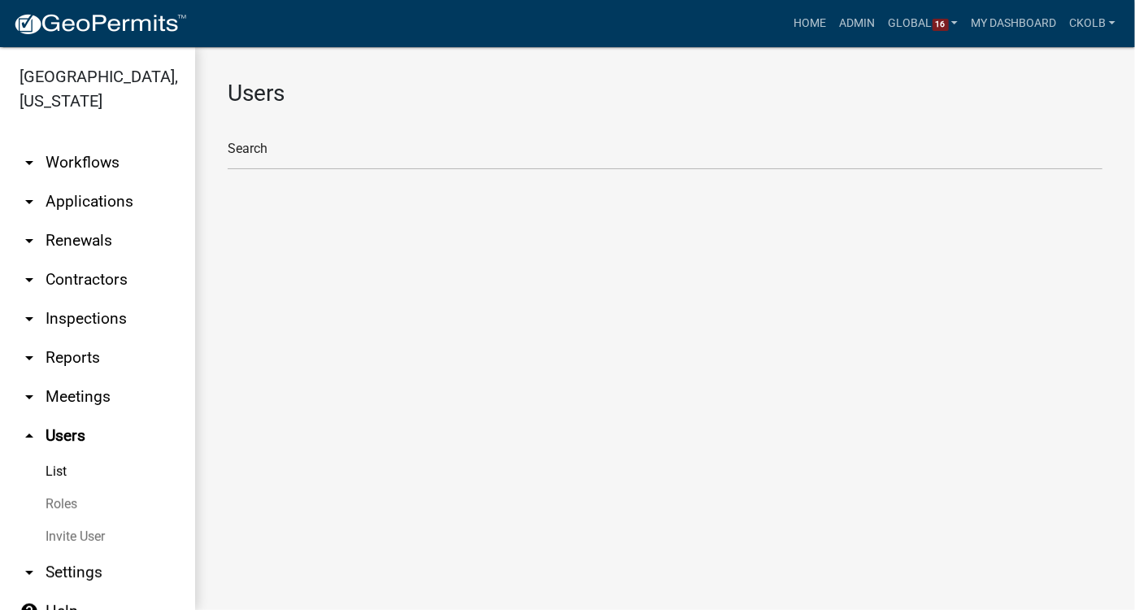
click at [60, 488] on link "Roles" at bounding box center [97, 504] width 195 height 33
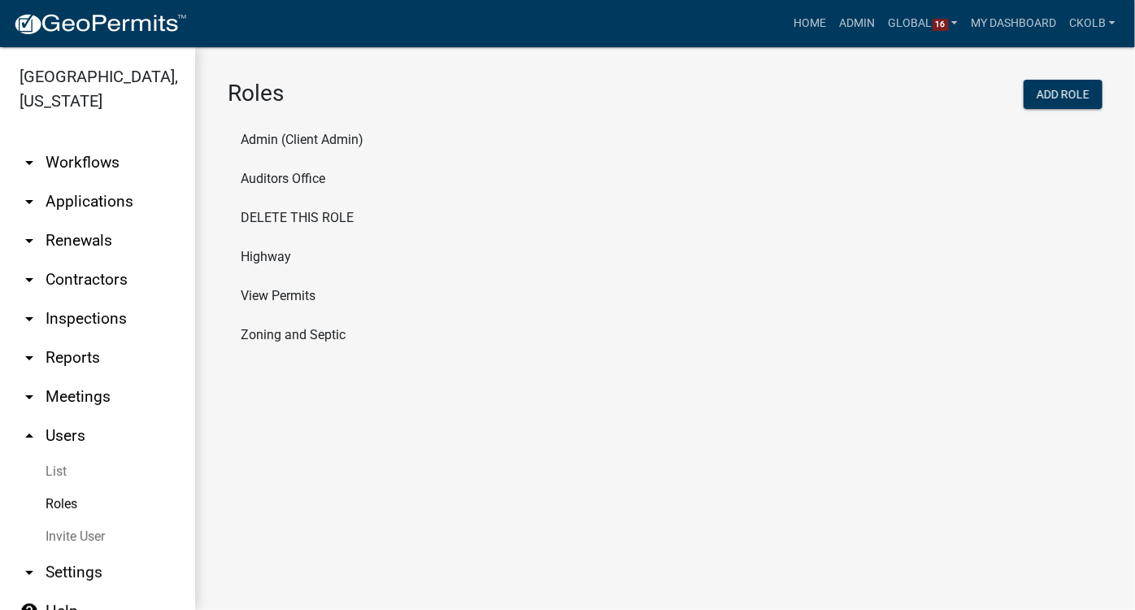
click at [295, 179] on li "Auditors Office" at bounding box center [665, 178] width 875 height 39
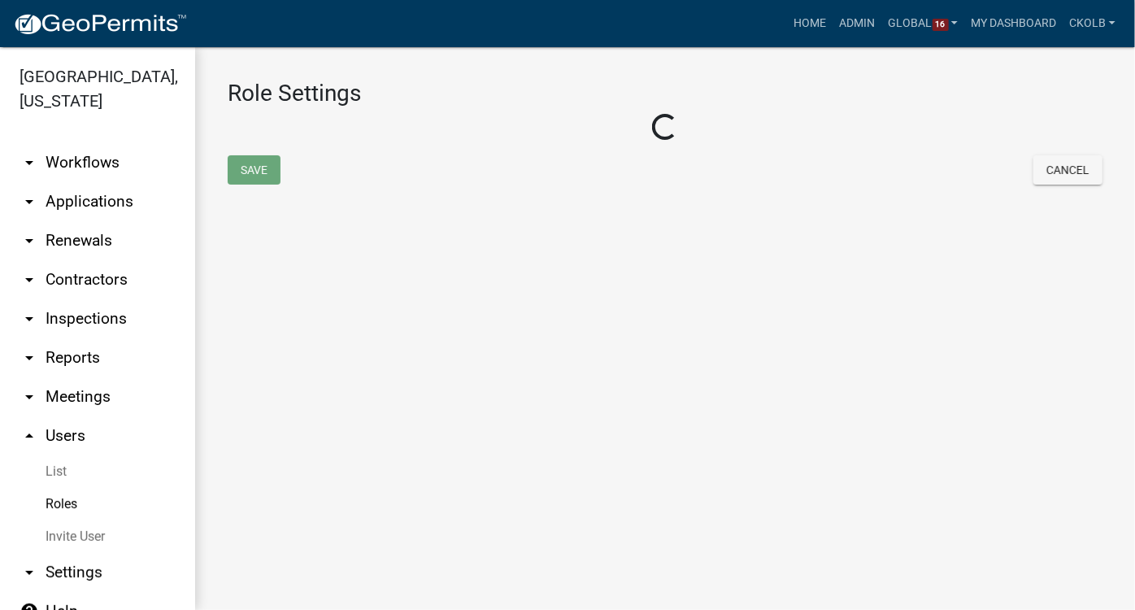
select select "6: light-blue"
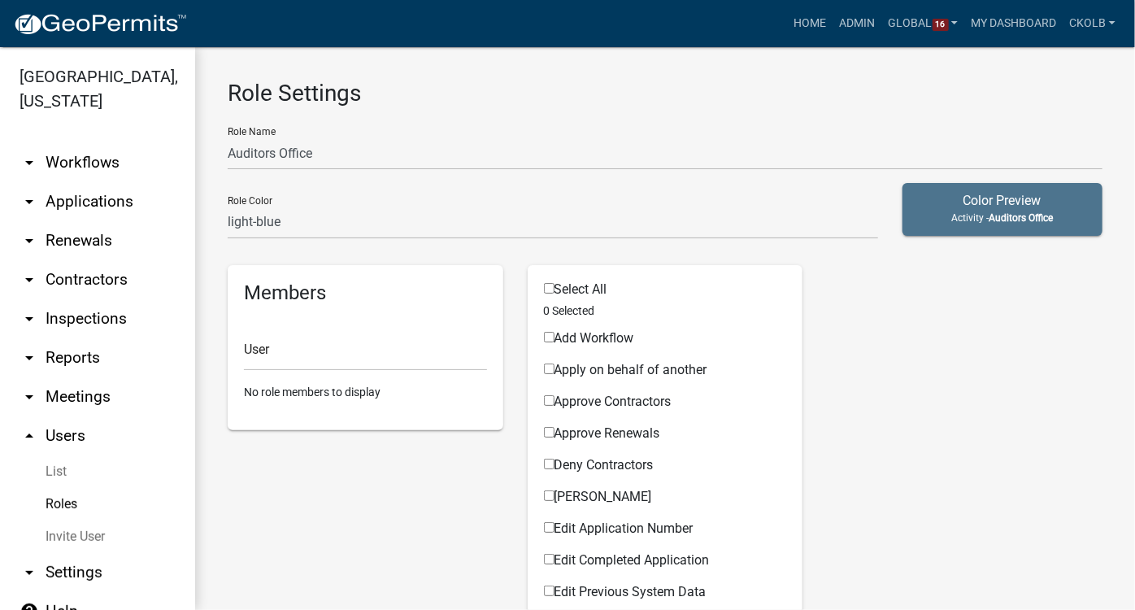
click at [547, 288] on input "Select All" at bounding box center [549, 288] width 11 height 11
checkbox input "true"
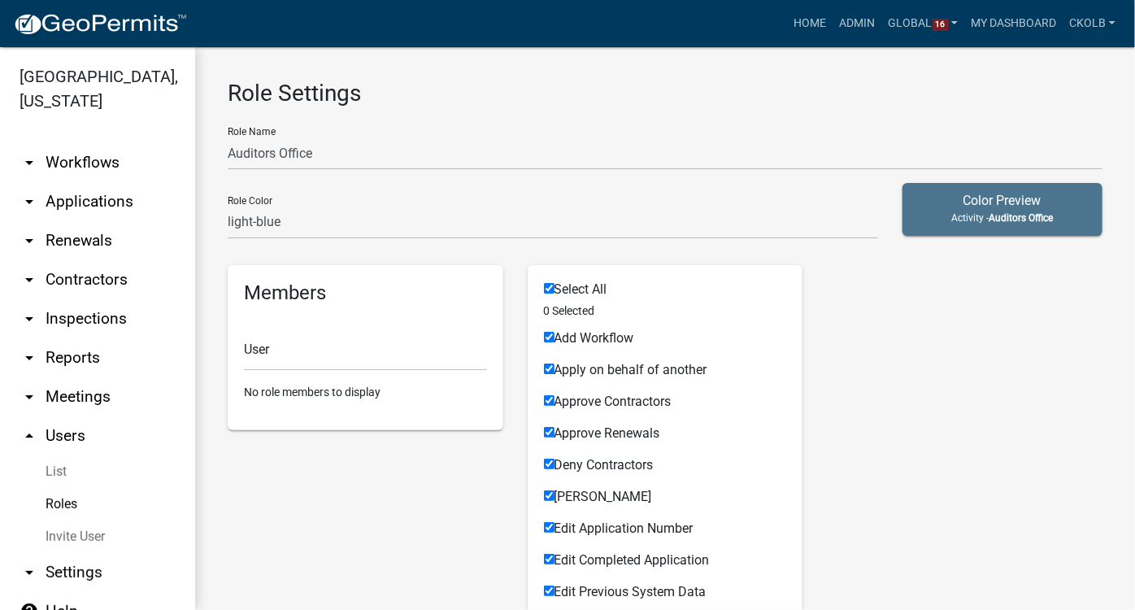
checkbox input "true"
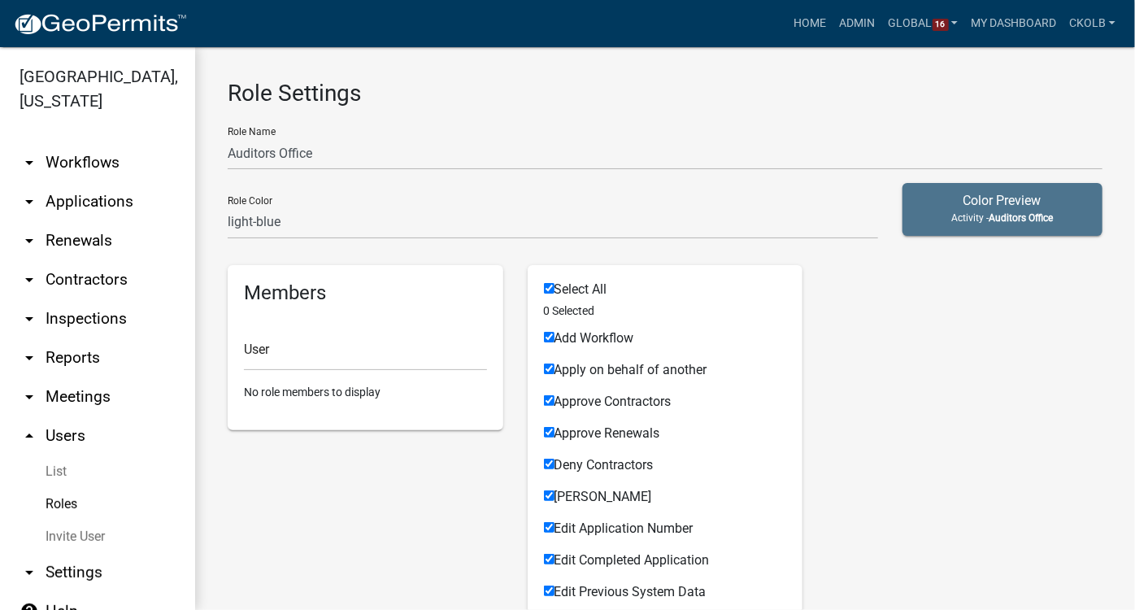
checkbox input "true"
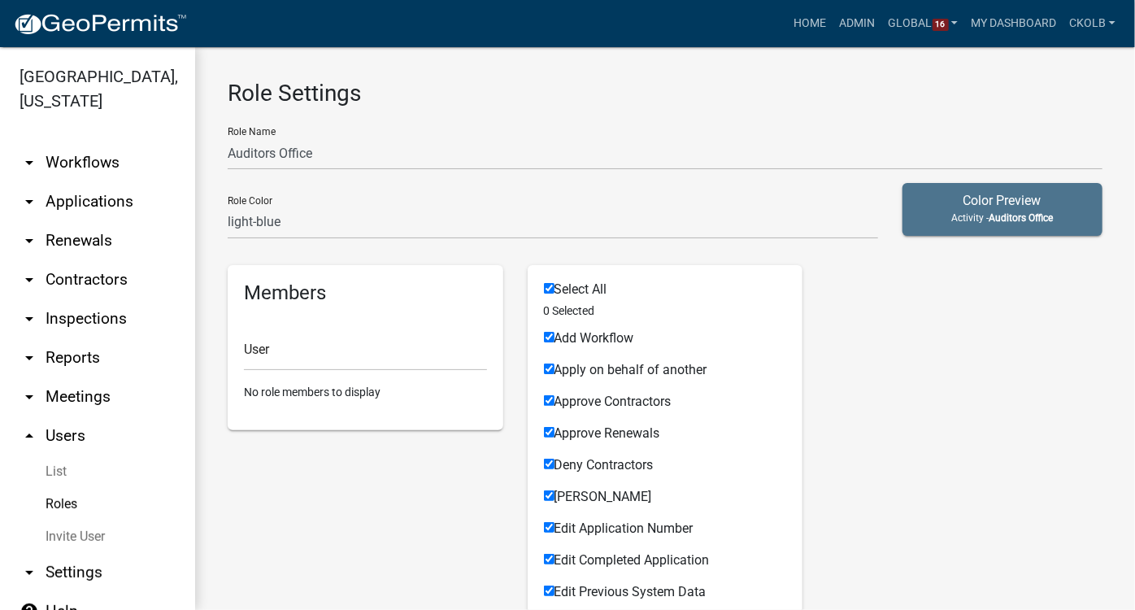
checkbox input "true"
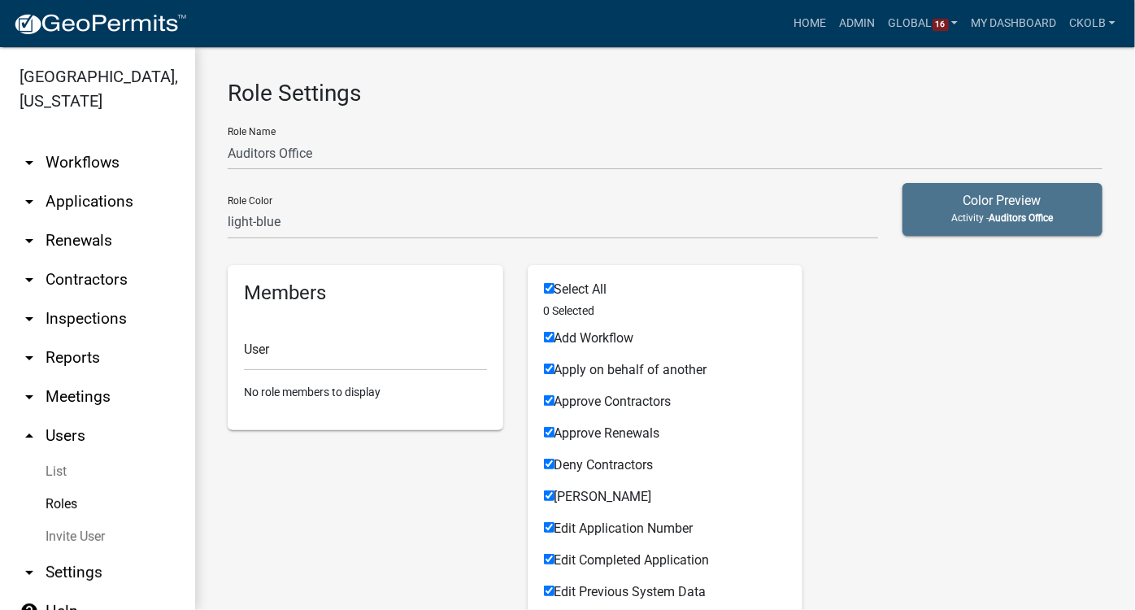
checkbox input "true"
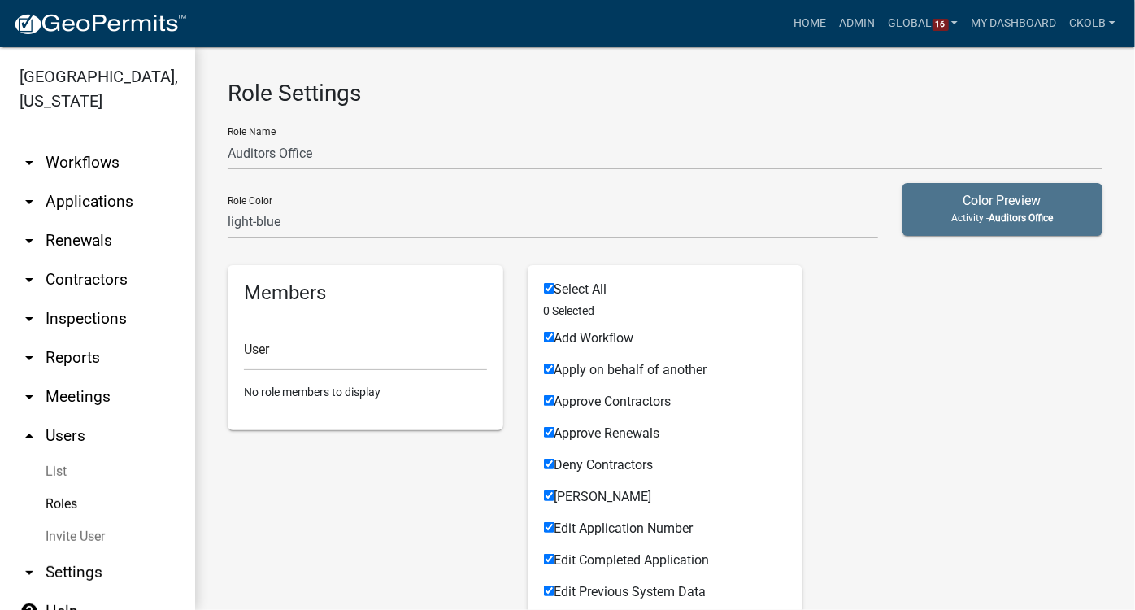
checkbox input "true"
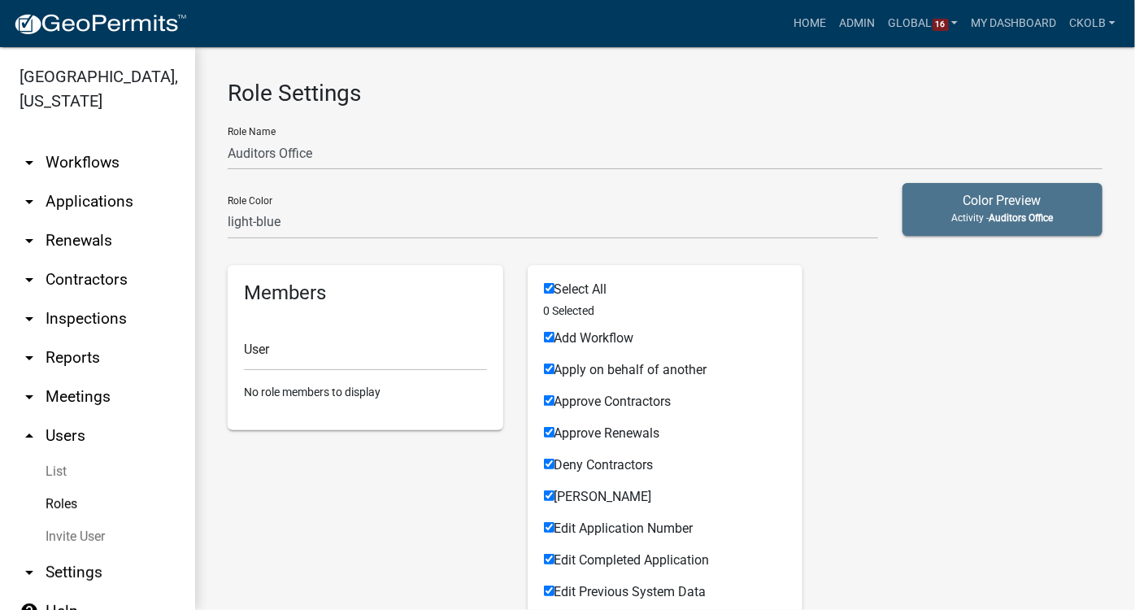
checkbox input "true"
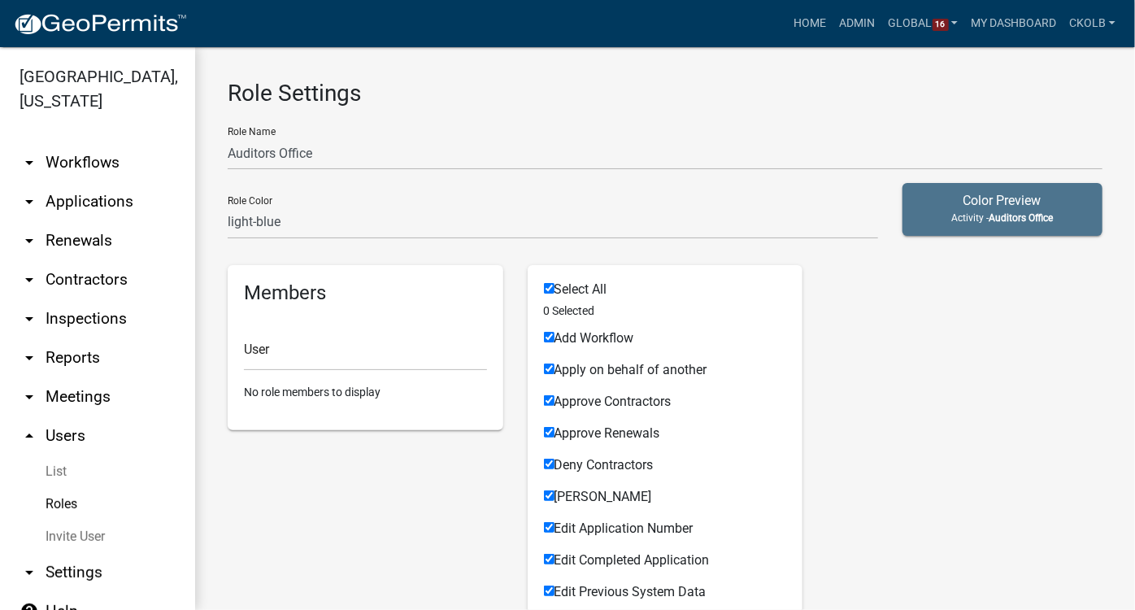
checkbox input "true"
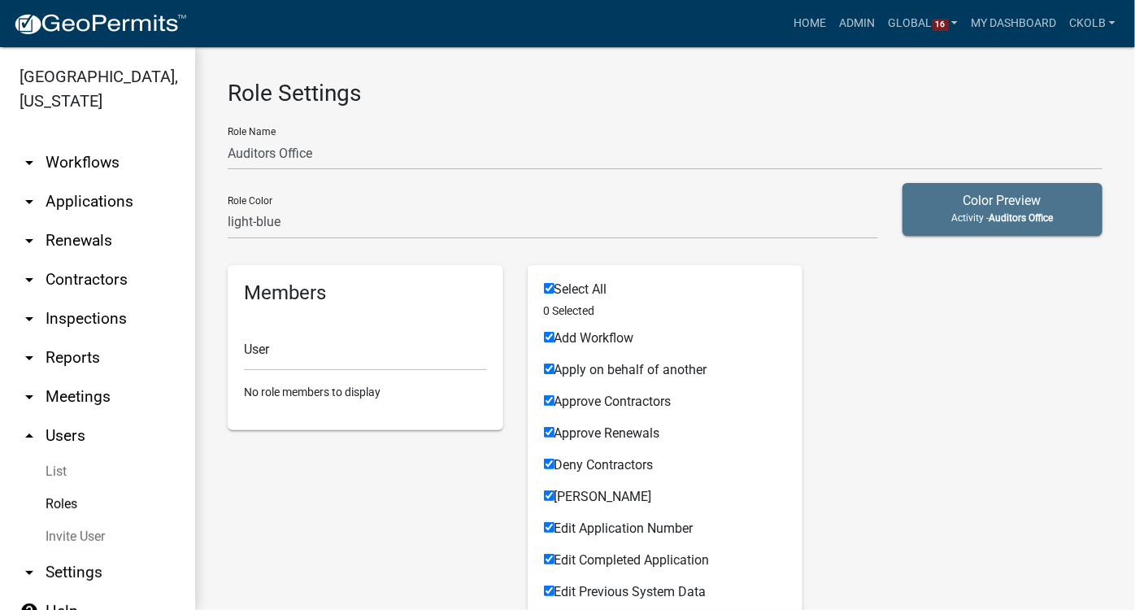
checkbox input "true"
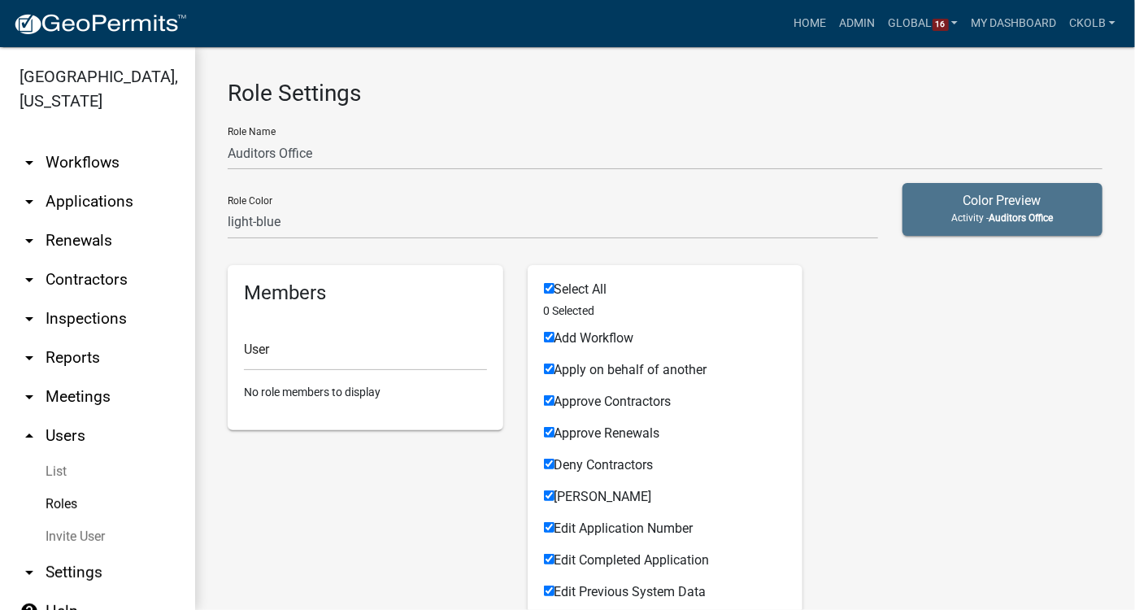
checkbox input "true"
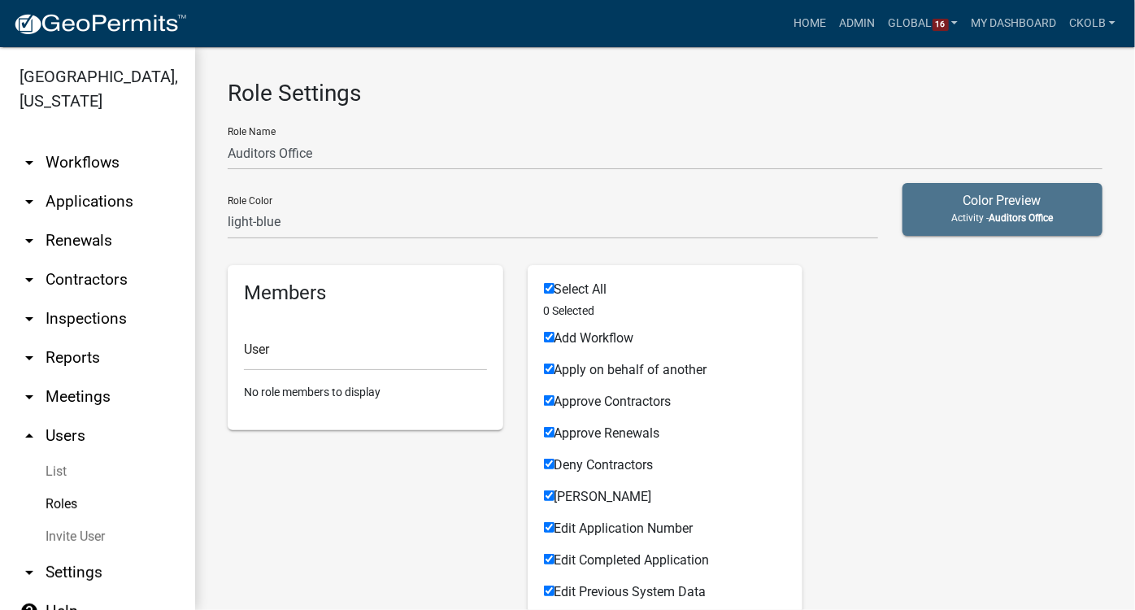
checkbox input "true"
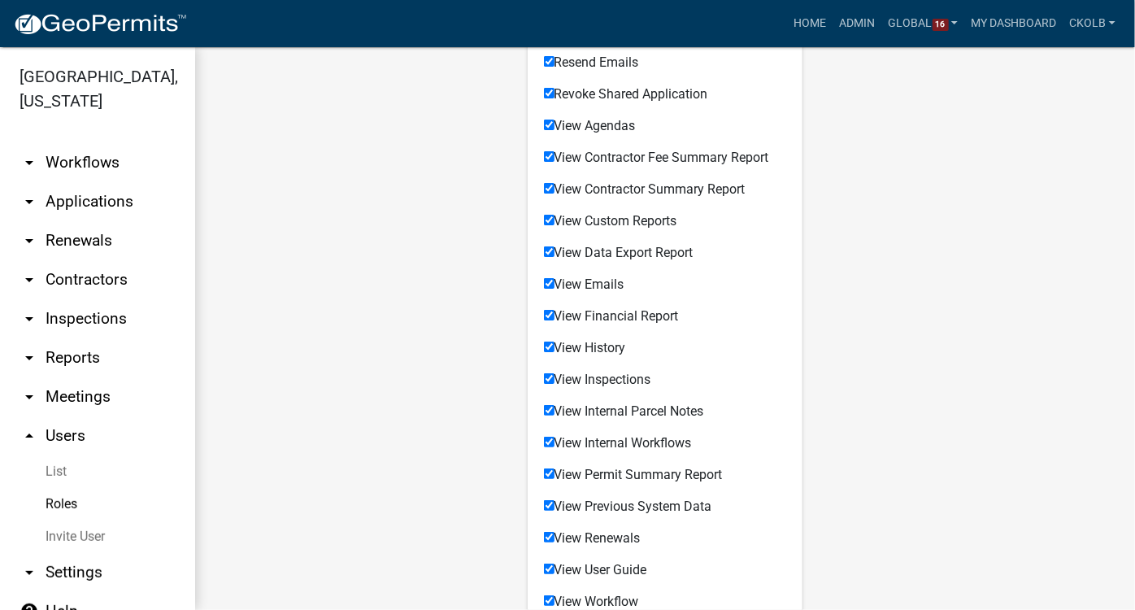
scroll to position [1182, 0]
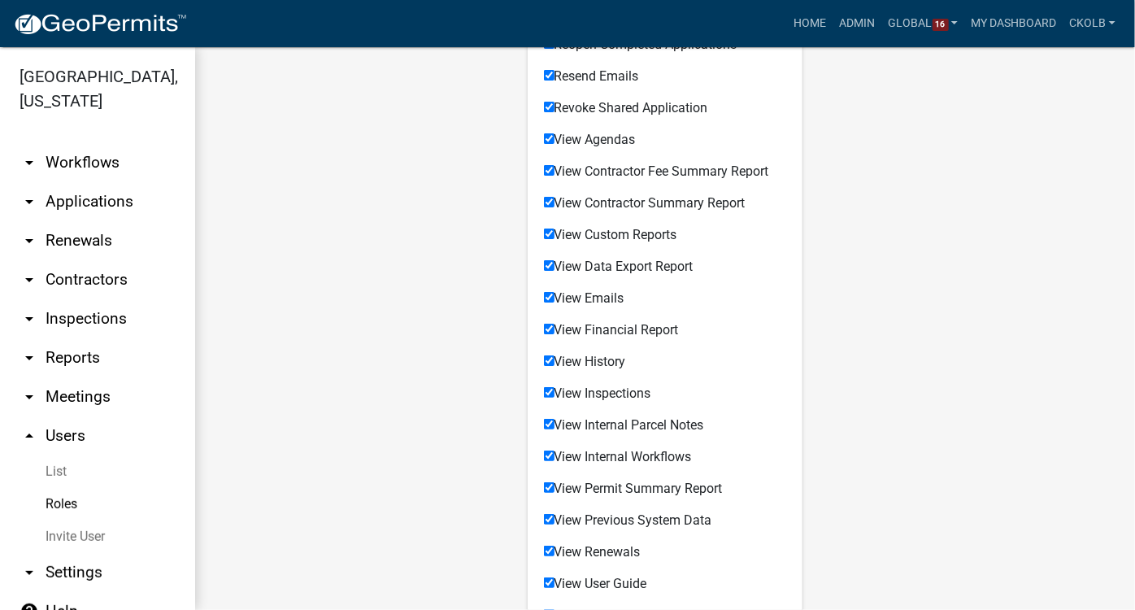
click at [544, 230] on input "View Custom Reports" at bounding box center [549, 234] width 11 height 11
checkbox input "false"
click at [544, 136] on input "View Agendas" at bounding box center [549, 138] width 11 height 11
checkbox input "false"
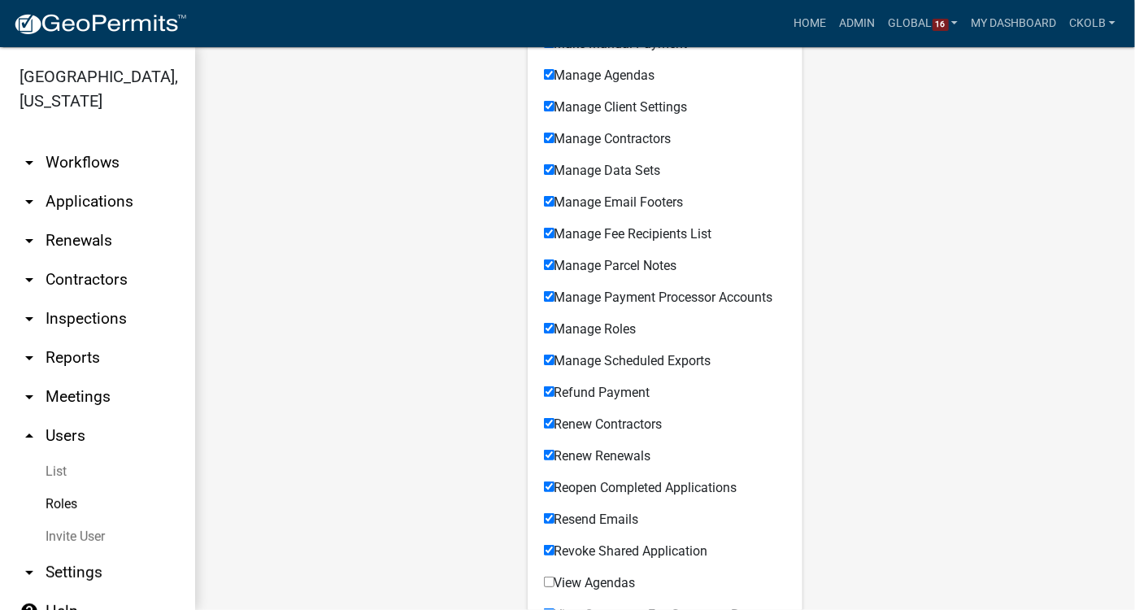
scroll to position [1404, 0]
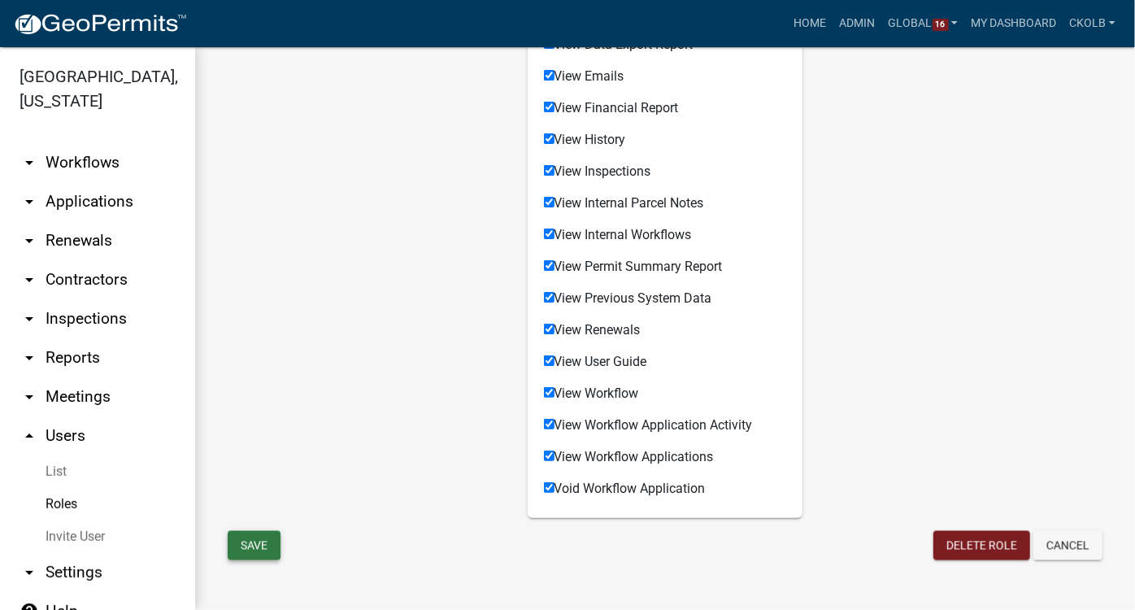
click at [273, 547] on button "Save" at bounding box center [254, 545] width 53 height 29
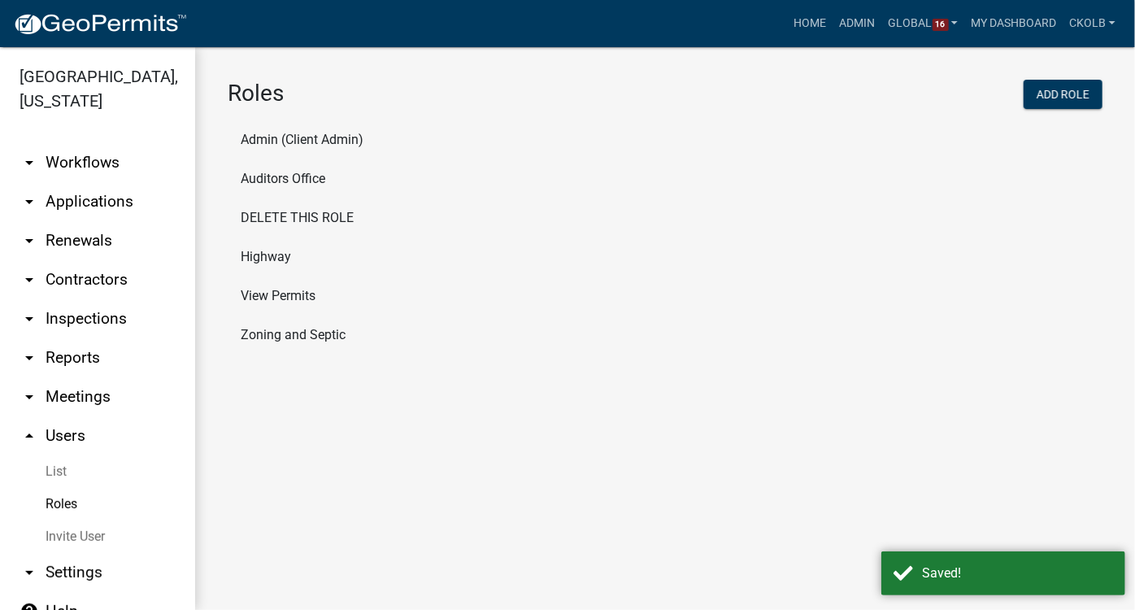
click at [93, 143] on link "arrow_drop_down Workflows" at bounding box center [97, 162] width 195 height 39
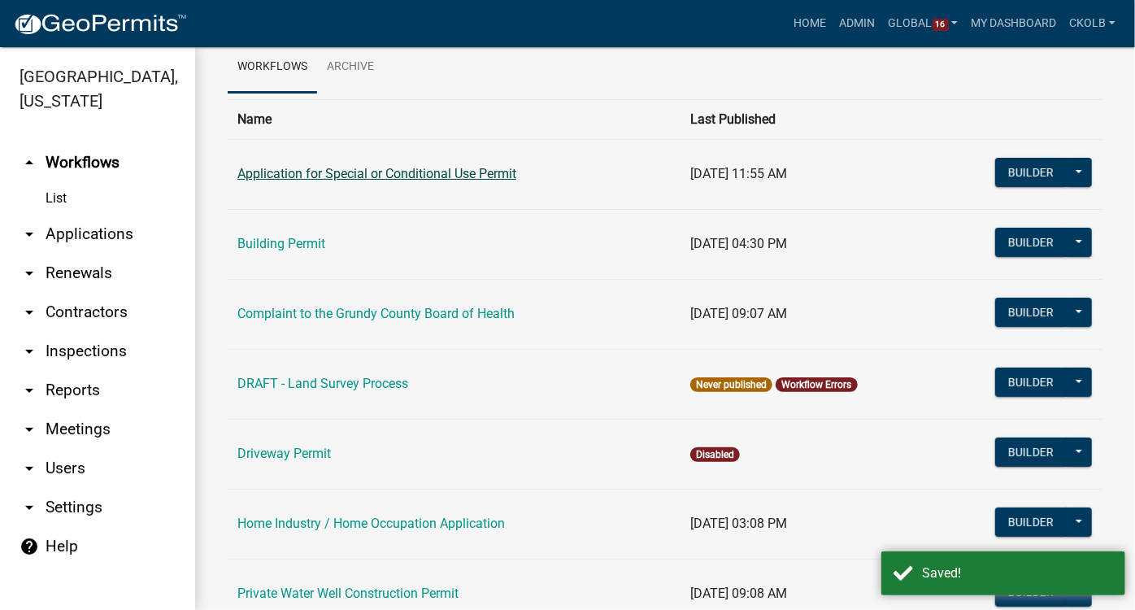
scroll to position [147, 0]
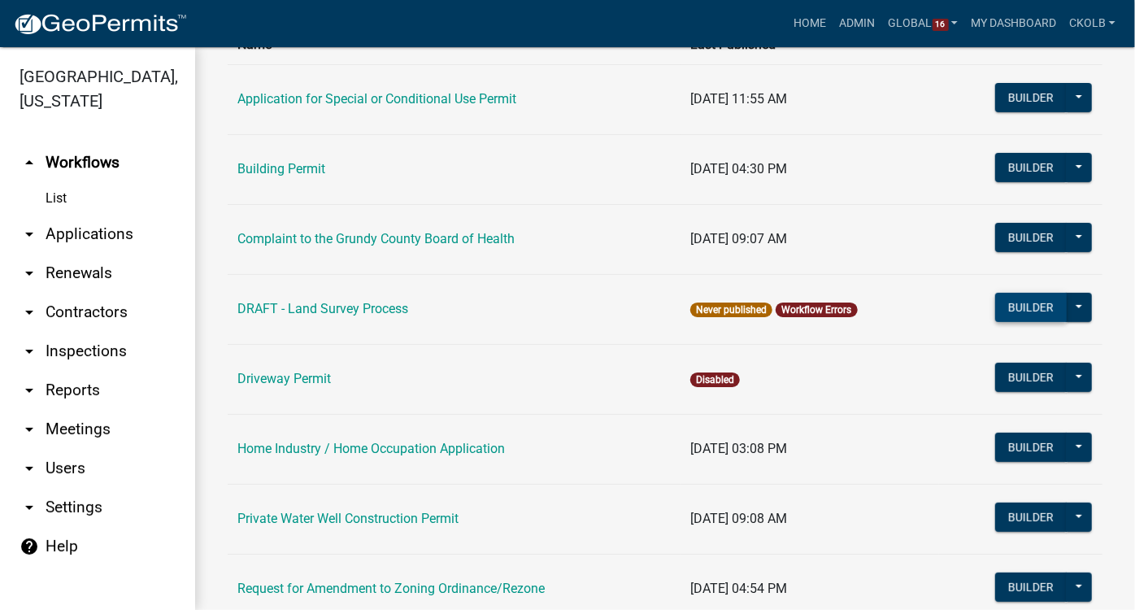
click at [1035, 308] on button "Builder" at bounding box center [1032, 307] width 72 height 29
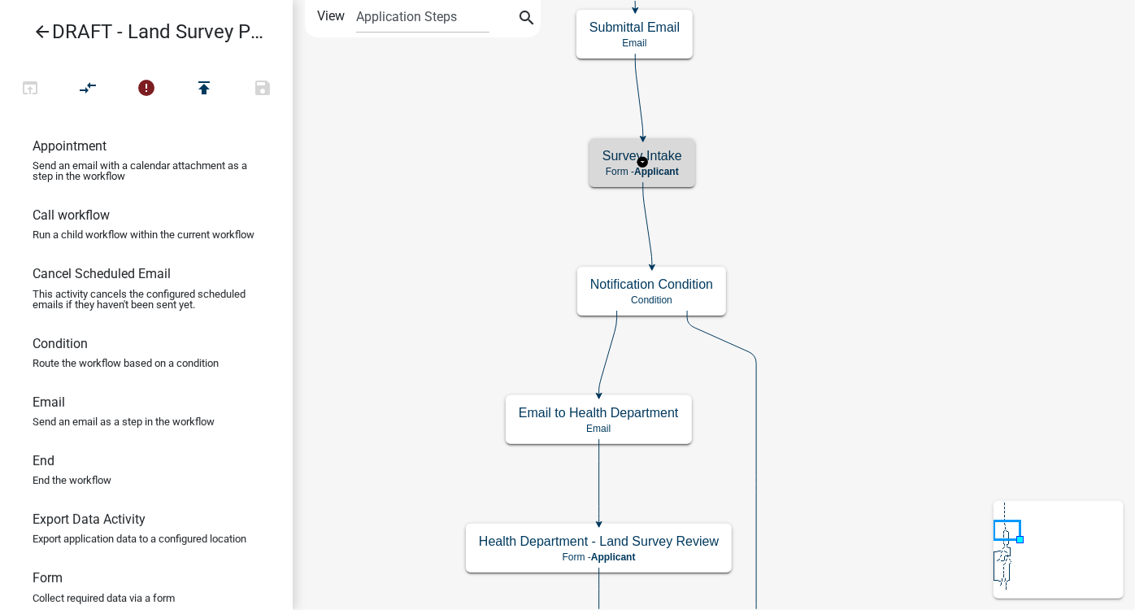
click at [671, 161] on h5 "Survey Intake" at bounding box center [643, 155] width 80 height 15
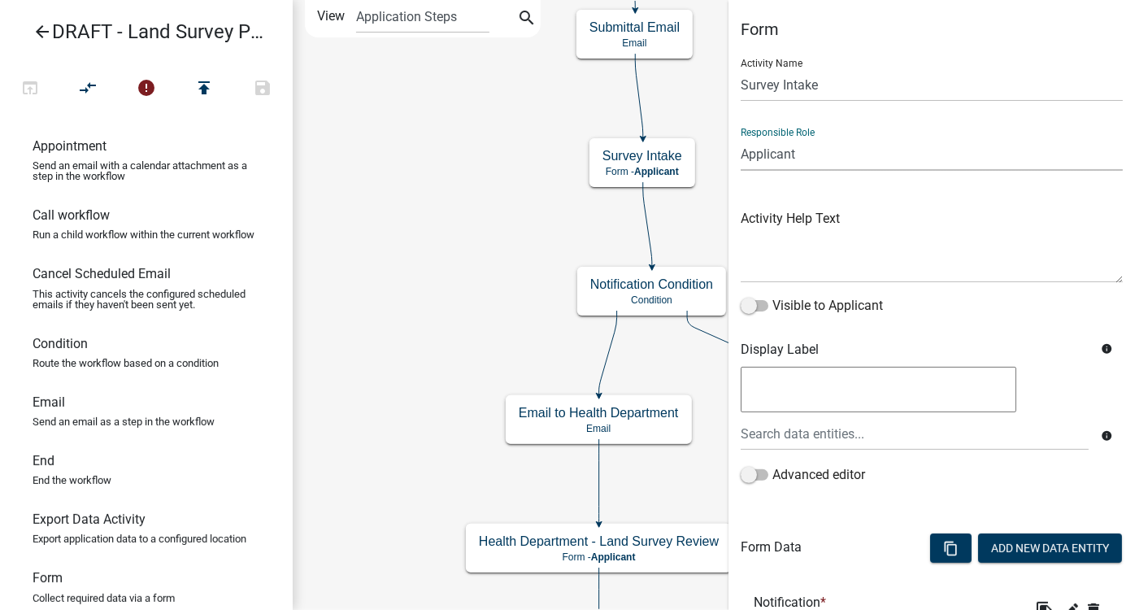
click at [800, 163] on select "Applicant Zoning and Septic Admin DELETE THIS ROLE Highway" at bounding box center [932, 153] width 382 height 33
click at [861, 129] on div "Responsible Role Applicant Zoning and Septic Admin DELETE THIS ROLE Highway" at bounding box center [932, 143] width 382 height 56
click at [50, 28] on icon "arrow_back" at bounding box center [43, 33] width 20 height 23
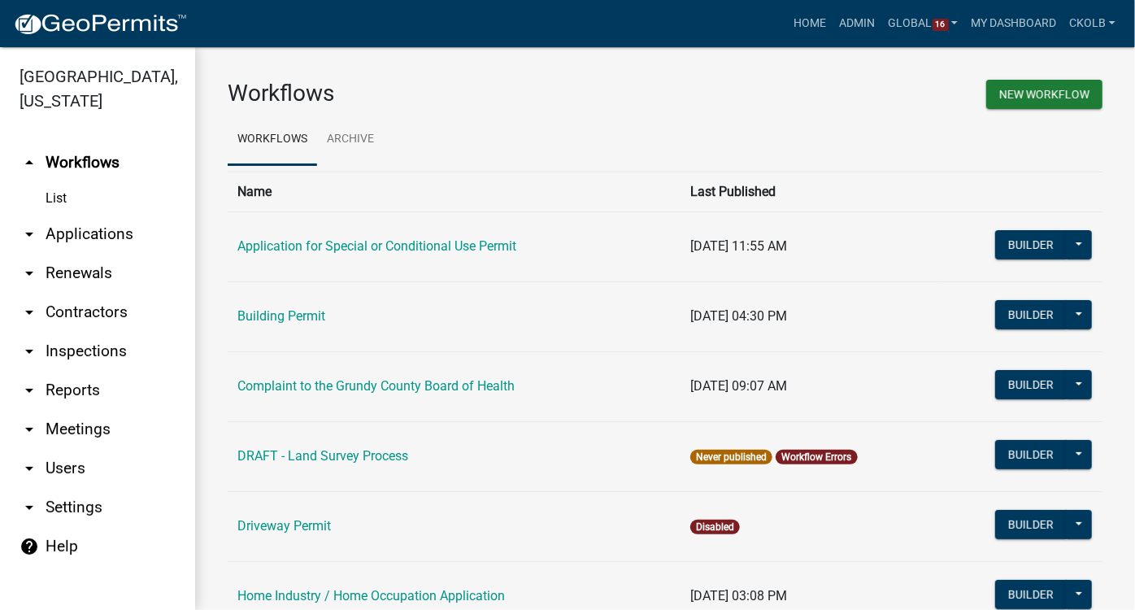
click at [80, 449] on link "arrow_drop_down Users" at bounding box center [97, 468] width 195 height 39
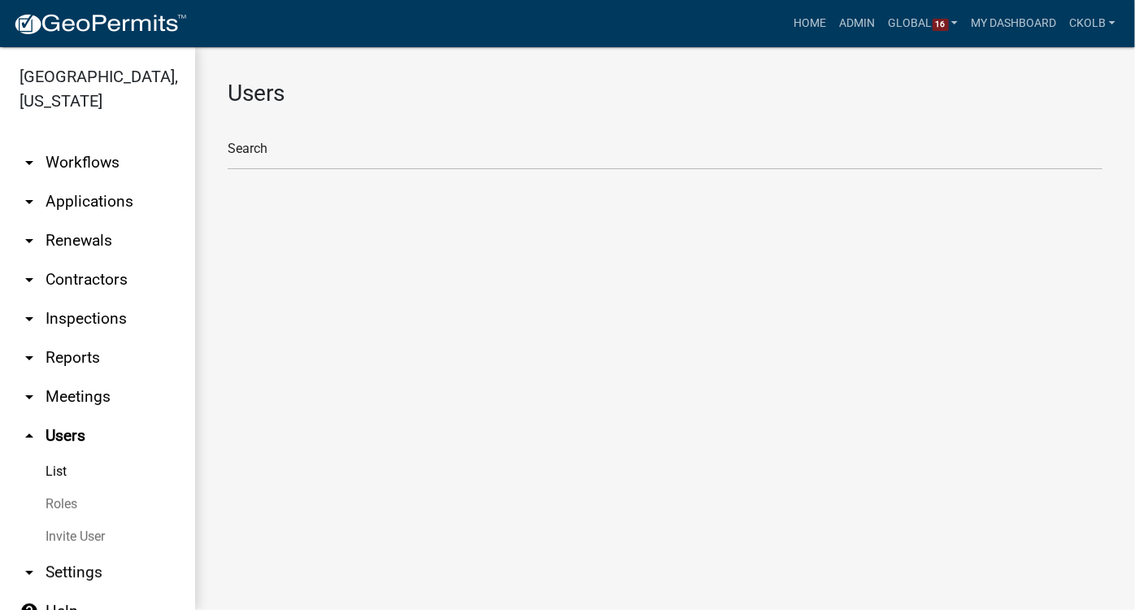
click at [67, 488] on link "Roles" at bounding box center [97, 504] width 195 height 33
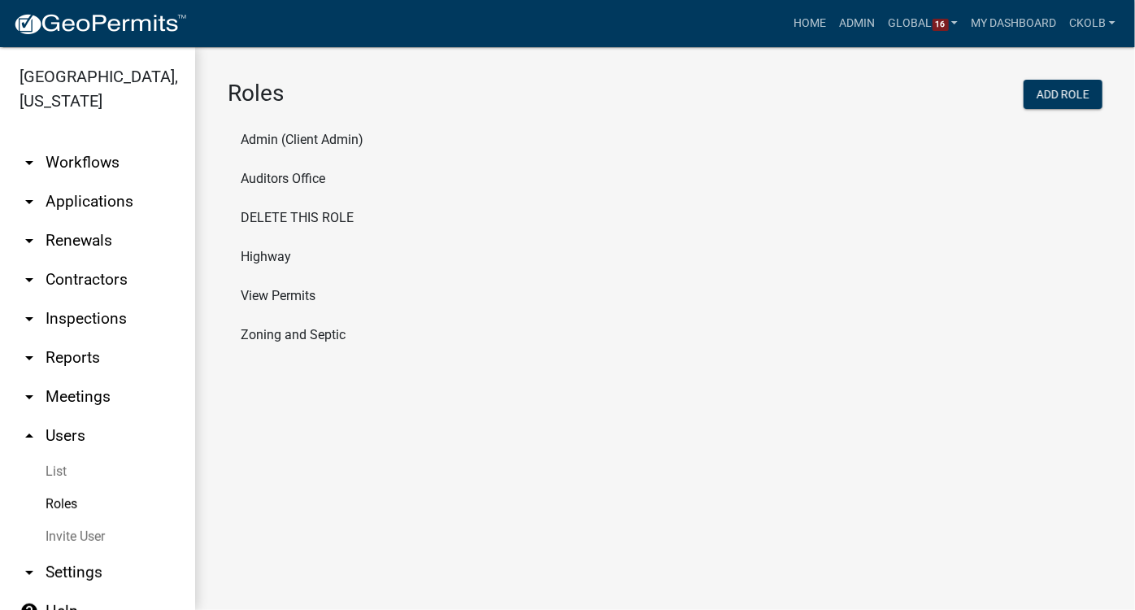
click at [293, 182] on li "Auditors Office" at bounding box center [665, 178] width 875 height 39
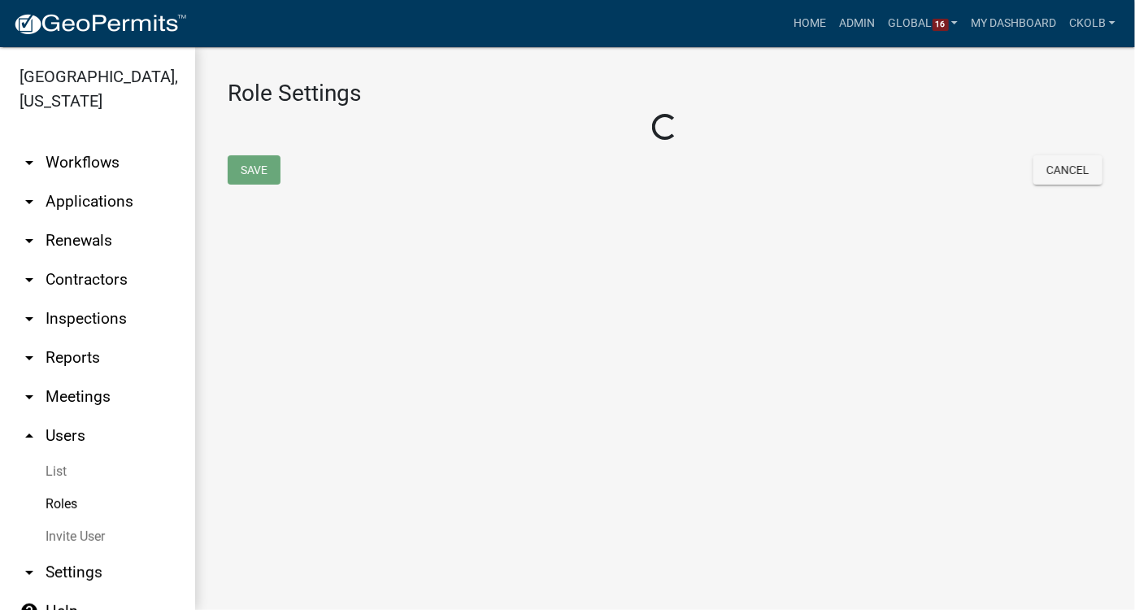
select select "6: light-blue"
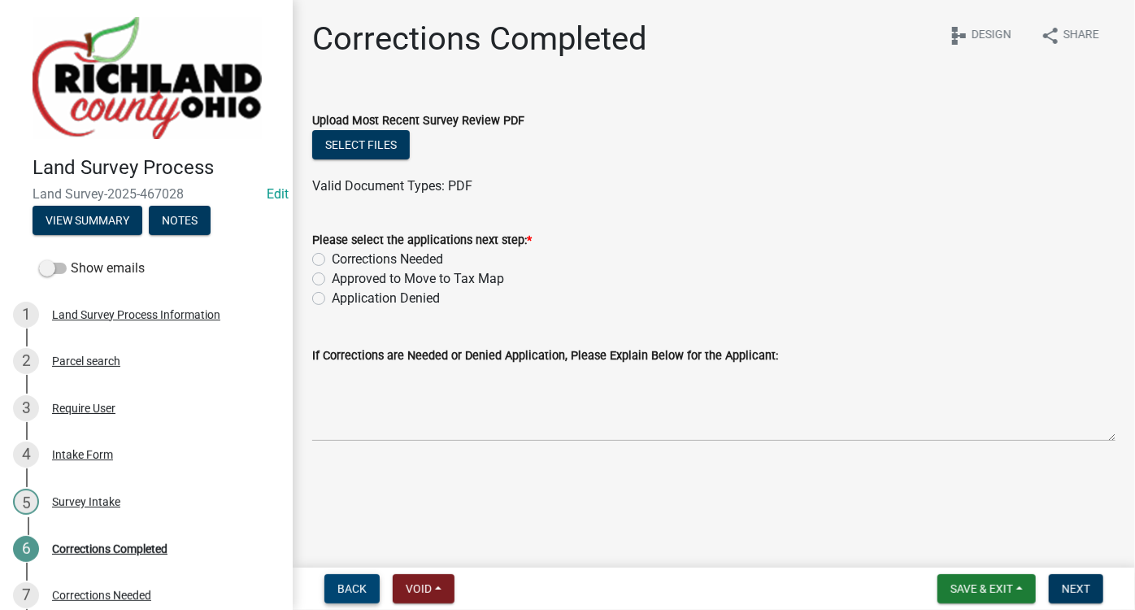
click at [368, 586] on button "Back" at bounding box center [352, 588] width 55 height 29
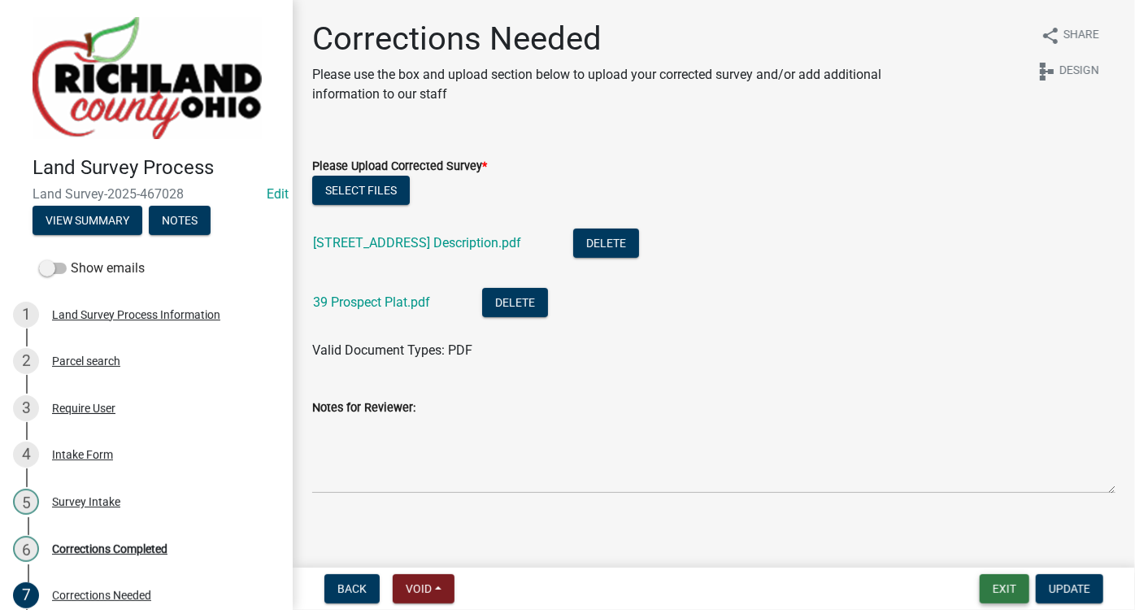
click at [1014, 591] on button "Exit" at bounding box center [1005, 588] width 50 height 29
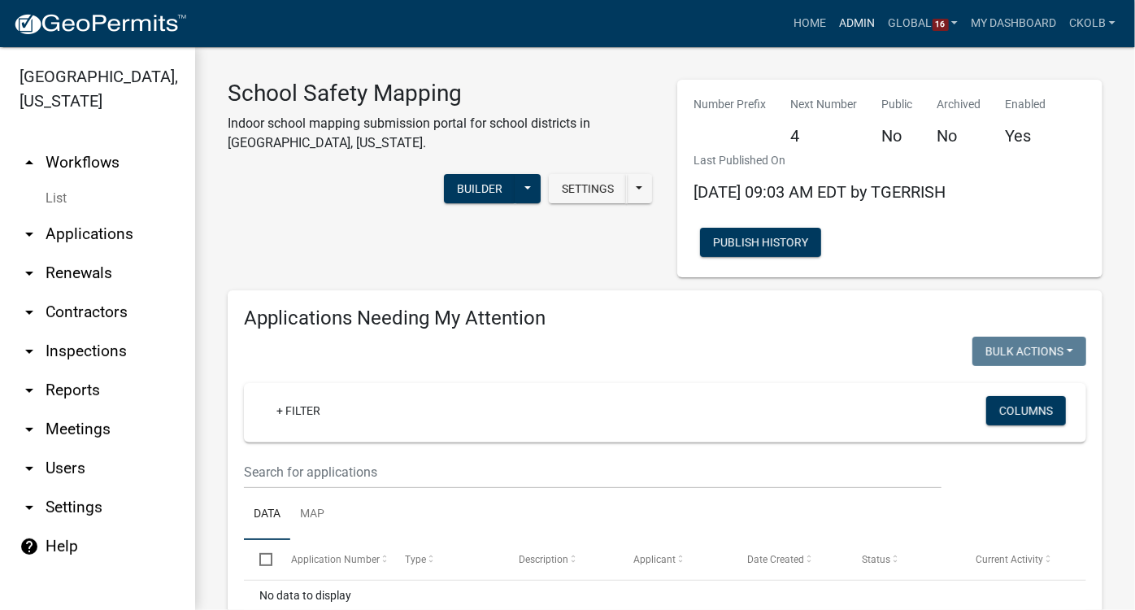
click at [859, 21] on link "Admin" at bounding box center [858, 23] width 49 height 31
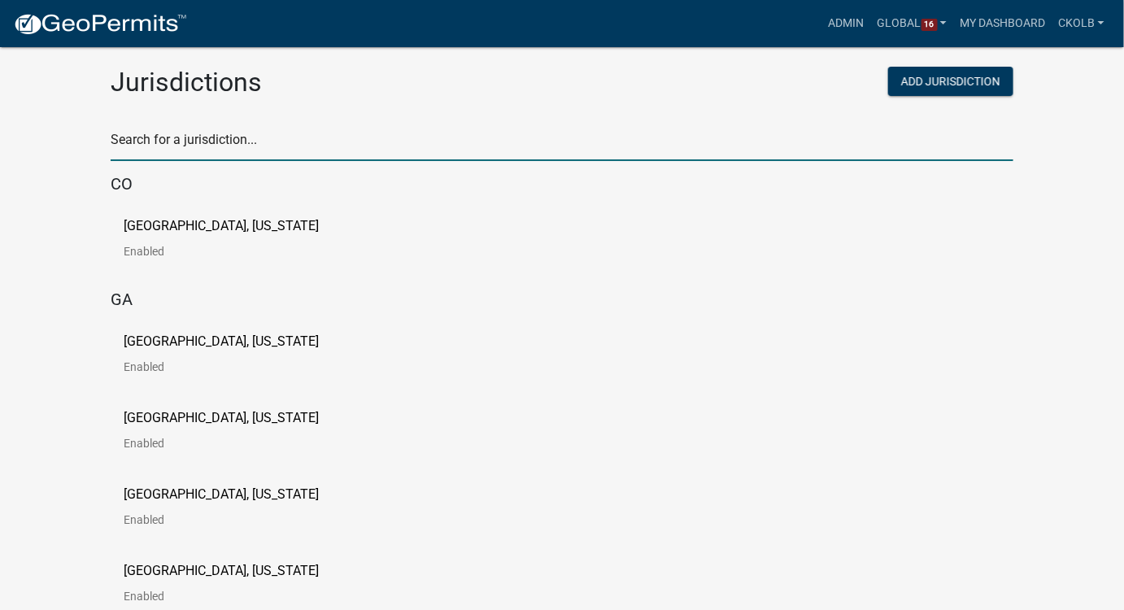
click at [338, 137] on input "text" at bounding box center [562, 144] width 903 height 33
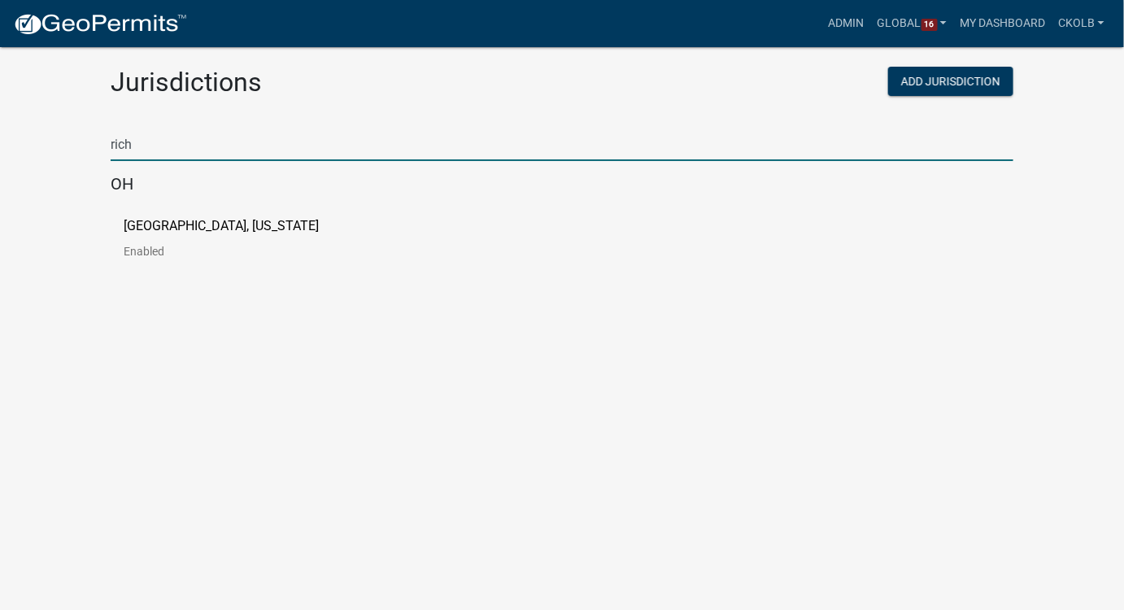
type input "rich"
click at [158, 243] on link "Richland County, Ohio Enabled" at bounding box center [234, 245] width 221 height 50
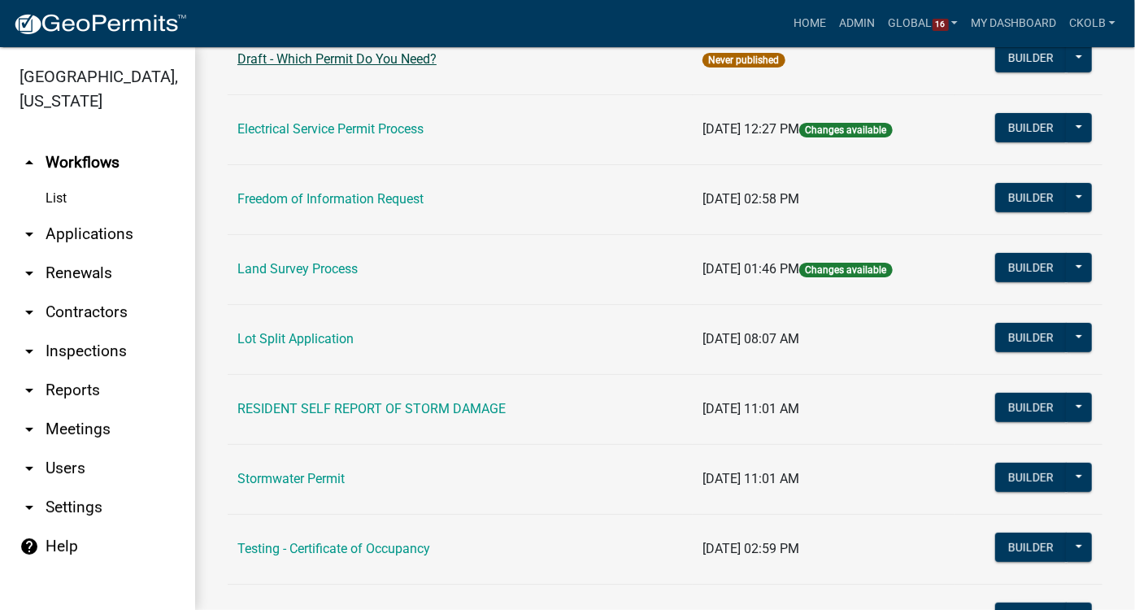
scroll to position [369, 0]
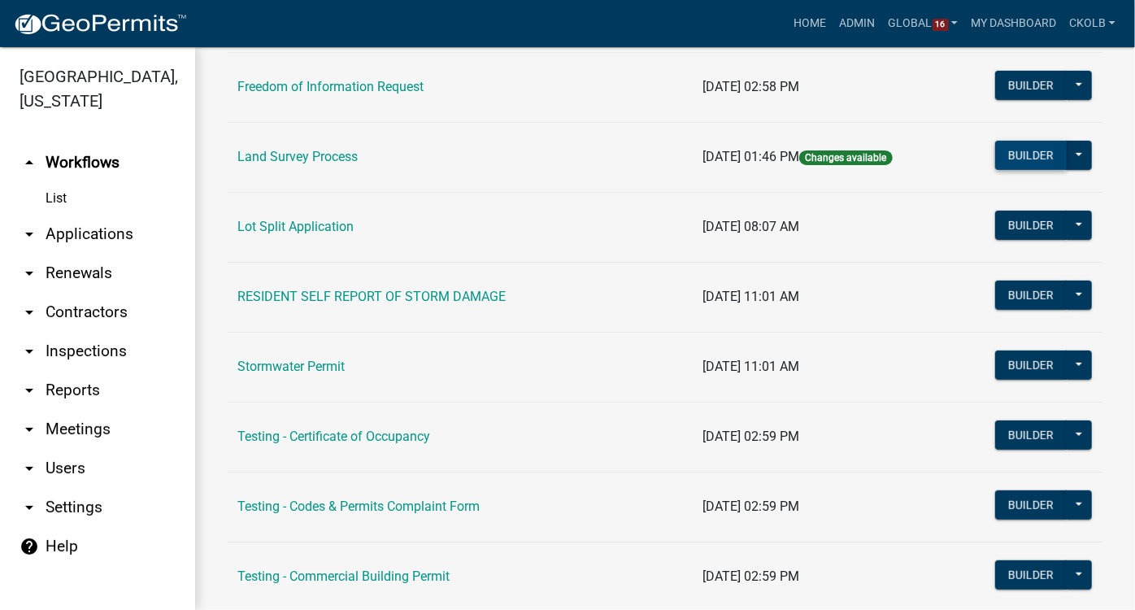
click at [1044, 155] on button "Builder" at bounding box center [1032, 155] width 72 height 29
select select
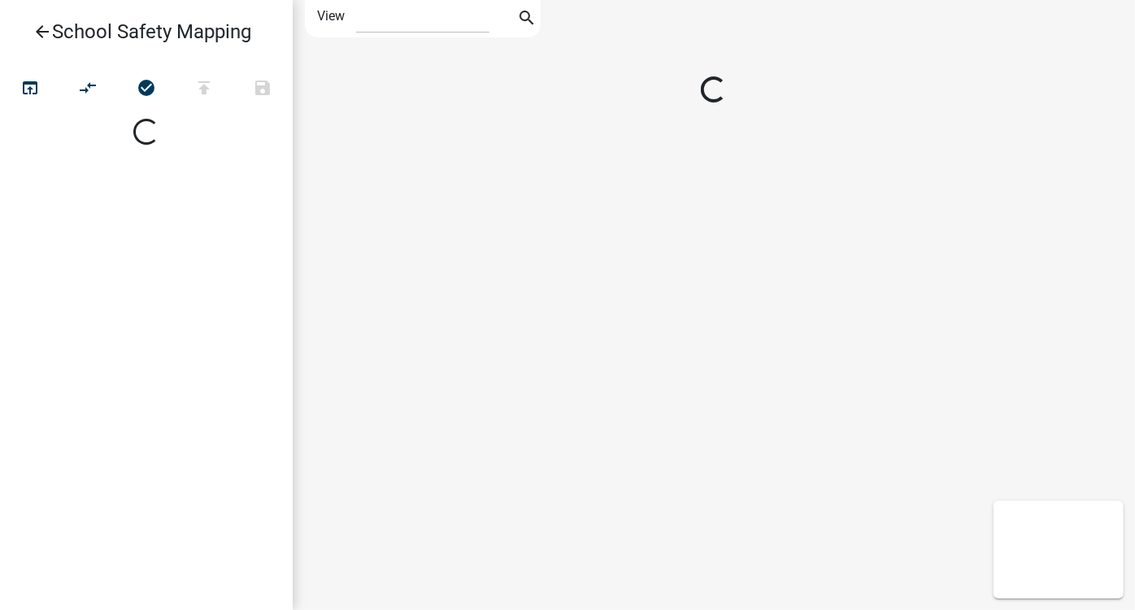
select select
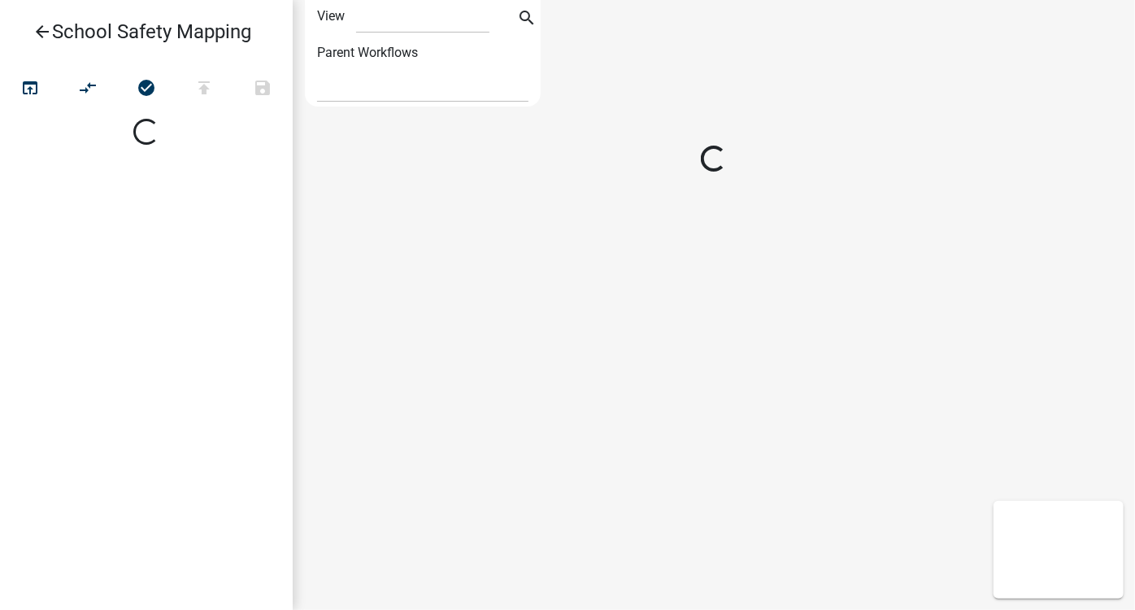
select select "1"
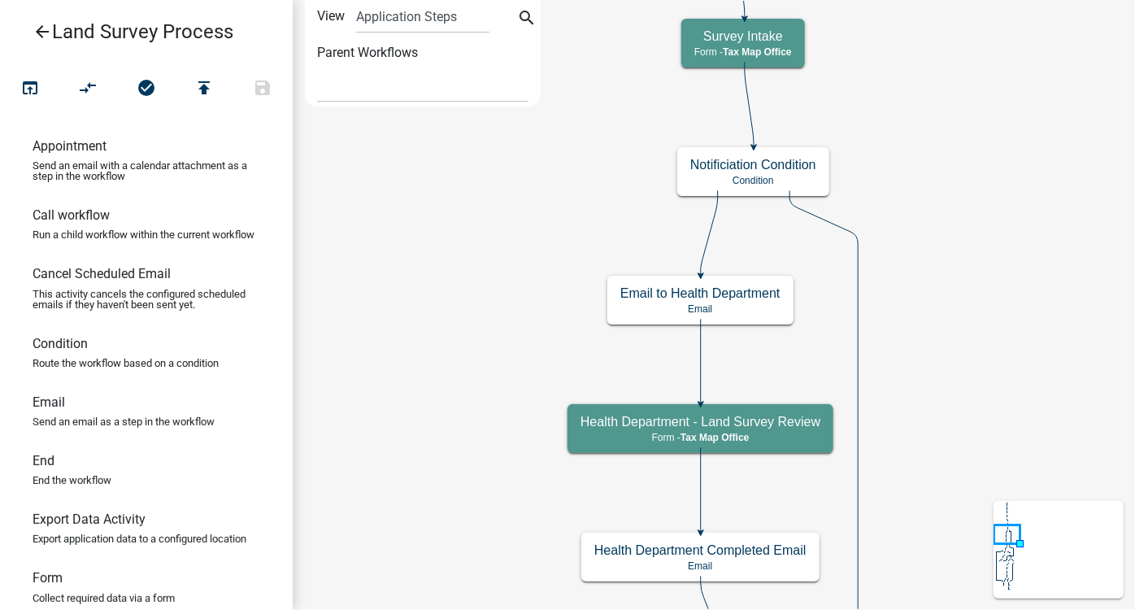
click at [40, 33] on icon "arrow_back" at bounding box center [43, 33] width 20 height 23
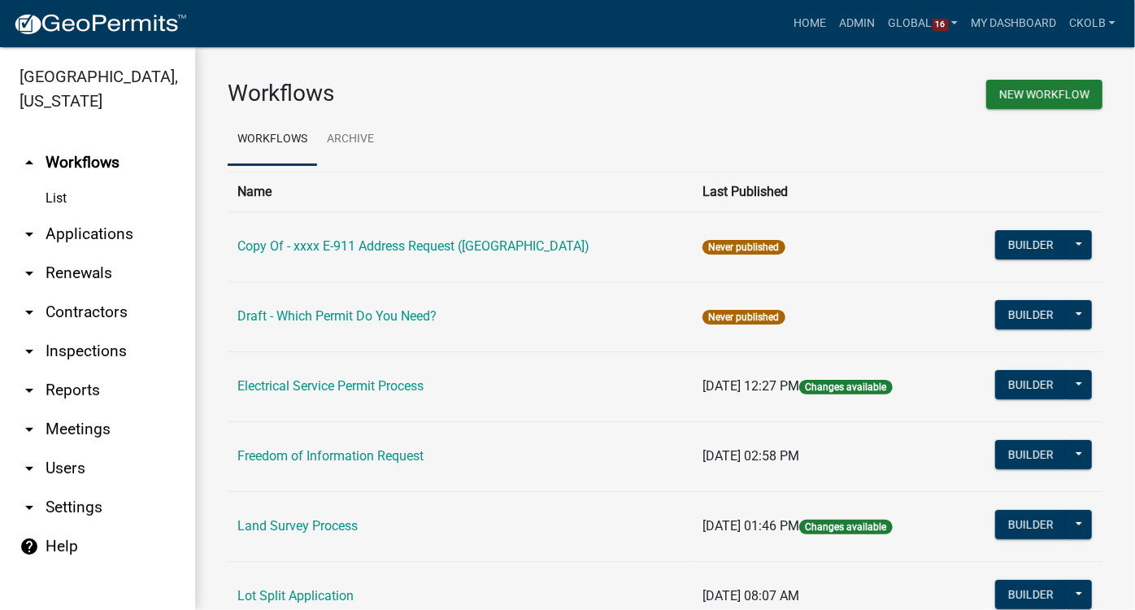
scroll to position [147, 0]
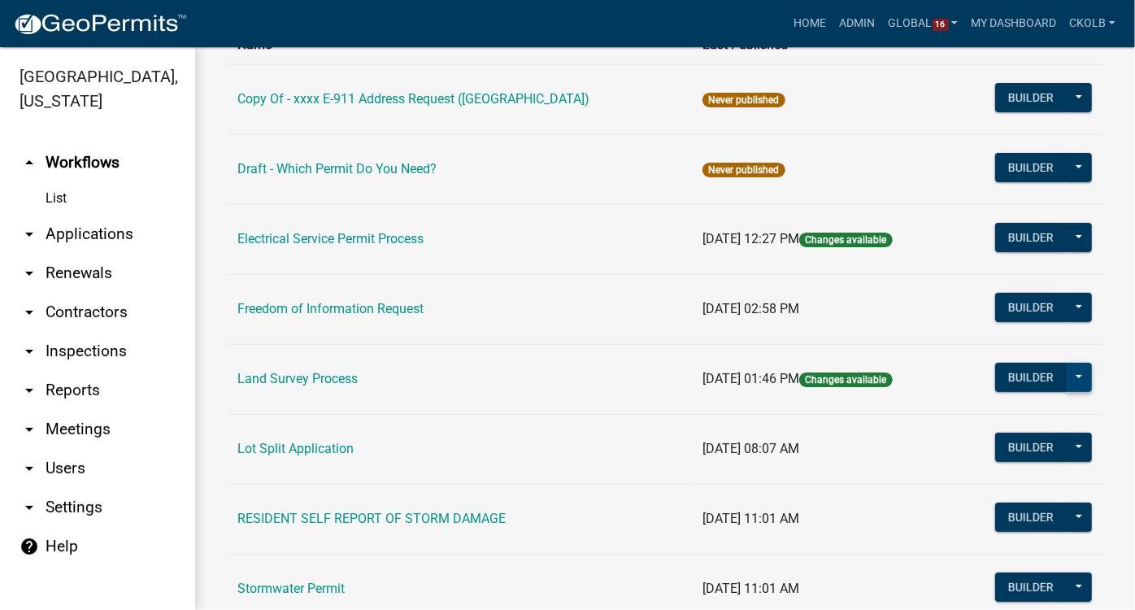
click at [1072, 377] on button at bounding box center [1079, 377] width 26 height 29
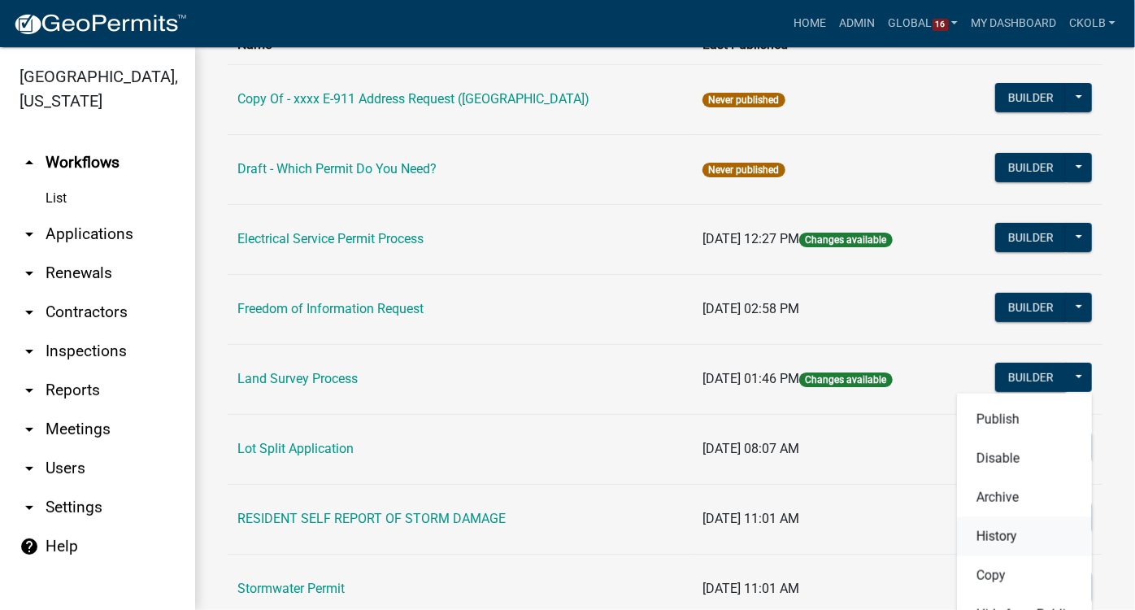
click at [1011, 531] on button "History" at bounding box center [1024, 536] width 135 height 39
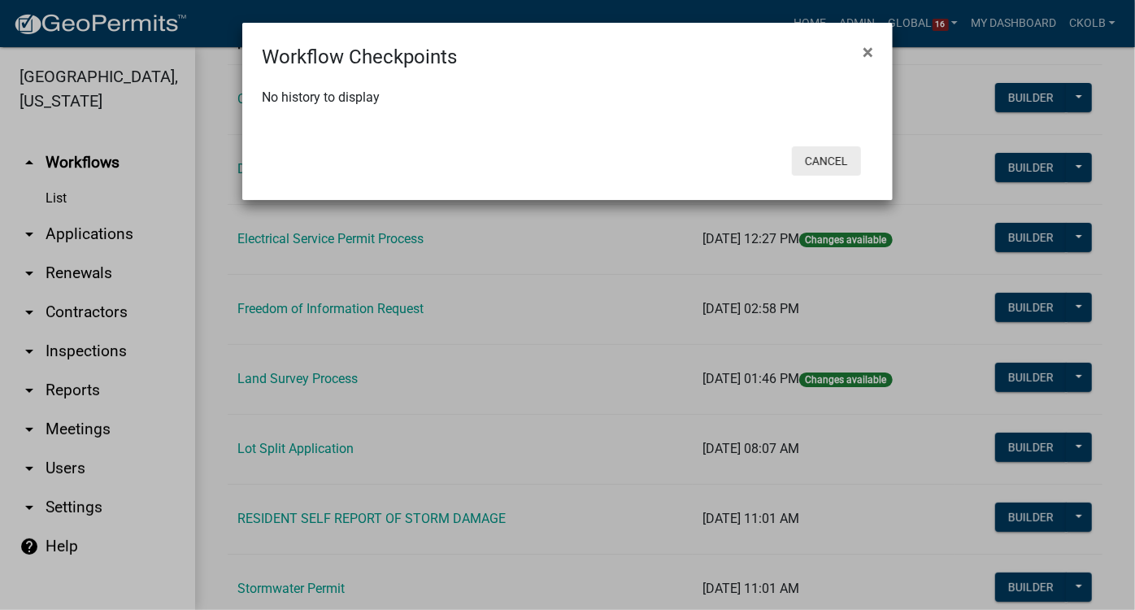
click at [830, 168] on button "Cancel" at bounding box center [826, 160] width 69 height 29
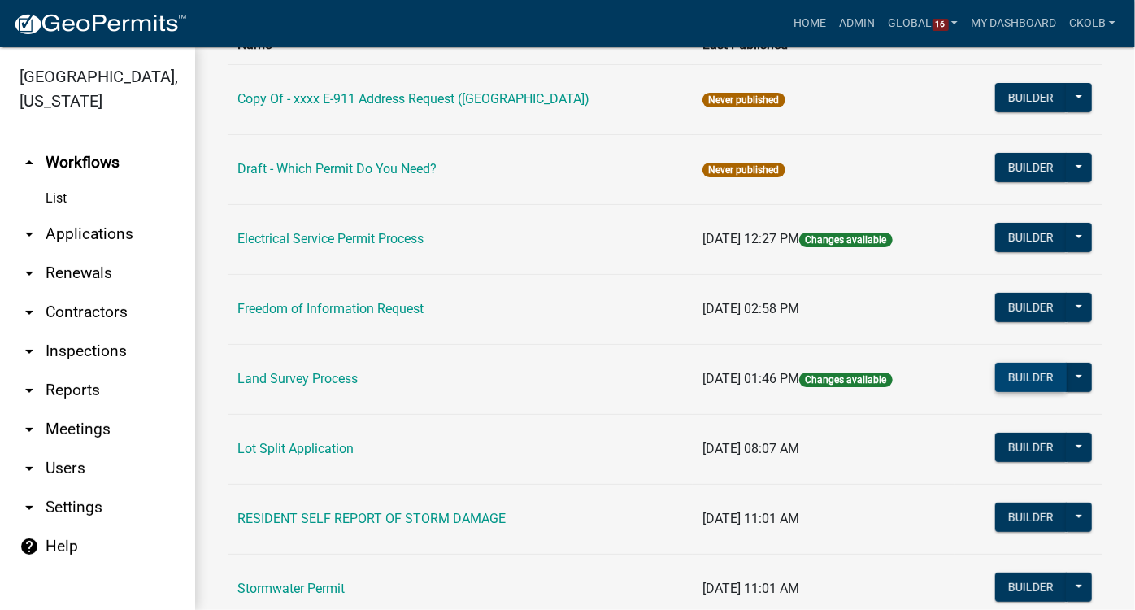
click at [1035, 371] on button "Builder" at bounding box center [1032, 377] width 72 height 29
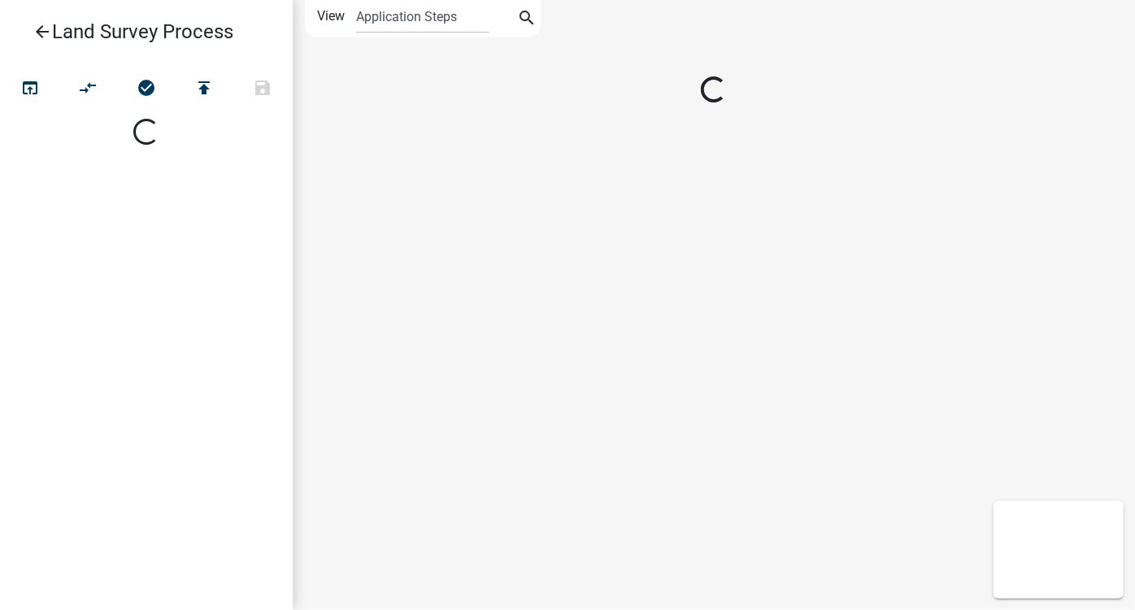
select select
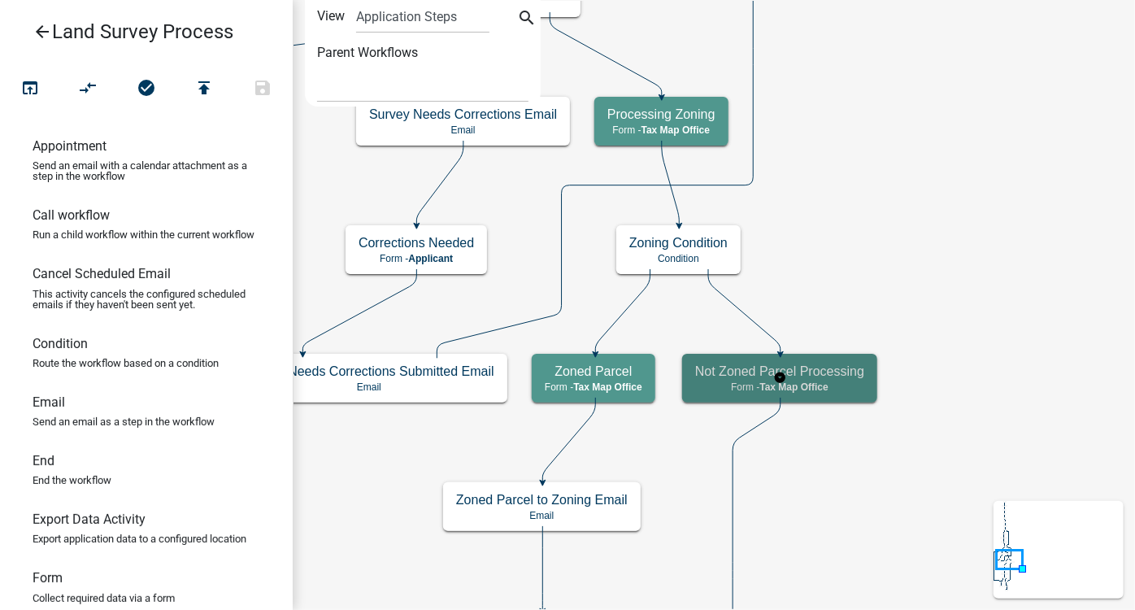
click at [850, 378] on h5 "Not Zoned Parcel Processing" at bounding box center [779, 371] width 169 height 15
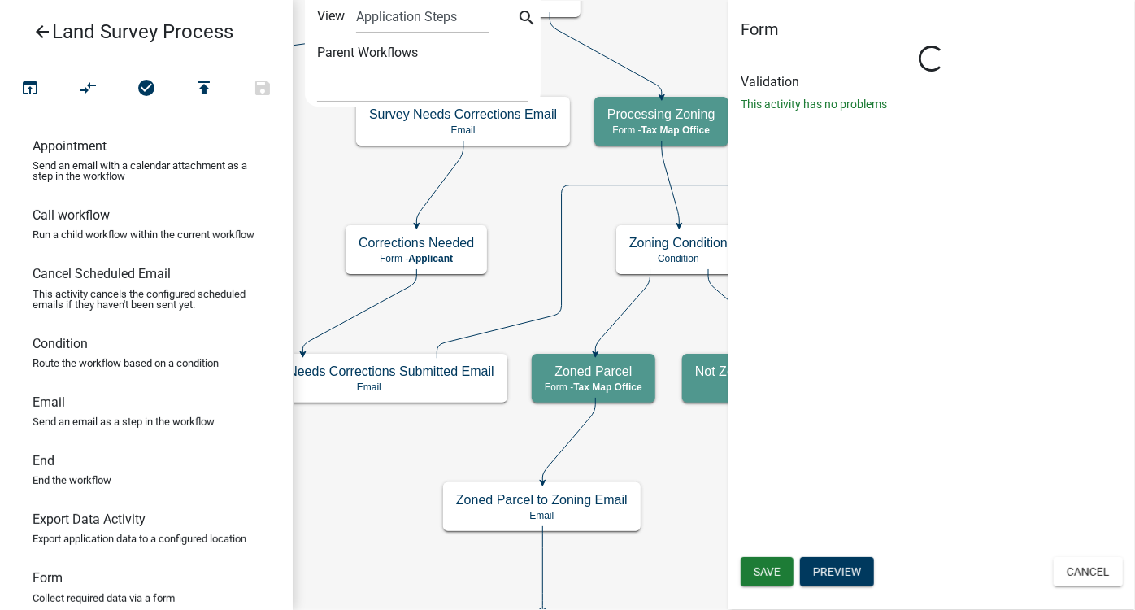
select select "B27D7F5B-DC93-4C62-B080-E6B1E18459FA"
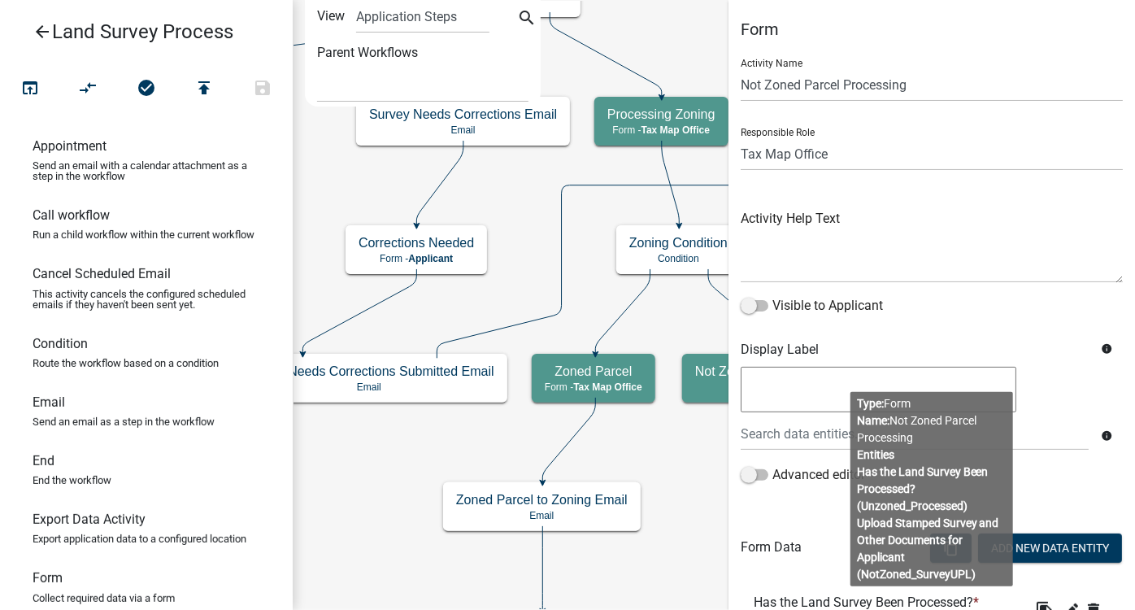
scroll to position [238, 0]
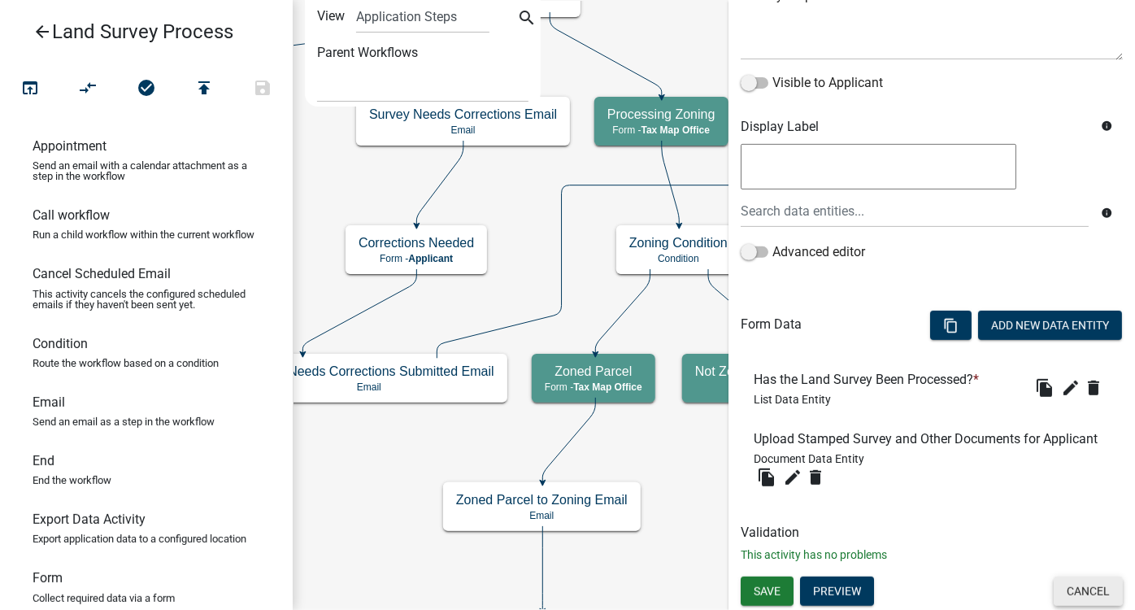
click at [1082, 591] on button "Cancel" at bounding box center [1088, 591] width 69 height 29
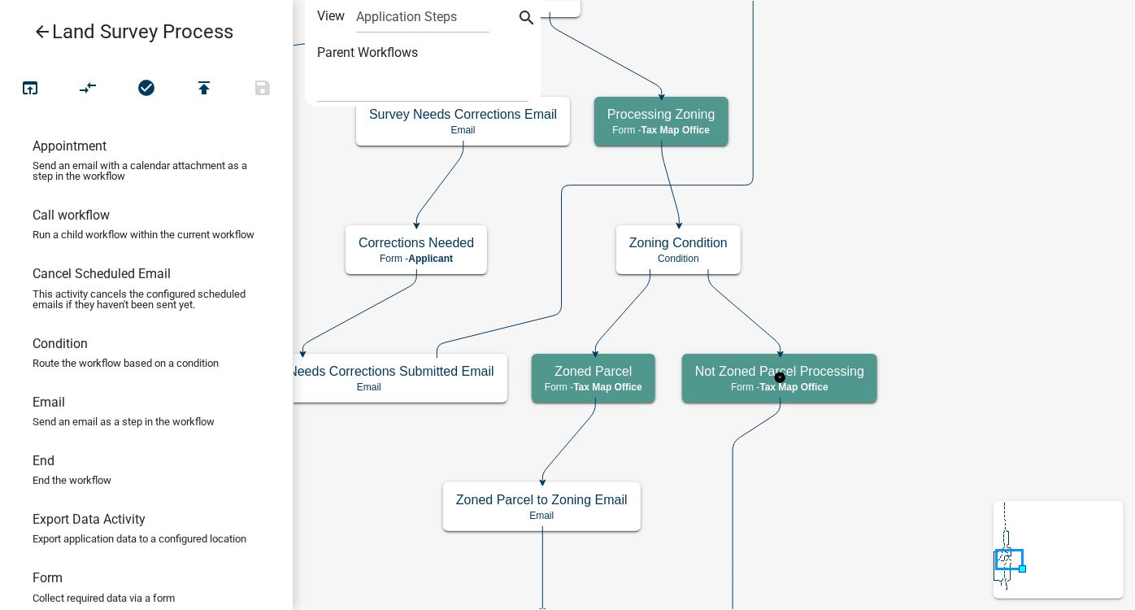
scroll to position [0, 0]
click at [623, 379] on div "Zoned Parcel Form - Tax Map Office" at bounding box center [594, 378] width 124 height 49
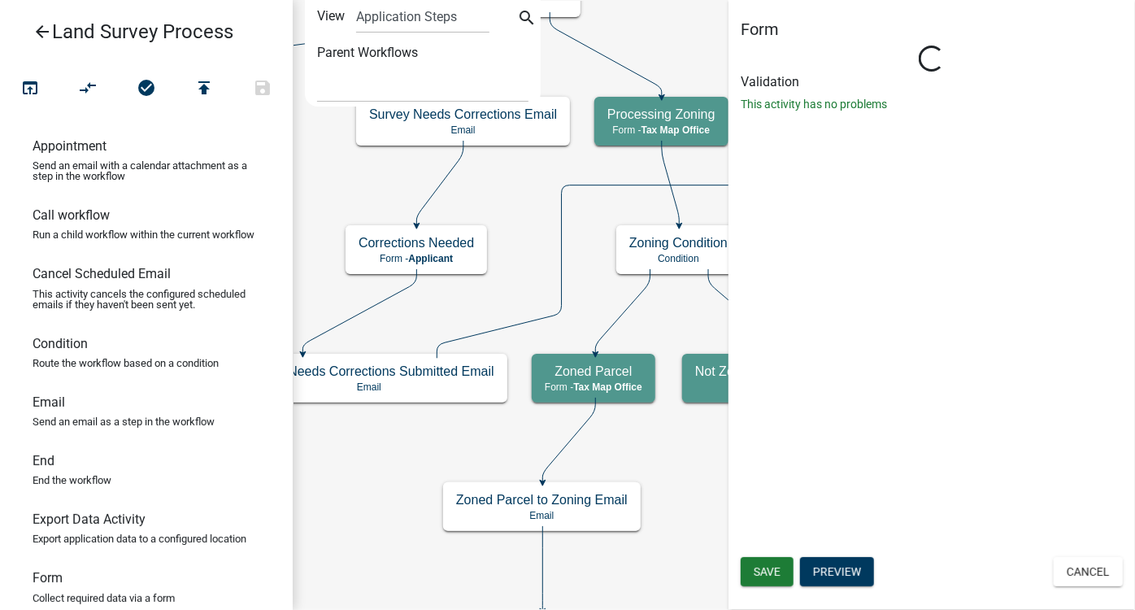
select select "B27D7F5B-DC93-4C62-B080-E6B1E18459FA"
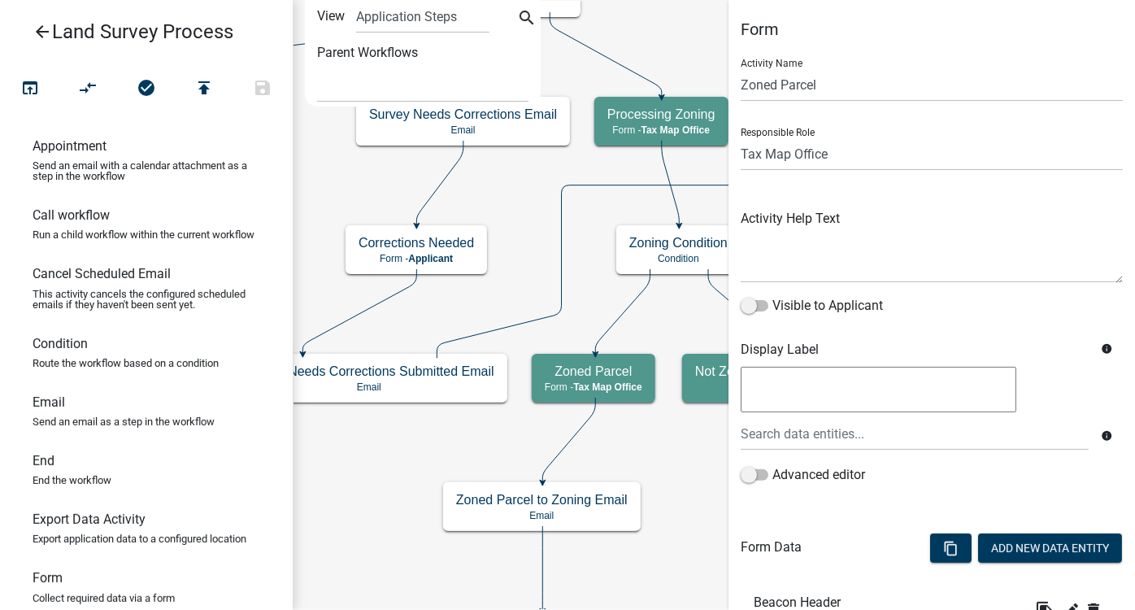
scroll to position [255, 0]
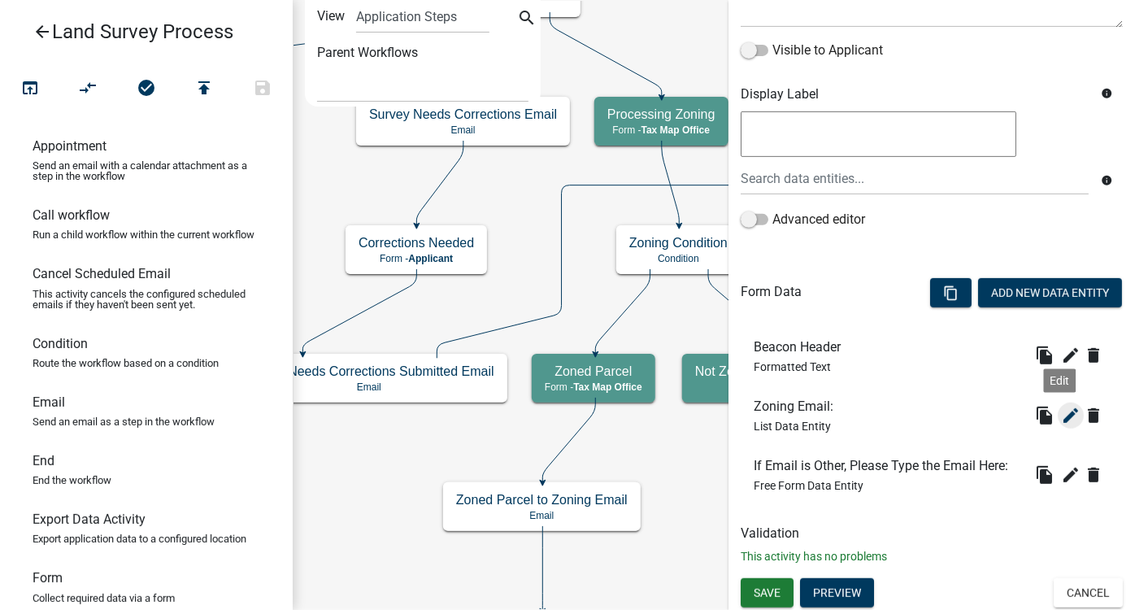
click at [1061, 406] on icon "edit" at bounding box center [1071, 416] width 20 height 20
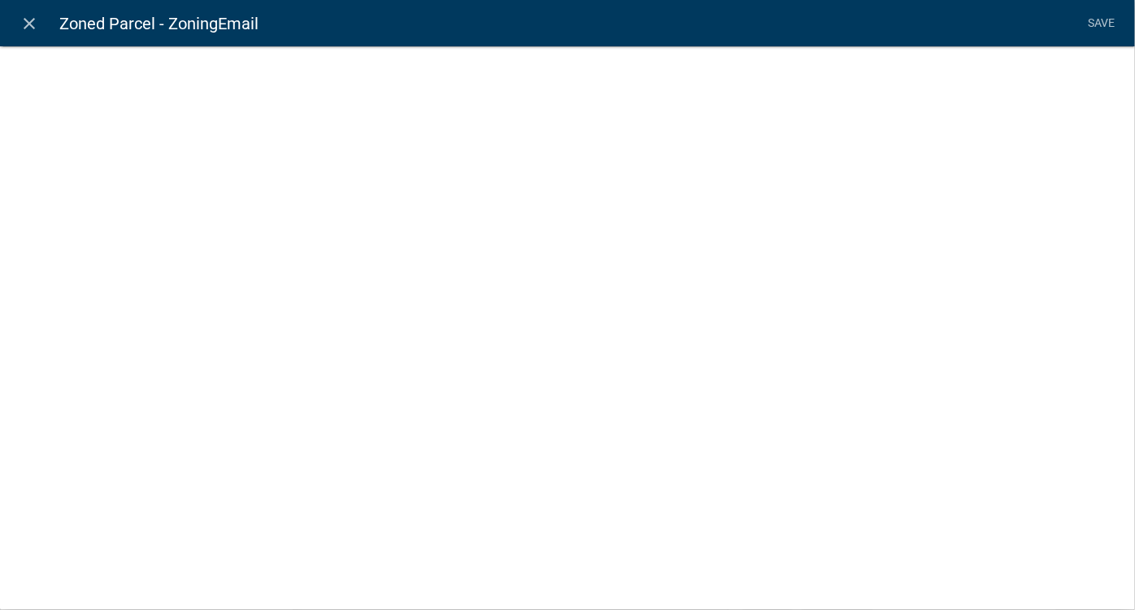
select select "list-data"
select select "custom-list-e2b9d8e4-f808-441a-9c28-e54751e59412"
select select
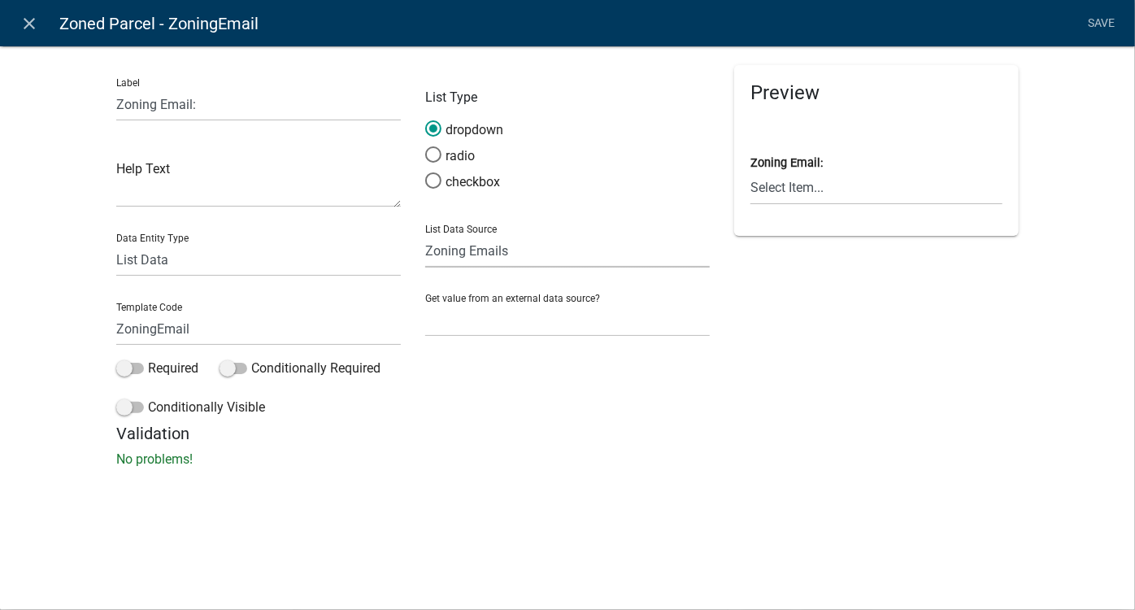
click at [530, 251] on select "State List Electric Permit Inspections Health Department Fees Health Department…" at bounding box center [567, 250] width 285 height 33
click at [817, 191] on select "Select Item... mmilliron@ci.mansfield.oh.us mmorton@ontarioohio.org joegies@she…" at bounding box center [877, 188] width 252 height 33
click at [608, 503] on div "Label Zoning Email: Help Text Data Entity Type Free Form Text Document Display …" at bounding box center [567, 262] width 1135 height 484
click at [30, 24] on icon "close" at bounding box center [30, 24] width 20 height 20
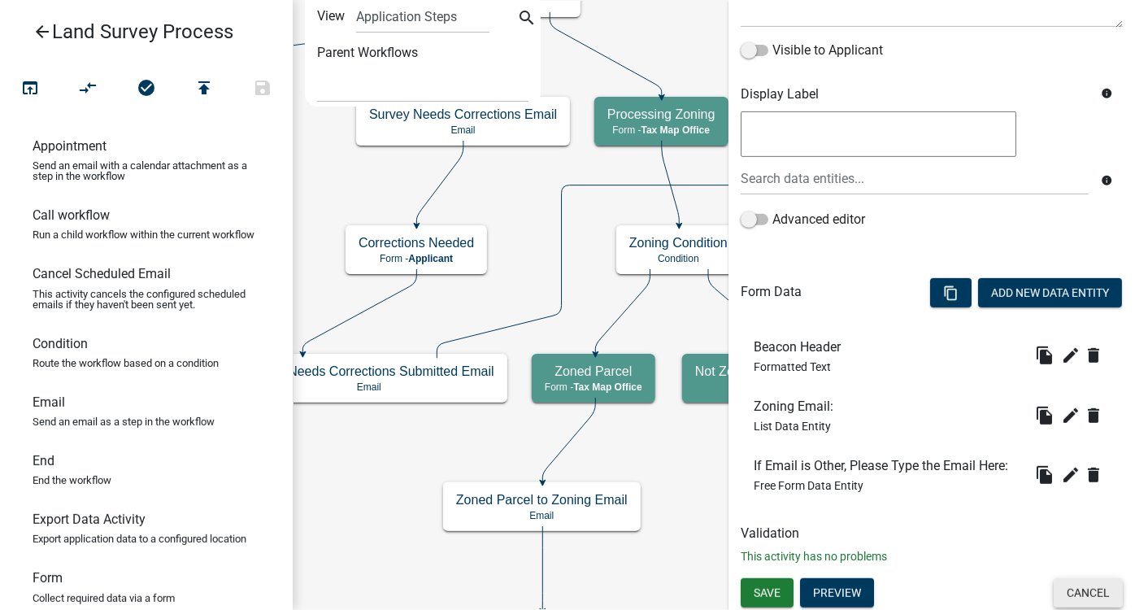
click at [1087, 595] on button "Cancel" at bounding box center [1088, 592] width 69 height 29
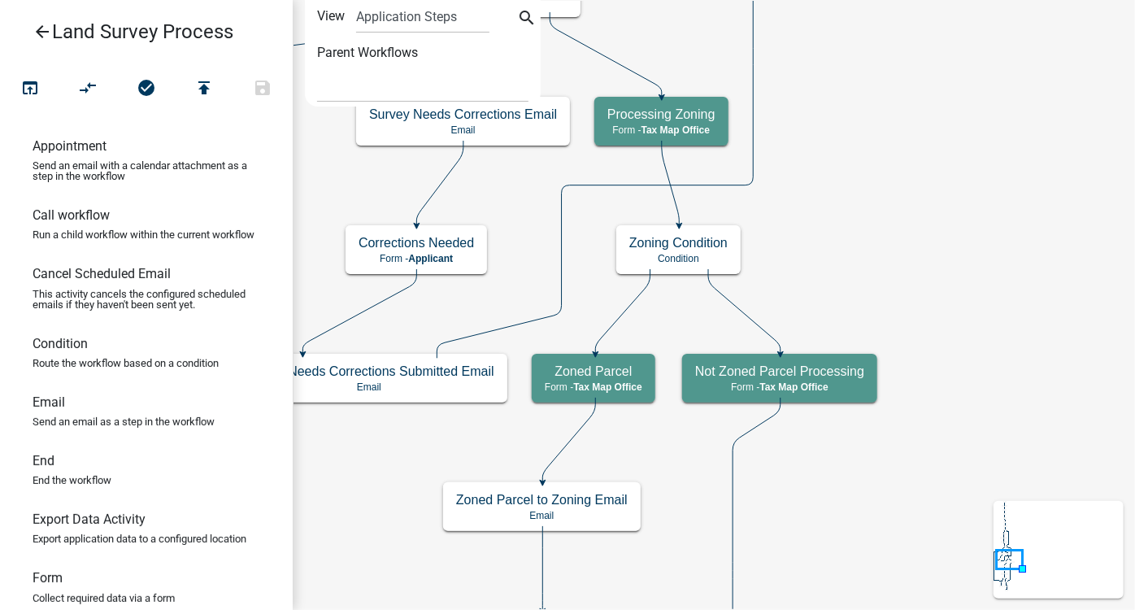
scroll to position [0, 0]
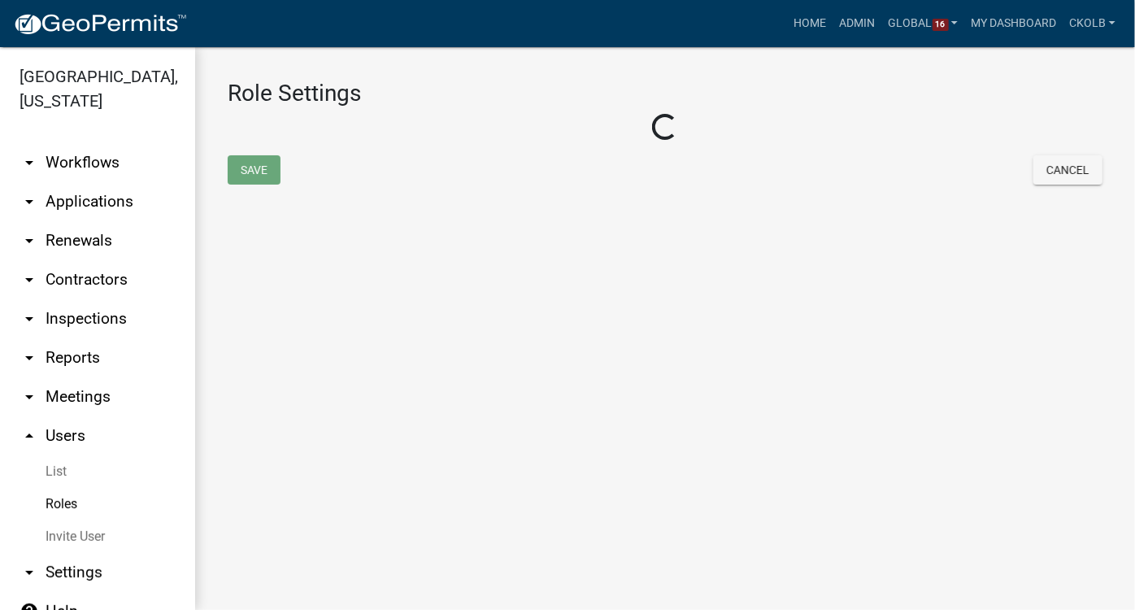
select select "6: light-blue"
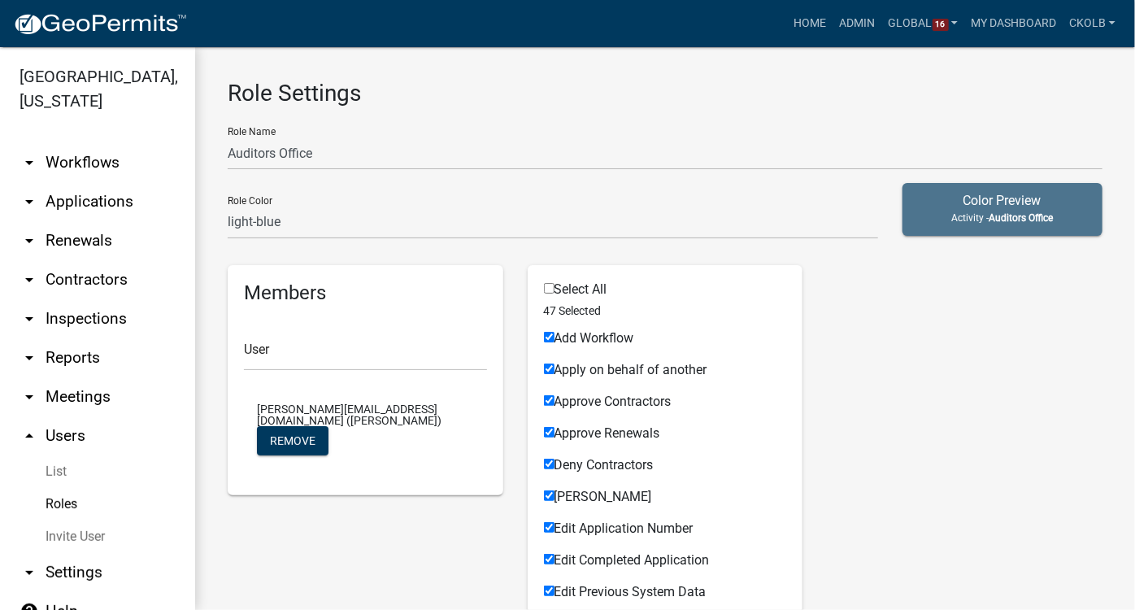
click at [69, 143] on link "arrow_drop_down Workflows" at bounding box center [97, 162] width 195 height 39
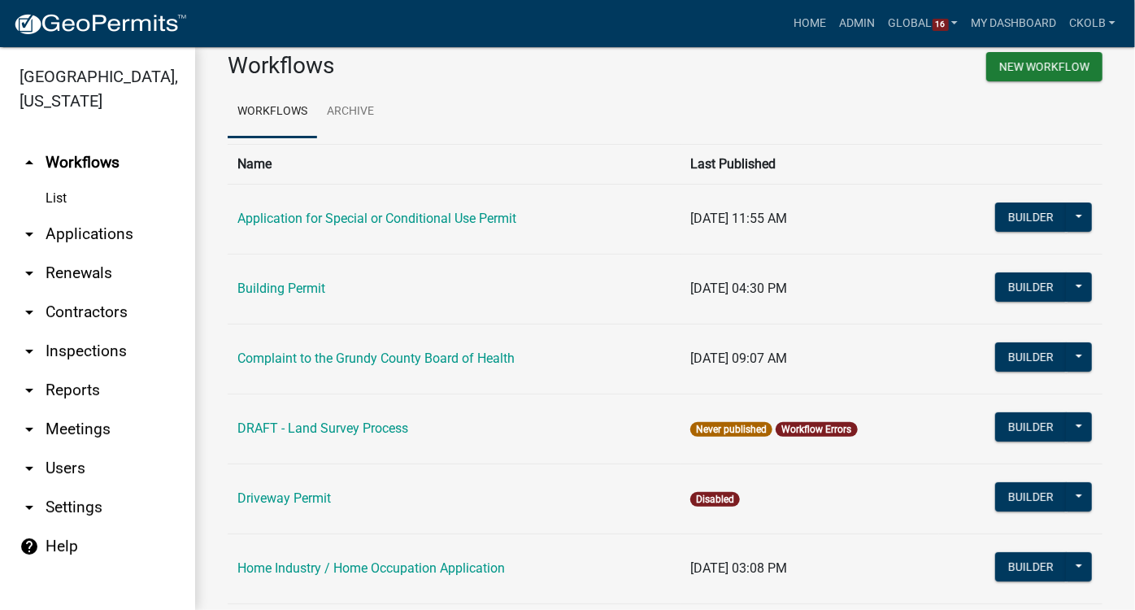
scroll to position [73, 0]
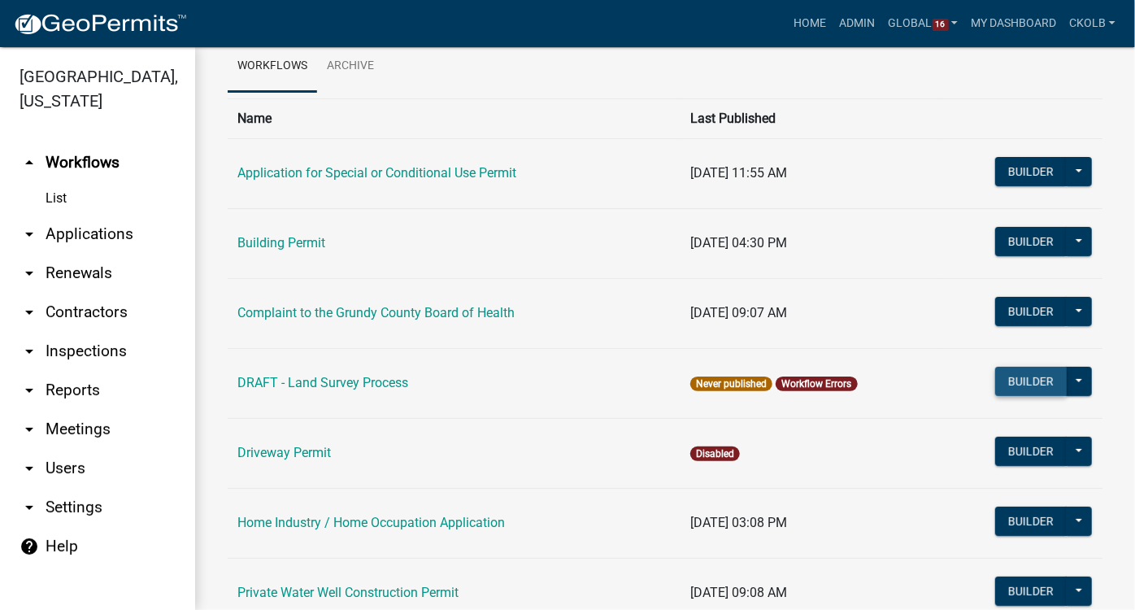
click at [1017, 382] on button "Builder" at bounding box center [1032, 381] width 72 height 29
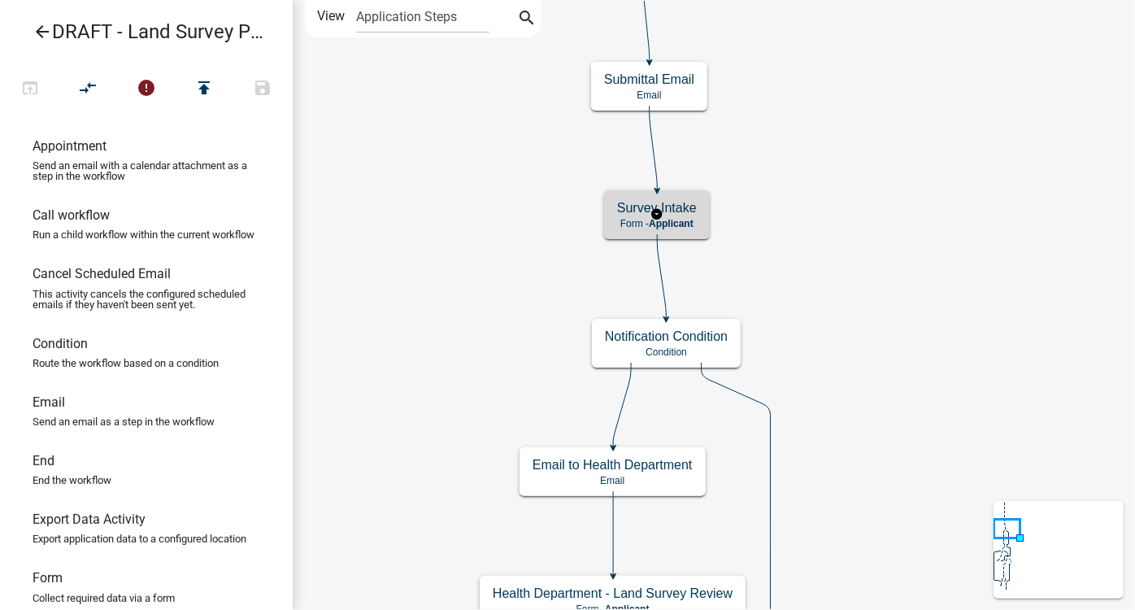
click at [678, 218] on span "Applicant" at bounding box center [671, 223] width 45 height 11
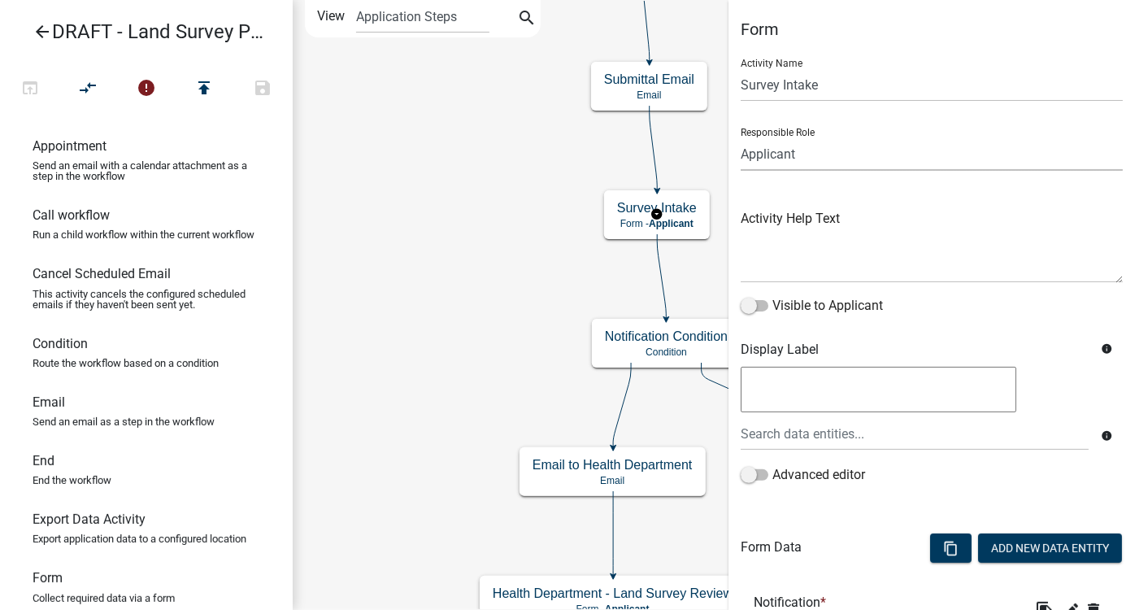
click at [795, 153] on select "Applicant Zoning and Septic Admin DELETE THIS ROLE Highway" at bounding box center [932, 153] width 382 height 33
click at [46, 22] on icon "arrow_back" at bounding box center [43, 33] width 20 height 23
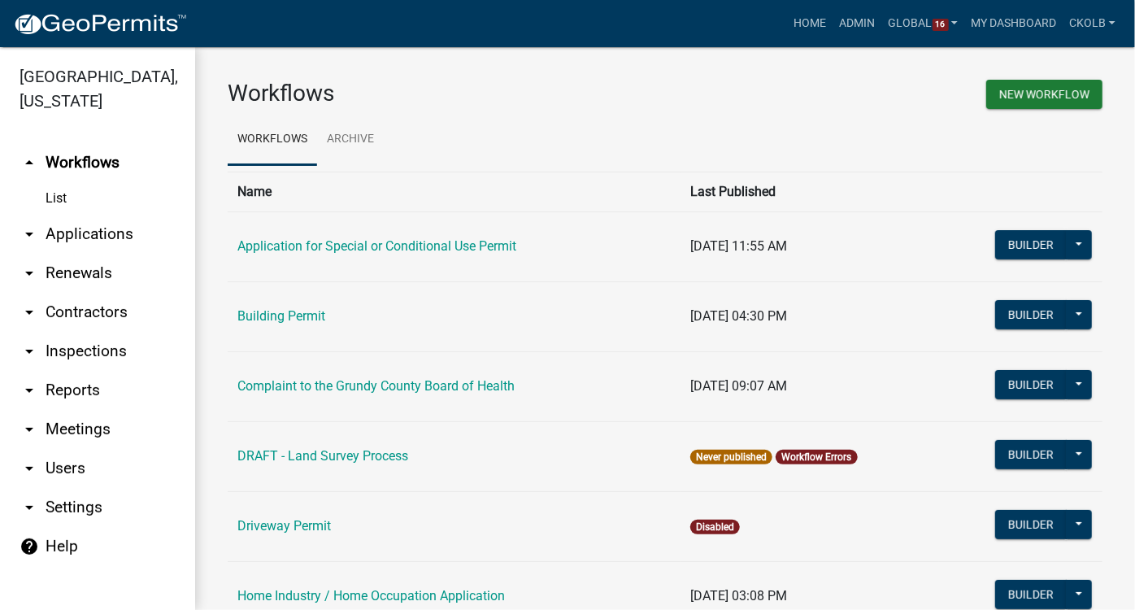
click at [72, 449] on link "arrow_drop_down Users" at bounding box center [97, 468] width 195 height 39
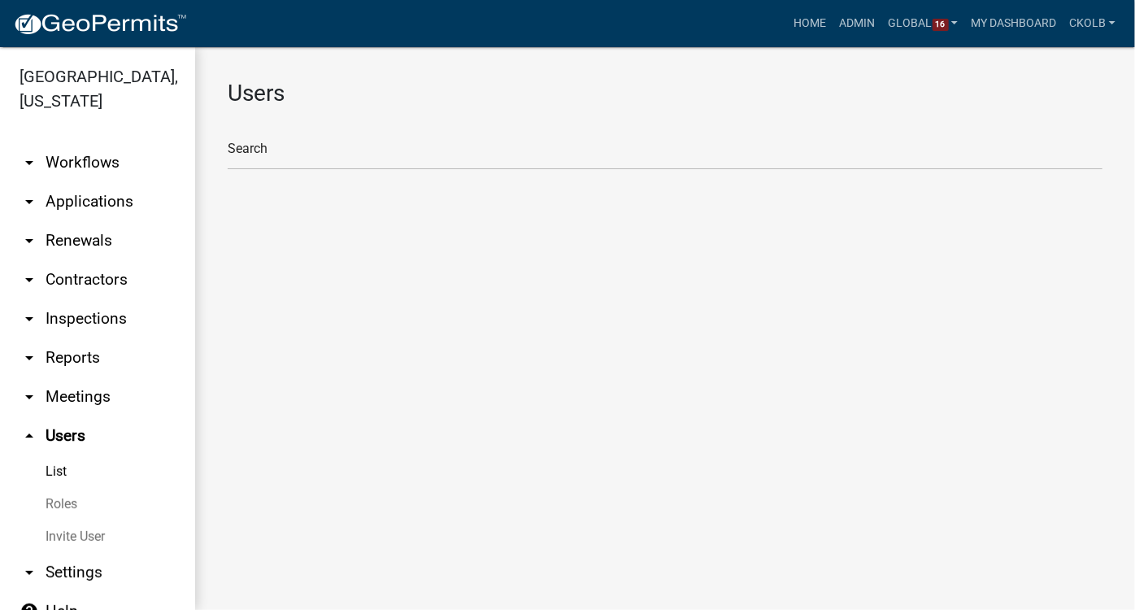
click at [78, 488] on link "Roles" at bounding box center [97, 504] width 195 height 33
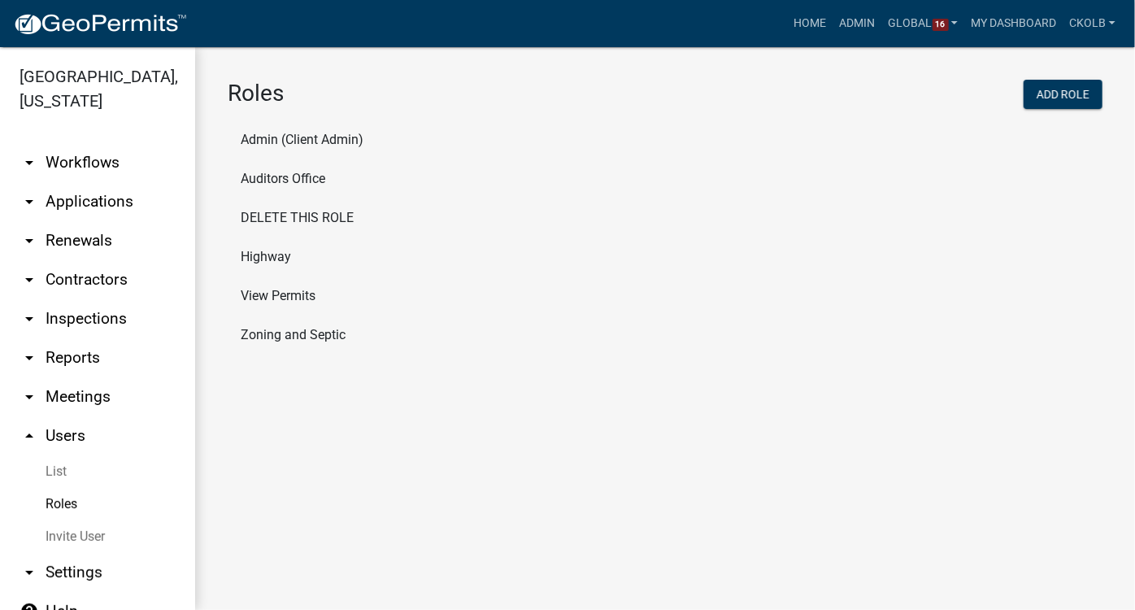
click at [268, 181] on li "Auditors Office" at bounding box center [665, 178] width 875 height 39
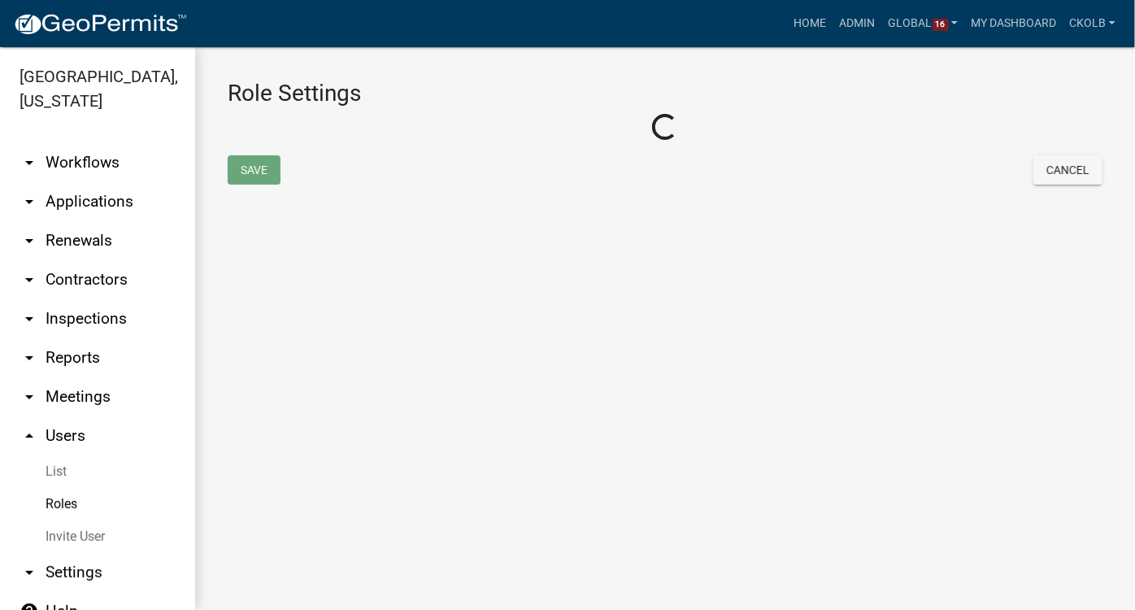
select select "6: light-blue"
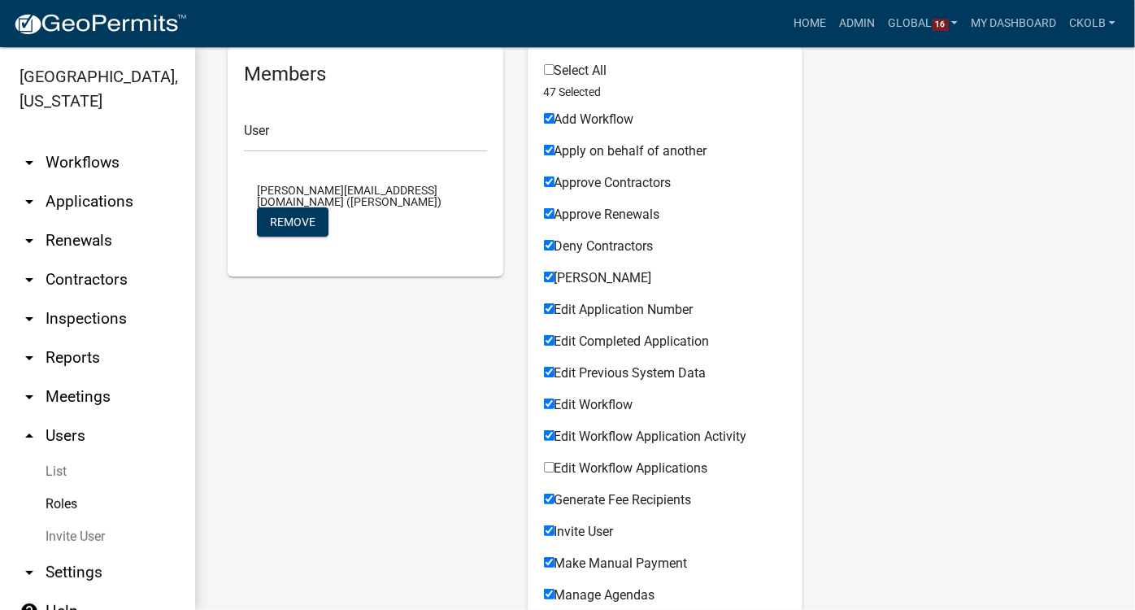
scroll to position [221, 0]
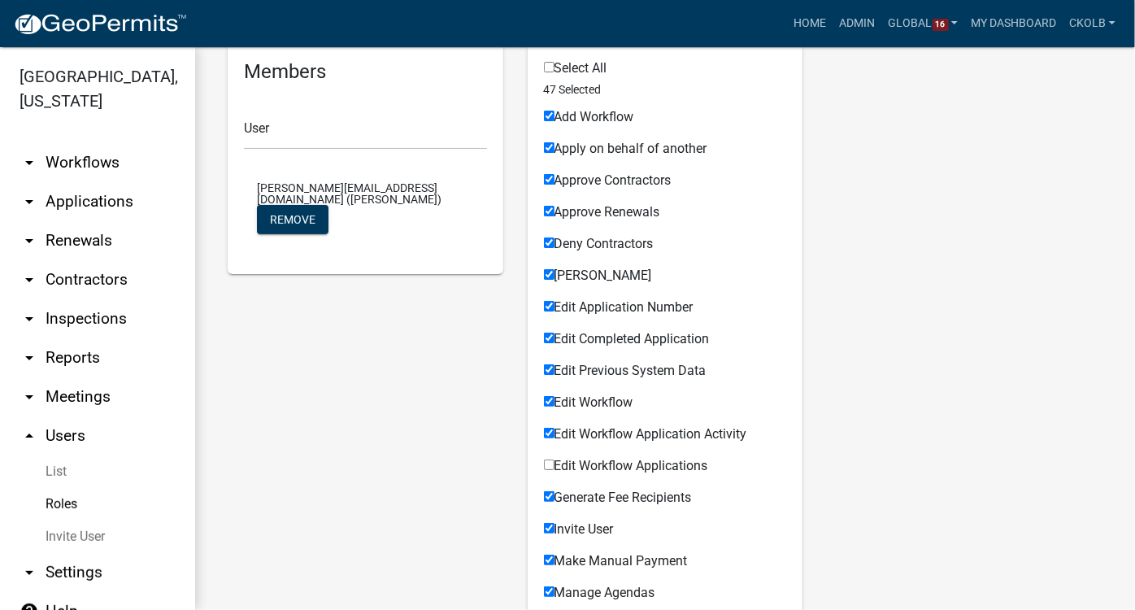
click at [547, 463] on input "Edit Workflow Applications" at bounding box center [549, 465] width 11 height 11
checkbox input "true"
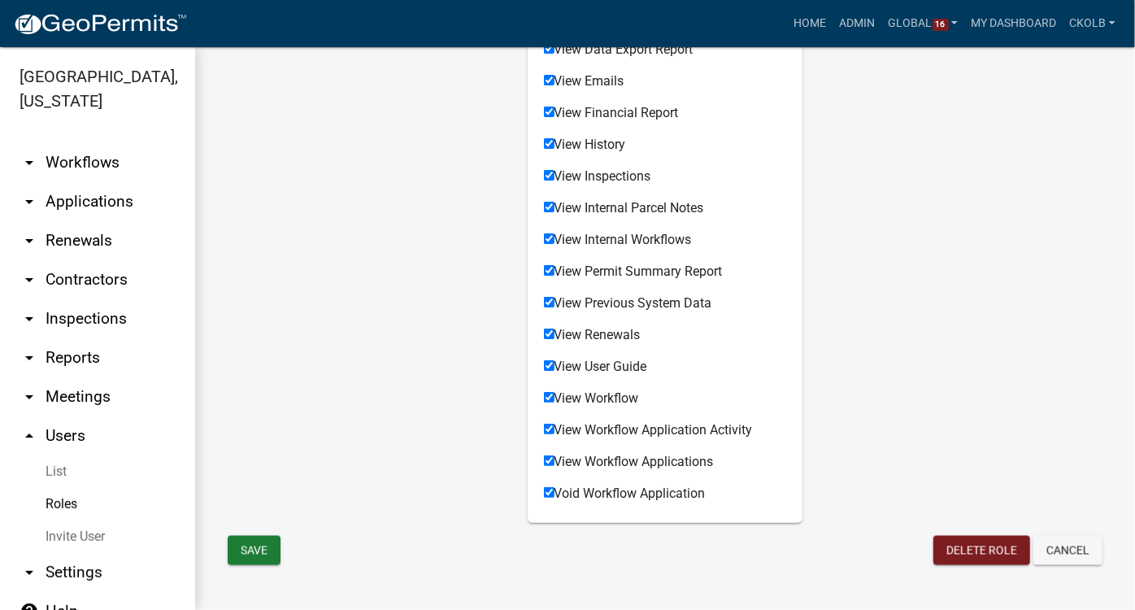
scroll to position [1404, 0]
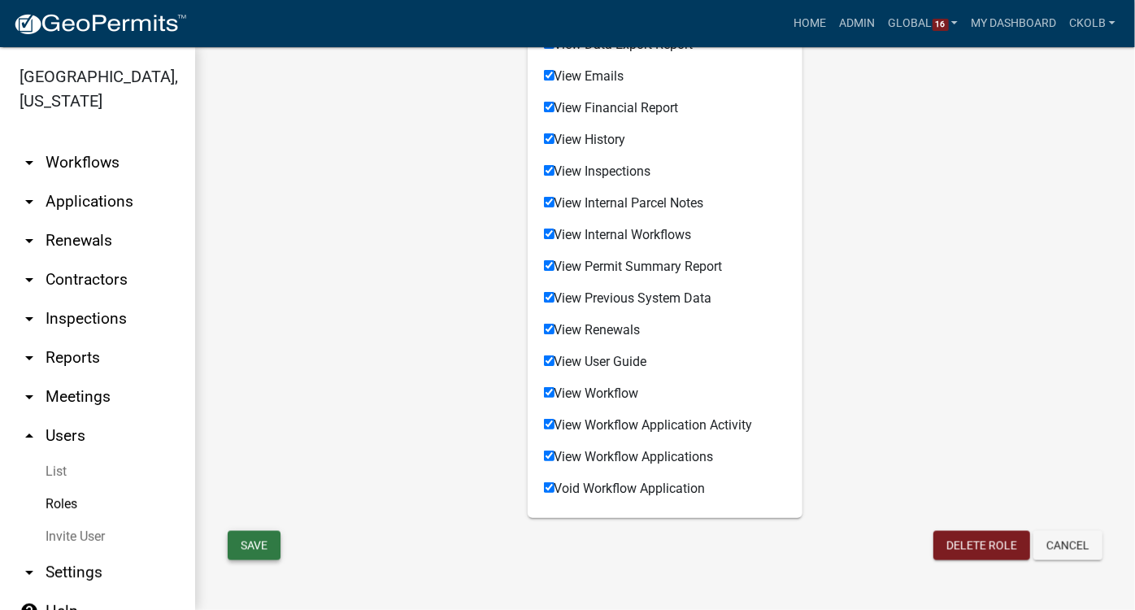
drag, startPoint x: 267, startPoint y: 545, endPoint x: 314, endPoint y: 488, distance: 73.9
click at [265, 545] on button "Save" at bounding box center [254, 545] width 53 height 29
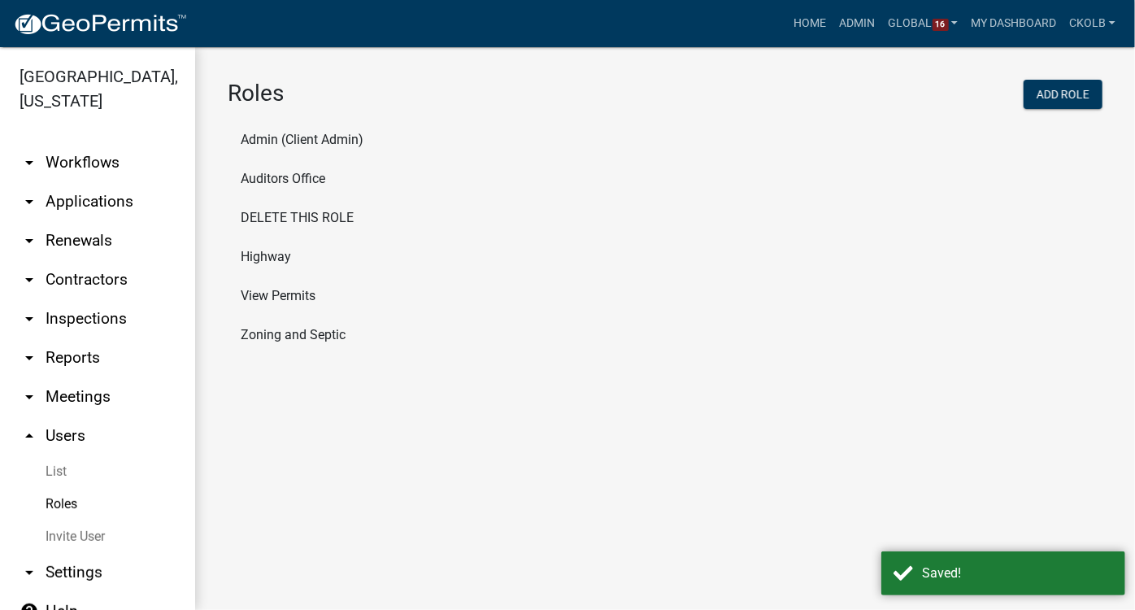
click at [103, 143] on link "arrow_drop_down Workflows" at bounding box center [97, 162] width 195 height 39
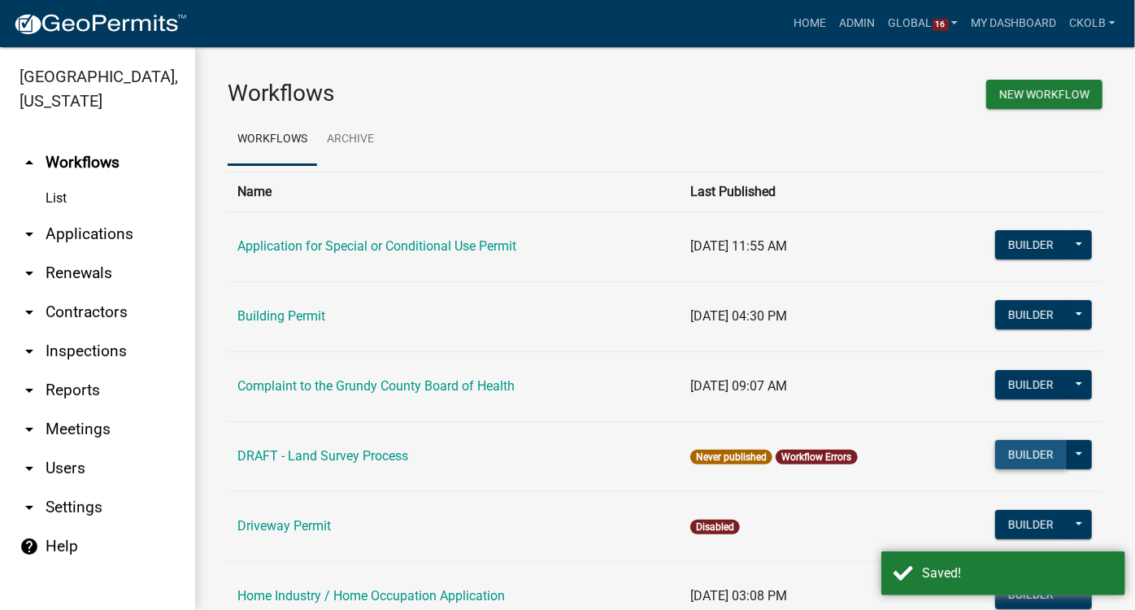
click at [1026, 451] on button "Builder" at bounding box center [1032, 454] width 72 height 29
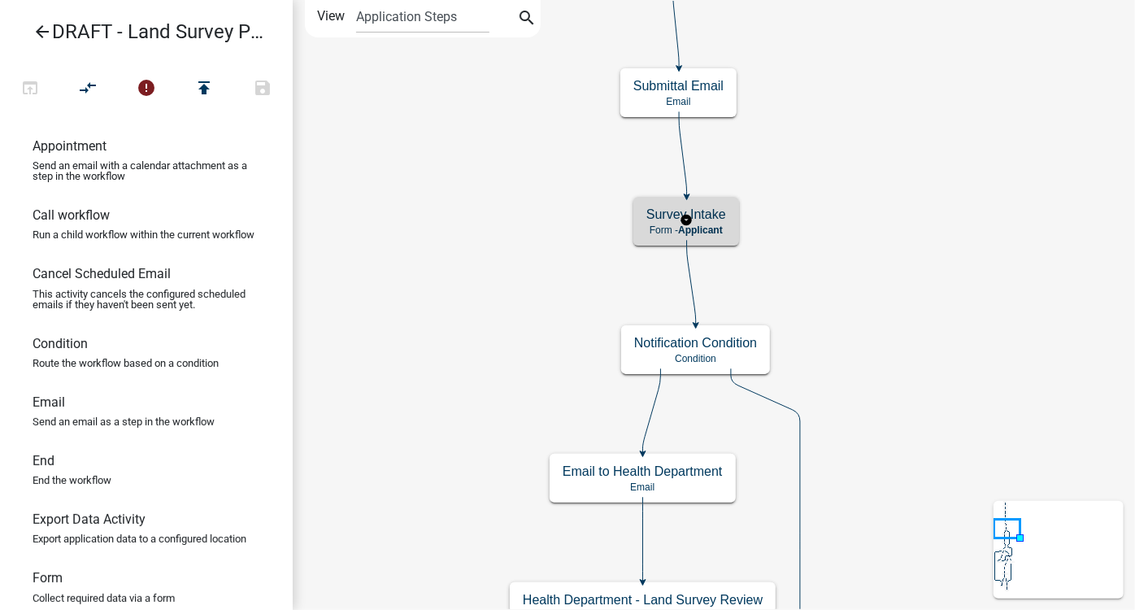
click at [731, 216] on div "Survey Intake Form - Applicant" at bounding box center [687, 221] width 106 height 49
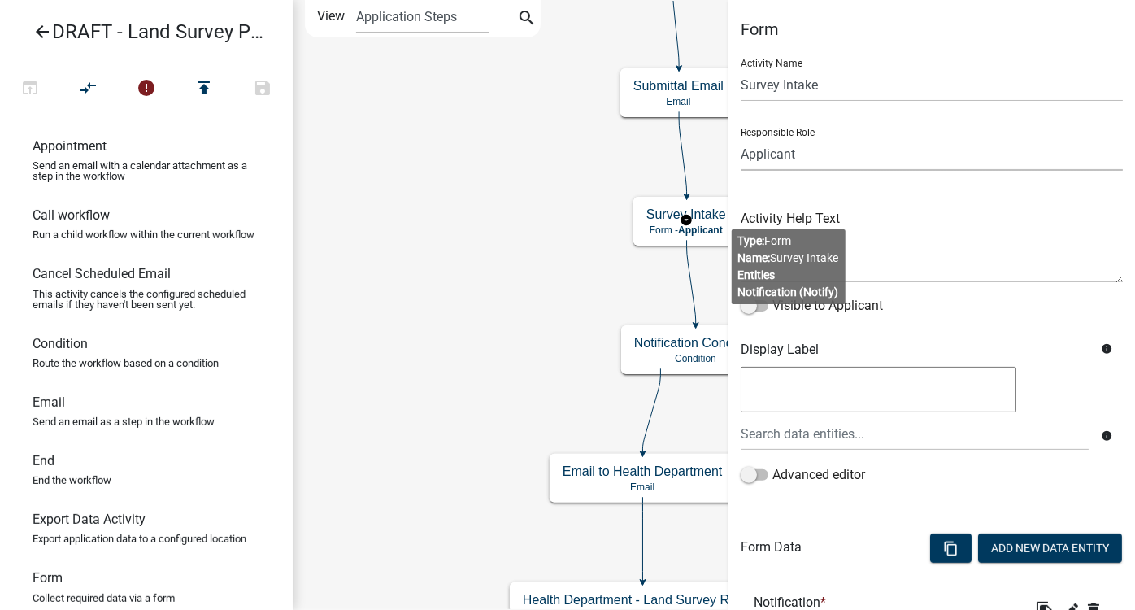
click at [787, 155] on select "Applicant Zoning and Septic Admin DELETE THIS ROLE Highway Auditors Office" at bounding box center [932, 153] width 382 height 33
select select "7290C967-540E-4243-8EB1-93419505678E"
click at [741, 137] on select "Applicant Zoning and Septic Admin DELETE THIS ROLE Highway Auditors Office" at bounding box center [932, 153] width 382 height 33
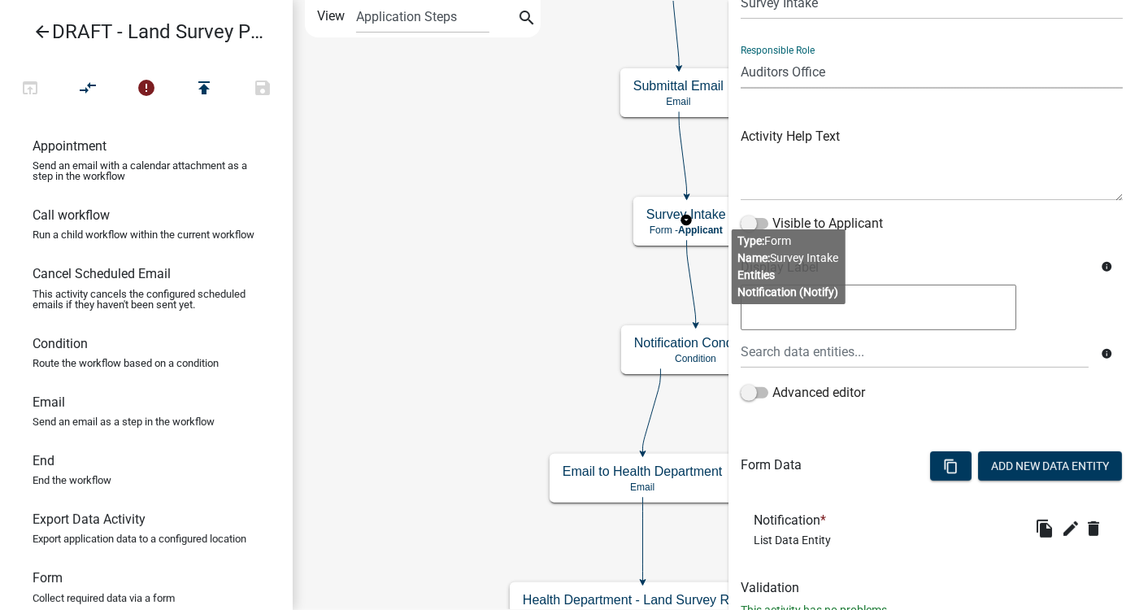
scroll to position [137, 0]
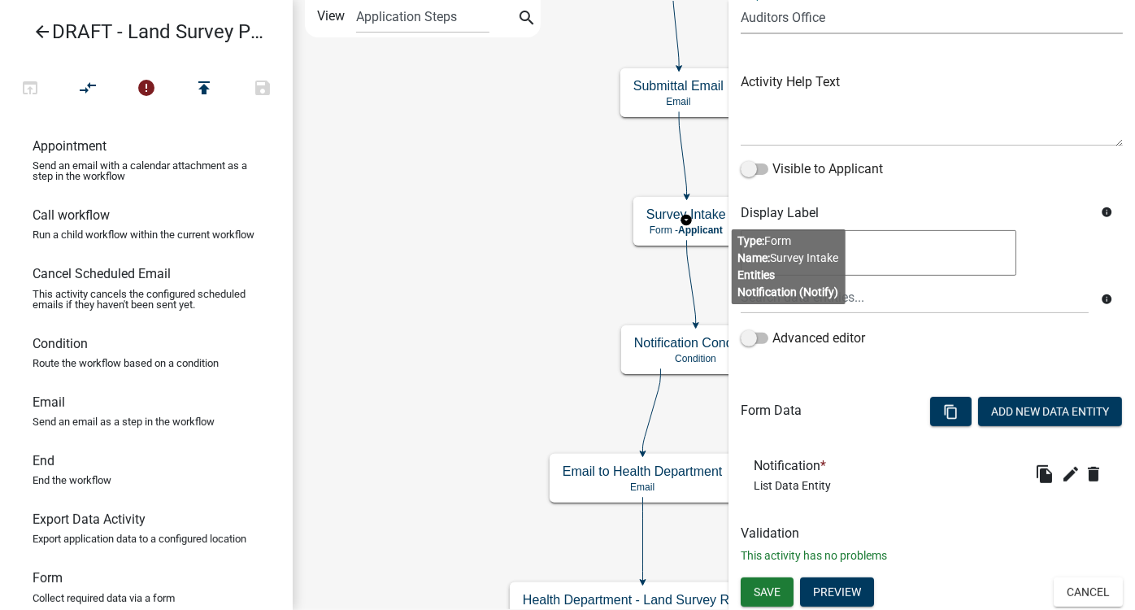
click at [802, 247] on body "Internet Explorer does NOT work with GeoPermits. Get a new browser for more sec…" at bounding box center [567, 305] width 1135 height 610
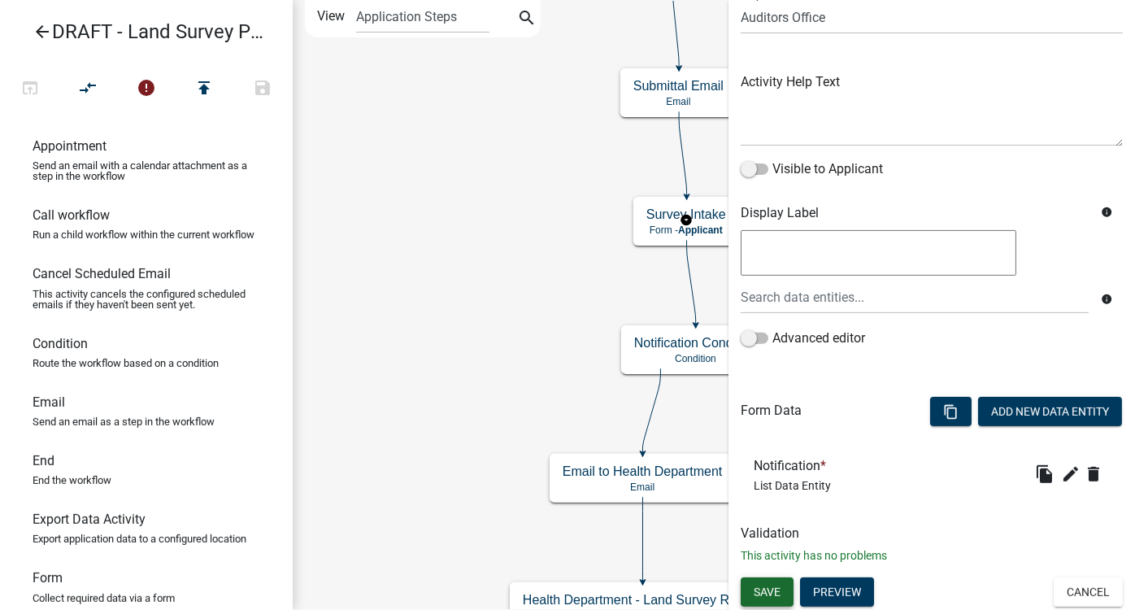
click at [766, 593] on span "Save" at bounding box center [767, 592] width 27 height 13
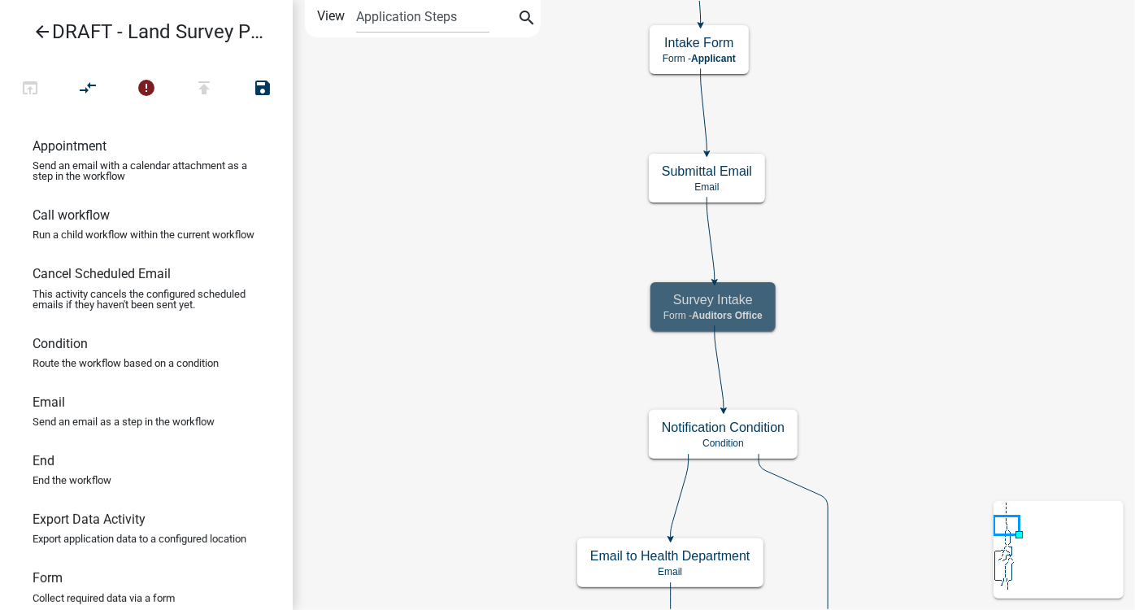
scroll to position [0, 0]
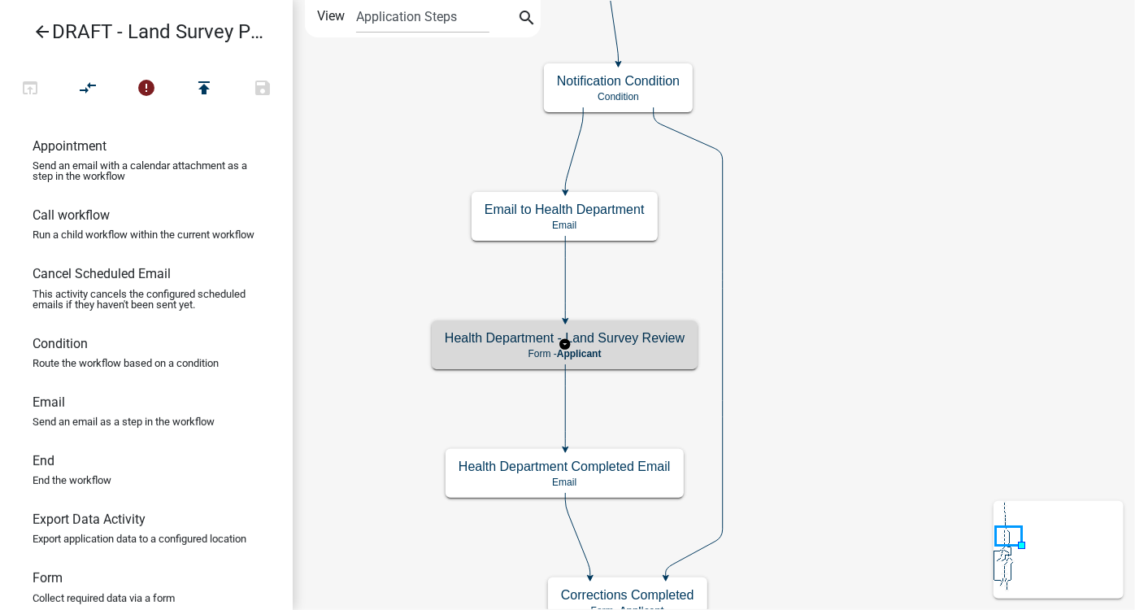
click at [644, 346] on div "Health Department - Land Survey Review Form - Applicant" at bounding box center [565, 344] width 266 height 49
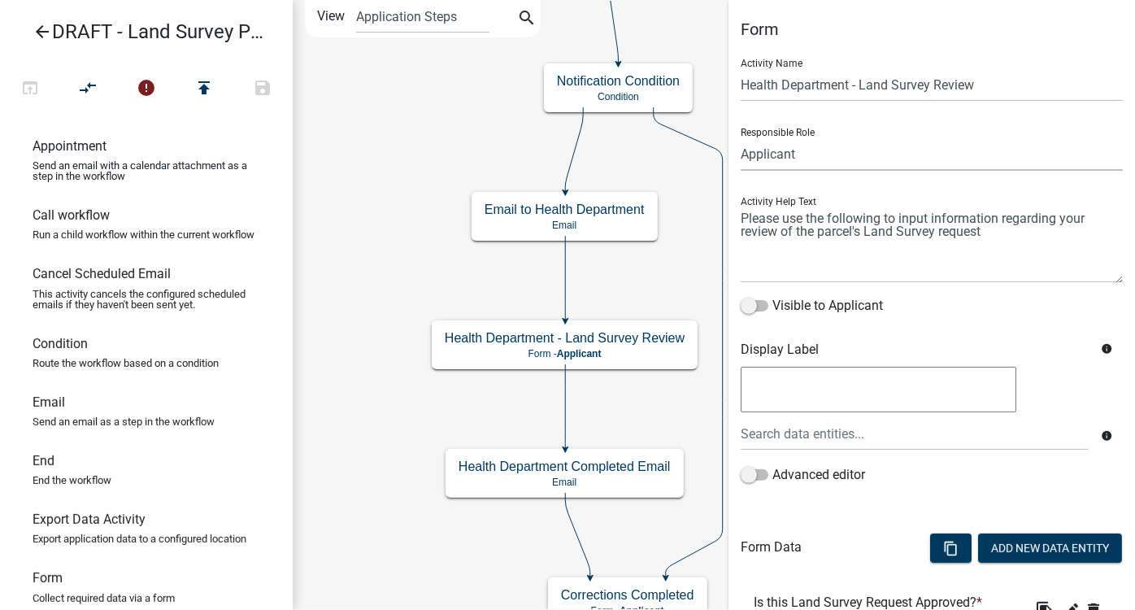
click at [791, 156] on select "Applicant Zoning and Septic Admin DELETE THIS ROLE Highway Auditors Office" at bounding box center [932, 153] width 382 height 33
select select "7290C967-540E-4243-8EB1-93419505678E"
click at [741, 137] on select "Applicant Zoning and Septic Admin DELETE THIS ROLE Highway Auditors Office" at bounding box center [932, 153] width 382 height 33
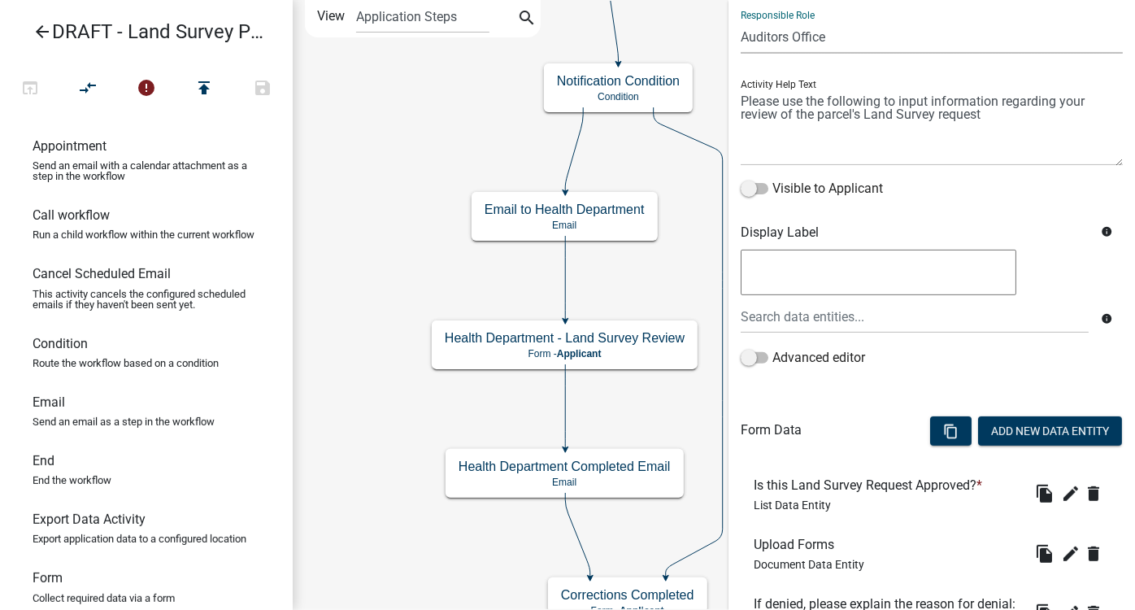
scroll to position [281, 0]
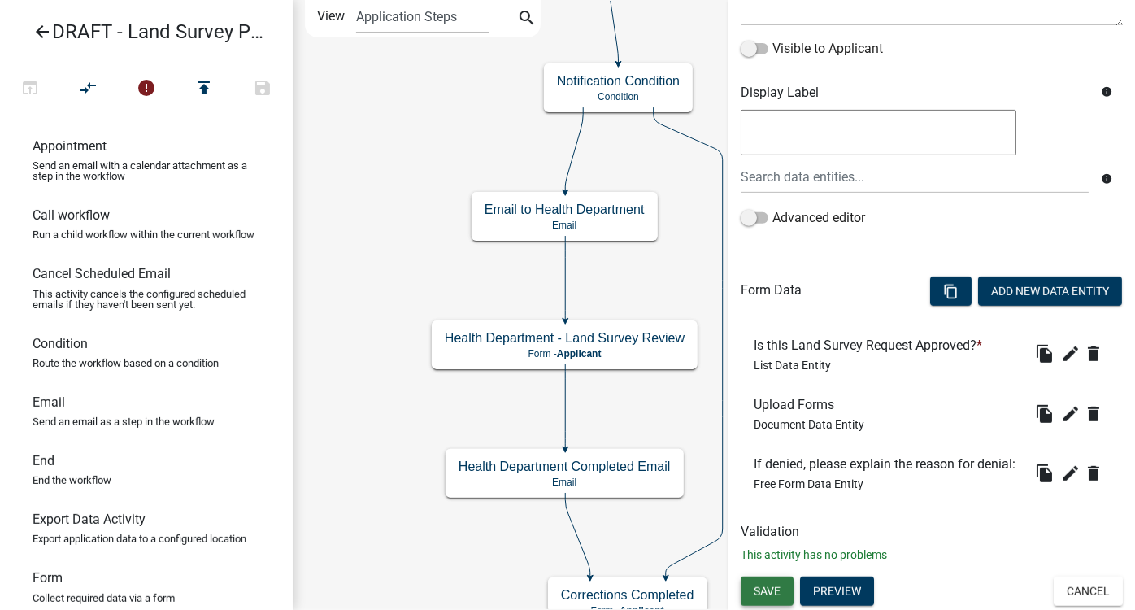
click at [787, 578] on button "Save" at bounding box center [767, 591] width 53 height 29
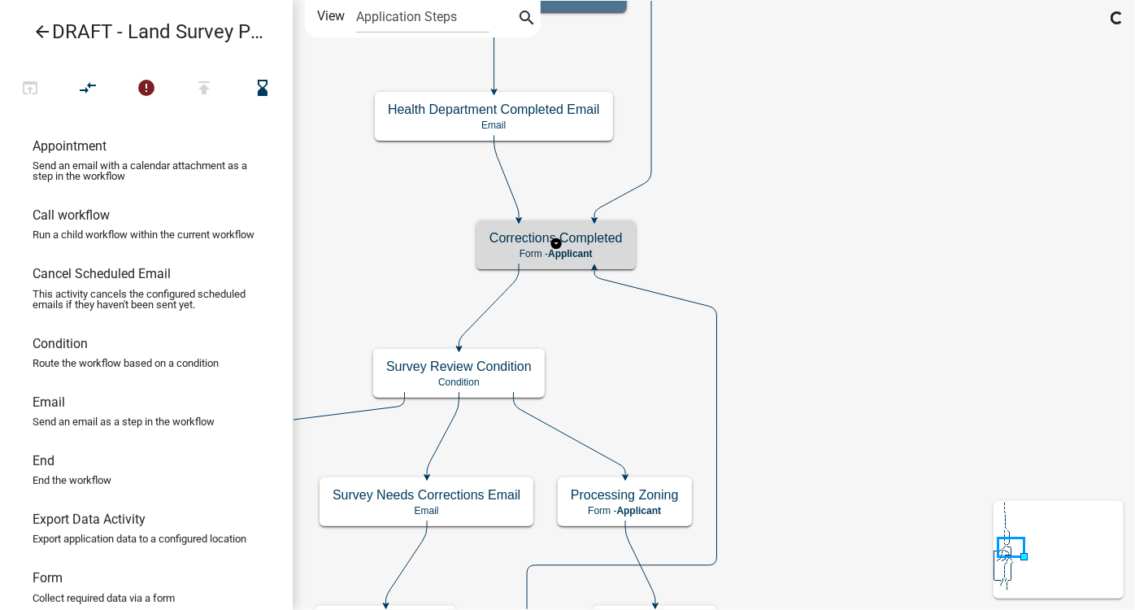
click at [620, 246] on div "Corrections Completed Form - Applicant" at bounding box center [556, 244] width 159 height 49
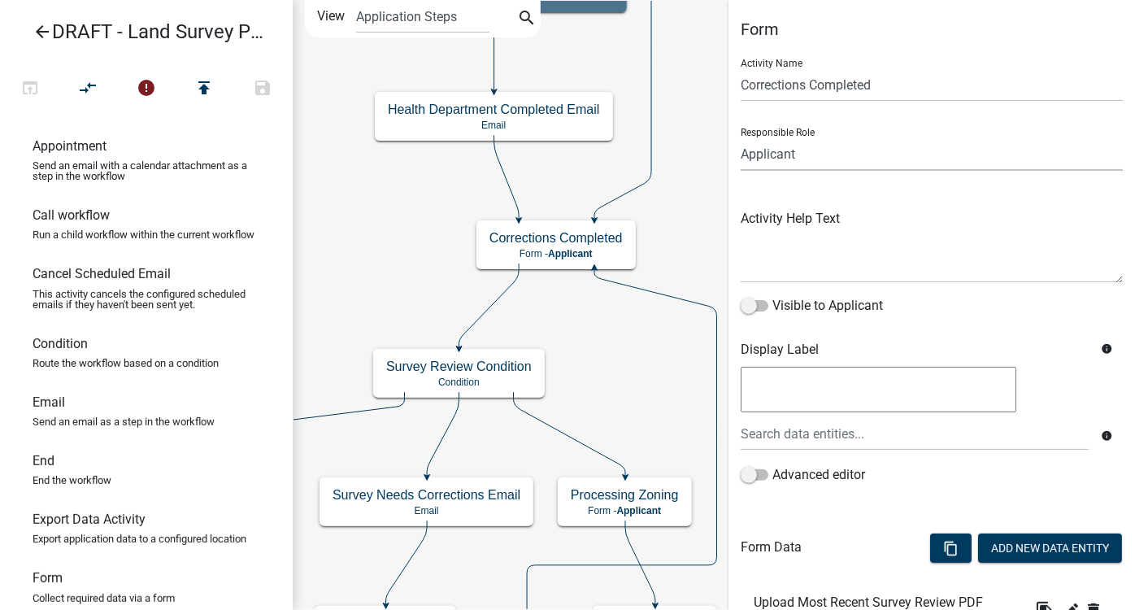
click at [802, 159] on select "Applicant Zoning and Septic Admin DELETE THIS ROLE Highway Auditors Office" at bounding box center [932, 153] width 382 height 33
select select "7290C967-540E-4243-8EB1-93419505678E"
click at [741, 137] on select "Applicant Zoning and Septic Admin DELETE THIS ROLE Highway Auditors Office" at bounding box center [932, 153] width 382 height 33
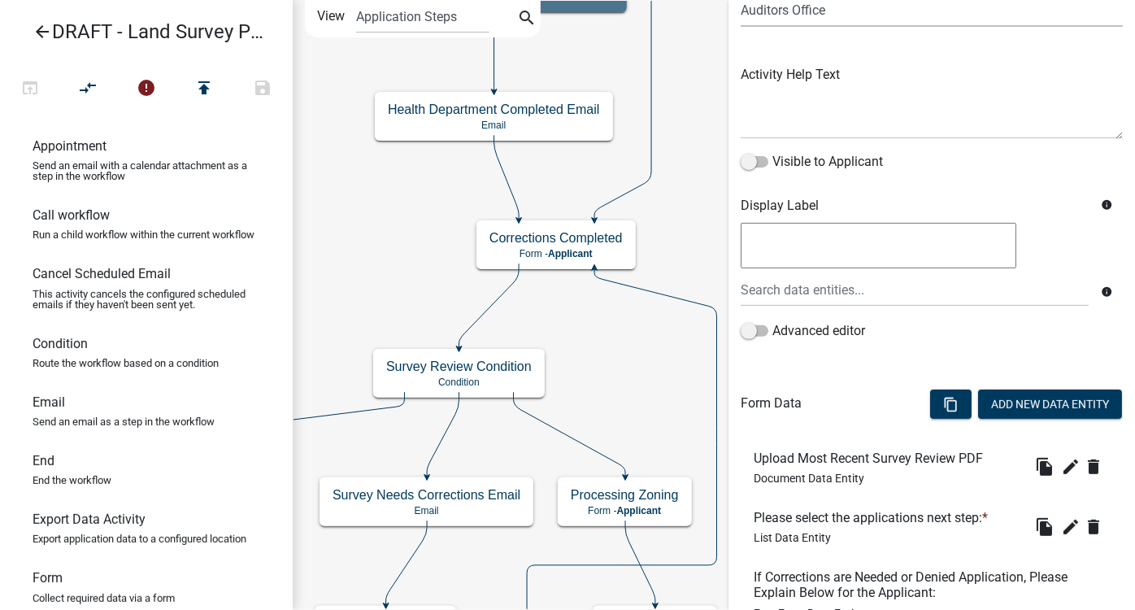
scroll to position [297, 0]
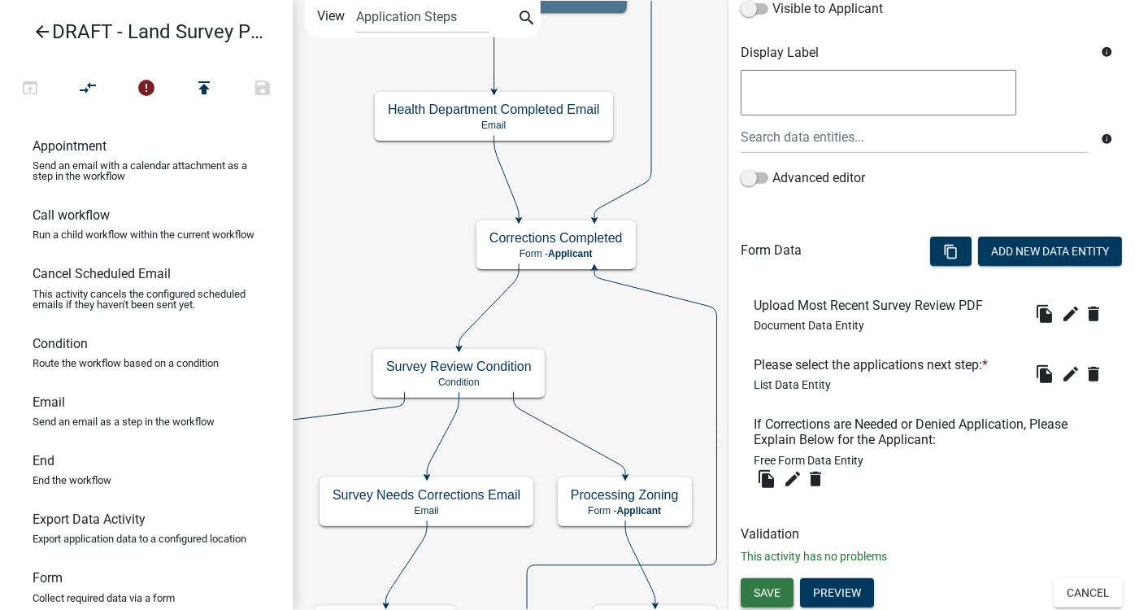
click at [769, 588] on span "Save" at bounding box center [767, 592] width 27 height 13
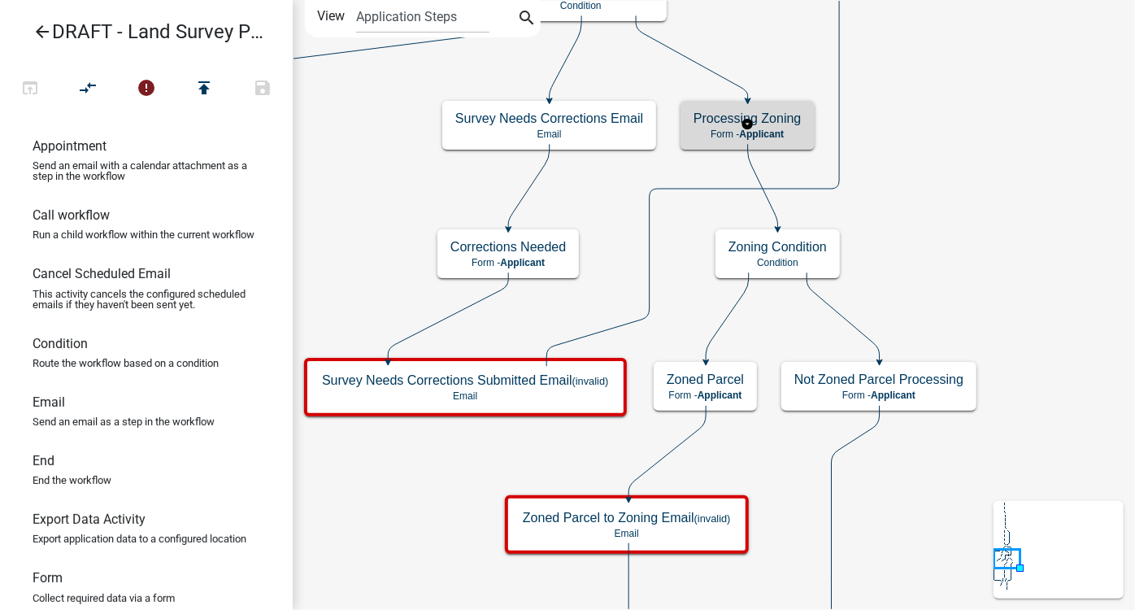
click at [781, 113] on h5 "Processing Zoning" at bounding box center [748, 118] width 108 height 15
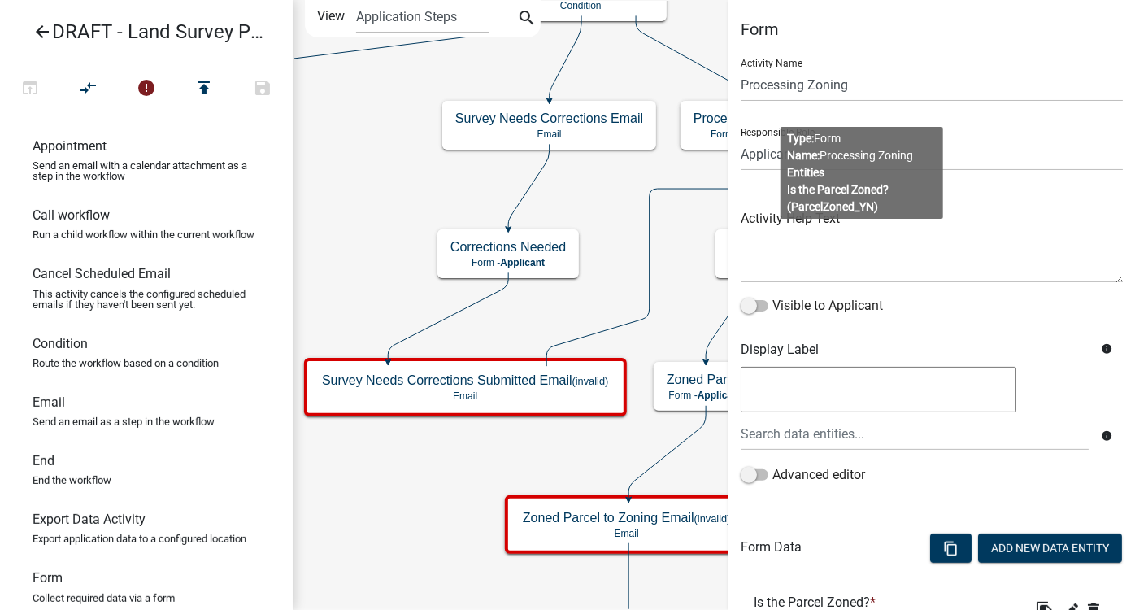
click at [893, 152] on body "Internet Explorer does NOT work with GeoPermits. Get a new browser for more sec…" at bounding box center [567, 305] width 1135 height 610
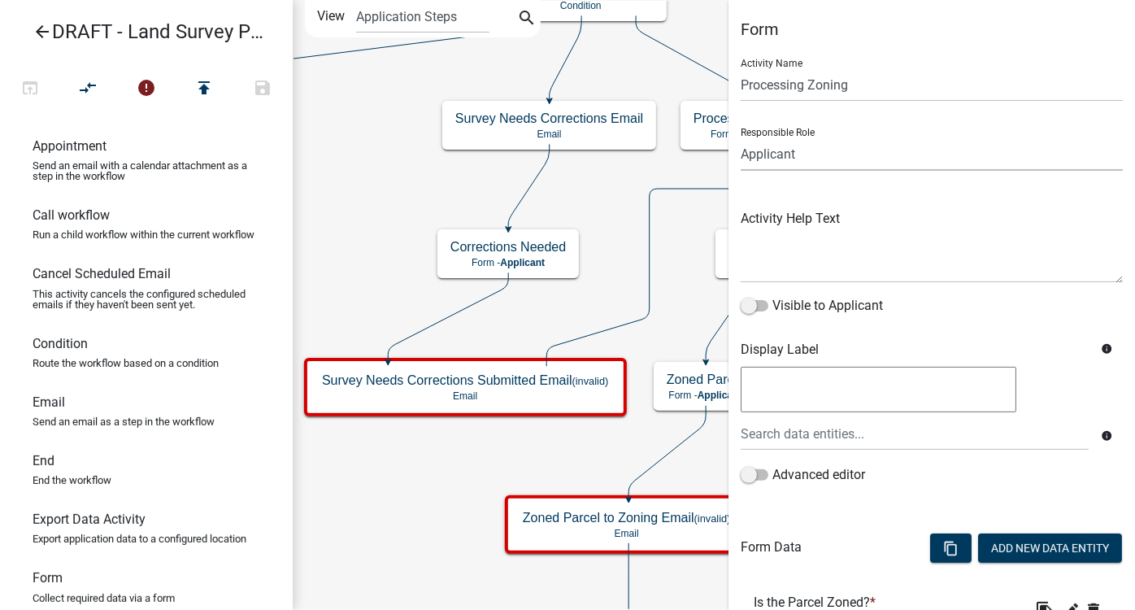
click at [778, 163] on select "Applicant Zoning and Septic Admin DELETE THIS ROLE Highway Auditors Office" at bounding box center [932, 153] width 382 height 33
select select "7290C967-540E-4243-8EB1-93419505678E"
click at [741, 137] on select "Applicant Zoning and Septic Admin DELETE THIS ROLE Highway Auditors Office" at bounding box center [932, 153] width 382 height 33
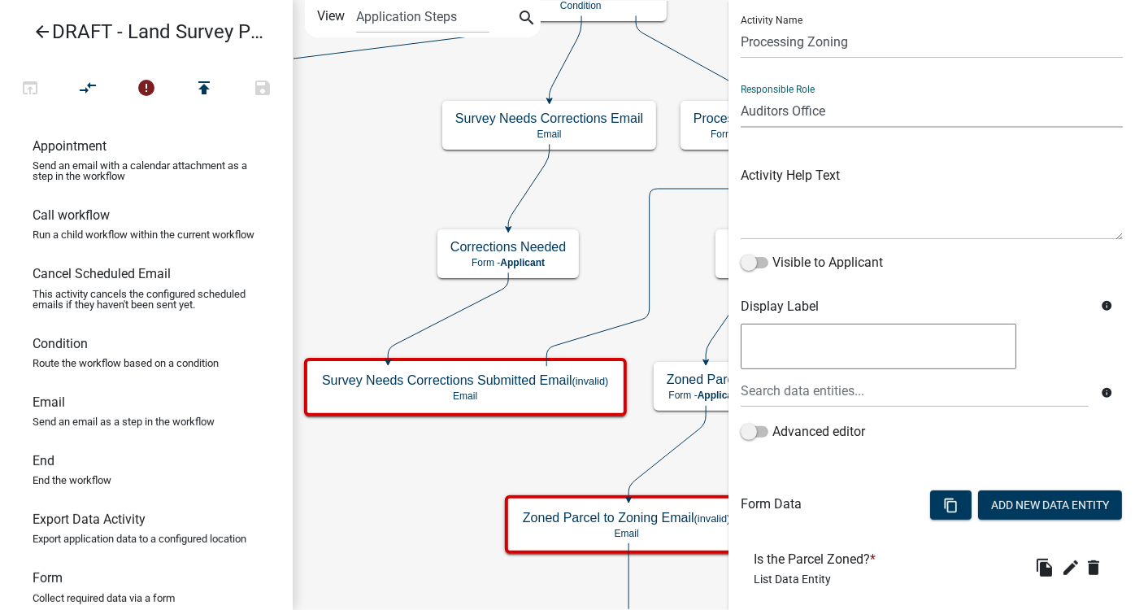
scroll to position [137, 0]
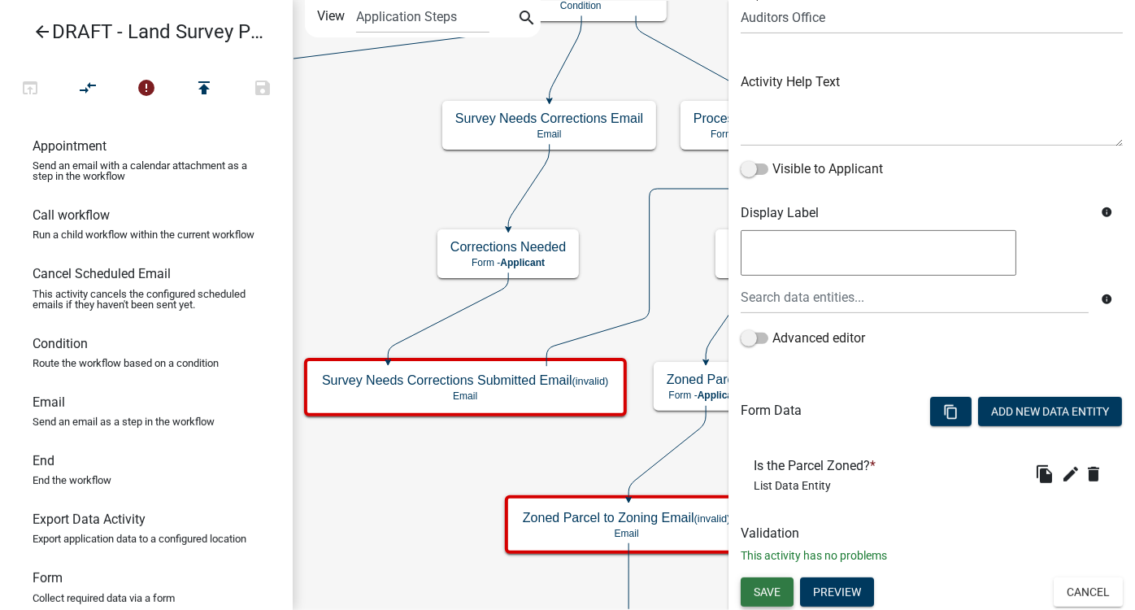
click at [774, 589] on span "Save" at bounding box center [767, 592] width 27 height 13
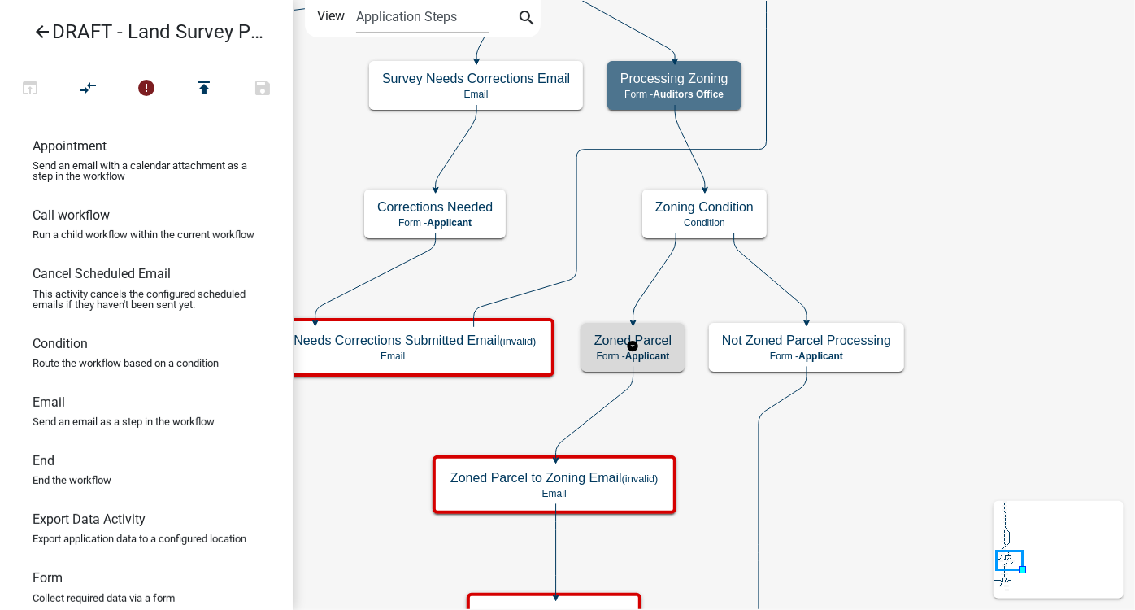
click at [662, 341] on h5 "Zoned Parcel" at bounding box center [633, 340] width 77 height 15
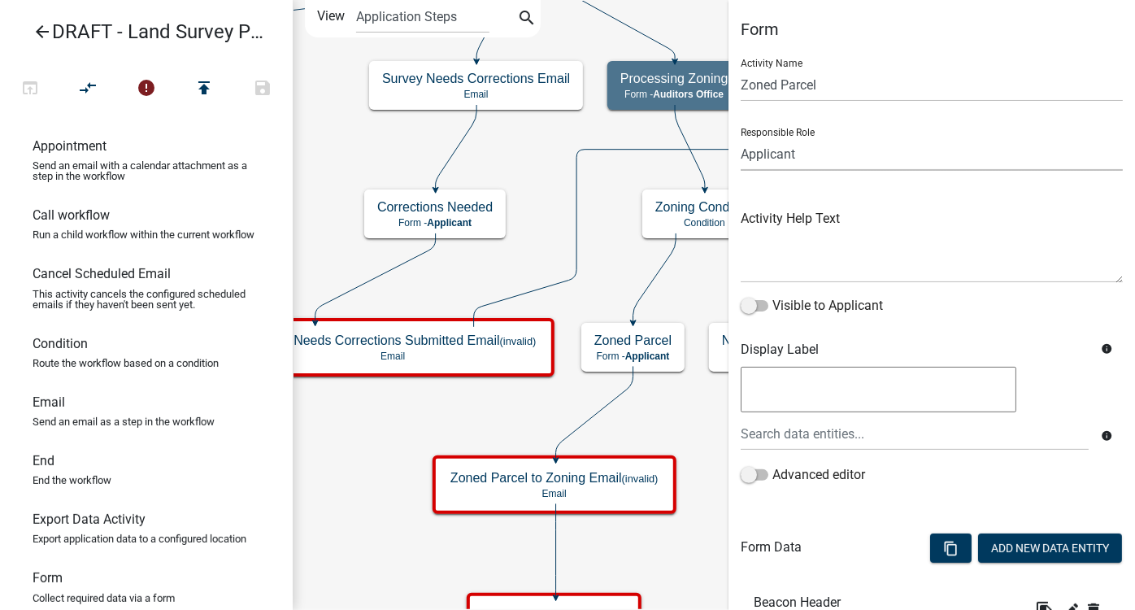
click at [774, 163] on select "Applicant Zoning and Septic Admin DELETE THIS ROLE Highway Auditors Office" at bounding box center [932, 153] width 382 height 33
select select "7290C967-540E-4243-8EB1-93419505678E"
click at [741, 137] on select "Applicant Zoning and Septic Admin DELETE THIS ROLE Highway Auditors Office" at bounding box center [932, 153] width 382 height 33
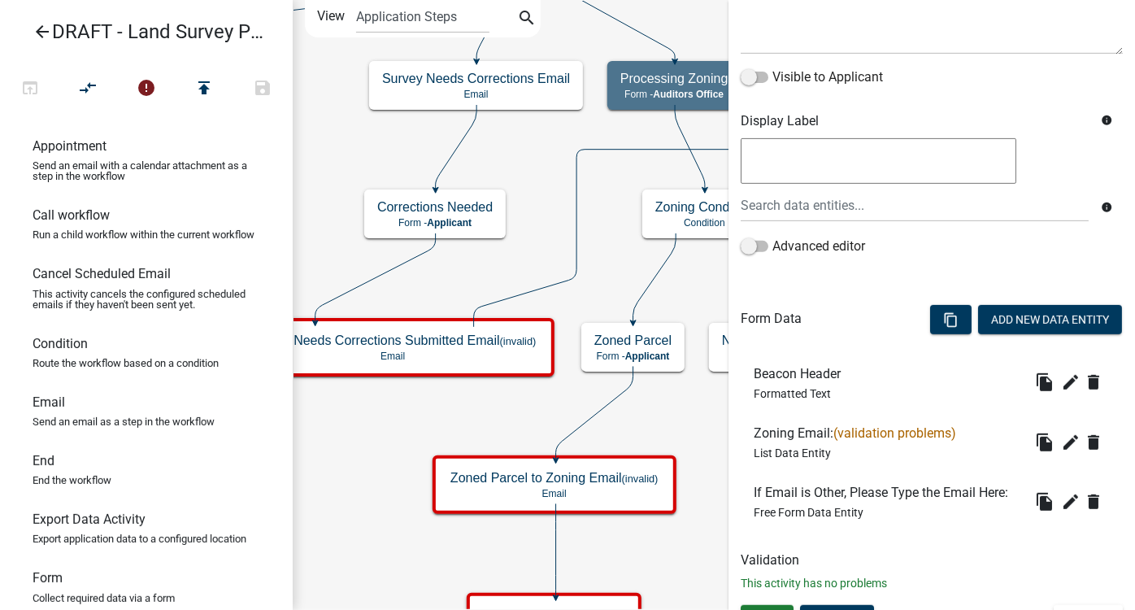
scroll to position [255, 0]
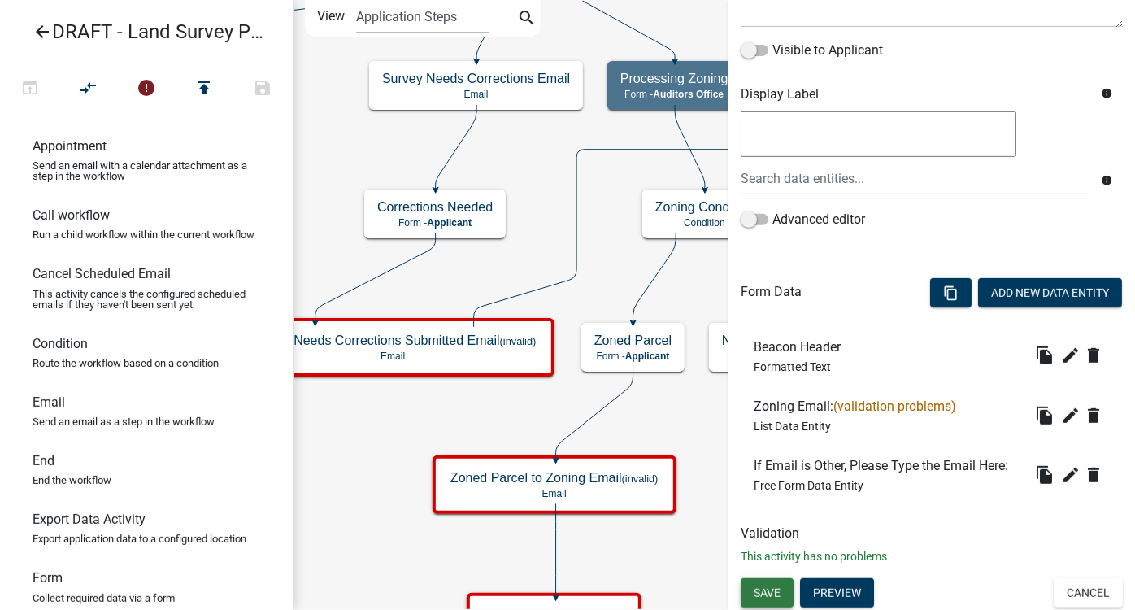
click at [780, 597] on span "Save" at bounding box center [767, 592] width 27 height 13
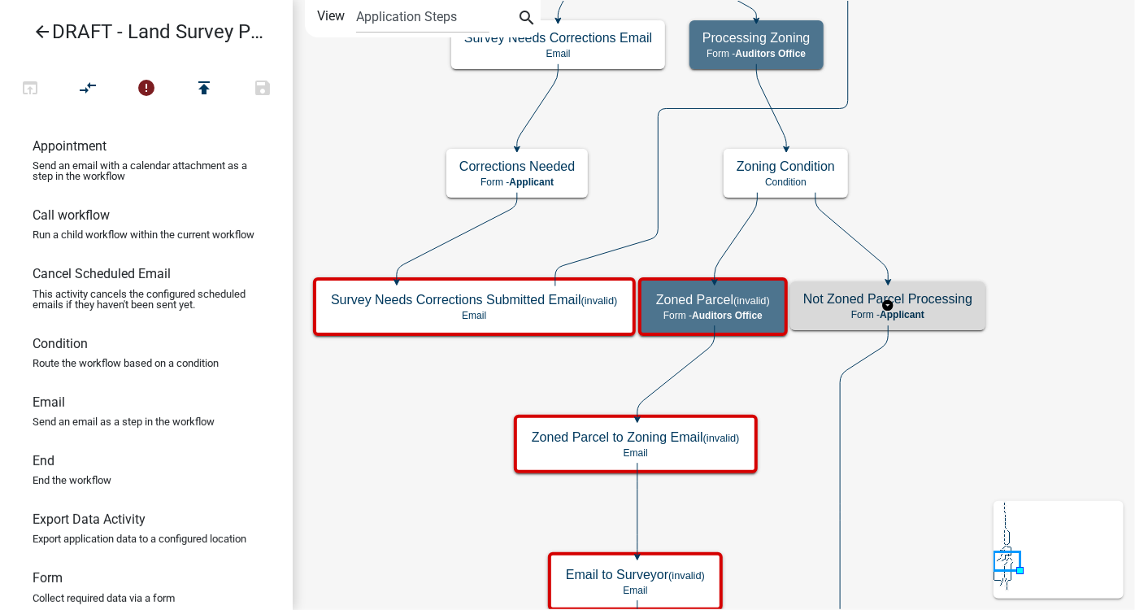
click at [917, 321] on div "Not Zoned Parcel Processing Form - Applicant" at bounding box center [888, 305] width 195 height 49
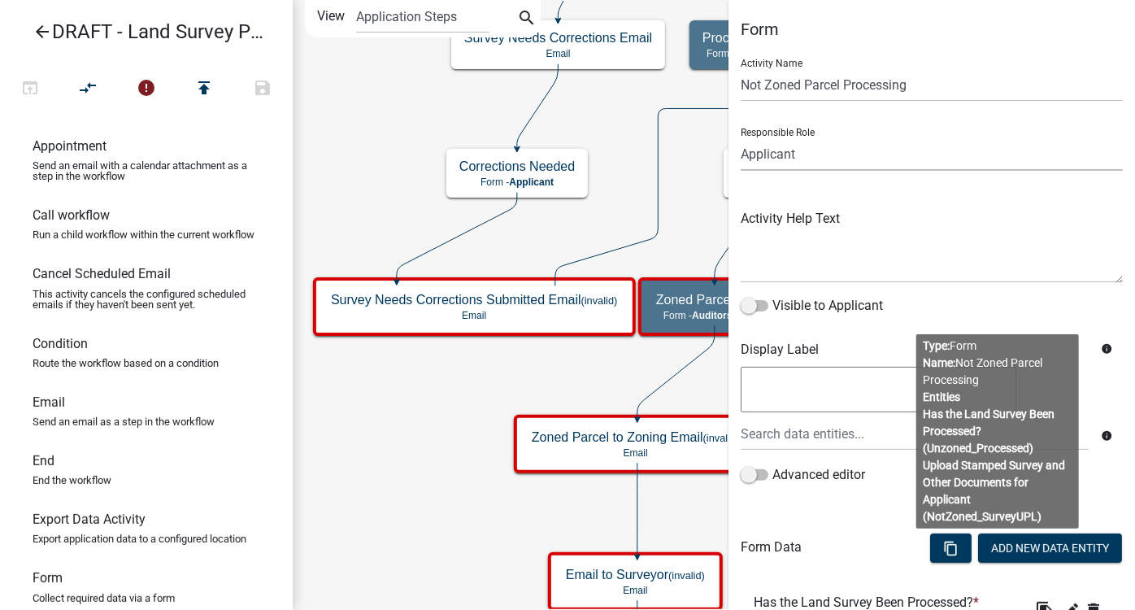
click at [816, 155] on select "Applicant Zoning and Septic Admin DELETE THIS ROLE Highway Auditors Office" at bounding box center [932, 153] width 382 height 33
select select "7290C967-540E-4243-8EB1-93419505678E"
click at [741, 137] on select "Applicant Zoning and Septic Admin DELETE THIS ROLE Highway Auditors Office" at bounding box center [932, 153] width 382 height 33
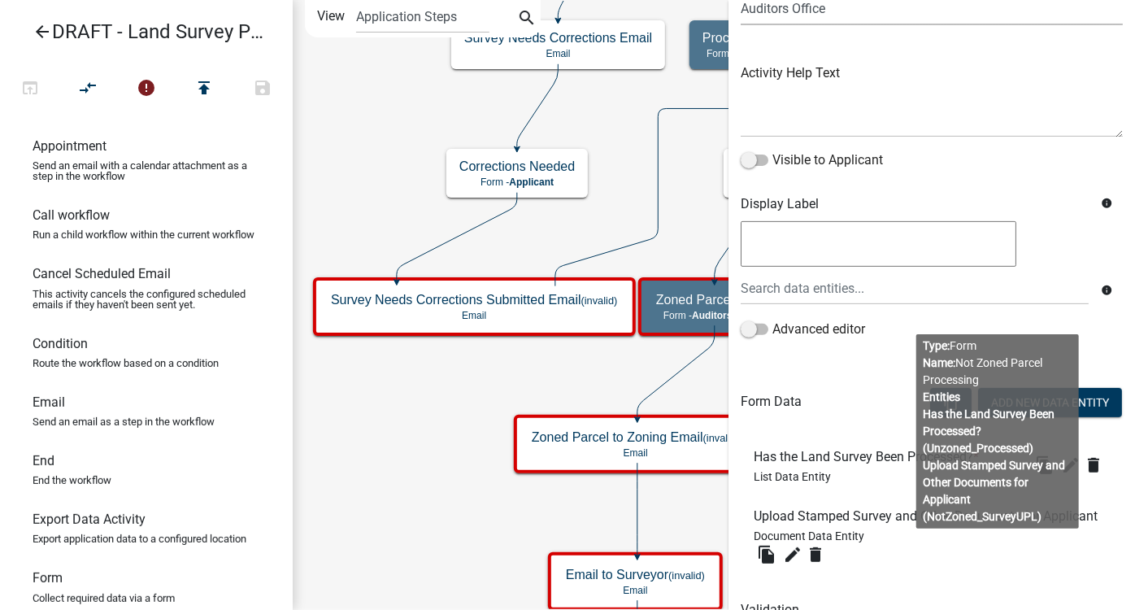
scroll to position [238, 0]
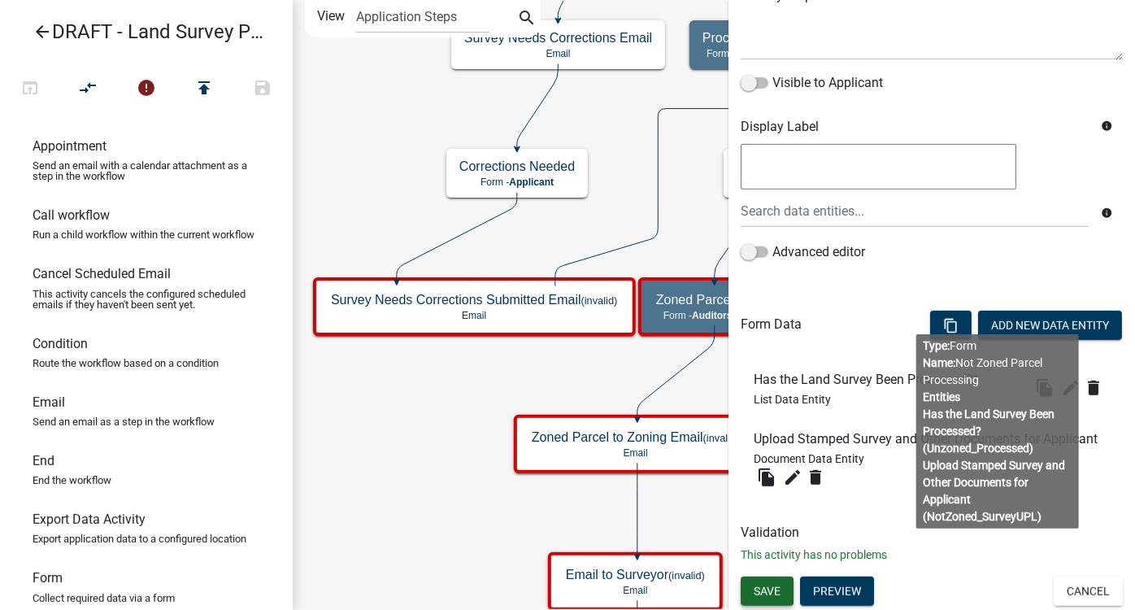
click at [776, 585] on span "Save" at bounding box center [767, 591] width 27 height 13
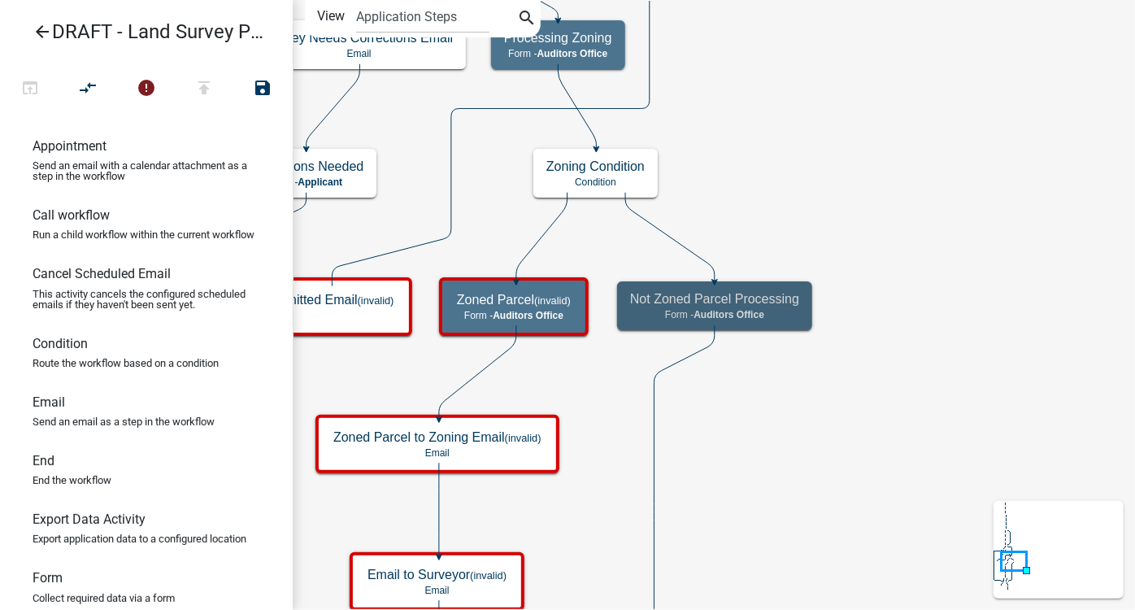
scroll to position [0, 0]
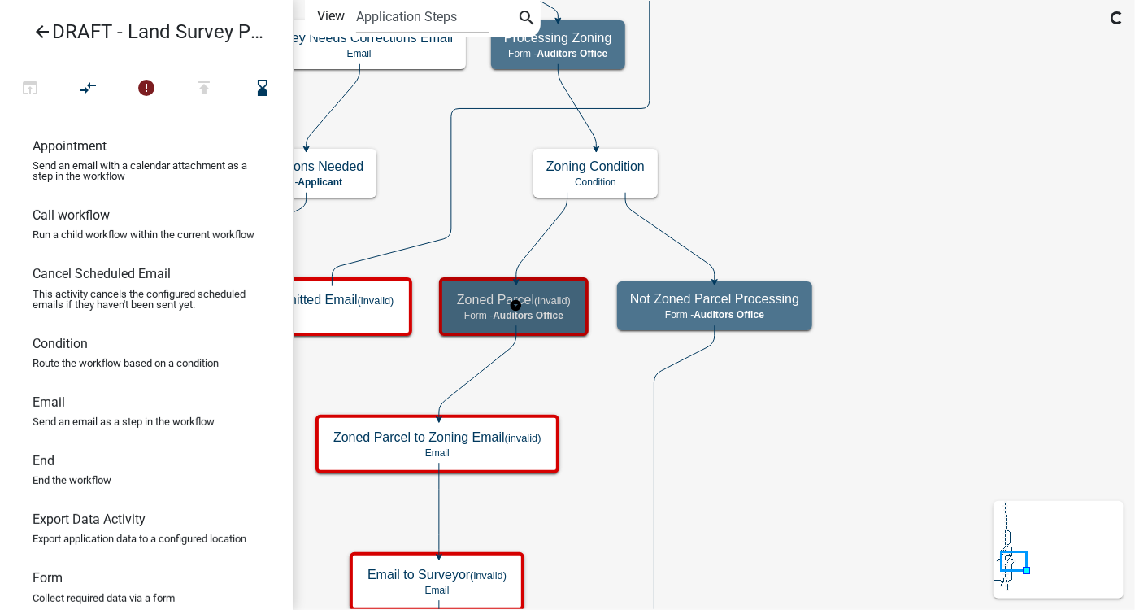
click at [561, 298] on small "(invalid)" at bounding box center [552, 300] width 37 height 12
select select "7290C967-540E-4243-8EB1-93419505678E"
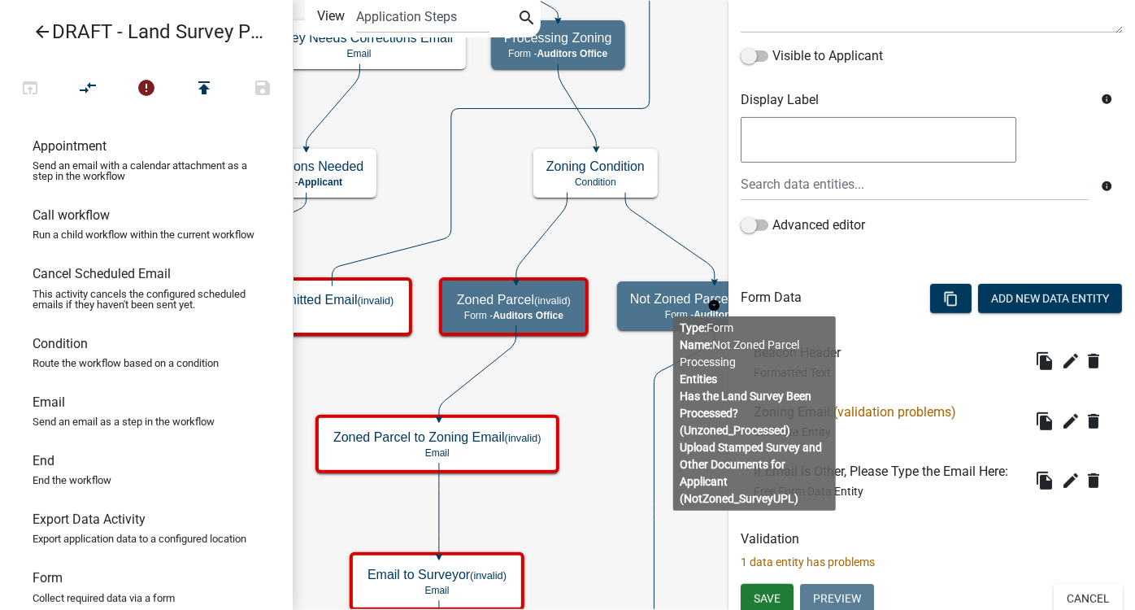
scroll to position [255, 0]
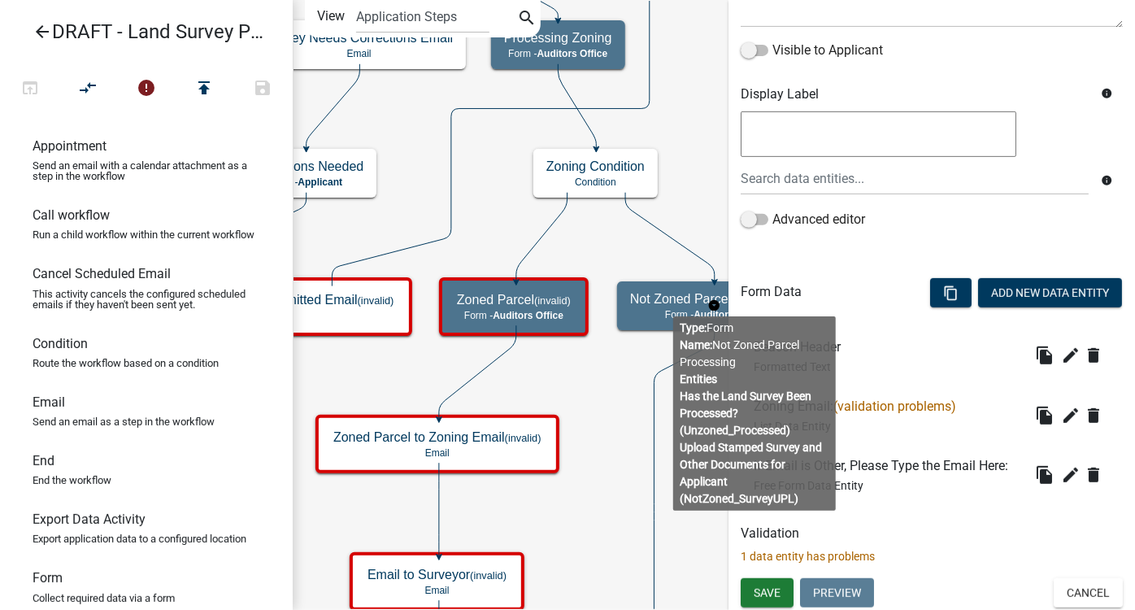
click at [931, 429] on div "Zoning Email: (validation problems) List Data Entity" at bounding box center [858, 415] width 209 height 33
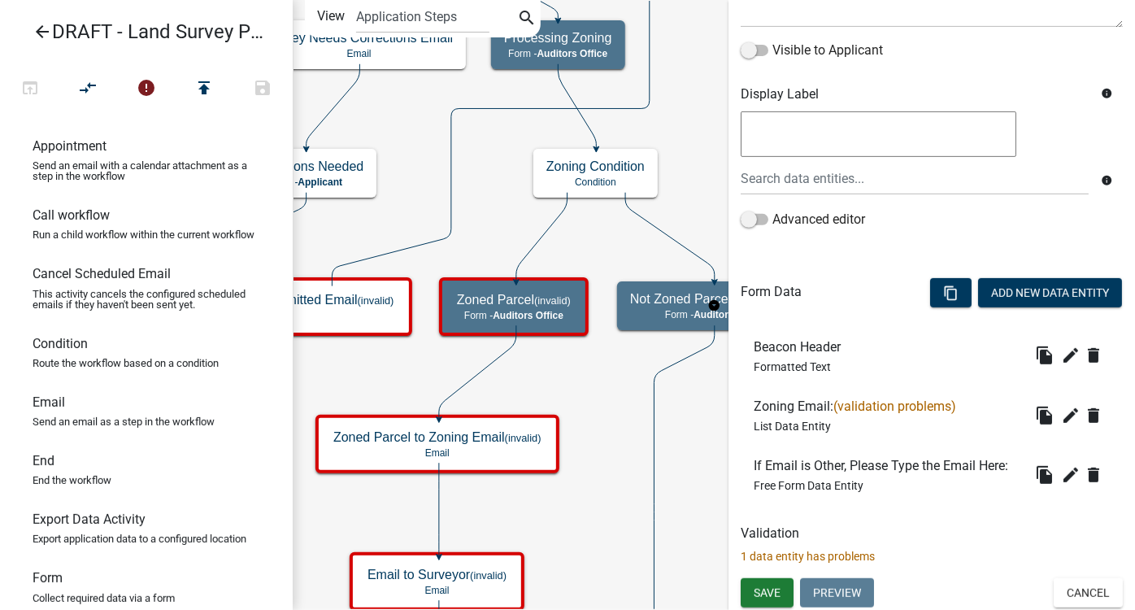
click at [782, 373] on body "Internet Explorer does NOT work with GeoPermits. Get a new browser for more sec…" at bounding box center [567, 305] width 1135 height 610
click at [1061, 417] on icon "edit" at bounding box center [1071, 416] width 20 height 20
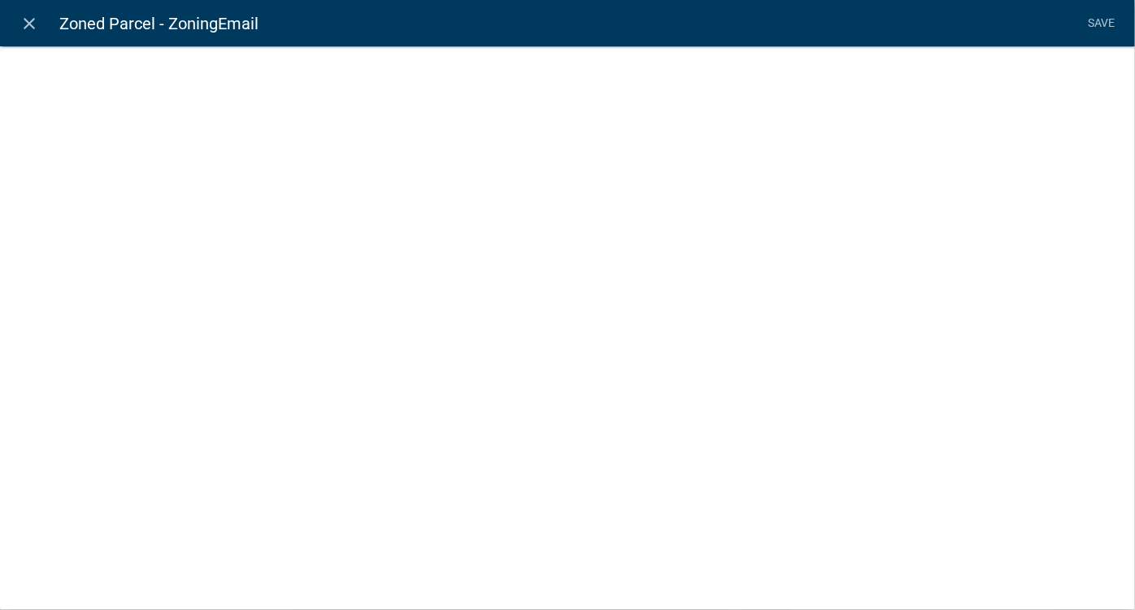
select select "list-data"
select select
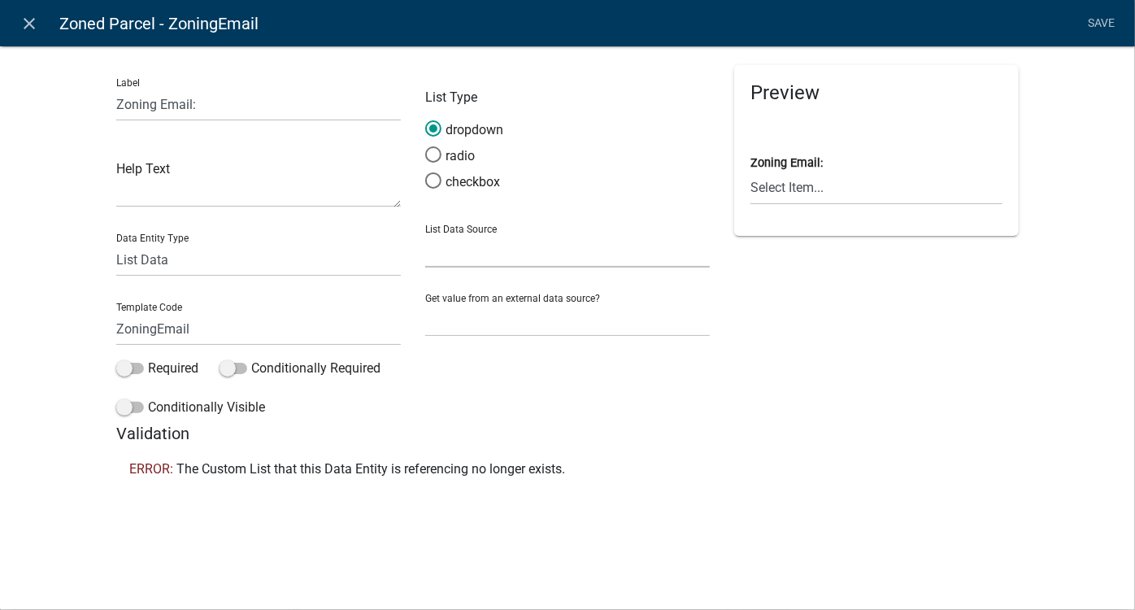
click at [503, 248] on select "State List Highway Staff Zoning and Septic Staff" at bounding box center [567, 250] width 285 height 33
select select "custom-list-637a0184-8001-491e-a82f-d0ec42c6d55b"
click at [425, 234] on select "State List Highway Staff Zoning and Septic Staff" at bounding box center [567, 250] width 285 height 33
click at [774, 194] on select "Select Item... [EMAIL_ADDRESS][DOMAIN_NAME] [EMAIL_ADDRESS][DOMAIN_NAME] [EMAIL…" at bounding box center [877, 188] width 252 height 33
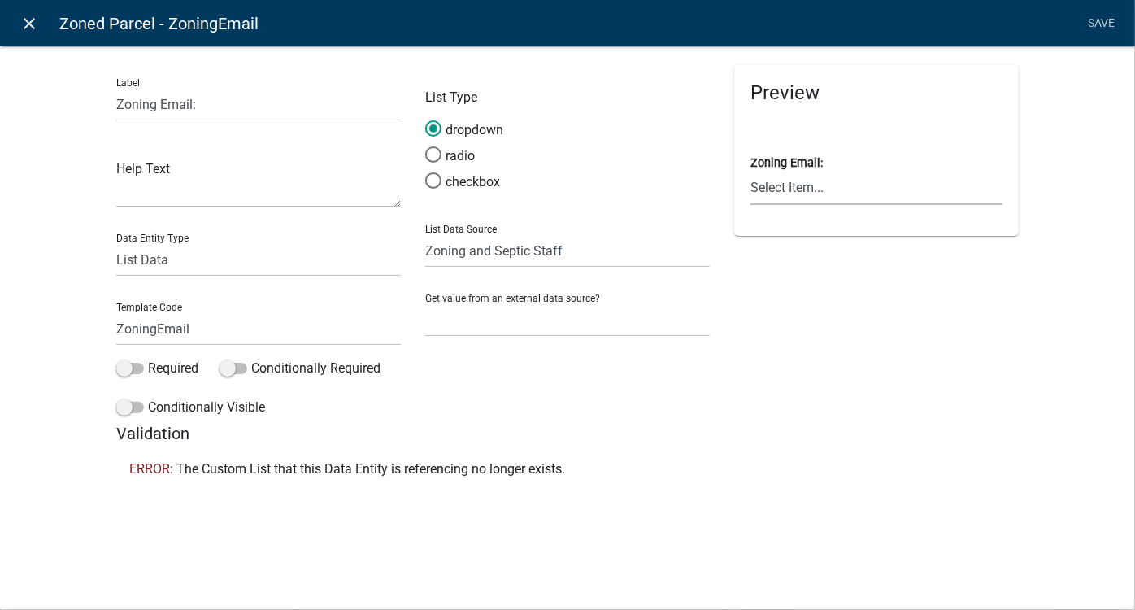
click at [28, 33] on link "close" at bounding box center [29, 23] width 33 height 33
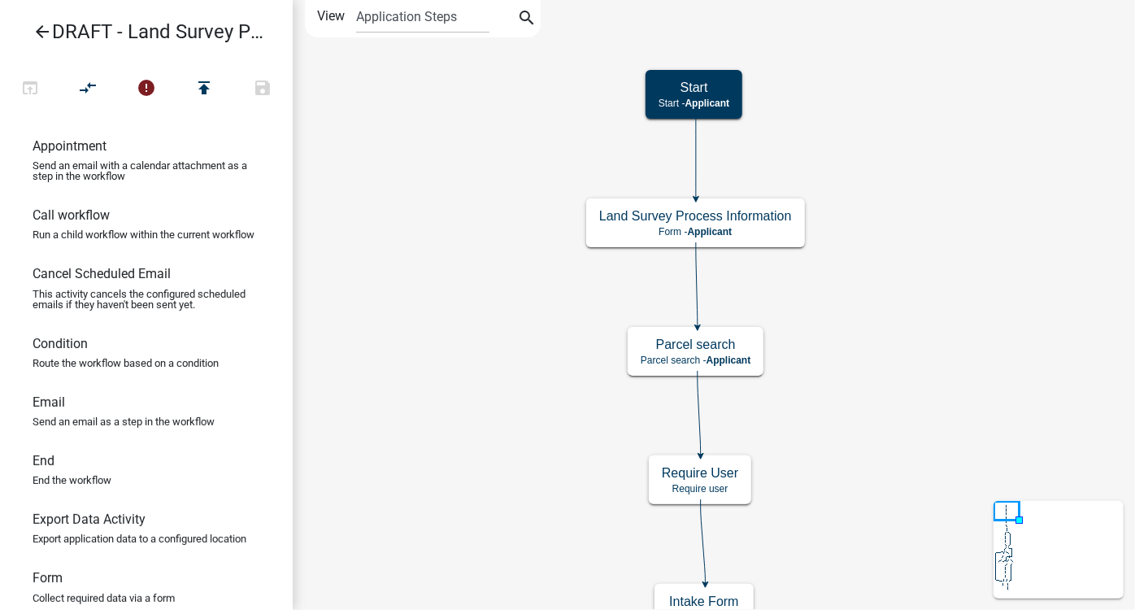
click at [39, 36] on icon "arrow_back" at bounding box center [43, 33] width 20 height 23
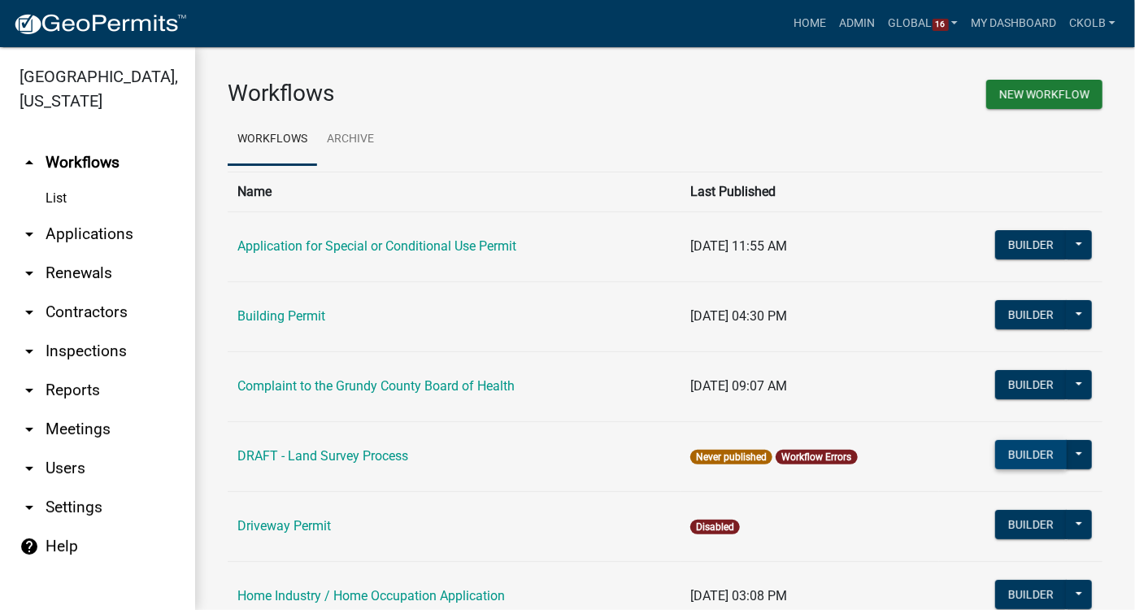
click at [1025, 458] on button "Builder" at bounding box center [1032, 454] width 72 height 29
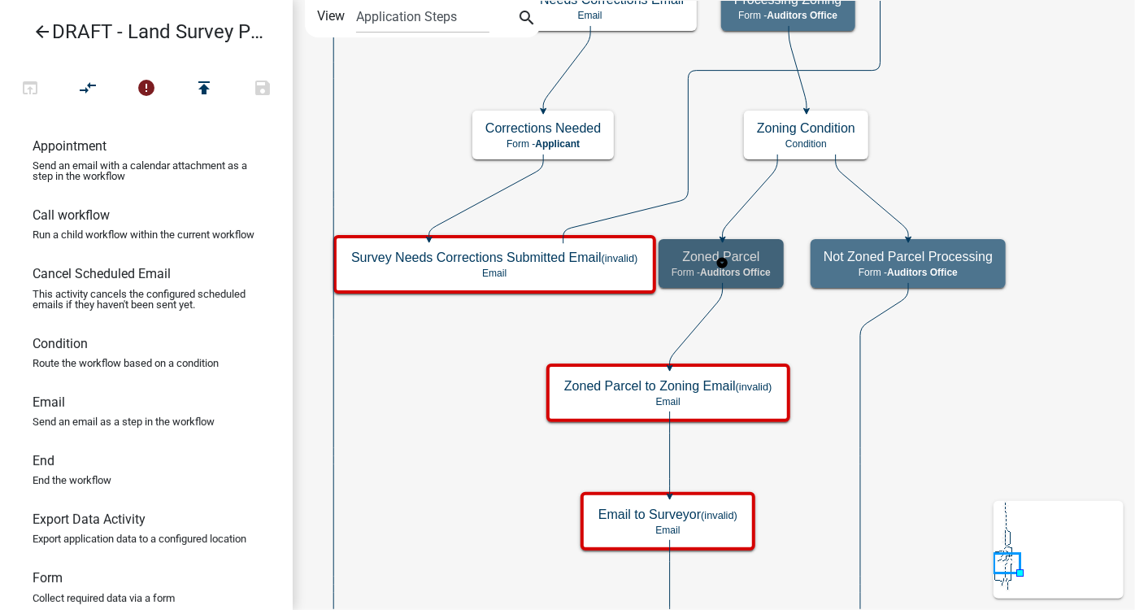
click at [756, 267] on span "Auditors Office" at bounding box center [735, 272] width 71 height 11
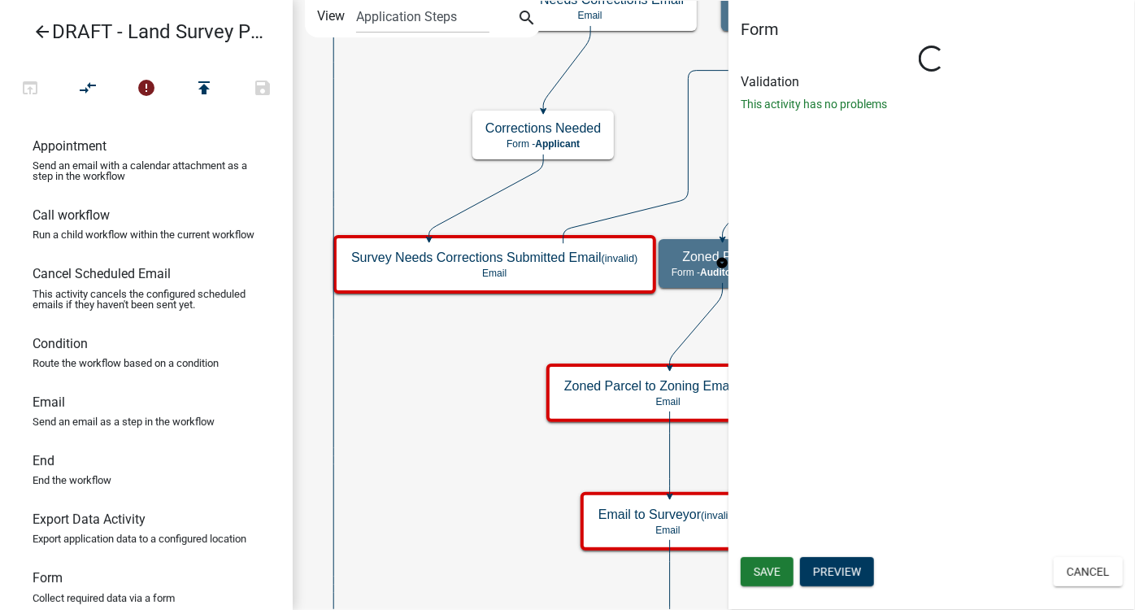
select select "7290C967-540E-4243-8EB1-93419505678E"
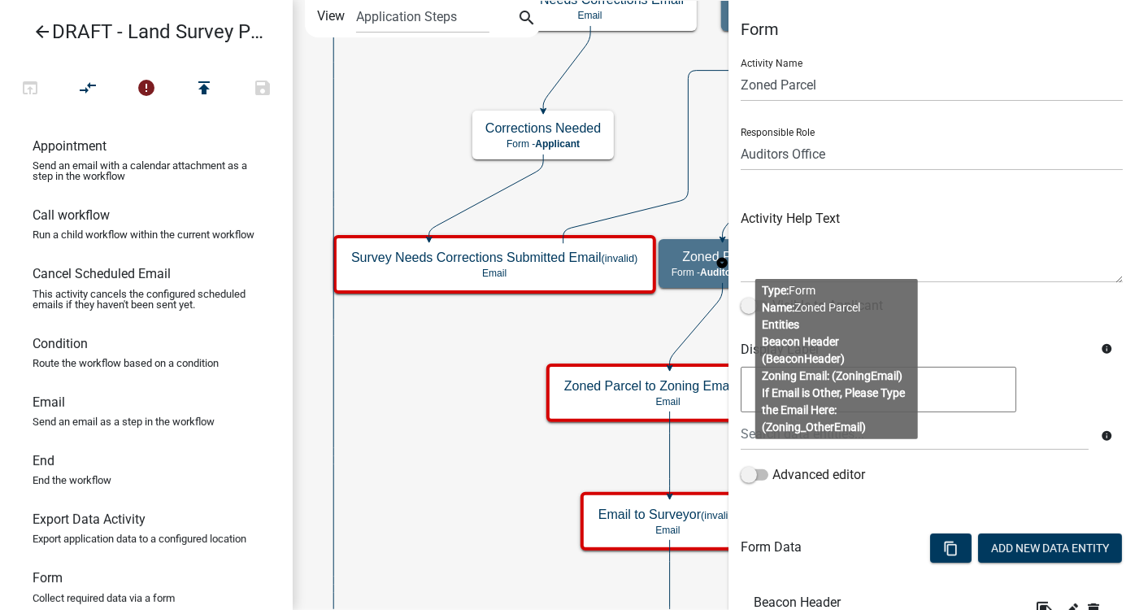
scroll to position [221, 0]
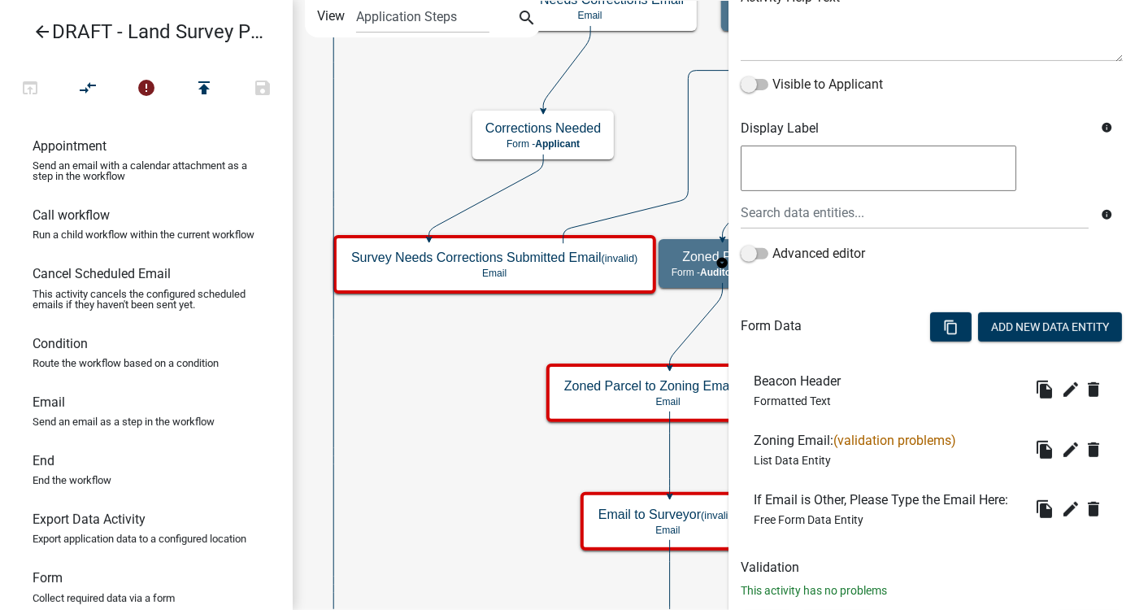
drag, startPoint x: 850, startPoint y: 347, endPoint x: 902, endPoint y: 378, distance: 61.0
click at [852, 347] on body "Internet Explorer does NOT work with GeoPermits. Get a new browser for more sec…" at bounding box center [567, 305] width 1135 height 610
click at [1061, 445] on icon "edit" at bounding box center [1071, 450] width 20 height 20
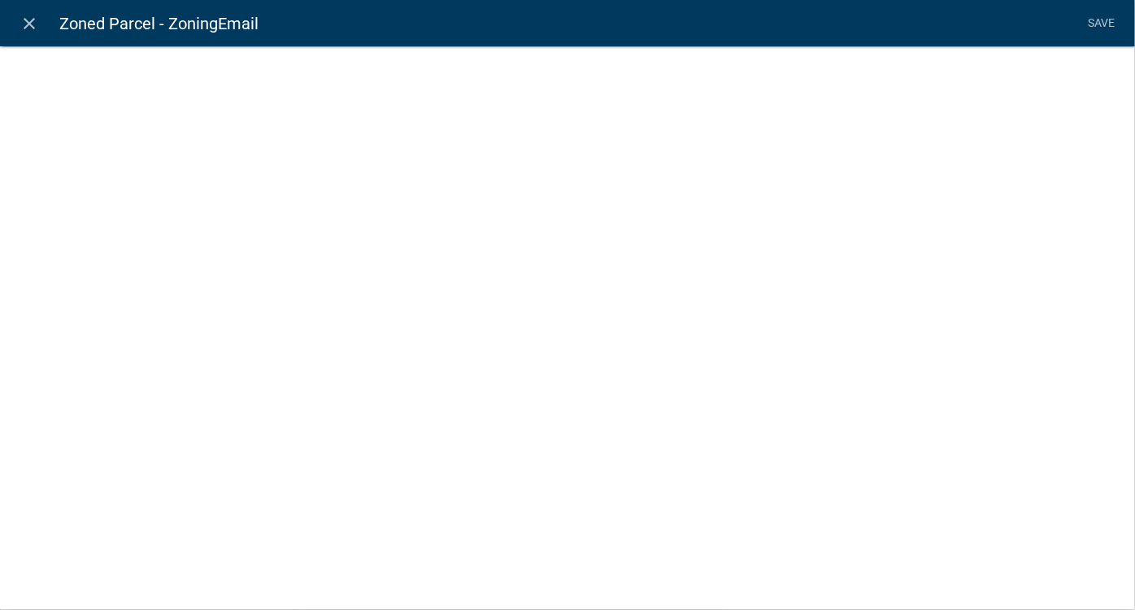
select select "list-data"
select select
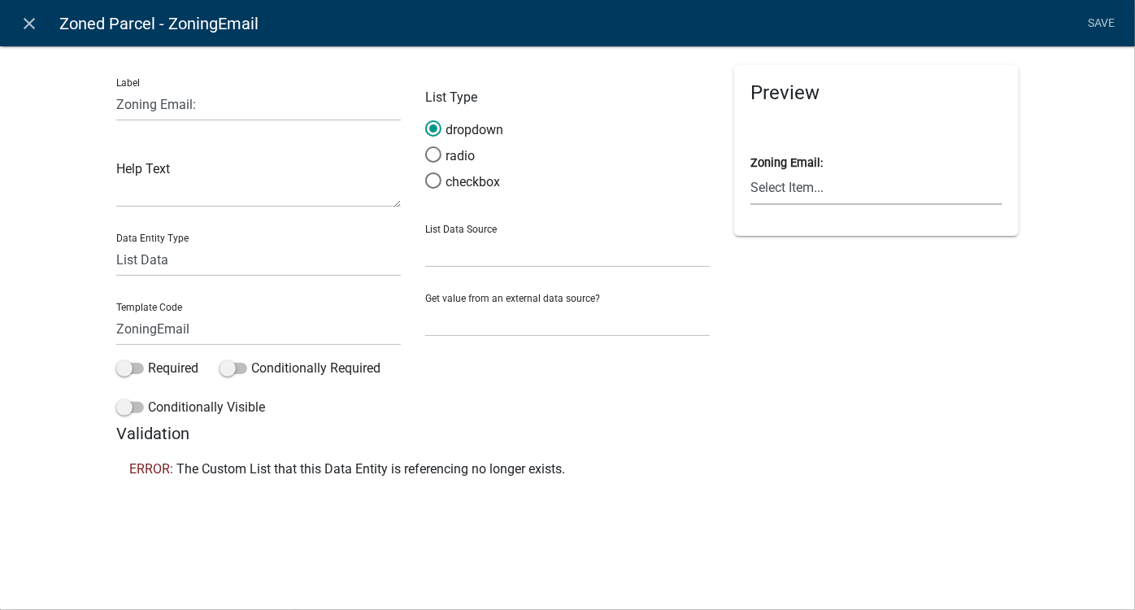
click at [755, 182] on select "Select Item... [EMAIL_ADDRESS][DOMAIN_NAME] [EMAIL_ADDRESS][DOMAIN_NAME] [EMAIL…" at bounding box center [877, 188] width 252 height 33
click at [465, 256] on select "State List Highway Staff Zoning and Septic Staff" at bounding box center [567, 250] width 285 height 33
select select "custom-list-637a0184-8001-491e-a82f-d0ec42c6d55b"
click at [425, 234] on select "State List Highway Staff Zoning and Septic Staff" at bounding box center [567, 250] width 285 height 33
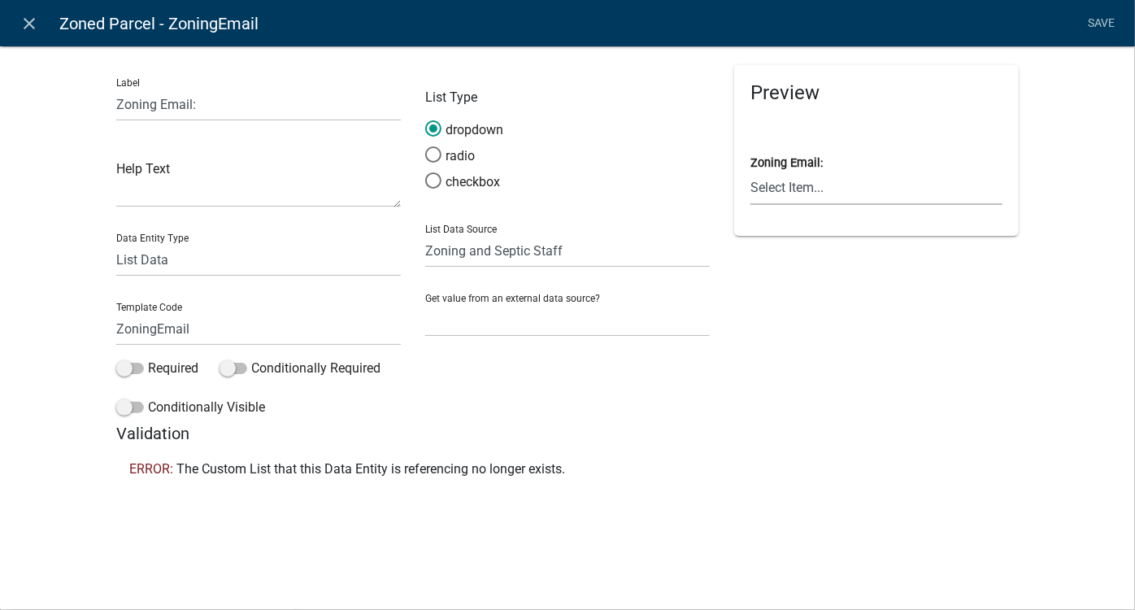
click at [813, 194] on select "Select Item... [EMAIL_ADDRESS][DOMAIN_NAME] [EMAIL_ADDRESS][DOMAIN_NAME] [EMAIL…" at bounding box center [877, 188] width 252 height 33
click at [29, 26] on icon "close" at bounding box center [30, 24] width 20 height 20
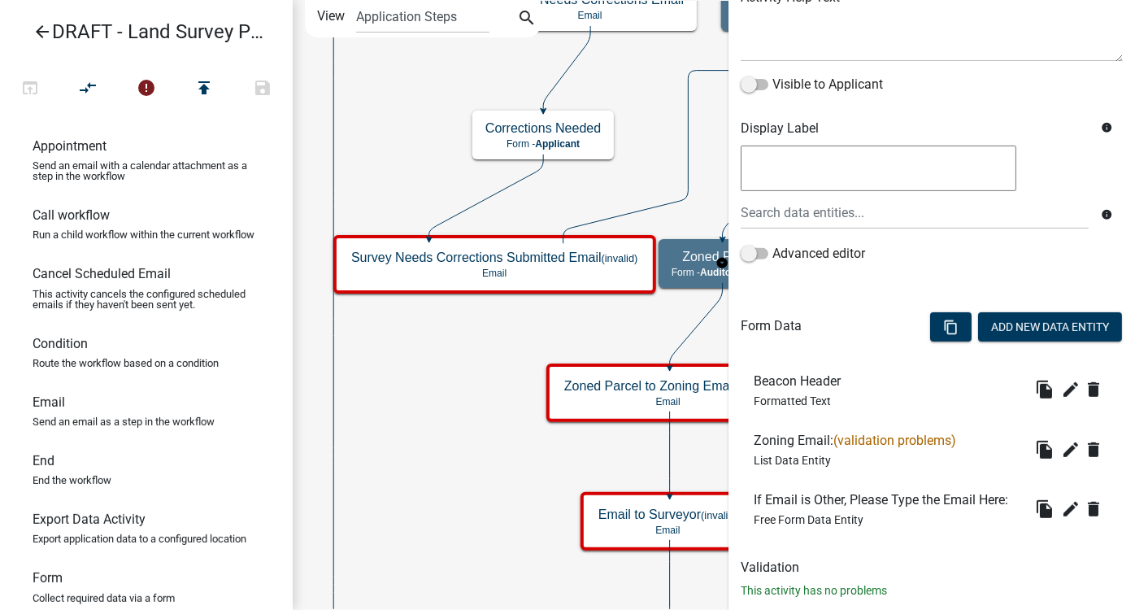
click at [37, 30] on icon "arrow_back" at bounding box center [43, 33] width 20 height 23
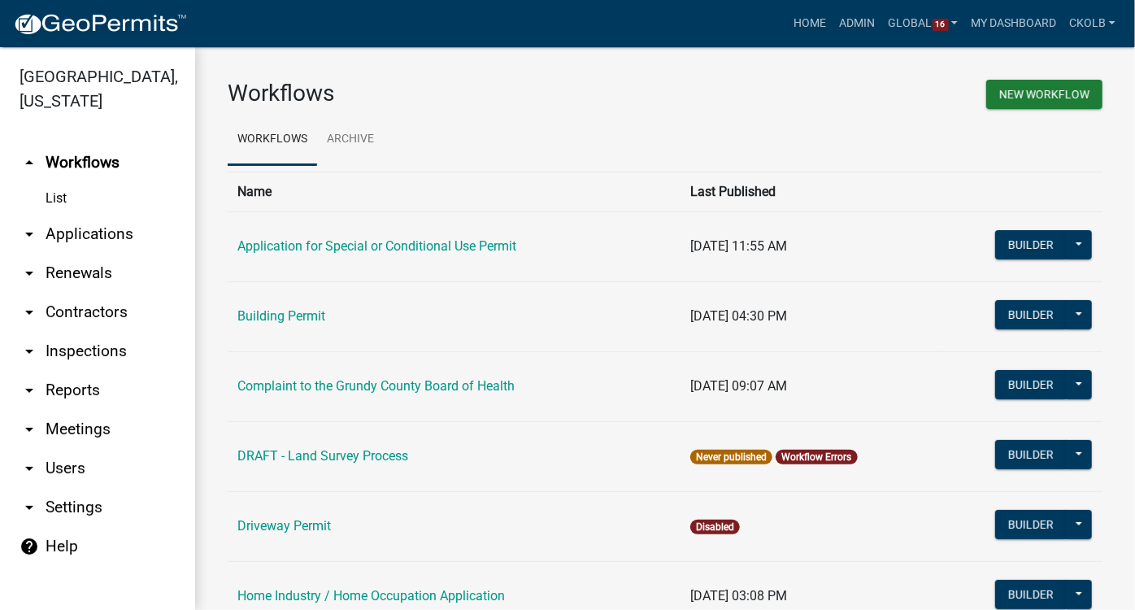
click at [94, 488] on link "arrow_drop_down Settings" at bounding box center [97, 507] width 195 height 39
select select "IA"
select select "Central Standard Time"
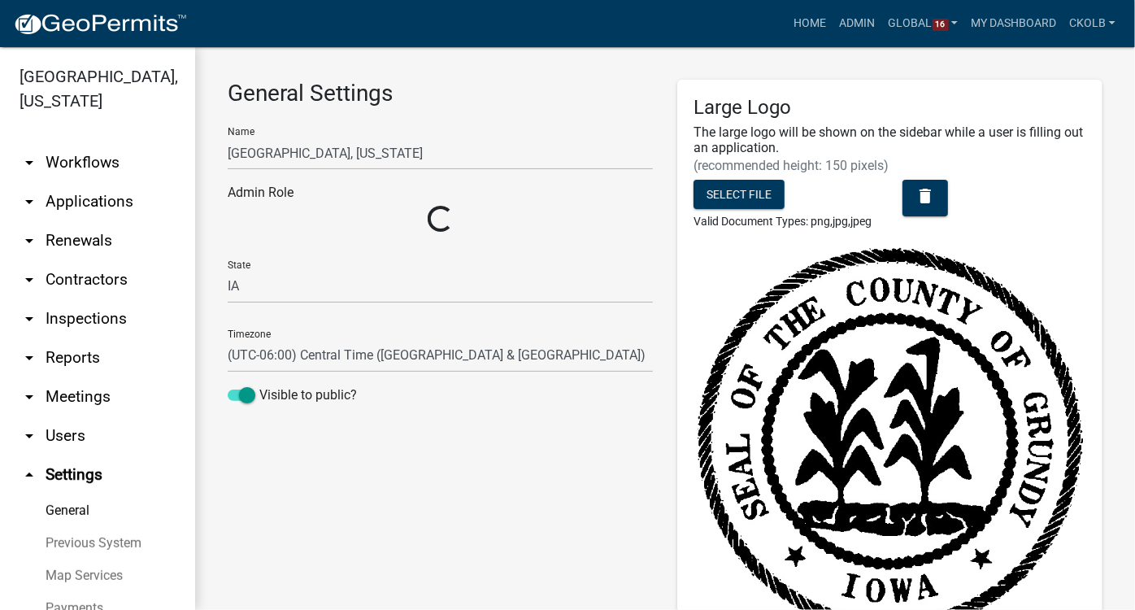
select select "e7ac2cd8-c20b-49f2-8dd1-231e84e98bf8"
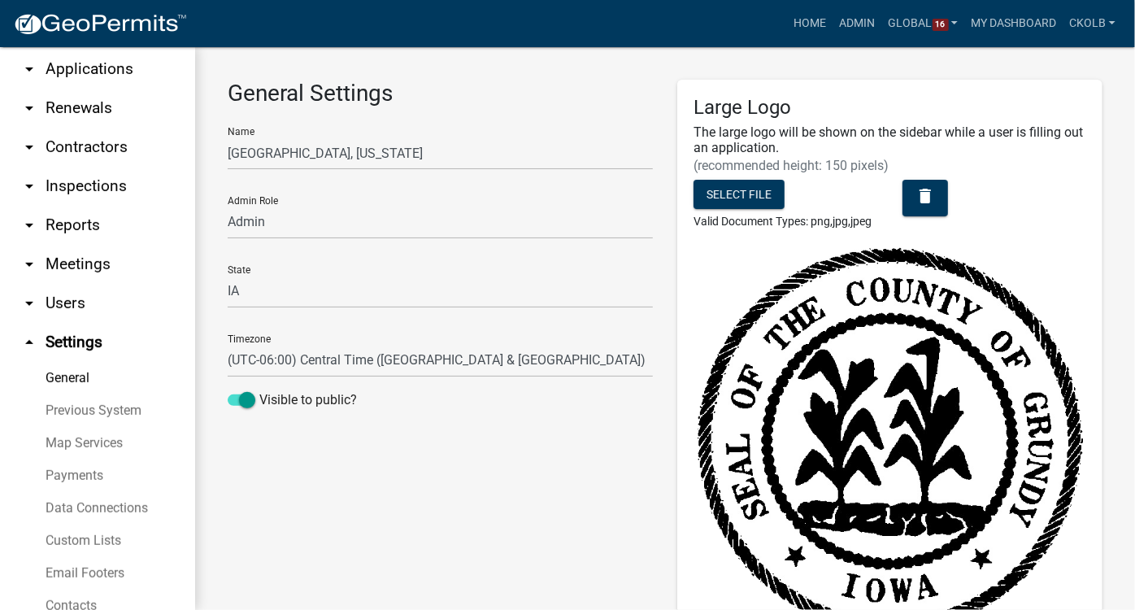
scroll to position [230, 0]
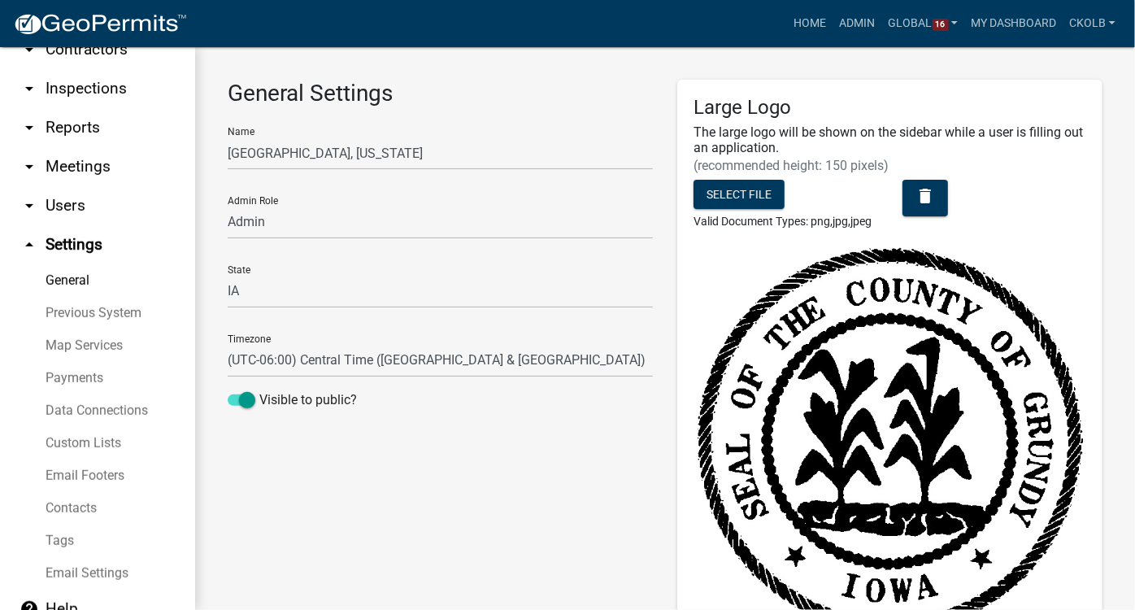
click at [82, 427] on link "Custom Lists" at bounding box center [97, 443] width 195 height 33
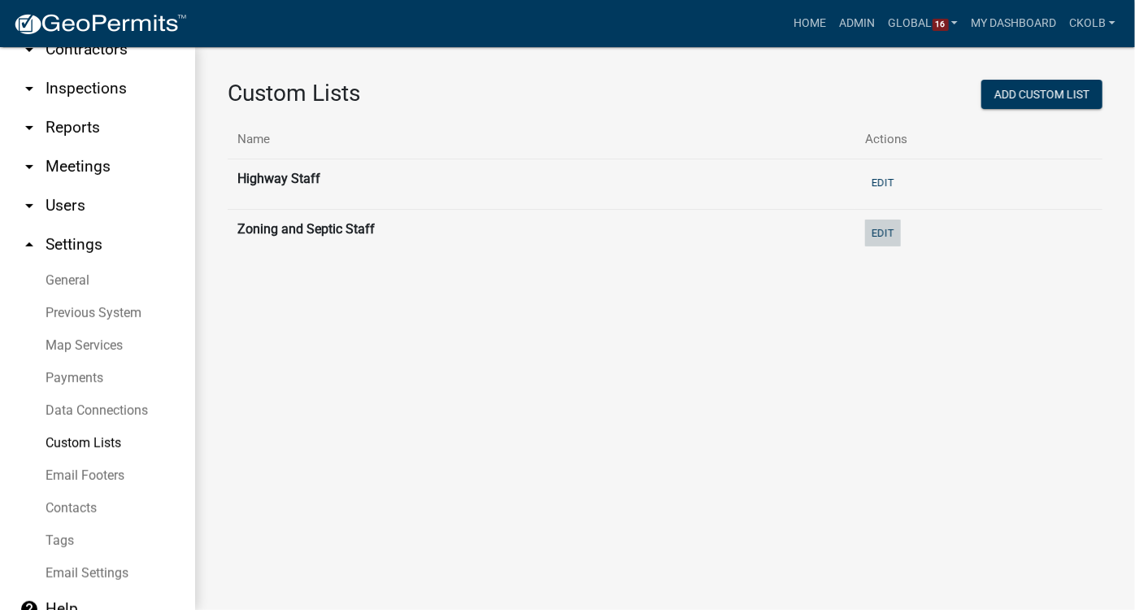
click at [888, 230] on button "Edit" at bounding box center [883, 233] width 36 height 27
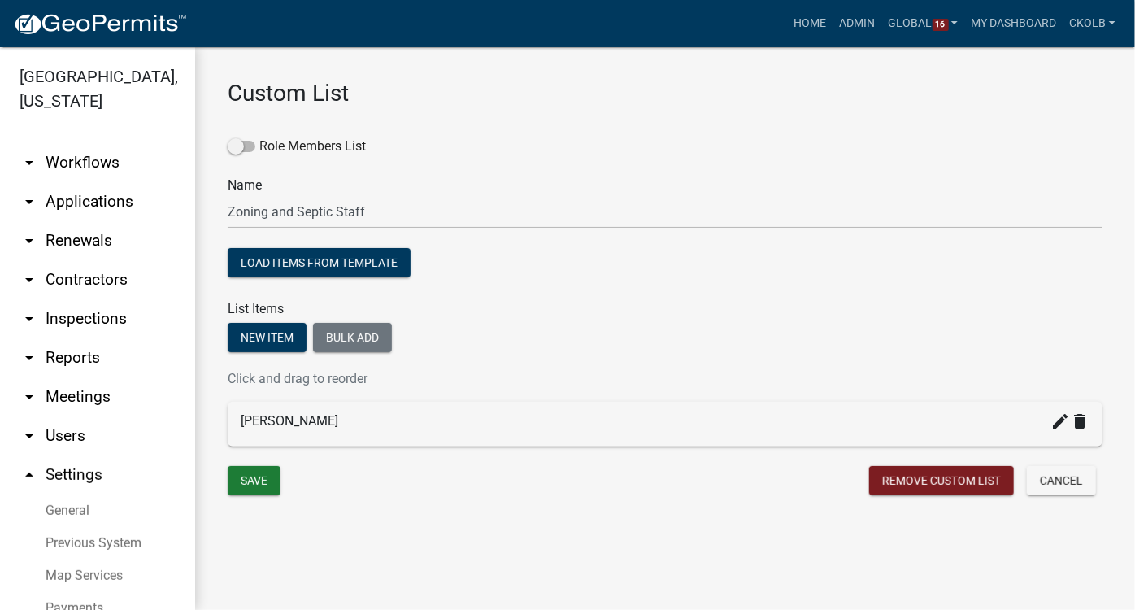
click at [105, 143] on link "arrow_drop_down Workflows" at bounding box center [97, 162] width 195 height 39
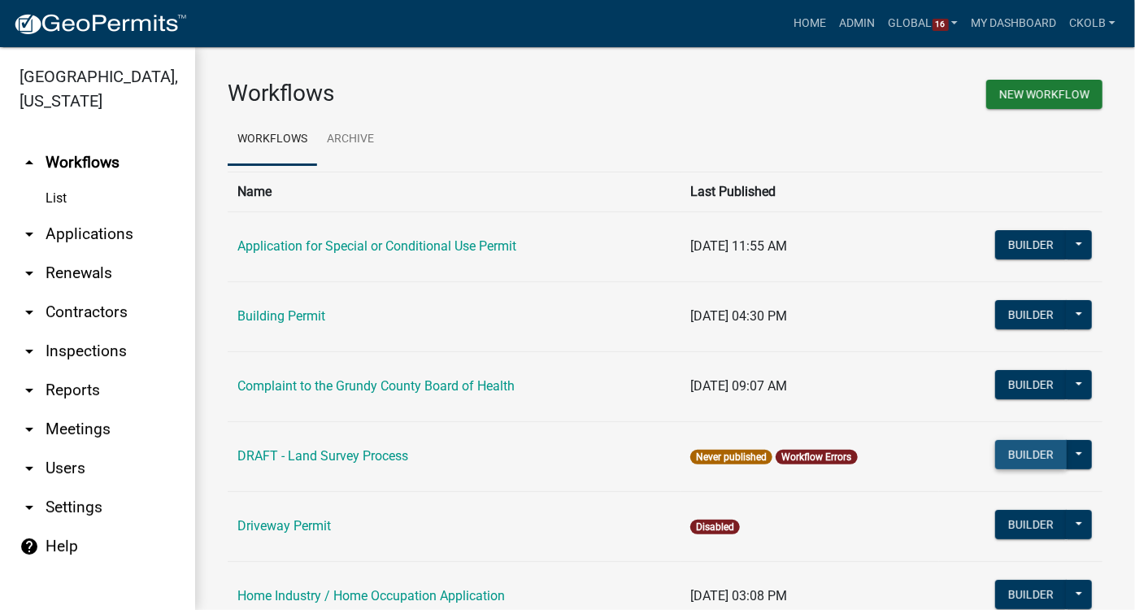
click at [1035, 453] on button "Builder" at bounding box center [1032, 454] width 72 height 29
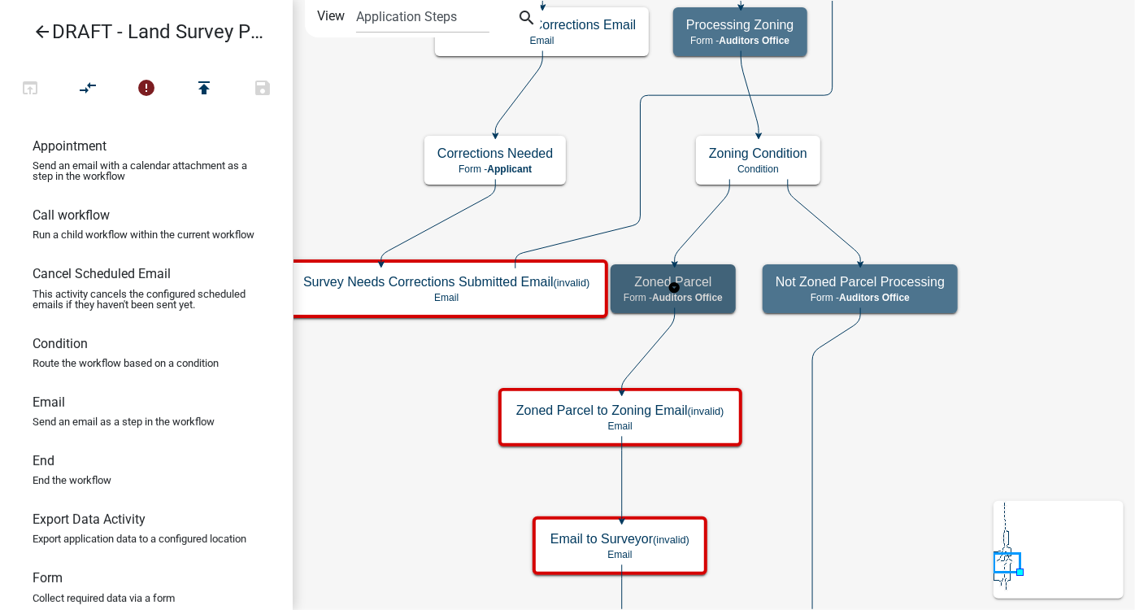
click at [715, 283] on h5 "Zoned Parcel" at bounding box center [673, 281] width 99 height 15
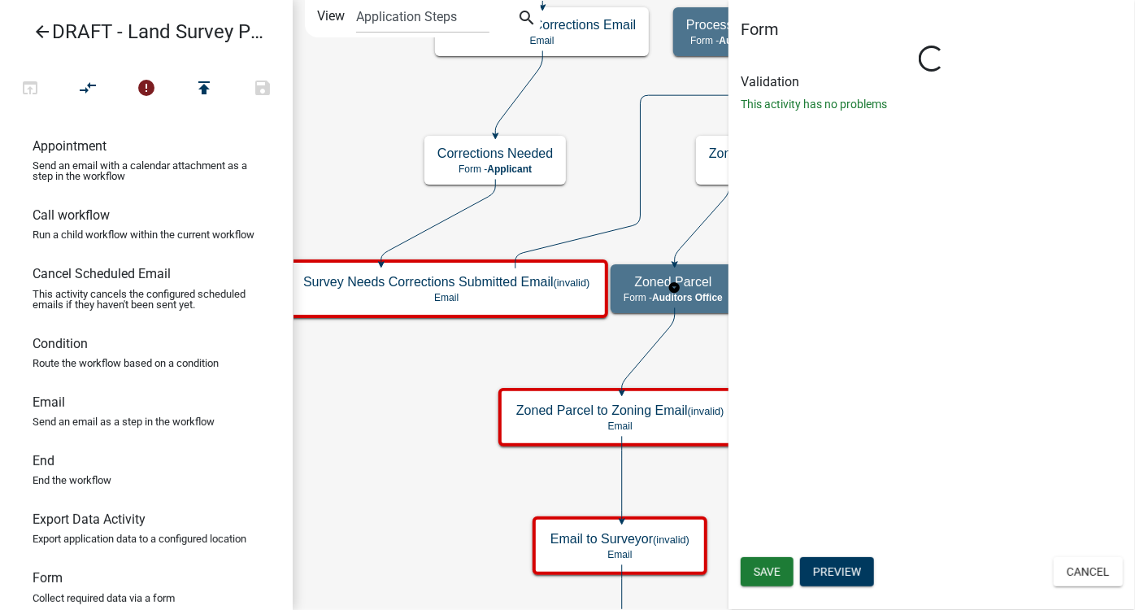
select select "7290C967-540E-4243-8EB1-93419505678E"
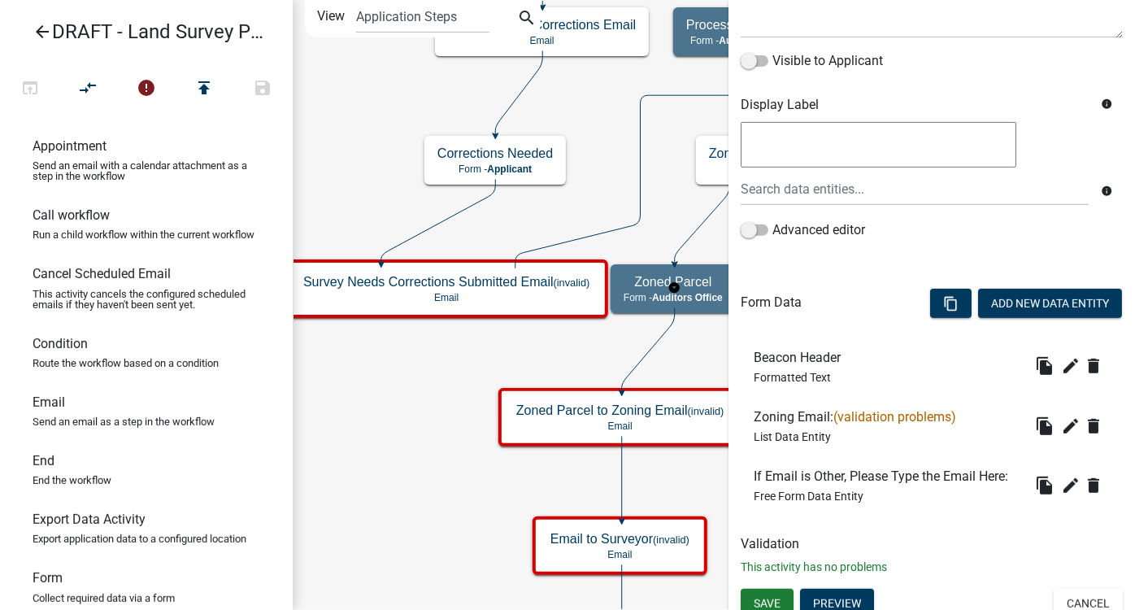
scroll to position [255, 0]
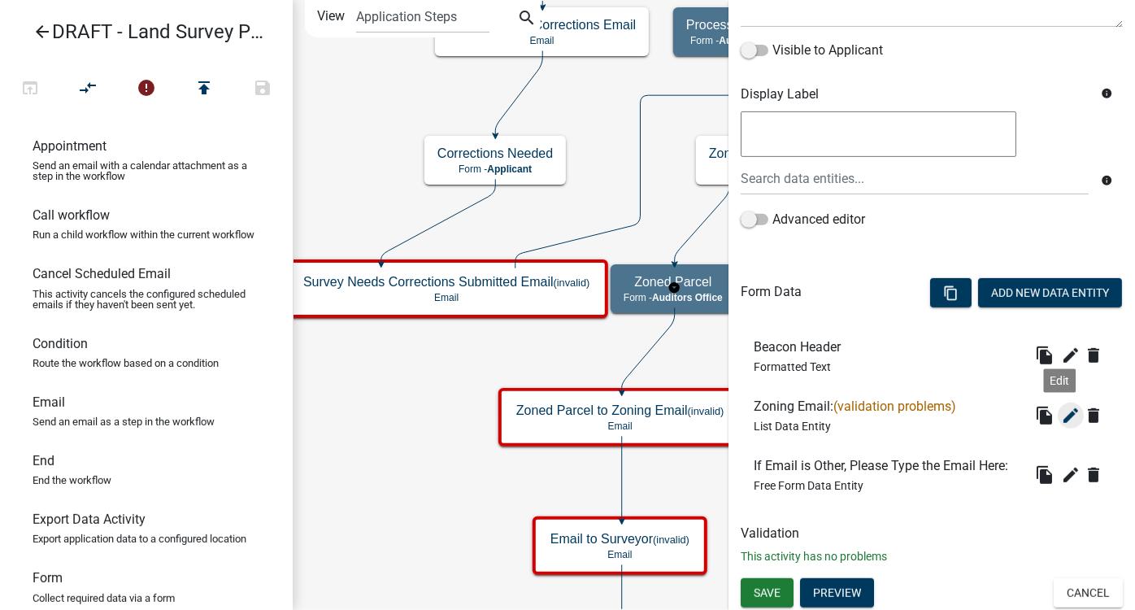
click at [1061, 413] on icon "edit" at bounding box center [1071, 416] width 20 height 20
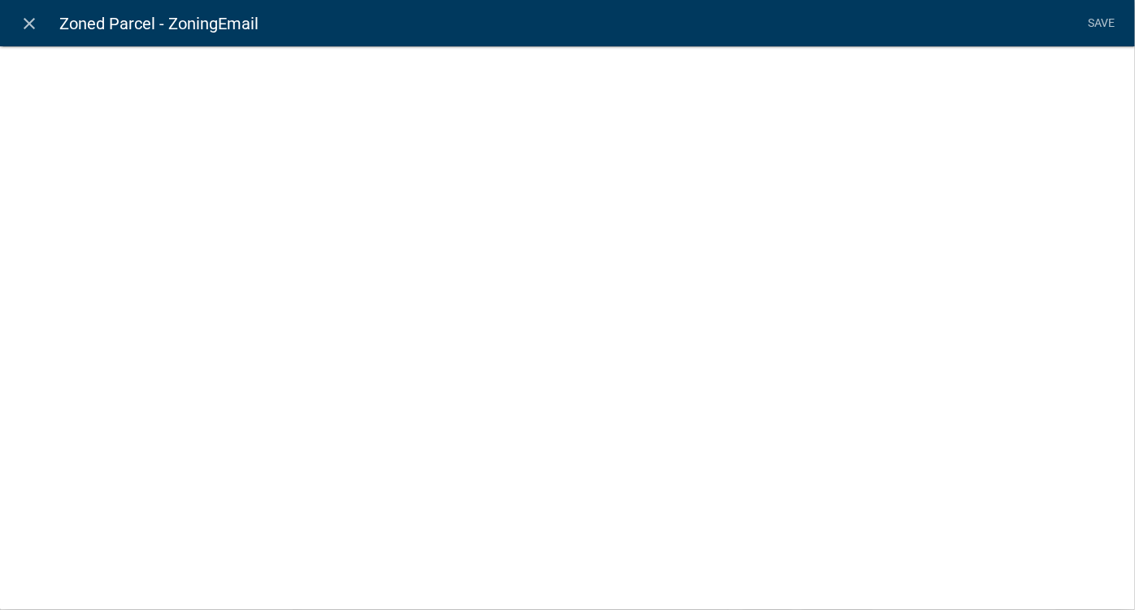
select select "list-data"
select select
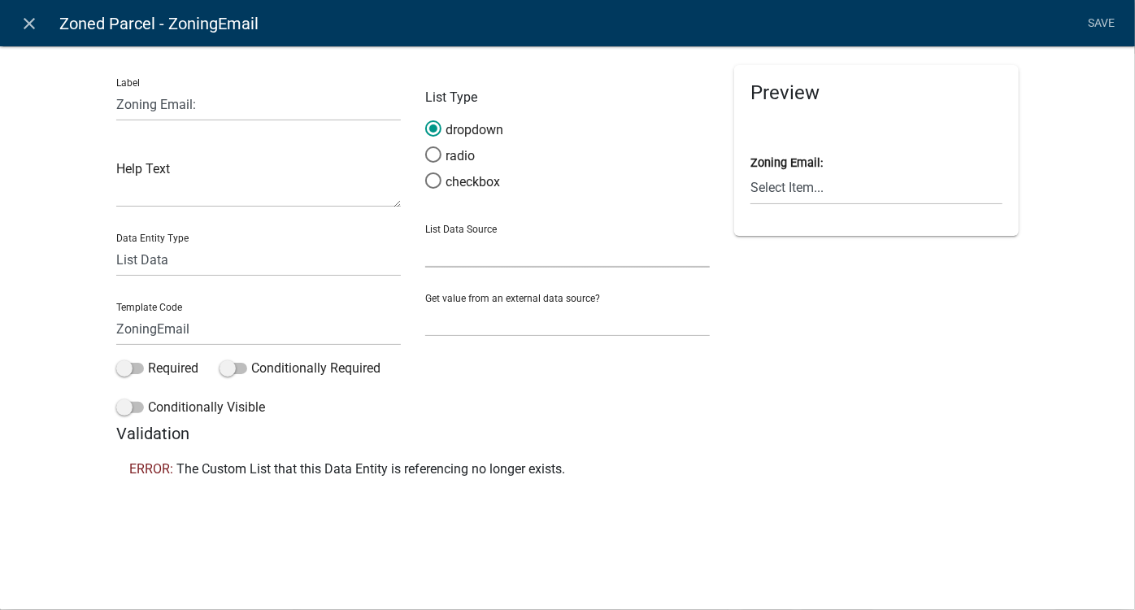
click at [507, 248] on select "State List Highway Staff Zoning and Septic Staff" at bounding box center [567, 250] width 285 height 33
select select "custom-list-637a0184-8001-491e-a82f-d0ec42c6d55b"
click at [425, 234] on select "State List Highway Staff Zoning and Septic Staff" at bounding box center [567, 250] width 285 height 33
click at [1109, 22] on link "Save" at bounding box center [1102, 23] width 41 height 31
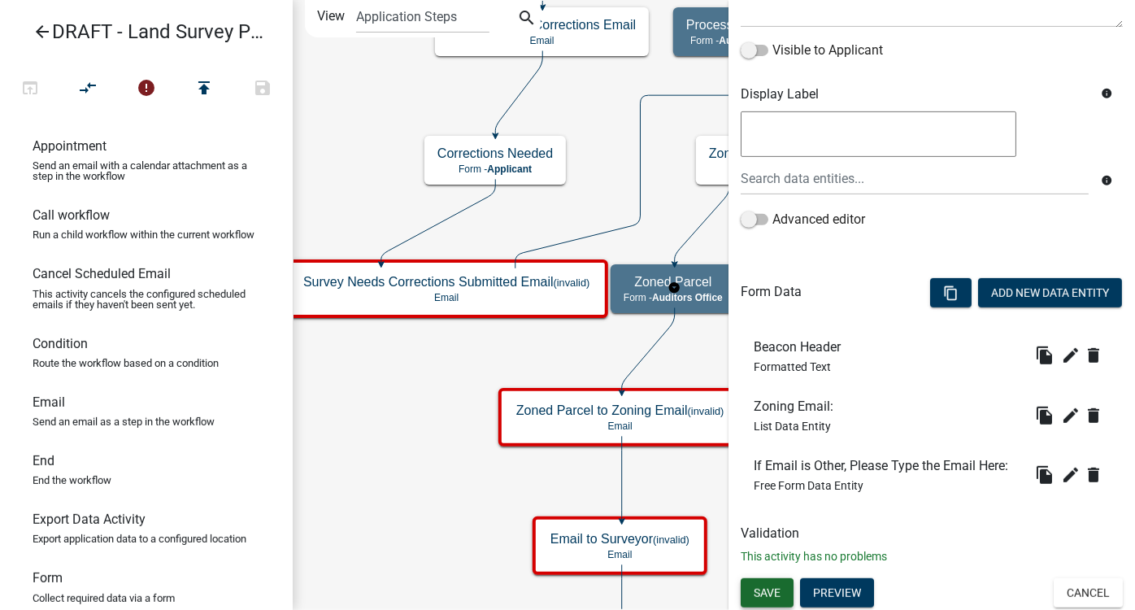
click at [761, 590] on span "Save" at bounding box center [767, 592] width 27 height 13
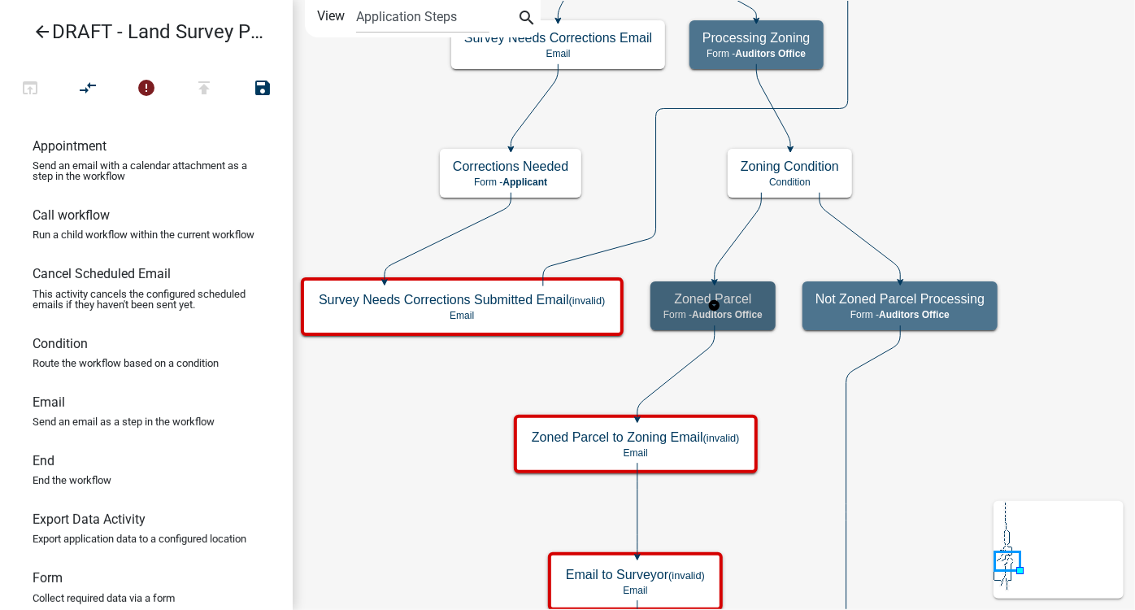
scroll to position [0, 0]
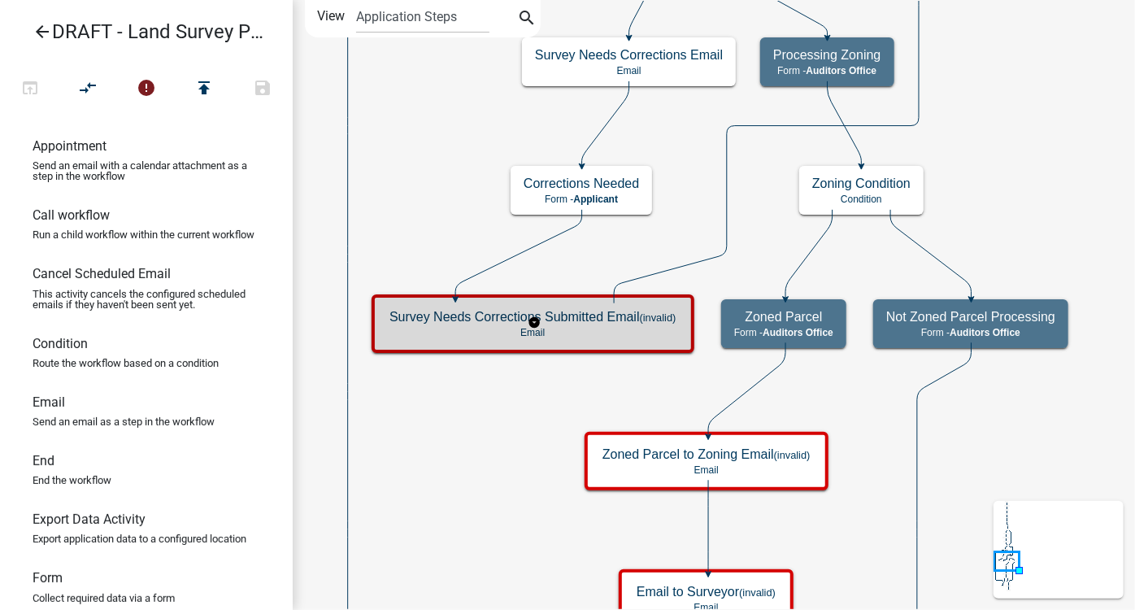
click at [490, 325] on div "Survey Needs Corrections Submitted Email (invalid) Email" at bounding box center [533, 323] width 313 height 49
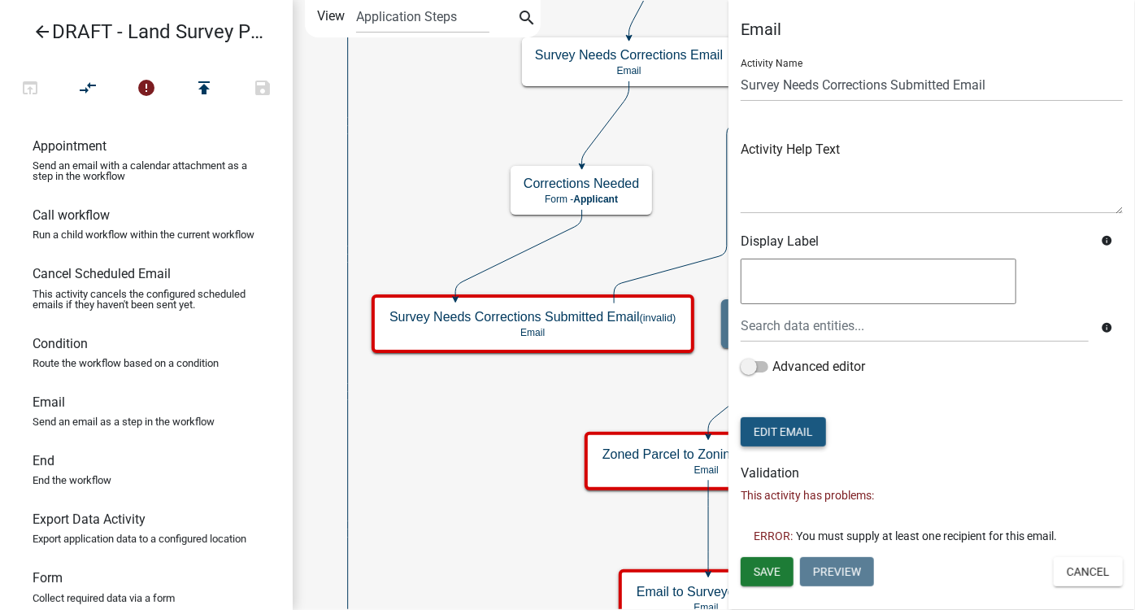
click at [804, 438] on button "Edit Email" at bounding box center [783, 431] width 85 height 29
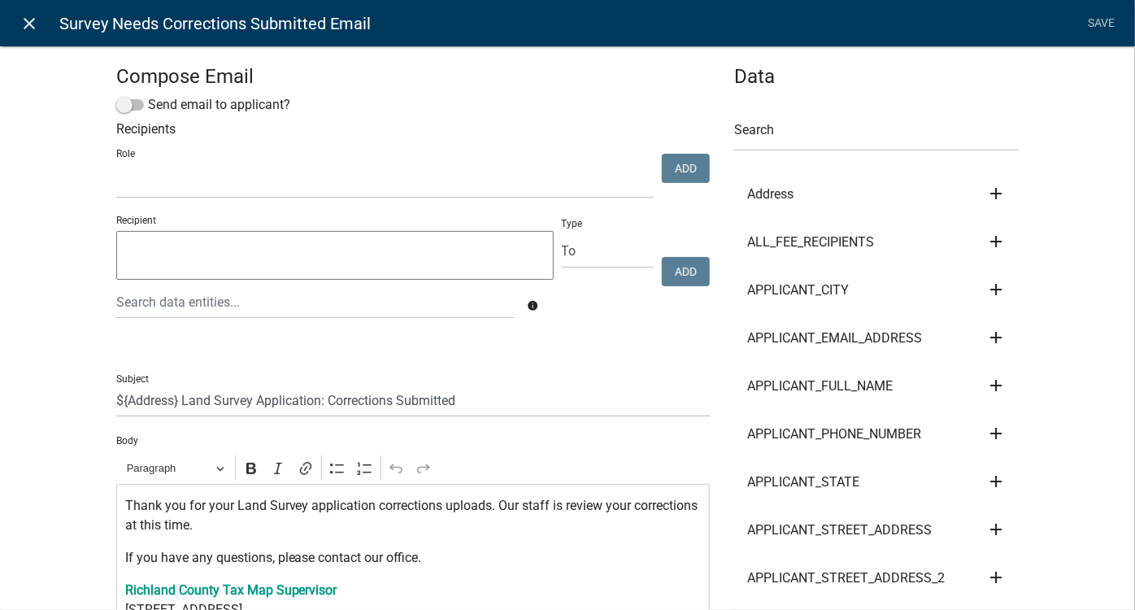
click at [44, 22] on link "close" at bounding box center [29, 23] width 33 height 33
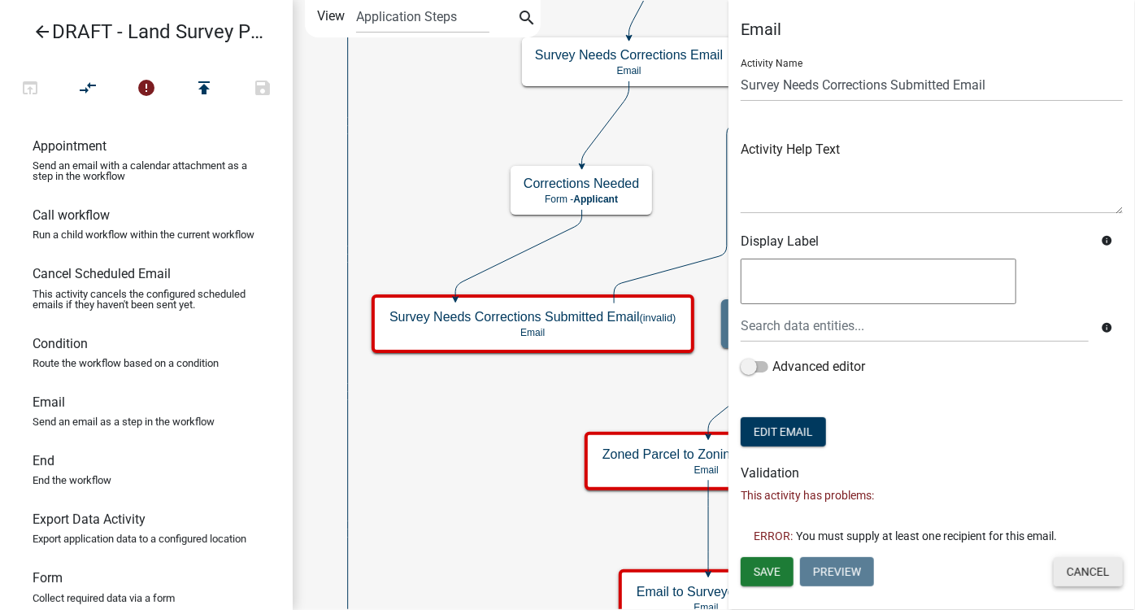
click at [1106, 564] on button "Cancel" at bounding box center [1088, 571] width 69 height 29
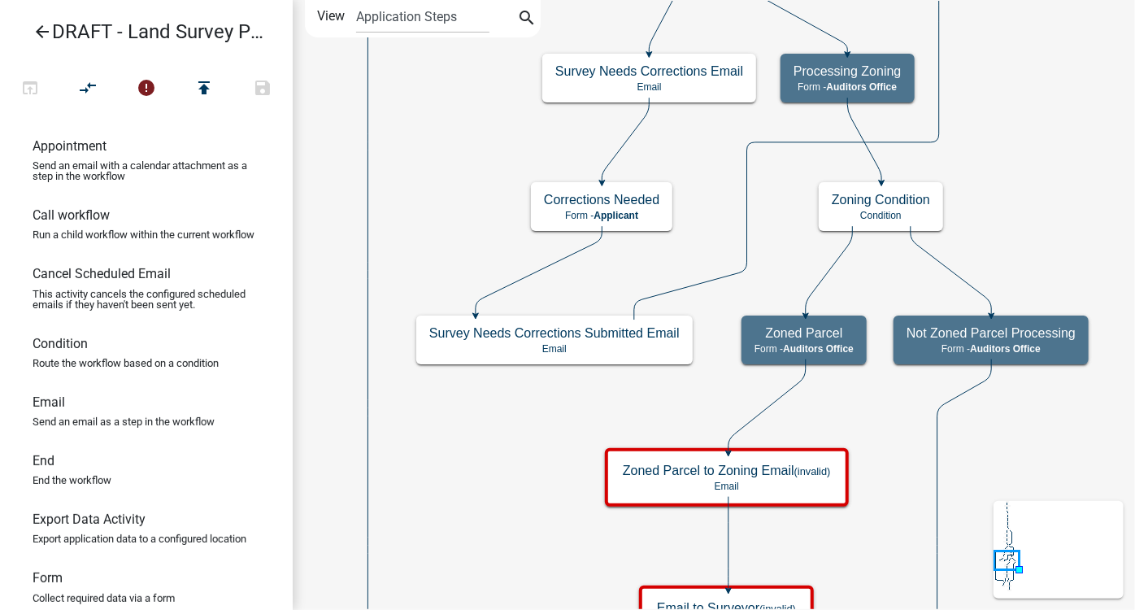
click at [46, 33] on icon "arrow_back" at bounding box center [43, 33] width 20 height 23
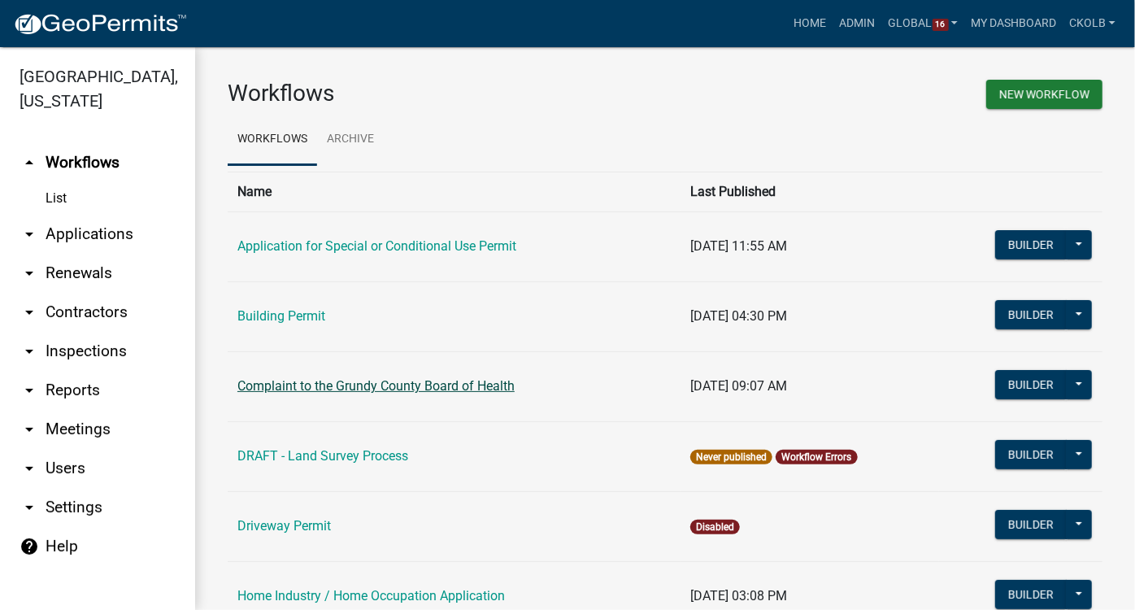
click at [355, 384] on link "Complaint to the Grundy County Board of Health" at bounding box center [376, 385] width 277 height 15
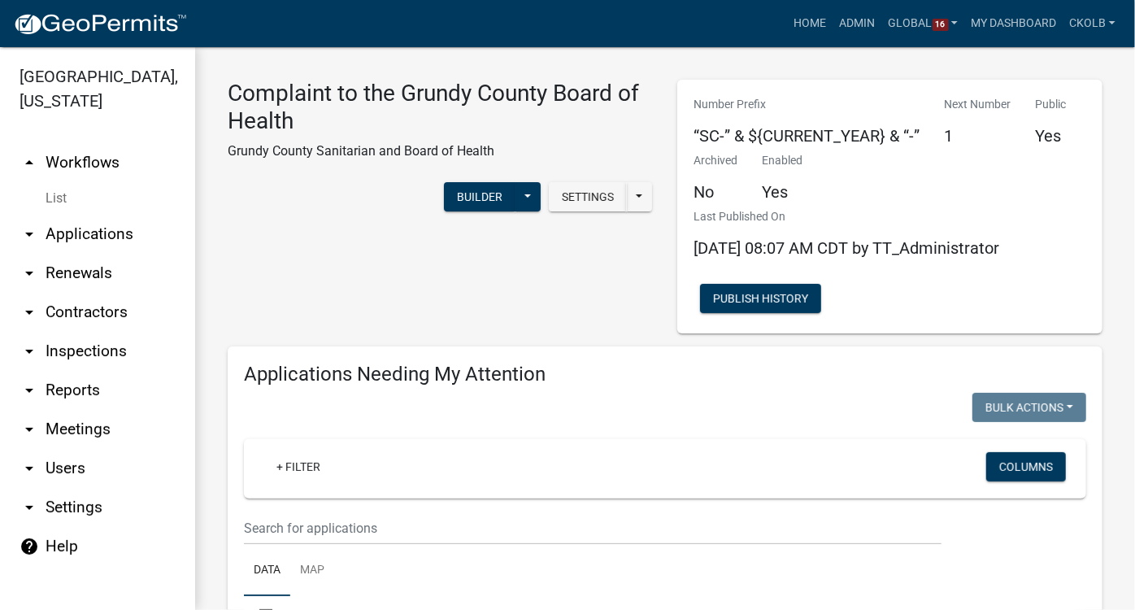
click at [80, 143] on link "arrow_drop_up Workflows" at bounding box center [97, 162] width 195 height 39
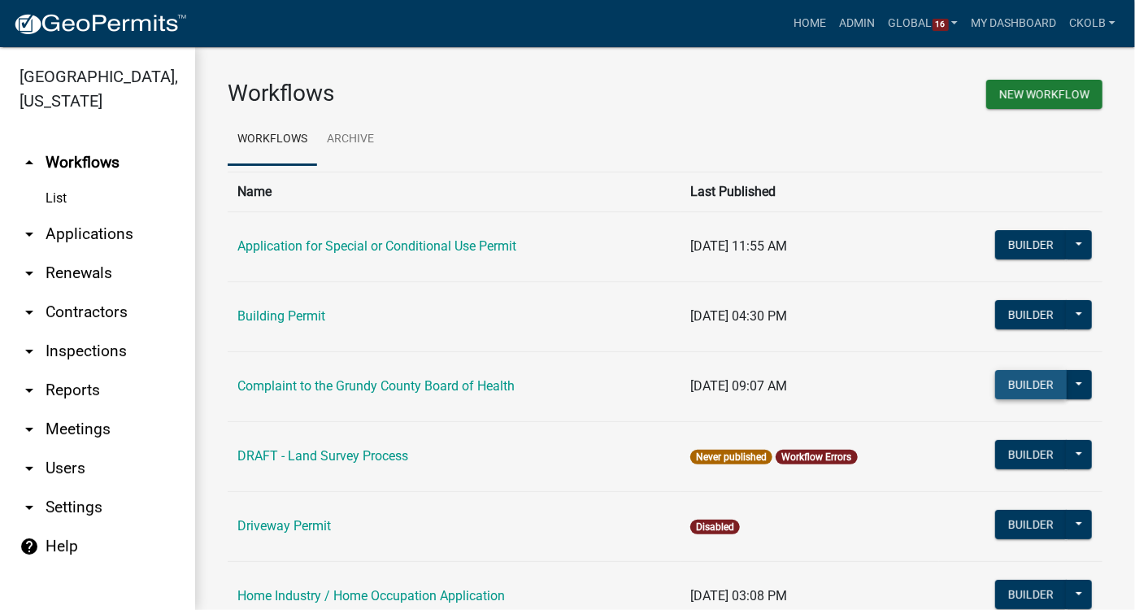
click at [1013, 374] on button "Builder" at bounding box center [1032, 384] width 72 height 29
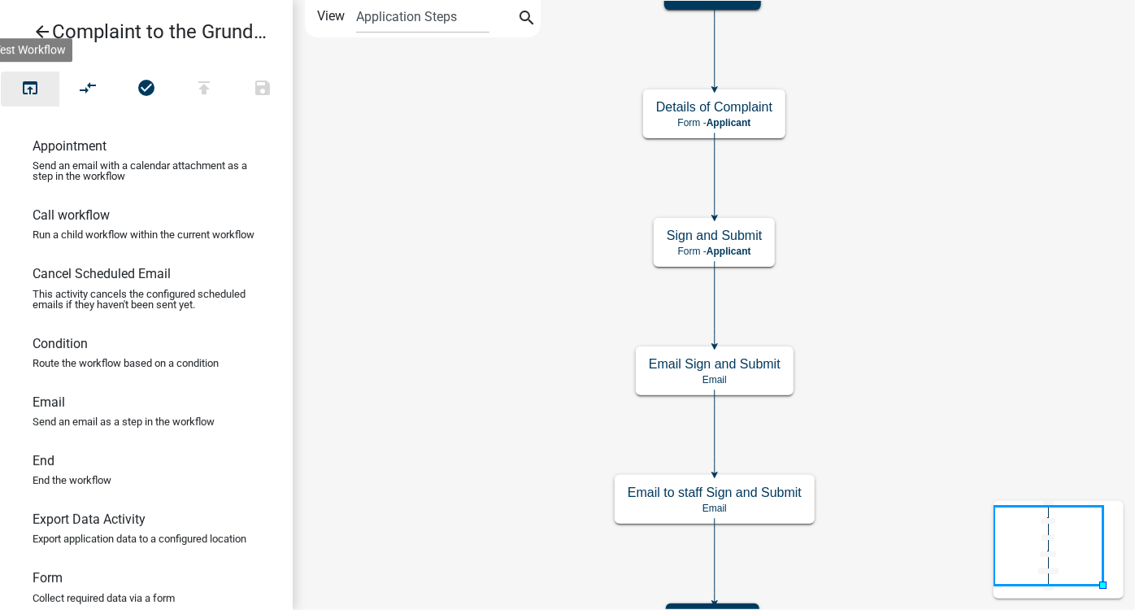
click at [27, 94] on icon "open_in_browser" at bounding box center [30, 89] width 20 height 23
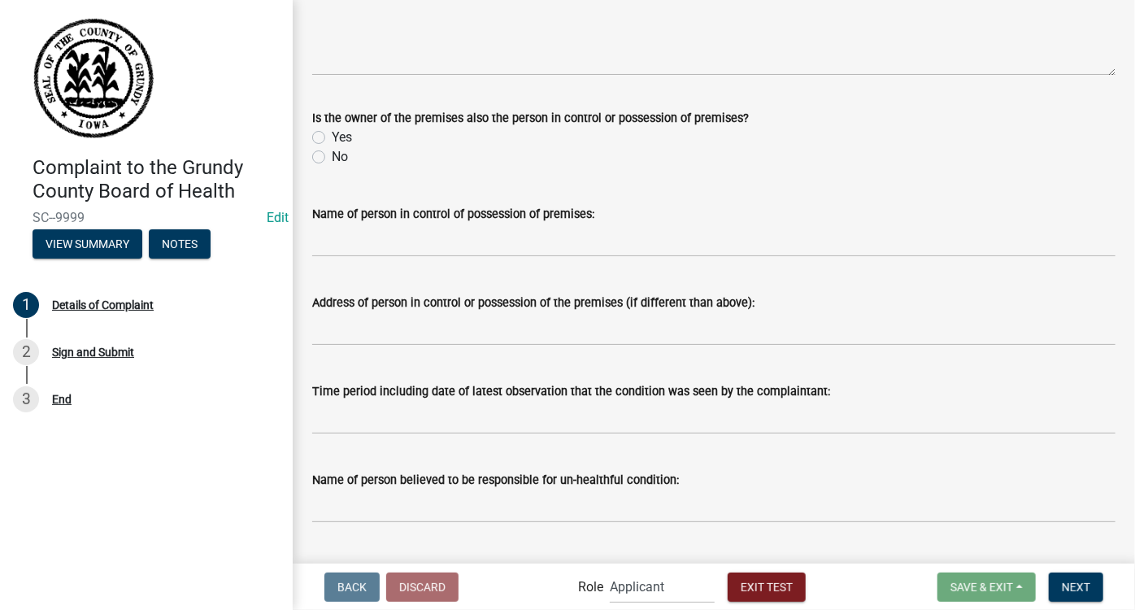
scroll to position [658, 0]
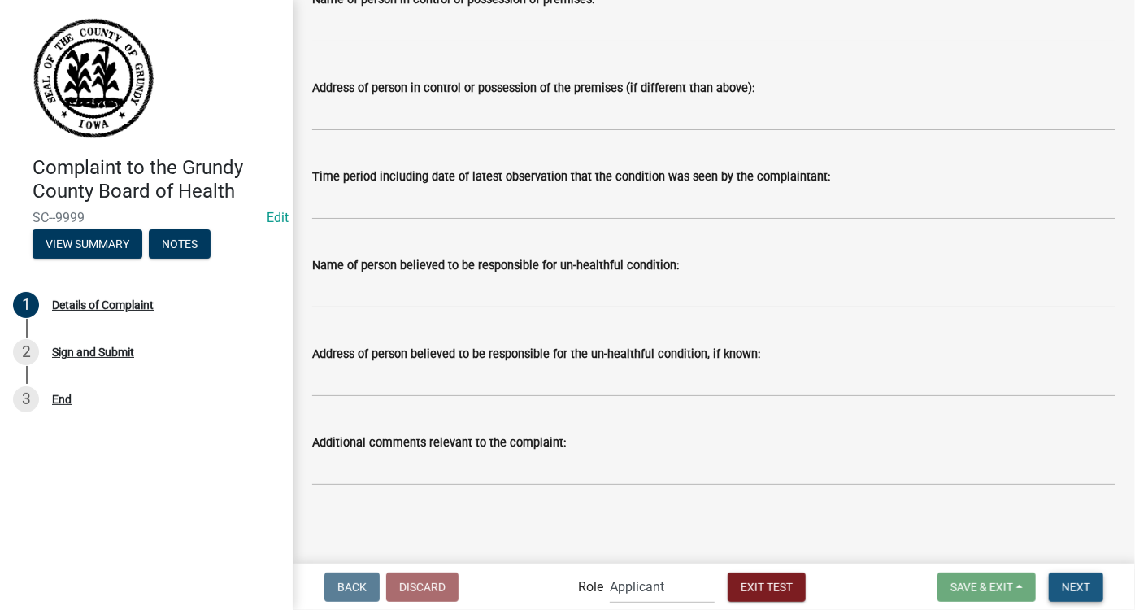
click at [1087, 584] on span "Next" at bounding box center [1076, 586] width 28 height 13
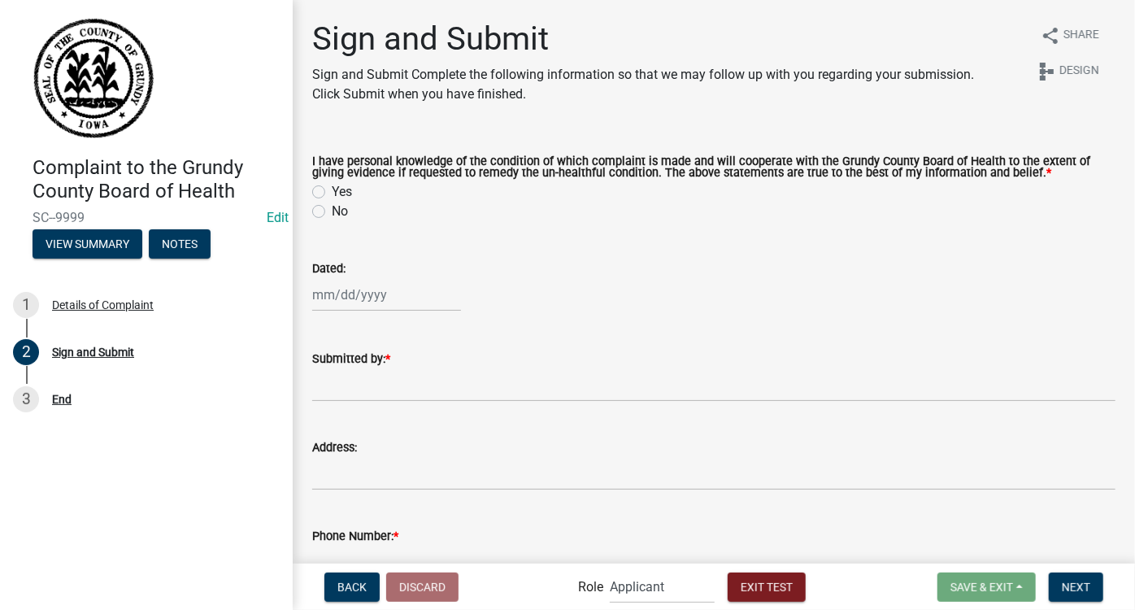
click at [332, 191] on label "Yes" at bounding box center [342, 192] width 20 height 20
click at [332, 191] on input "Yes" at bounding box center [337, 187] width 11 height 11
radio input "true"
click at [347, 384] on input "Submitted by: *" at bounding box center [714, 384] width 804 height 33
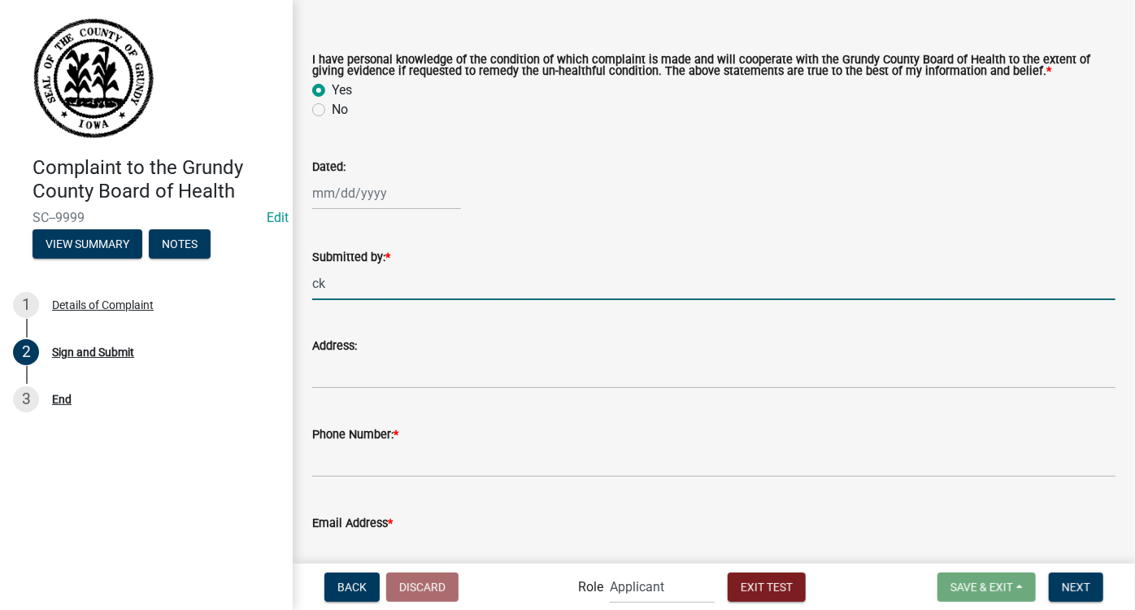
scroll to position [221, 0]
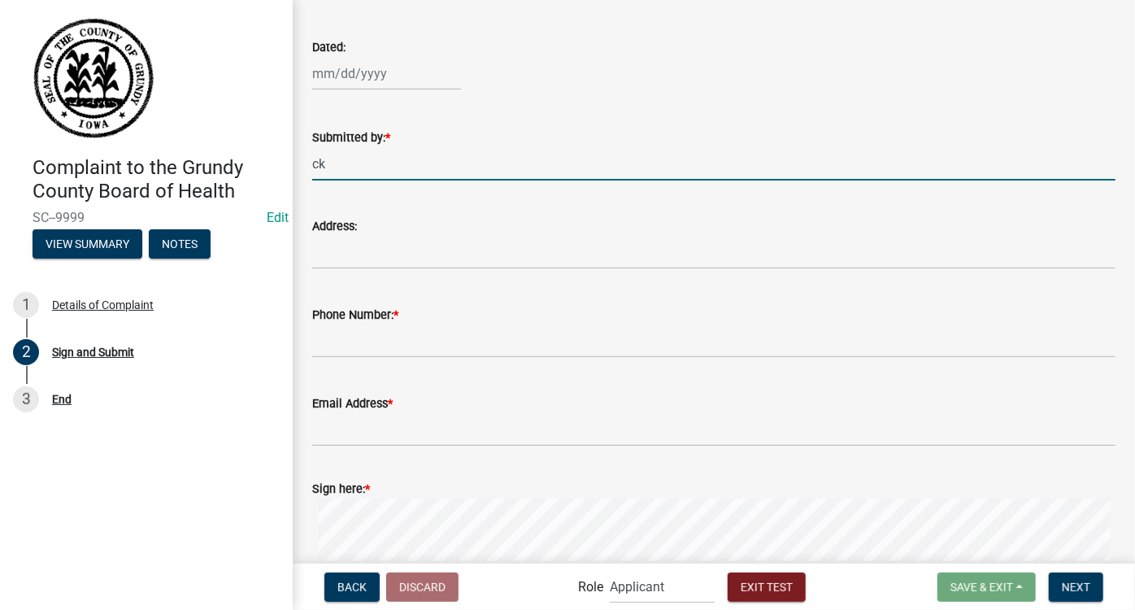
type input "ck"
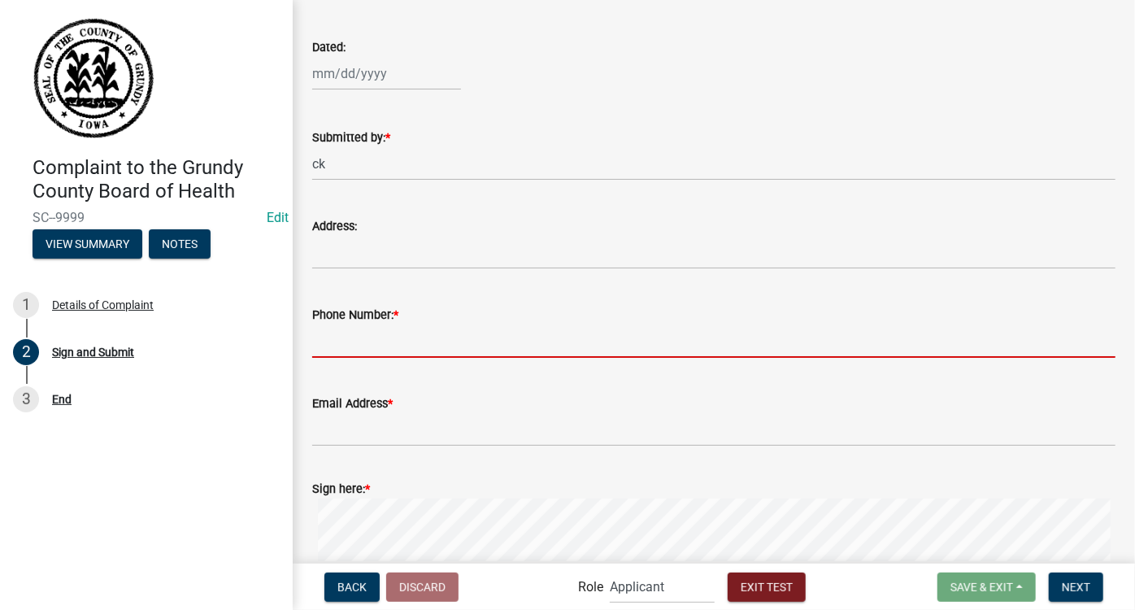
click at [423, 342] on input "Phone Number: *" at bounding box center [714, 341] width 804 height 33
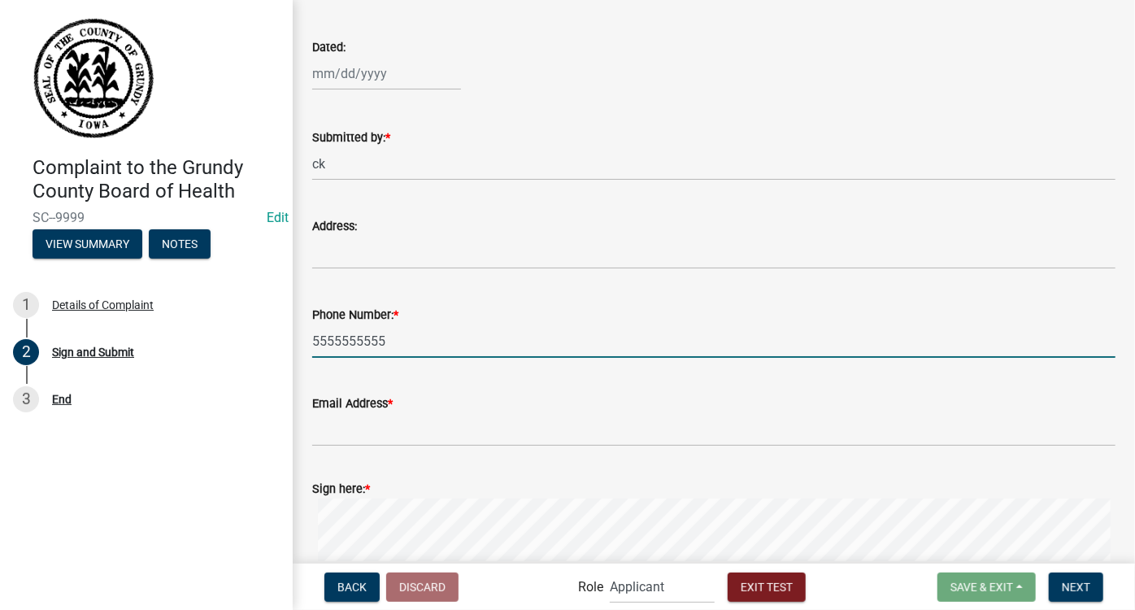
type input "5555555555"
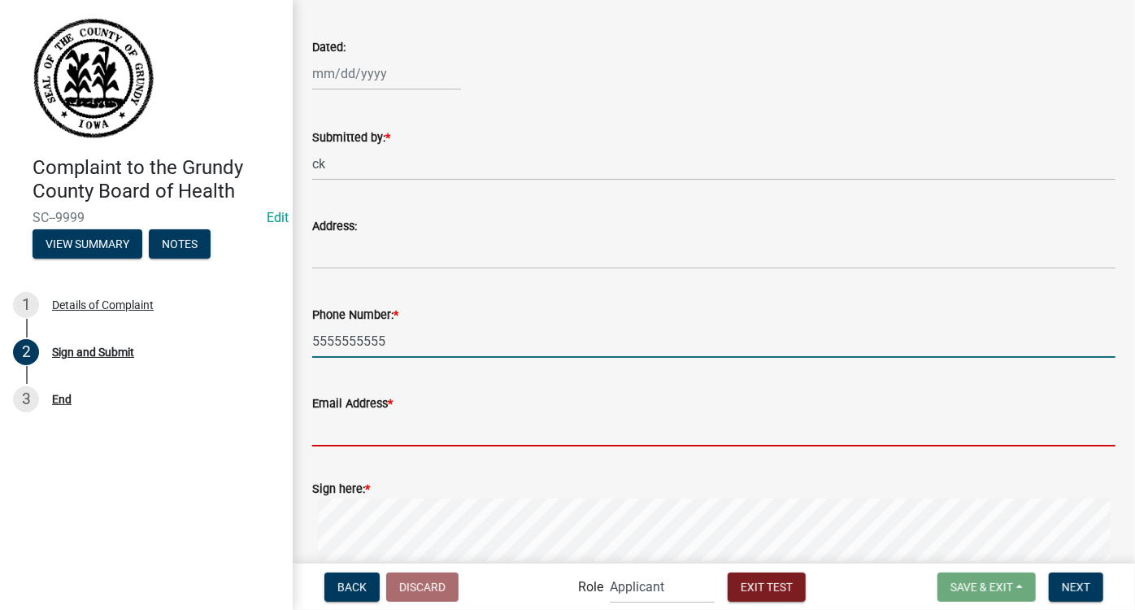
click at [375, 431] on input "Email Address *" at bounding box center [714, 429] width 804 height 33
type input "[EMAIL_ADDRESS][DOMAIN_NAME]"
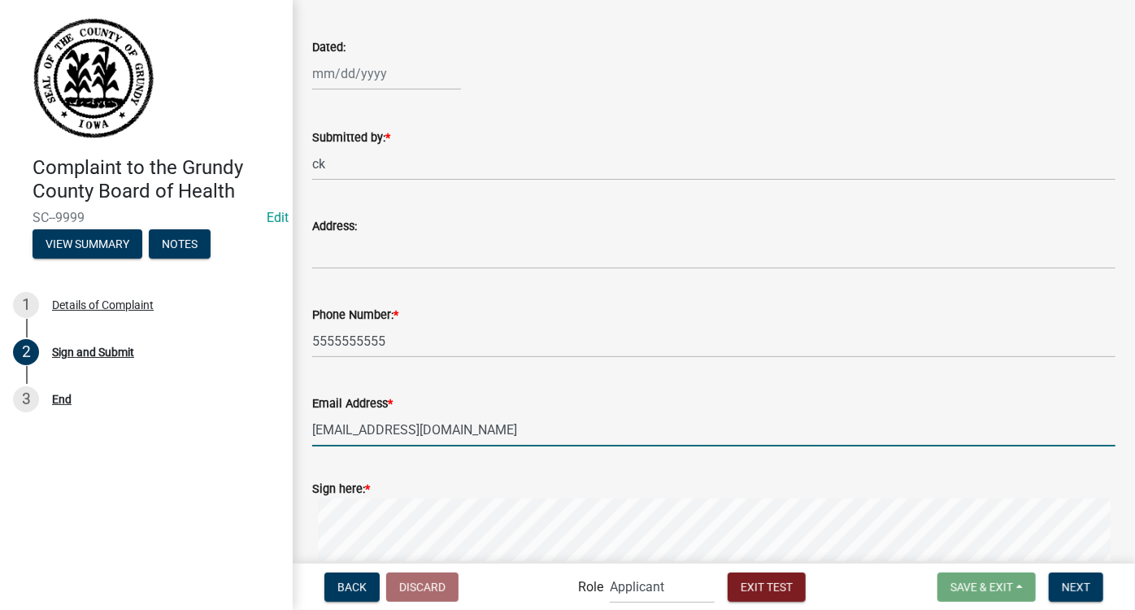
scroll to position [390, 0]
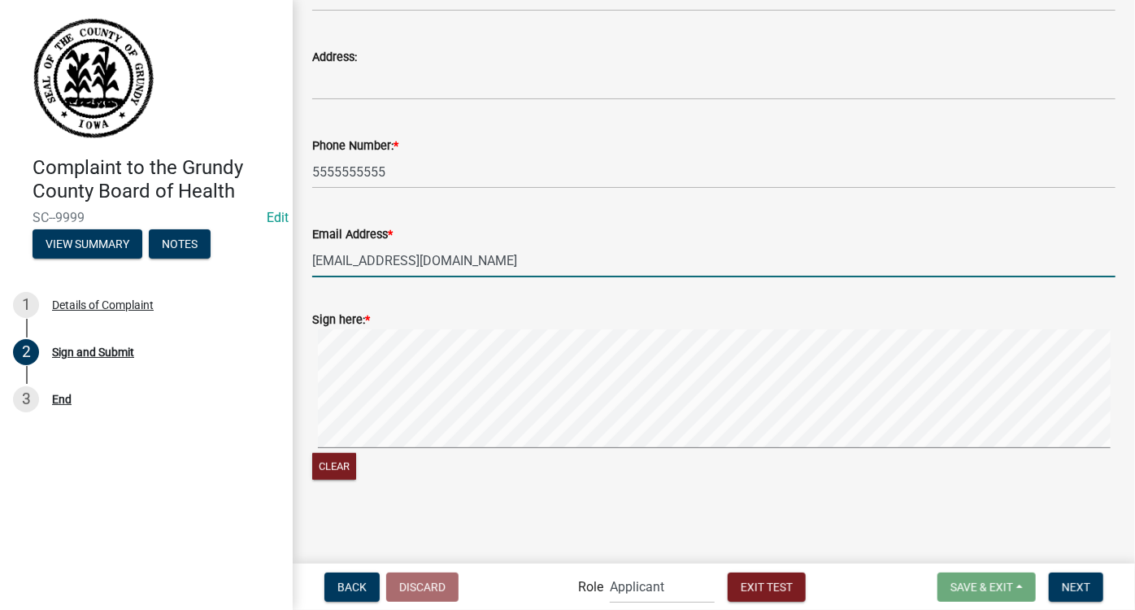
click at [575, 458] on div "Clear" at bounding box center [714, 406] width 804 height 154
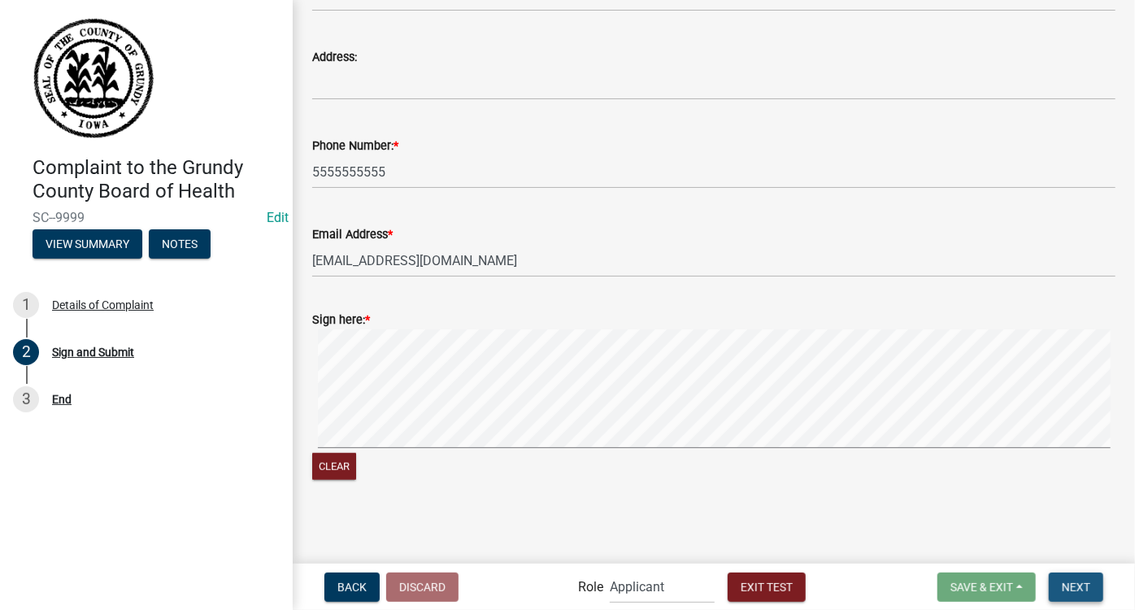
click at [1083, 582] on span "Next" at bounding box center [1076, 586] width 28 height 13
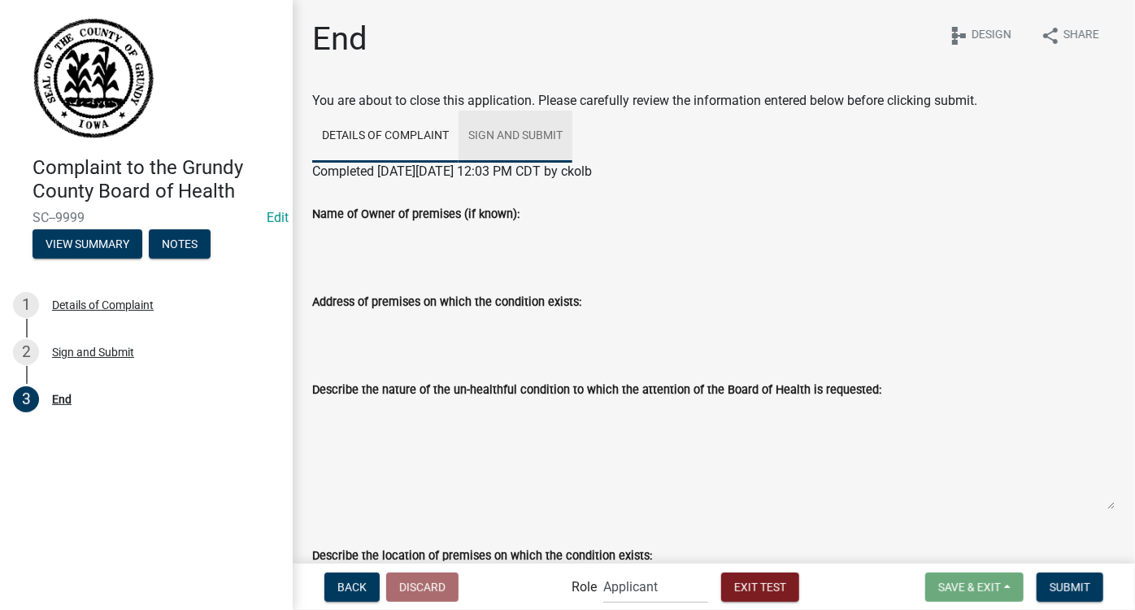
click at [511, 133] on link "Sign and Submit" at bounding box center [516, 137] width 114 height 52
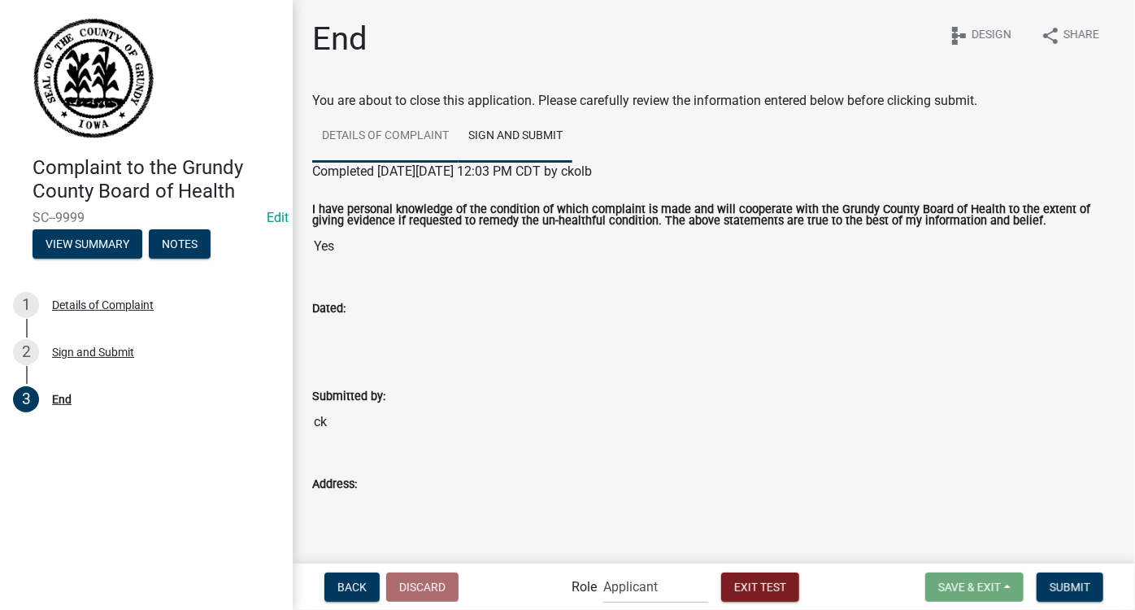
click at [374, 124] on link "Details of Complaint" at bounding box center [385, 137] width 146 height 52
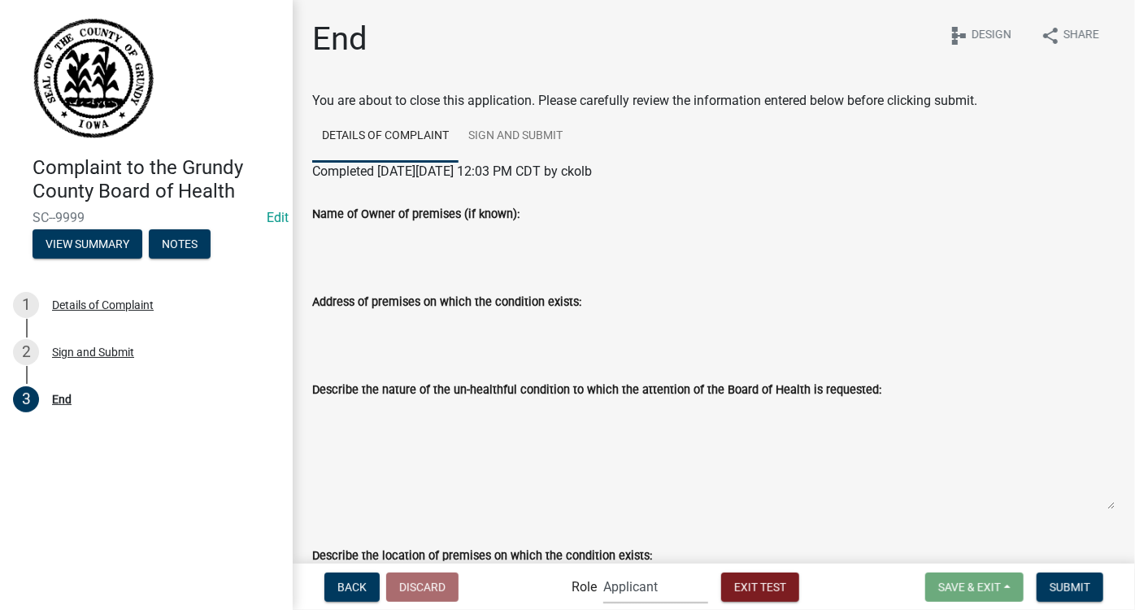
click at [644, 584] on select "Applicant Zoning and Septic Admin" at bounding box center [656, 586] width 105 height 33
select select "8cc028fd-a064-4965-a6e8-1b6dd8bbf2af"
click at [604, 570] on select "Applicant Zoning and Septic Admin" at bounding box center [656, 586] width 105 height 33
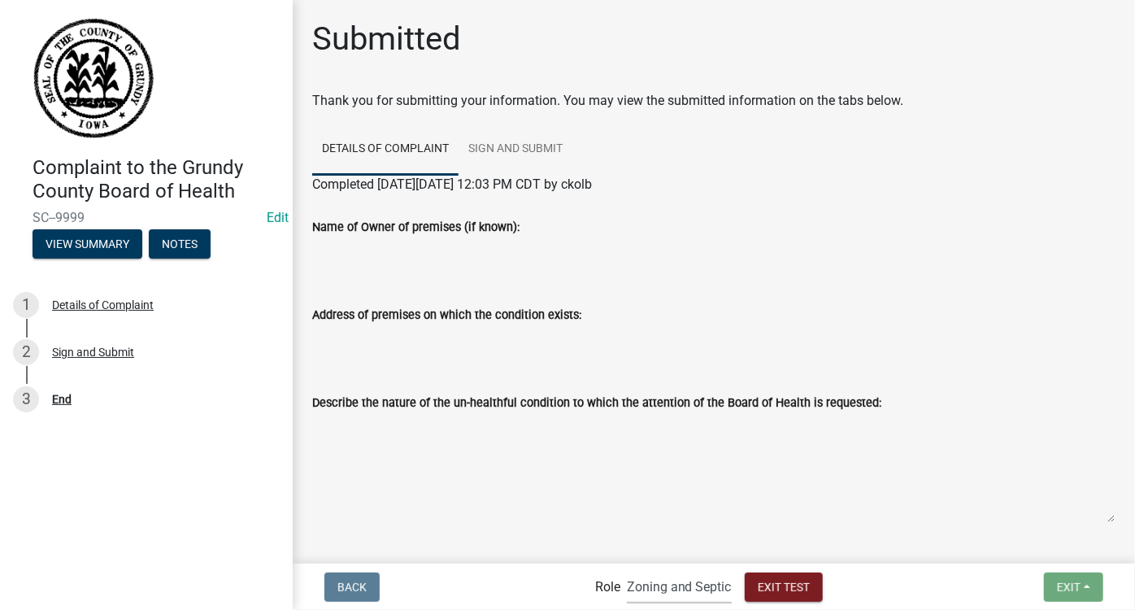
click at [677, 592] on select "Applicant Zoning and Septic Admin" at bounding box center [679, 586] width 105 height 33
click at [683, 592] on select "Applicant Zoning and Septic Admin" at bounding box center [679, 586] width 105 height 33
click at [657, 588] on select "Applicant Zoning and Septic Admin" at bounding box center [679, 586] width 105 height 33
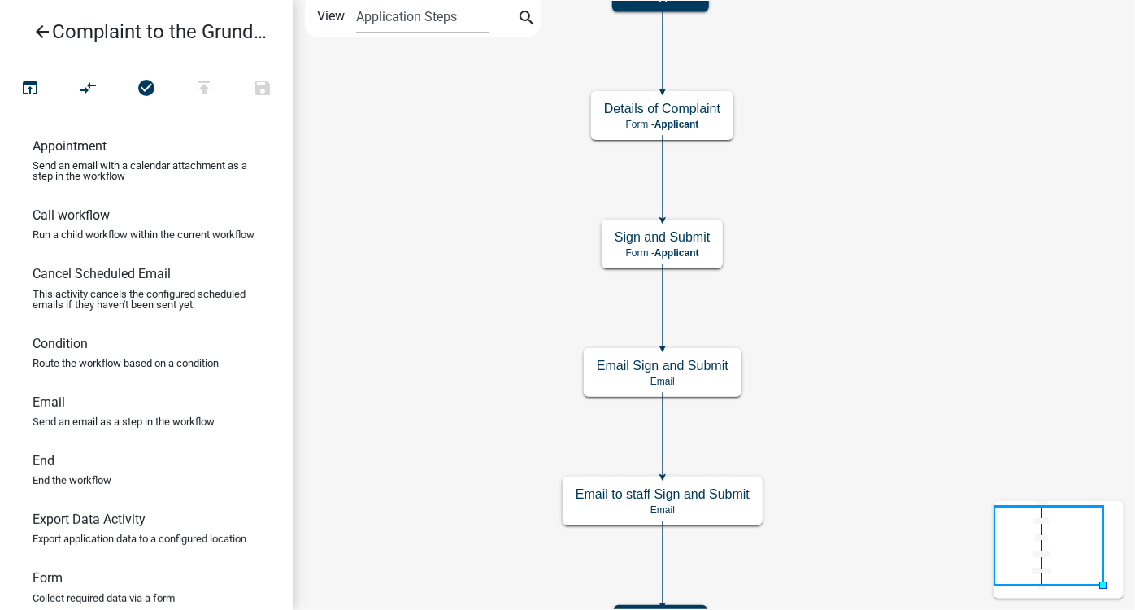
click at [41, 29] on icon "arrow_back" at bounding box center [43, 33] width 20 height 23
